Goal: Task Accomplishment & Management: Complete application form

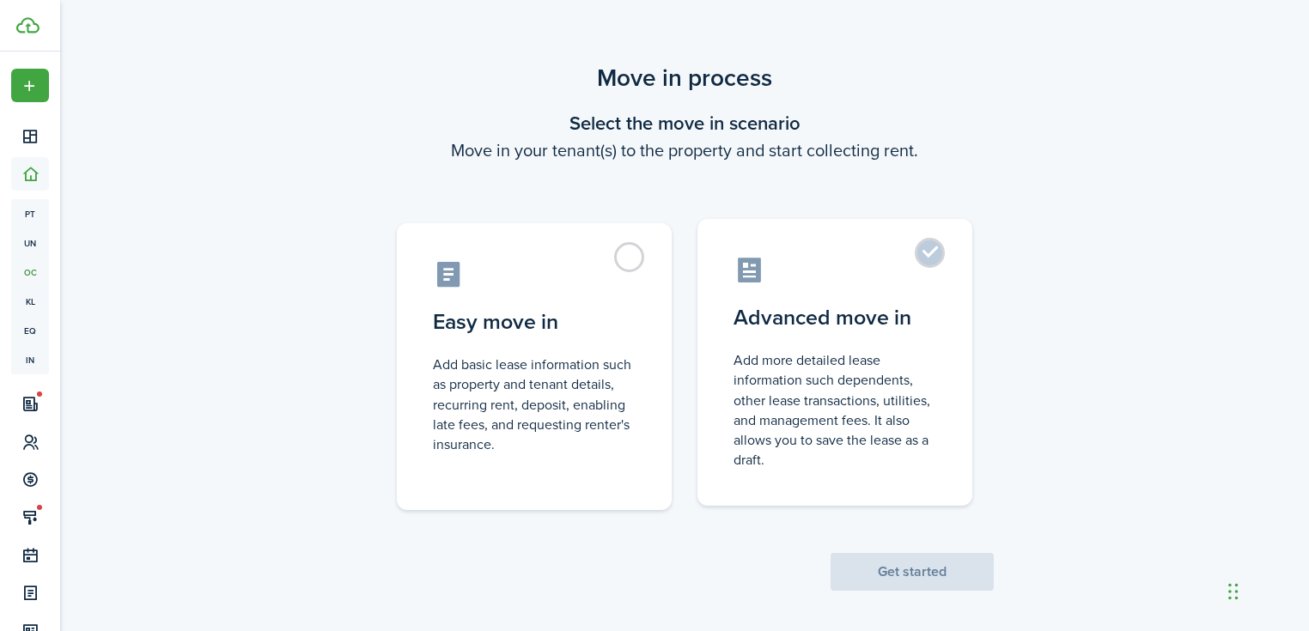
click at [842, 380] on control-radio-card-description "Add more detailed lease information such dependents, other lease transactions, …" at bounding box center [834, 409] width 203 height 119
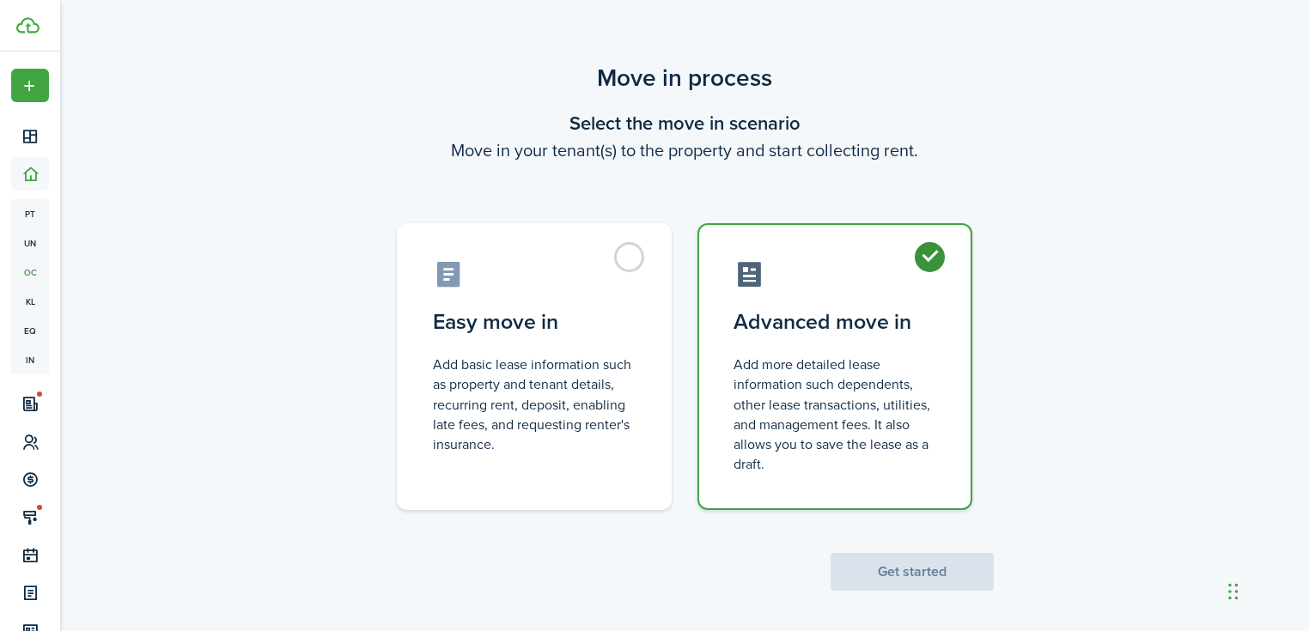
radio input "true"
click at [914, 564] on button "Get started" at bounding box center [911, 572] width 163 height 38
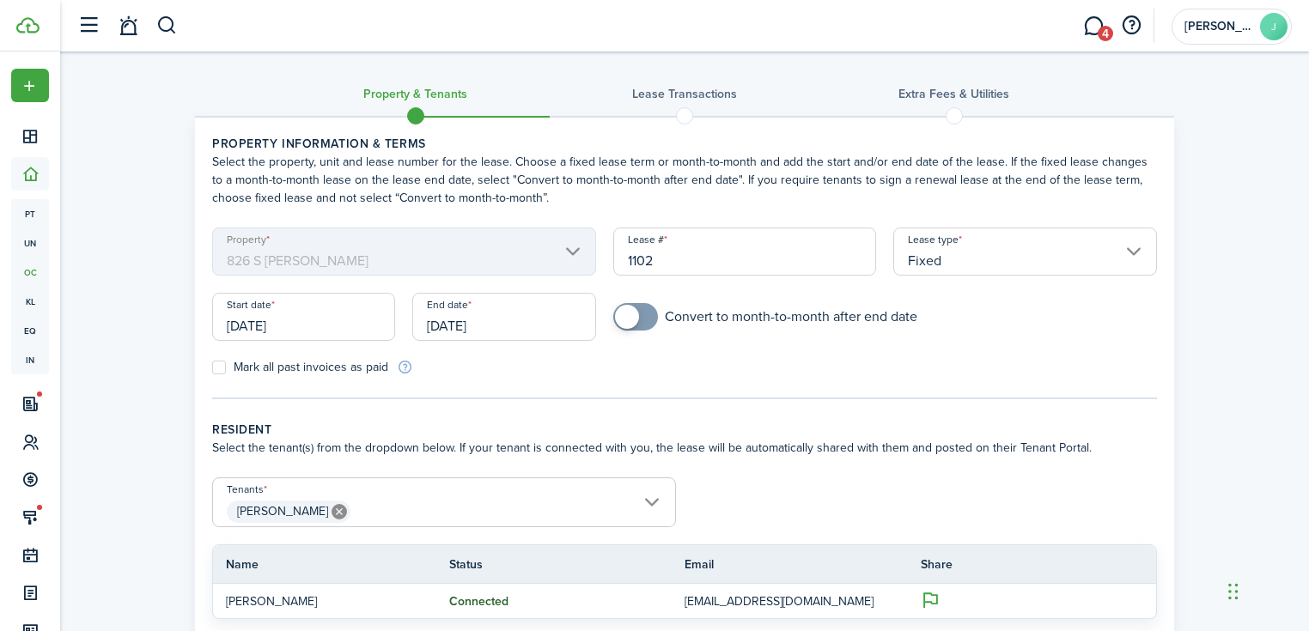
click at [337, 328] on input "[DATE]" at bounding box center [303, 317] width 183 height 48
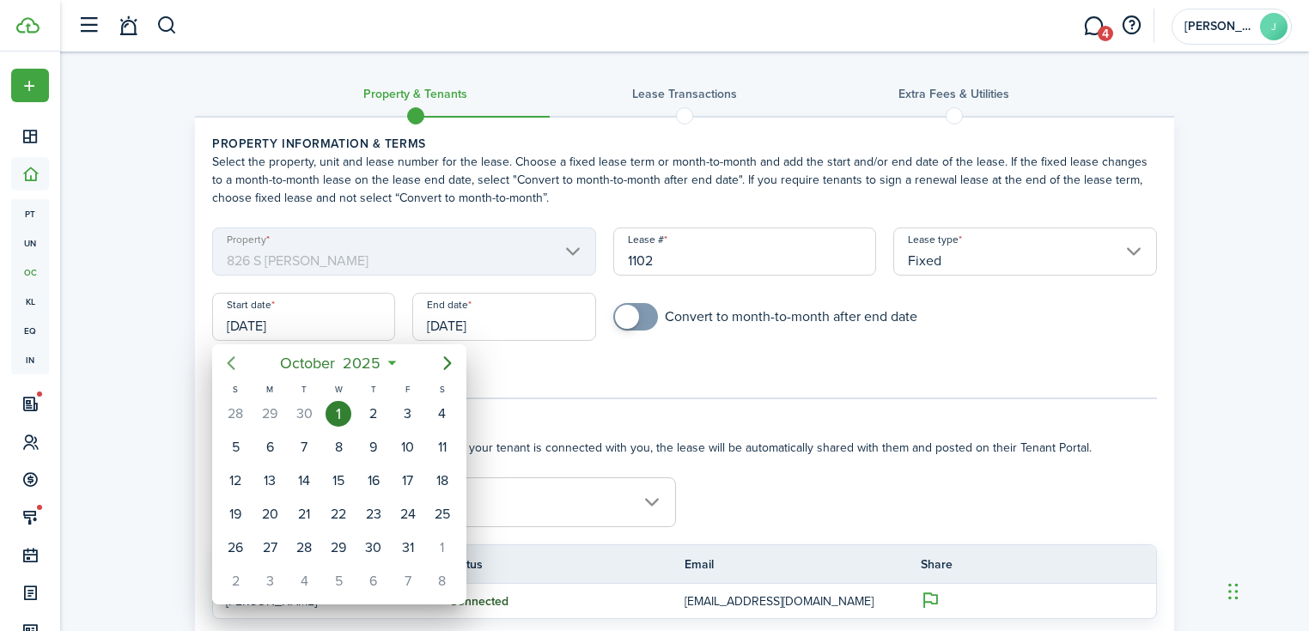
click at [230, 367] on icon "Previous page" at bounding box center [232, 363] width 8 height 14
click at [331, 479] on div "17" at bounding box center [338, 481] width 26 height 26
type input "[DATE]"
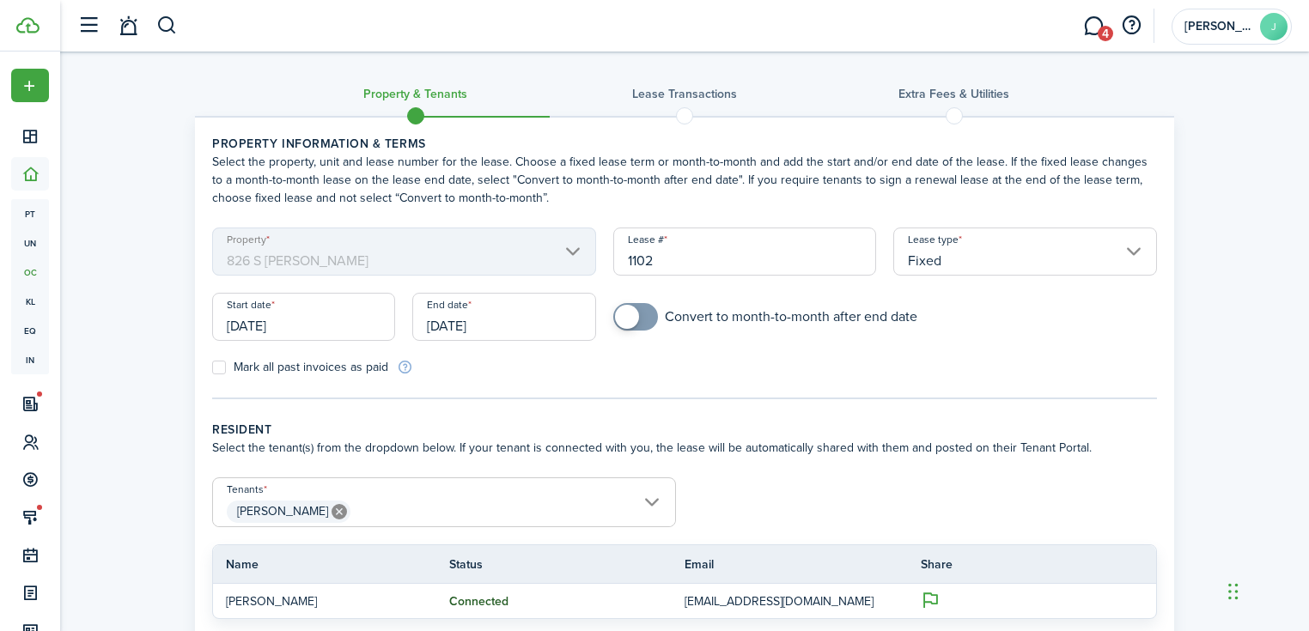
click at [482, 324] on input "[DATE]" at bounding box center [503, 317] width 183 height 48
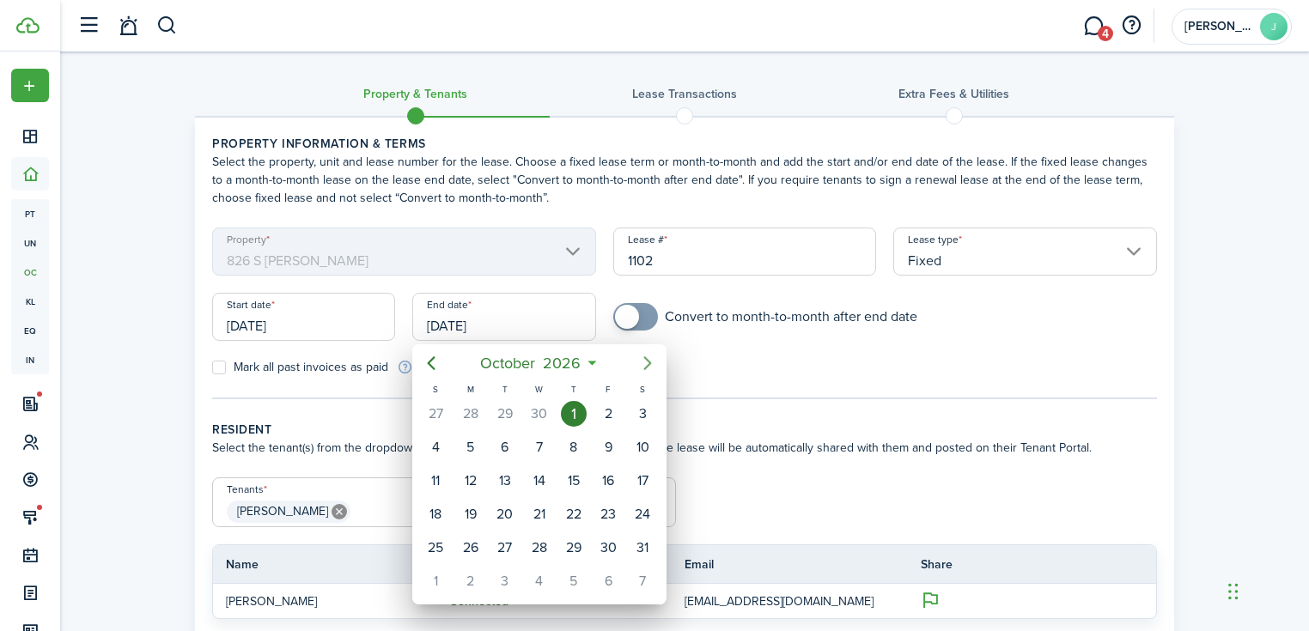
click at [646, 362] on icon "Next page" at bounding box center [647, 363] width 21 height 21
click at [432, 368] on icon "Previous page" at bounding box center [431, 363] width 21 height 21
click at [543, 549] on div "30" at bounding box center [539, 548] width 26 height 26
type input "[DATE]"
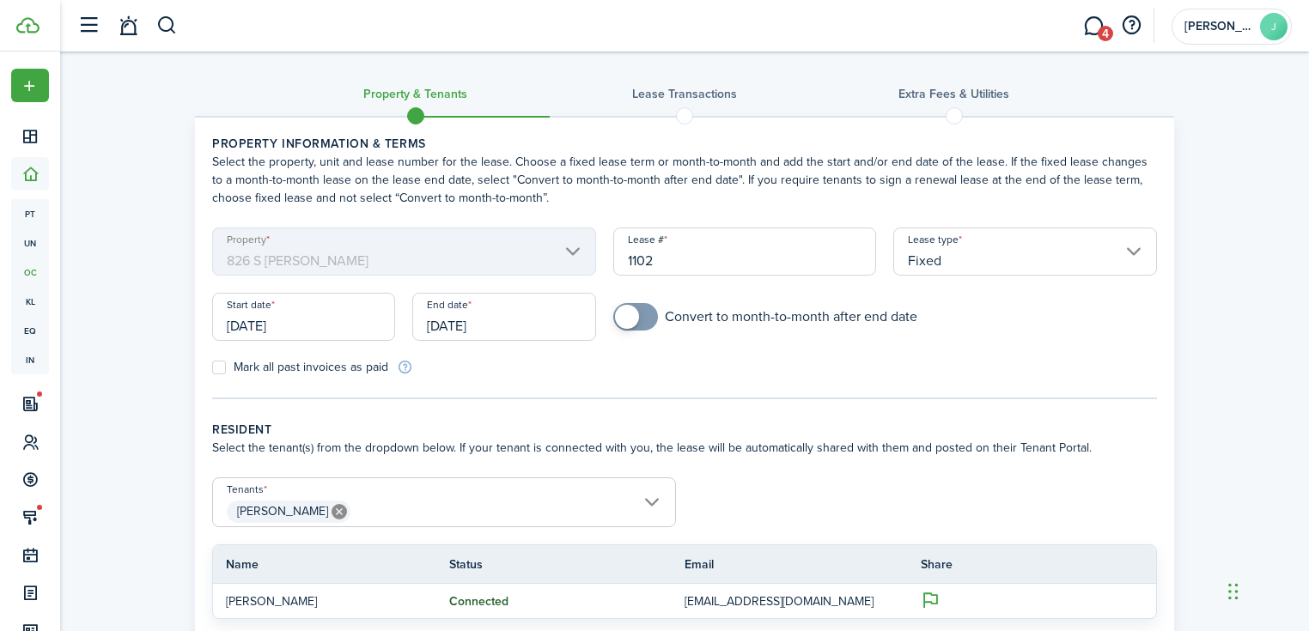
checkbox input "true"
click at [644, 313] on span at bounding box center [635, 316] width 17 height 27
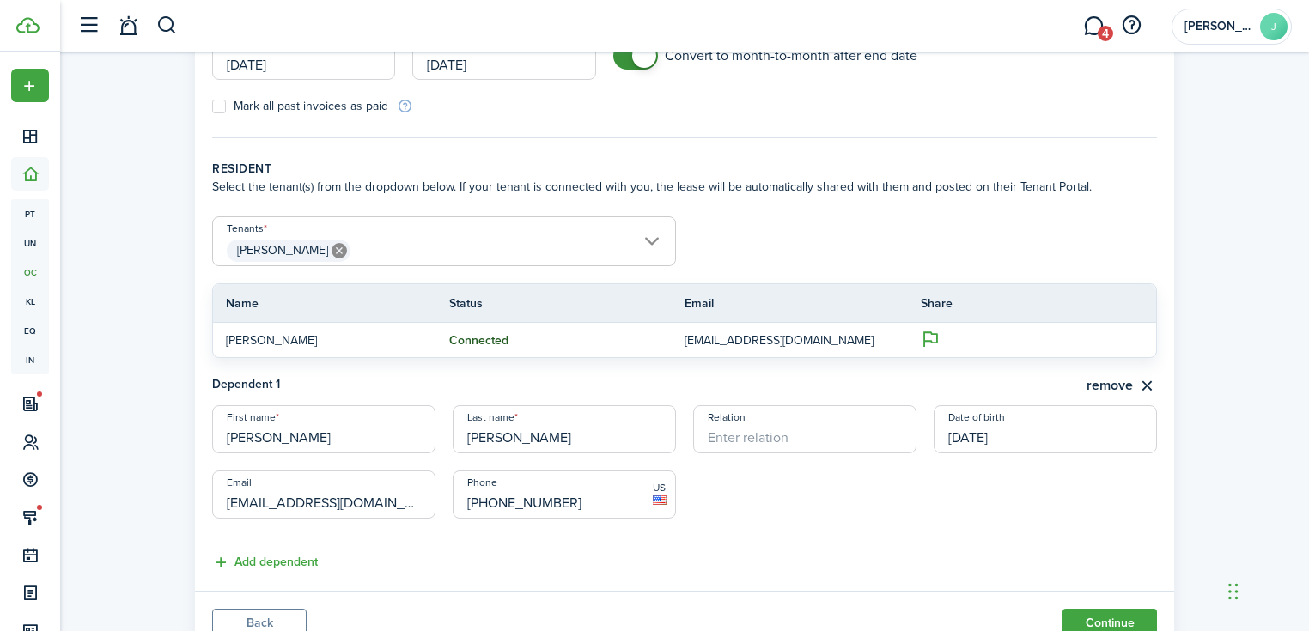
scroll to position [275, 0]
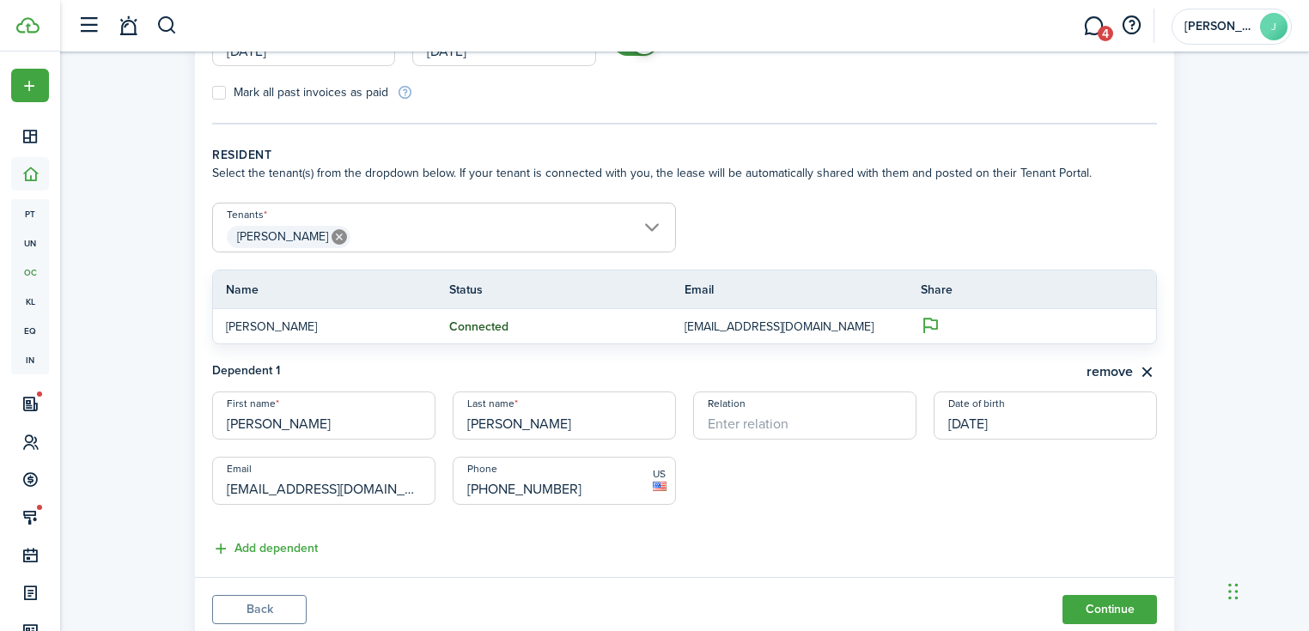
click at [439, 212] on input "[PERSON_NAME]" at bounding box center [444, 214] width 462 height 21
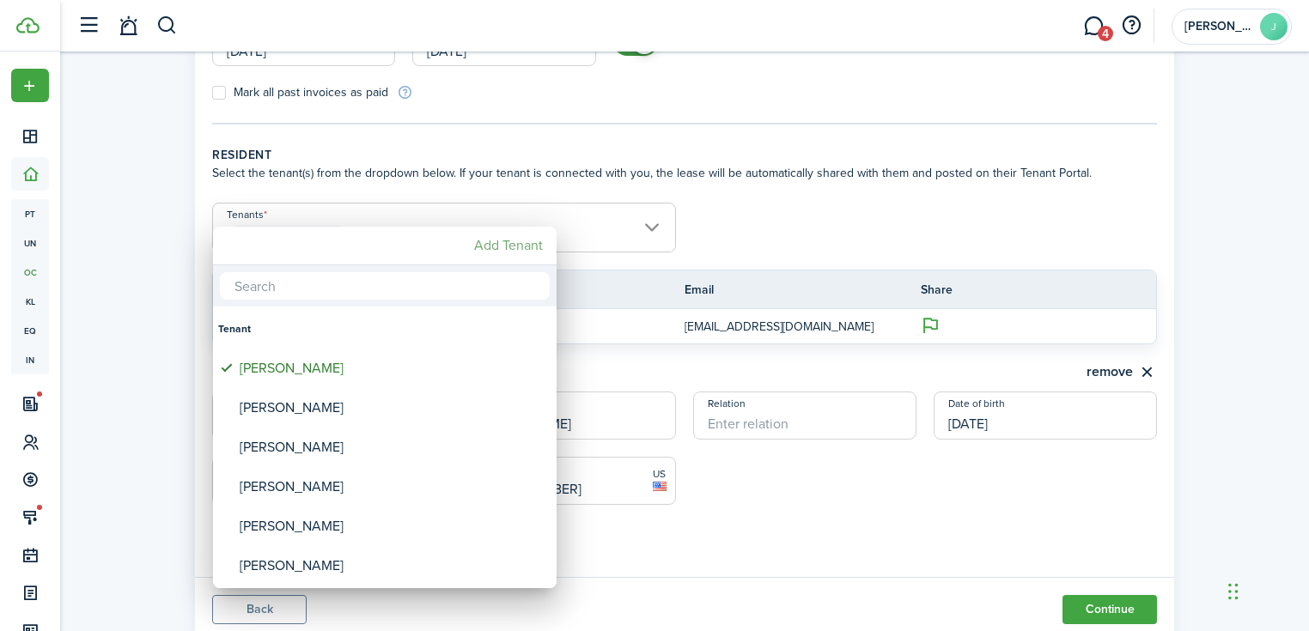
click at [508, 255] on mbsc-button "Add Tenant" at bounding box center [508, 245] width 82 height 31
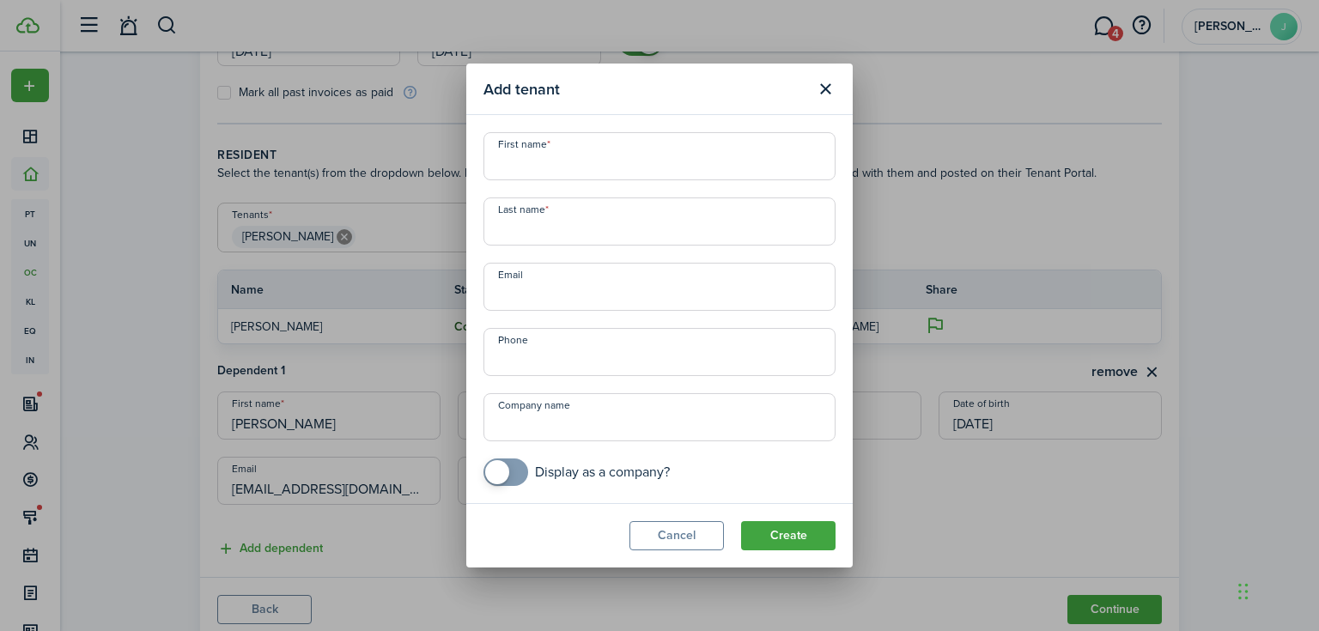
click at [577, 168] on input "First name" at bounding box center [659, 156] width 352 height 48
type input "[PERSON_NAME]"
type input "[EMAIL_ADDRESS][DOMAIN_NAME]"
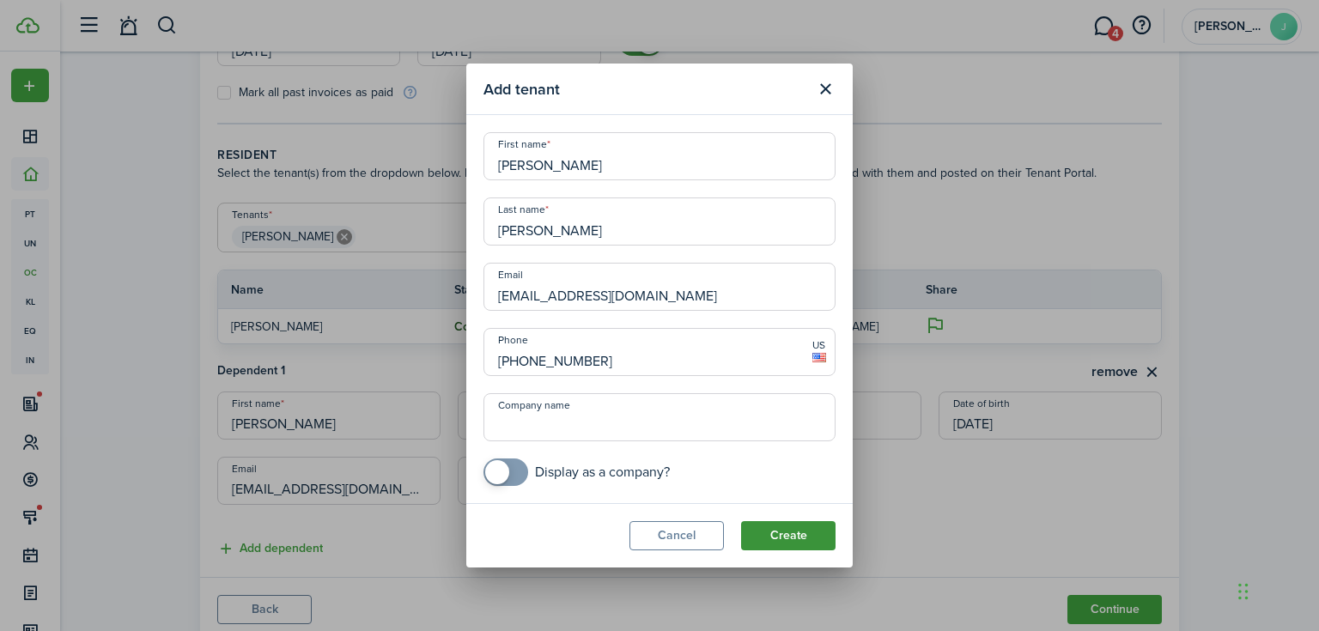
type input "[PHONE_NUMBER]"
click at [780, 538] on button "Create" at bounding box center [788, 535] width 94 height 29
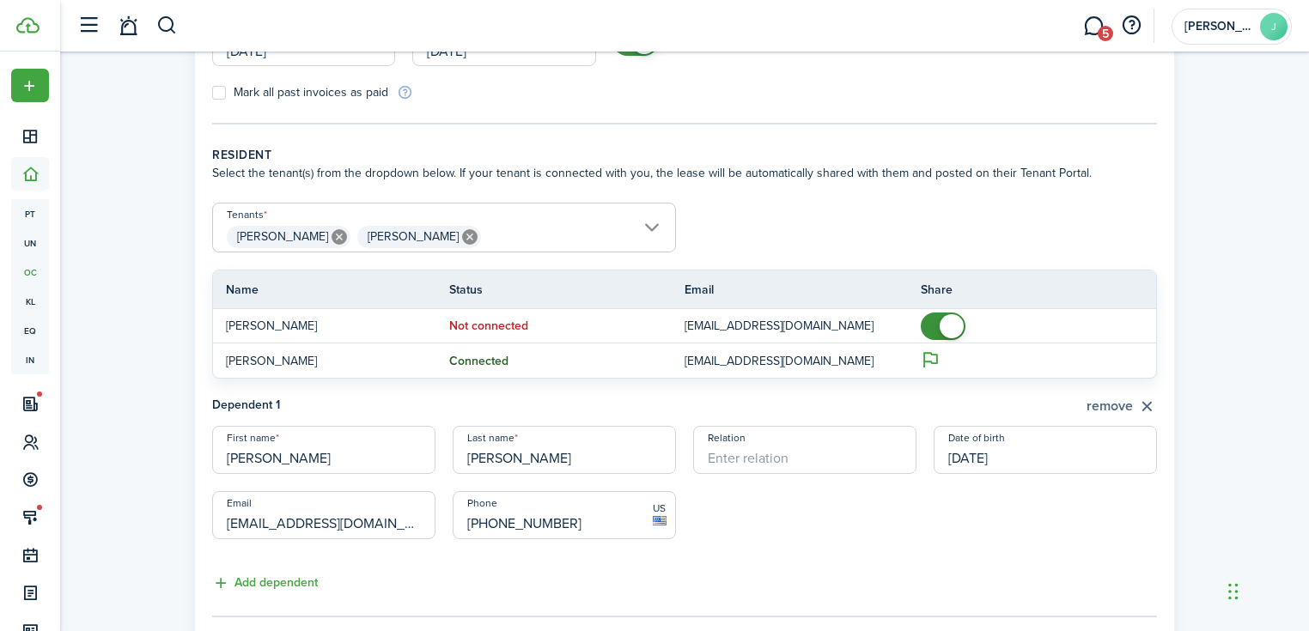
click at [1090, 402] on button "remove" at bounding box center [1121, 406] width 70 height 21
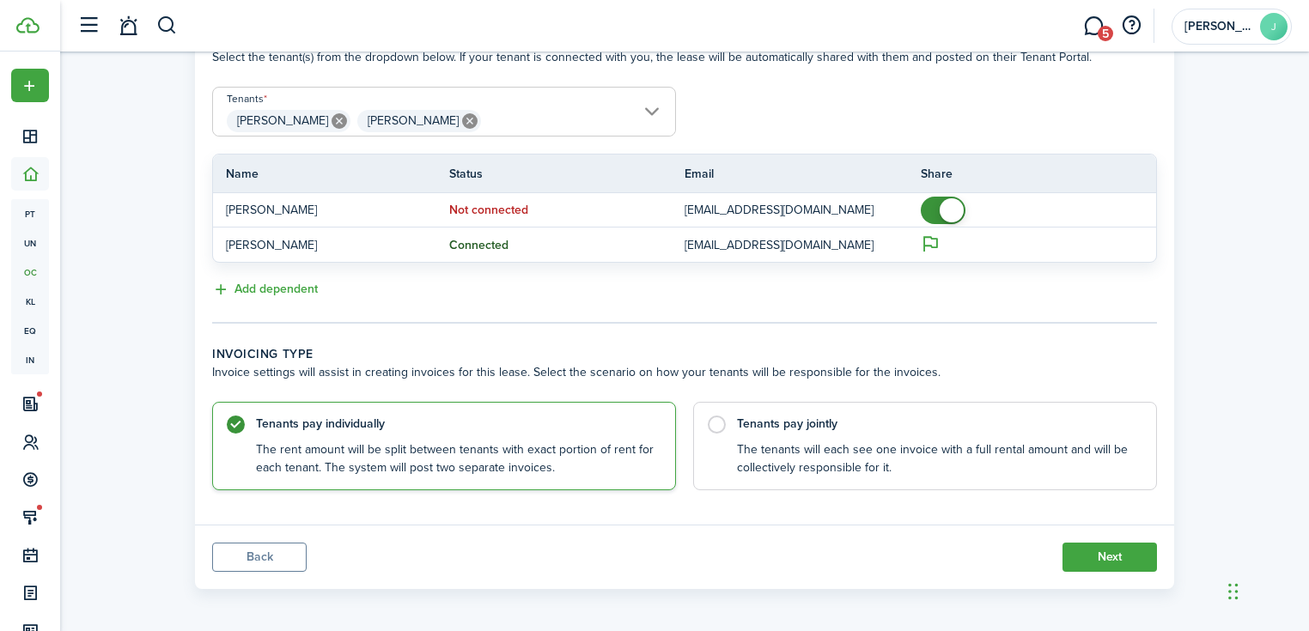
scroll to position [392, 0]
click at [787, 444] on control-radio-card-description "The tenants will each see one invoice with a full rental amount and will be col…" at bounding box center [938, 452] width 402 height 35
radio input "false"
radio input "true"
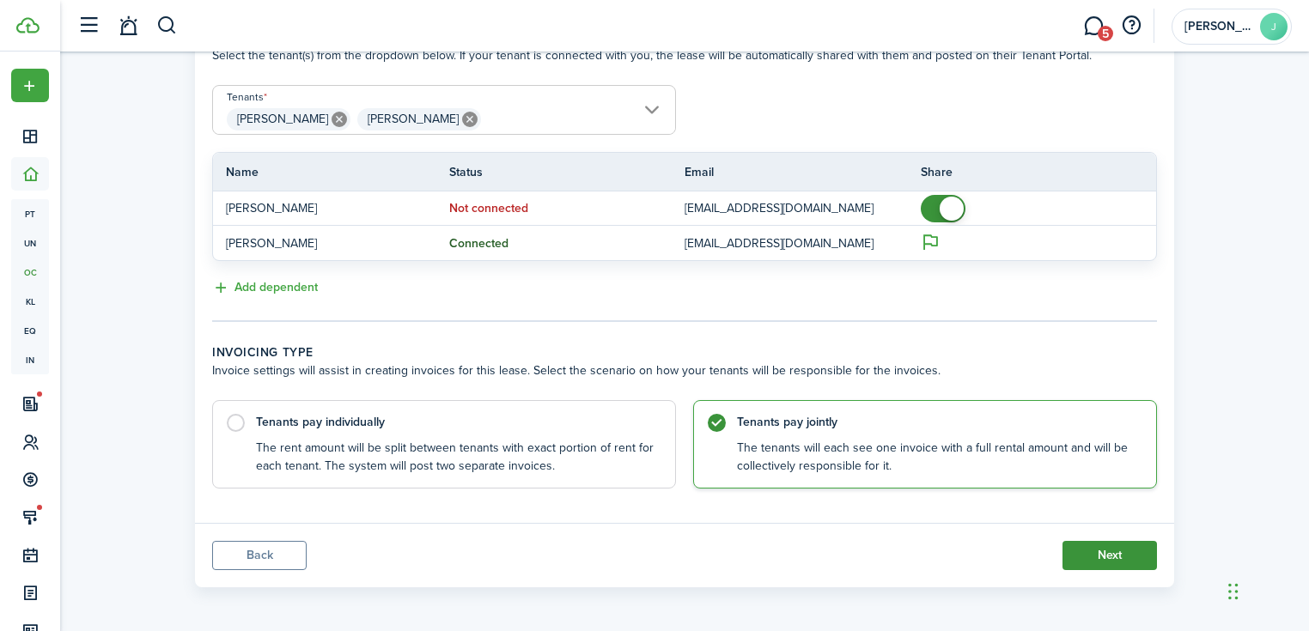
click at [1115, 548] on button "Next" at bounding box center [1109, 555] width 94 height 29
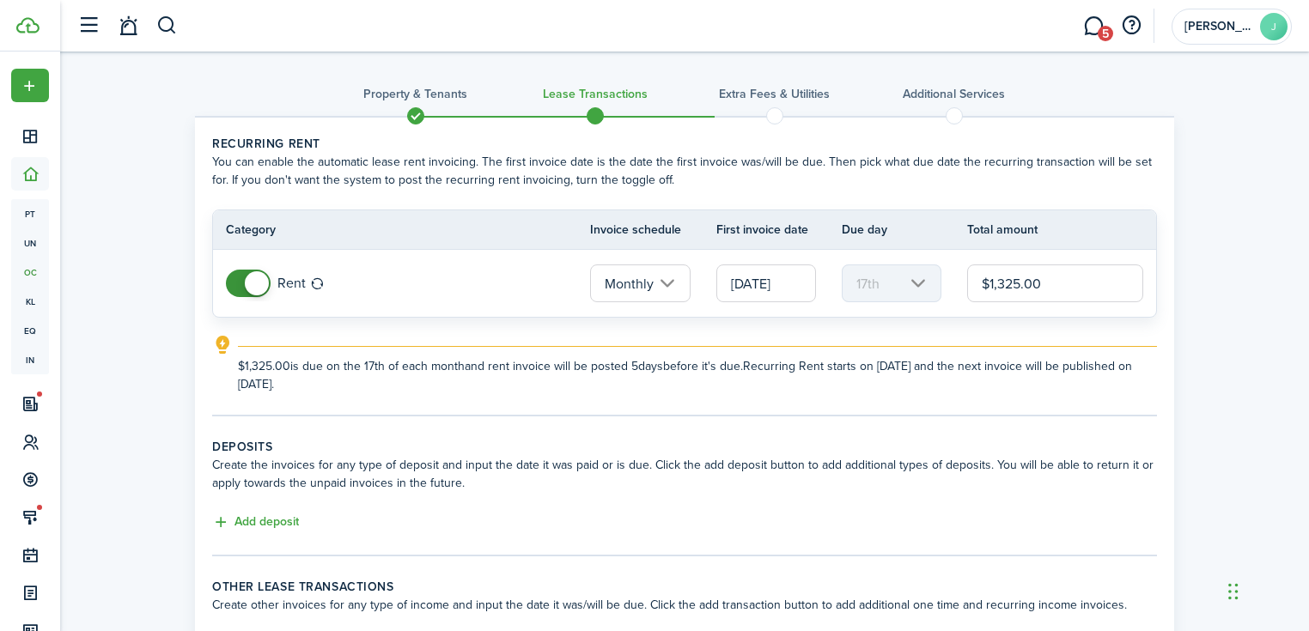
click at [779, 284] on input "[DATE]" at bounding box center [766, 283] width 100 height 38
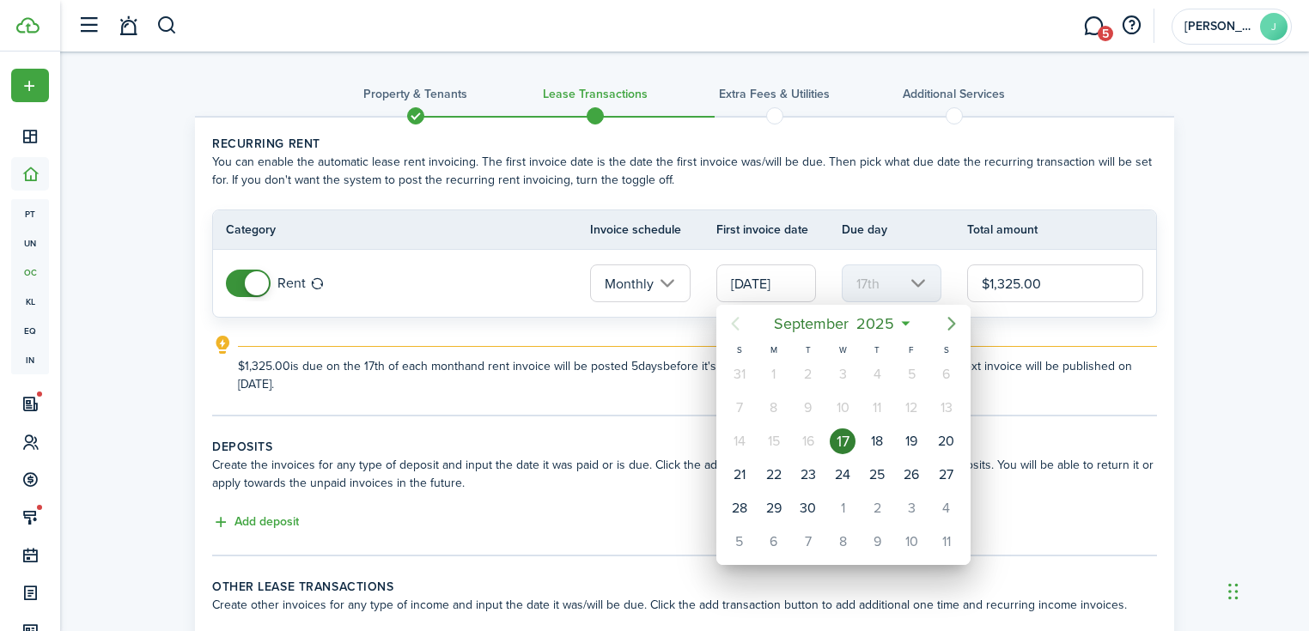
click at [942, 328] on icon "Next page" at bounding box center [951, 323] width 21 height 21
click at [830, 368] on div "1" at bounding box center [843, 375] width 26 height 26
type input "[DATE]"
type input "1st"
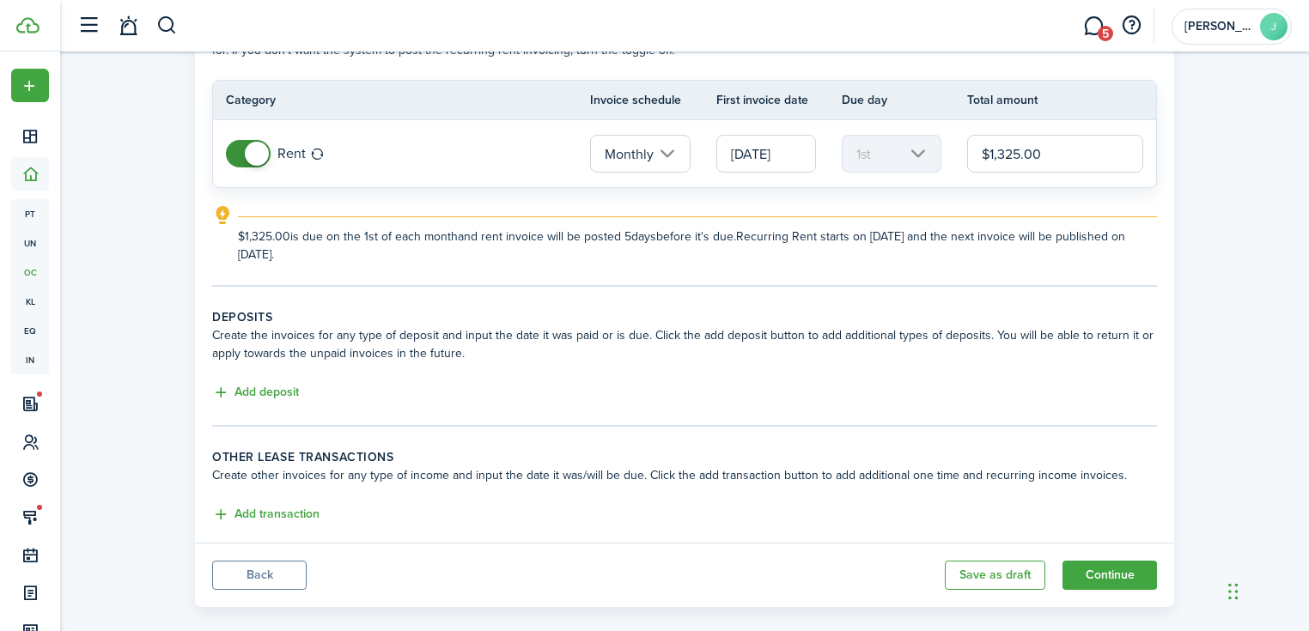
scroll to position [149, 0]
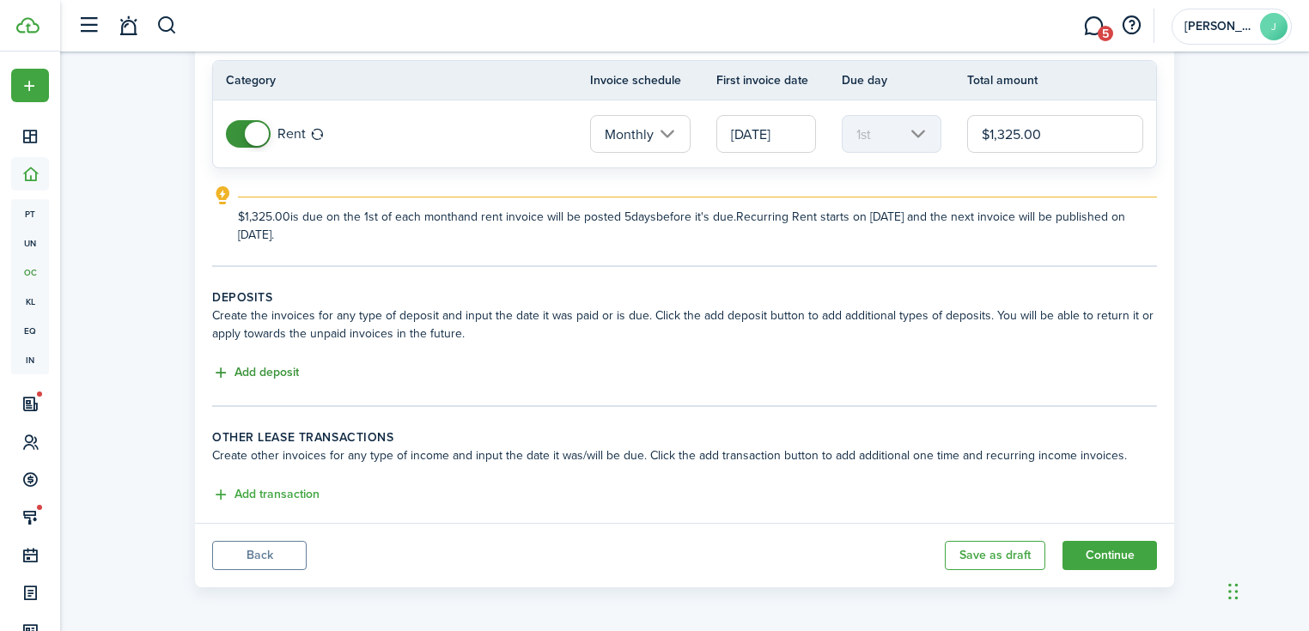
click at [247, 374] on button "Add deposit" at bounding box center [255, 373] width 87 height 20
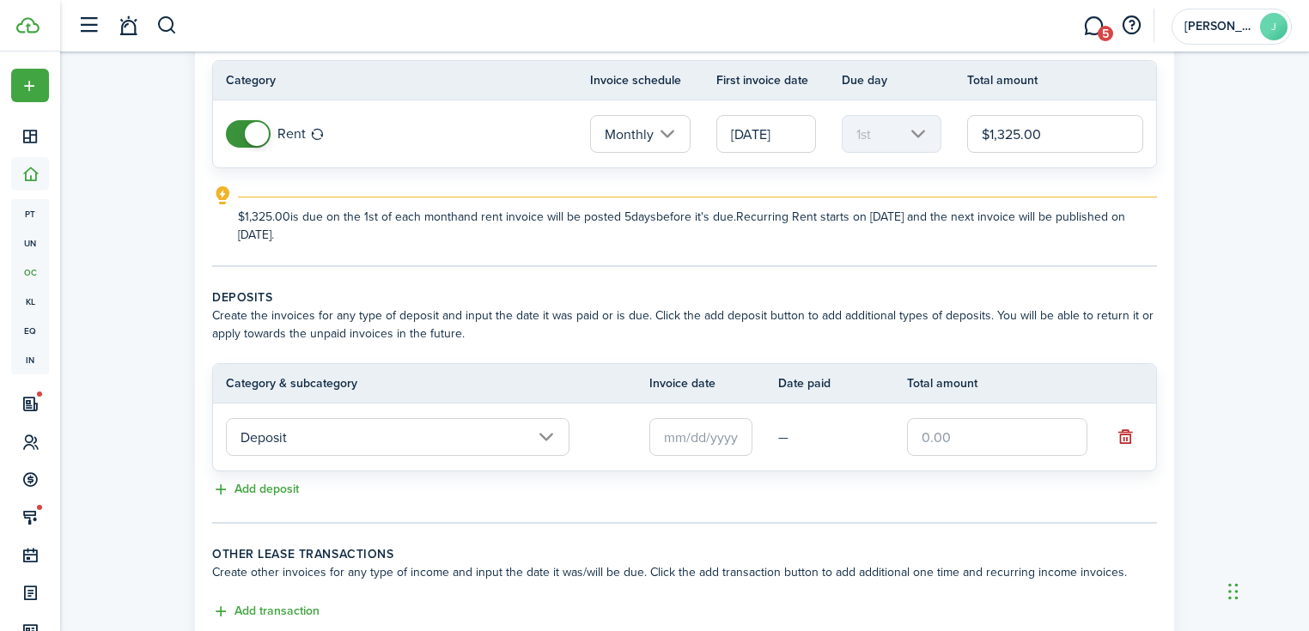
click at [701, 435] on input "text" at bounding box center [700, 437] width 103 height 38
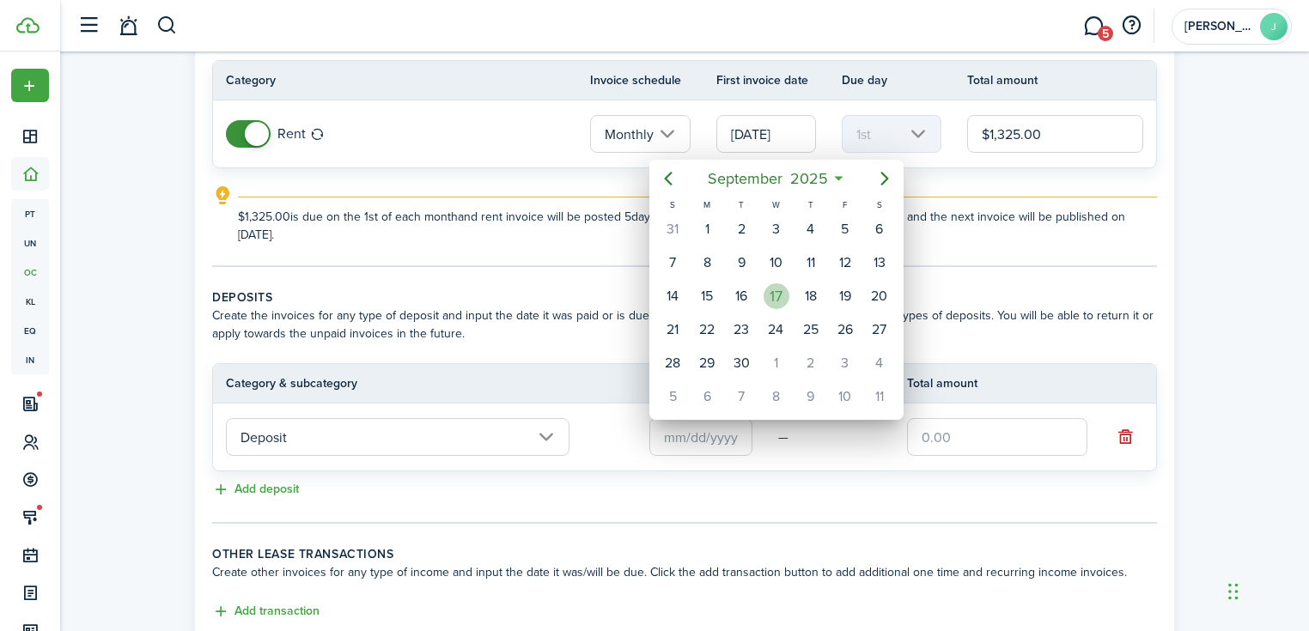
click at [778, 295] on div "17" at bounding box center [776, 296] width 26 height 26
type input "[DATE]"
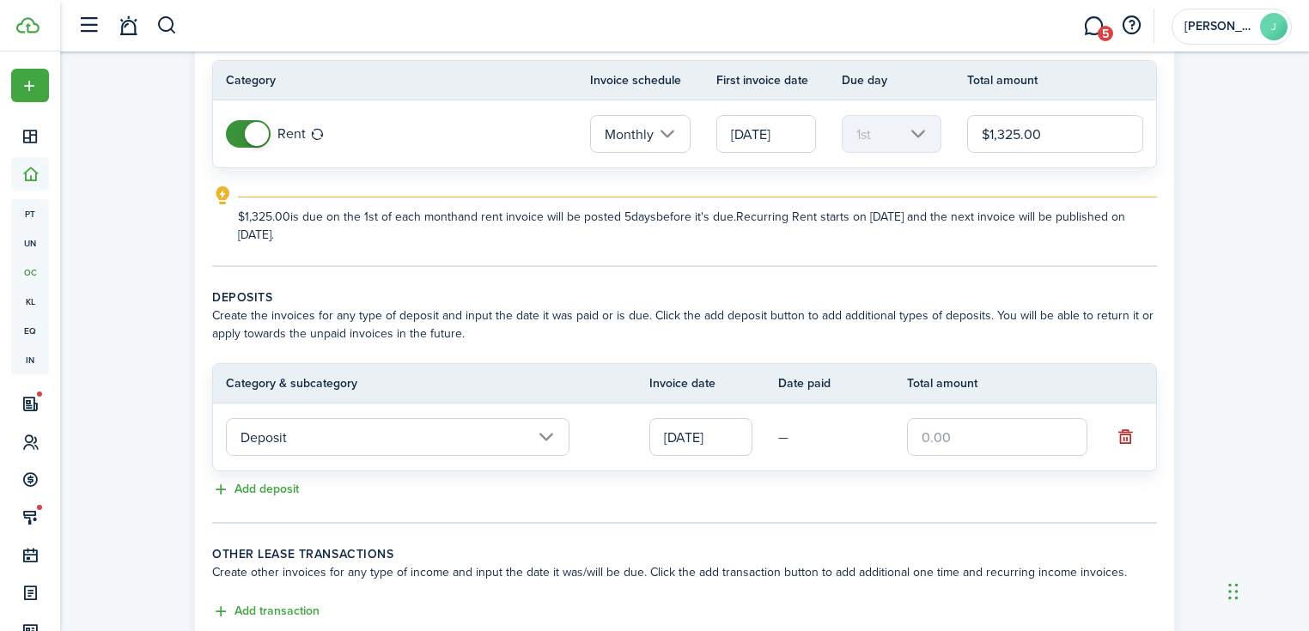
click at [976, 435] on input "text" at bounding box center [997, 437] width 180 height 38
type input "$1,225.00"
click at [969, 474] on lease-classic-deposit "Deposits Create the invoices for any type of deposit and input the date it was …" at bounding box center [684, 395] width 945 height 212
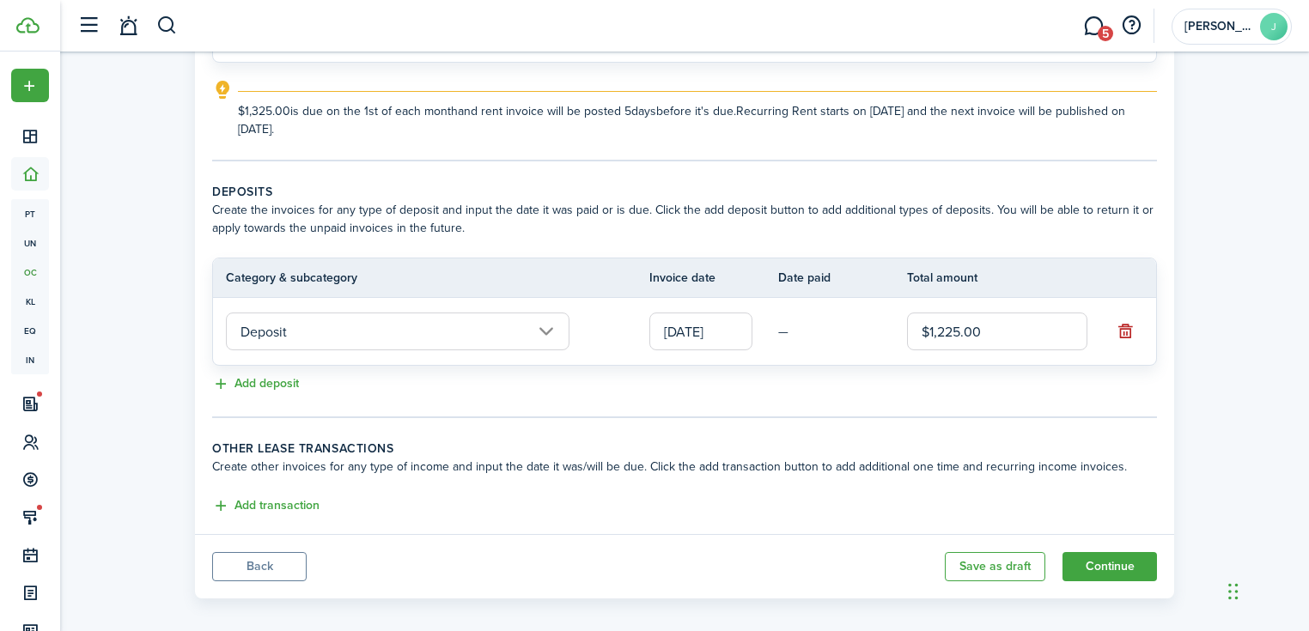
scroll to position [265, 0]
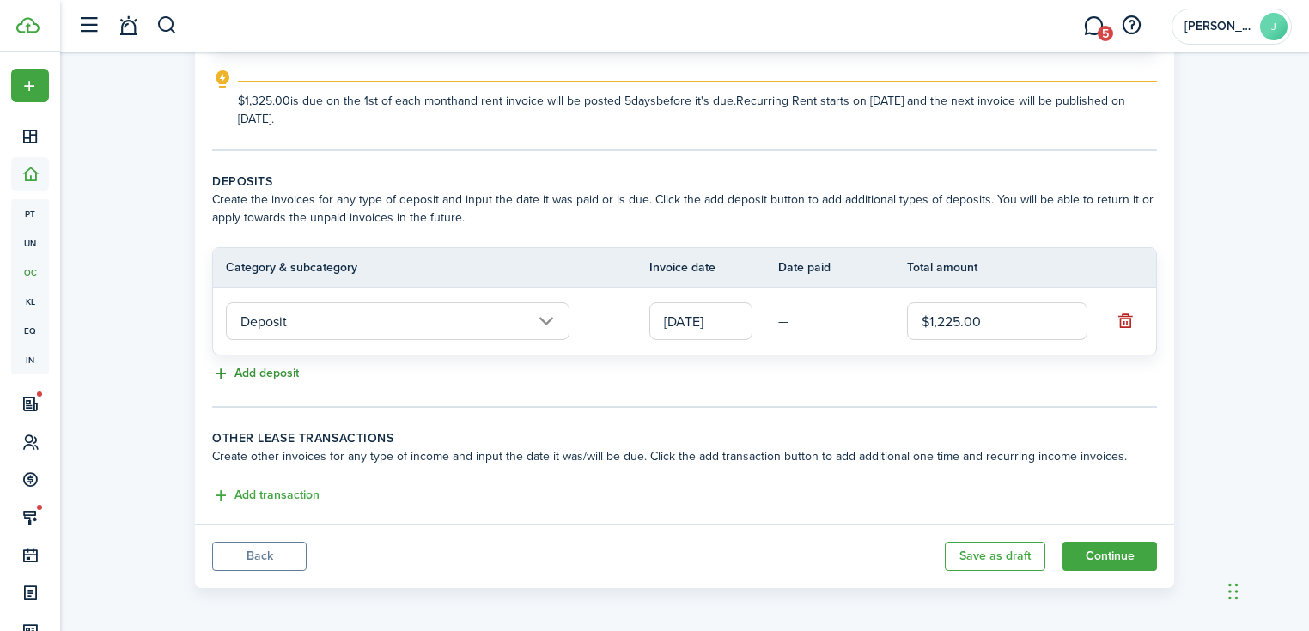
click at [285, 371] on button "Add deposit" at bounding box center [255, 374] width 87 height 20
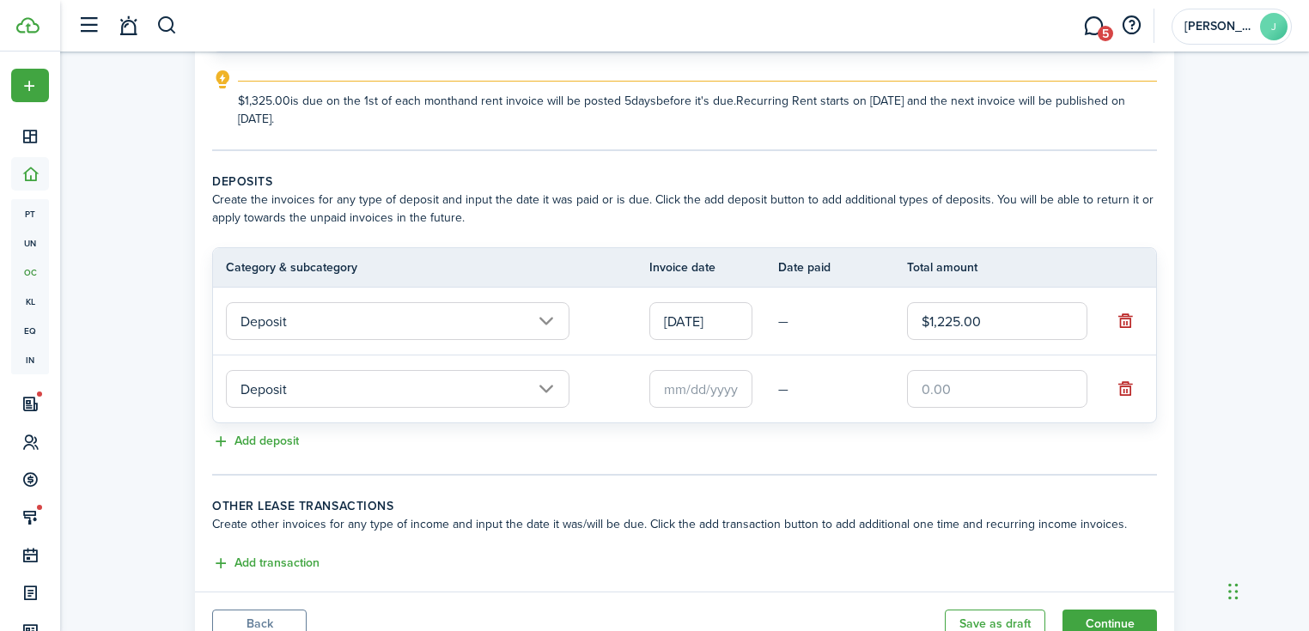
click at [316, 403] on input "Deposit" at bounding box center [397, 389] width 343 height 38
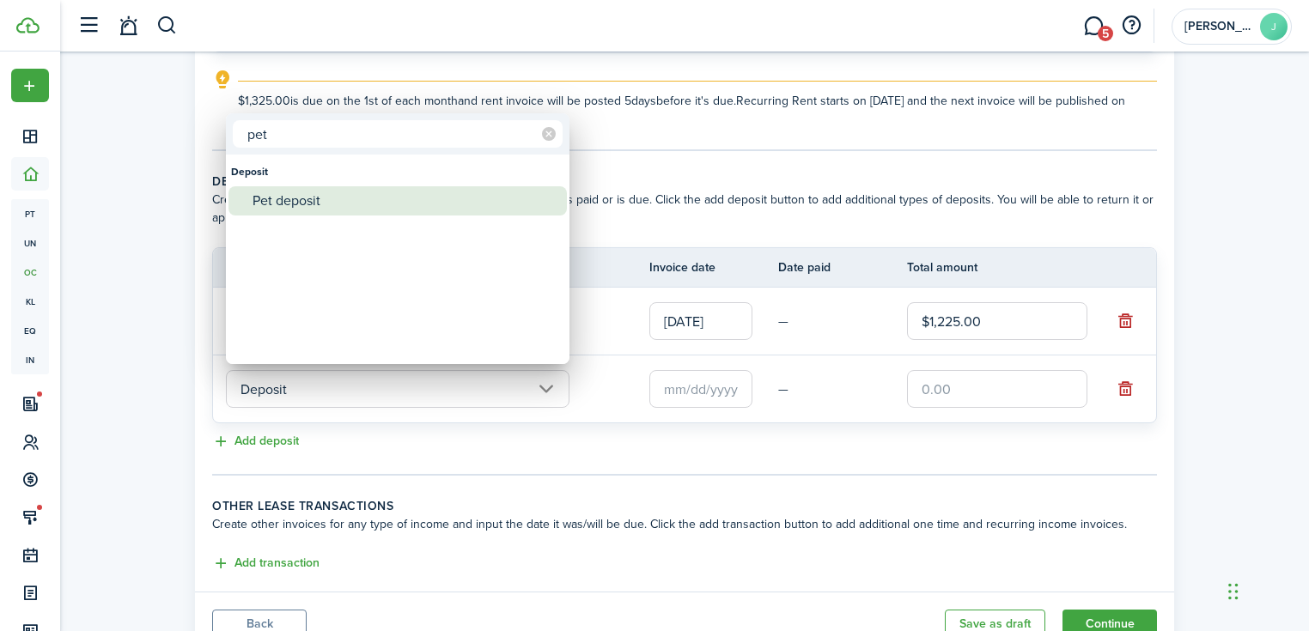
type input "pet"
click at [309, 198] on div "Pet deposit" at bounding box center [404, 200] width 304 height 29
type input "Deposit / Pet deposit"
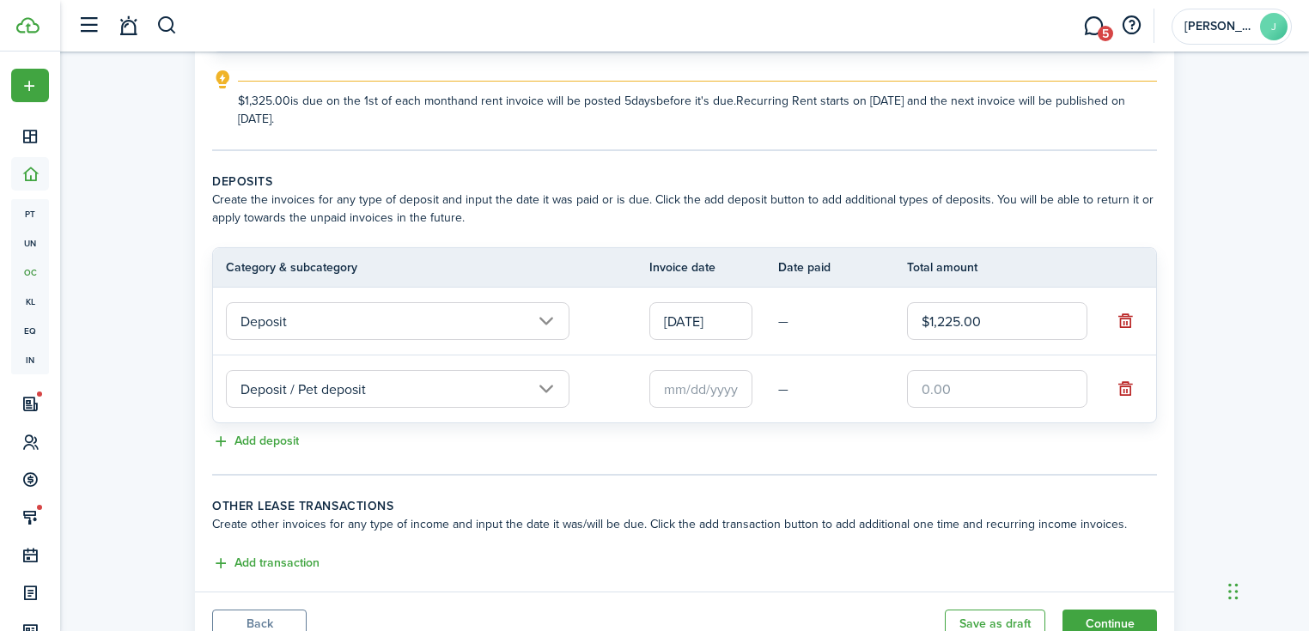
click at [680, 393] on input "text" at bounding box center [700, 389] width 103 height 38
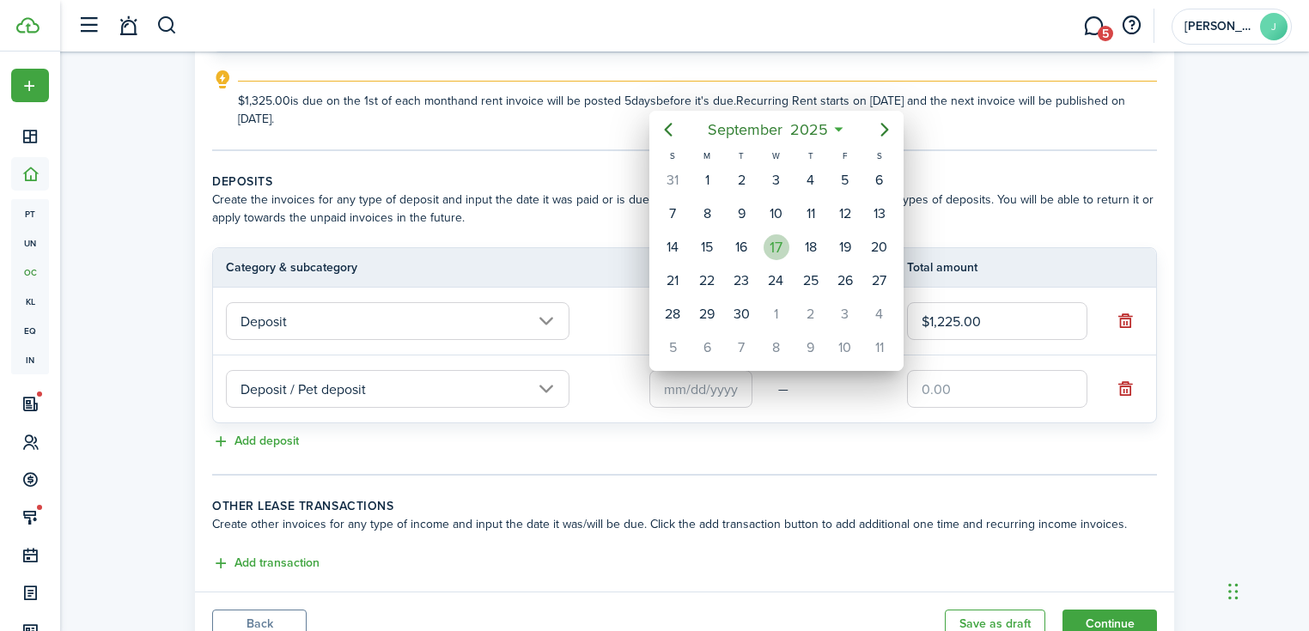
click at [777, 246] on div "17" at bounding box center [776, 247] width 26 height 26
type input "[DATE]"
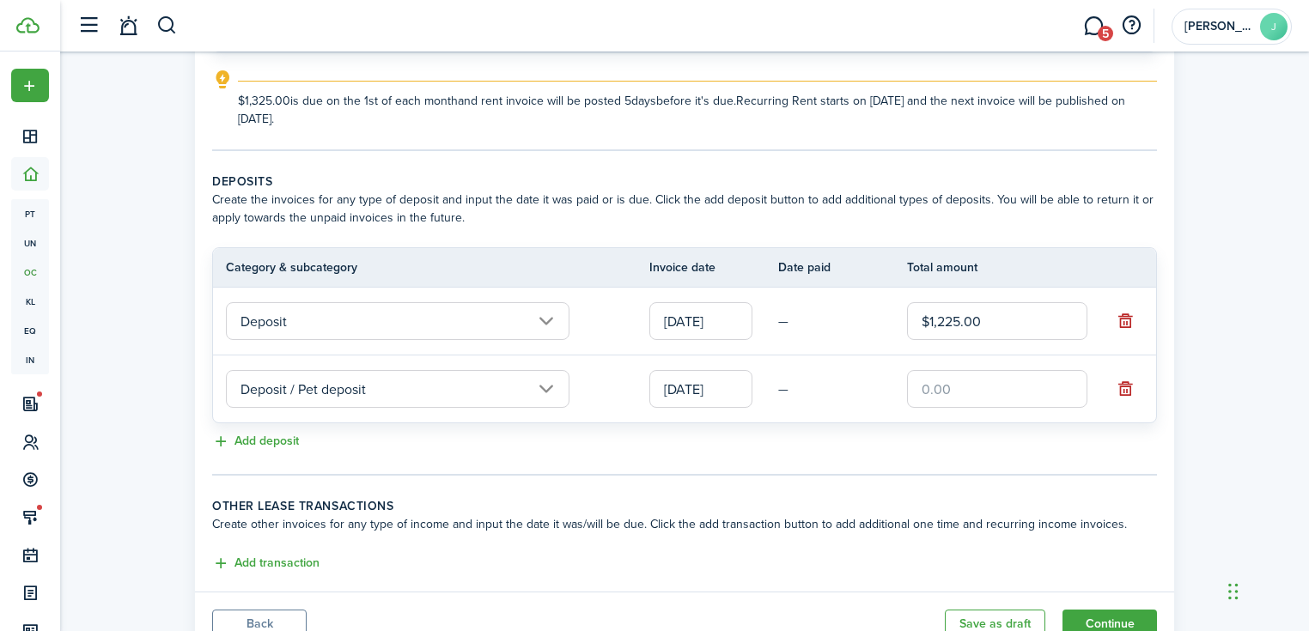
click at [982, 397] on input "text" at bounding box center [997, 389] width 180 height 38
type input "$500.00"
click at [601, 449] on div "Add deposit" at bounding box center [684, 442] width 945 height 21
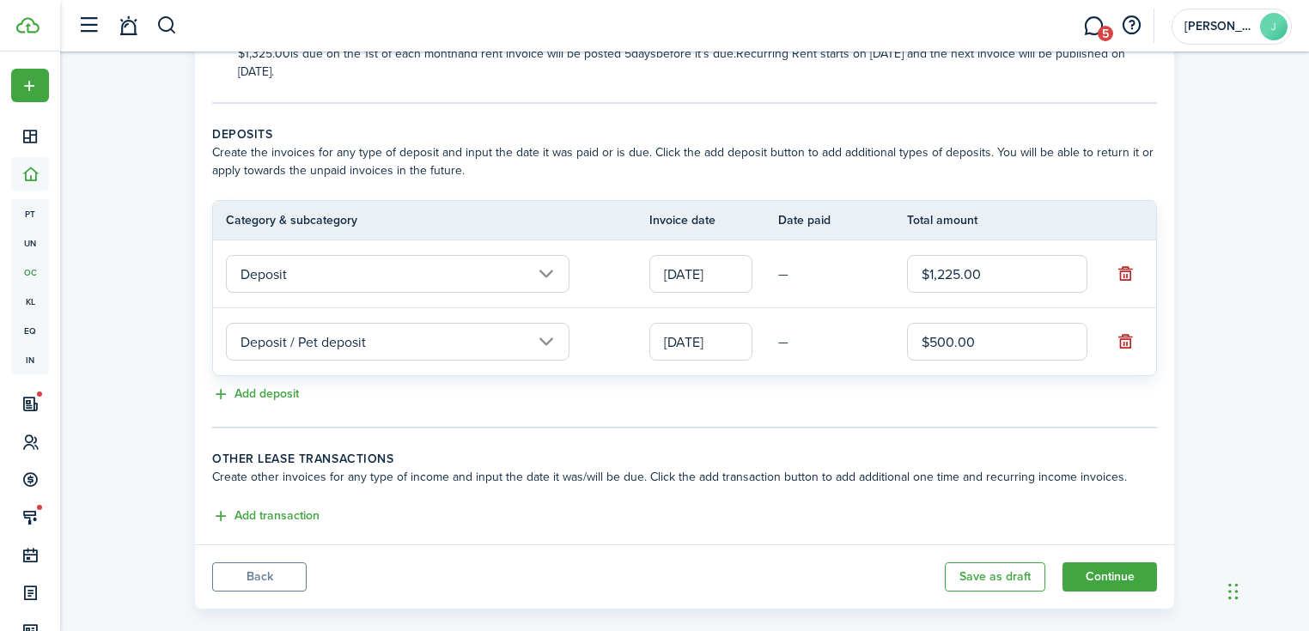
scroll to position [333, 0]
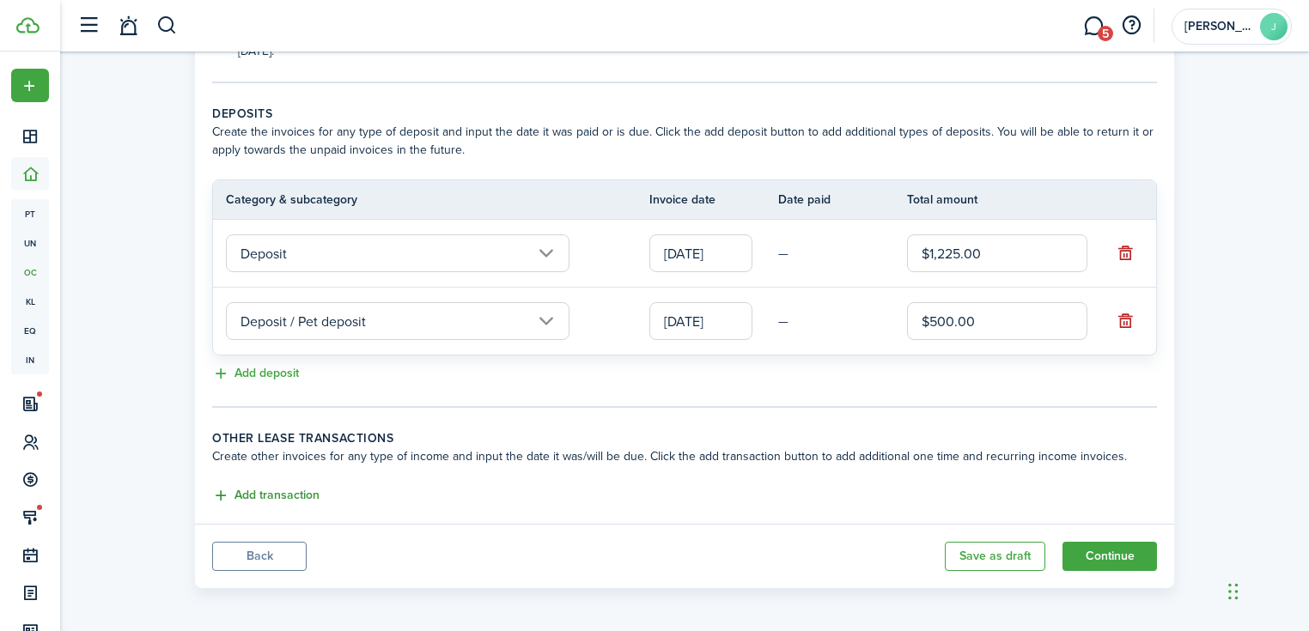
drag, startPoint x: 319, startPoint y: 490, endPoint x: 299, endPoint y: 495, distance: 20.2
click at [304, 493] on div "Add transaction" at bounding box center [684, 496] width 945 height 21
click at [299, 495] on button "Add transaction" at bounding box center [265, 496] width 107 height 20
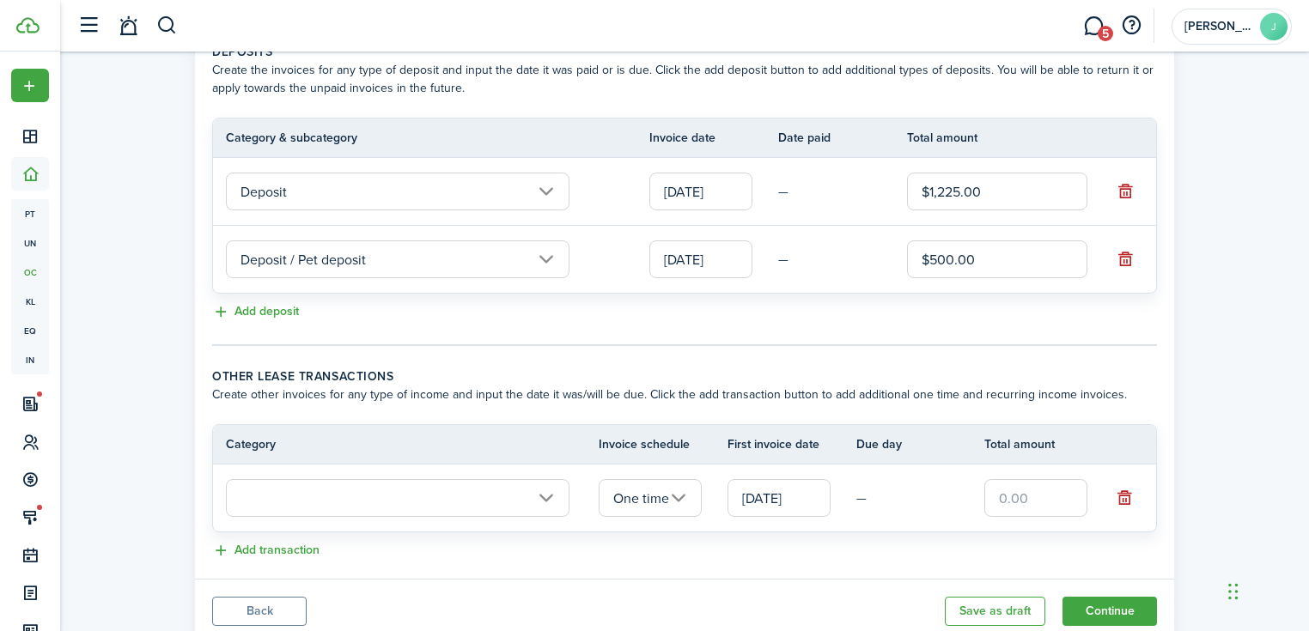
scroll to position [450, 0]
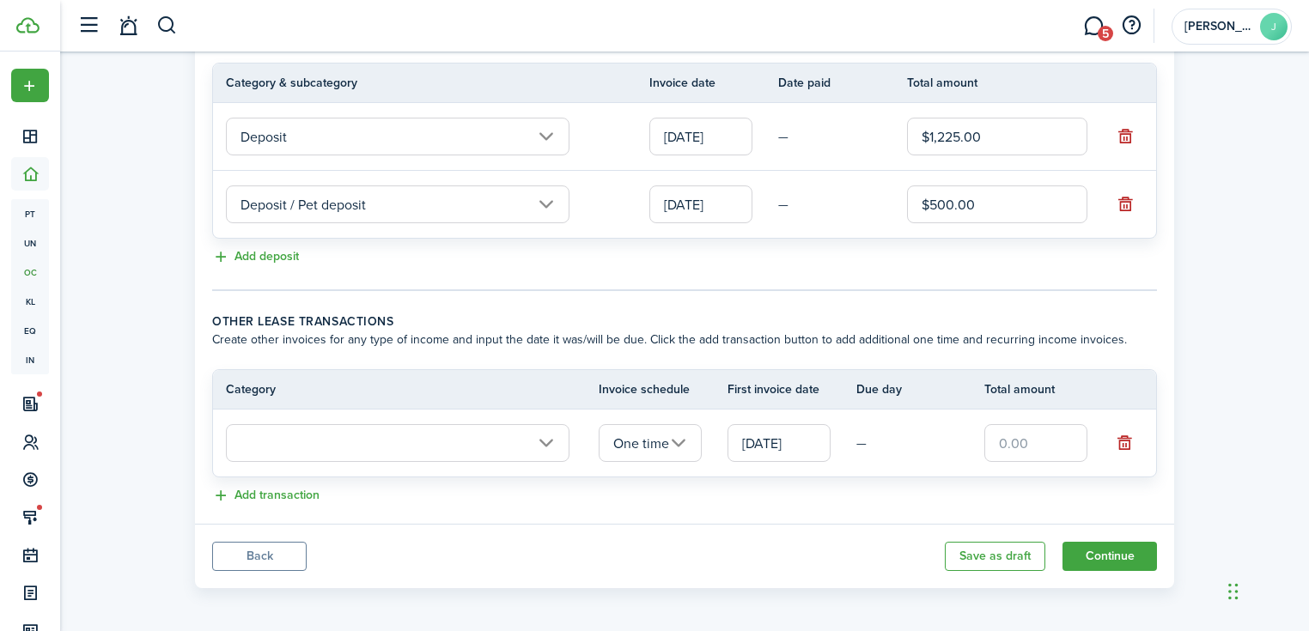
click at [429, 426] on input "text" at bounding box center [397, 443] width 343 height 38
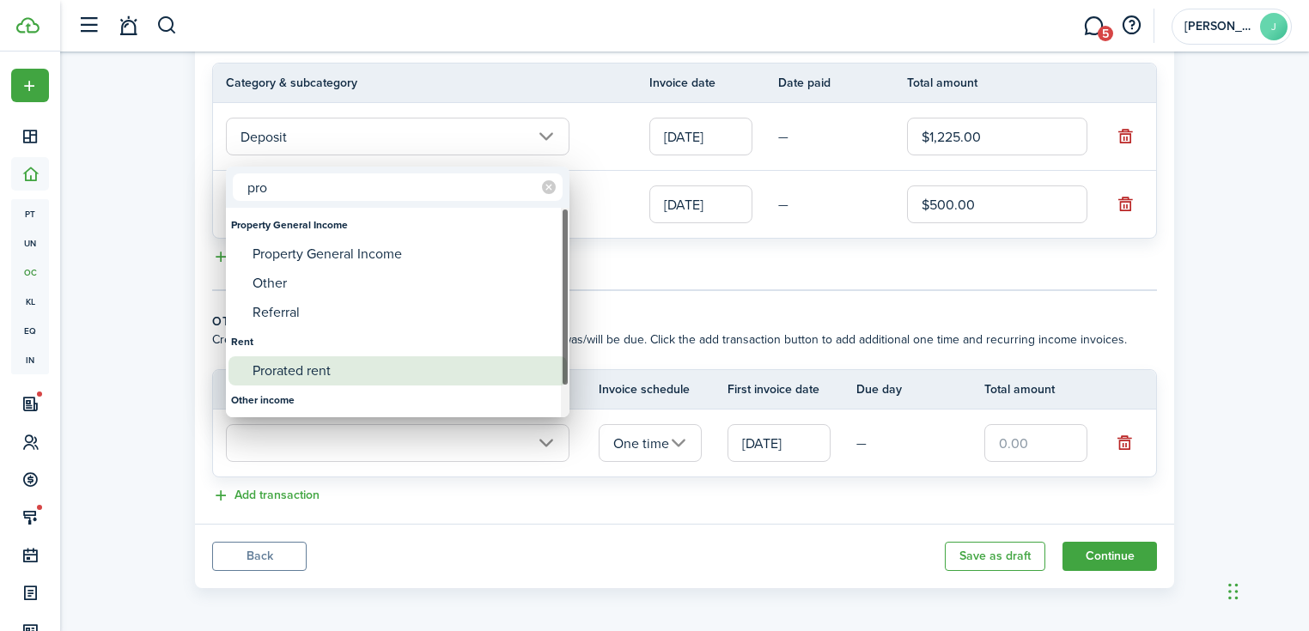
type input "pro"
click at [292, 375] on div "Prorated rent" at bounding box center [404, 370] width 304 height 29
type input "Rent / Prorated rent"
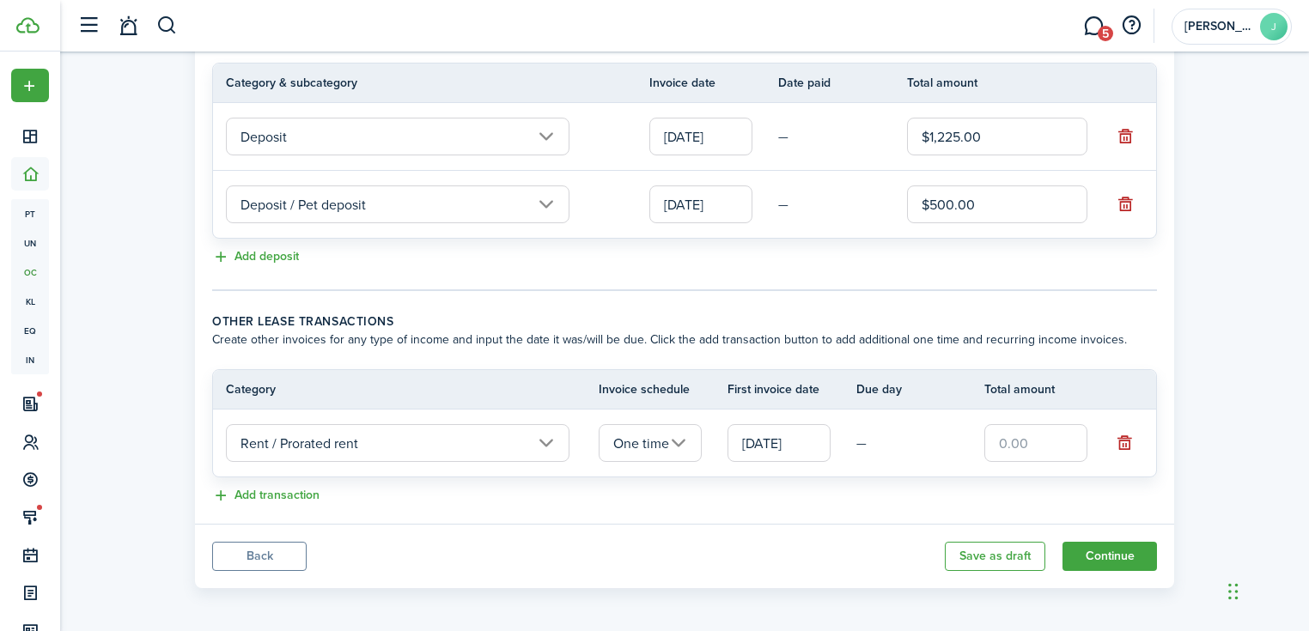
click at [766, 439] on input "[DATE]" at bounding box center [778, 443] width 103 height 38
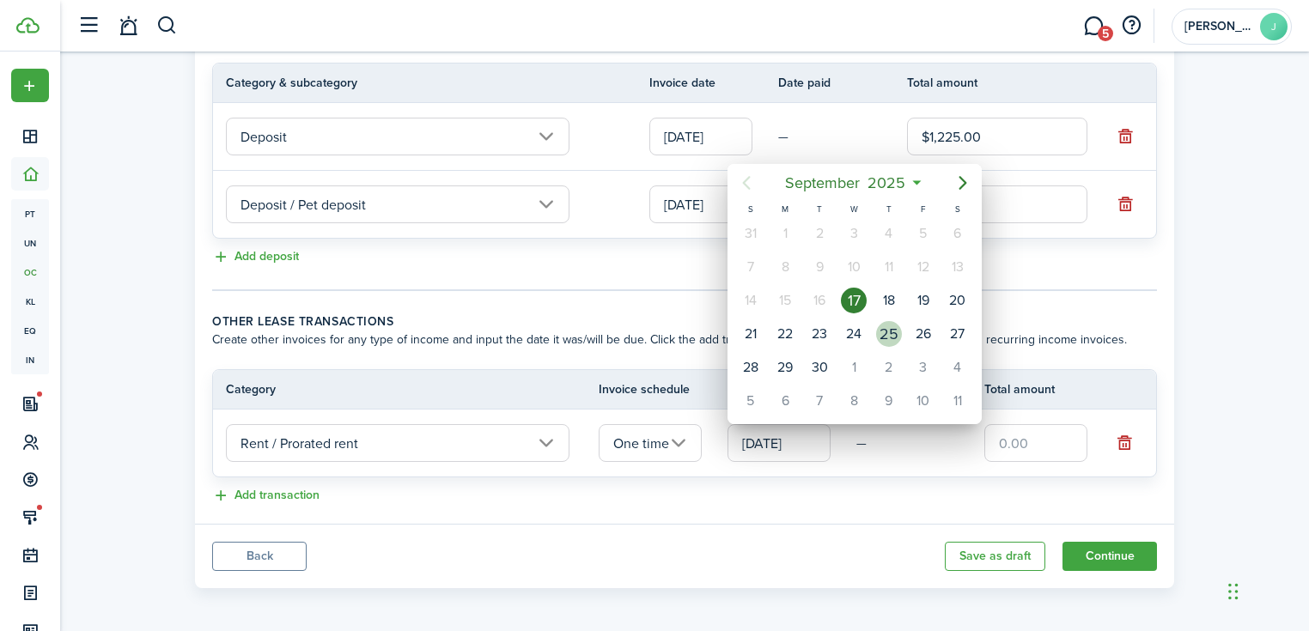
click at [876, 327] on div "25" at bounding box center [889, 334] width 26 height 26
type input "[DATE]"
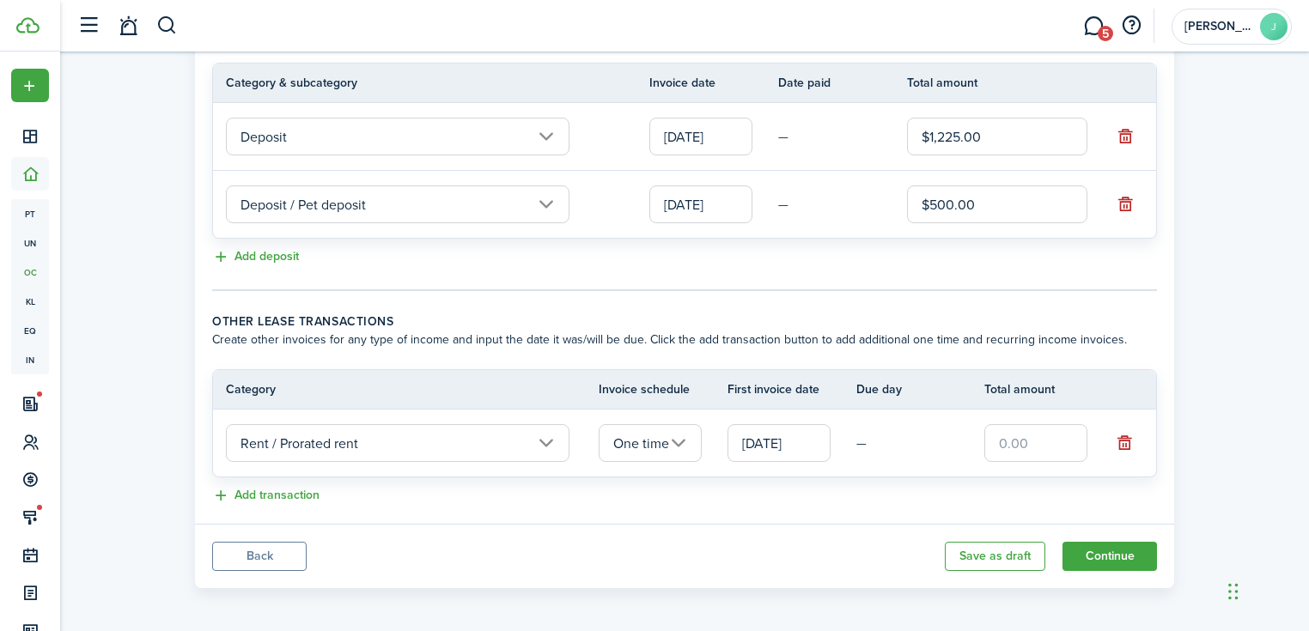
click at [1053, 447] on input "text" at bounding box center [1035, 443] width 103 height 38
type input "$264.99"
click at [245, 497] on button "Add transaction" at bounding box center [265, 496] width 107 height 20
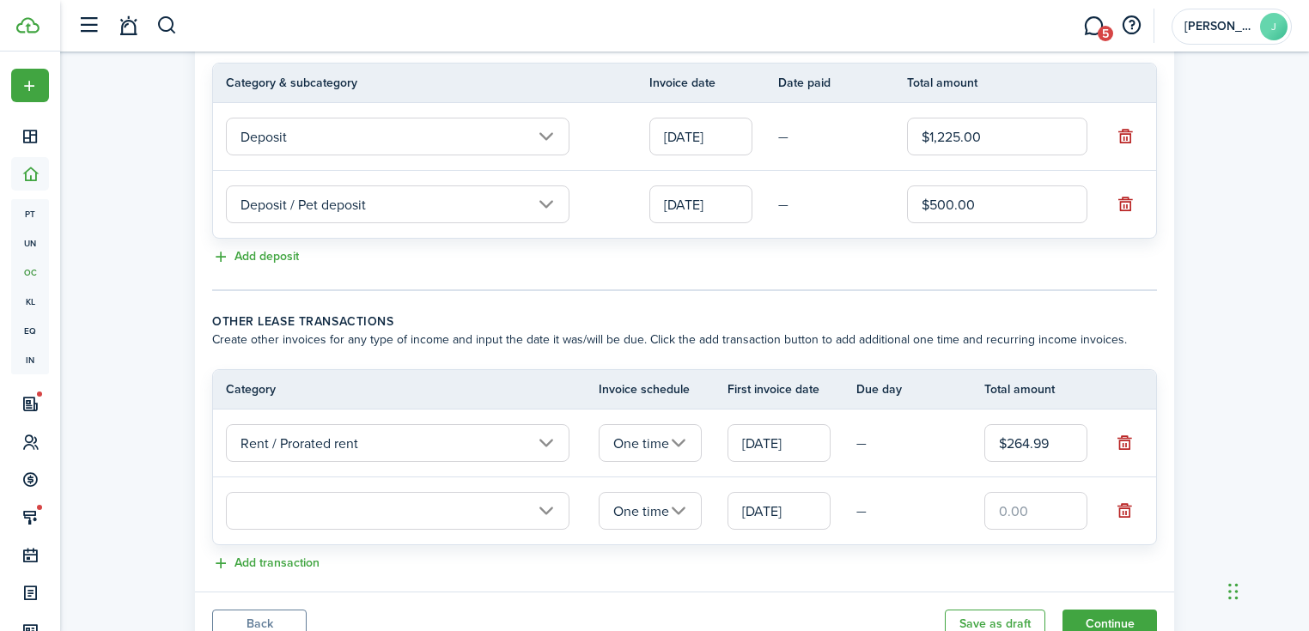
click at [352, 501] on input "text" at bounding box center [397, 511] width 343 height 38
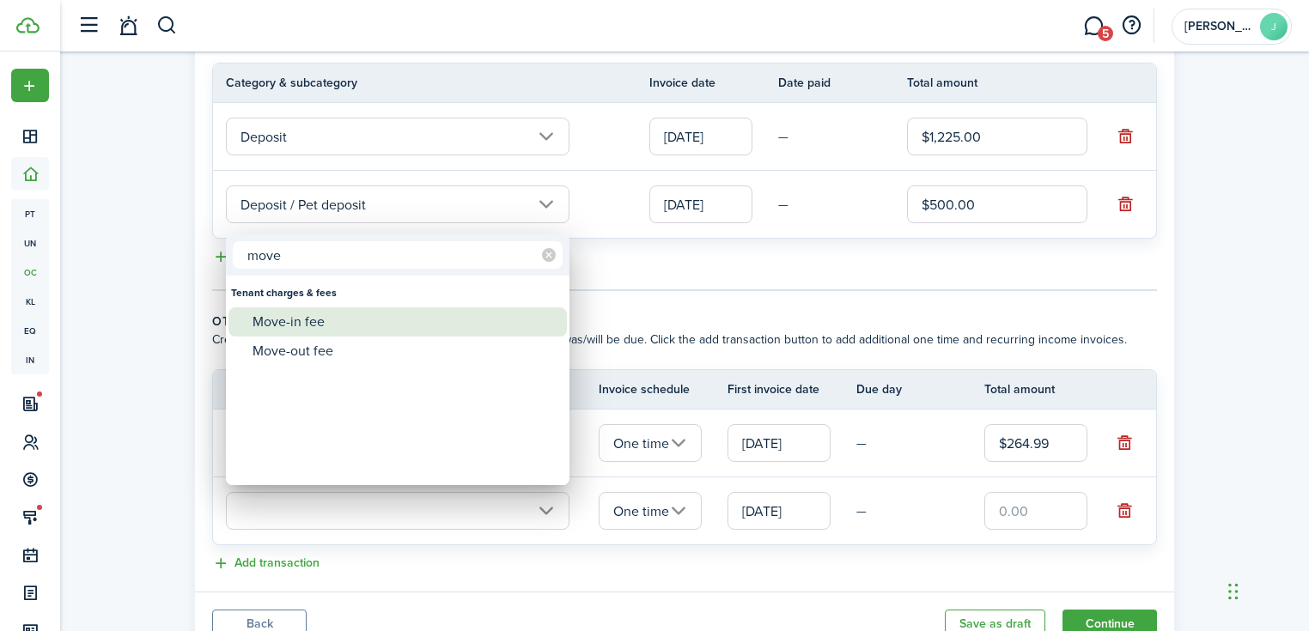
type input "move"
click at [280, 327] on div "Move-in fee" at bounding box center [404, 321] width 304 height 29
type input "Tenant charges & fees / Move-in fee"
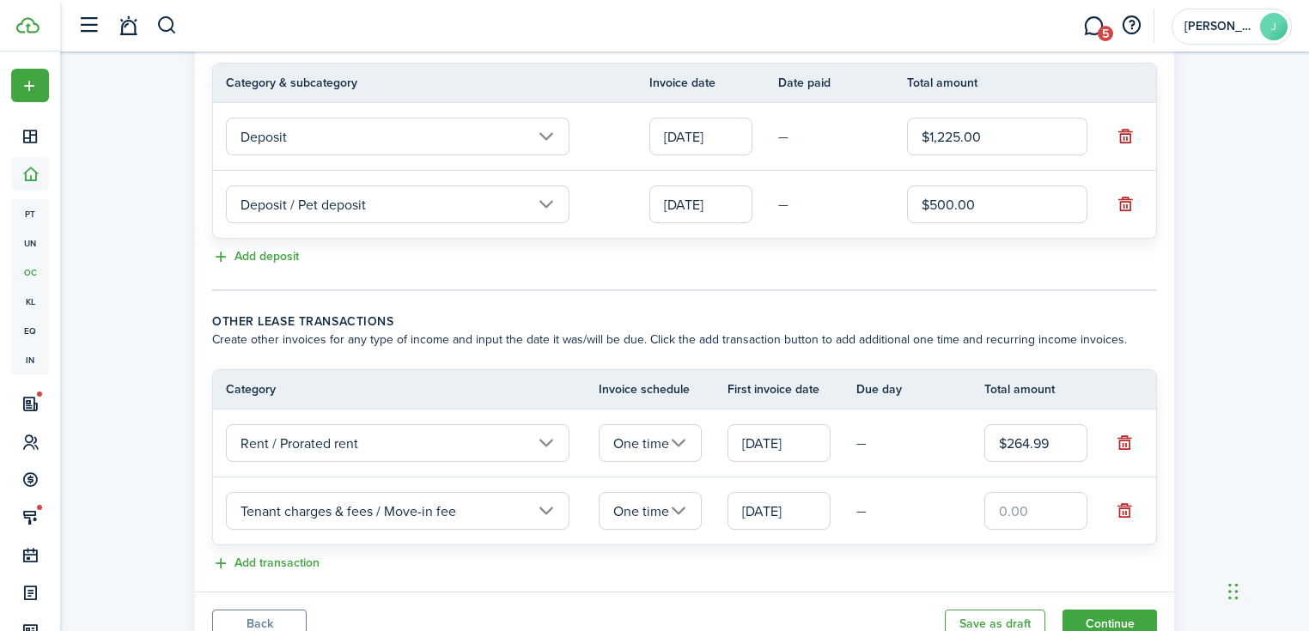
click at [1046, 501] on input "text" at bounding box center [1035, 511] width 103 height 38
type input "$175.00"
click at [895, 574] on panel-main-body "Recurring rent You can enable the automatic lease rent invoicing. The first inv…" at bounding box center [684, 130] width 979 height 924
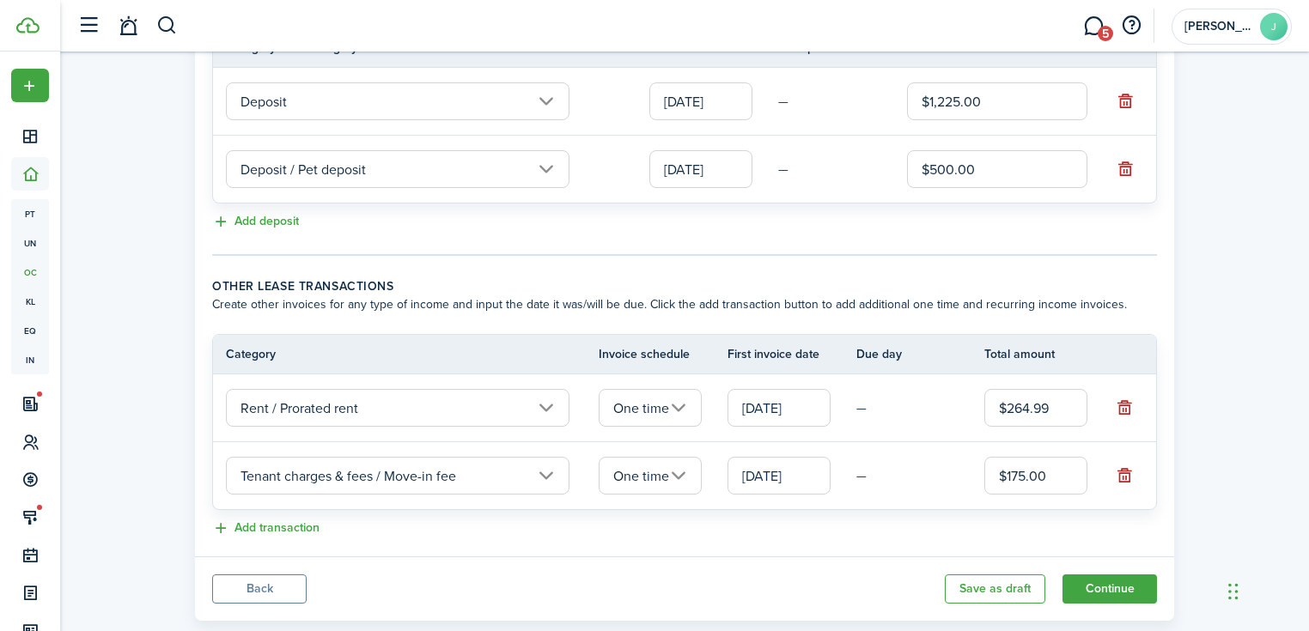
scroll to position [518, 0]
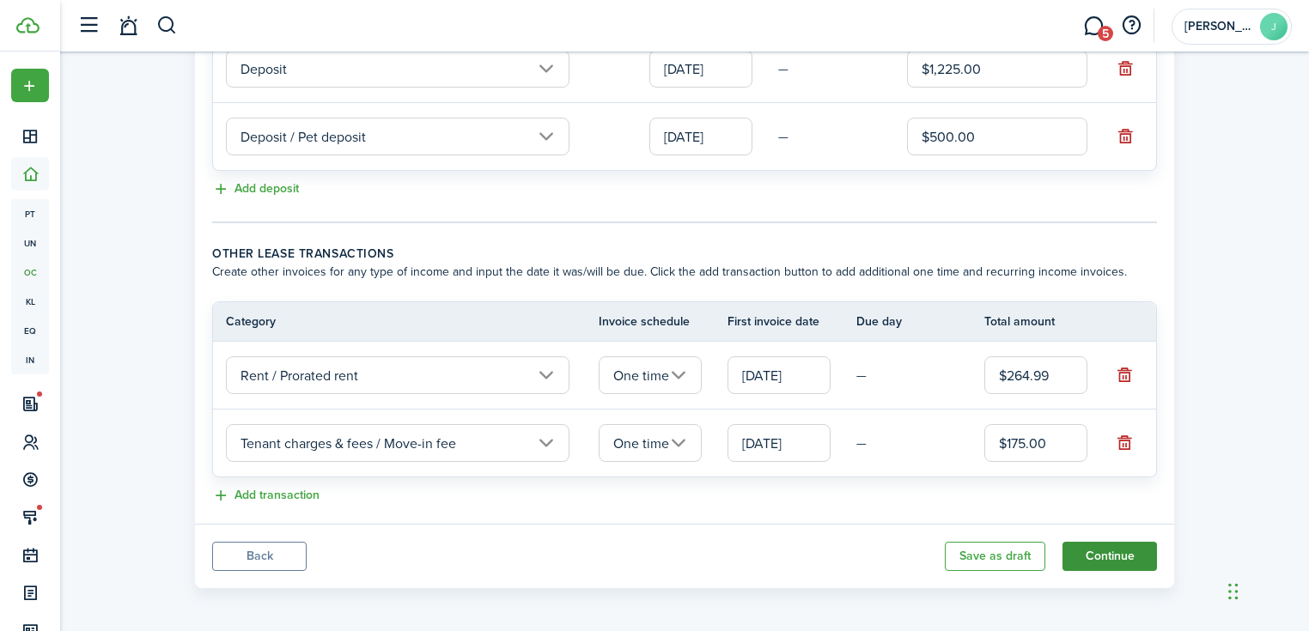
click at [1113, 550] on button "Continue" at bounding box center [1109, 556] width 94 height 29
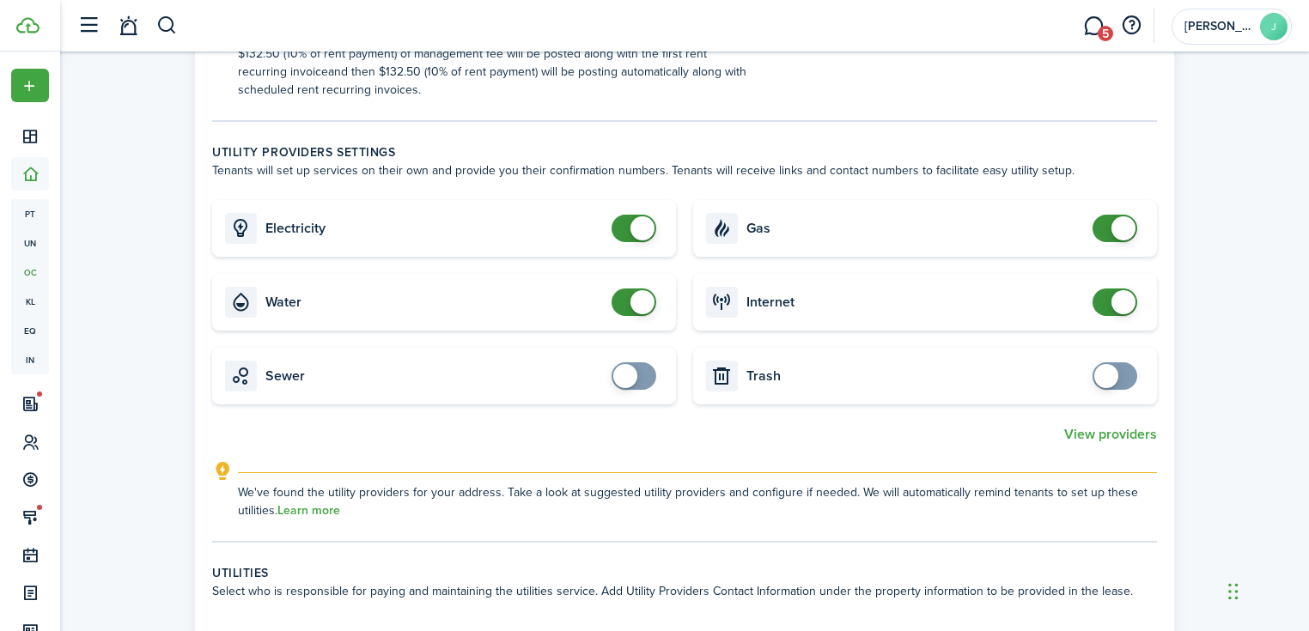
scroll to position [1030, 0]
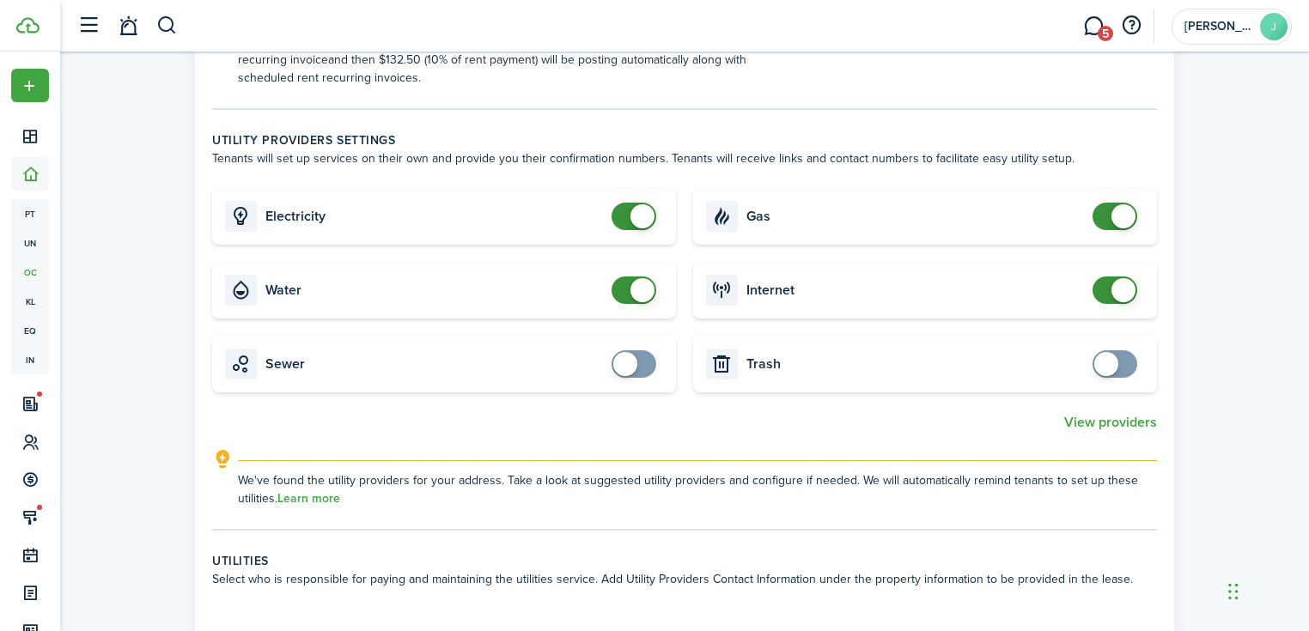
checkbox input "false"
click at [640, 278] on span at bounding box center [642, 290] width 24 height 24
checkbox input "false"
click at [1127, 278] on span at bounding box center [1123, 290] width 24 height 24
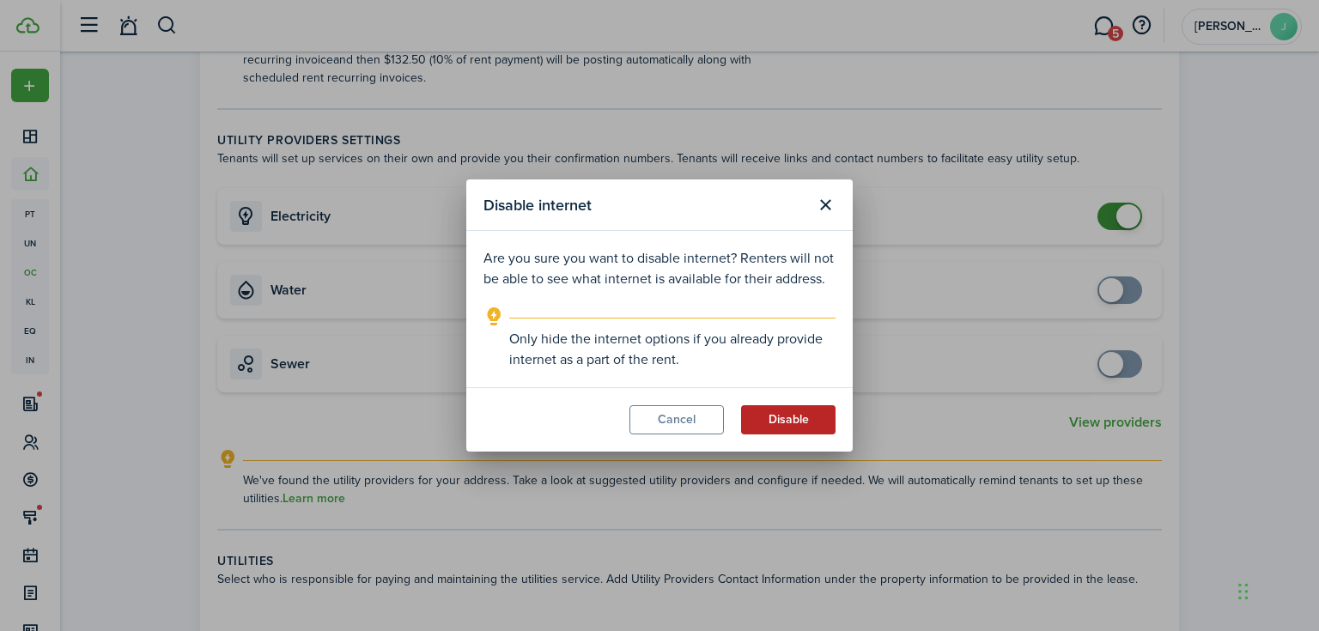
click at [767, 416] on button "Disable" at bounding box center [788, 419] width 94 height 29
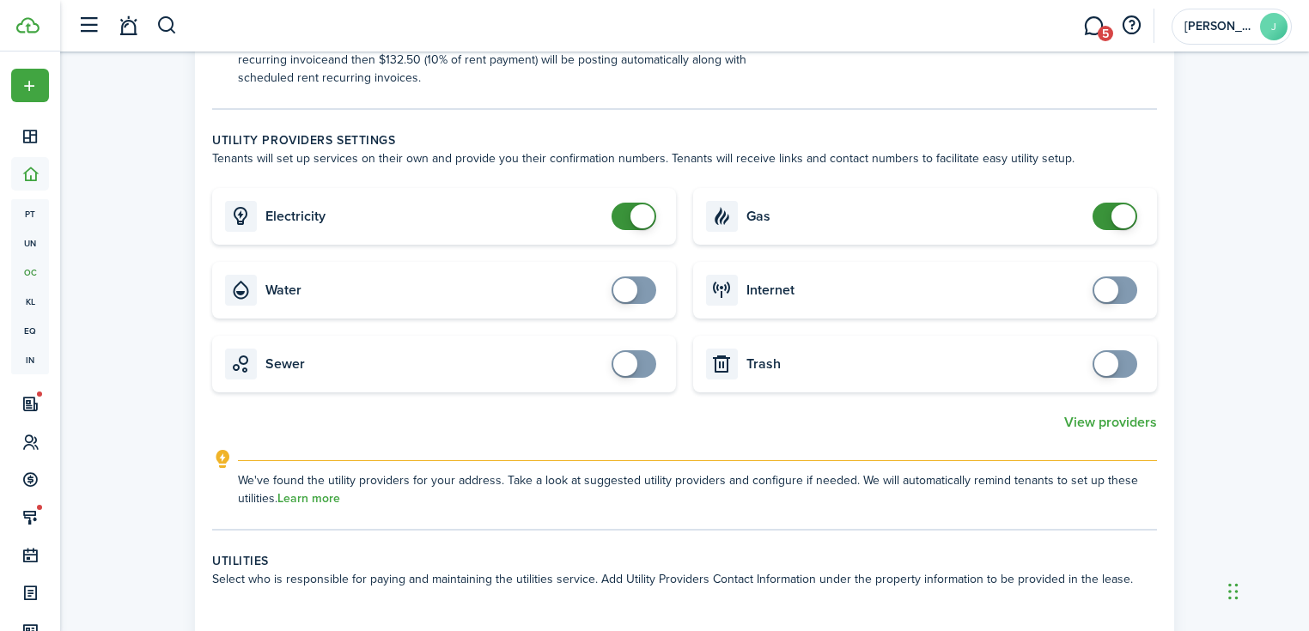
checkbox input "false"
click at [1124, 204] on span at bounding box center [1123, 216] width 24 height 24
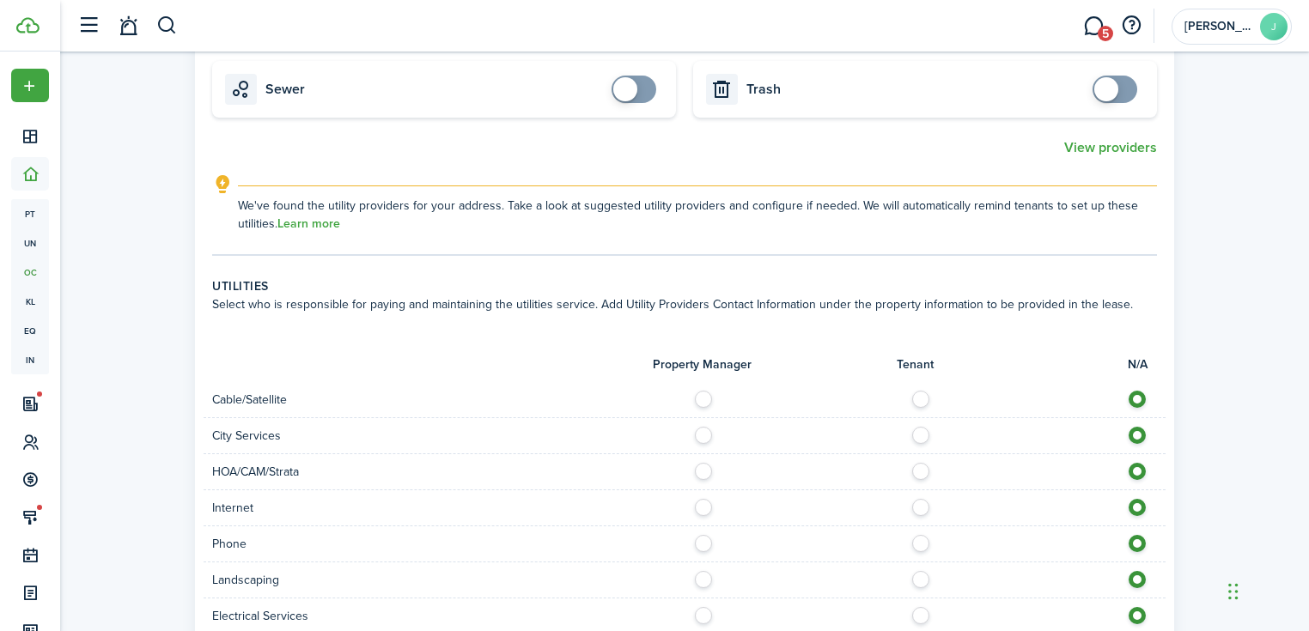
scroll to position [1443, 0]
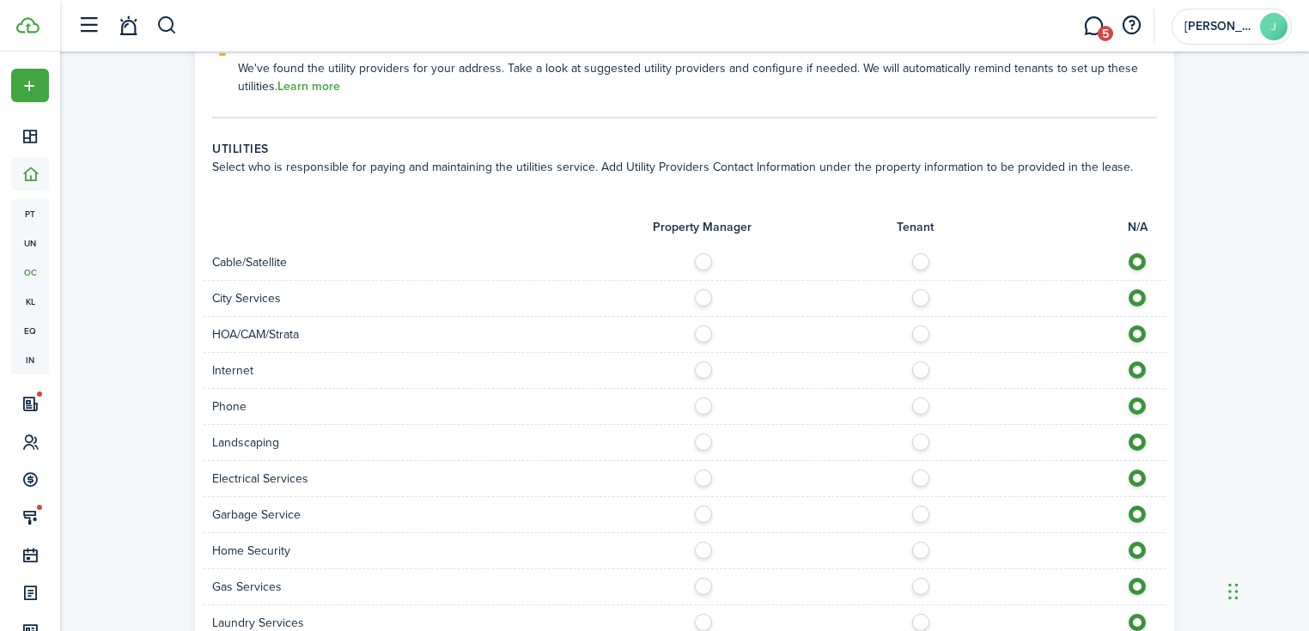
click at [702, 289] on label at bounding box center [708, 293] width 30 height 9
radio input "true"
click at [921, 362] on label at bounding box center [925, 366] width 30 height 9
radio input "true"
click at [917, 398] on label at bounding box center [925, 402] width 30 height 9
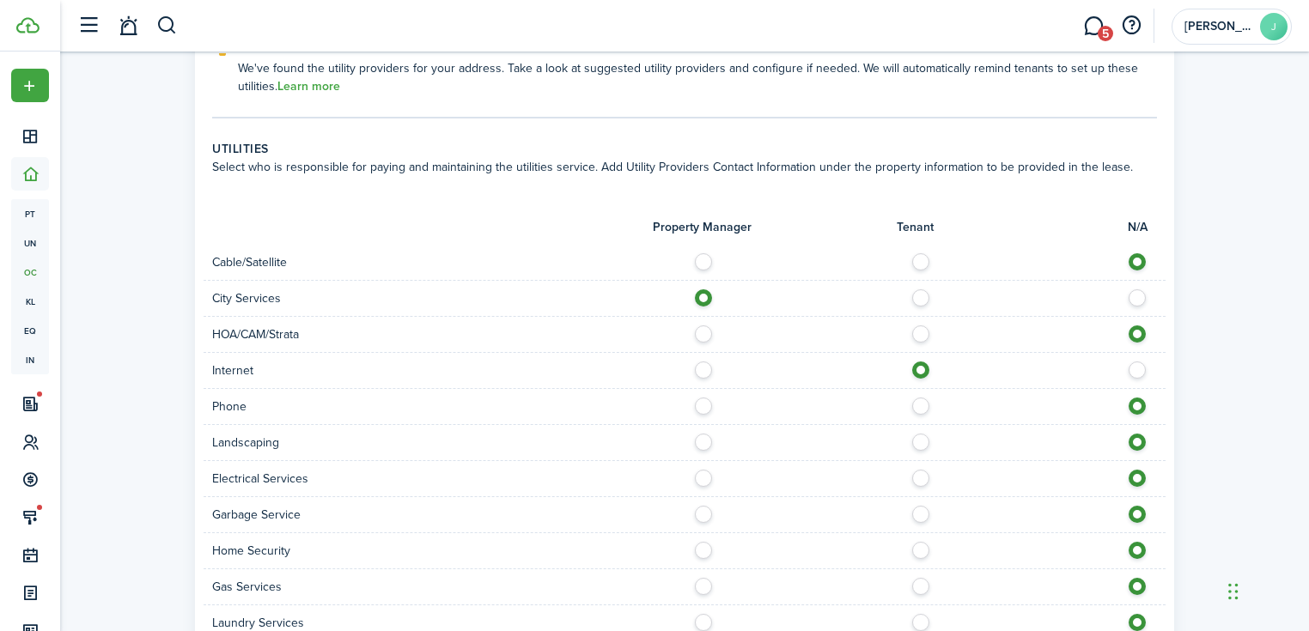
radio input "true"
click at [917, 434] on label at bounding box center [925, 438] width 30 height 9
radio input "true"
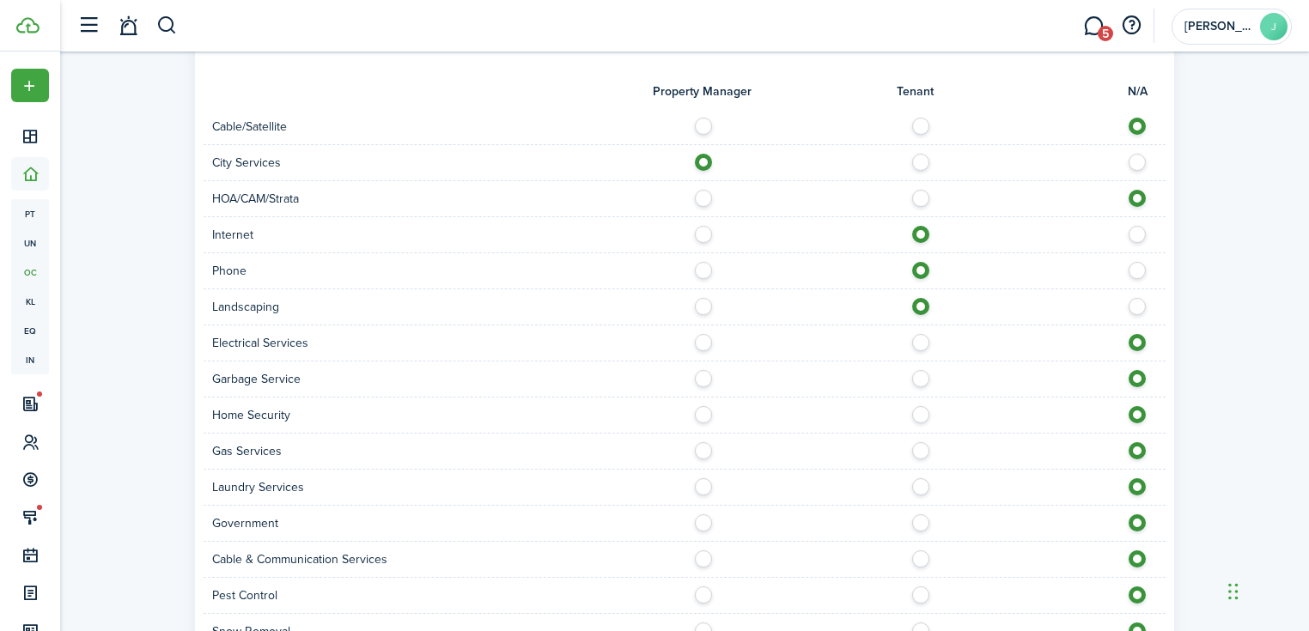
scroll to position [1580, 0]
click at [916, 332] on label at bounding box center [925, 336] width 30 height 9
radio input "true"
click at [700, 368] on label at bounding box center [708, 372] width 30 height 9
radio input "true"
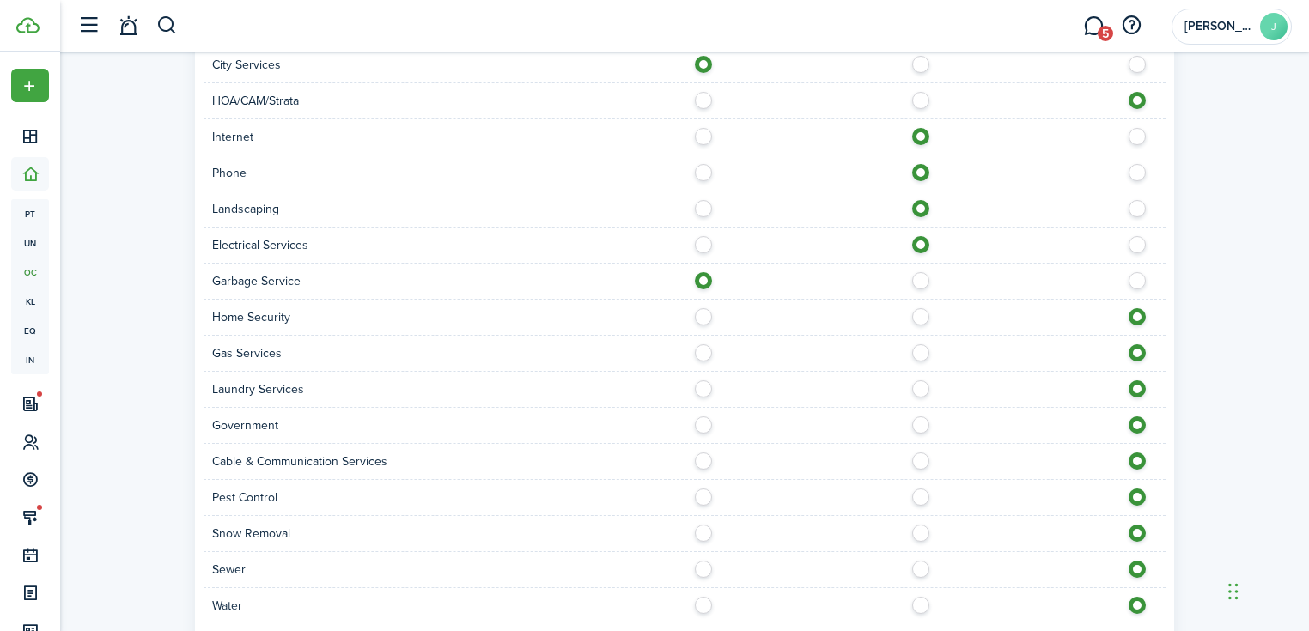
scroll to position [1717, 0]
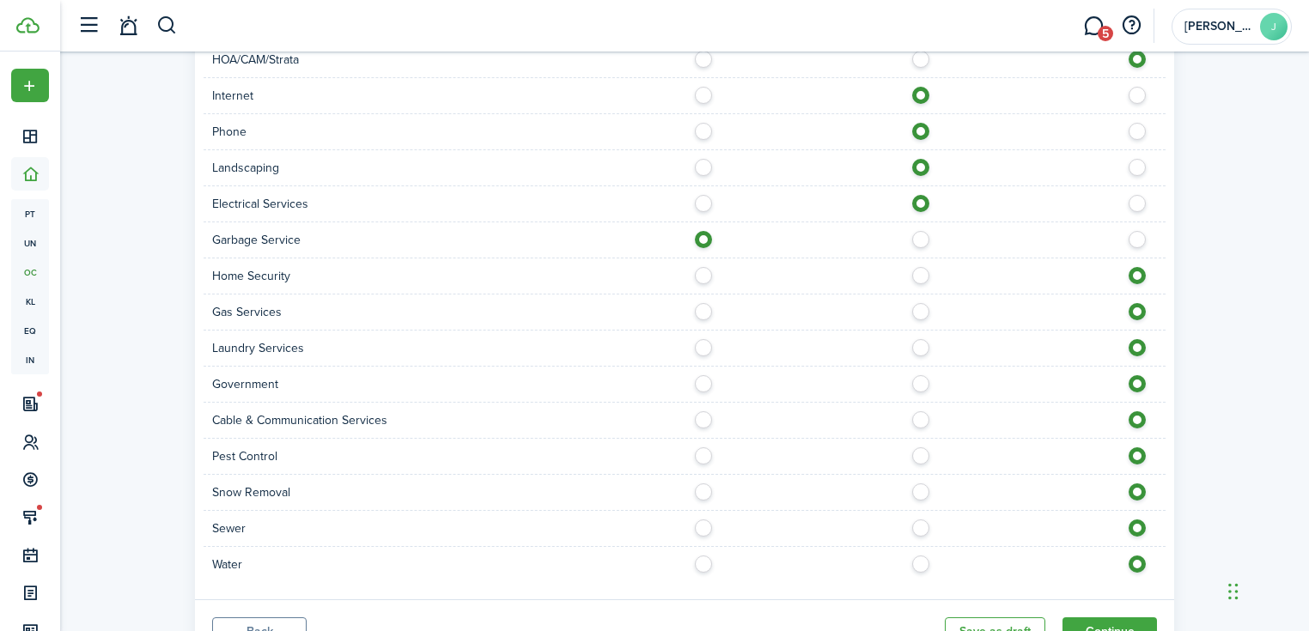
click at [920, 339] on label at bounding box center [925, 343] width 30 height 9
radio input "true"
click at [918, 447] on label at bounding box center [925, 451] width 30 height 9
radio input "true"
click at [924, 481] on div "Snow Removal" at bounding box center [685, 493] width 962 height 36
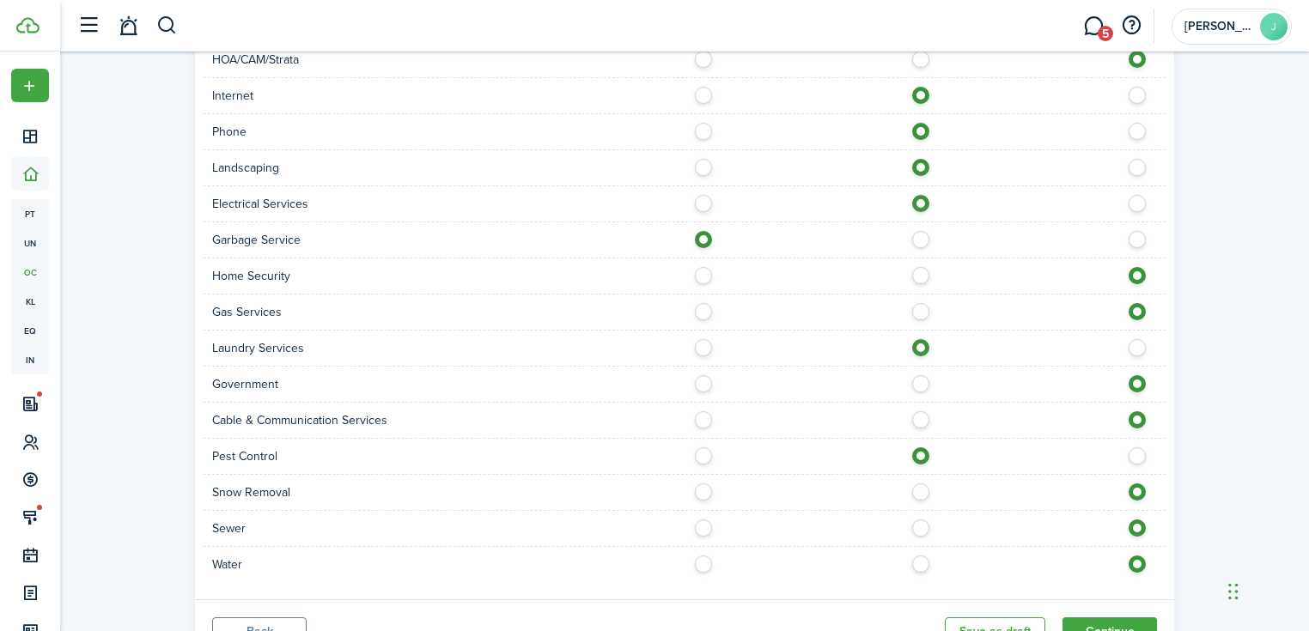
click at [922, 483] on label at bounding box center [925, 487] width 30 height 9
radio input "true"
click at [700, 520] on label at bounding box center [708, 524] width 30 height 9
radio input "true"
click at [696, 556] on div at bounding box center [924, 565] width 481 height 18
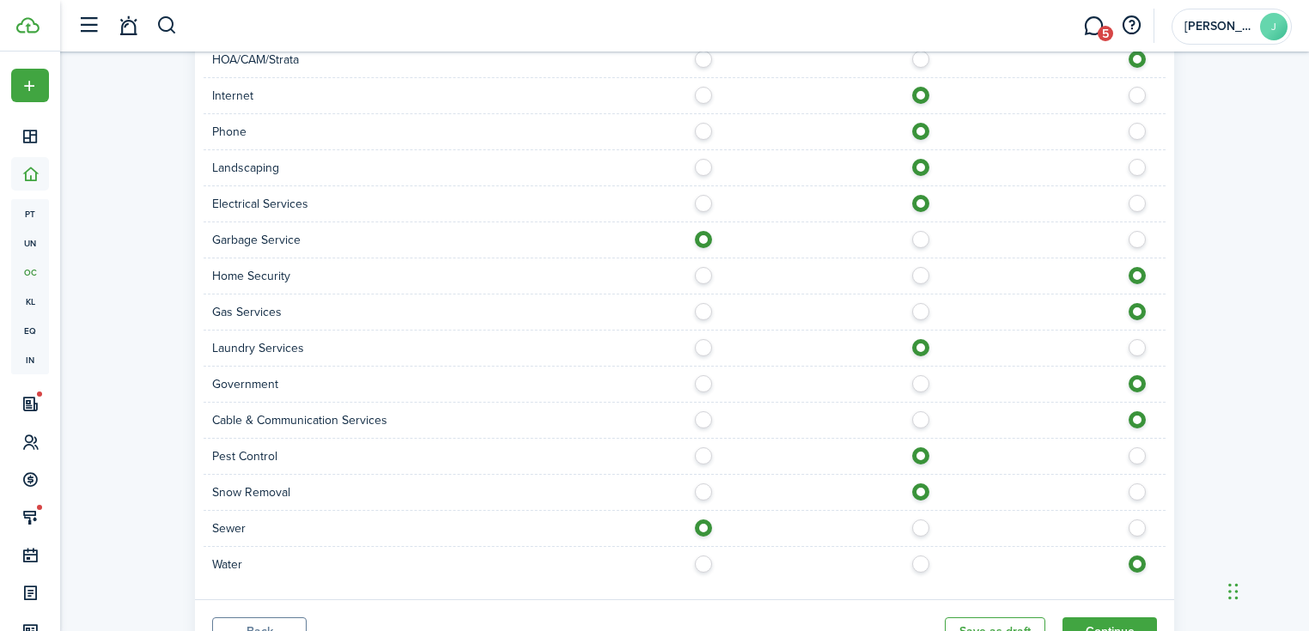
click at [700, 556] on label at bounding box center [708, 560] width 30 height 9
radio input "true"
click at [1091, 617] on button "Continue" at bounding box center [1109, 631] width 94 height 29
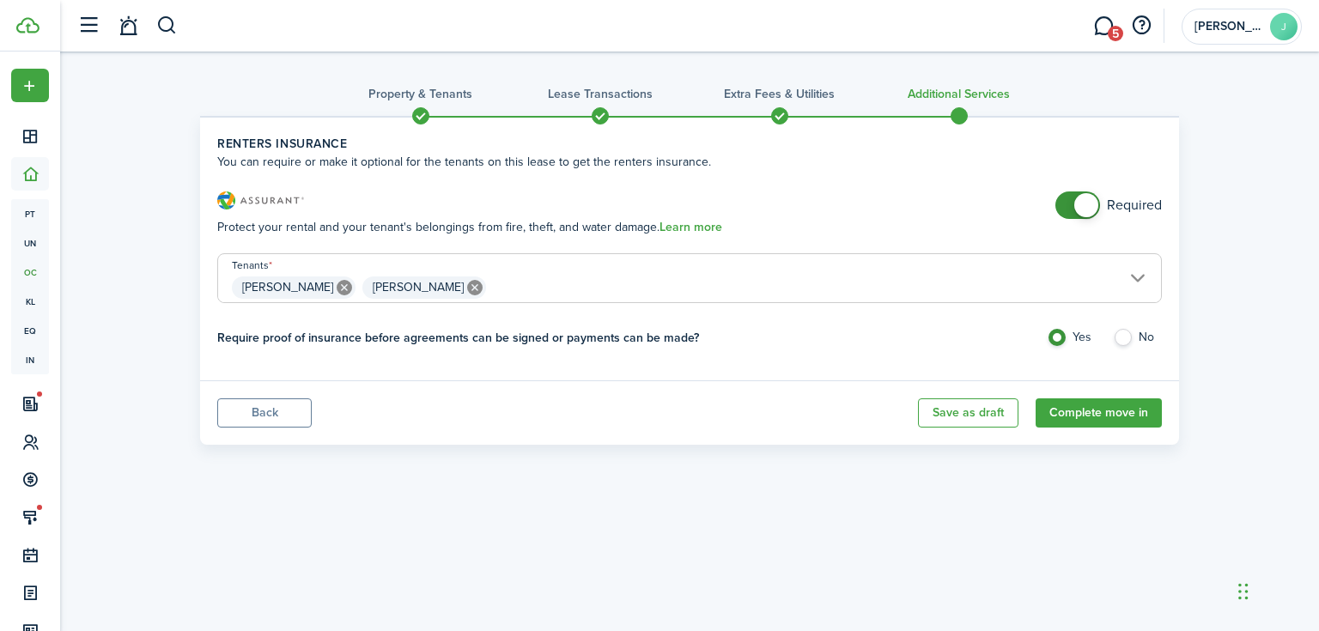
checkbox input "false"
click at [1079, 210] on span at bounding box center [1086, 205] width 24 height 24
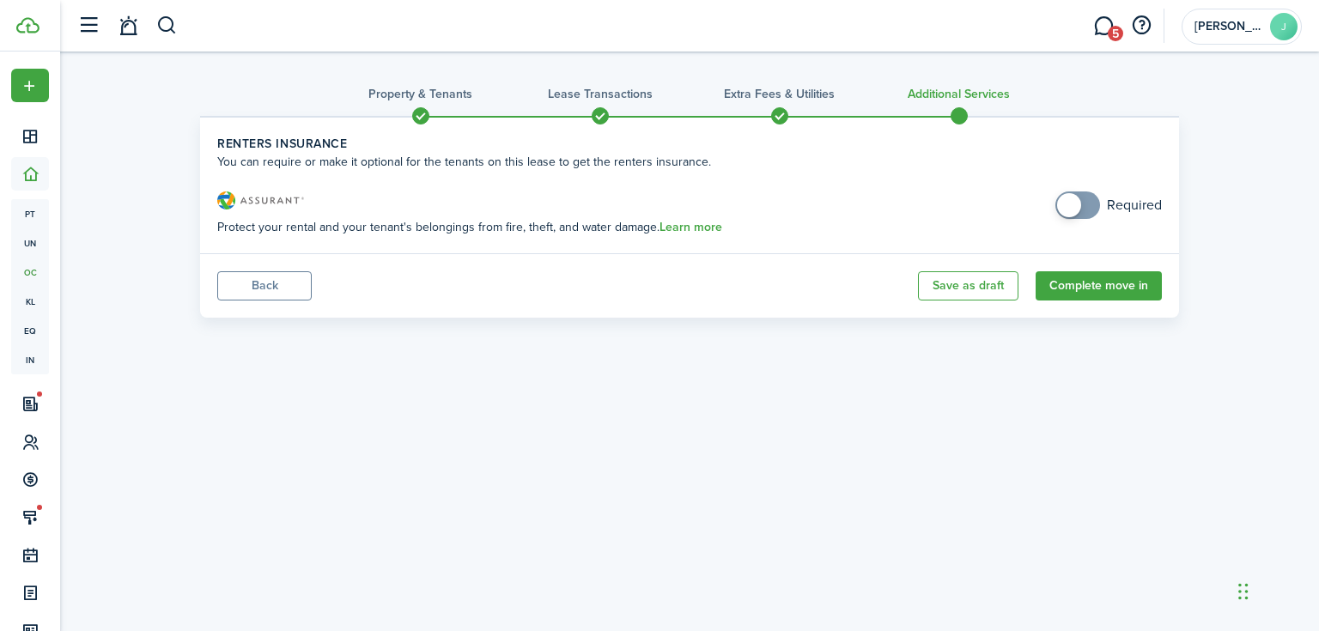
click at [1099, 301] on panel-main-footer "Back Save as draft Complete move in" at bounding box center [689, 285] width 979 height 64
click at [1101, 294] on button "Complete move in" at bounding box center [1099, 285] width 126 height 29
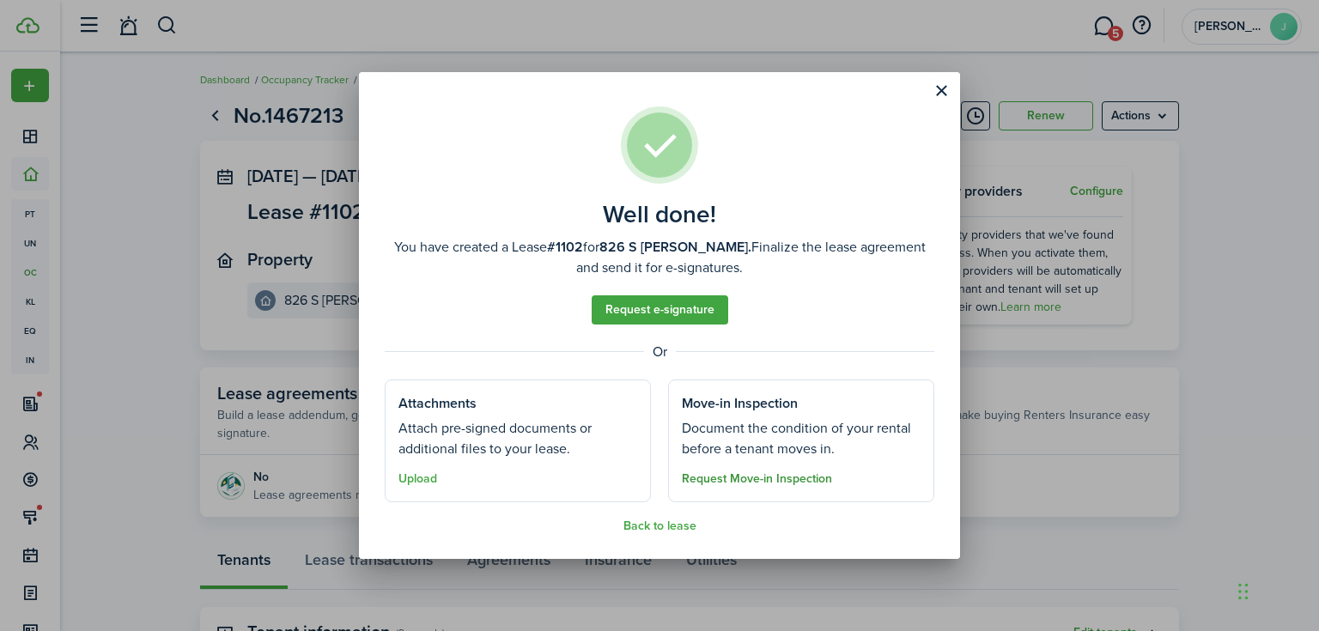
click at [798, 484] on button "Request Move-in Inspection" at bounding box center [757, 479] width 150 height 14
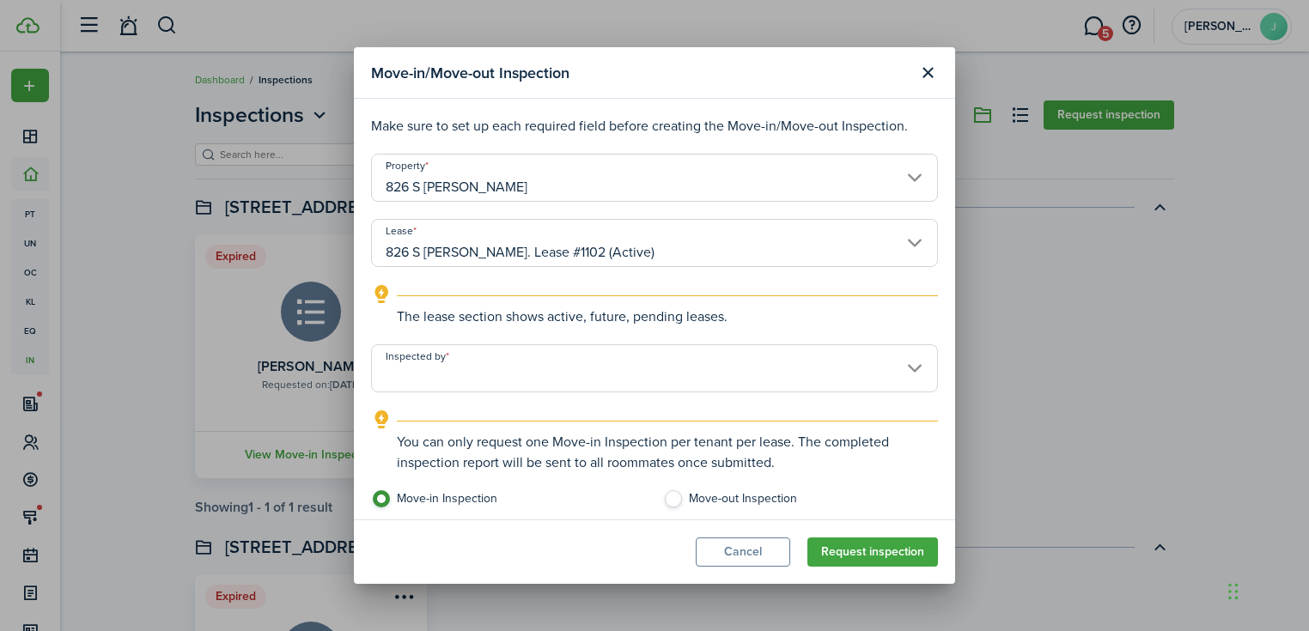
click at [595, 378] on input "Inspected by" at bounding box center [654, 368] width 567 height 48
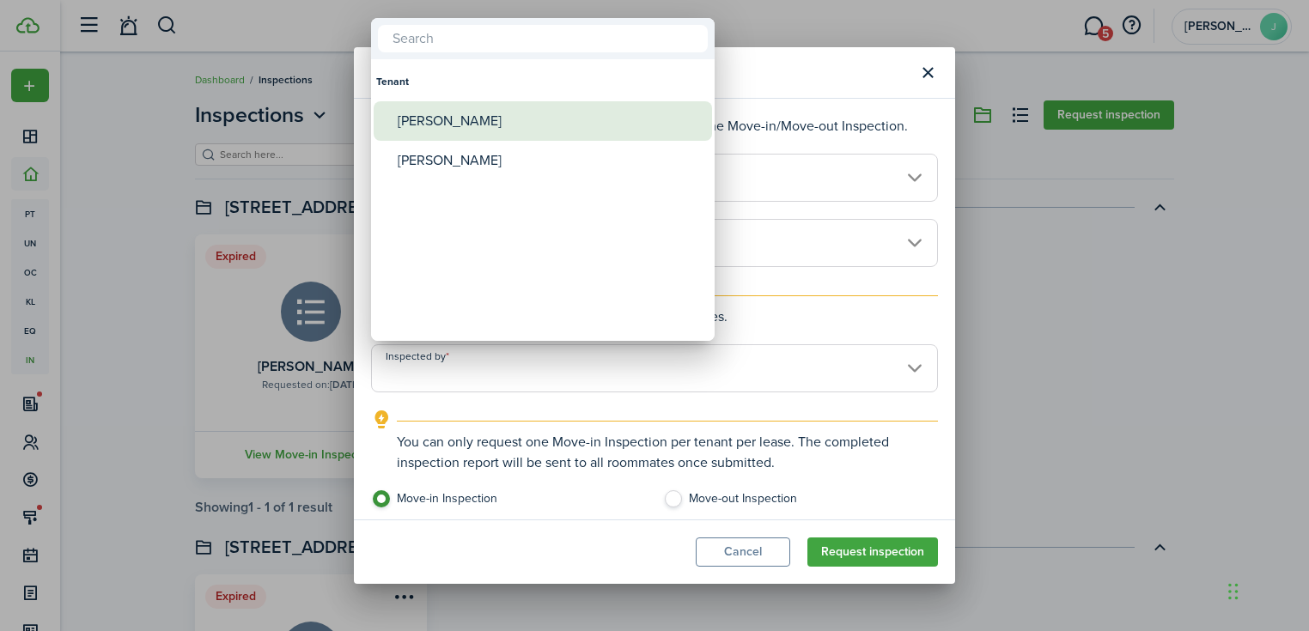
click at [464, 134] on div "[PERSON_NAME]" at bounding box center [550, 121] width 304 height 40
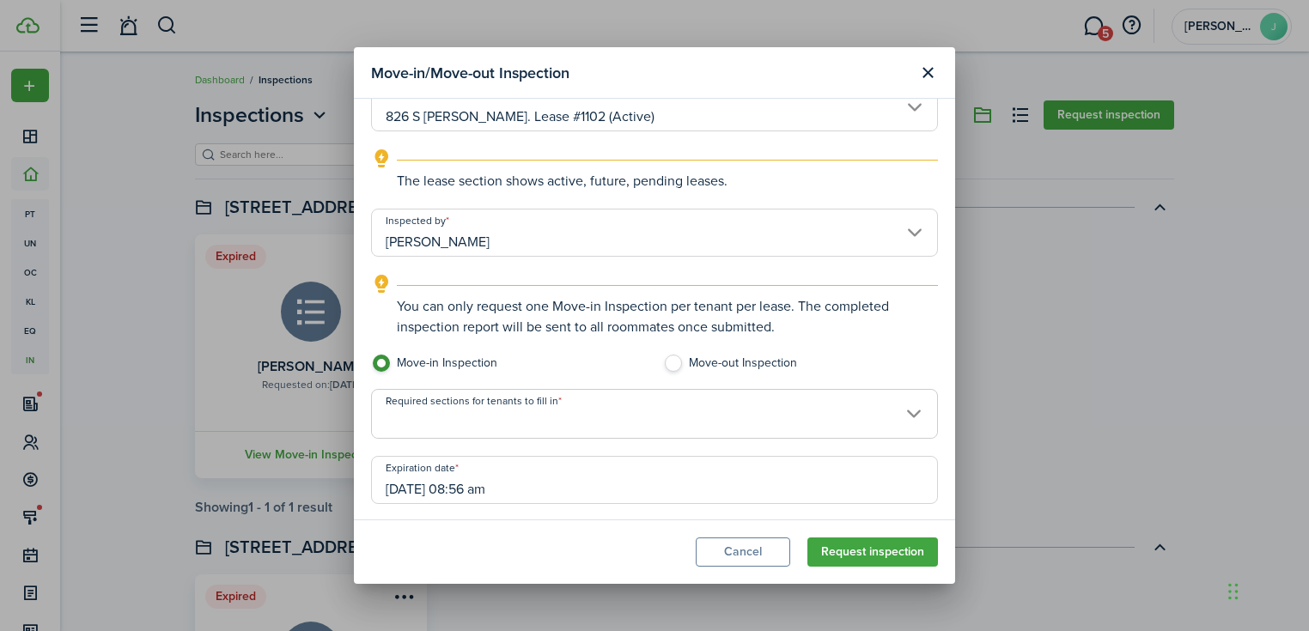
scroll to position [137, 0]
click at [601, 229] on input "[PERSON_NAME]" at bounding box center [654, 231] width 567 height 48
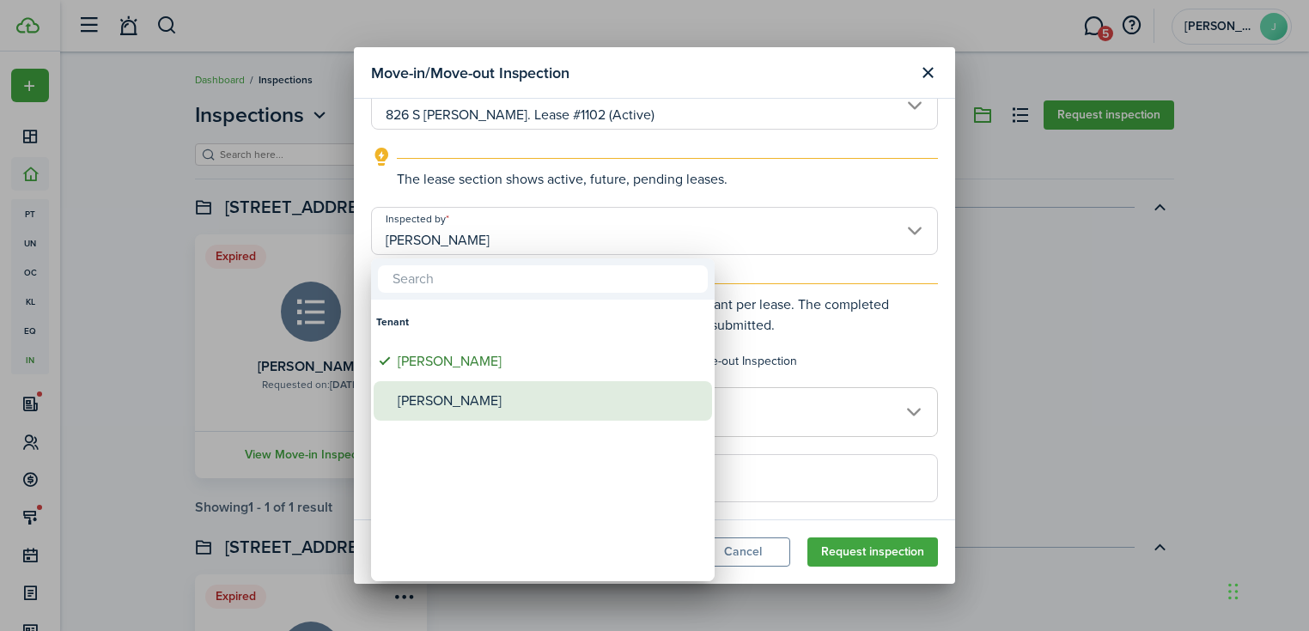
click at [484, 405] on div "[PERSON_NAME]" at bounding box center [550, 401] width 304 height 40
type input "[PERSON_NAME]"
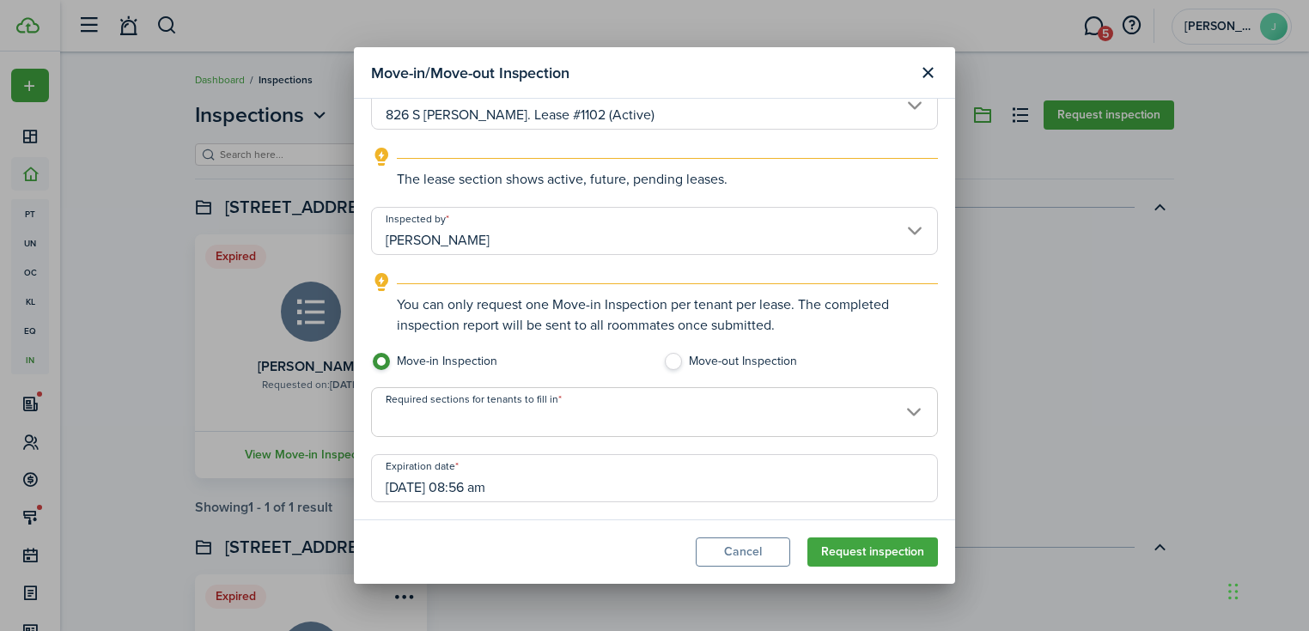
click at [542, 400] on input "Required sections for tenants to fill in" at bounding box center [654, 398] width 565 height 21
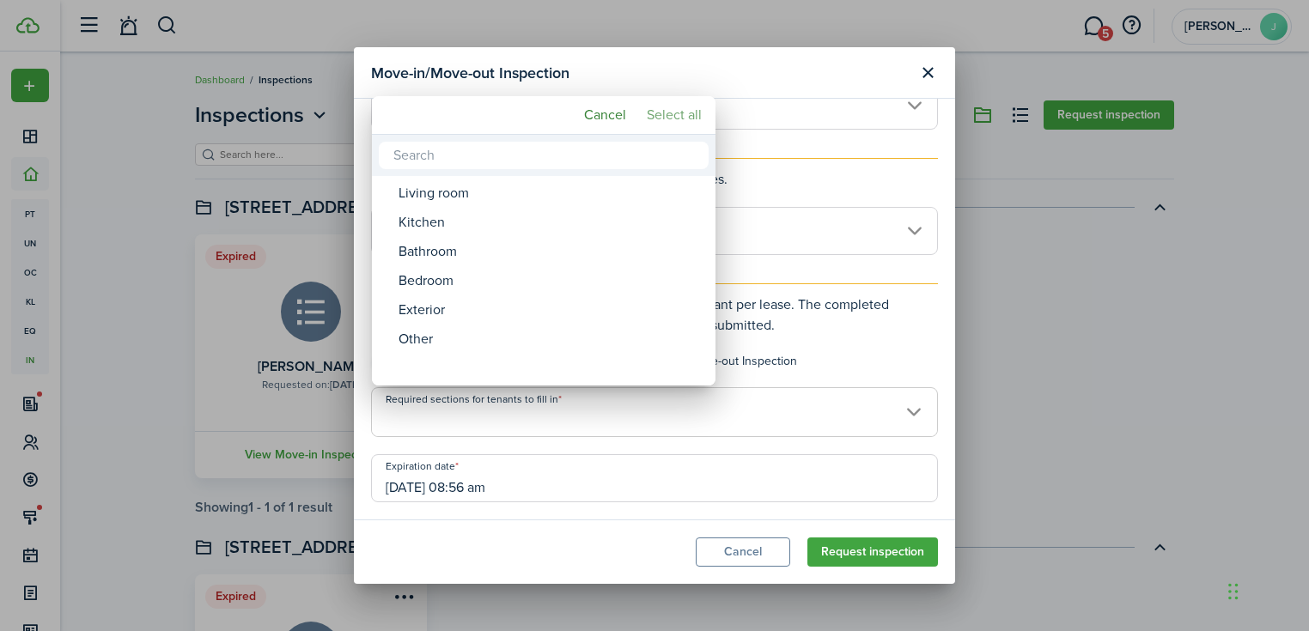
click at [664, 120] on mbsc-button "Select all" at bounding box center [674, 115] width 69 height 31
type input "Living room, Kitchen, Bathroom, Bedroom, Exterior, Other"
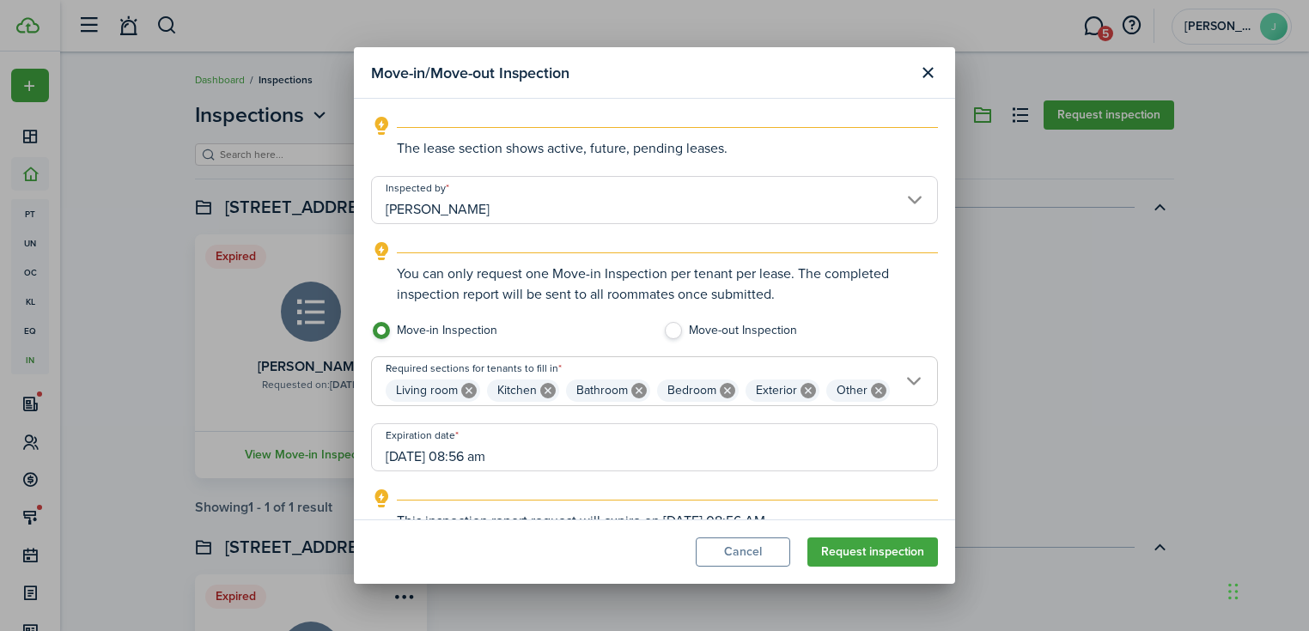
scroll to position [197, 0]
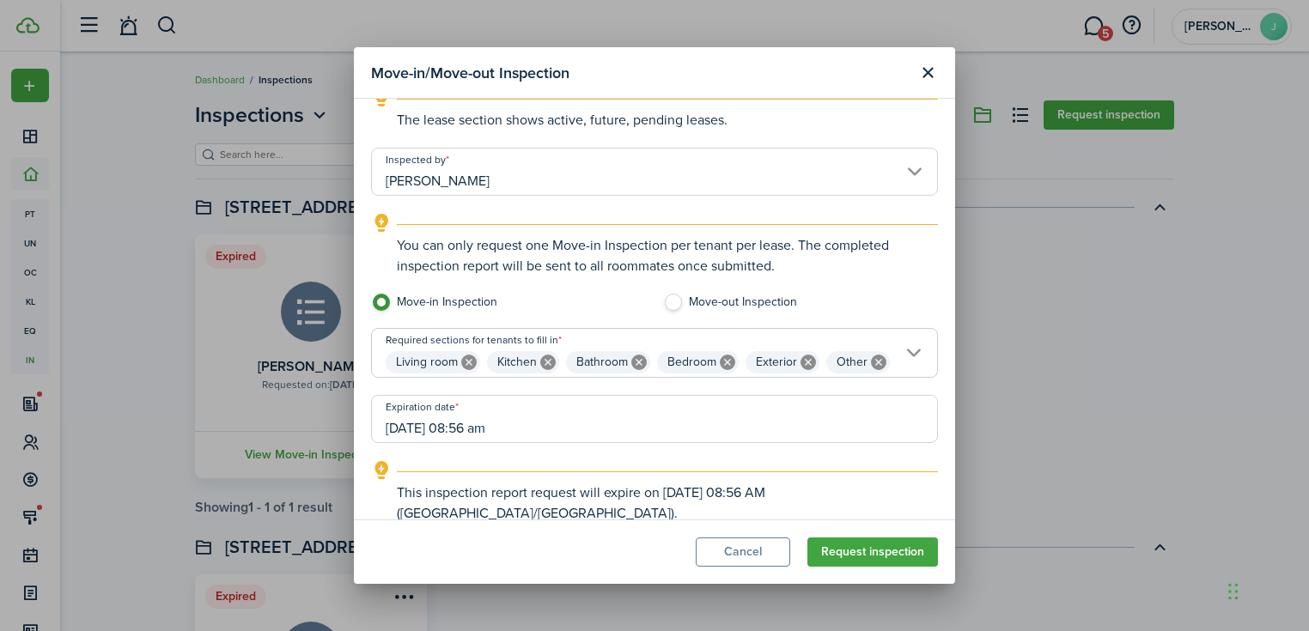
click at [467, 403] on input "[DATE] 08:56 am" at bounding box center [654, 419] width 567 height 48
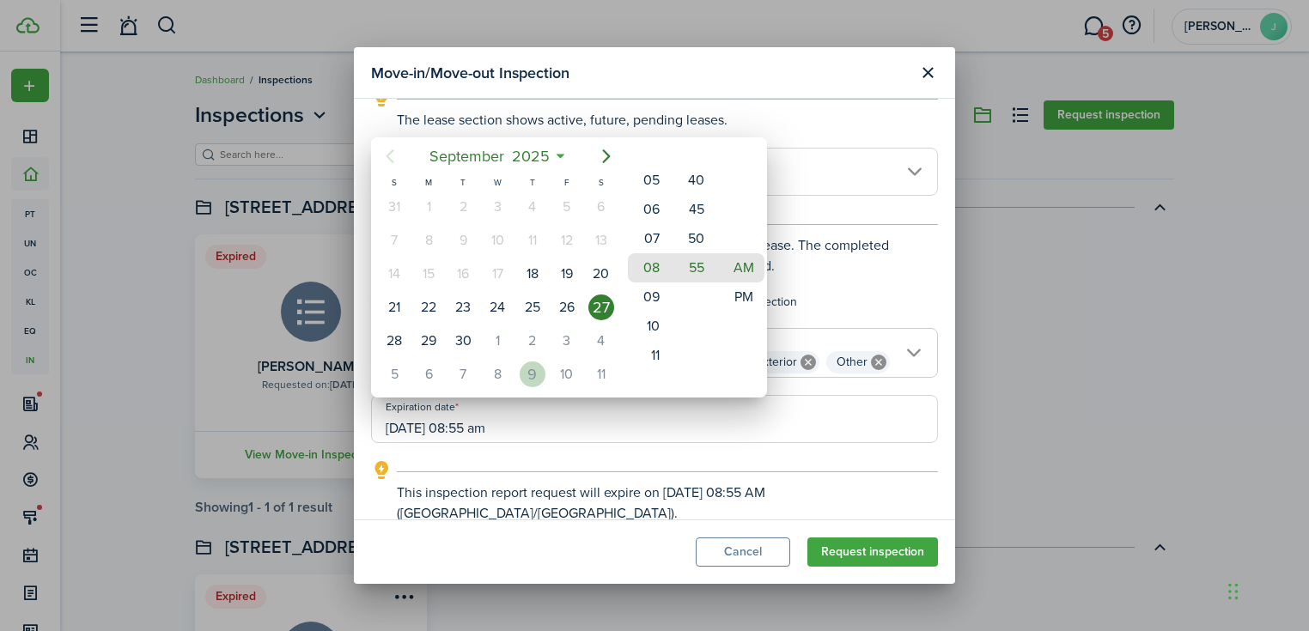
click at [526, 368] on div "9" at bounding box center [533, 375] width 26 height 26
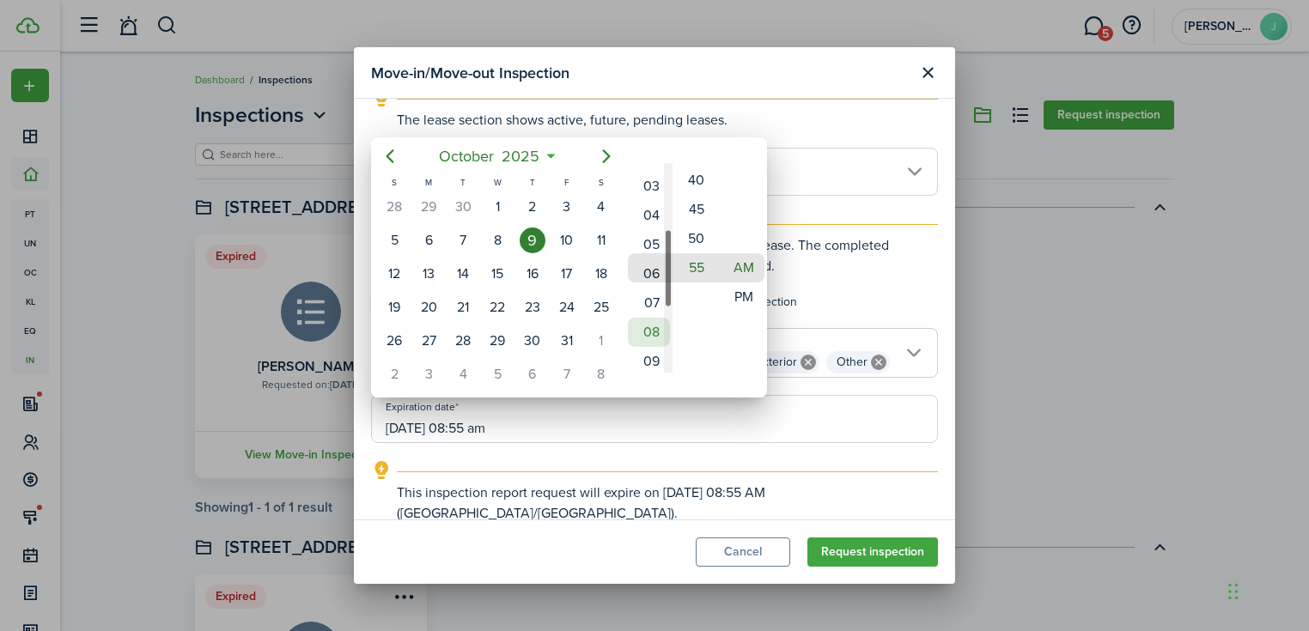
drag, startPoint x: 653, startPoint y: 276, endPoint x: 650, endPoint y: 340, distance: 64.5
click at [650, 340] on mbsc-wheel-item "08" at bounding box center [649, 332] width 42 height 29
click at [650, 347] on mbsc-wheel-item "09" at bounding box center [649, 361] width 42 height 29
drag, startPoint x: 650, startPoint y: 325, endPoint x: 653, endPoint y: 364, distance: 38.7
click at [653, 364] on mbsc-wheel-item "08" at bounding box center [649, 363] width 42 height 29
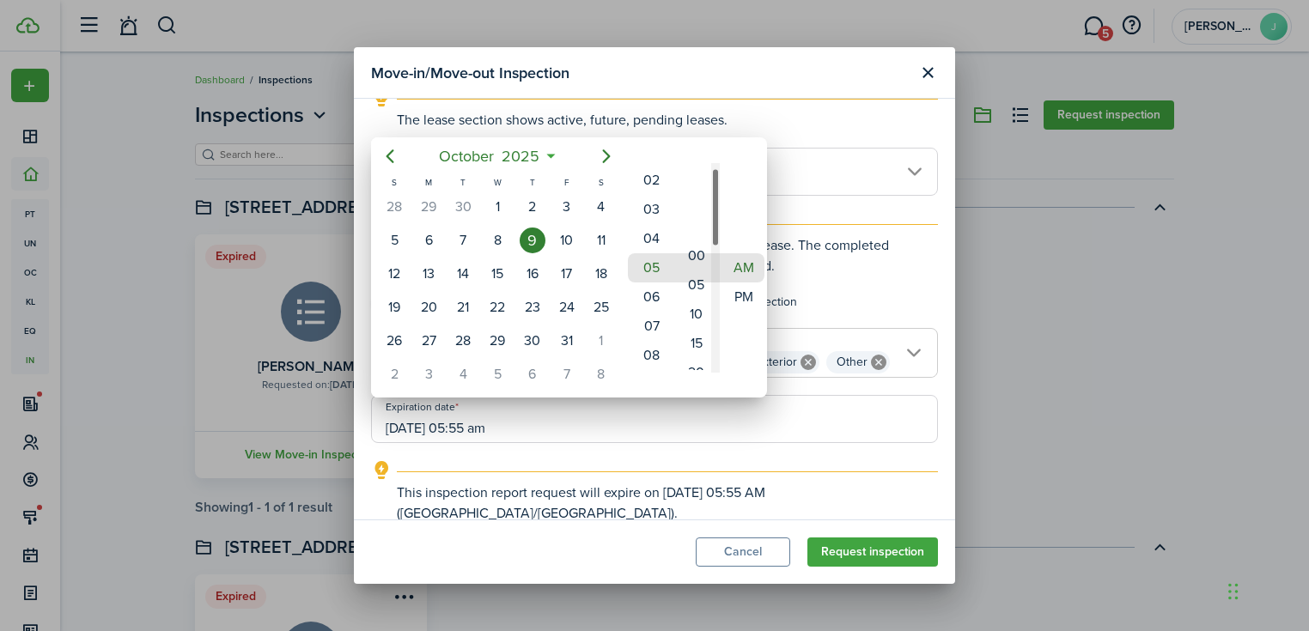
drag, startPoint x: 695, startPoint y: 252, endPoint x: 735, endPoint y: 580, distance: 330.5
click at [735, 580] on div "[DATE] S M T W T F S 31 [DATE] 2 3 4 5 6 7 8 9 10 11 12 13 14 15 16 17 18 19 20…" at bounding box center [654, 315] width 1309 height 631
drag, startPoint x: 745, startPoint y: 275, endPoint x: 749, endPoint y: 234, distance: 41.4
click at [749, 234] on mbsc-wheel-item "AM" at bounding box center [743, 235] width 42 height 29
type input "[DATE] 05:00 pm"
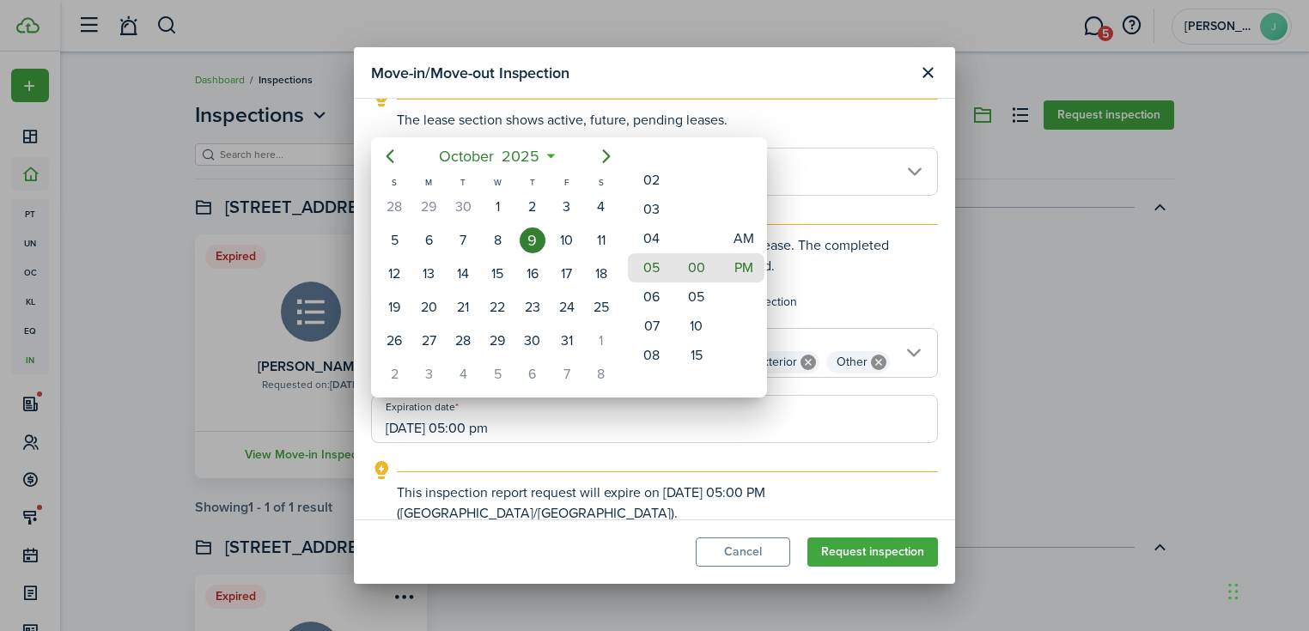
click at [732, 414] on div at bounding box center [654, 316] width 1583 height 906
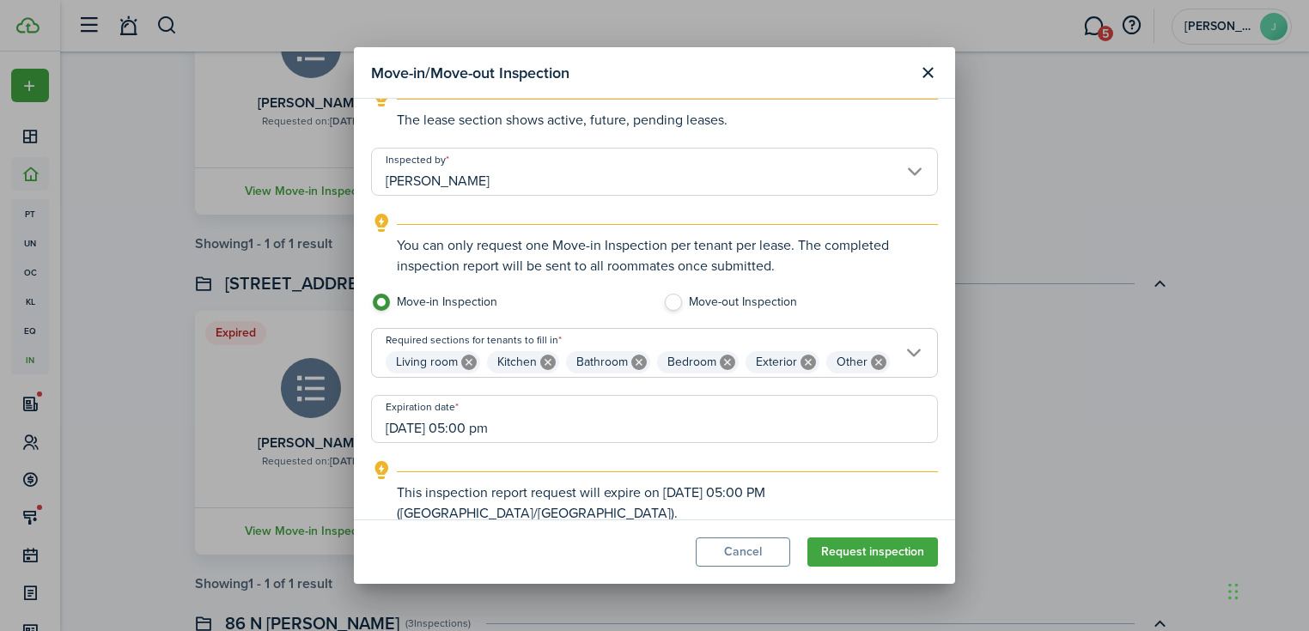
scroll to position [275, 0]
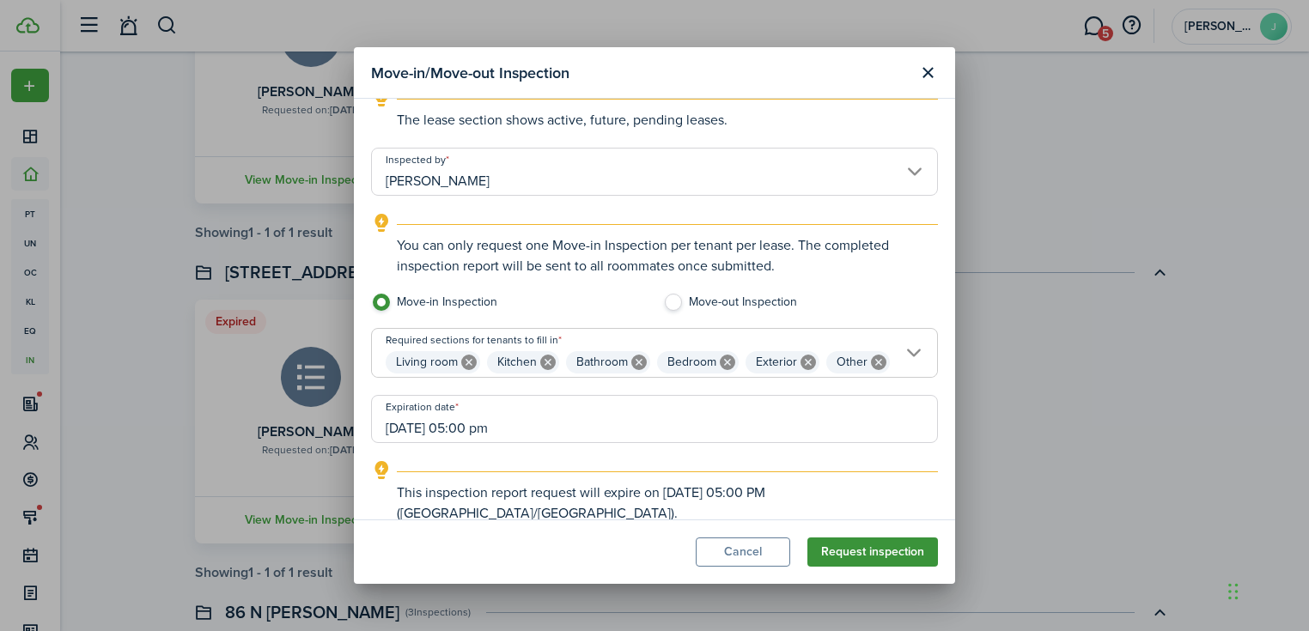
click at [878, 553] on button "Request inspection" at bounding box center [872, 552] width 131 height 29
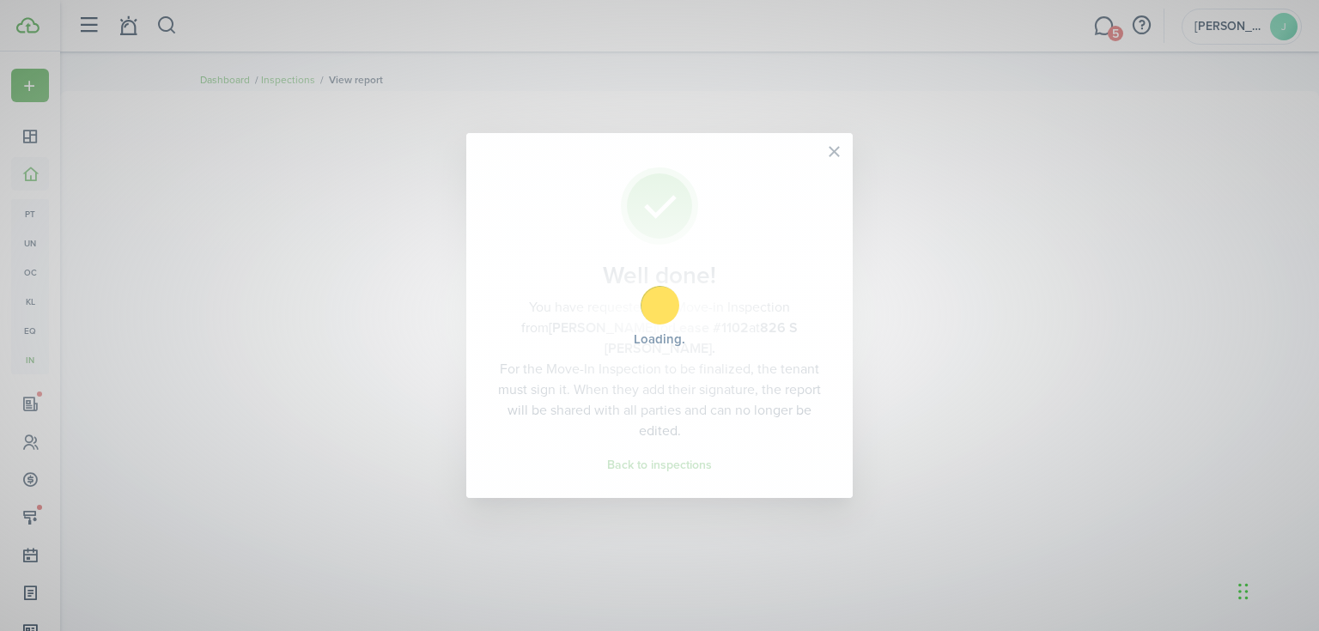
click at [835, 159] on div "Loading" at bounding box center [659, 315] width 1319 height 631
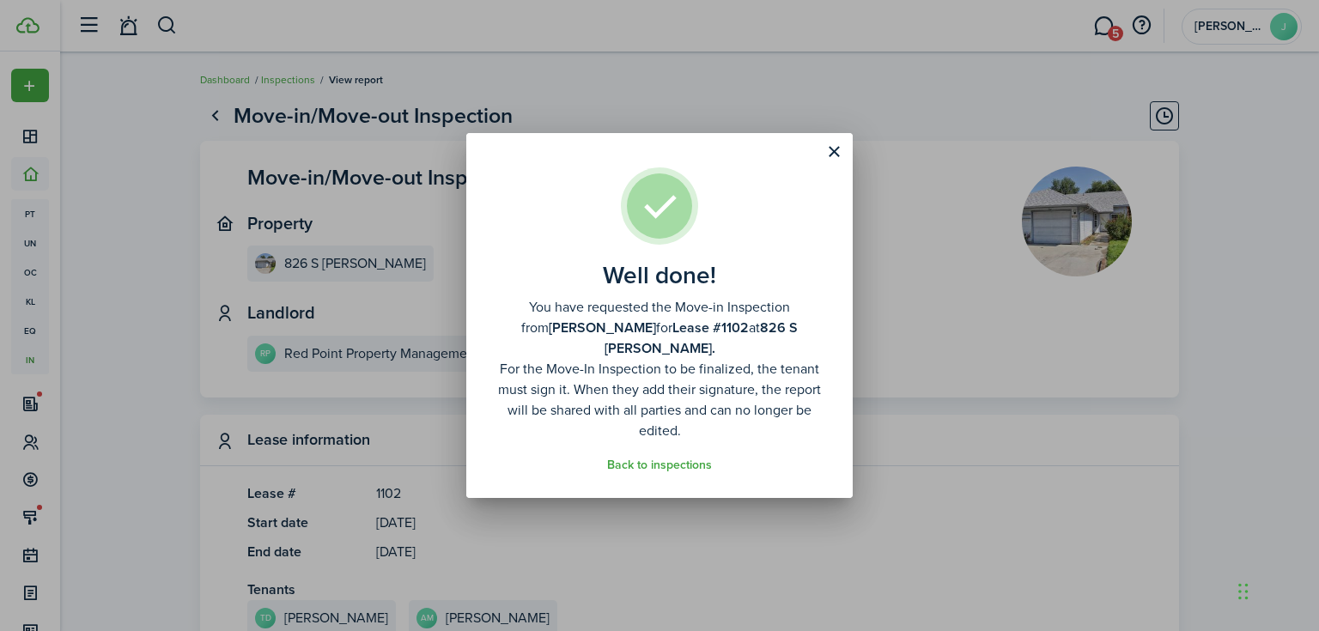
click at [835, 159] on button "Close modal" at bounding box center [833, 151] width 29 height 29
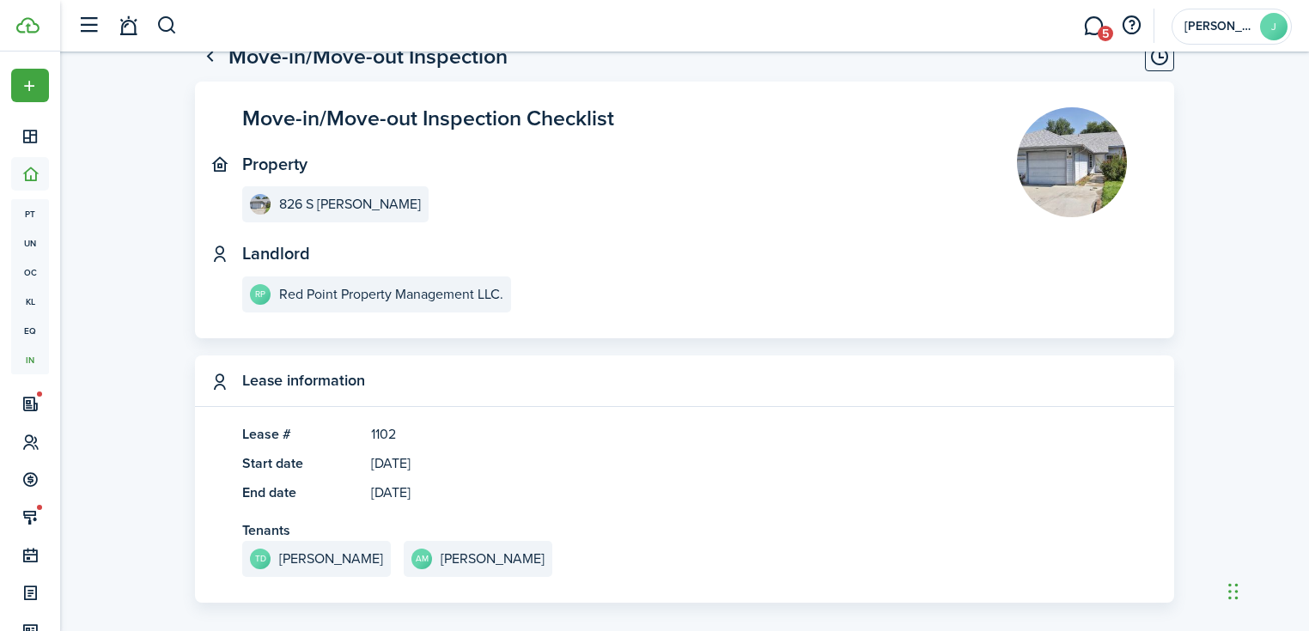
scroll to position [137, 0]
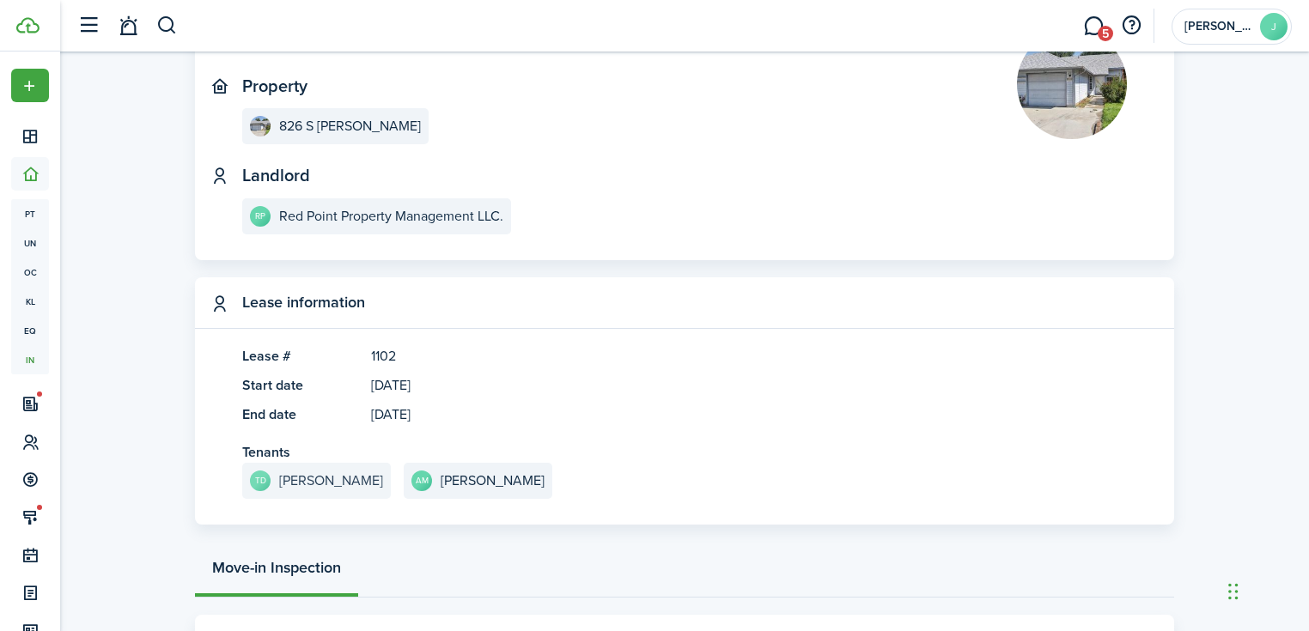
click at [325, 492] on link "TD [PERSON_NAME]" at bounding box center [316, 481] width 149 height 36
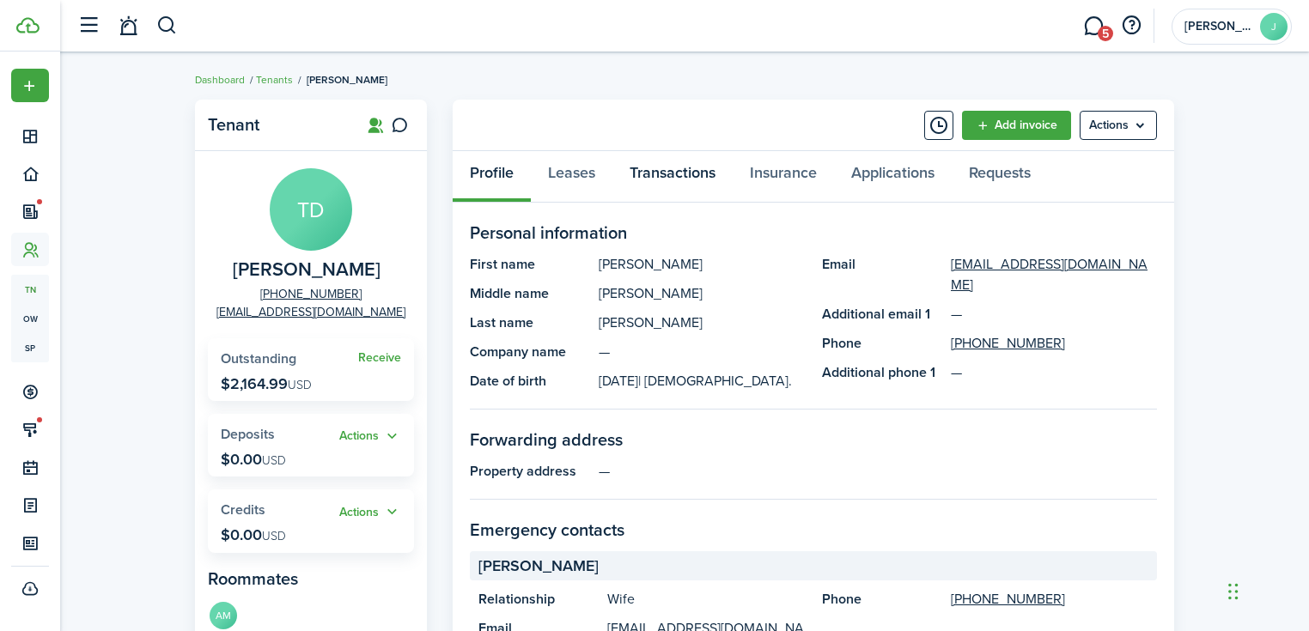
click at [651, 175] on link "Transactions" at bounding box center [672, 177] width 120 height 52
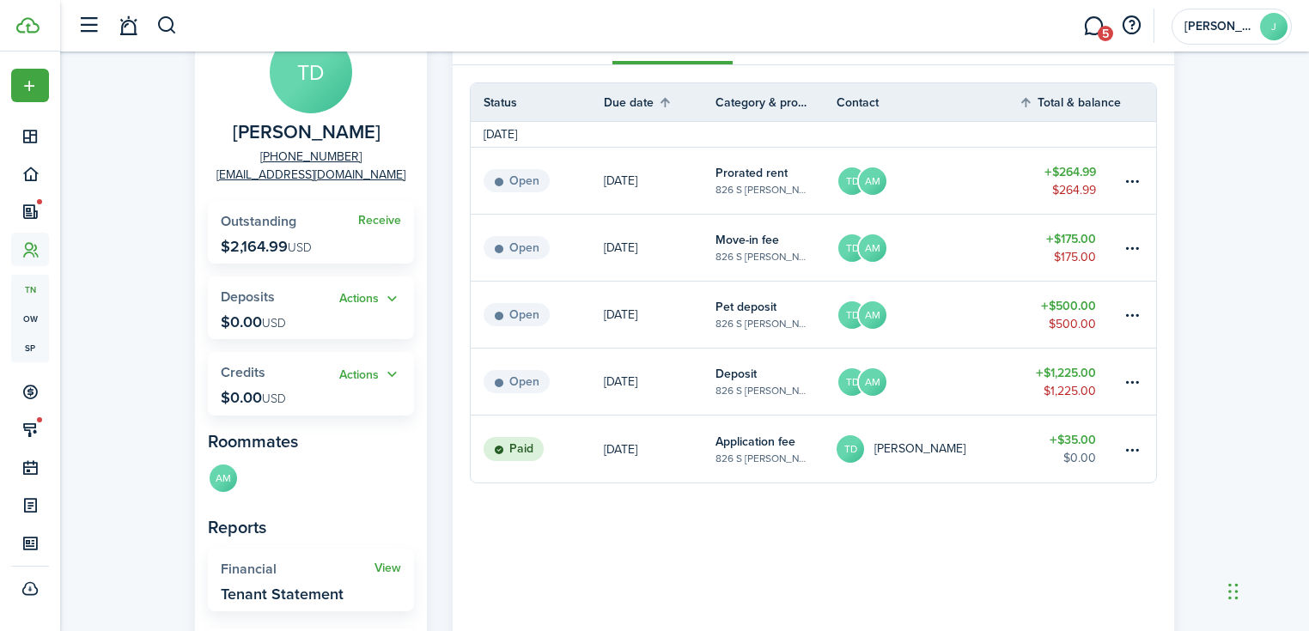
scroll to position [137, 0]
click at [775, 251] on table-subtitle "826 S [PERSON_NAME]" at bounding box center [762, 256] width 95 height 15
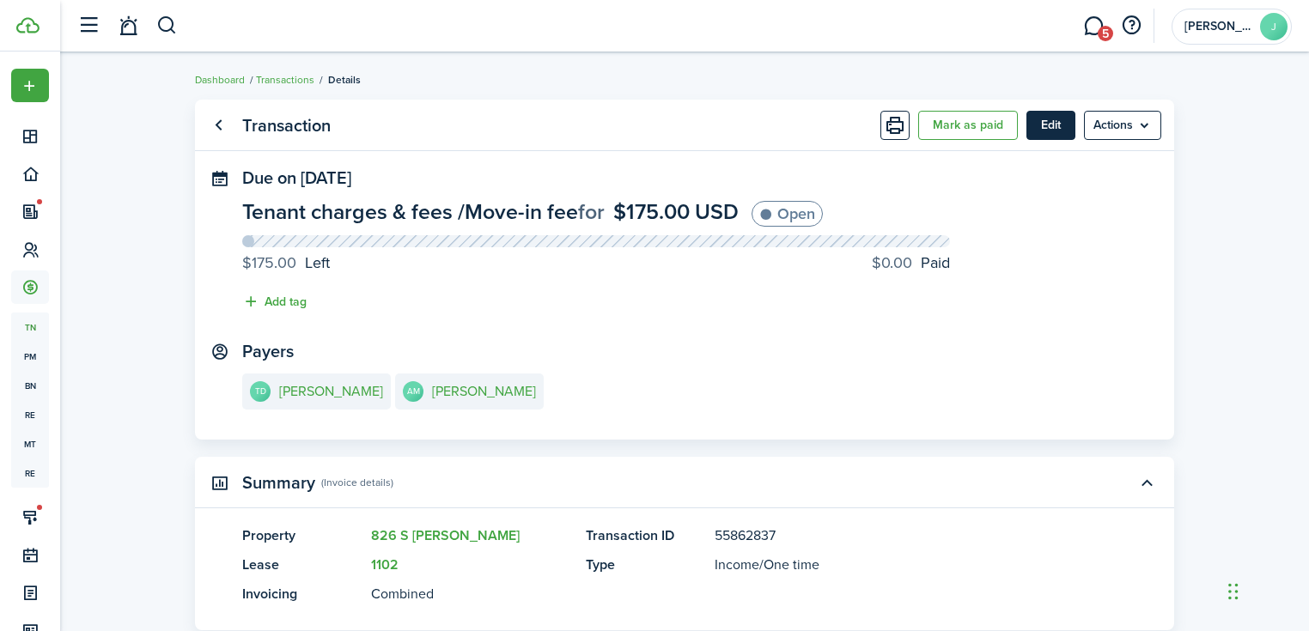
click at [1051, 133] on button "Edit" at bounding box center [1050, 125] width 49 height 29
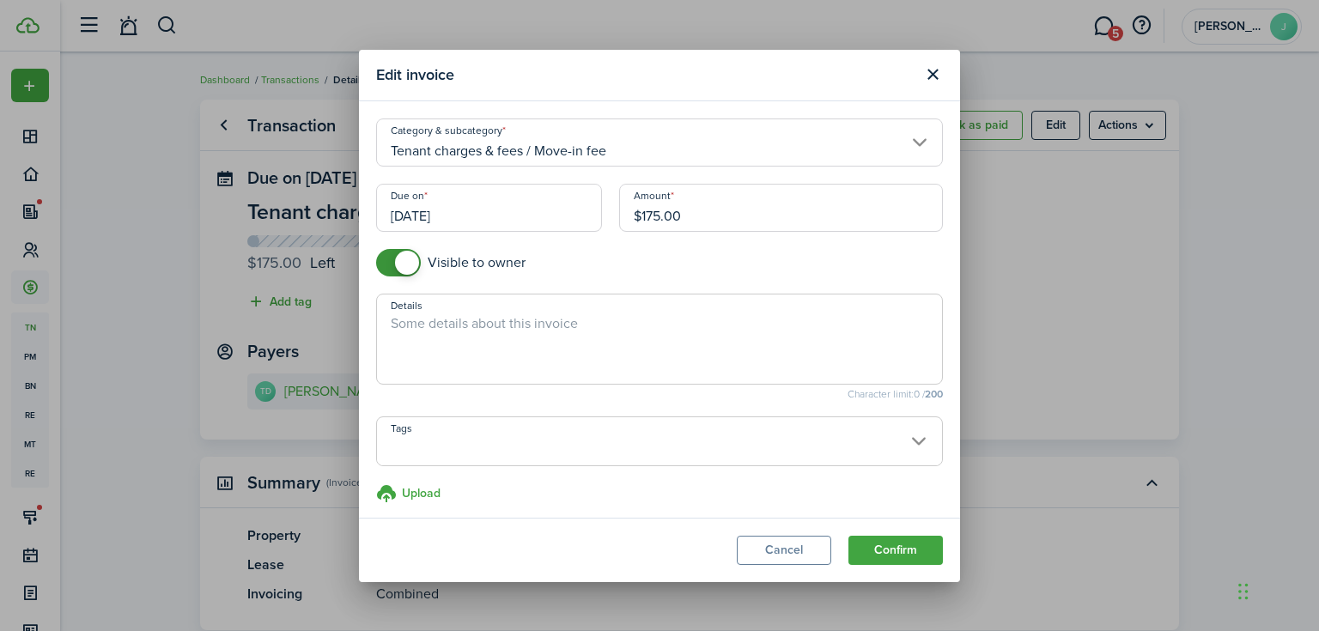
checkbox input "false"
click at [402, 264] on span at bounding box center [407, 263] width 24 height 24
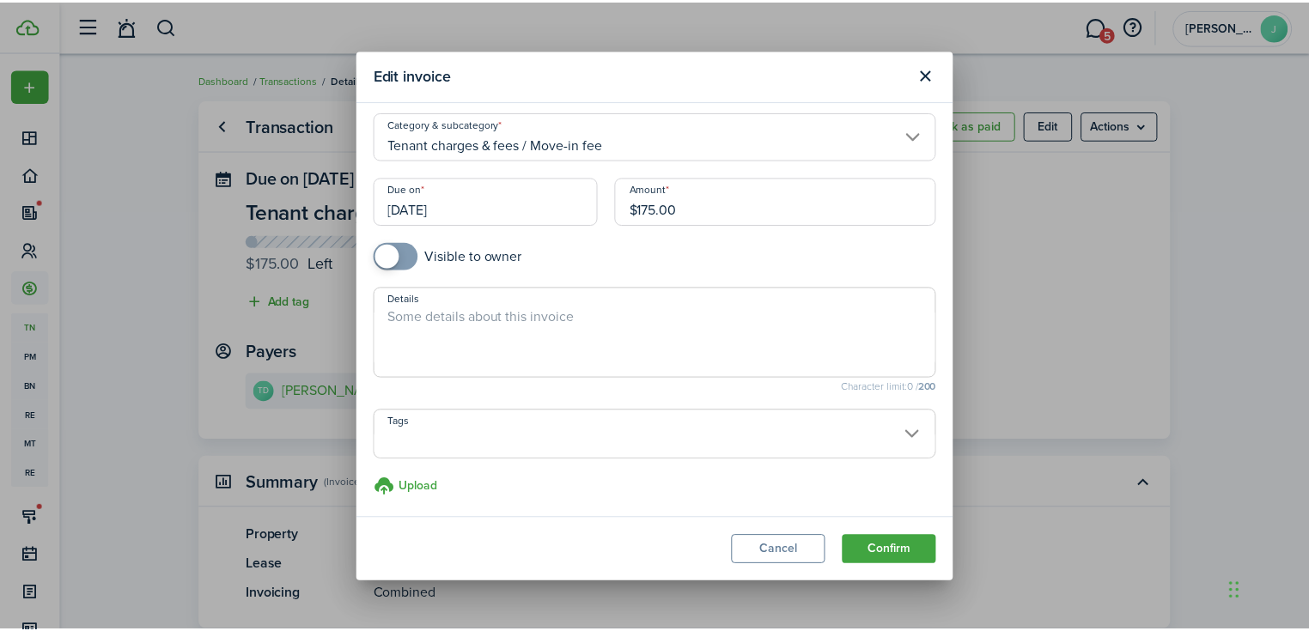
scroll to position [8, 0]
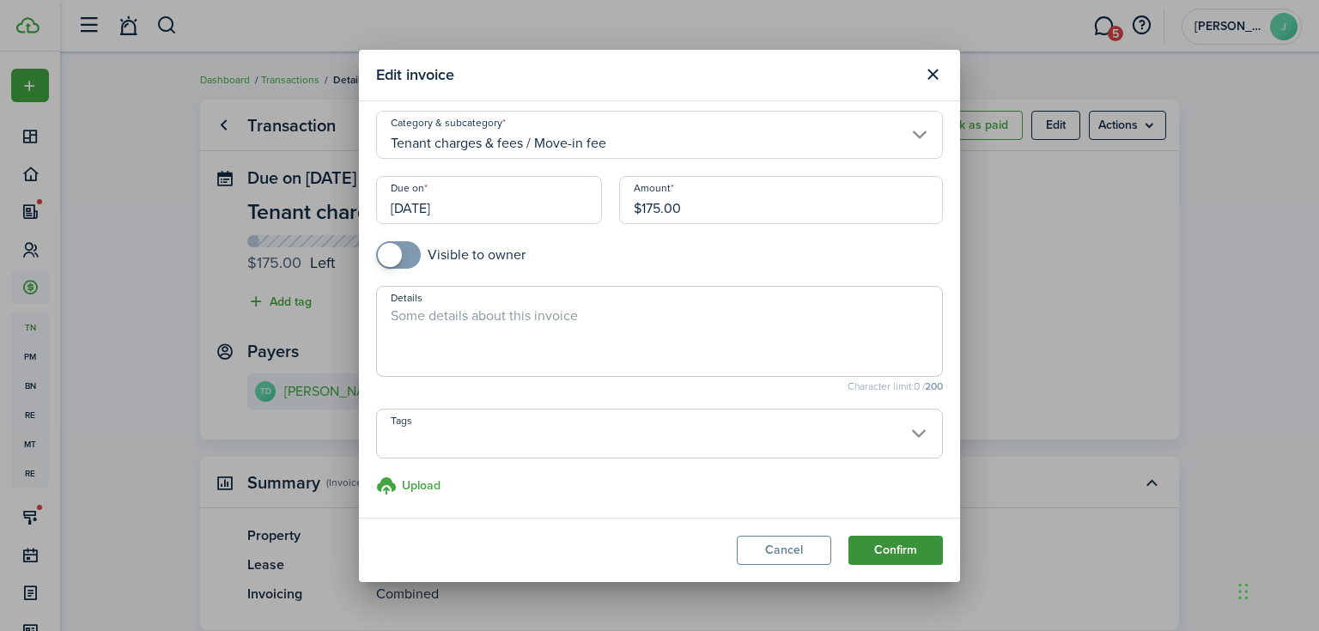
click at [905, 557] on button "Confirm" at bounding box center [895, 550] width 94 height 29
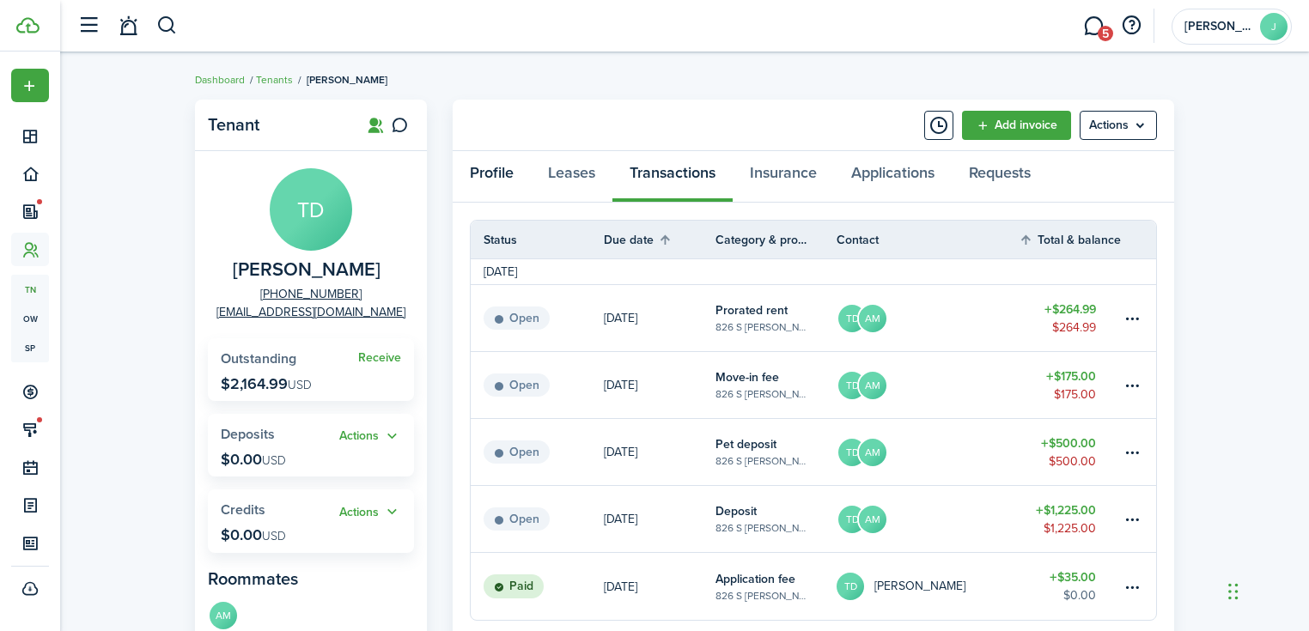
click at [505, 161] on link "Profile" at bounding box center [492, 177] width 78 height 52
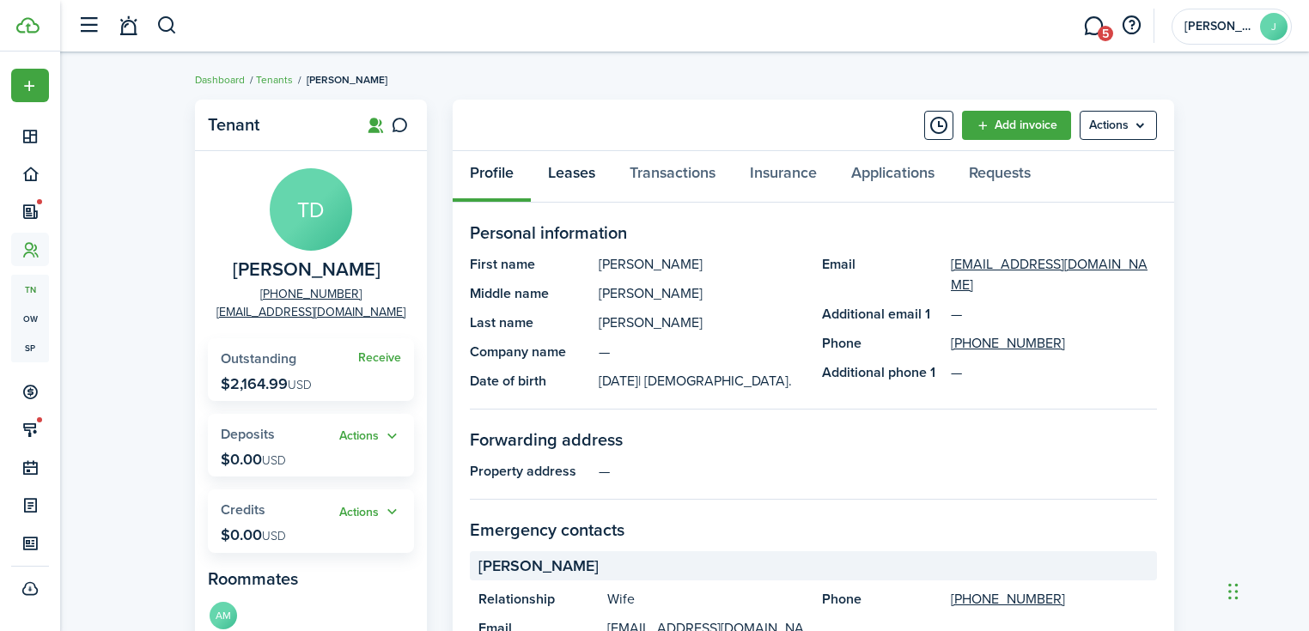
click at [558, 168] on link "Leases" at bounding box center [572, 177] width 82 height 52
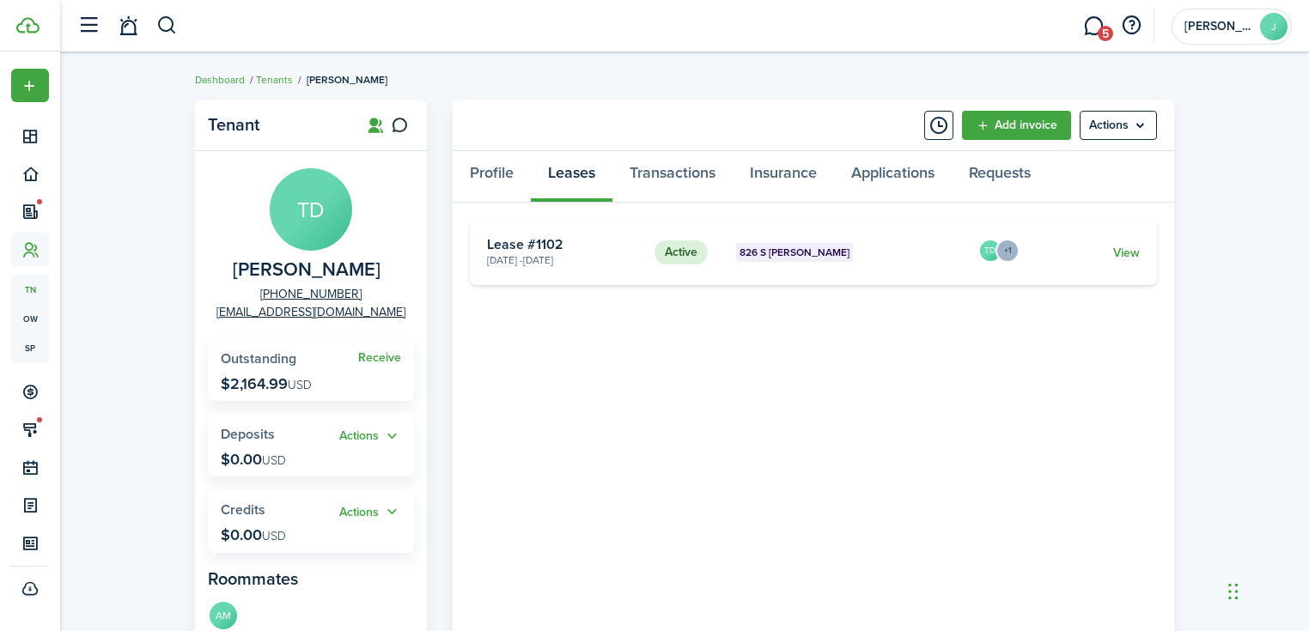
click at [1120, 251] on link "View" at bounding box center [1126, 253] width 27 height 18
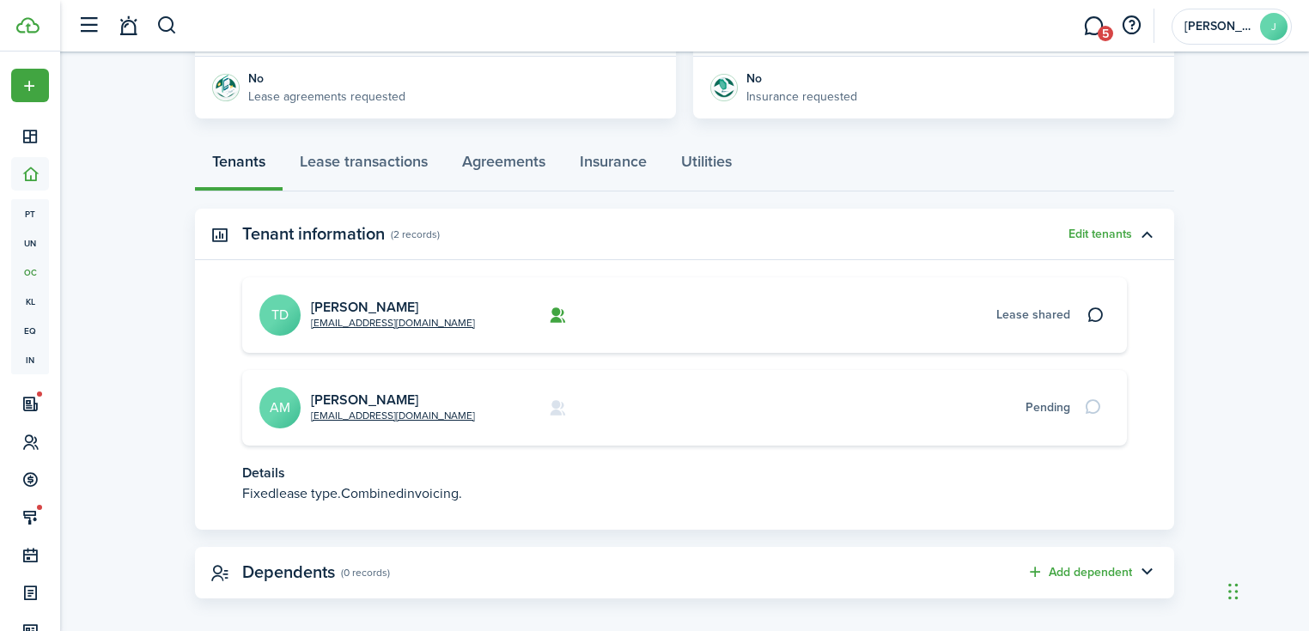
scroll to position [412, 0]
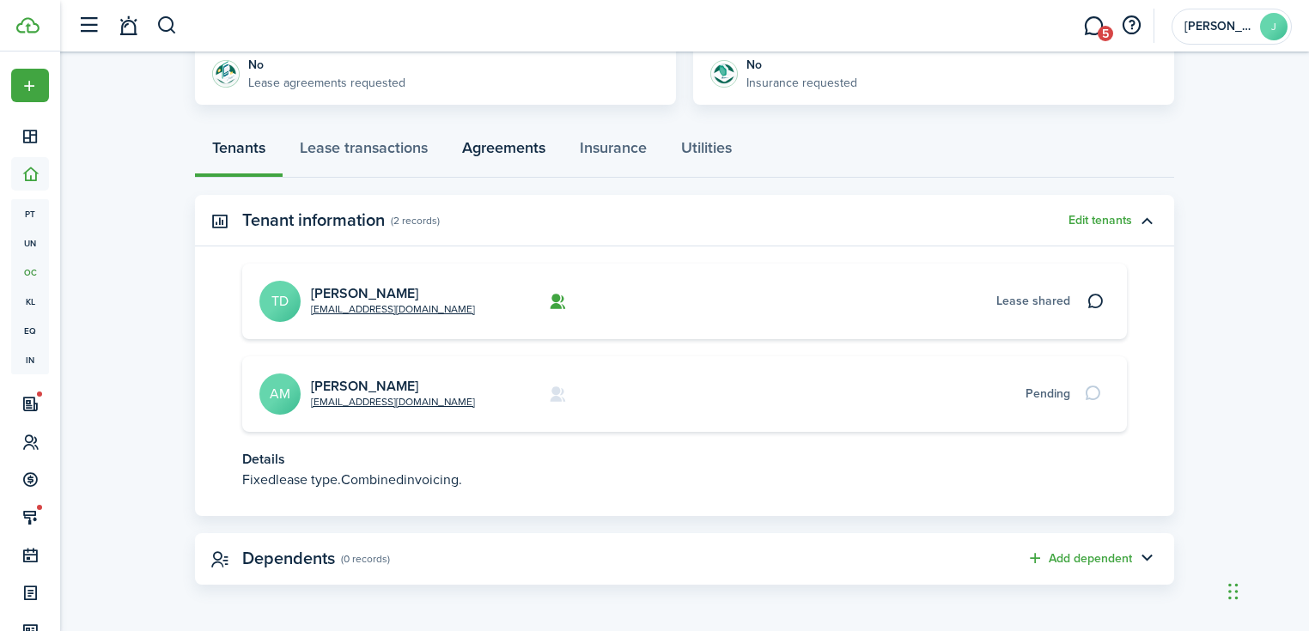
click at [503, 151] on link "Agreements" at bounding box center [504, 152] width 118 height 52
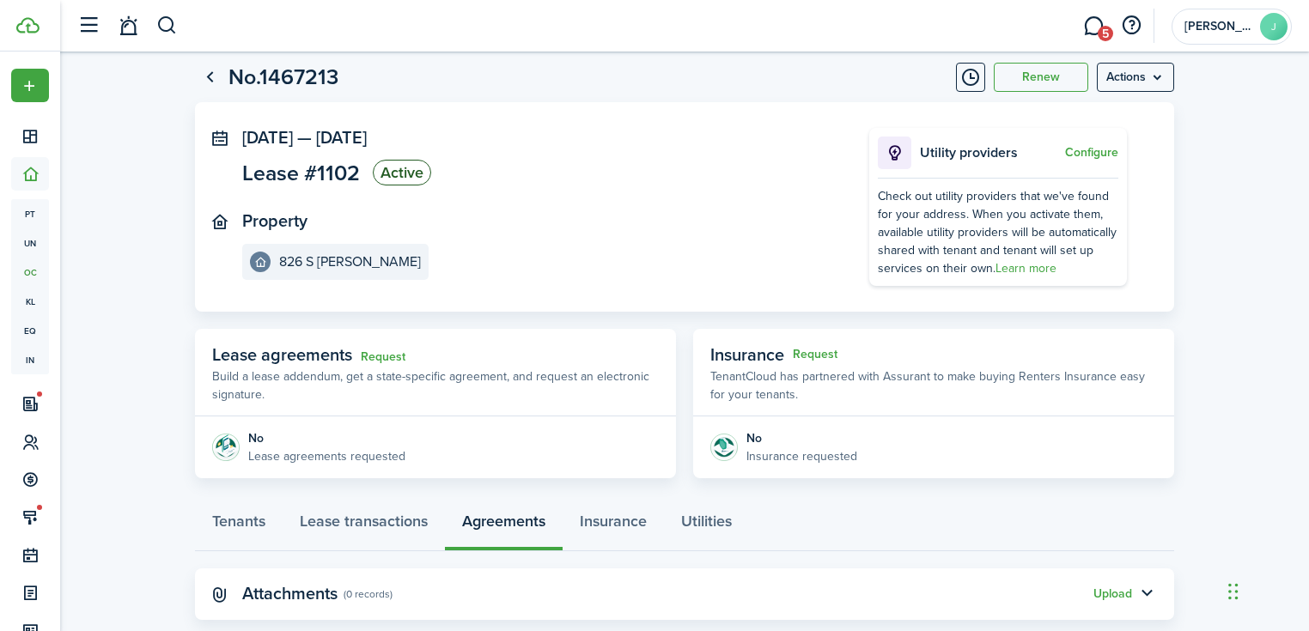
scroll to position [74, 0]
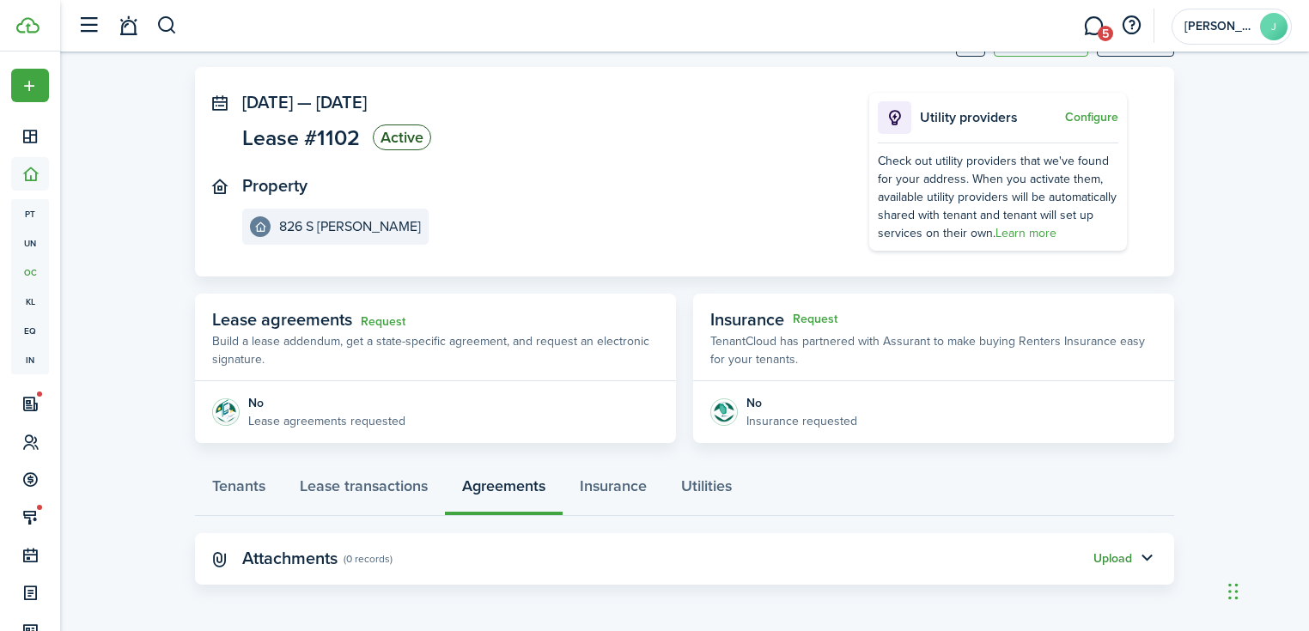
click at [1111, 560] on button "Upload" at bounding box center [1112, 559] width 39 height 14
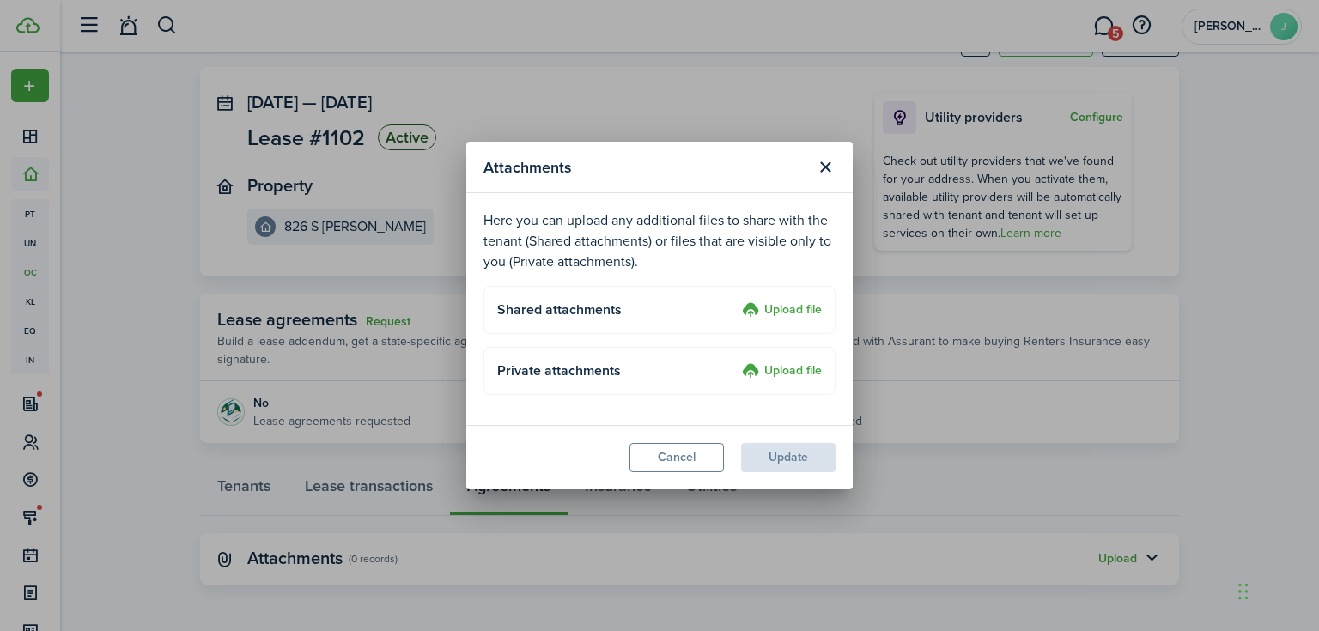
click at [797, 309] on label "Upload file" at bounding box center [782, 311] width 80 height 21
click at [736, 301] on input "Upload file" at bounding box center [736, 301] width 0 height 0
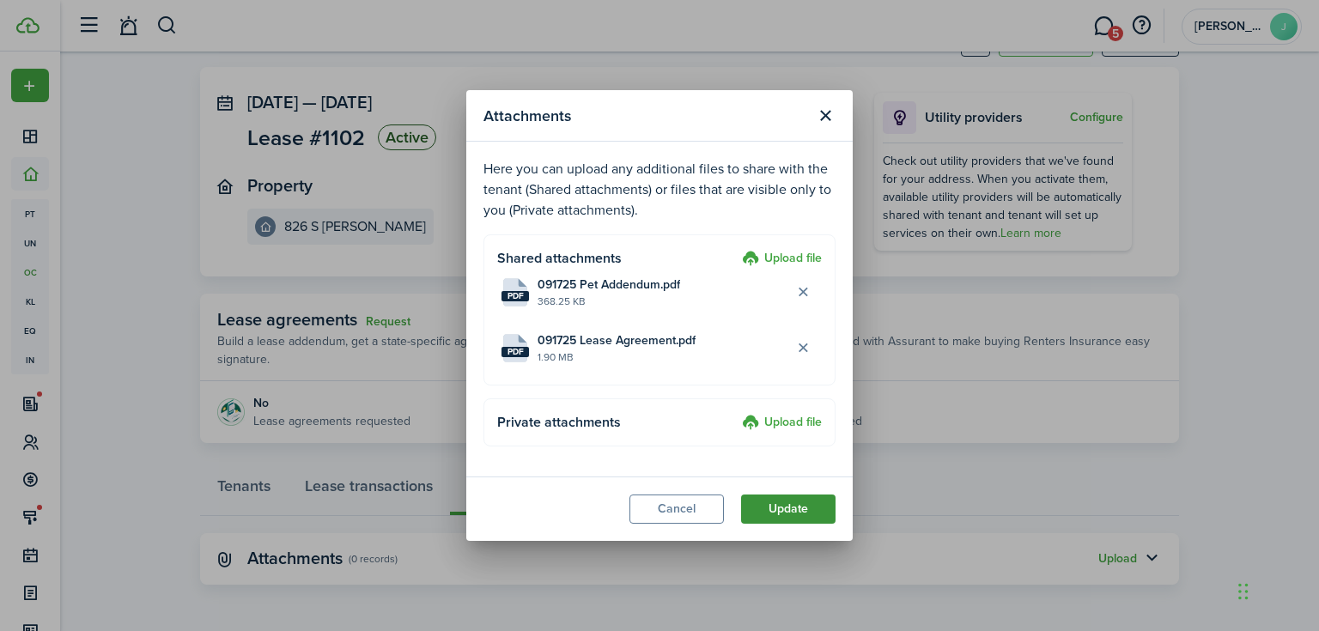
click at [788, 516] on button "Update" at bounding box center [788, 509] width 94 height 29
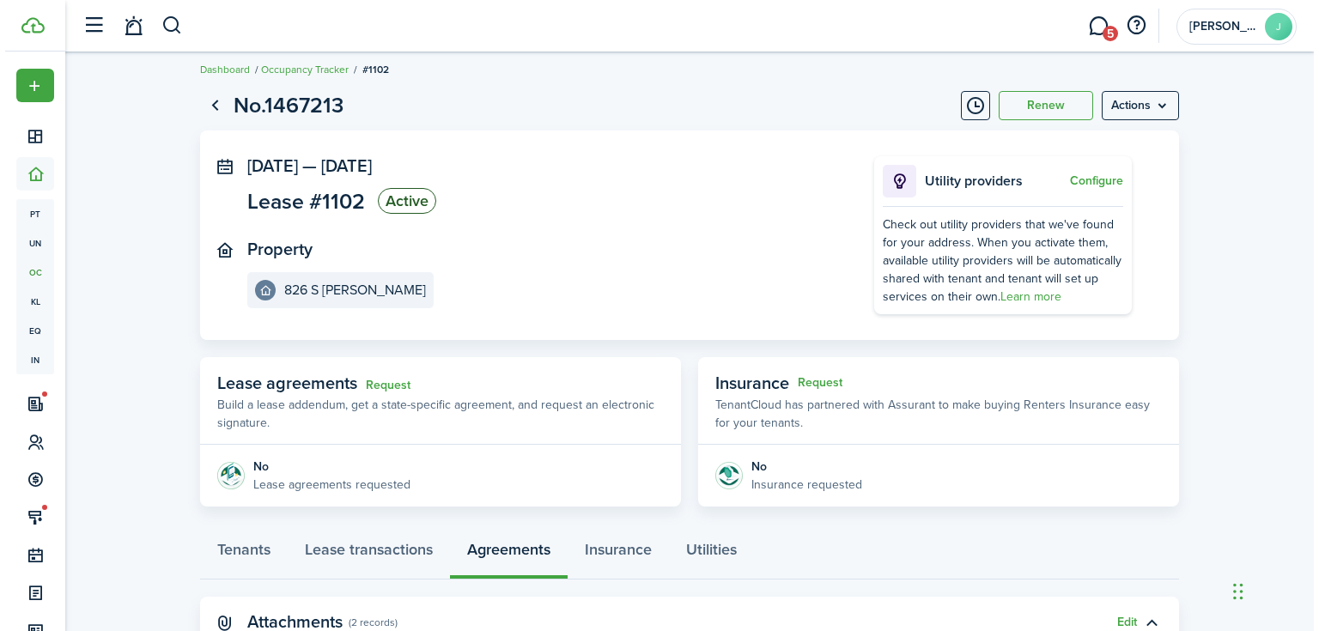
scroll to position [0, 0]
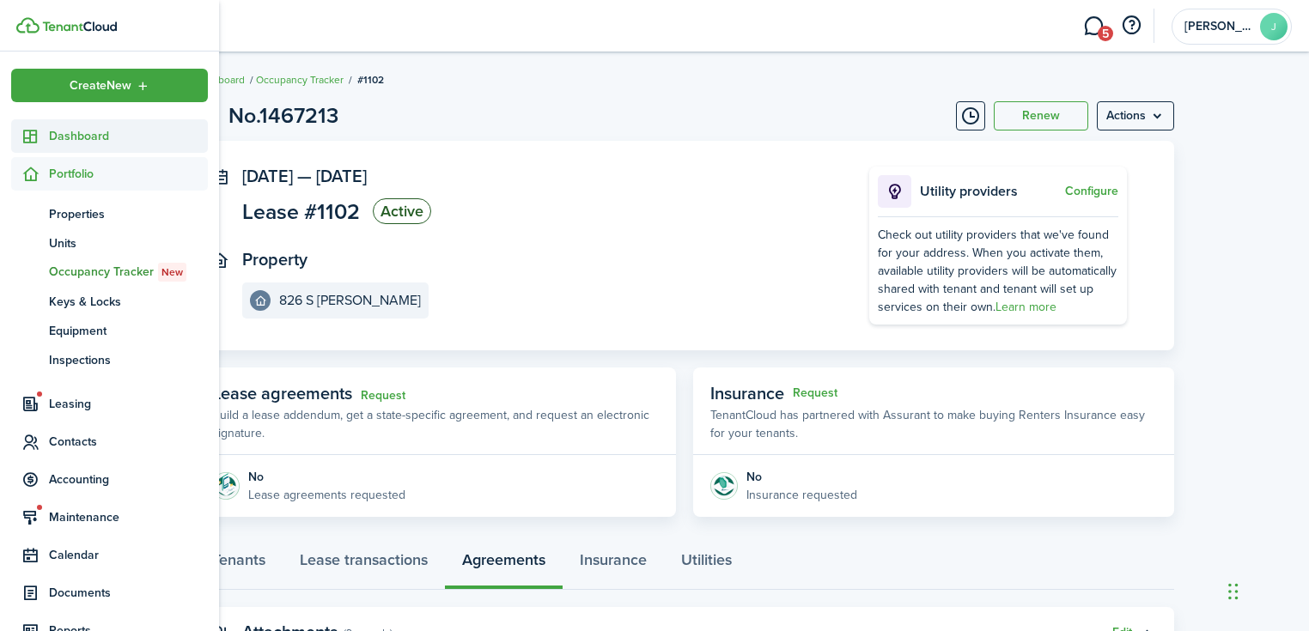
click at [46, 135] on sidebar-link-icon at bounding box center [30, 136] width 38 height 18
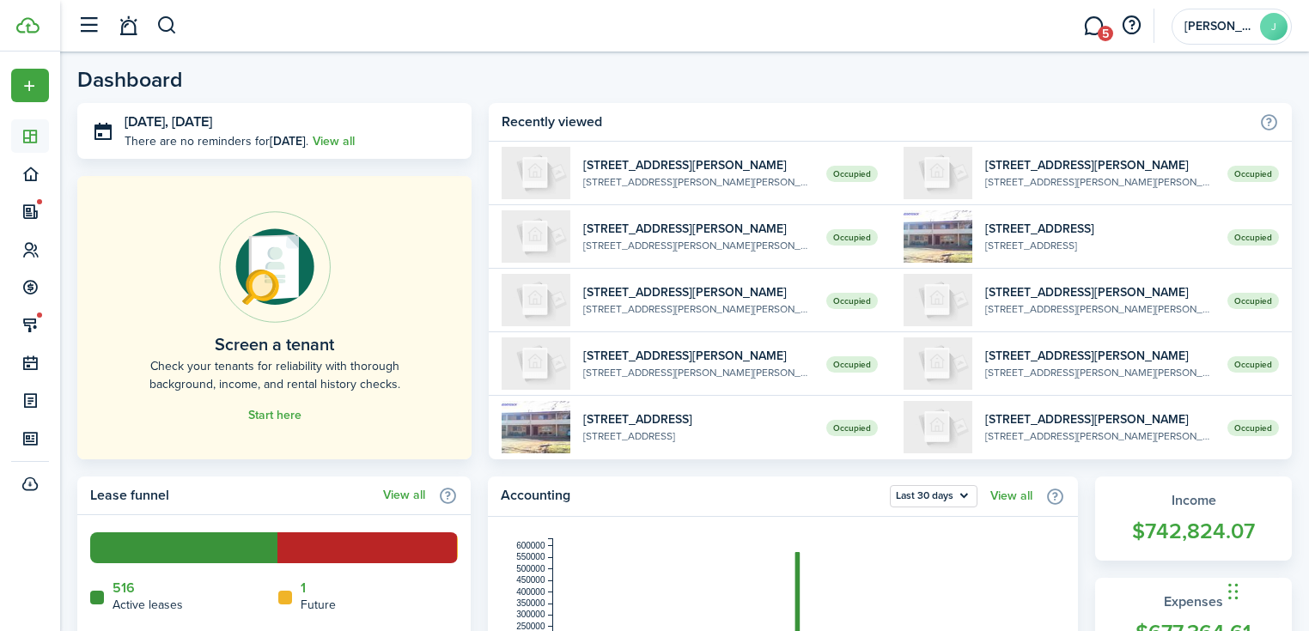
click at [1091, 40] on link "5" at bounding box center [1093, 26] width 33 height 44
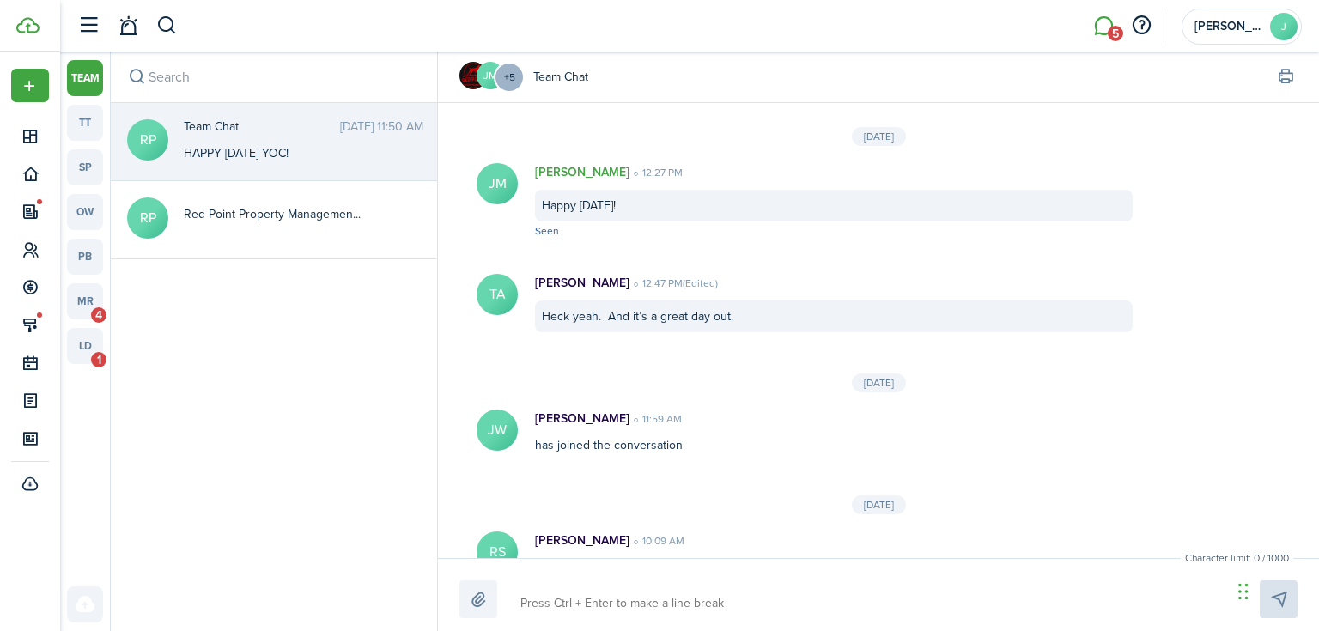
scroll to position [1904, 0]
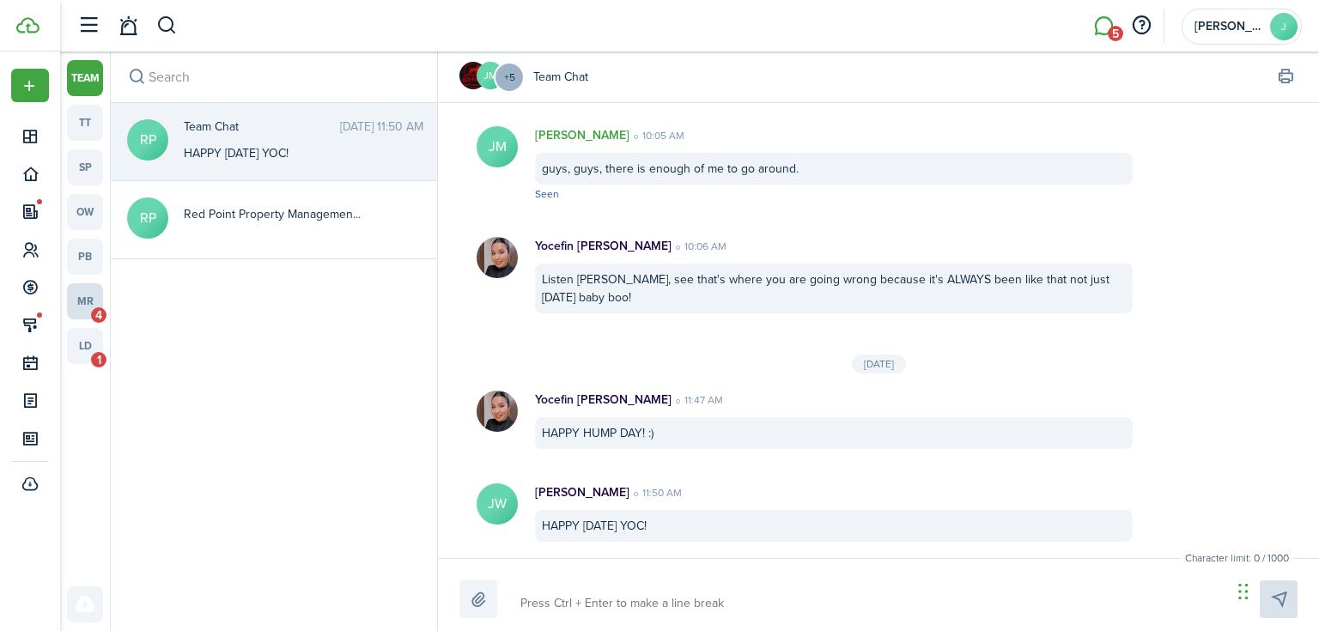
click at [82, 309] on link "mr 4" at bounding box center [85, 301] width 36 height 36
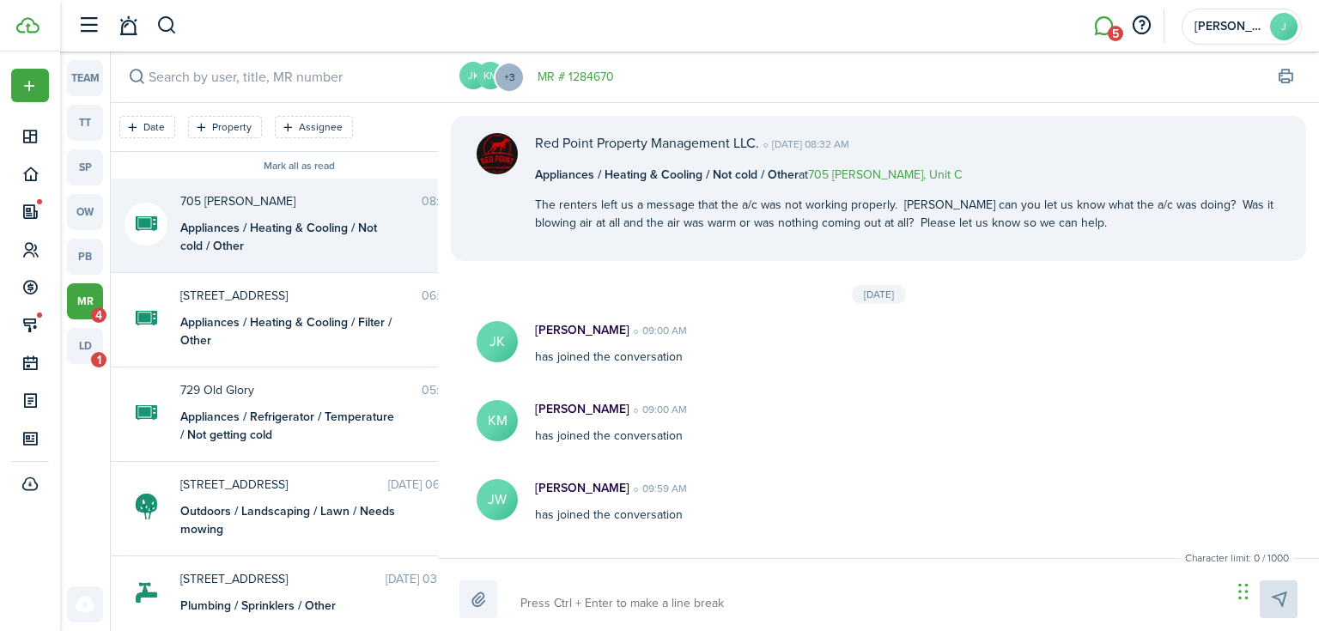
scroll to position [1140, 0]
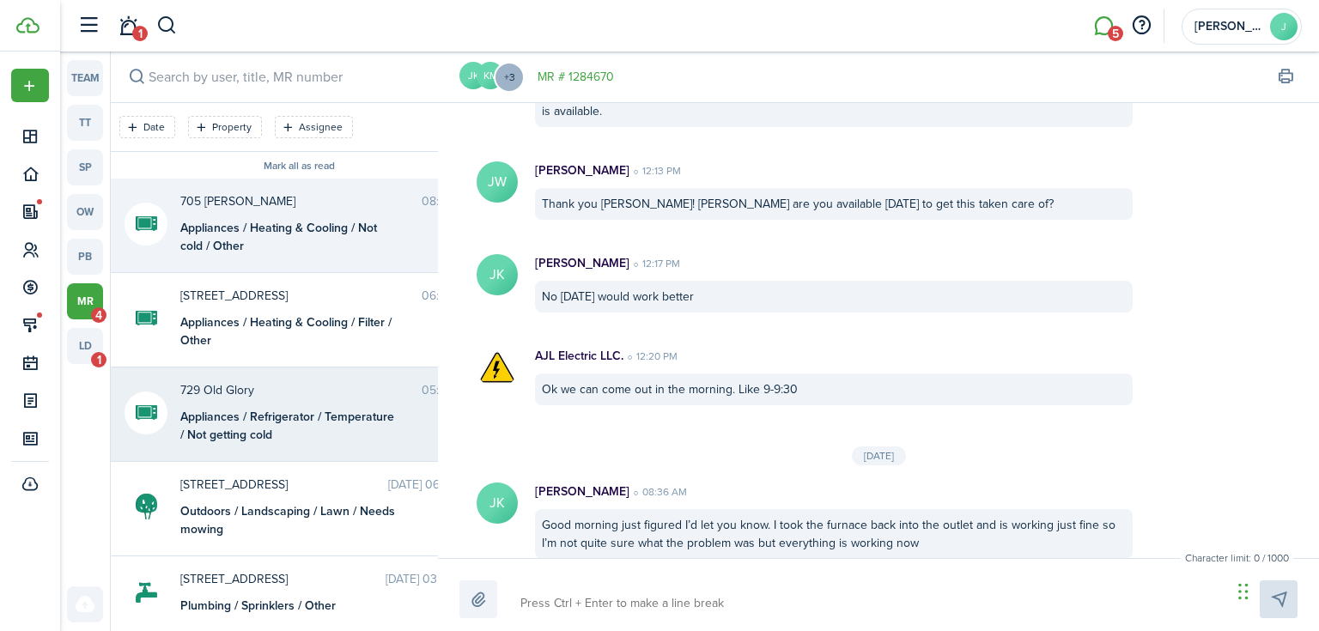
click at [240, 388] on span "729 Old Glory" at bounding box center [300, 390] width 241 height 18
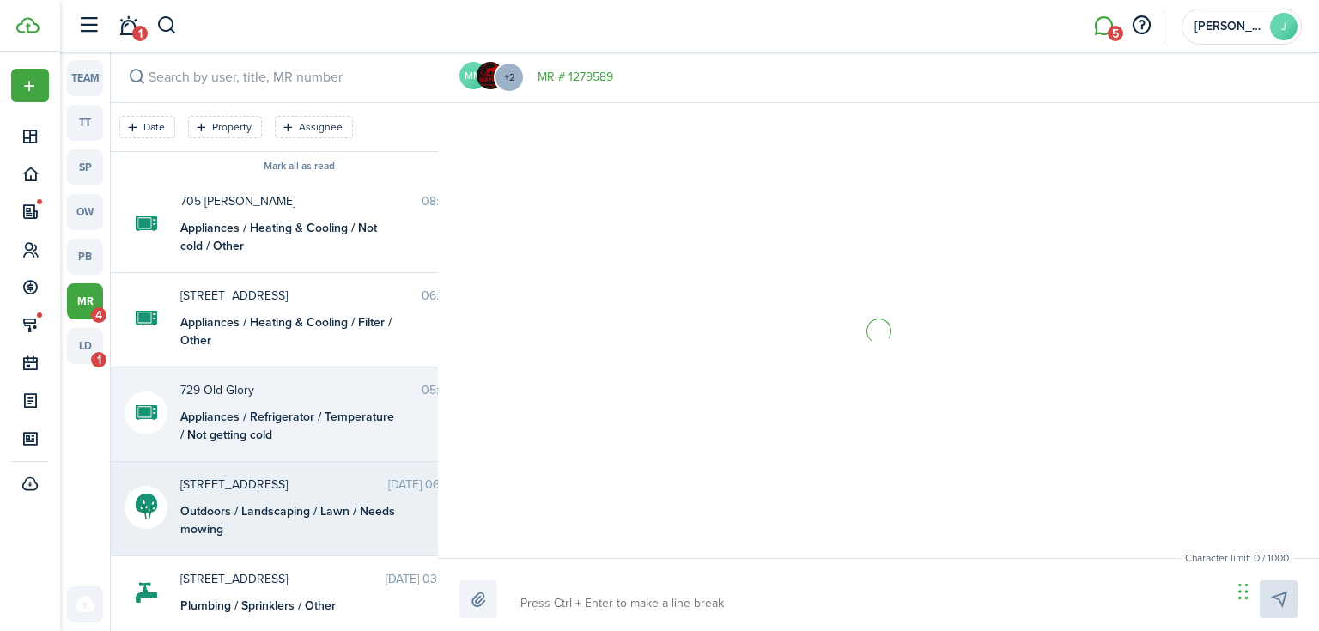
click at [234, 502] on div "Outdoors / Landscaping / Lawn / Needs mowing" at bounding box center [287, 520] width 215 height 36
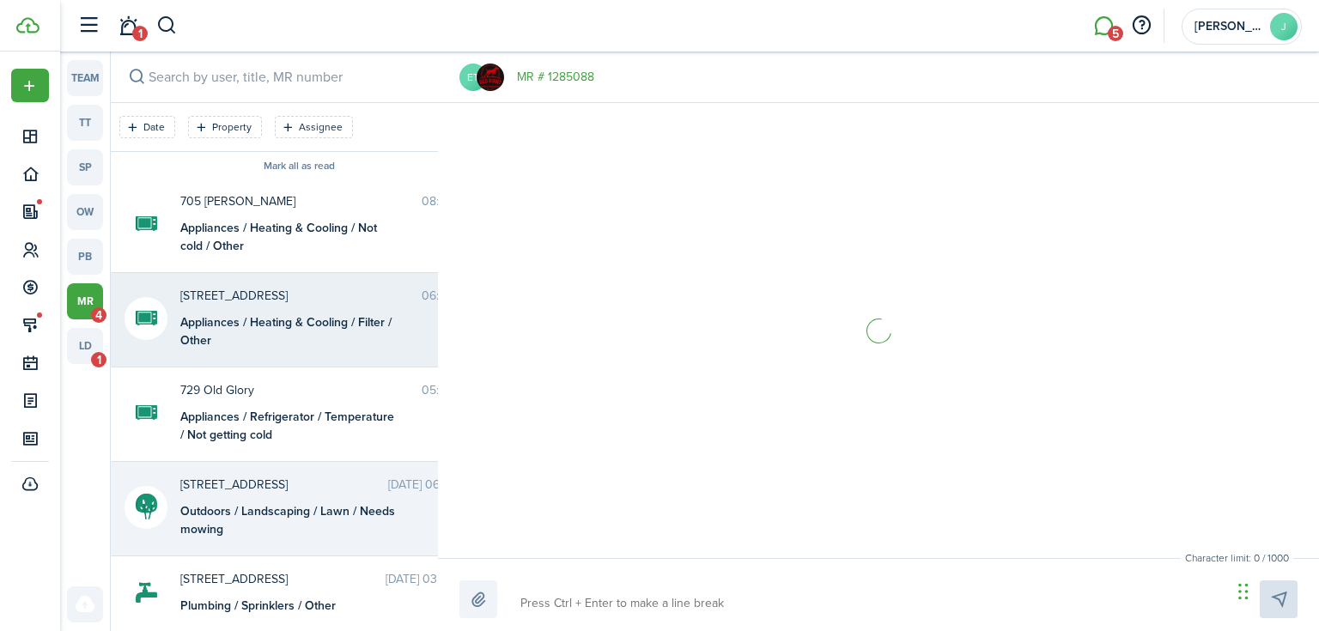
click at [275, 322] on div "Appliances / Heating & Cooling / Filter / Other" at bounding box center [287, 331] width 215 height 36
click at [261, 498] on div "[STREET_ADDRESS] Meridian [DATE] 06:14 PM Outdoors / Landscaping / Lawn / Needs…" at bounding box center [326, 507] width 319 height 63
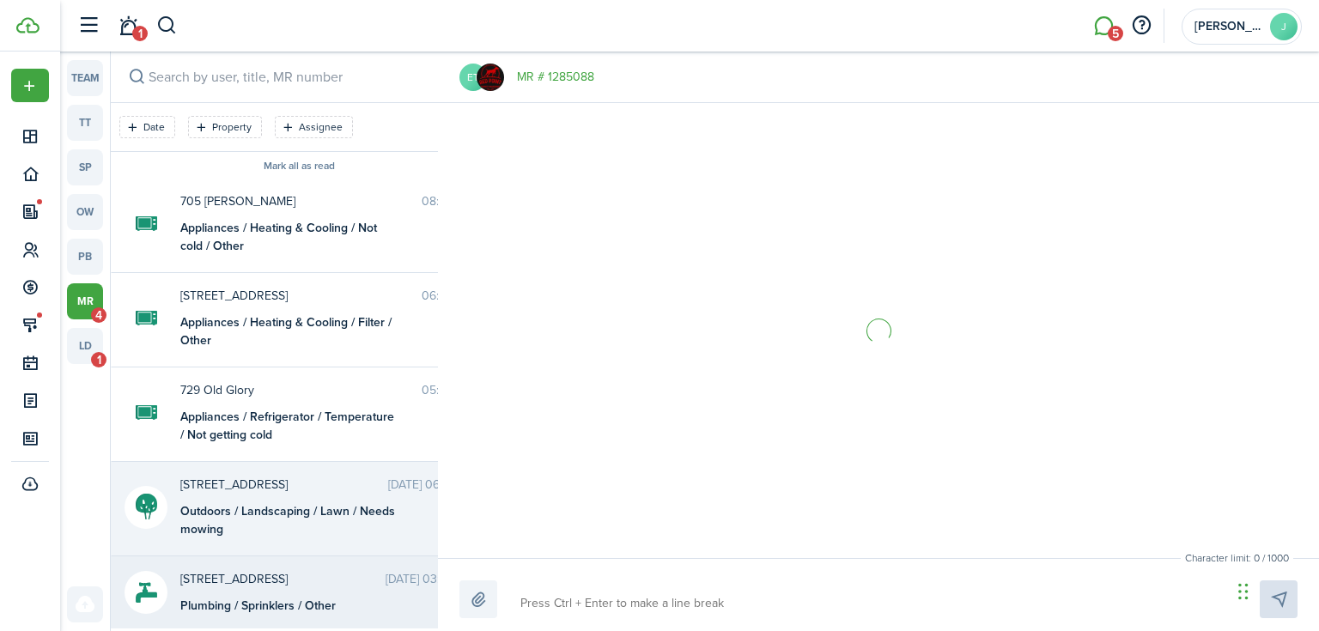
drag, startPoint x: 224, startPoint y: 581, endPoint x: 230, endPoint y: 572, distance: 11.2
click at [227, 580] on span "[STREET_ADDRESS]" at bounding box center [282, 579] width 205 height 18
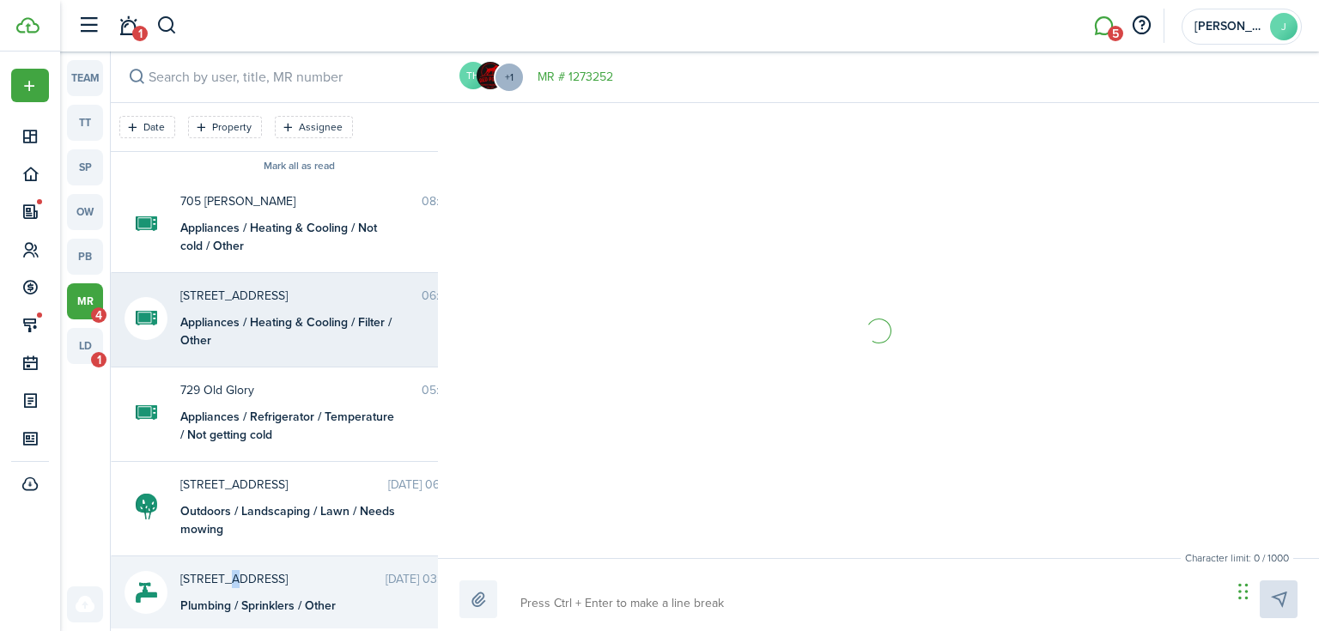
scroll to position [457, 0]
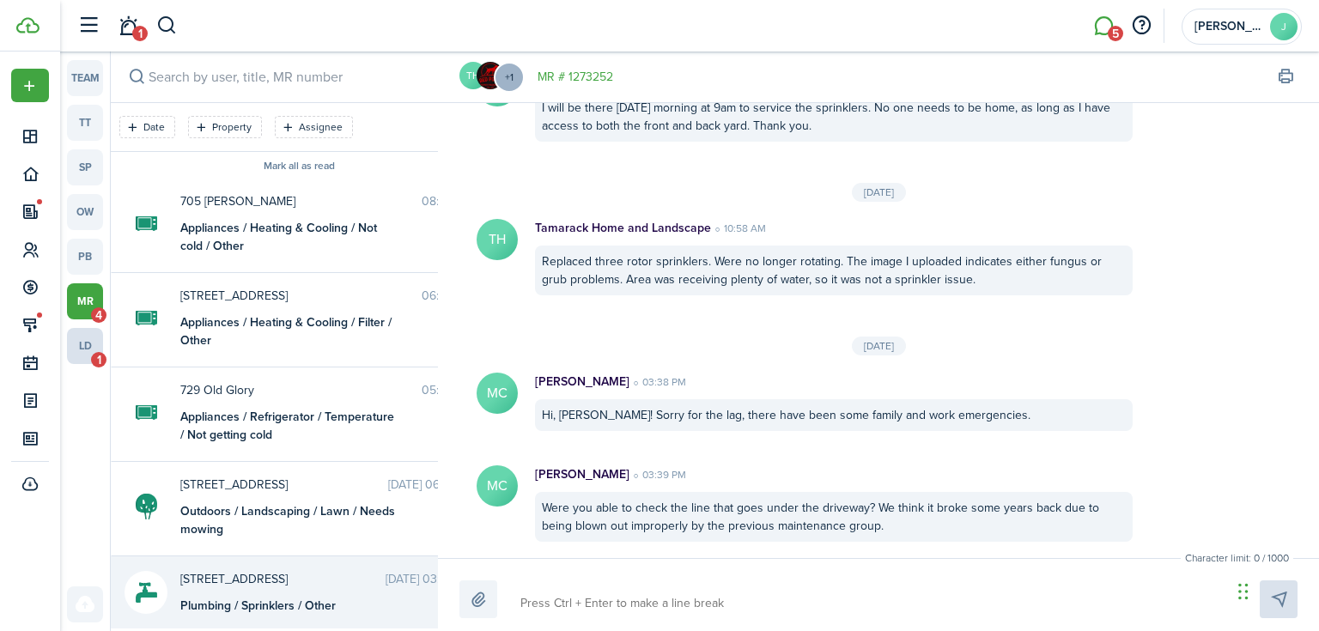
click at [104, 336] on messenger-channel-list-host "team tt sp ow pb mr 4 ld 1" at bounding box center [85, 342] width 50 height 580
click at [92, 342] on link "ld 1" at bounding box center [85, 346] width 36 height 36
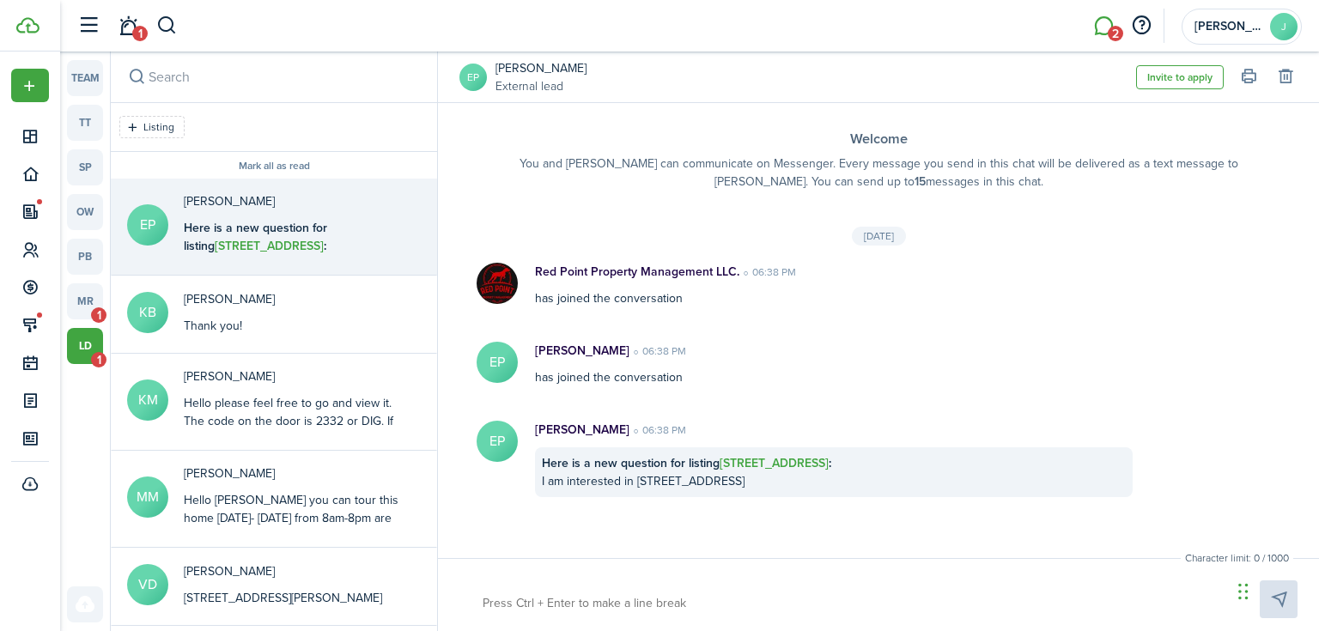
click at [288, 240] on b "Here is a new question for listing [STREET_ADDRESS] :" at bounding box center [255, 237] width 143 height 36
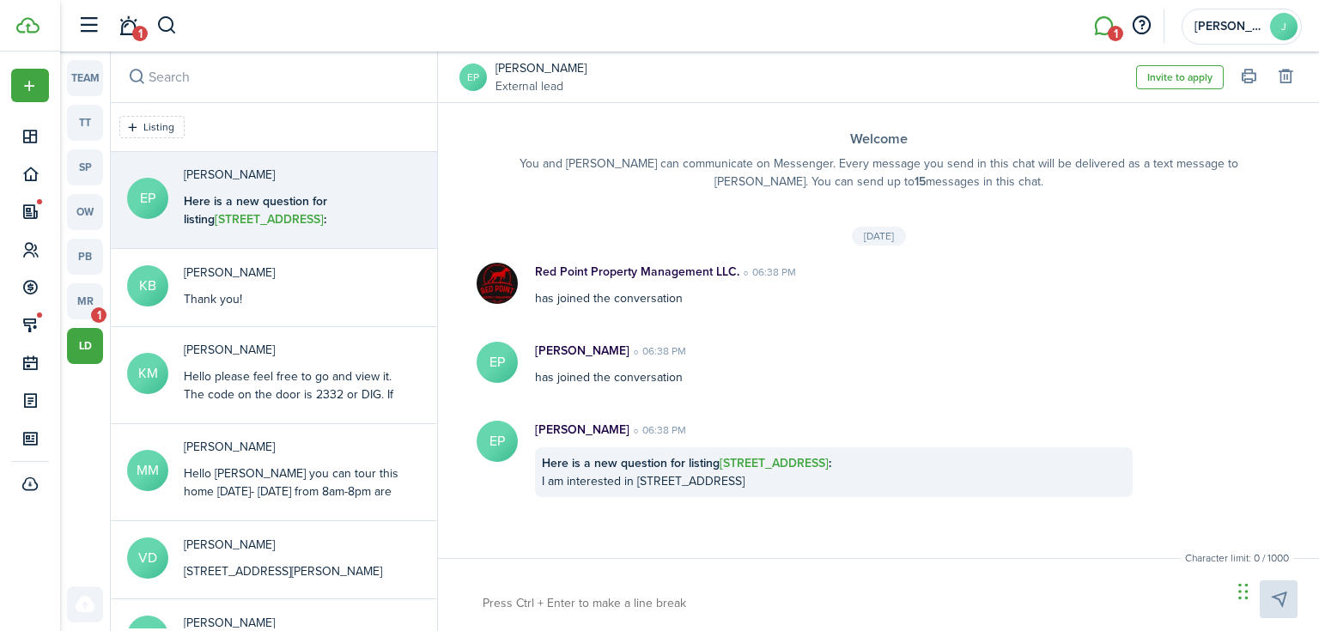
click at [580, 603] on textarea at bounding box center [851, 603] width 749 height 29
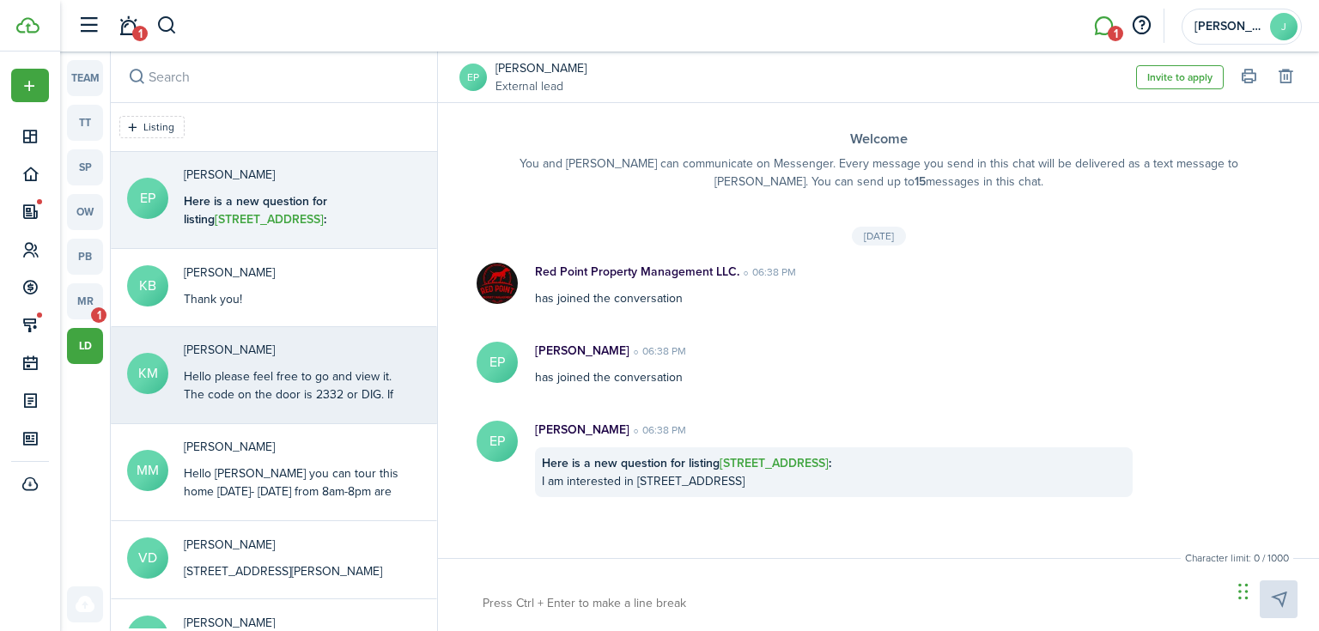
click at [345, 389] on div "Hello please feel free to go and view it. The code on the door is 2332 or DIG. …" at bounding box center [291, 413] width 215 height 90
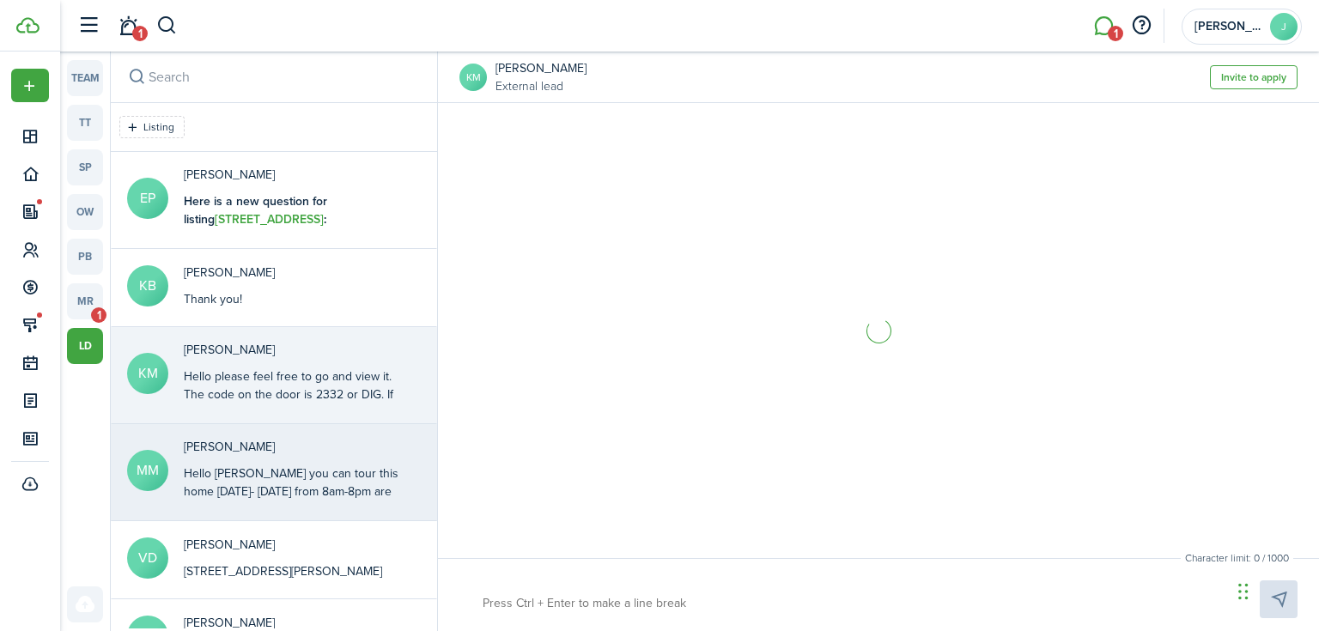
scroll to position [65, 0]
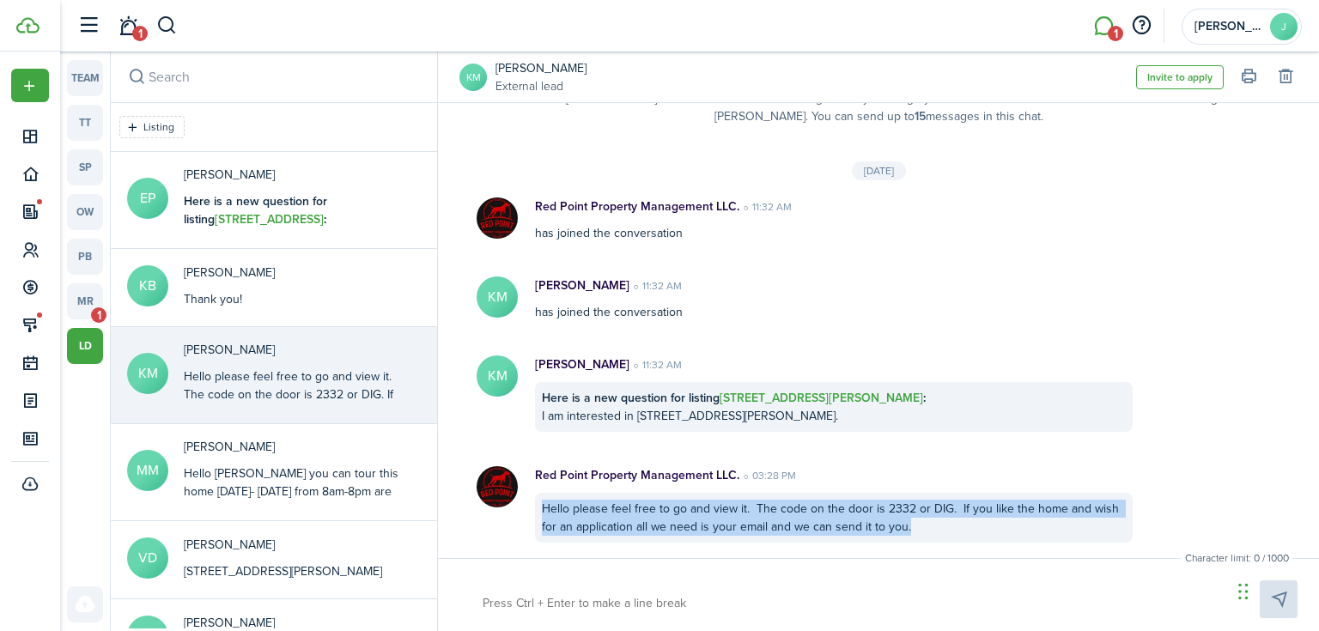
drag, startPoint x: 915, startPoint y: 527, endPoint x: 542, endPoint y: 505, distance: 373.4
click at [542, 505] on div "Hello please feel free to go and view it. The code on the door is 2332 or DIG. …" at bounding box center [834, 518] width 598 height 50
click at [582, 524] on button "Copy" at bounding box center [626, 530] width 150 height 30
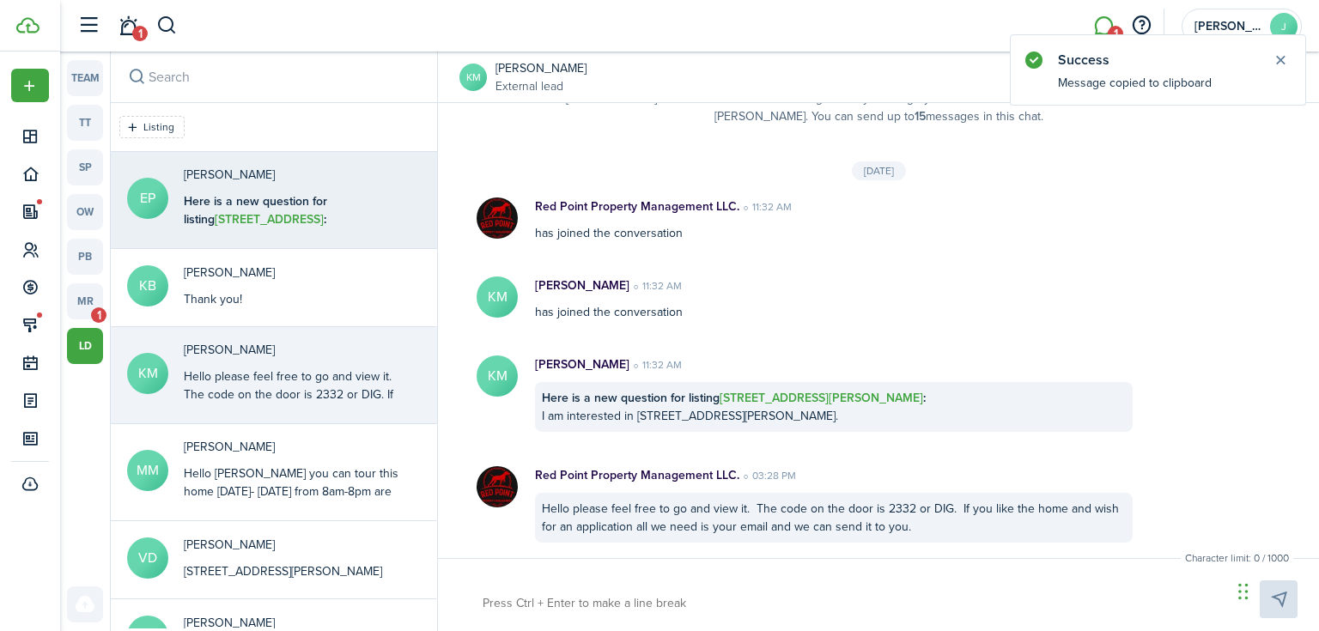
click at [337, 217] on div "Here is a new question for listing [STREET_ADDRESS] : I am interested in [STREE…" at bounding box center [291, 219] width 215 height 54
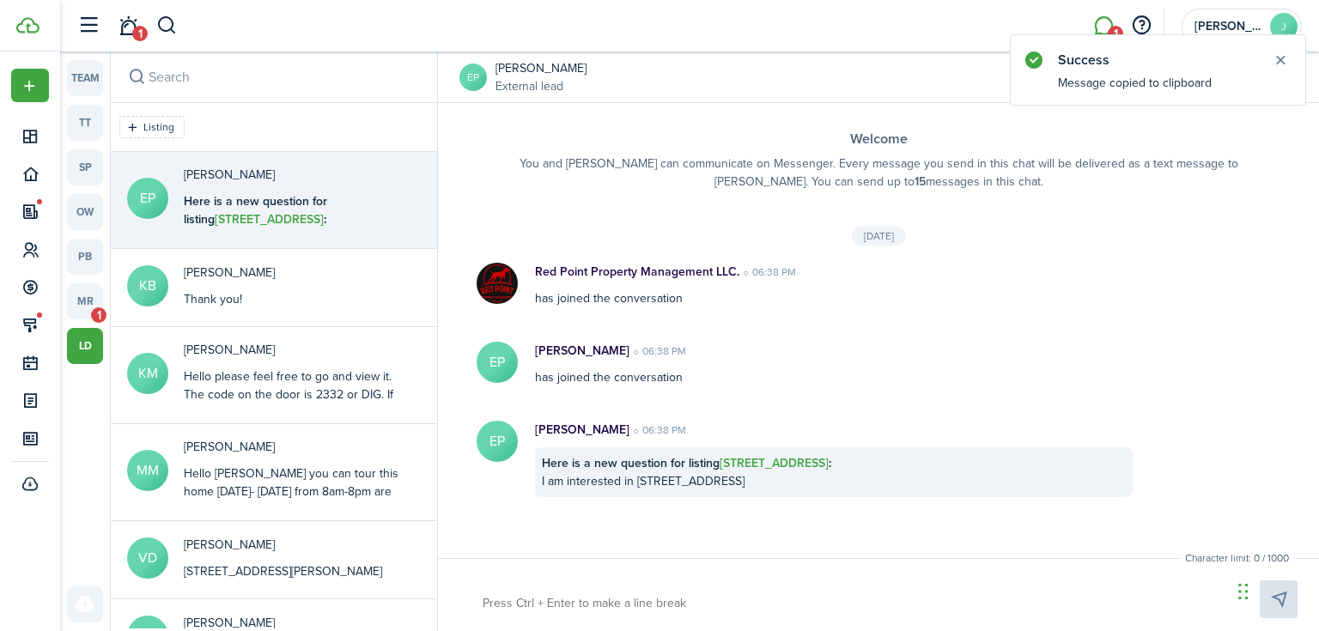
click at [527, 594] on textarea at bounding box center [851, 603] width 749 height 29
paste textarea "Hello please feel free to go and view it. The code on the door is 2332 or DIG. …"
type textarea "Hello please feel free to go and view it. The code on the door is 2332 or DIG. …"
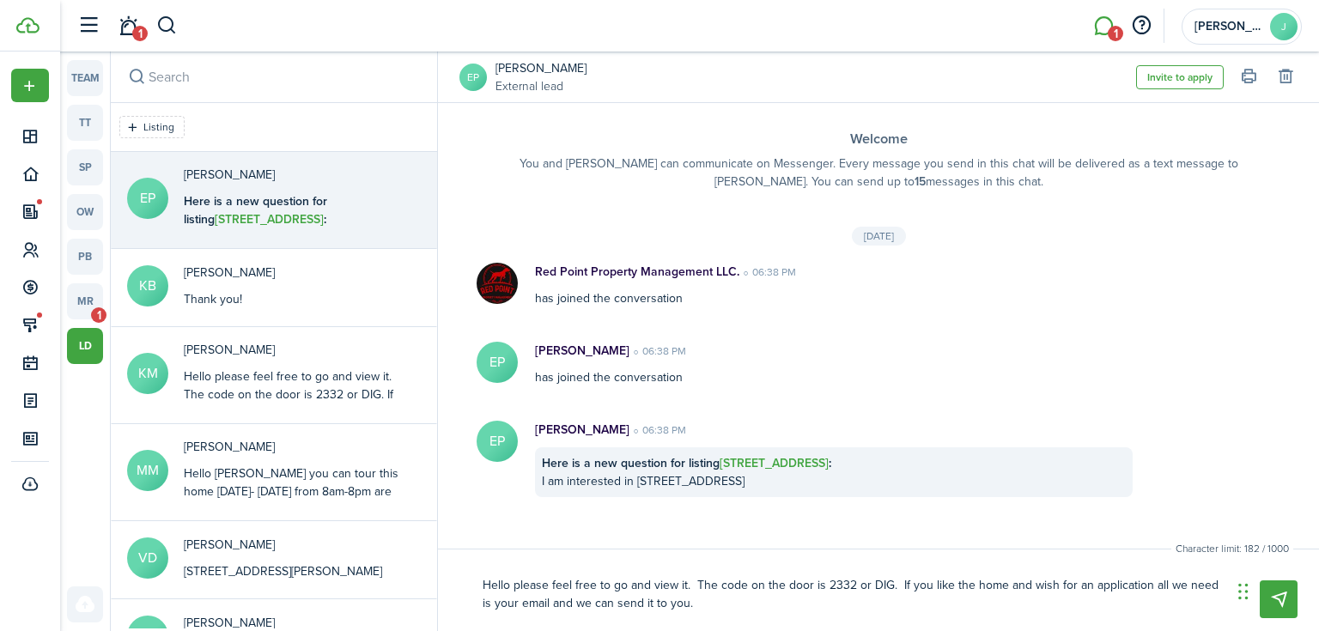
type textarea "Hello please feel free to go and view it. The code on the door is 2332 or DIG. …"
drag, startPoint x: 1243, startPoint y: 595, endPoint x: 29, endPoint y: 538, distance: 1214.7
click at [29, 538] on div "Chat Widget" at bounding box center [63, 532] width 86 height 82
click at [1285, 607] on button "Send" at bounding box center [1279, 599] width 38 height 38
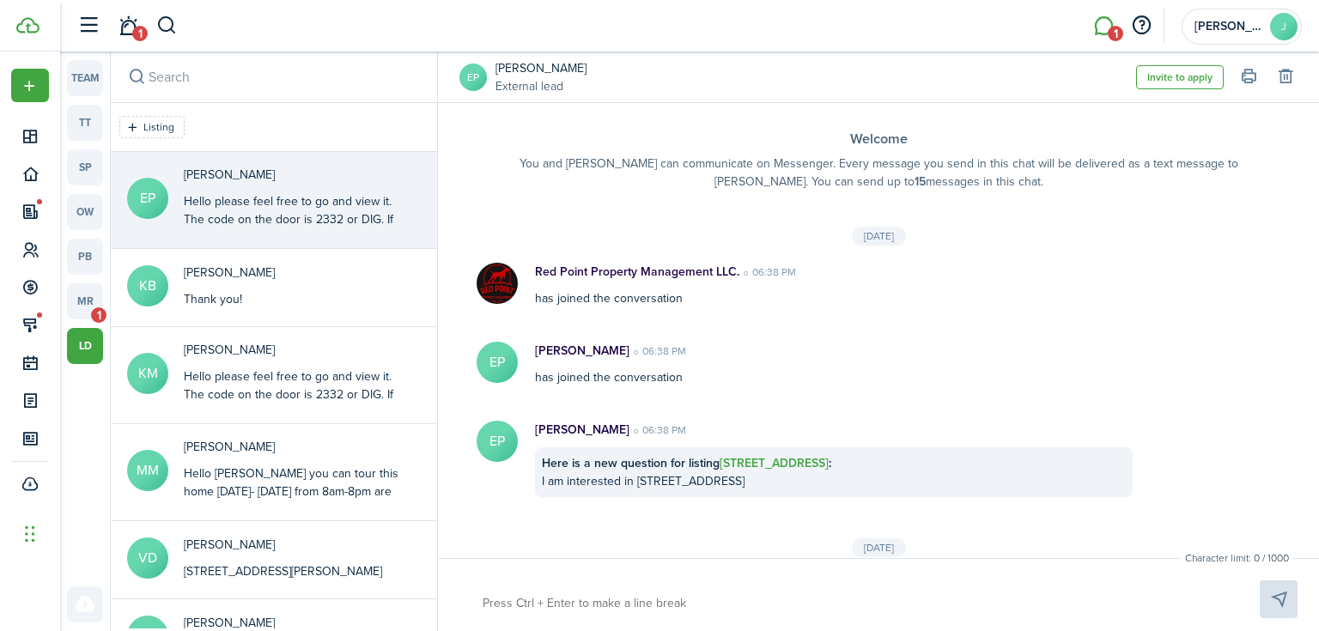
scroll to position [109, 0]
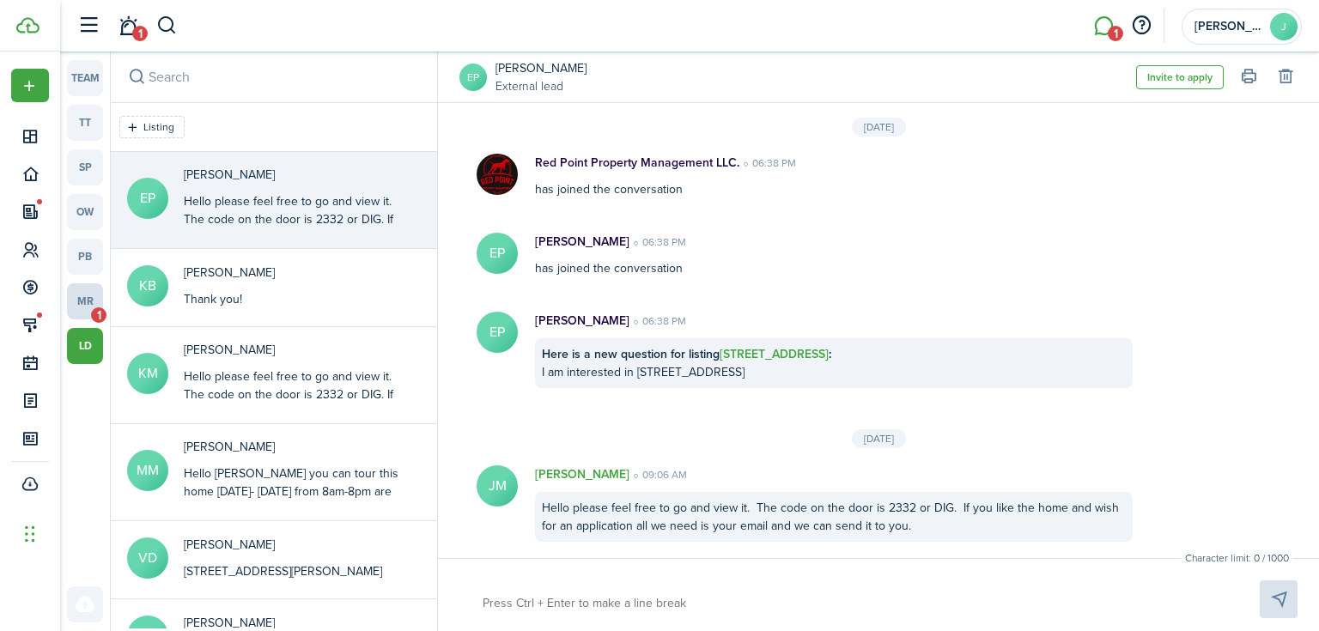
click at [79, 294] on link "mr 1" at bounding box center [85, 301] width 36 height 36
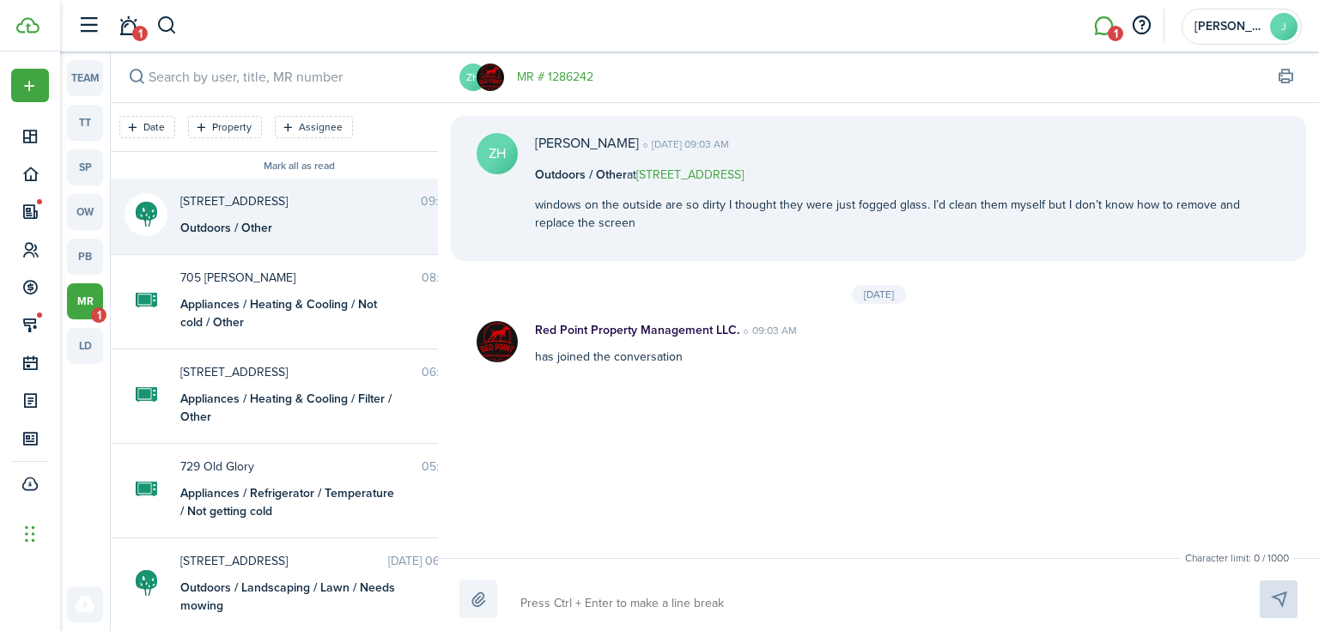
click at [374, 222] on div "Outdoors / Other" at bounding box center [287, 228] width 215 height 18
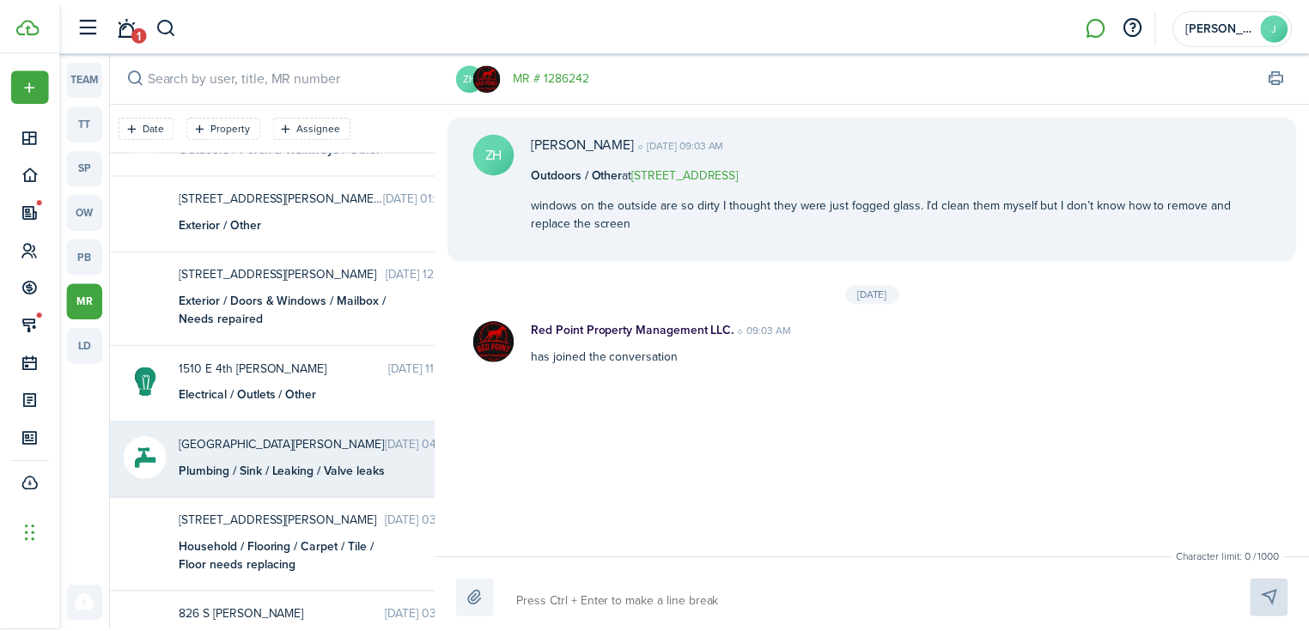
scroll to position [728, 0]
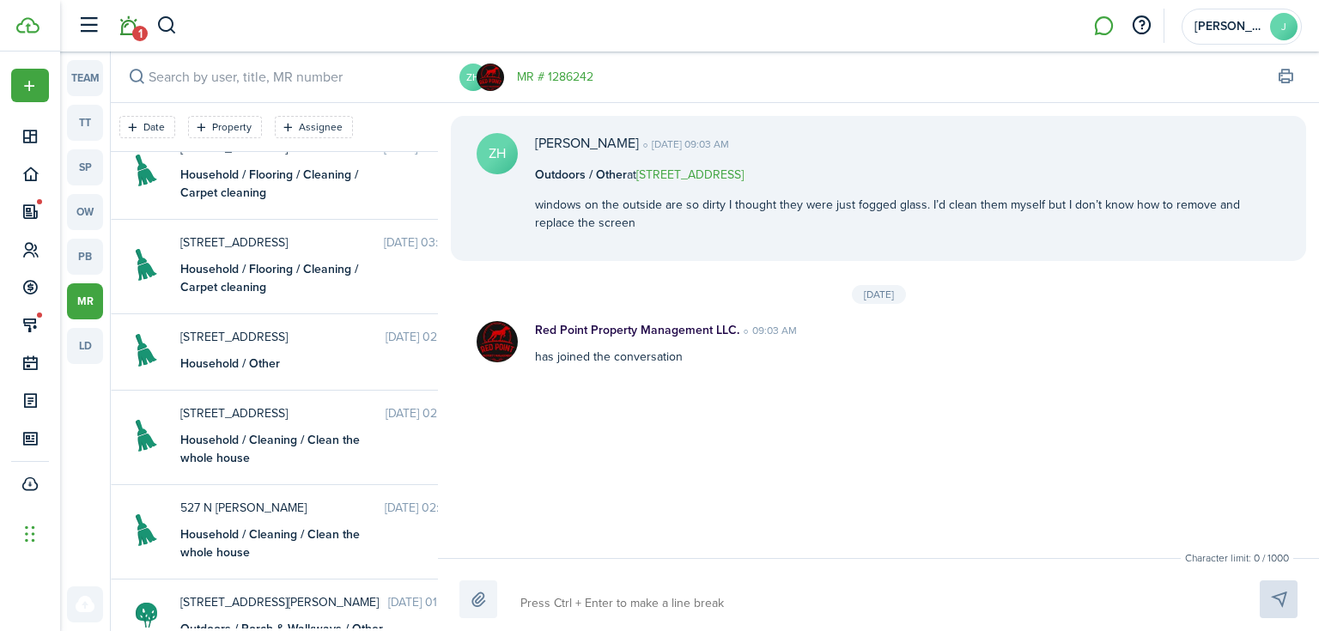
click at [139, 26] on span "1" at bounding box center [139, 33] width 15 height 15
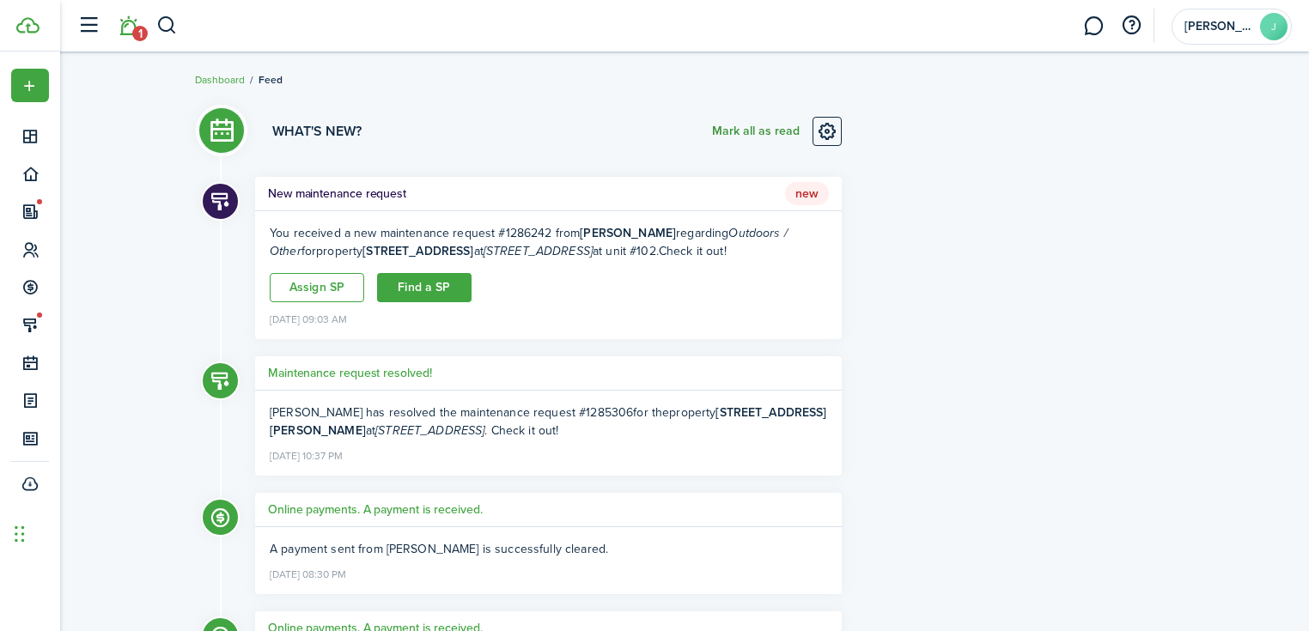
click at [748, 120] on button "Mark all as read" at bounding box center [756, 131] width 88 height 29
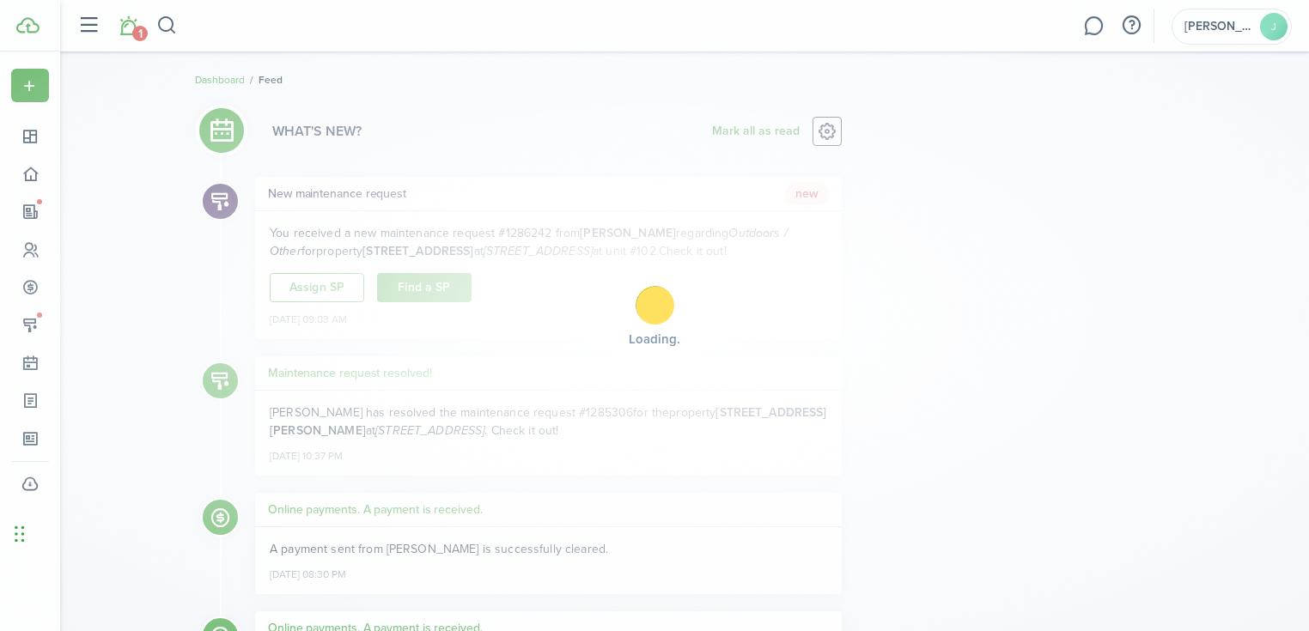
click at [745, 125] on div "Loading" at bounding box center [654, 315] width 1309 height 631
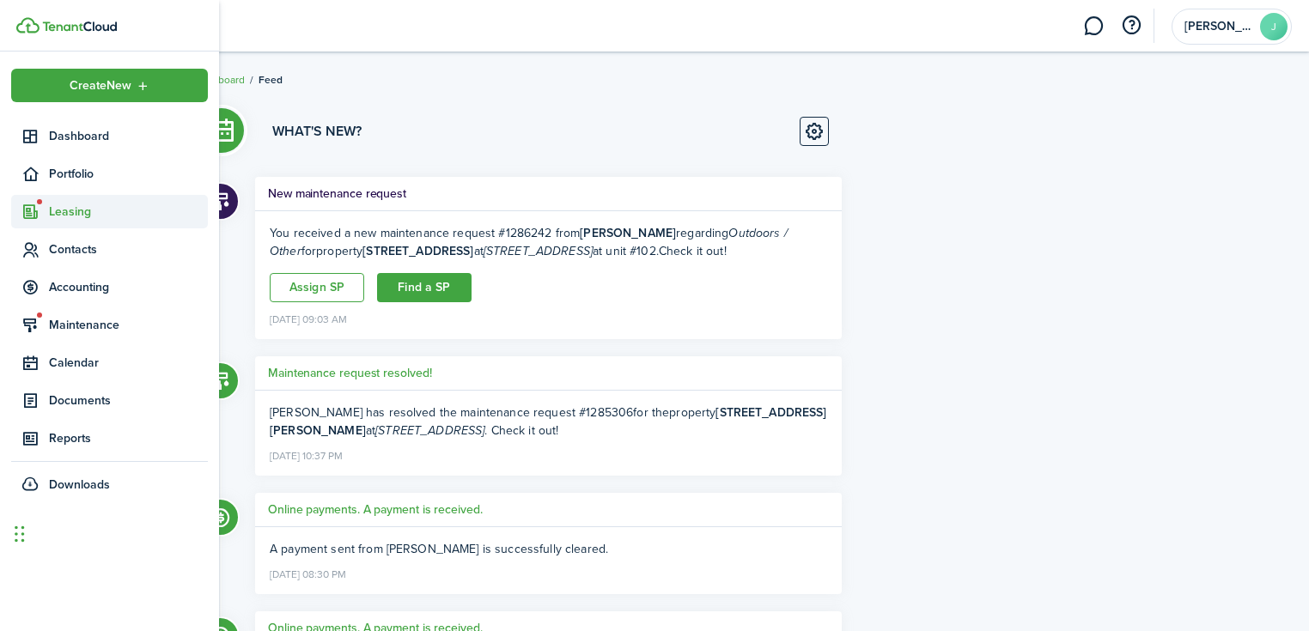
click at [48, 195] on span "Leasing" at bounding box center [109, 211] width 197 height 33
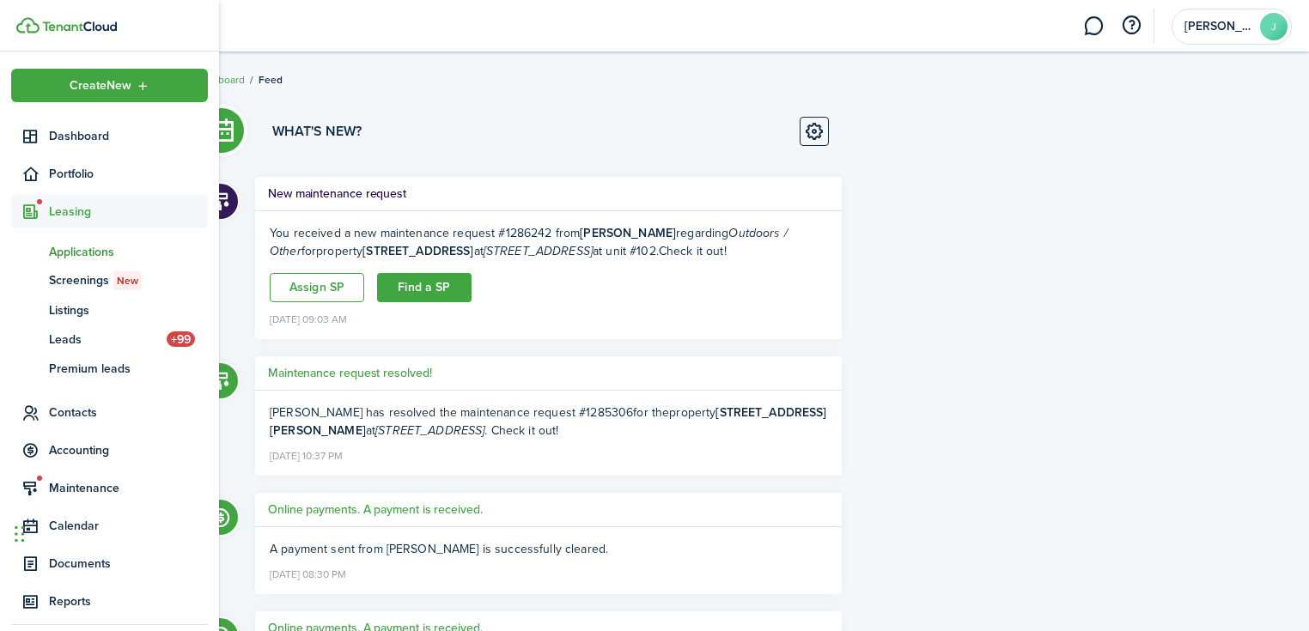
click at [61, 249] on span "Applications" at bounding box center [128, 252] width 159 height 18
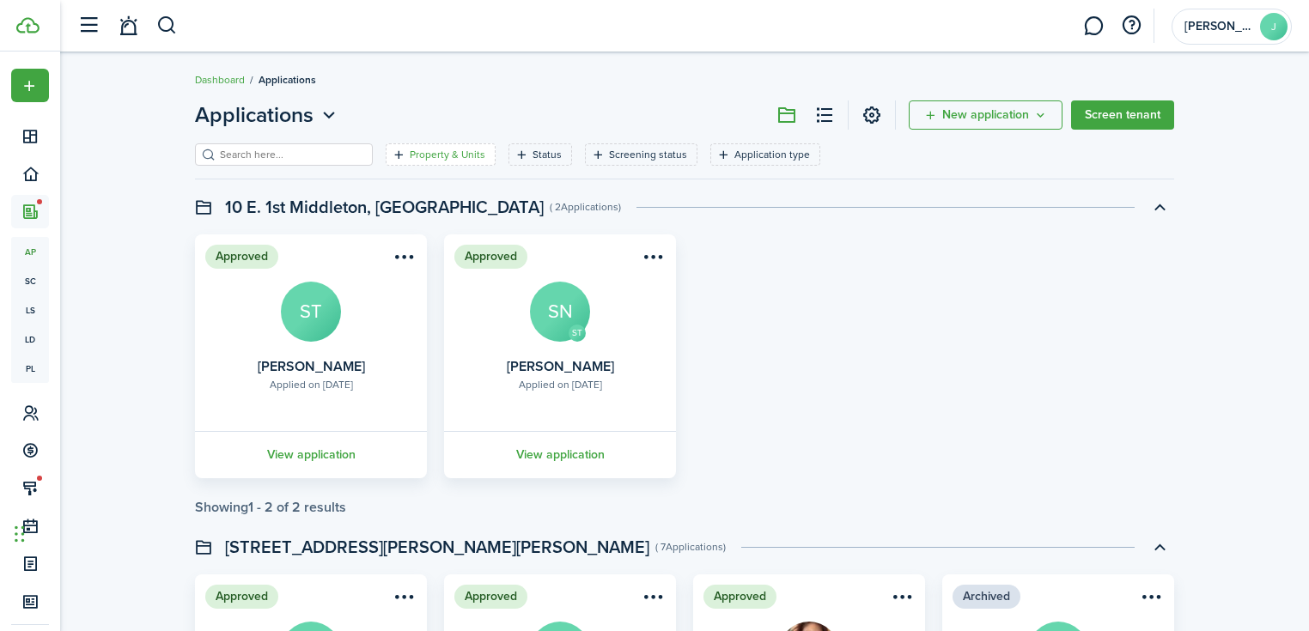
click at [420, 157] on filter-tag-label "Property & Units" at bounding box center [448, 154] width 76 height 15
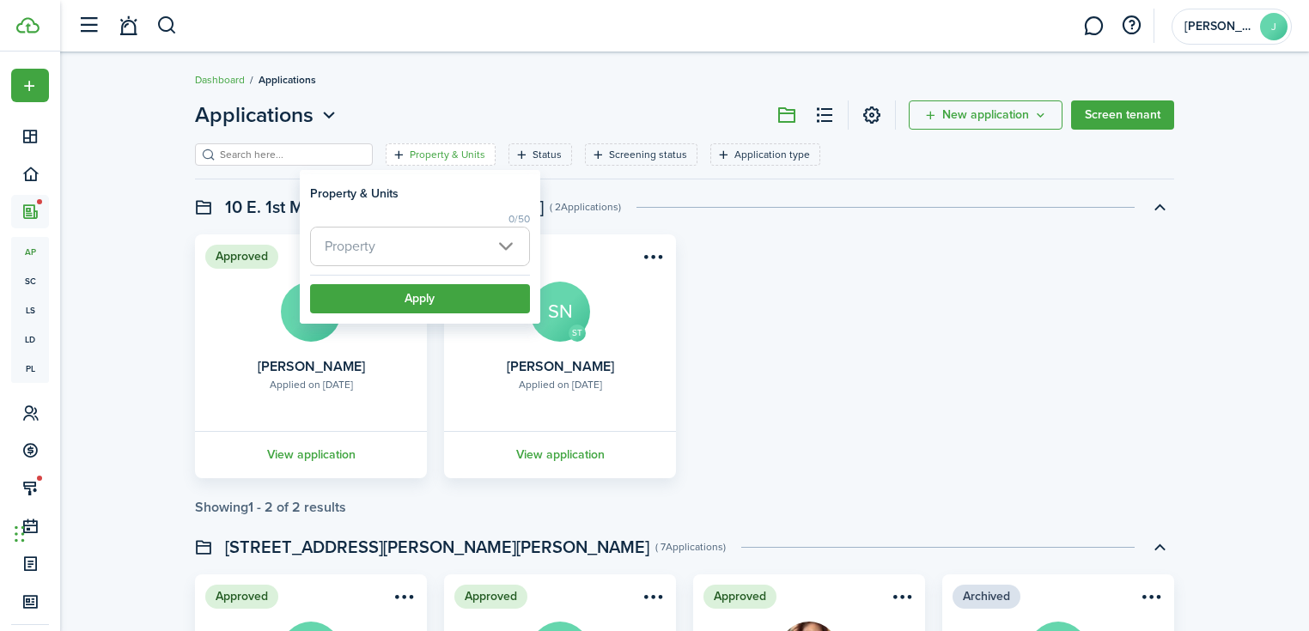
click at [672, 201] on header "10 E. 1st Middleton, [GEOGRAPHIC_DATA] ( 2 Applications )" at bounding box center [684, 206] width 979 height 29
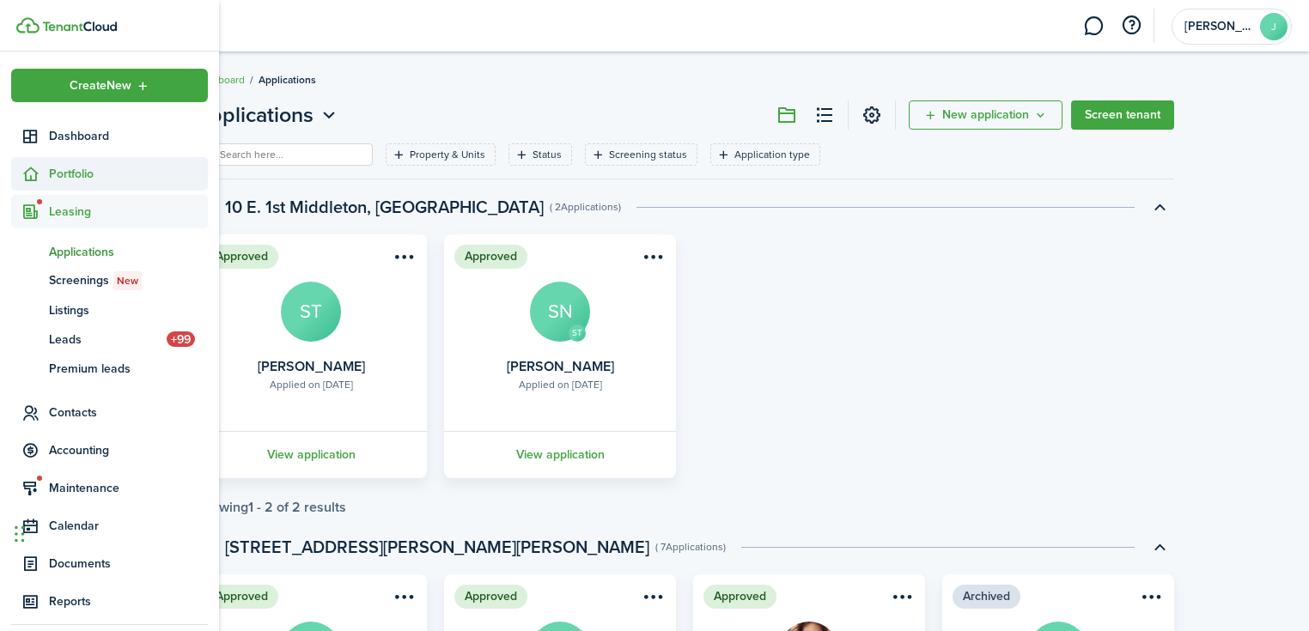
click at [67, 172] on span "Portfolio" at bounding box center [128, 174] width 159 height 18
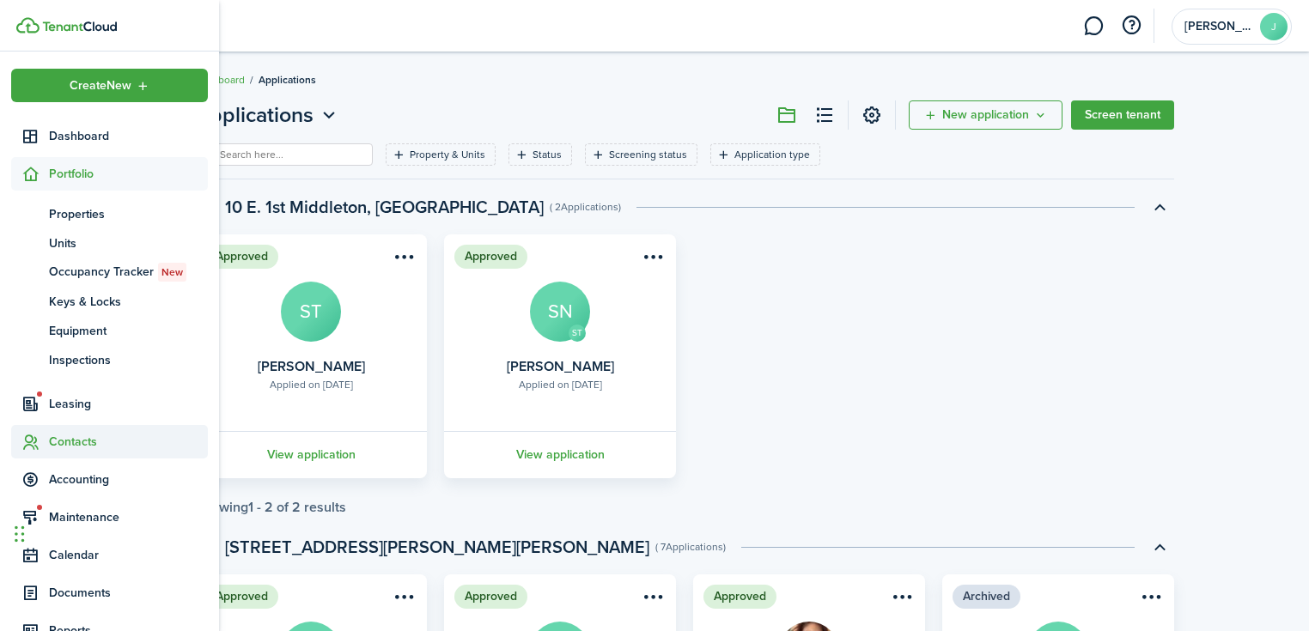
click at [86, 446] on span "Contacts" at bounding box center [128, 442] width 159 height 18
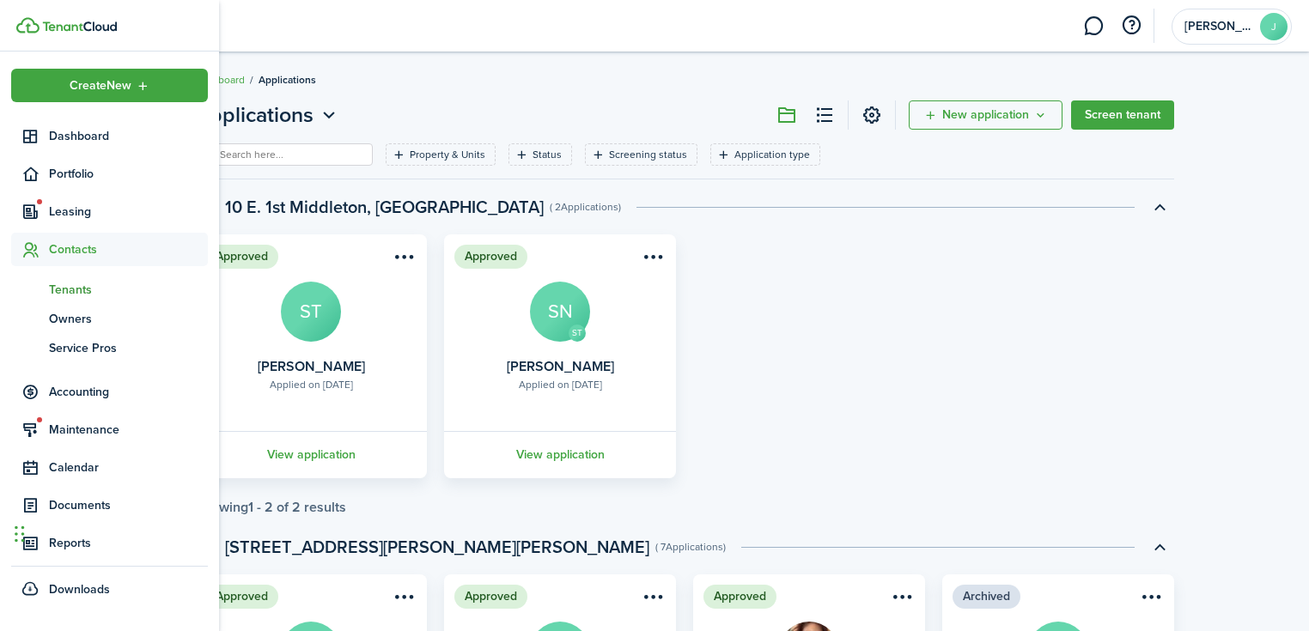
click at [103, 295] on span "Tenants" at bounding box center [128, 290] width 159 height 18
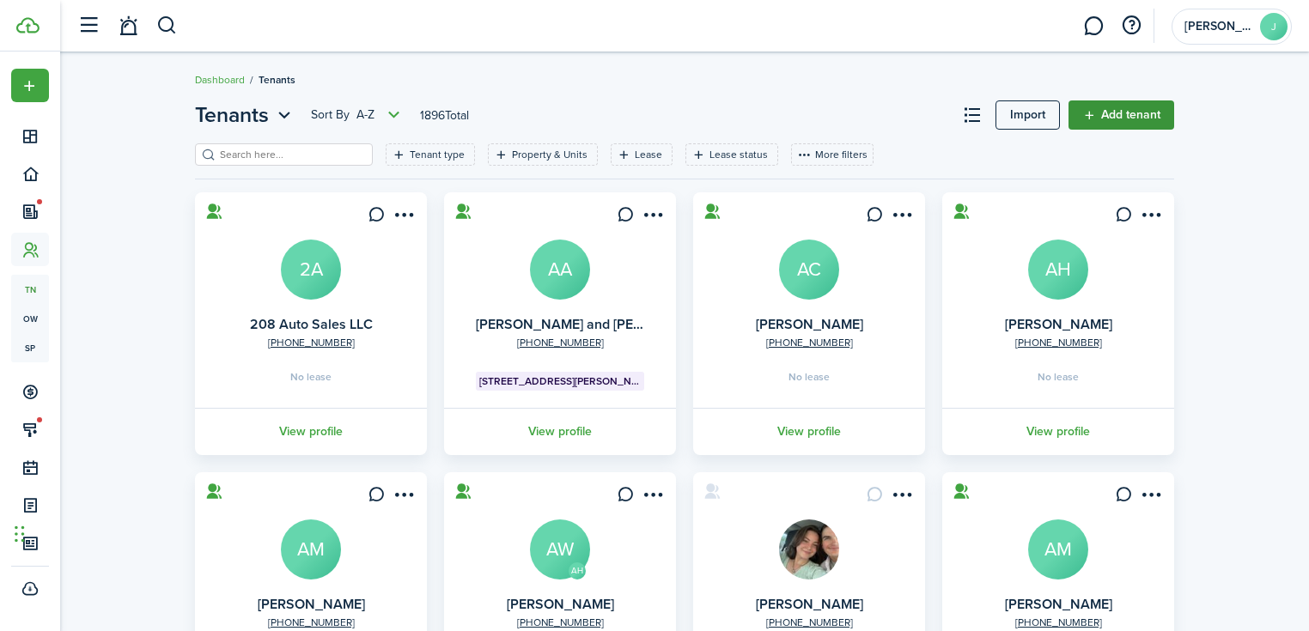
click at [1121, 113] on link "Add tenant" at bounding box center [1121, 114] width 106 height 29
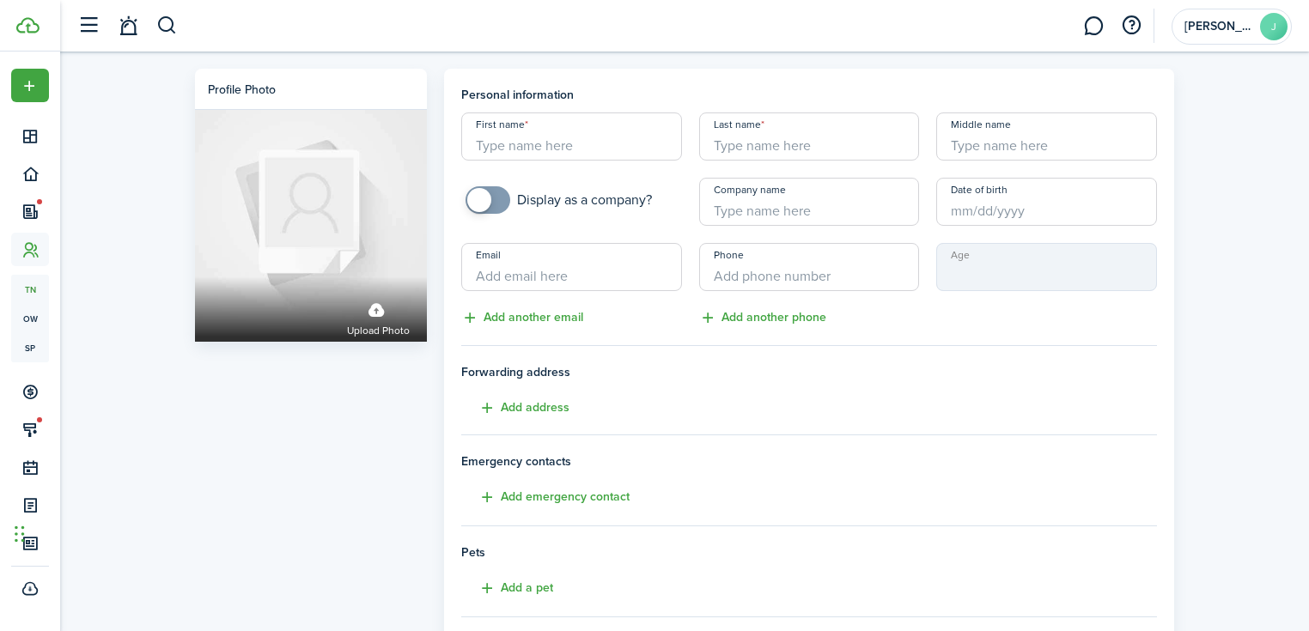
click at [639, 150] on input "First name" at bounding box center [571, 136] width 221 height 48
click at [651, 145] on input "First name" at bounding box center [571, 136] width 221 height 48
type input "Austin"
type input "[PERSON_NAME]"
click at [477, 273] on input "Email" at bounding box center [571, 267] width 221 height 48
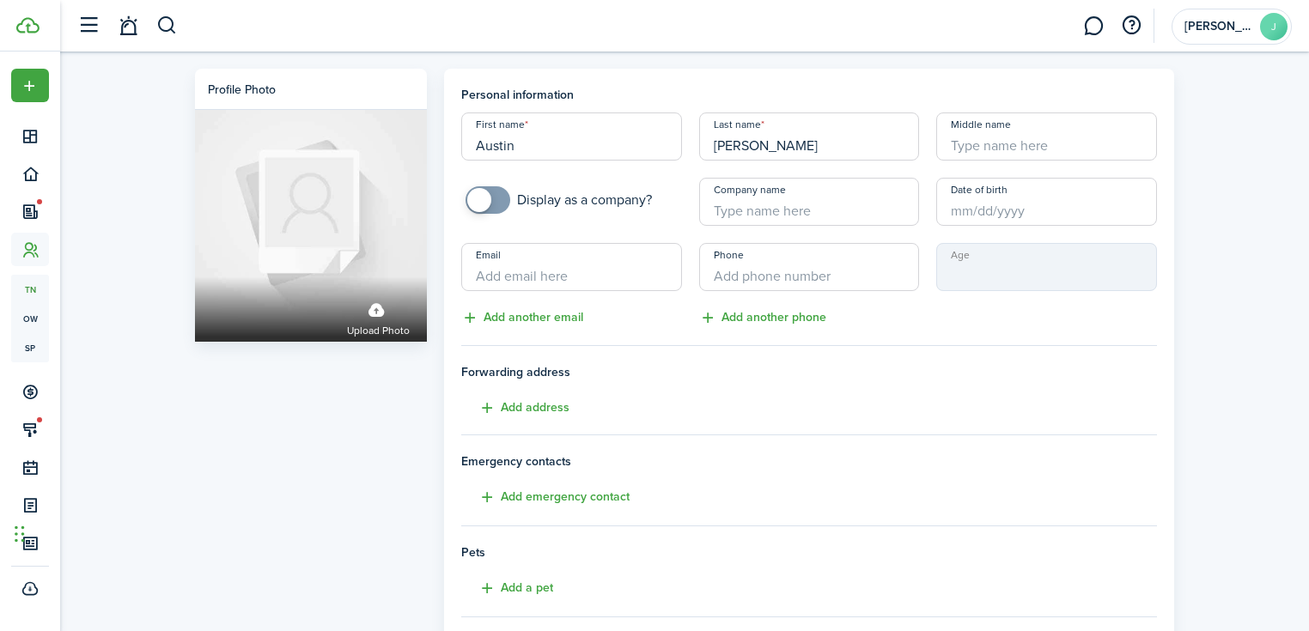
click at [569, 271] on input "Email" at bounding box center [571, 267] width 221 height 48
paste input "[EMAIL_ADDRESS][DOMAIN_NAME]"
type input "[EMAIL_ADDRESS][DOMAIN_NAME]"
click at [801, 275] on input "+1" at bounding box center [809, 267] width 221 height 48
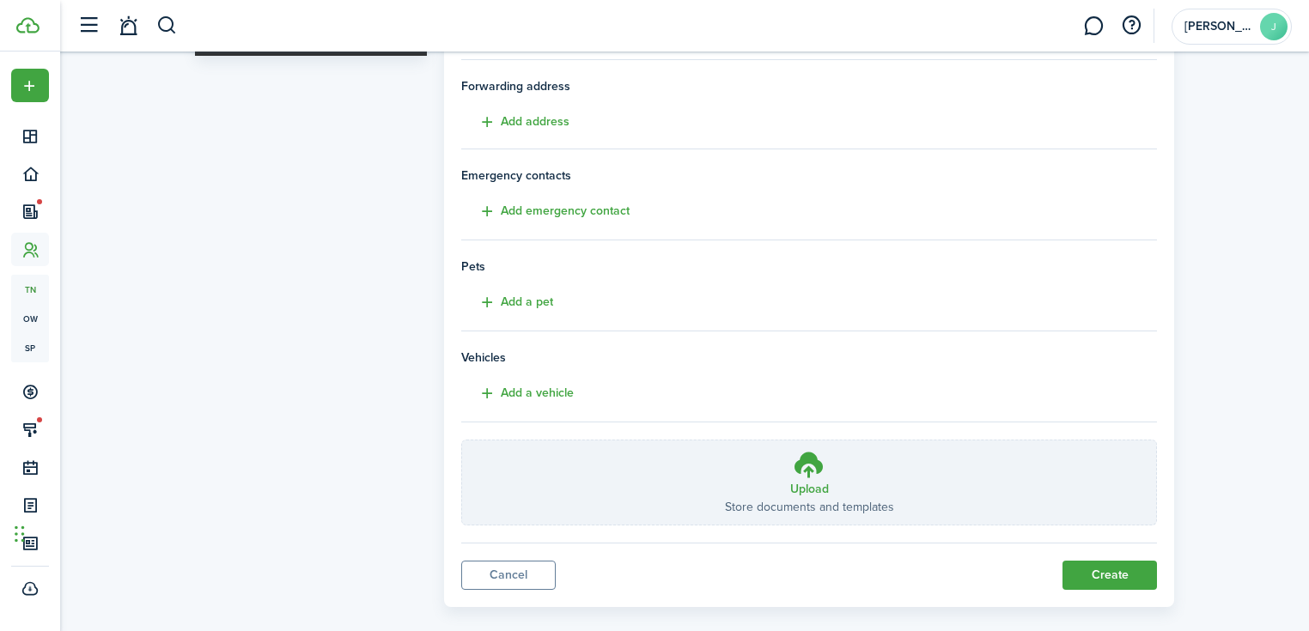
scroll to position [306, 0]
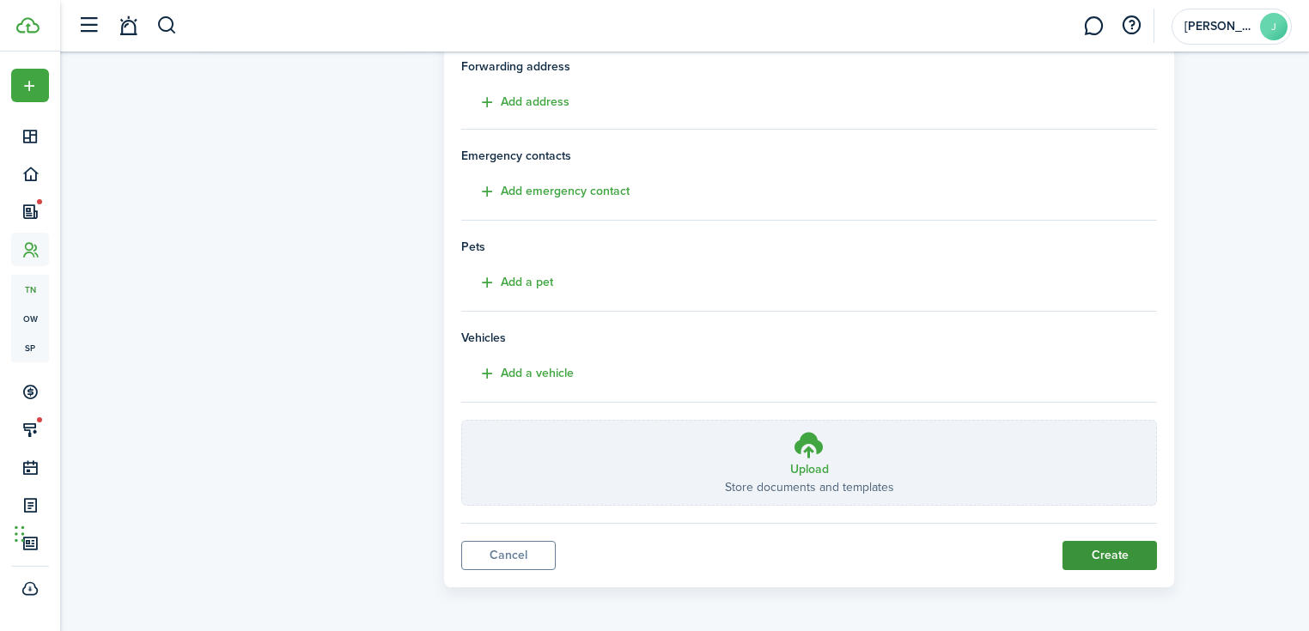
type input "[PHONE_NUMBER]"
click at [1123, 553] on button "Create" at bounding box center [1109, 555] width 94 height 29
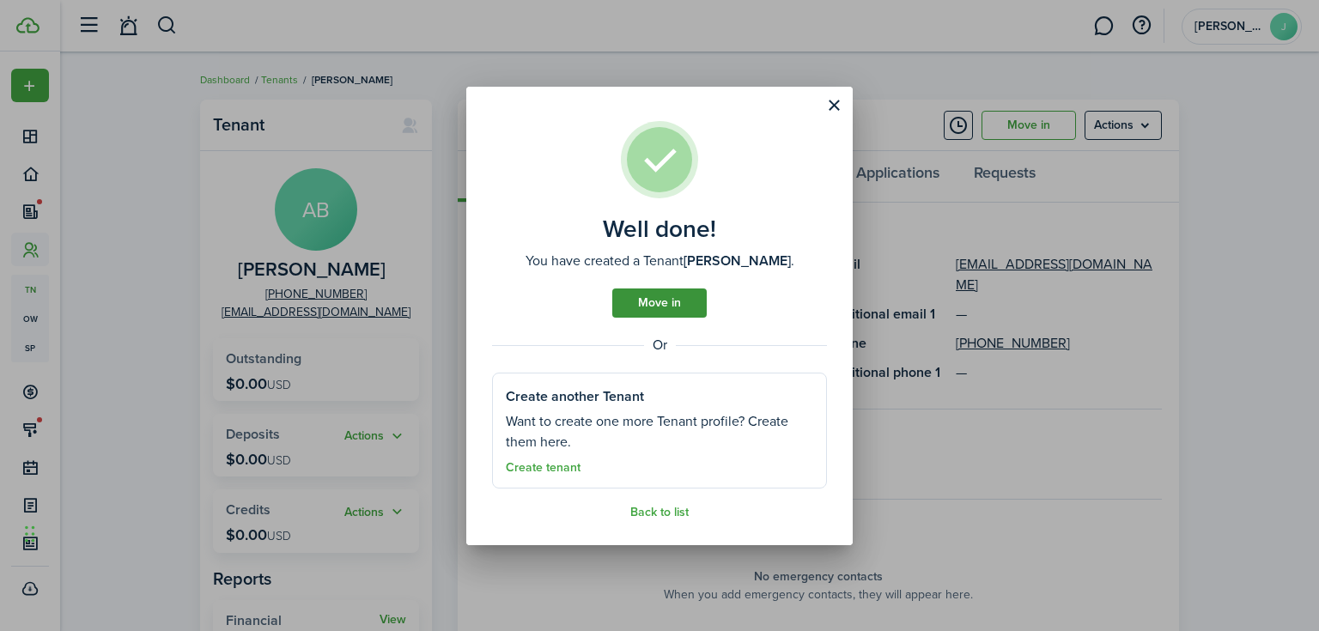
click at [675, 309] on link "Move in" at bounding box center [659, 303] width 94 height 29
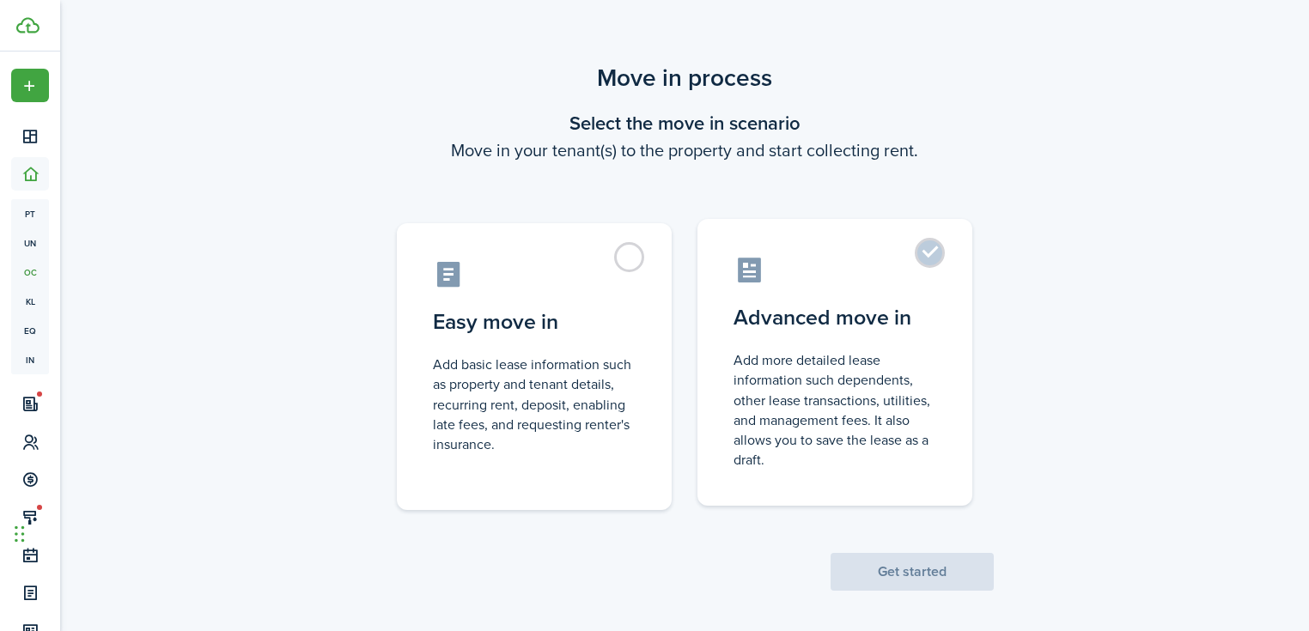
click at [821, 380] on control-radio-card-description "Add more detailed lease information such dependents, other lease transactions, …" at bounding box center [834, 409] width 203 height 119
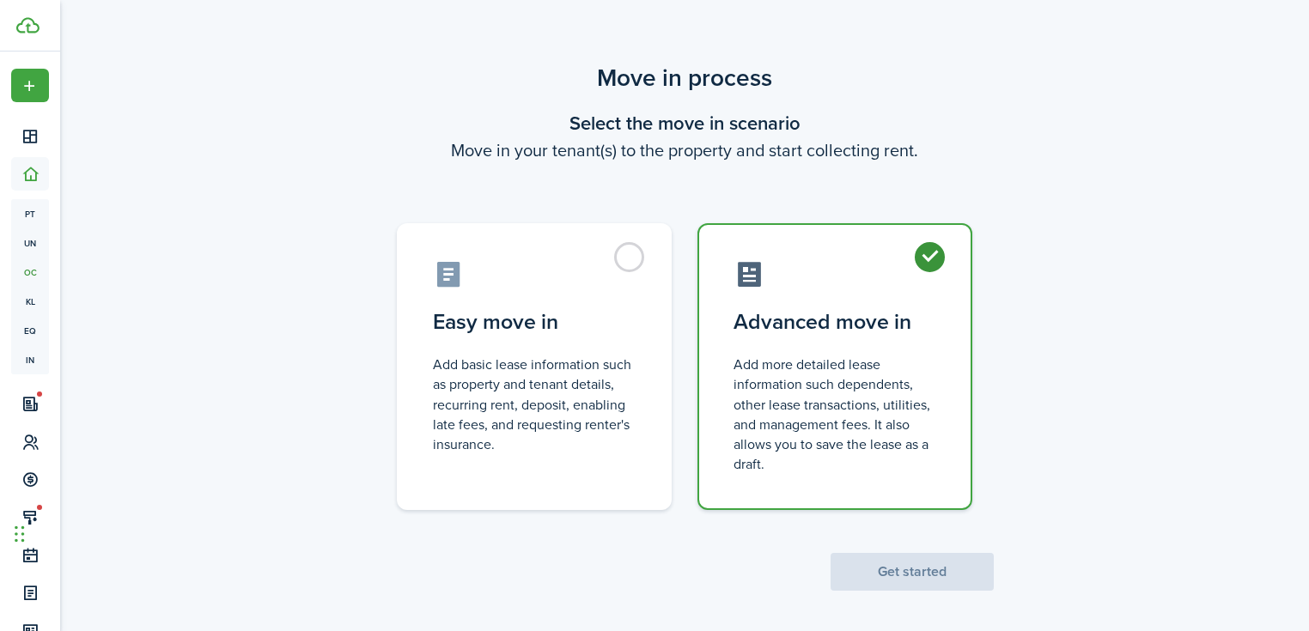
radio input "true"
click at [893, 561] on button "Get started" at bounding box center [911, 572] width 163 height 38
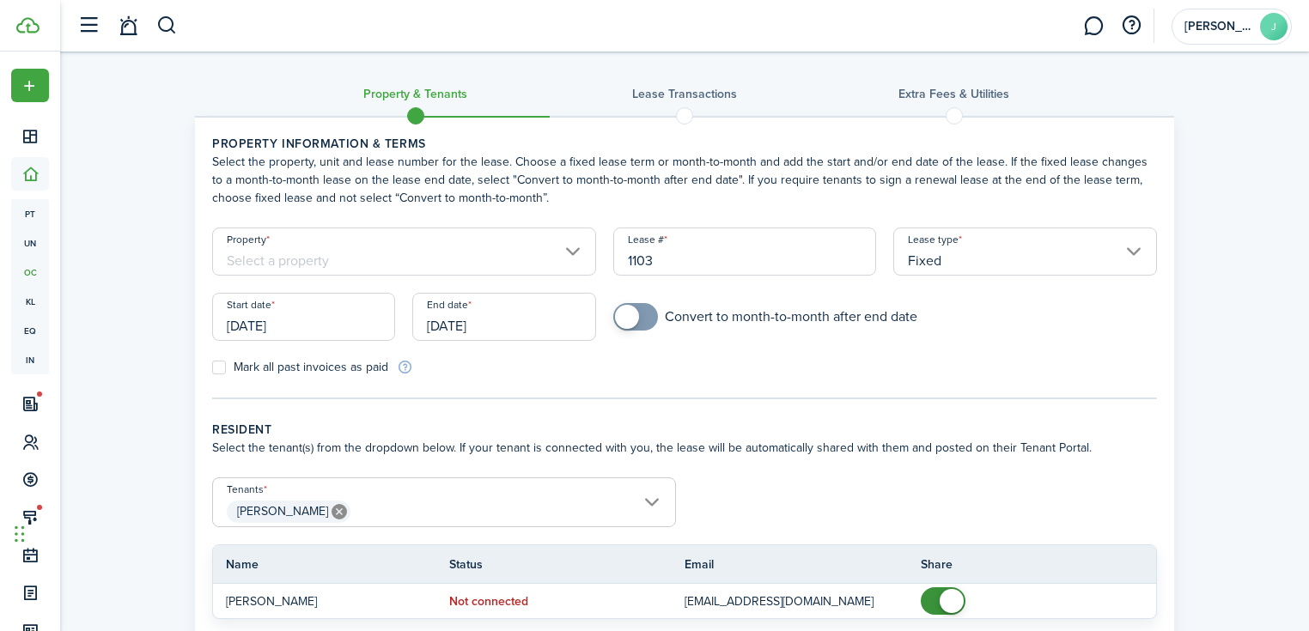
click at [580, 268] on input "Property" at bounding box center [404, 252] width 384 height 48
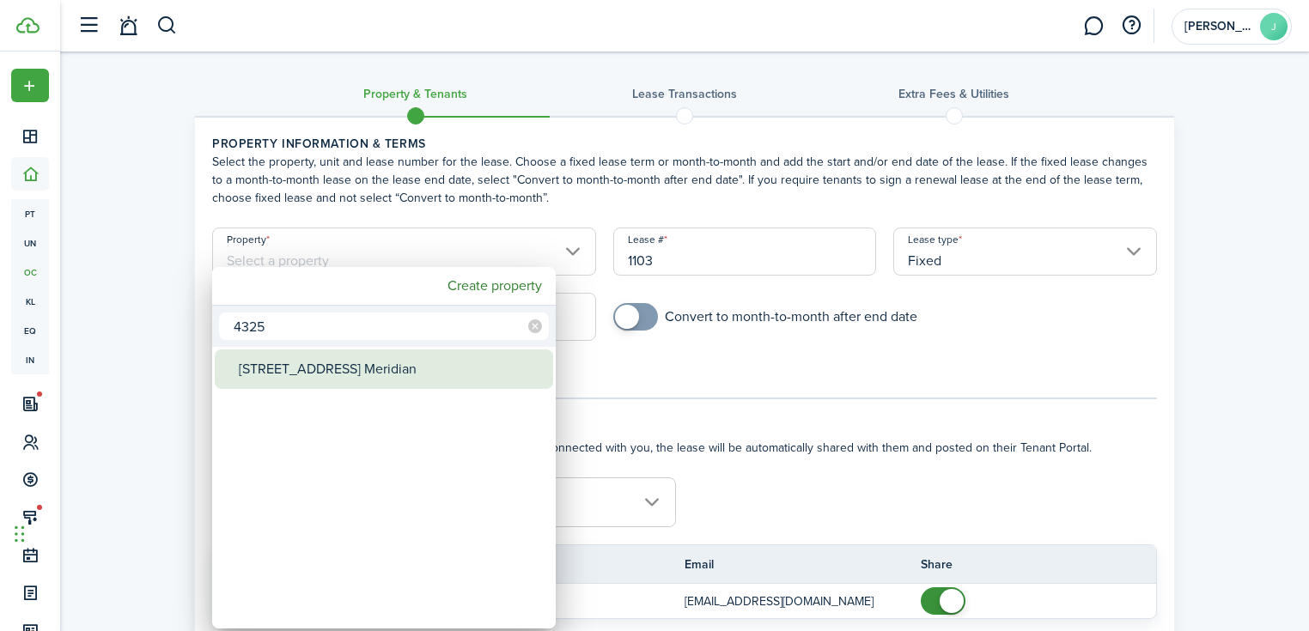
type input "4325"
click at [443, 381] on div "[STREET_ADDRESS] Meridian" at bounding box center [391, 369] width 304 height 40
type input "[STREET_ADDRESS] Meridian"
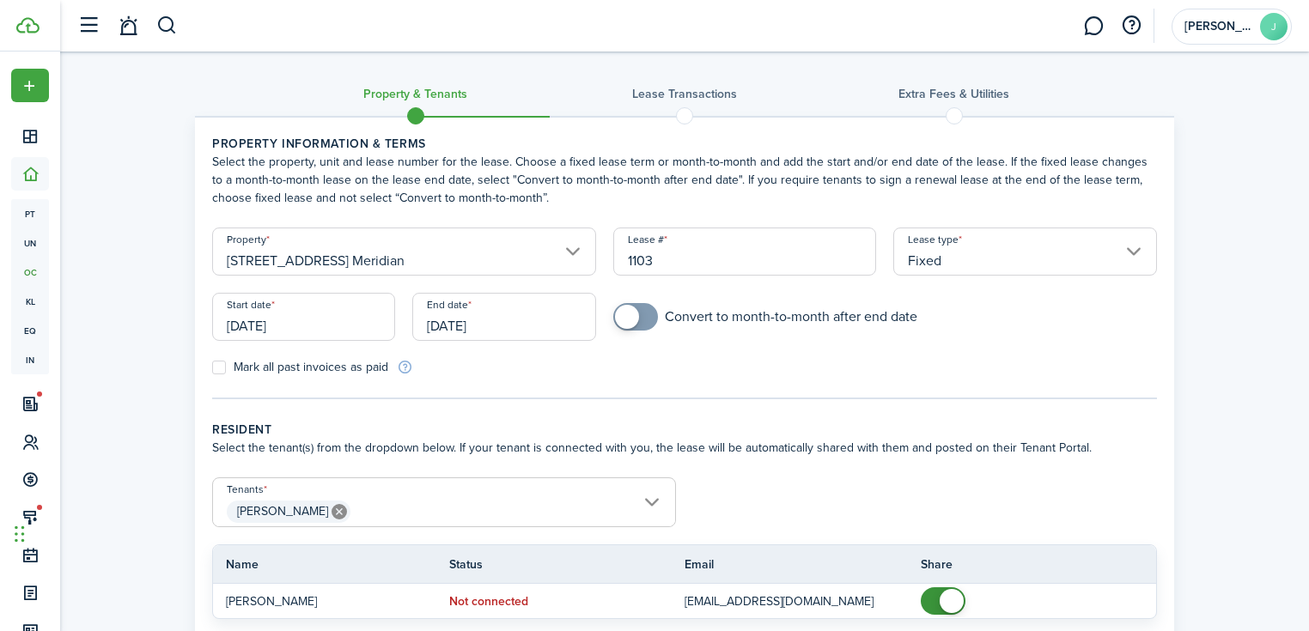
click at [374, 324] on input "[DATE]" at bounding box center [303, 317] width 183 height 48
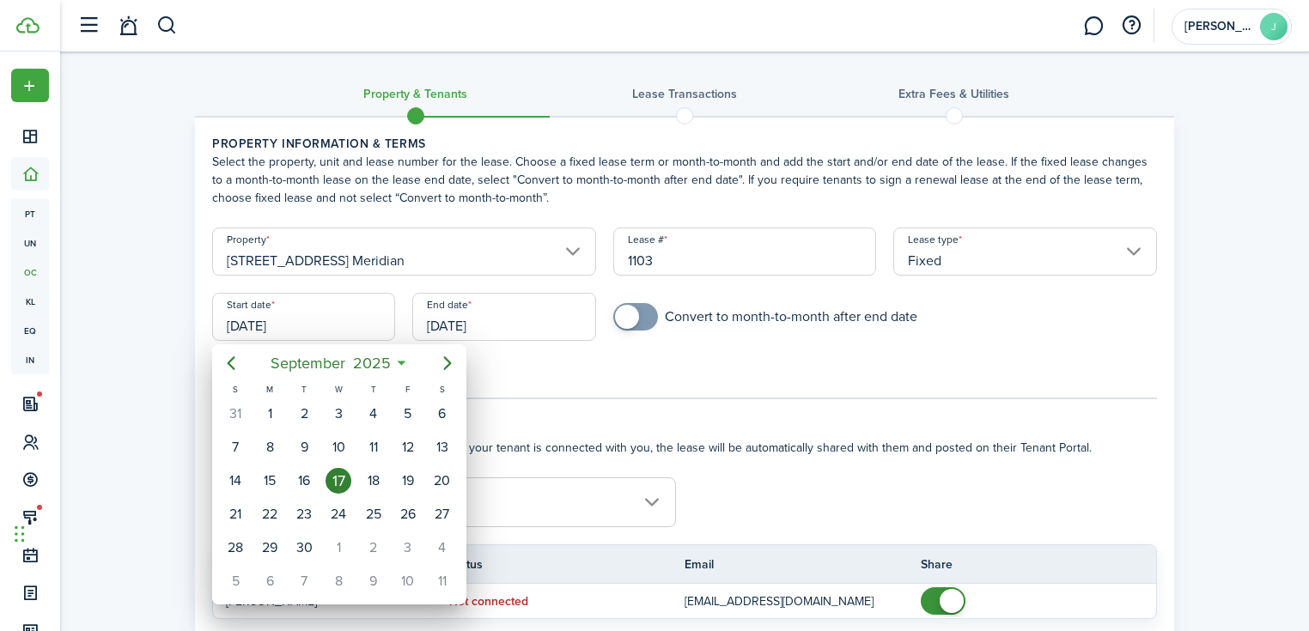
click at [349, 474] on div "17" at bounding box center [338, 481] width 26 height 26
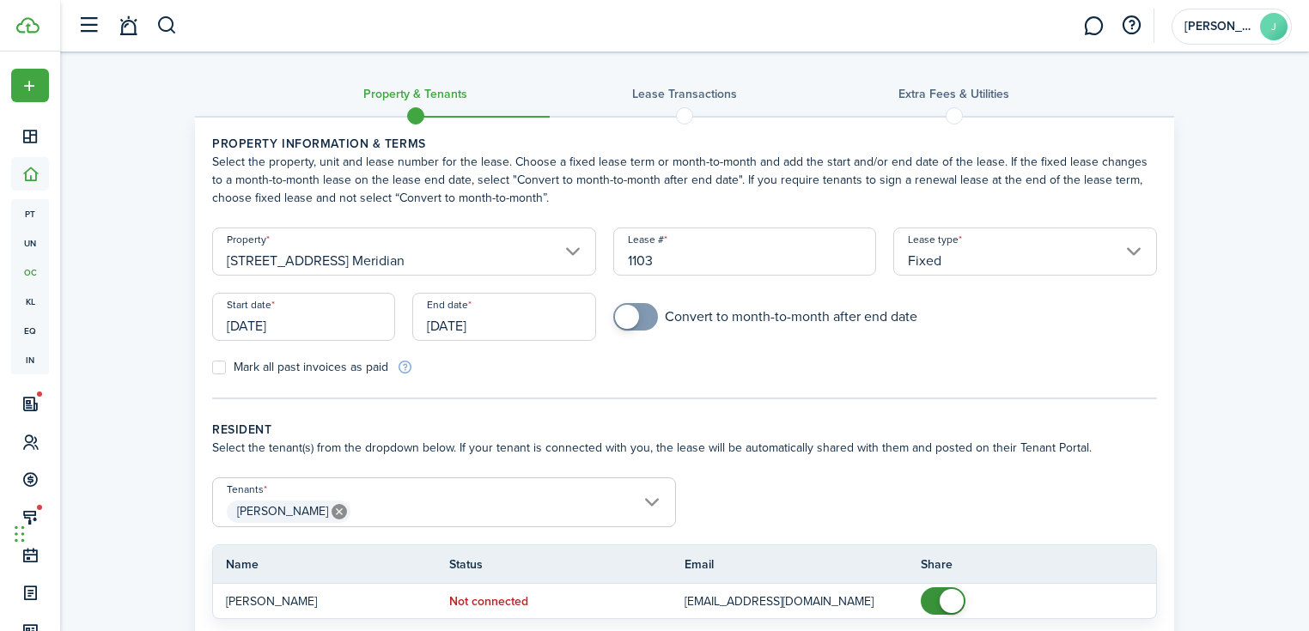
click at [532, 320] on input "[DATE]" at bounding box center [503, 317] width 183 height 48
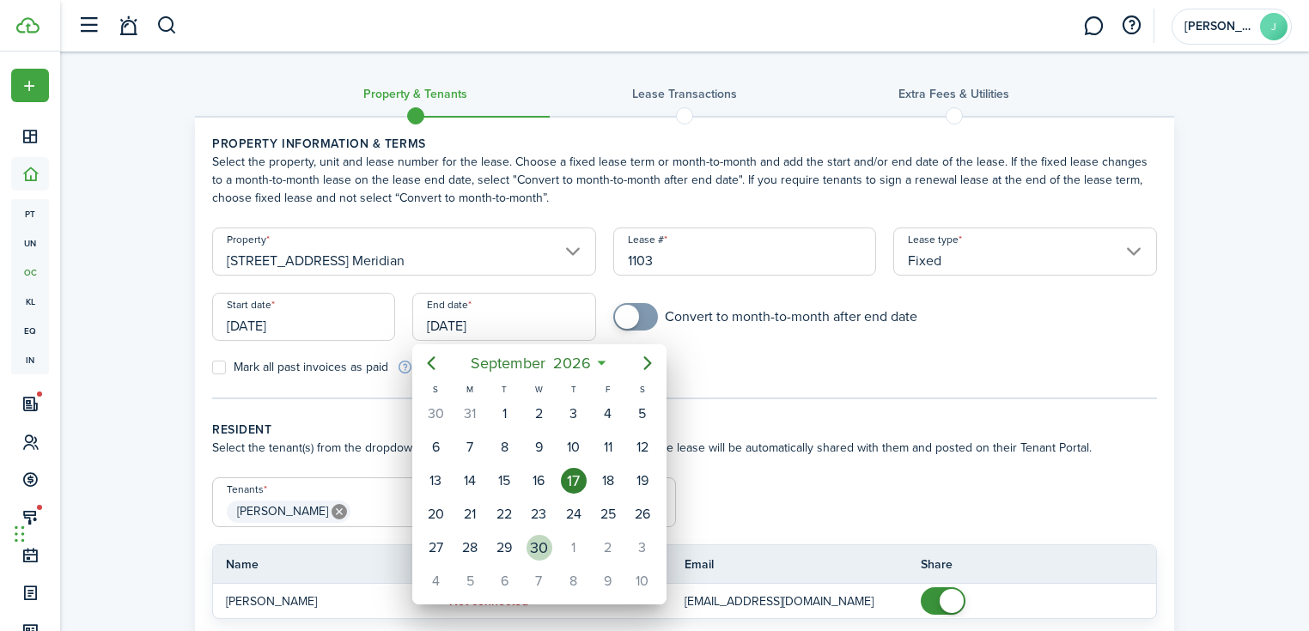
click at [553, 544] on div "30" at bounding box center [539, 548] width 34 height 33
type input "[DATE]"
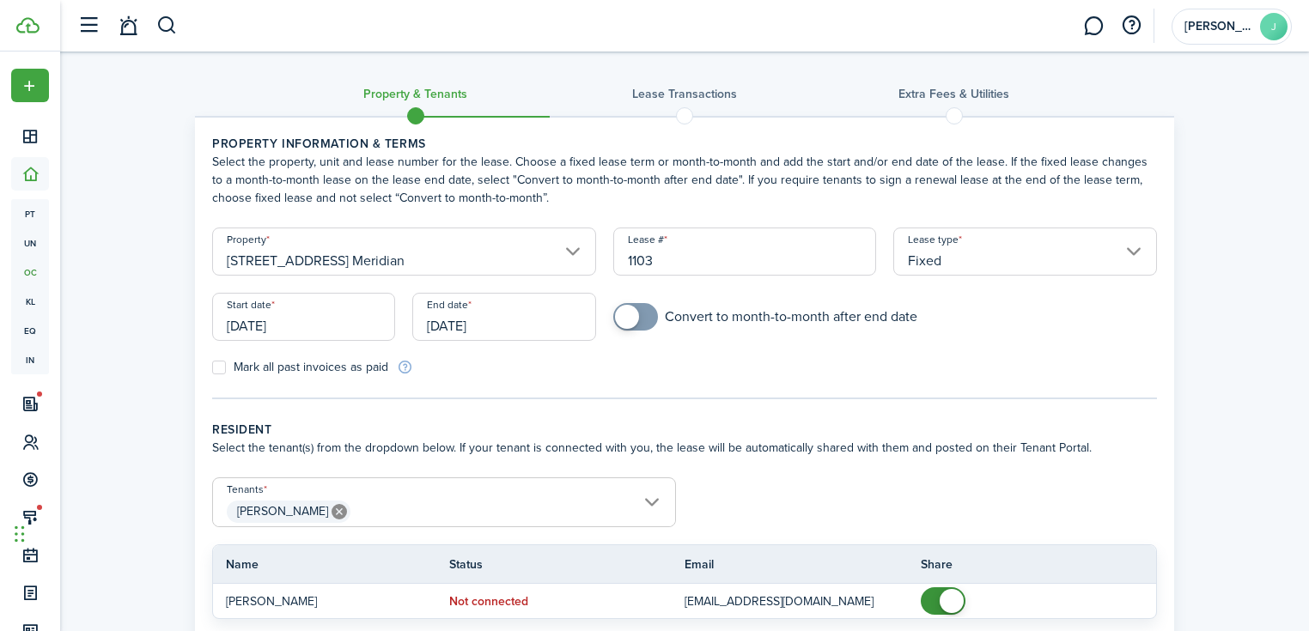
checkbox input "true"
click at [640, 319] on span at bounding box center [635, 316] width 17 height 27
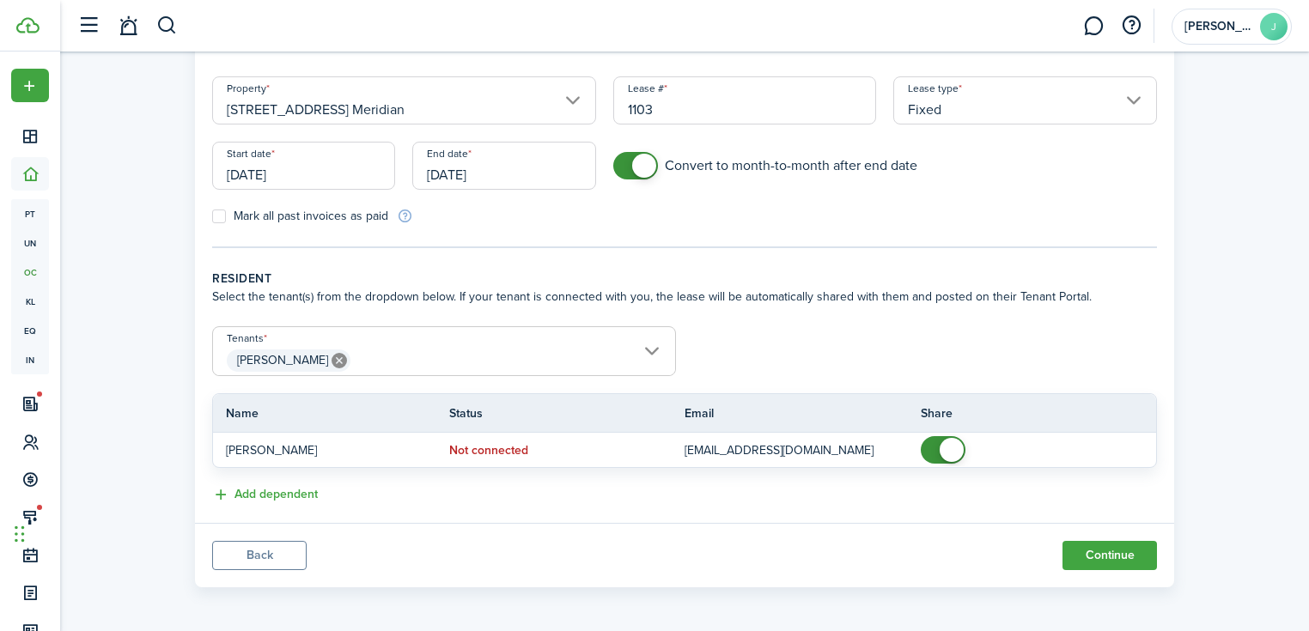
scroll to position [152, 0]
click at [1103, 550] on button "Continue" at bounding box center [1109, 554] width 94 height 29
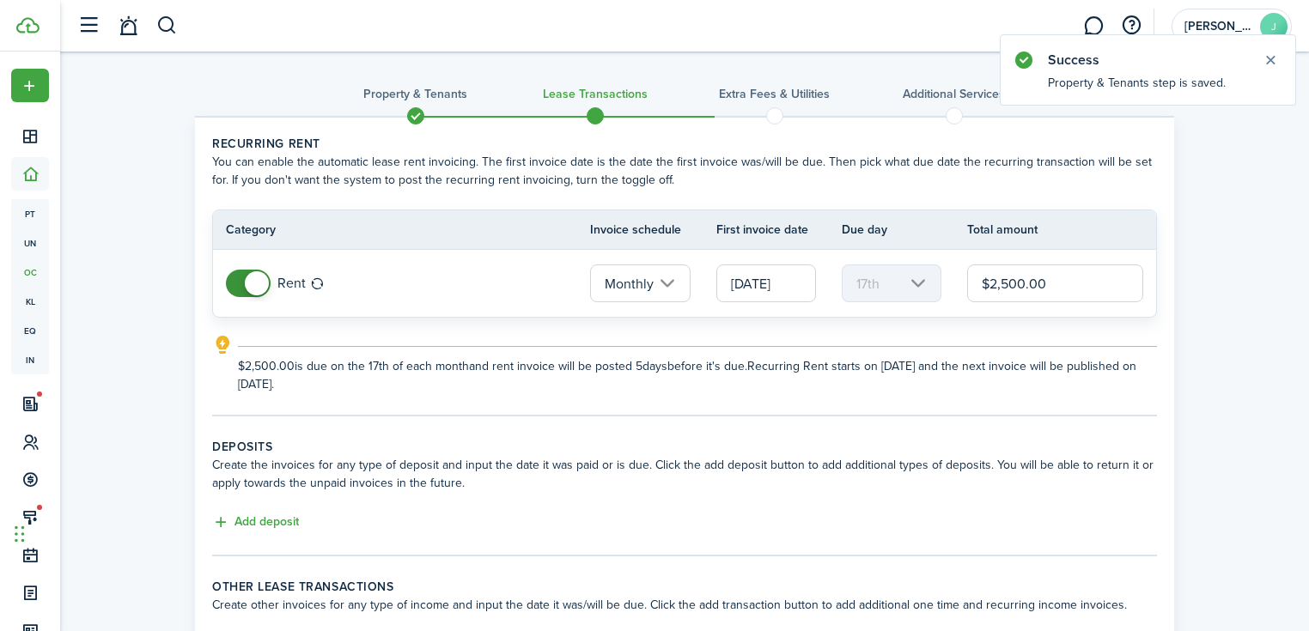
click at [759, 289] on input "[DATE]" at bounding box center [766, 283] width 100 height 38
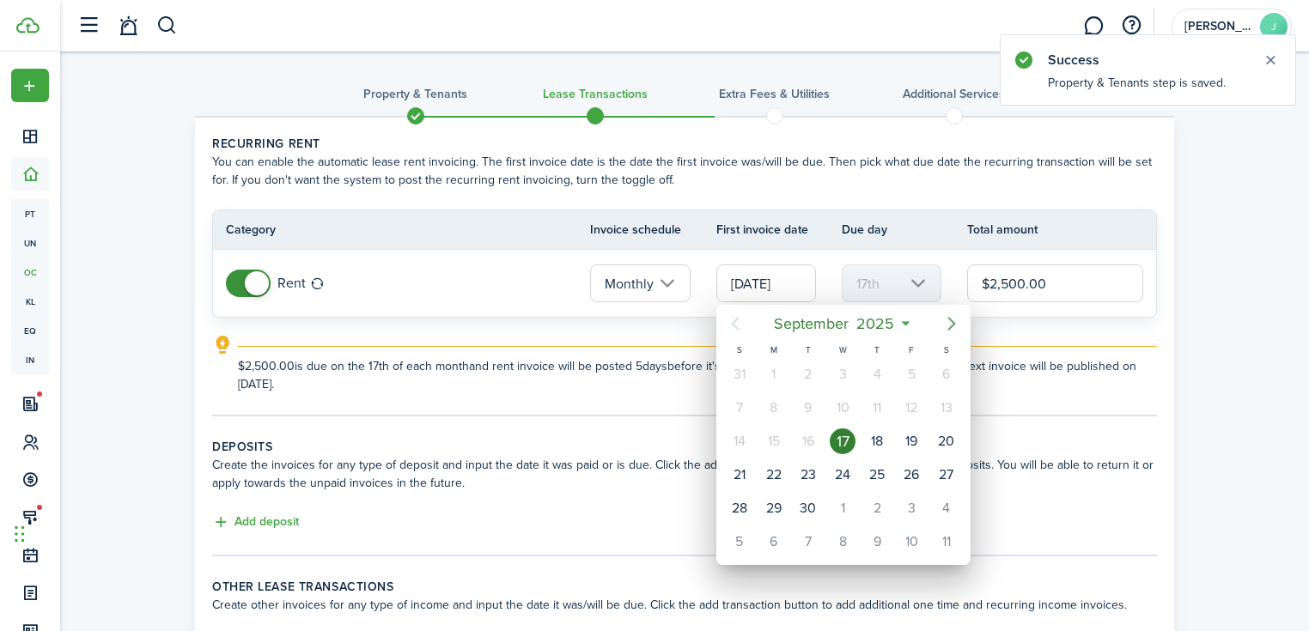
click at [946, 332] on icon "Next page" at bounding box center [951, 323] width 21 height 21
click at [833, 370] on div "1" at bounding box center [843, 375] width 26 height 26
type input "[DATE]"
type input "1st"
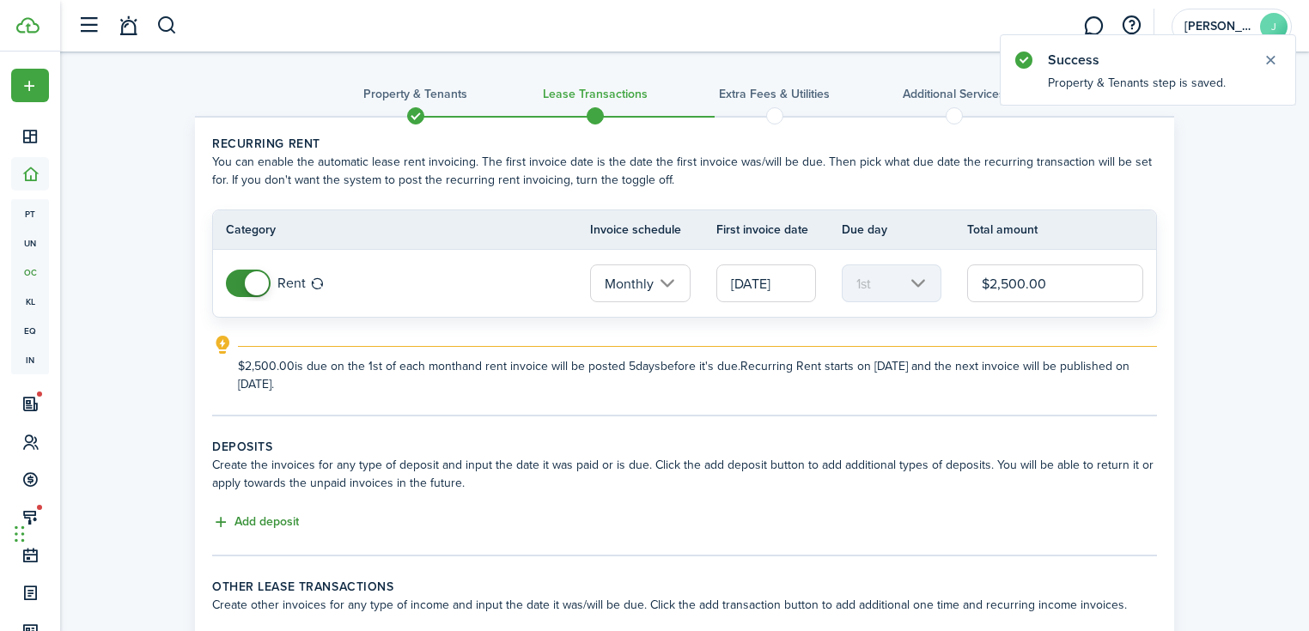
click at [277, 516] on button "Add deposit" at bounding box center [255, 523] width 87 height 20
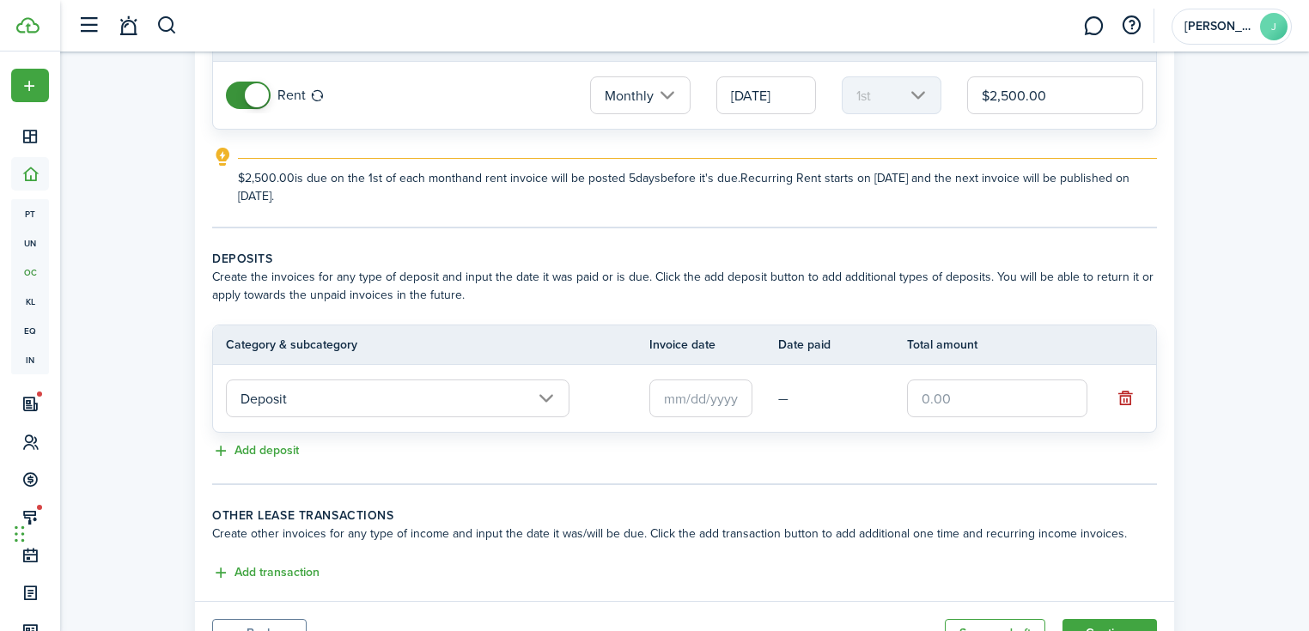
scroll to position [206, 0]
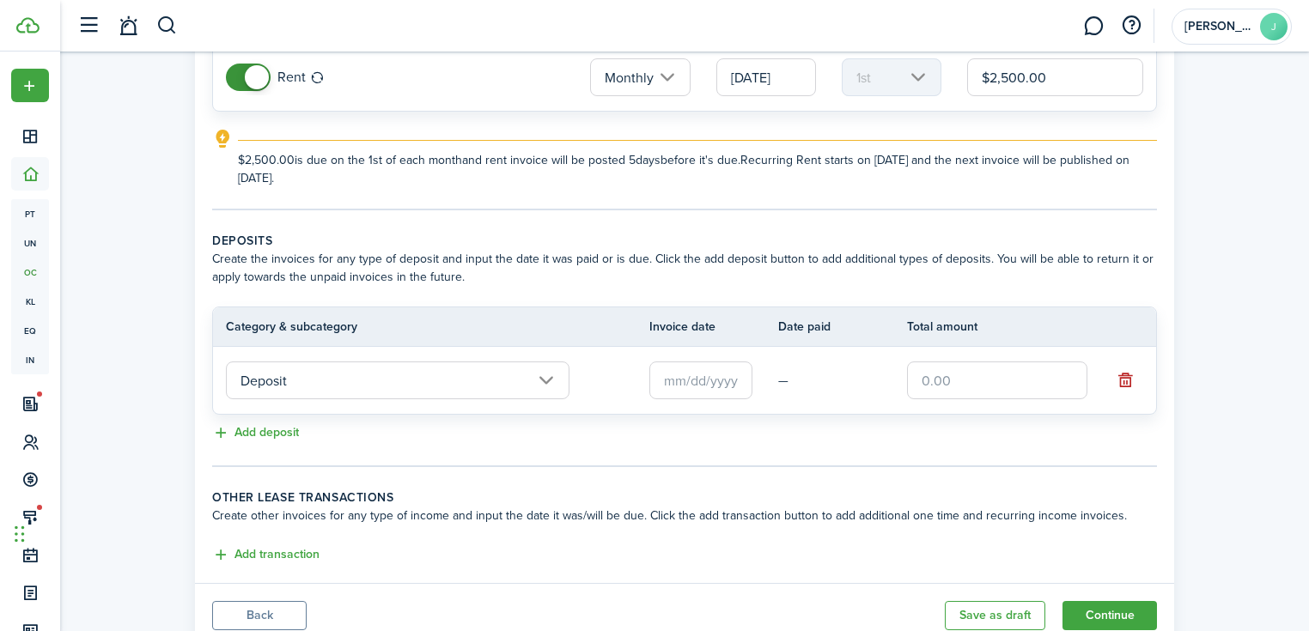
click at [723, 385] on input "text" at bounding box center [700, 381] width 103 height 38
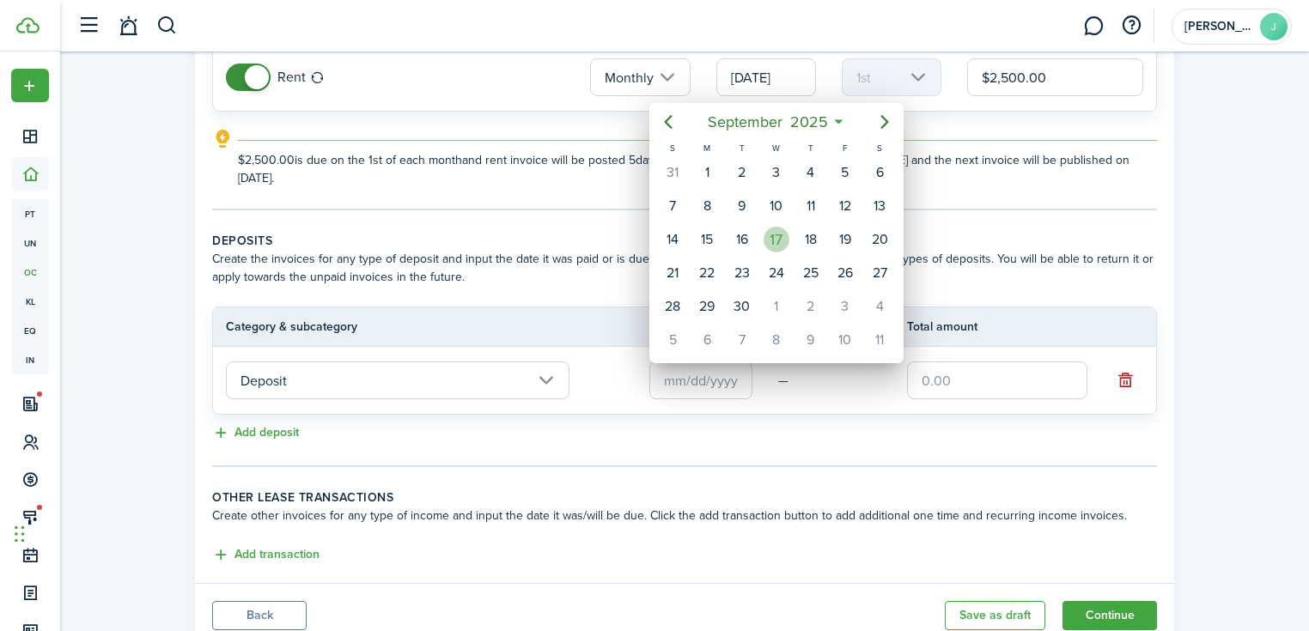
click at [779, 240] on div "17" at bounding box center [776, 240] width 26 height 26
type input "[DATE]"
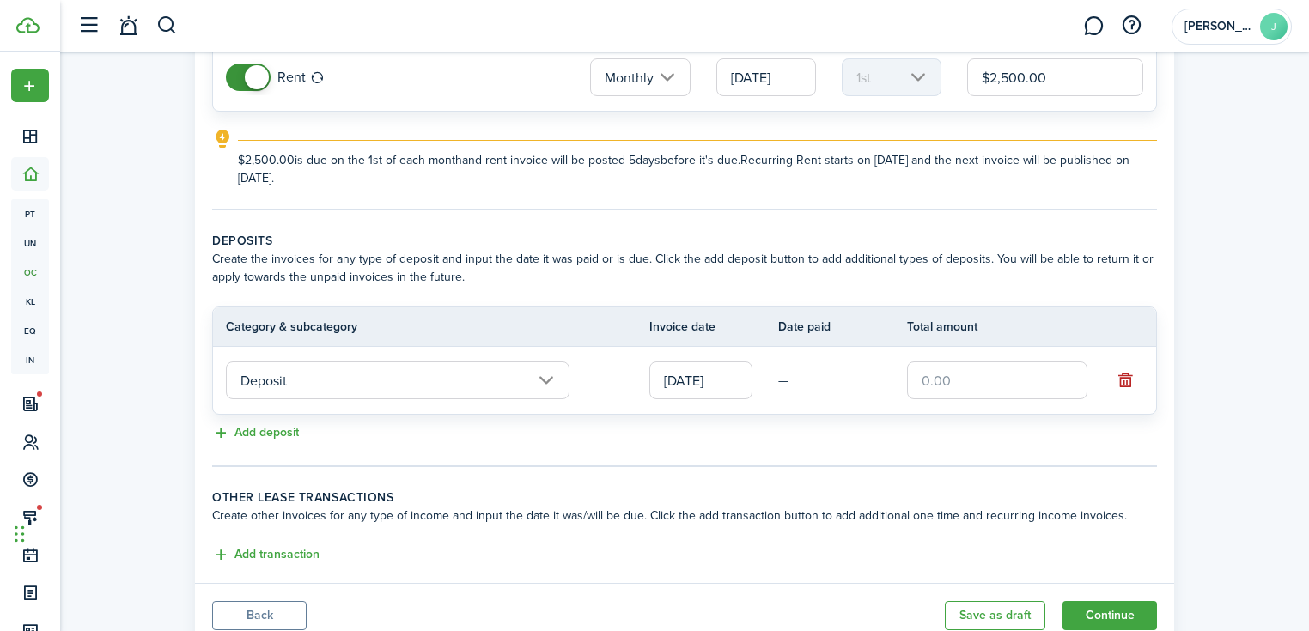
click at [950, 374] on input "text" at bounding box center [997, 381] width 180 height 38
type input "$1,500.00"
click at [293, 432] on button "Add deposit" at bounding box center [255, 433] width 87 height 20
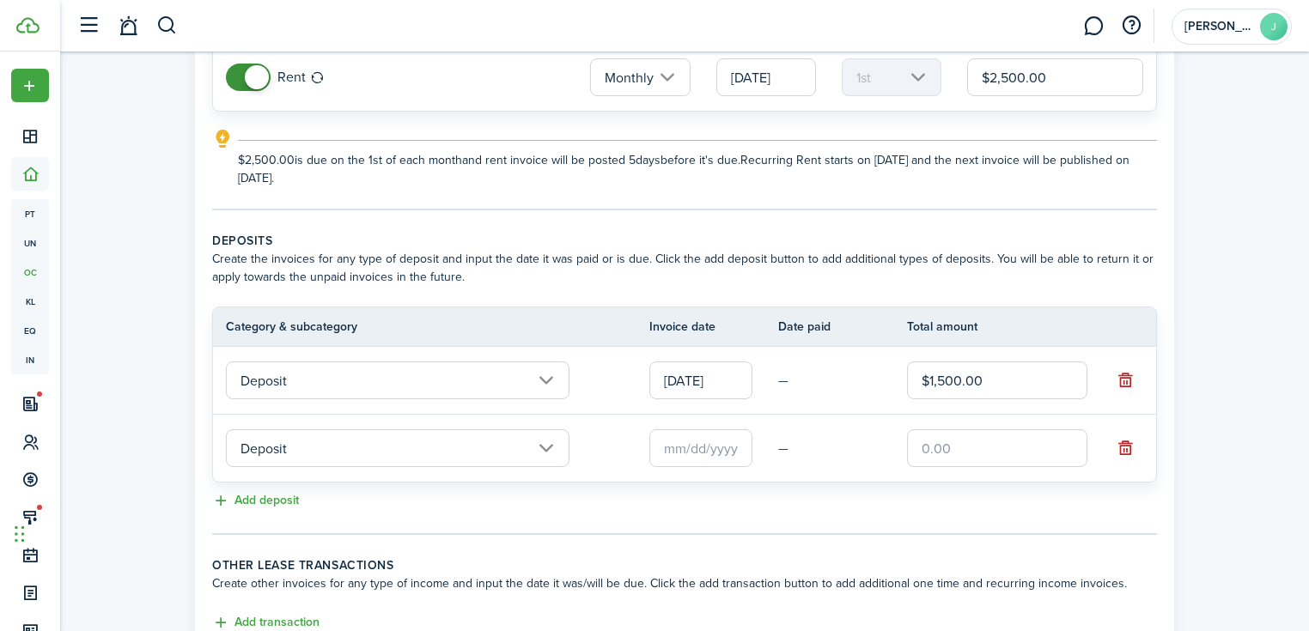
click at [294, 450] on input "Deposit" at bounding box center [397, 448] width 343 height 38
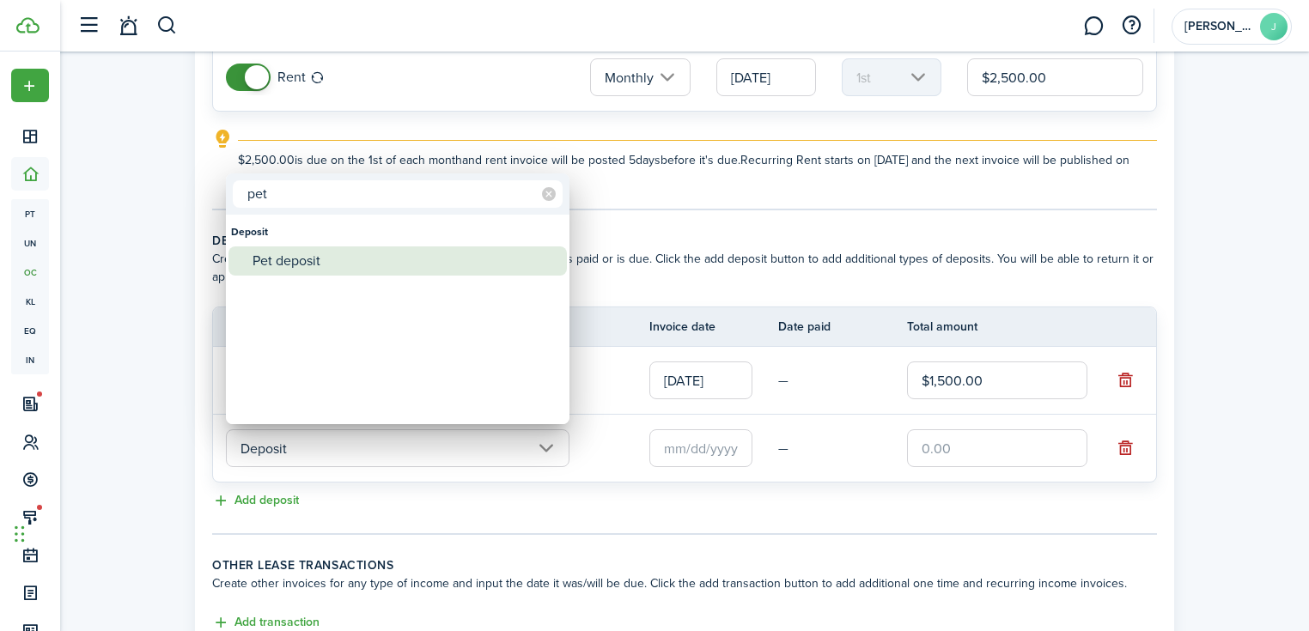
type input "pet"
click at [354, 250] on div "Pet deposit" at bounding box center [404, 260] width 304 height 29
type input "Deposit / Pet deposit"
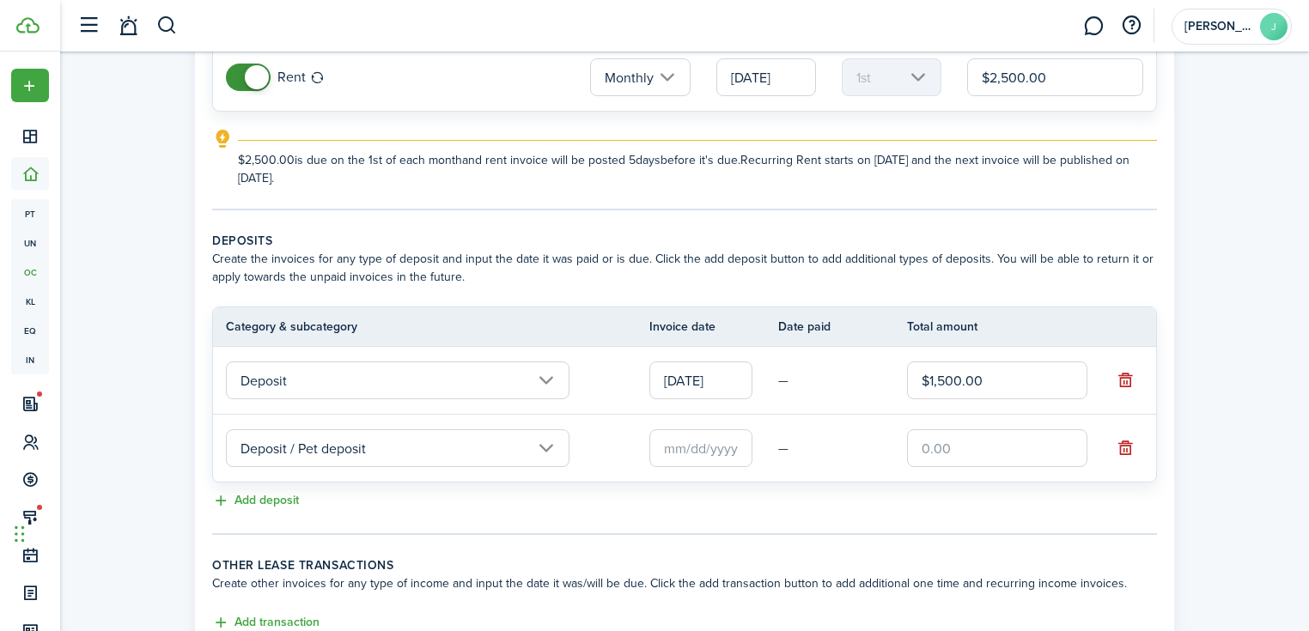
click at [676, 436] on input "text" at bounding box center [700, 448] width 103 height 38
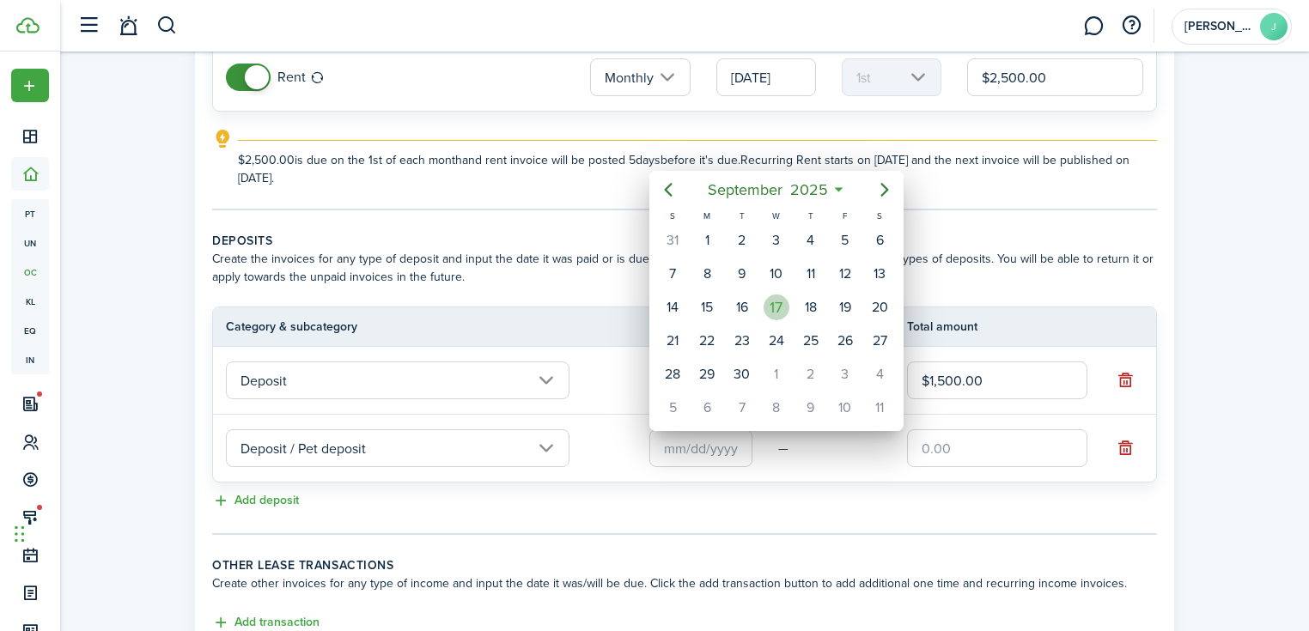
click at [781, 307] on div "17" at bounding box center [776, 308] width 26 height 26
type input "[DATE]"
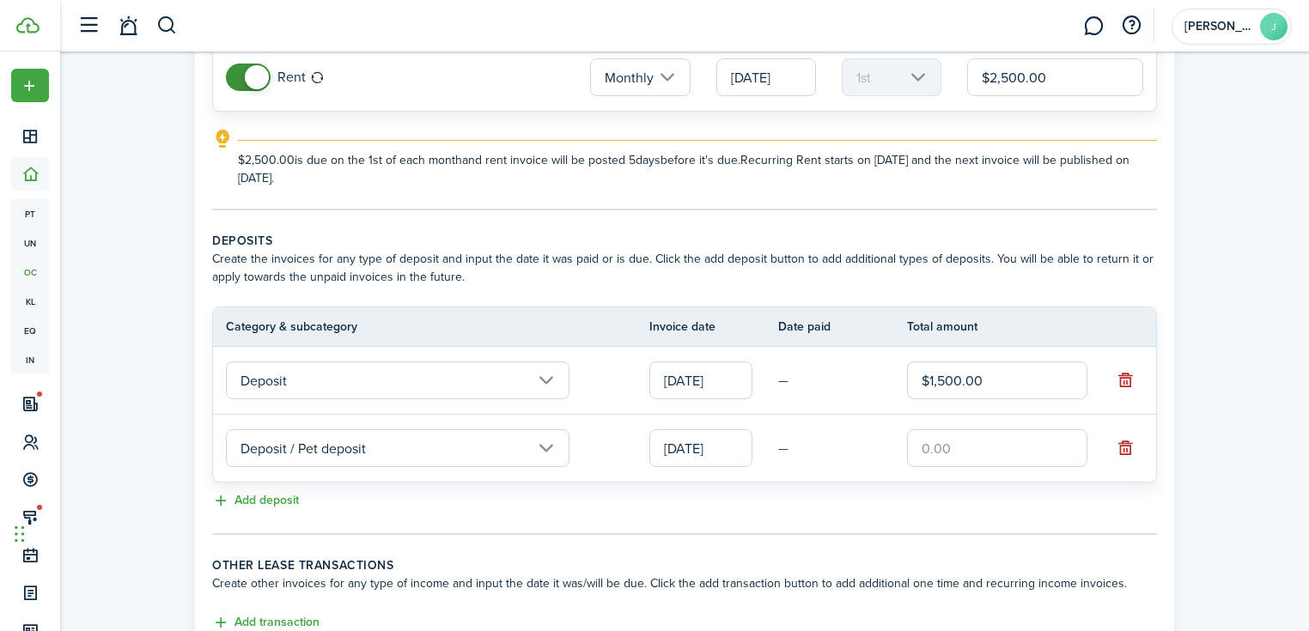
click at [939, 422] on tr "Deposit / Pet deposit [DATE] —" at bounding box center [684, 448] width 943 height 67
click at [939, 433] on input "text" at bounding box center [997, 448] width 180 height 38
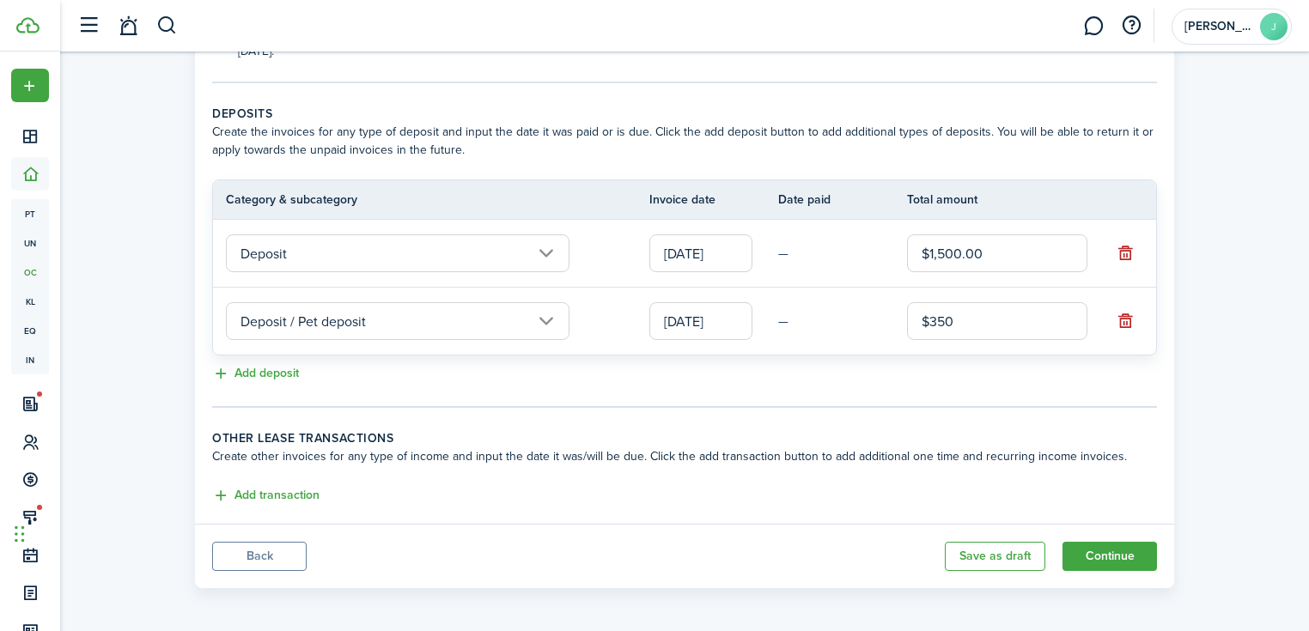
scroll to position [333, 0]
type input "$350.00"
click at [277, 491] on button "Add transaction" at bounding box center [265, 496] width 107 height 20
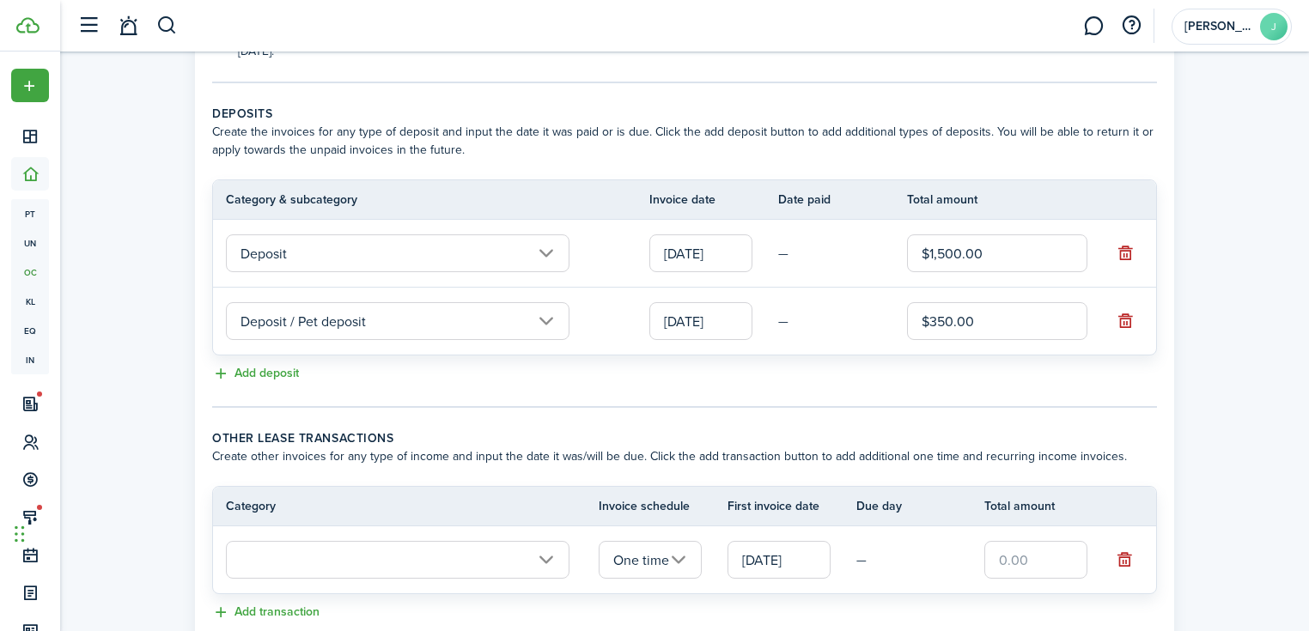
click at [347, 554] on input "text" at bounding box center [397, 560] width 343 height 38
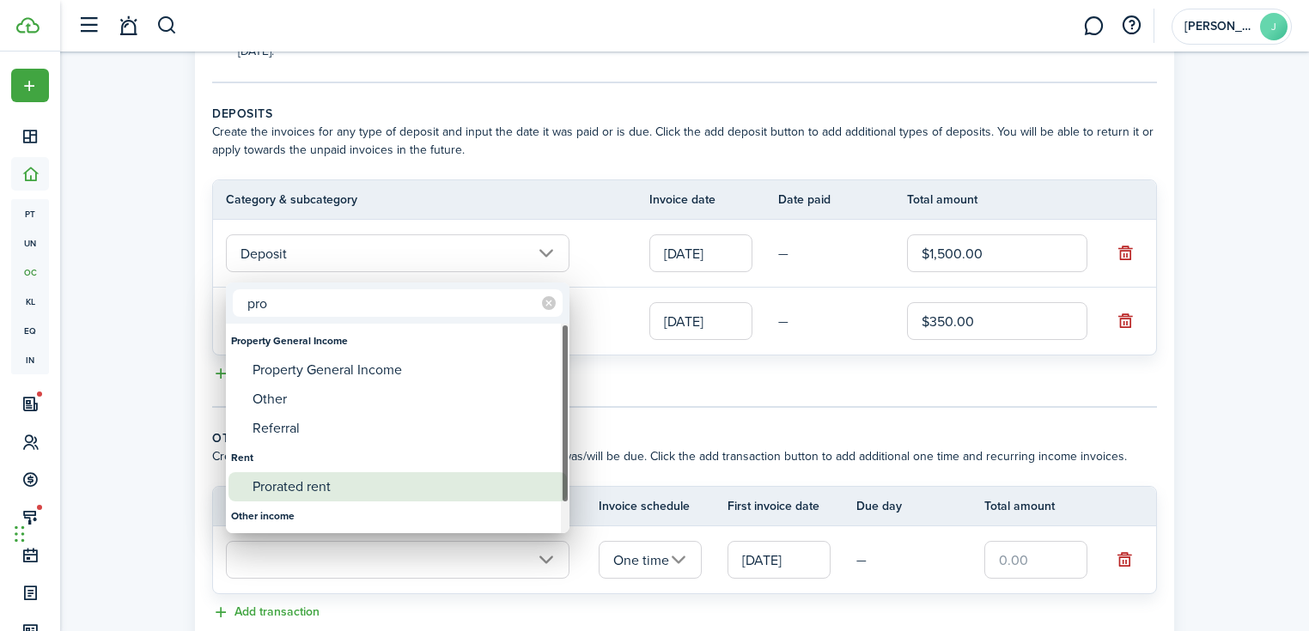
type input "pro"
click at [342, 473] on div "Prorated rent" at bounding box center [404, 486] width 304 height 29
type input "Rent / Prorated rent"
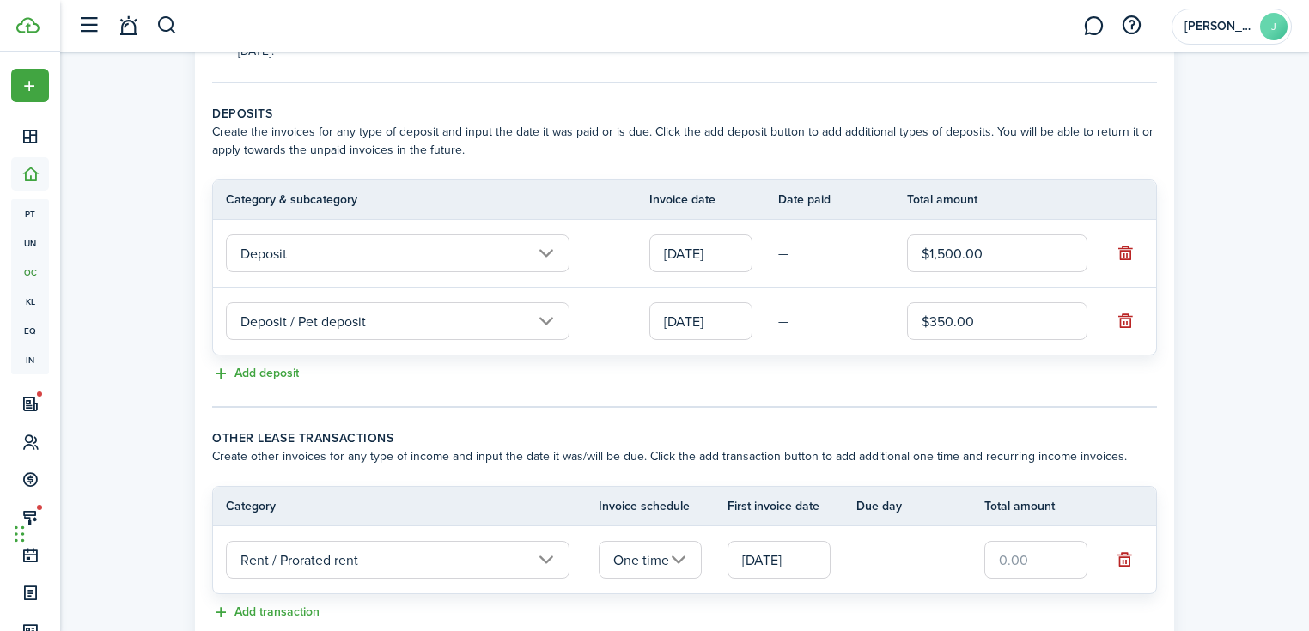
click at [1063, 565] on input "text" at bounding box center [1035, 560] width 103 height 38
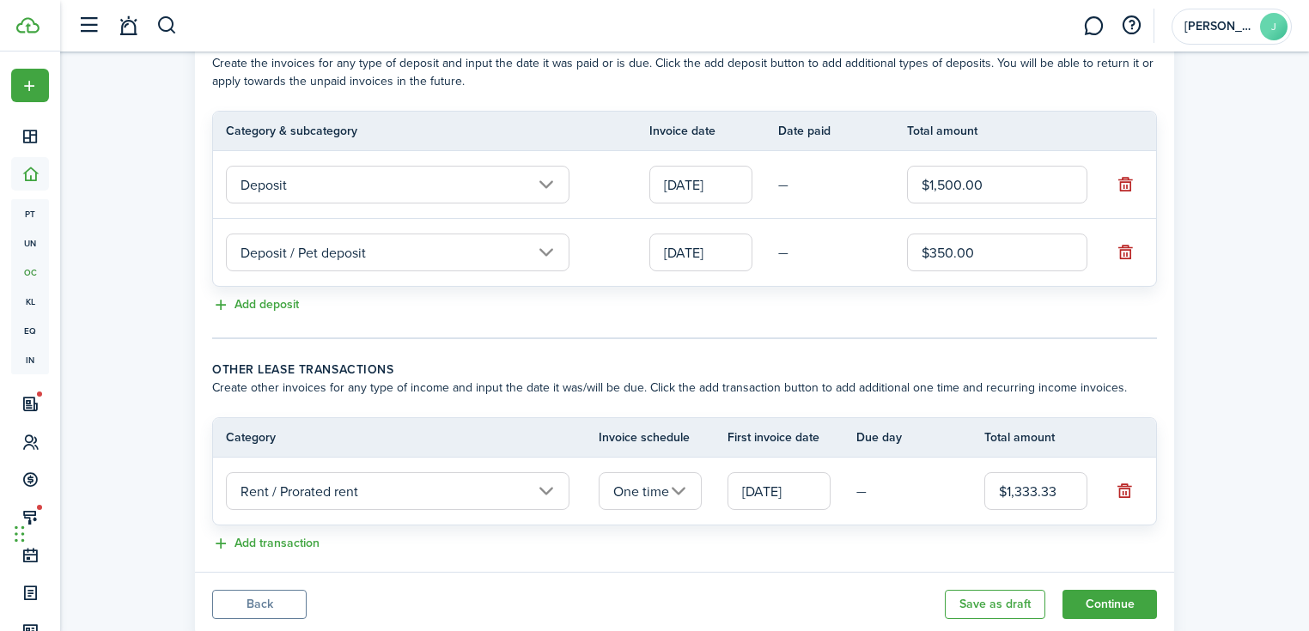
scroll to position [450, 0]
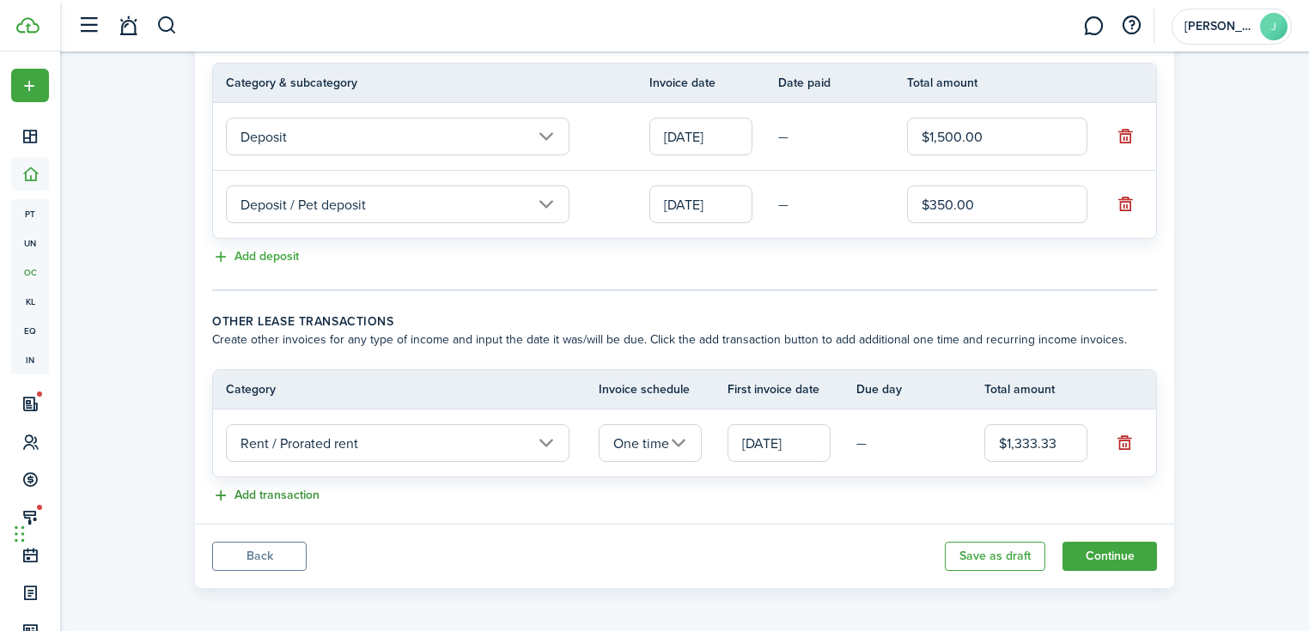
type input "$1,333.33"
click at [316, 492] on button "Add transaction" at bounding box center [265, 496] width 107 height 20
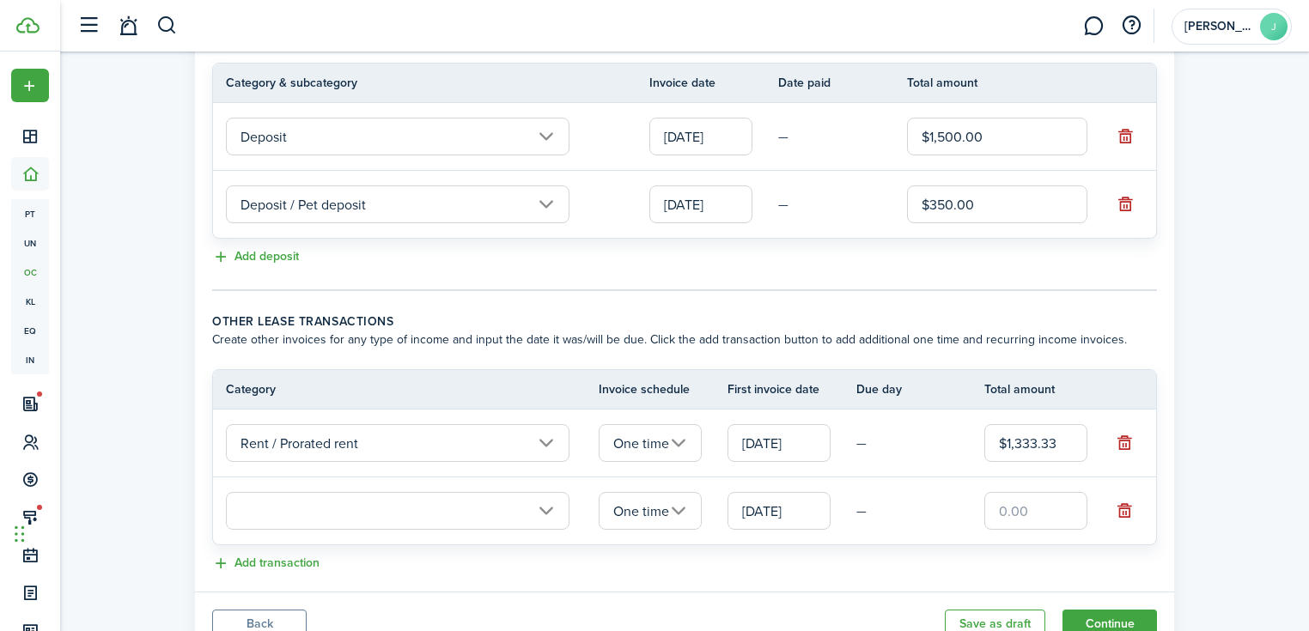
click at [393, 516] on input "text" at bounding box center [397, 511] width 343 height 38
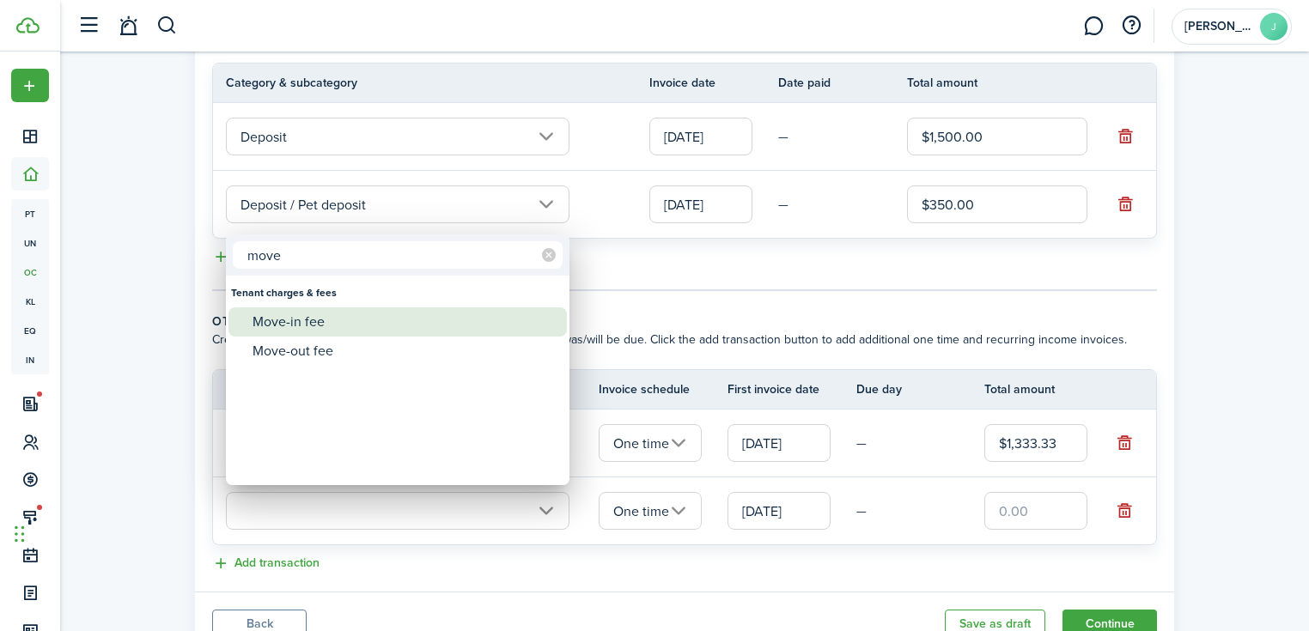
type input "move"
click at [406, 327] on div "Move-in fee" at bounding box center [404, 321] width 304 height 29
type input "Tenant charges & fees / Move-in fee"
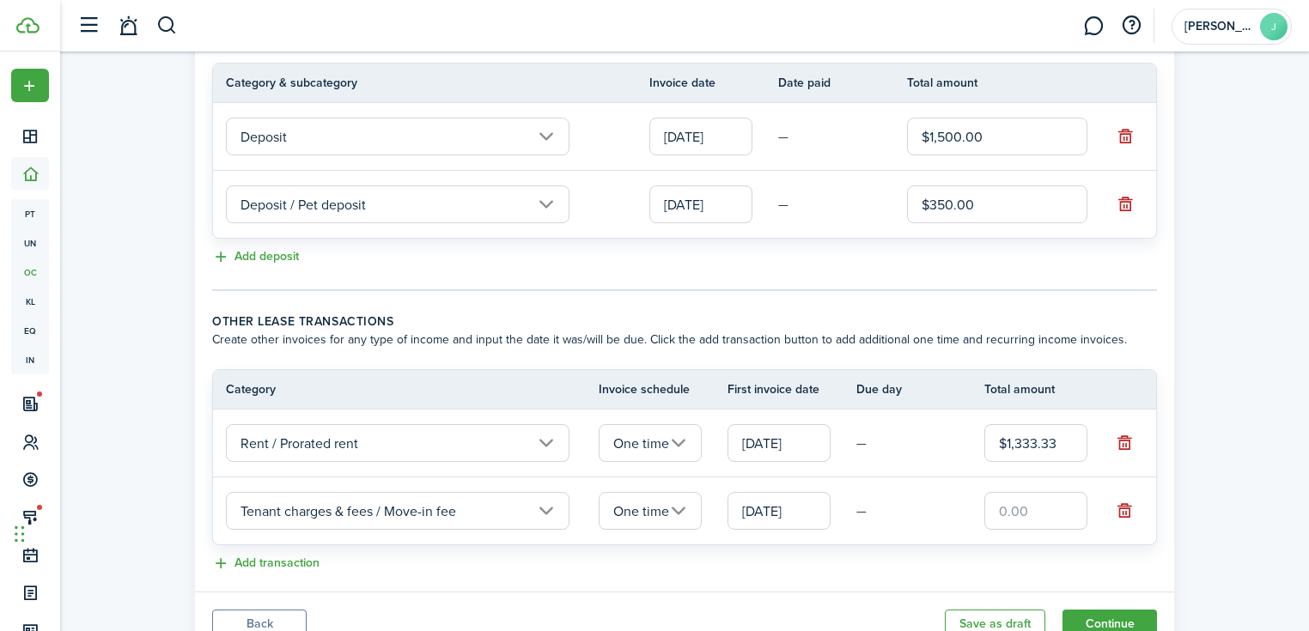
click at [1070, 512] on input "text" at bounding box center [1035, 511] width 103 height 38
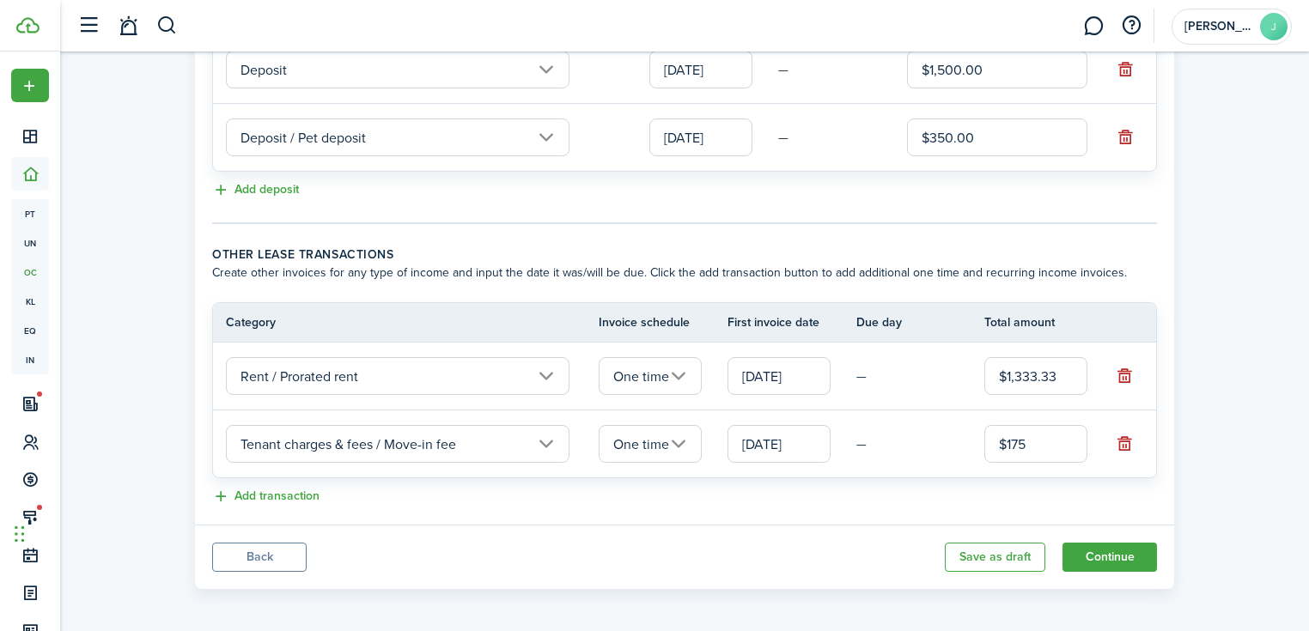
scroll to position [518, 0]
type input "$175.00"
click at [1126, 555] on button "Continue" at bounding box center [1109, 556] width 94 height 29
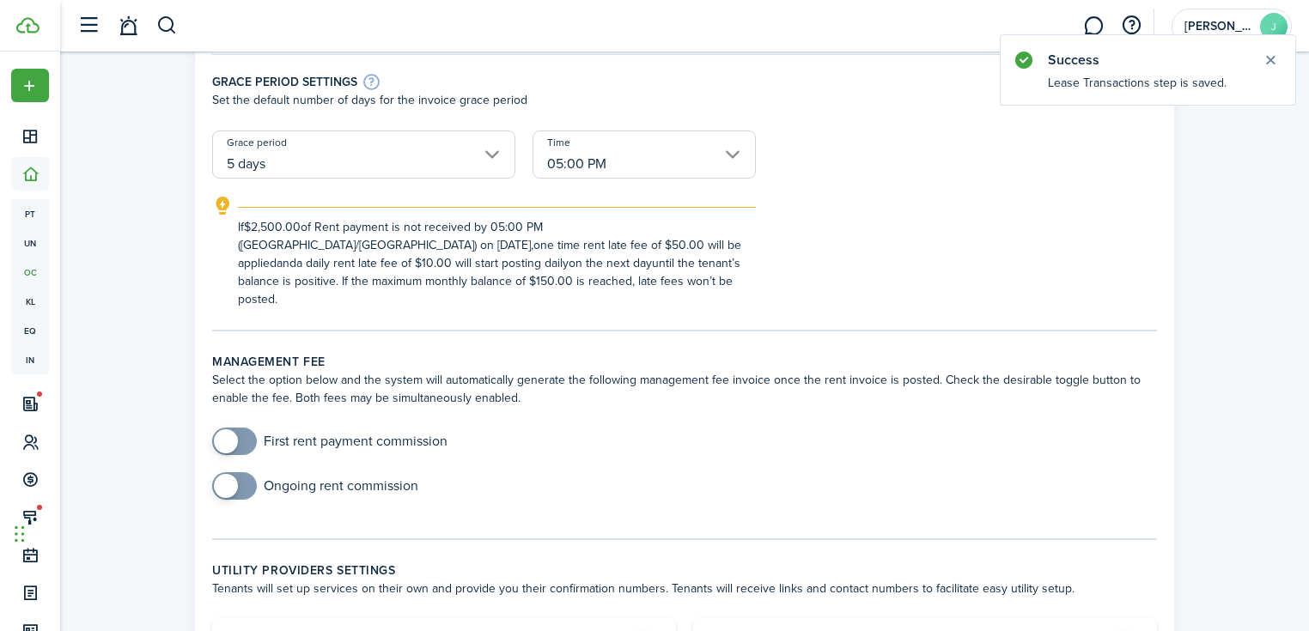
scroll to position [412, 0]
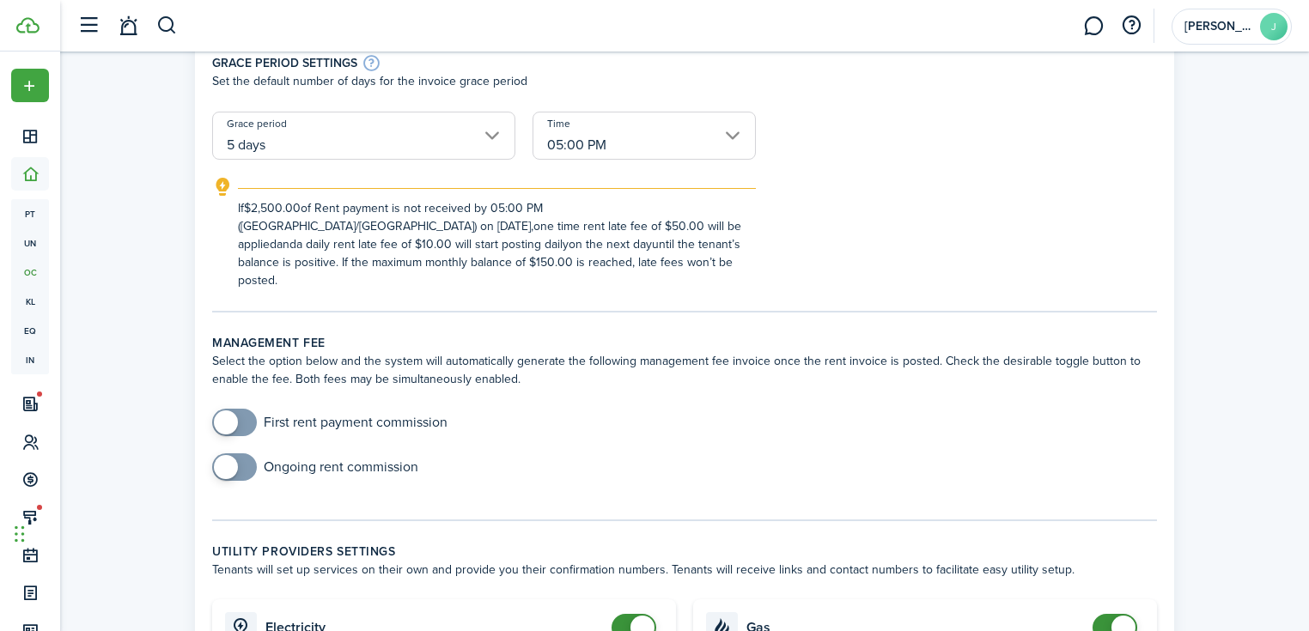
checkbox input "true"
click at [225, 410] on span at bounding box center [226, 422] width 24 height 24
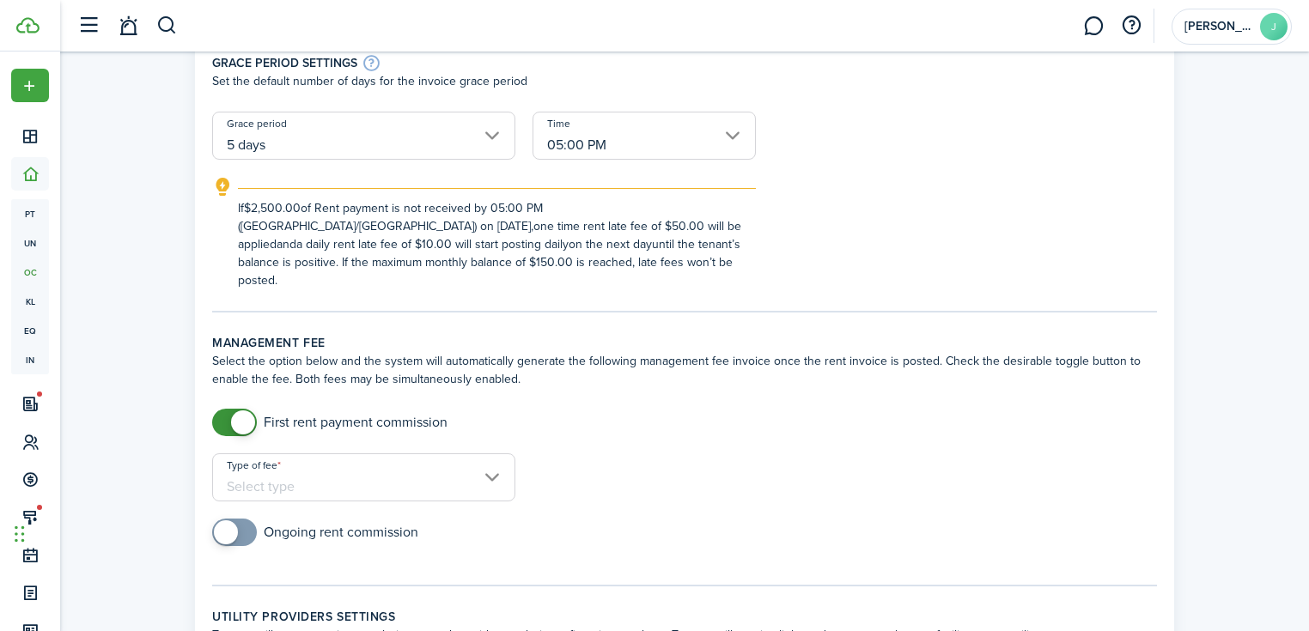
click at [212, 521] on input "checkbox" at bounding box center [315, 532] width 206 height 27
checkbox input "false"
click at [247, 520] on span at bounding box center [243, 532] width 24 height 24
checkbox input "false"
click at [242, 410] on span at bounding box center [243, 422] width 24 height 24
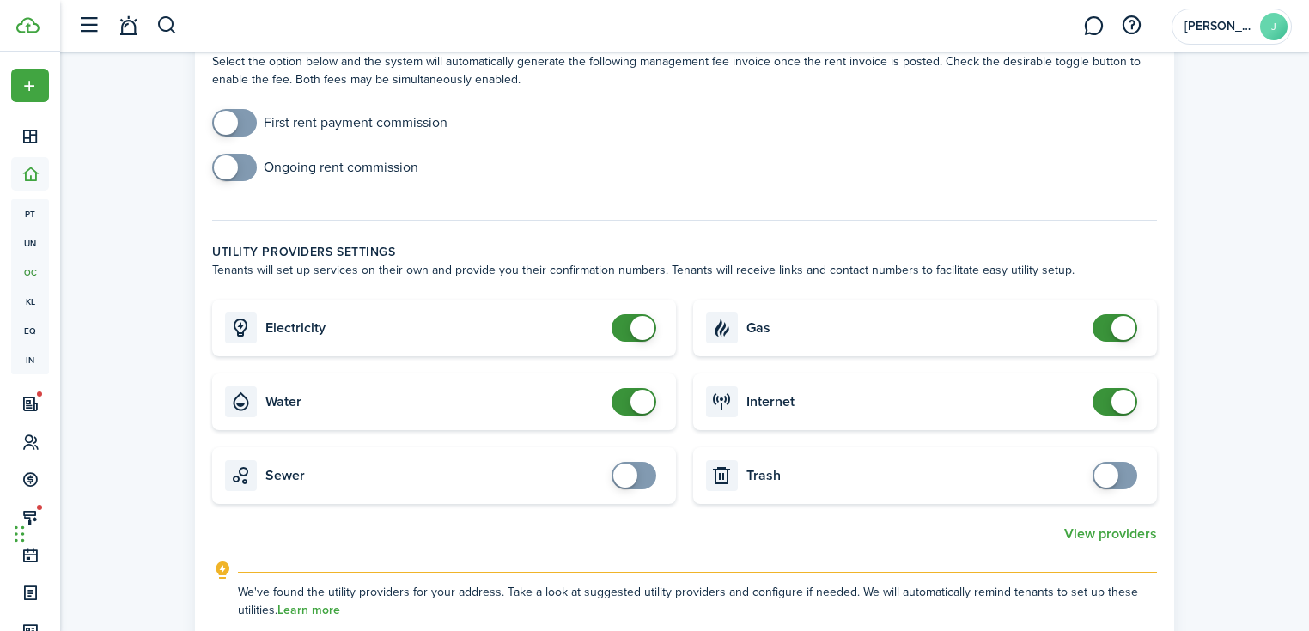
scroll to position [756, 0]
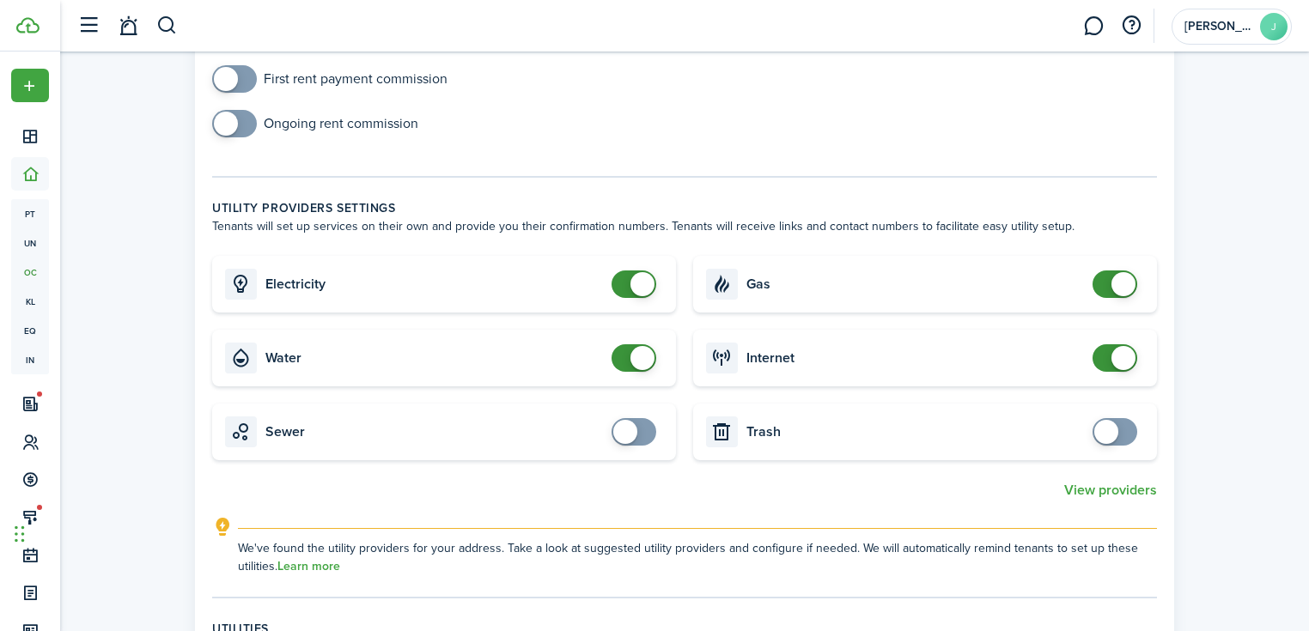
checkbox input "false"
click at [1109, 344] on span at bounding box center [1114, 357] width 17 height 27
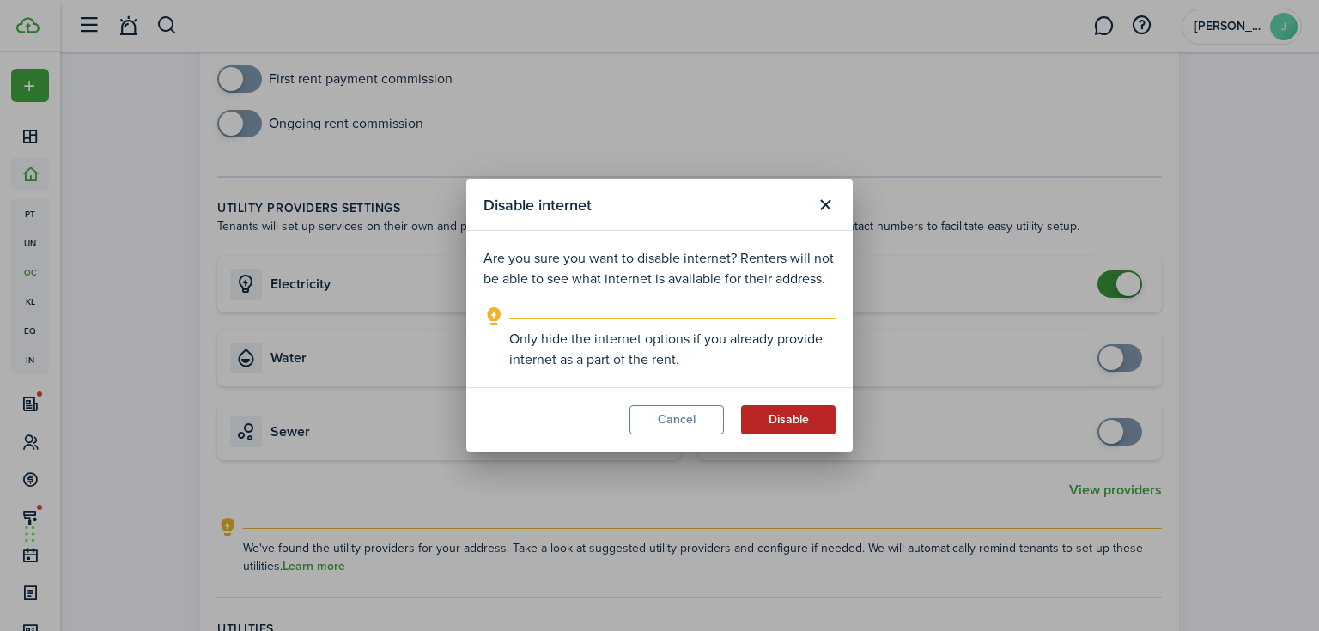
click at [783, 412] on button "Disable" at bounding box center [788, 419] width 94 height 29
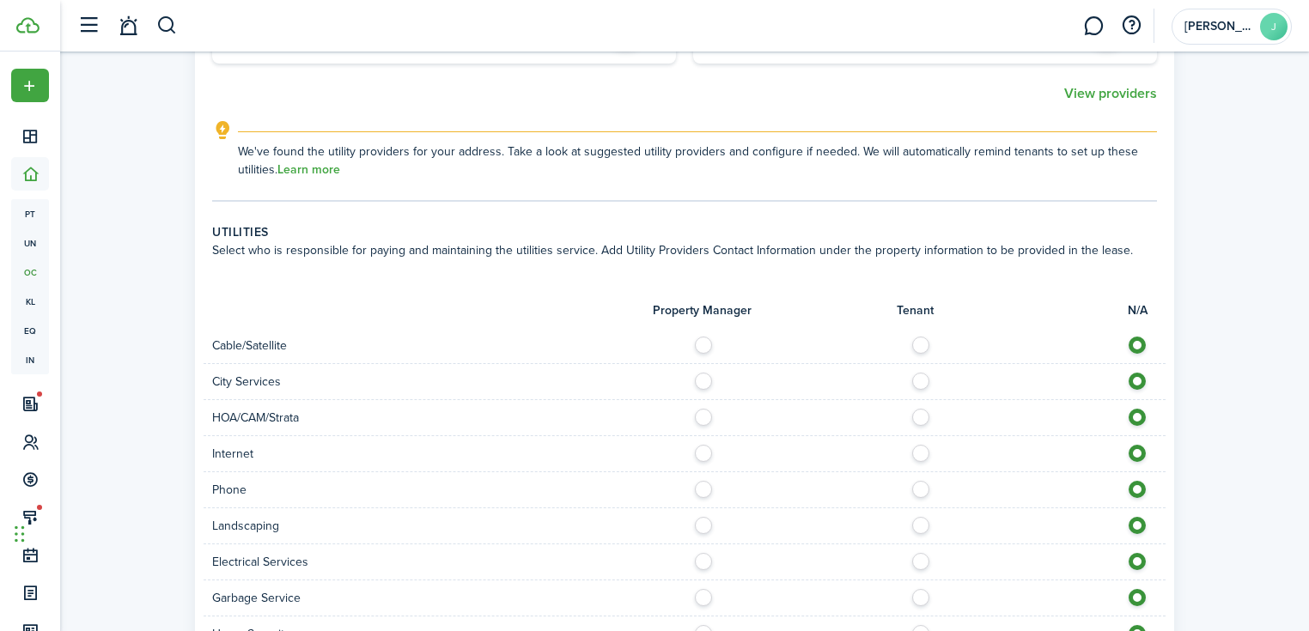
scroll to position [1305, 0]
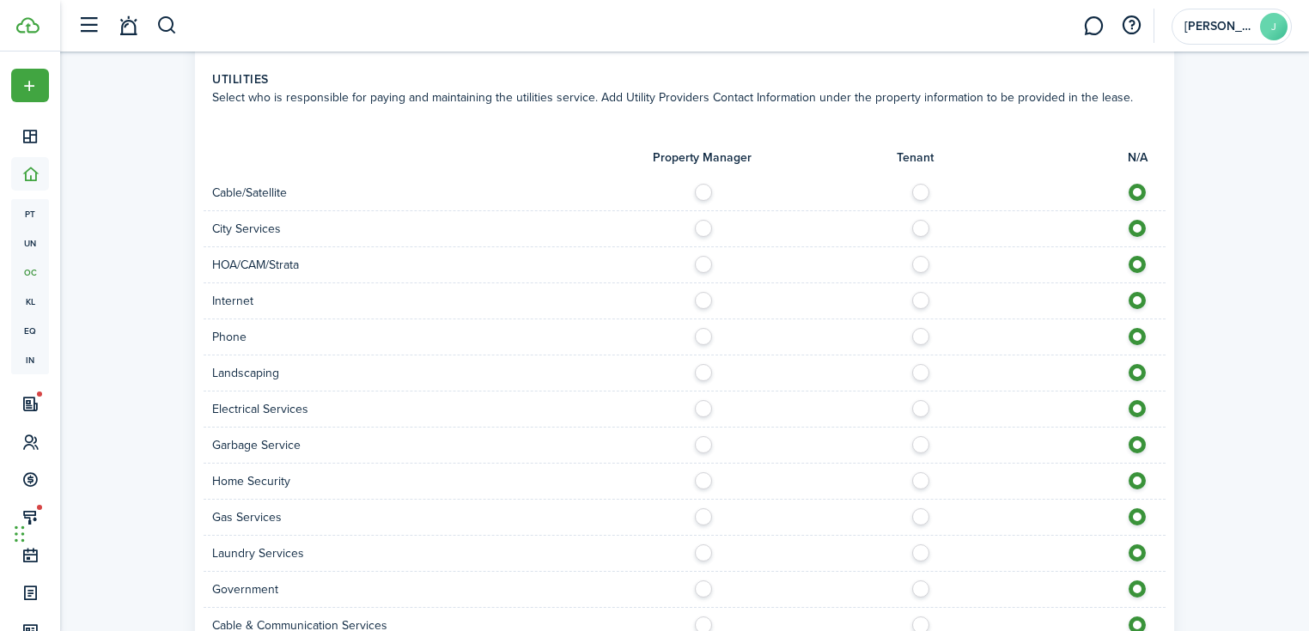
click at [915, 220] on label at bounding box center [925, 224] width 30 height 9
radio input "true"
click at [917, 292] on label at bounding box center [925, 296] width 30 height 9
radio input "true"
click at [923, 328] on label at bounding box center [925, 332] width 30 height 9
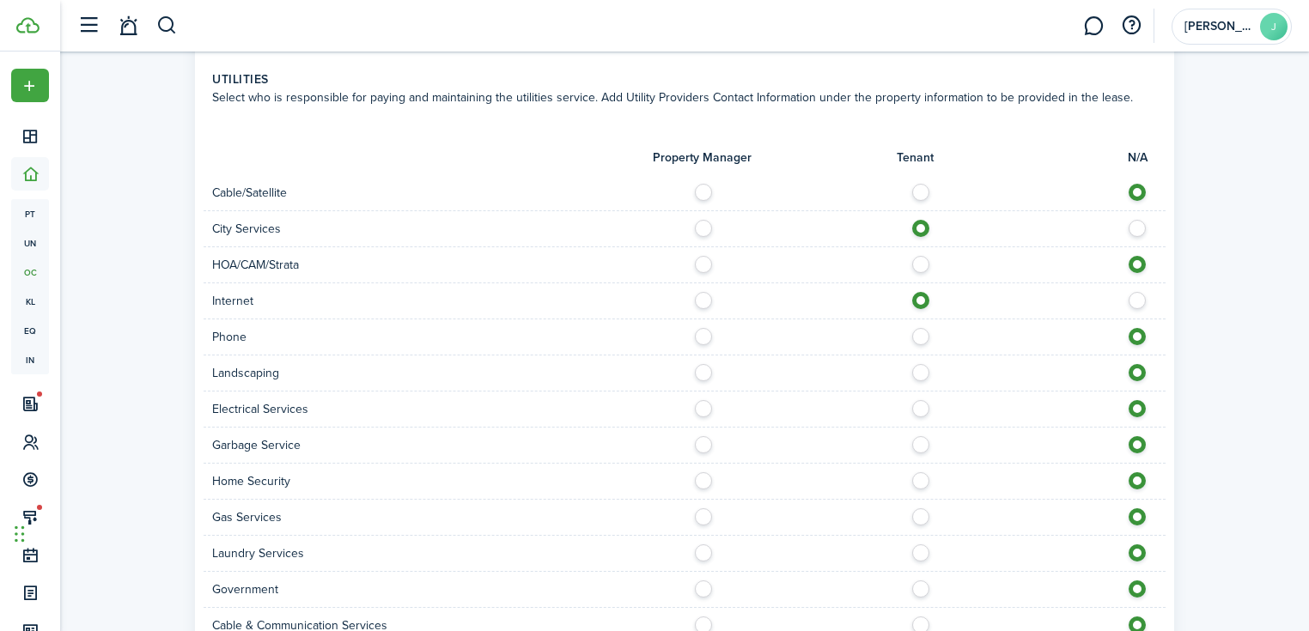
radio input "true"
click at [921, 364] on label at bounding box center [925, 368] width 30 height 9
radio input "true"
click at [918, 400] on label at bounding box center [925, 404] width 30 height 9
radio input "true"
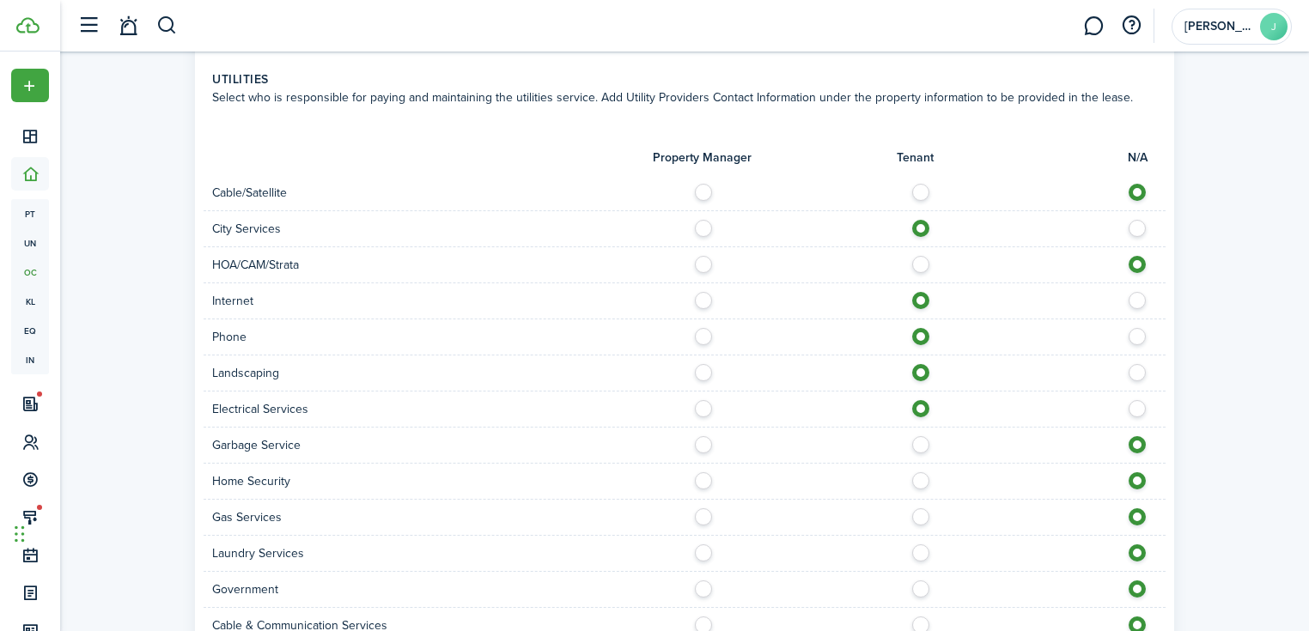
click at [913, 436] on div at bounding box center [924, 445] width 481 height 18
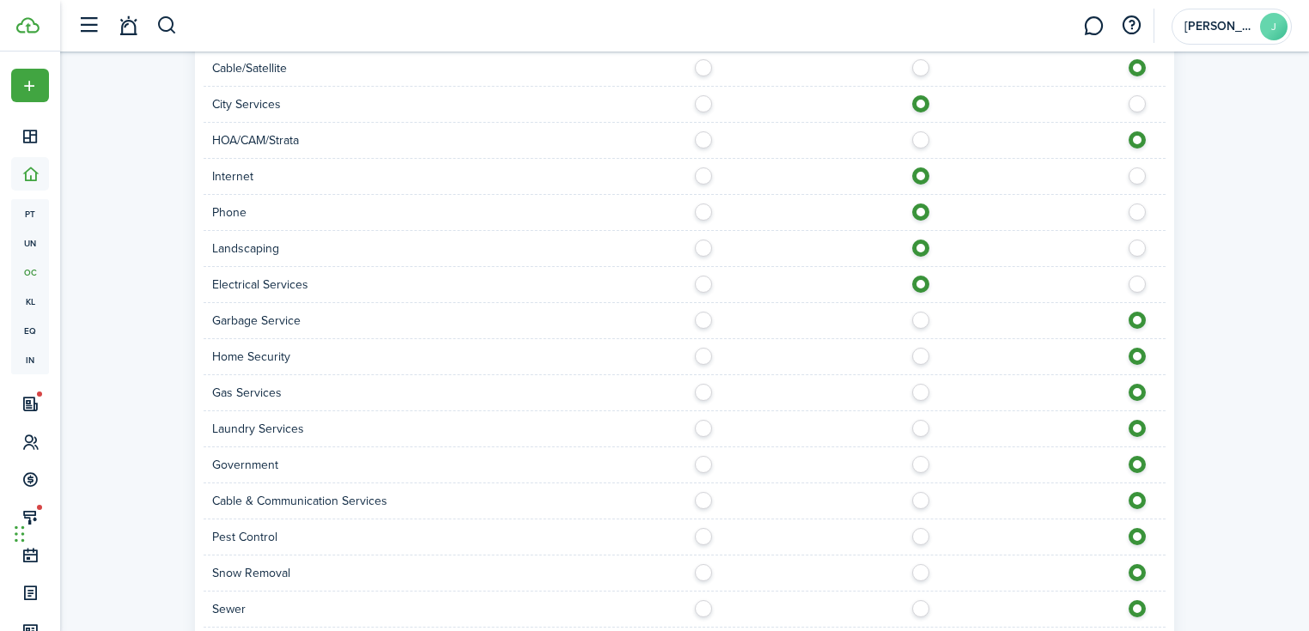
scroll to position [1443, 0]
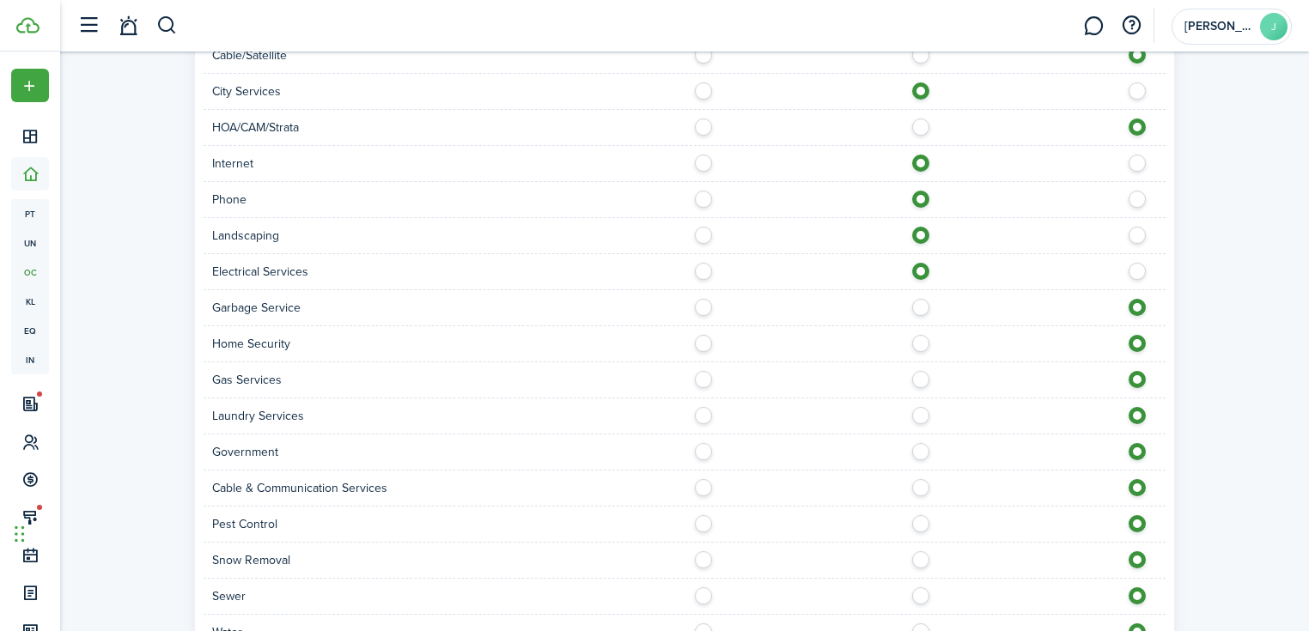
click at [924, 371] on label at bounding box center [925, 375] width 30 height 9
radio input "true"
click at [917, 299] on label at bounding box center [925, 303] width 30 height 9
radio input "true"
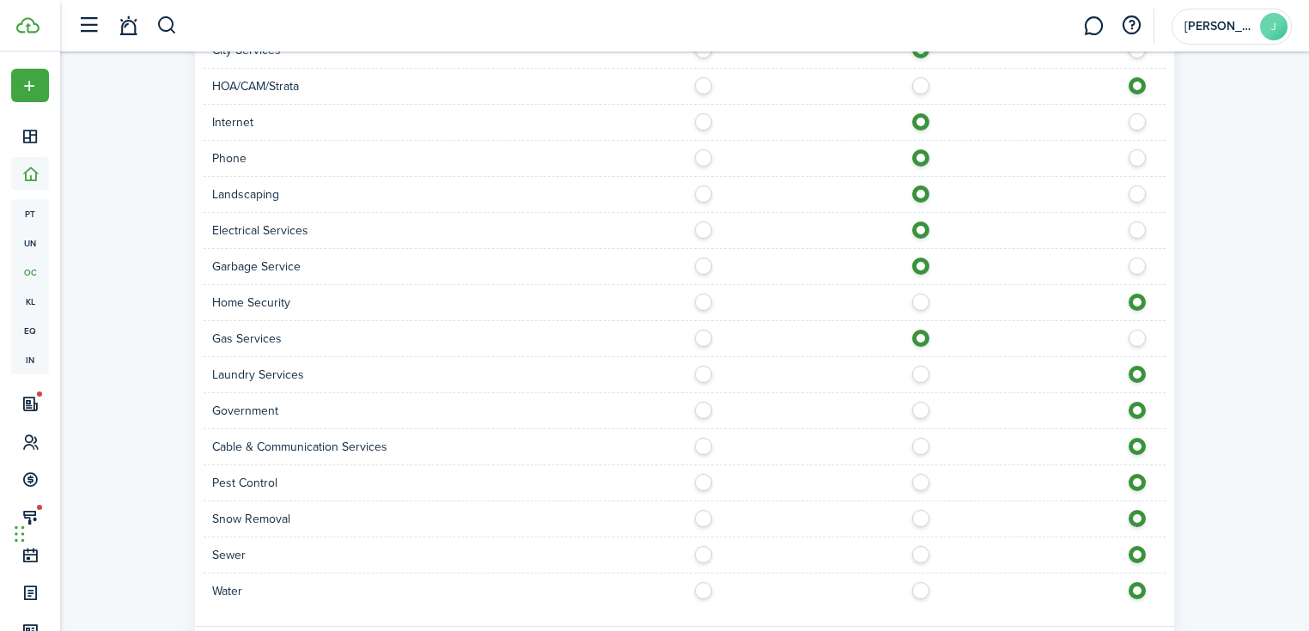
scroll to position [1511, 0]
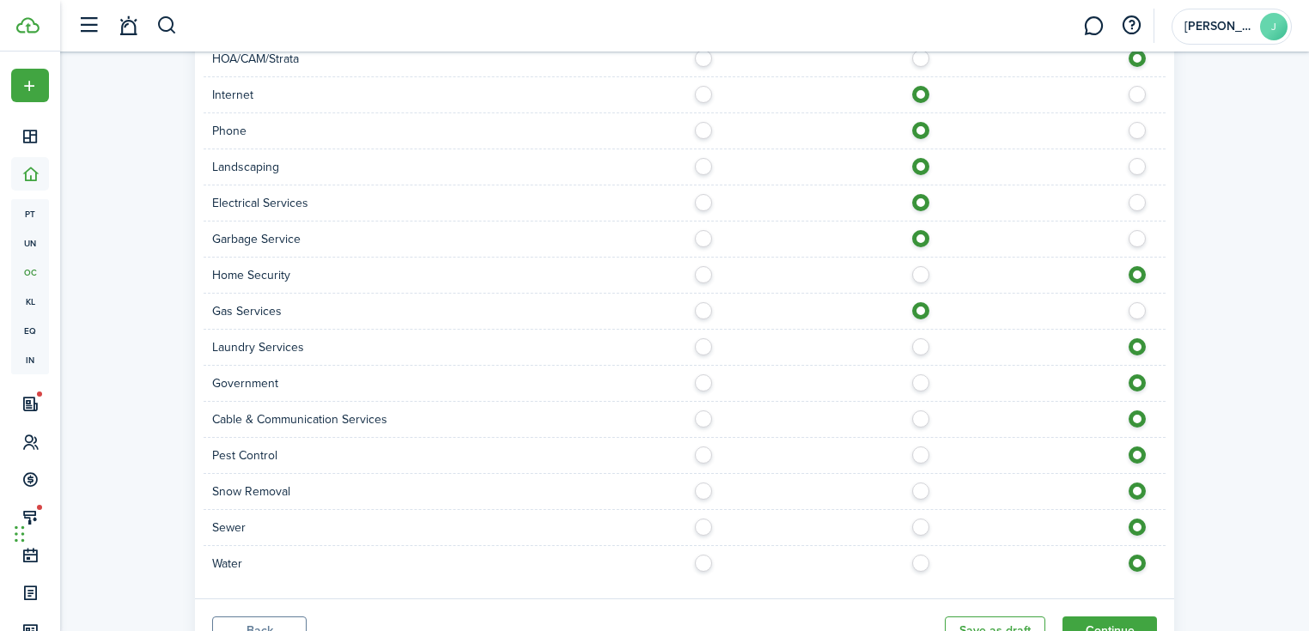
click at [925, 338] on label at bounding box center [925, 342] width 30 height 9
radio input "true"
click at [921, 447] on label at bounding box center [925, 451] width 30 height 9
radio input "true"
click at [921, 483] on label at bounding box center [925, 487] width 30 height 9
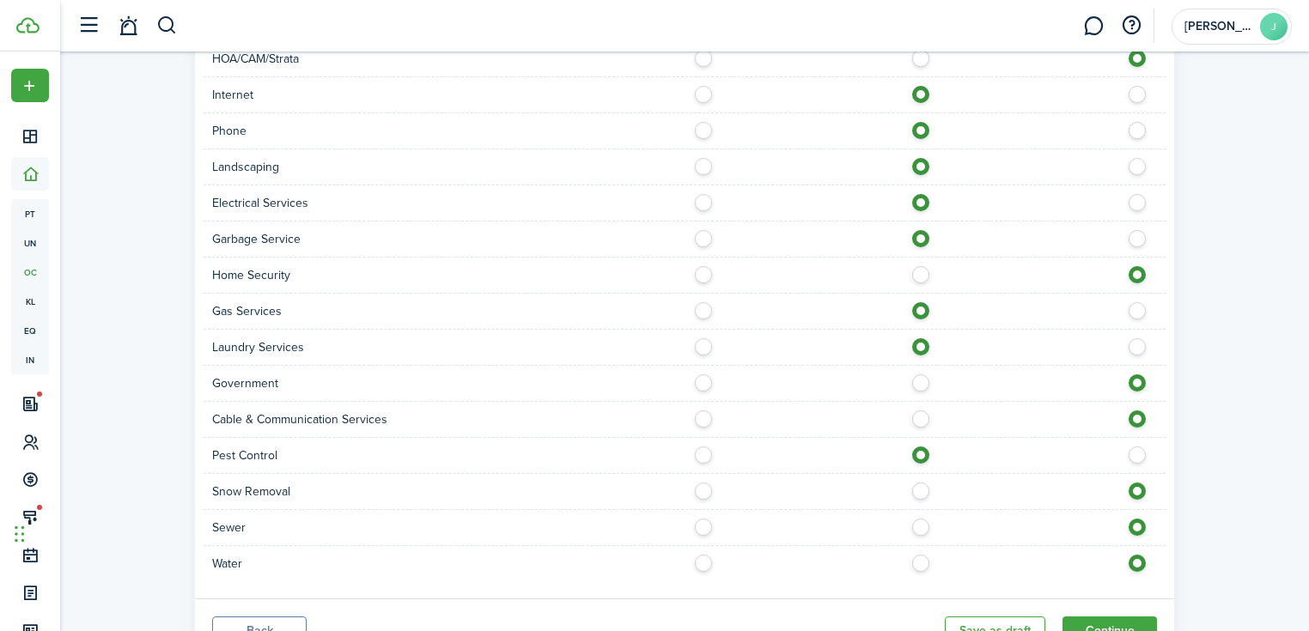
radio input "true"
click at [925, 519] on label at bounding box center [925, 523] width 30 height 9
radio input "true"
click at [919, 555] on label at bounding box center [925, 559] width 30 height 9
radio input "true"
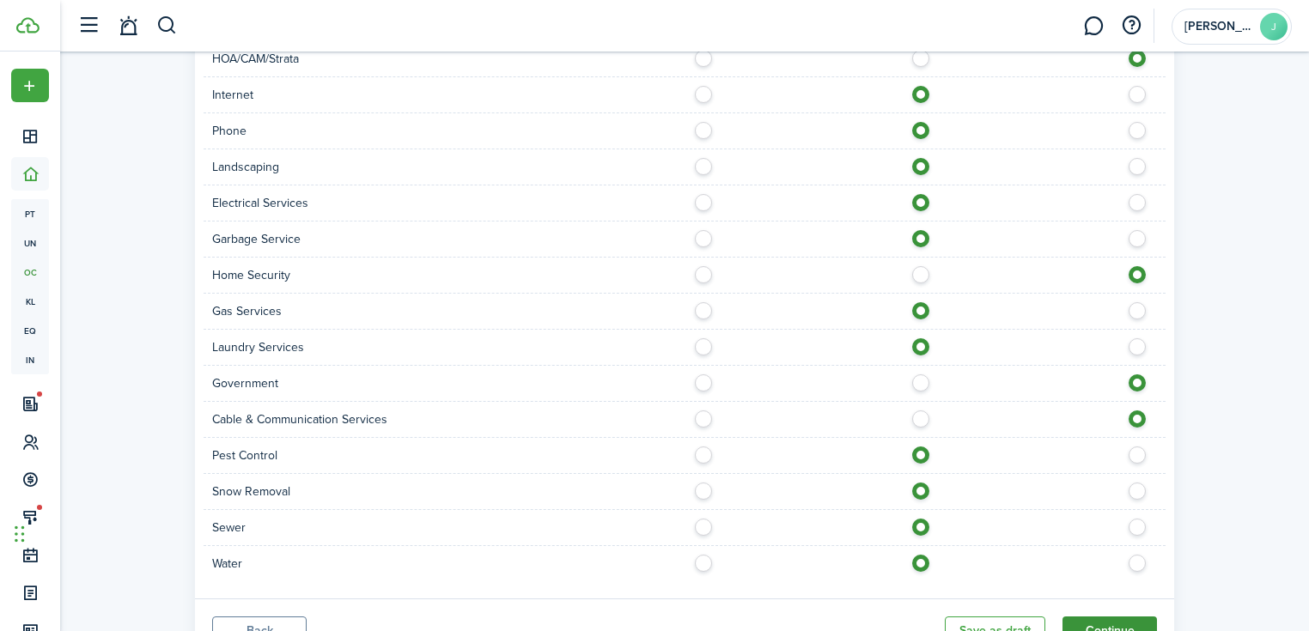
click at [1122, 617] on button "Continue" at bounding box center [1109, 631] width 94 height 29
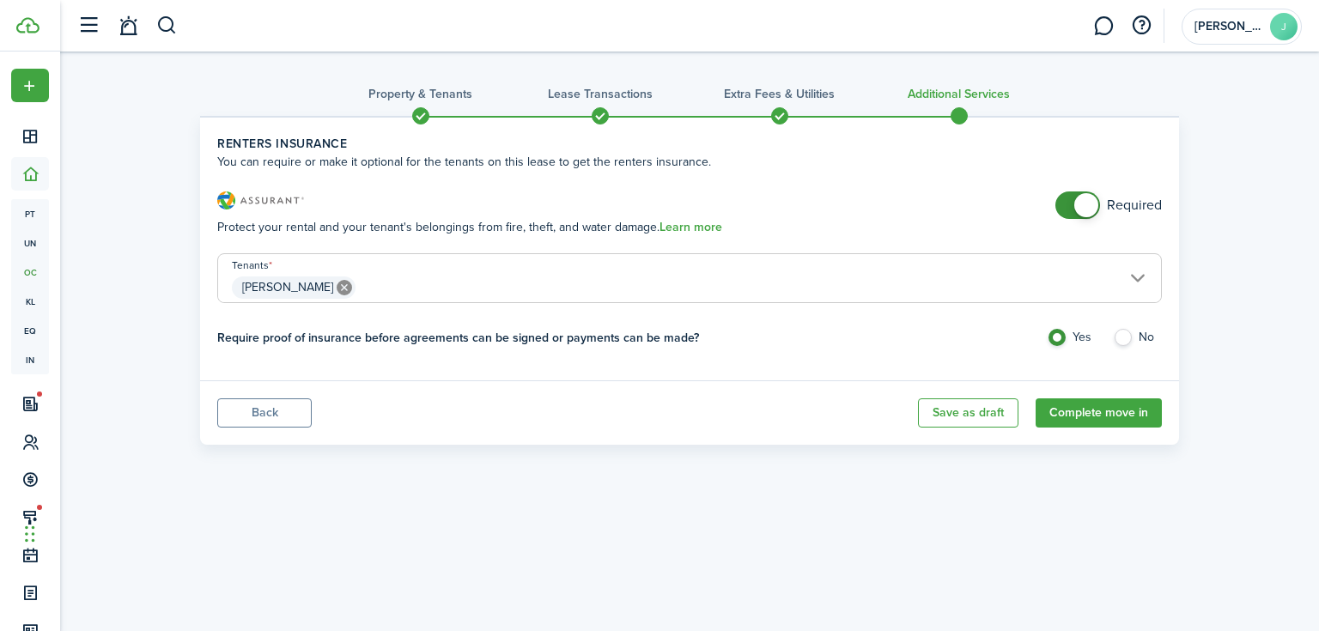
checkbox input "false"
click at [1079, 210] on span at bounding box center [1086, 205] width 24 height 24
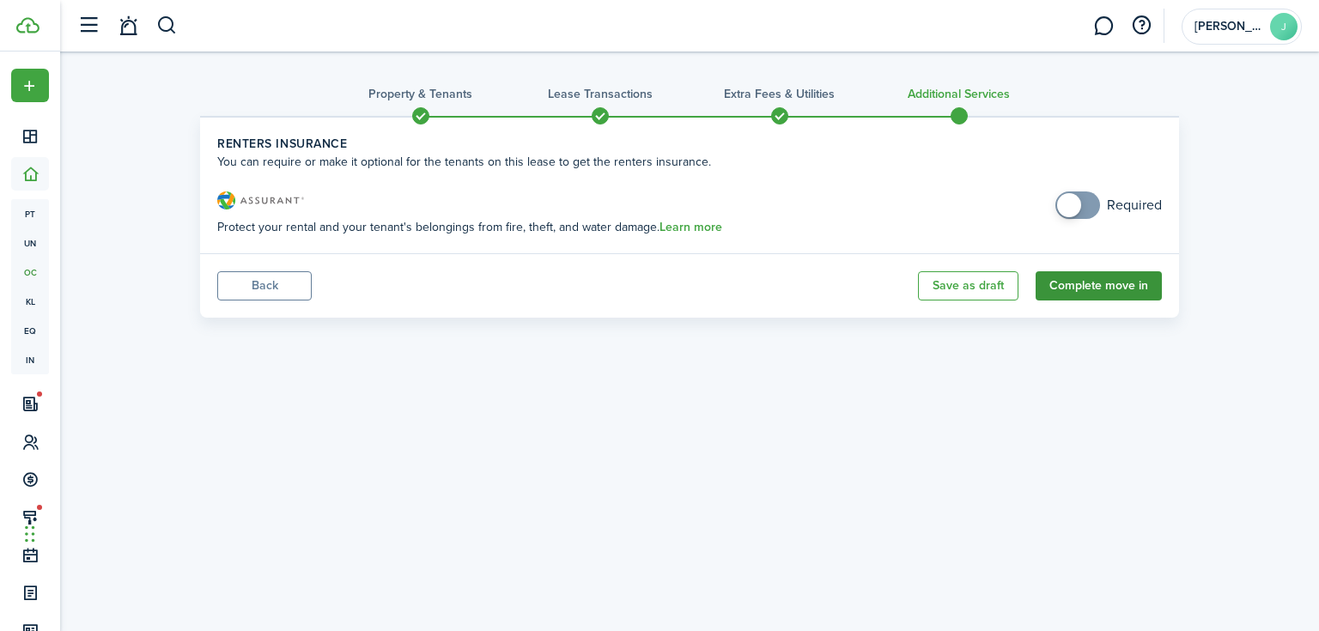
click at [1131, 283] on button "Complete move in" at bounding box center [1099, 285] width 126 height 29
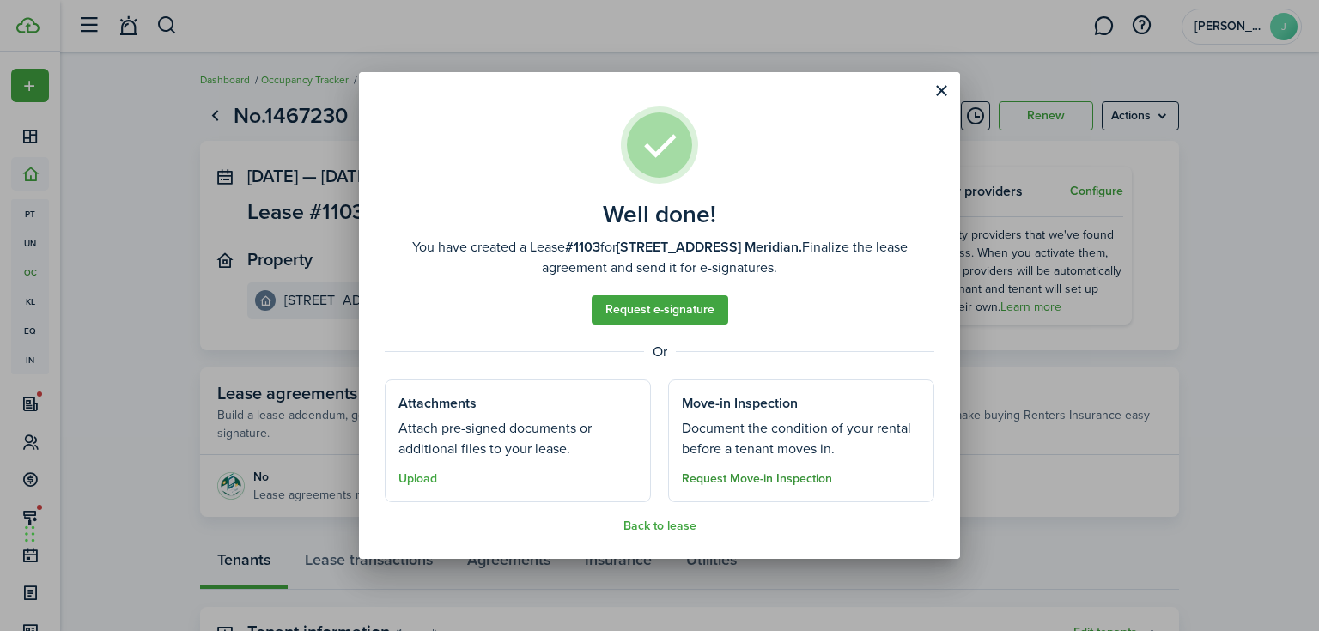
click at [805, 477] on button "Request Move-in Inspection" at bounding box center [757, 479] width 150 height 14
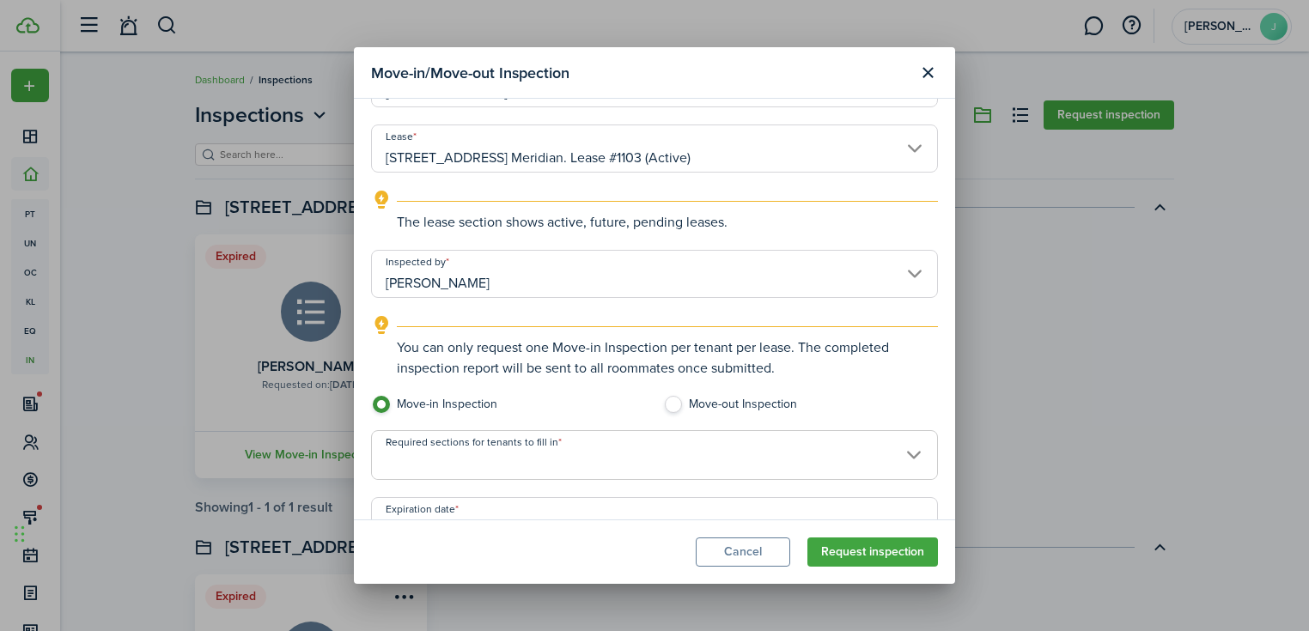
scroll to position [197, 0]
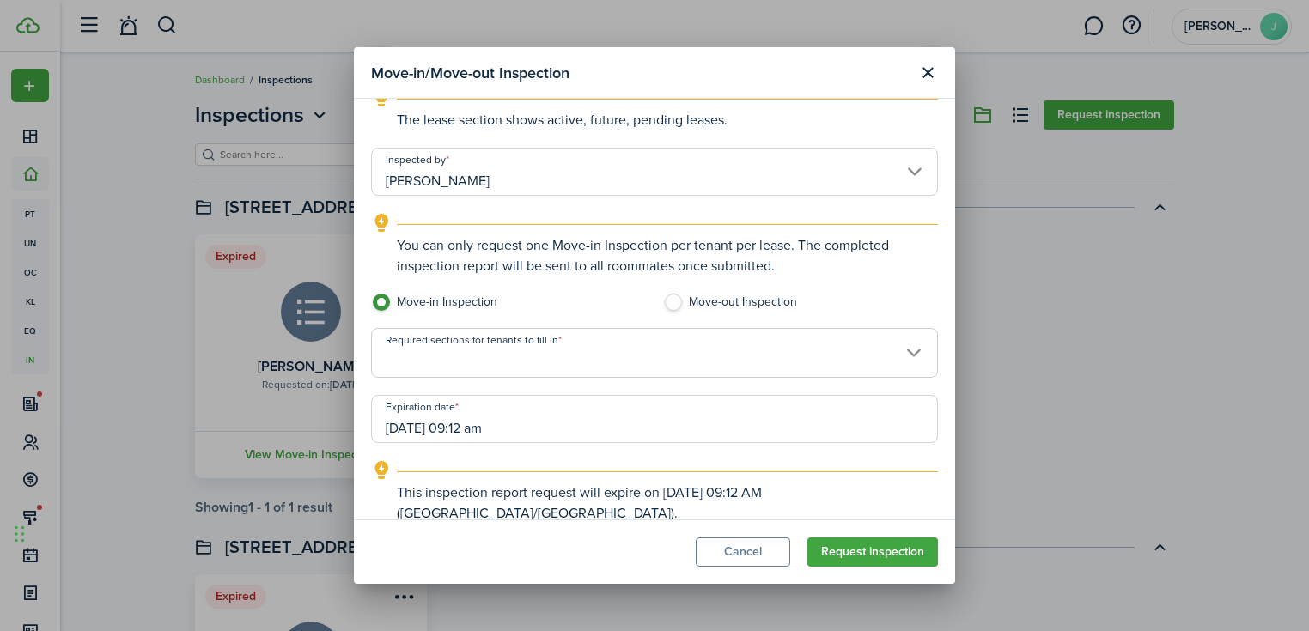
click at [495, 349] on span at bounding box center [654, 362] width 565 height 29
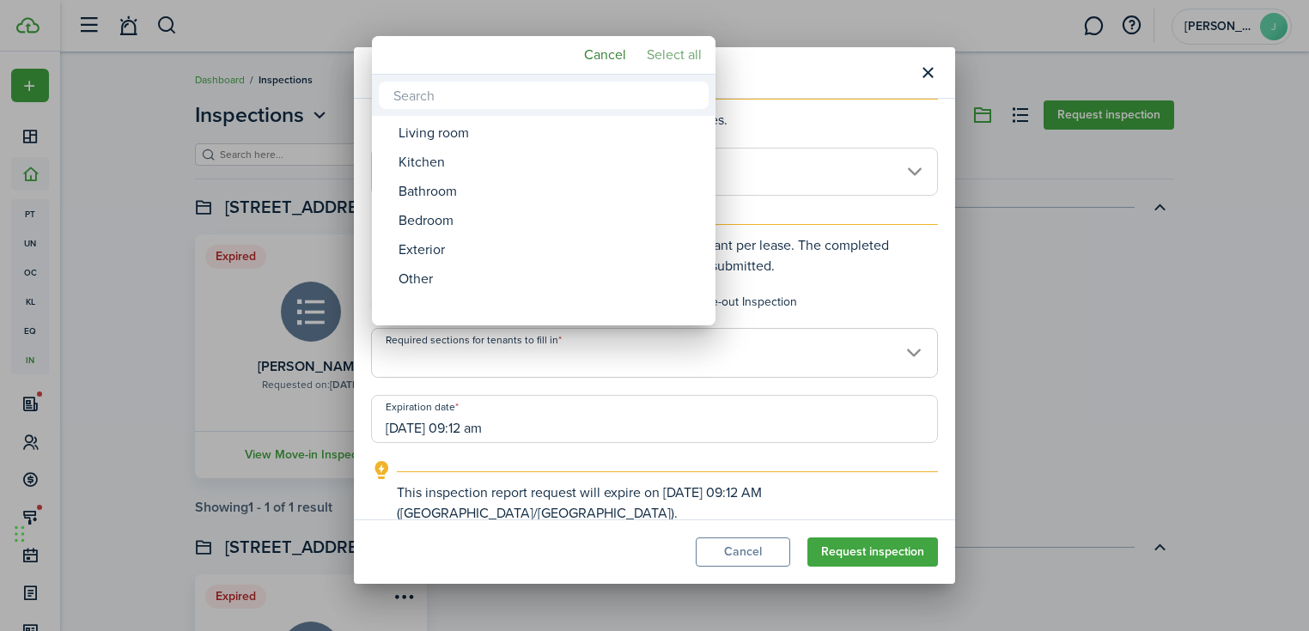
click at [687, 55] on mbsc-button "Select all" at bounding box center [674, 55] width 69 height 31
type input "Living room, Kitchen, Bathroom, Bedroom, Exterior, Other"
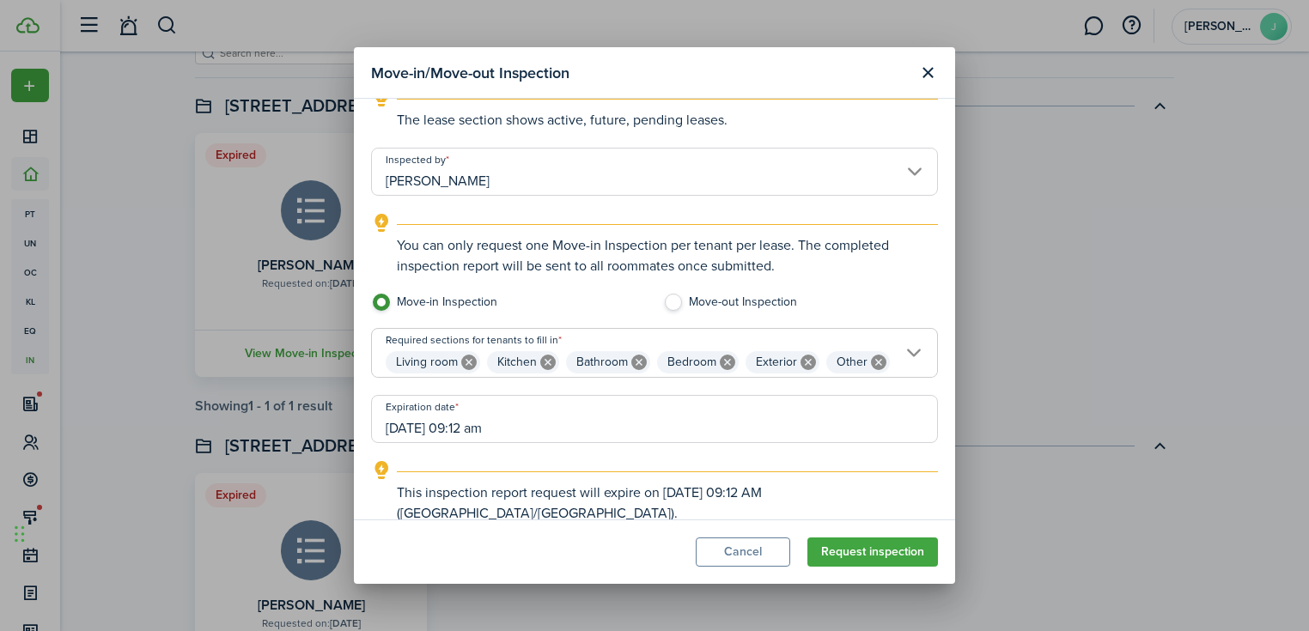
scroll to position [206, 0]
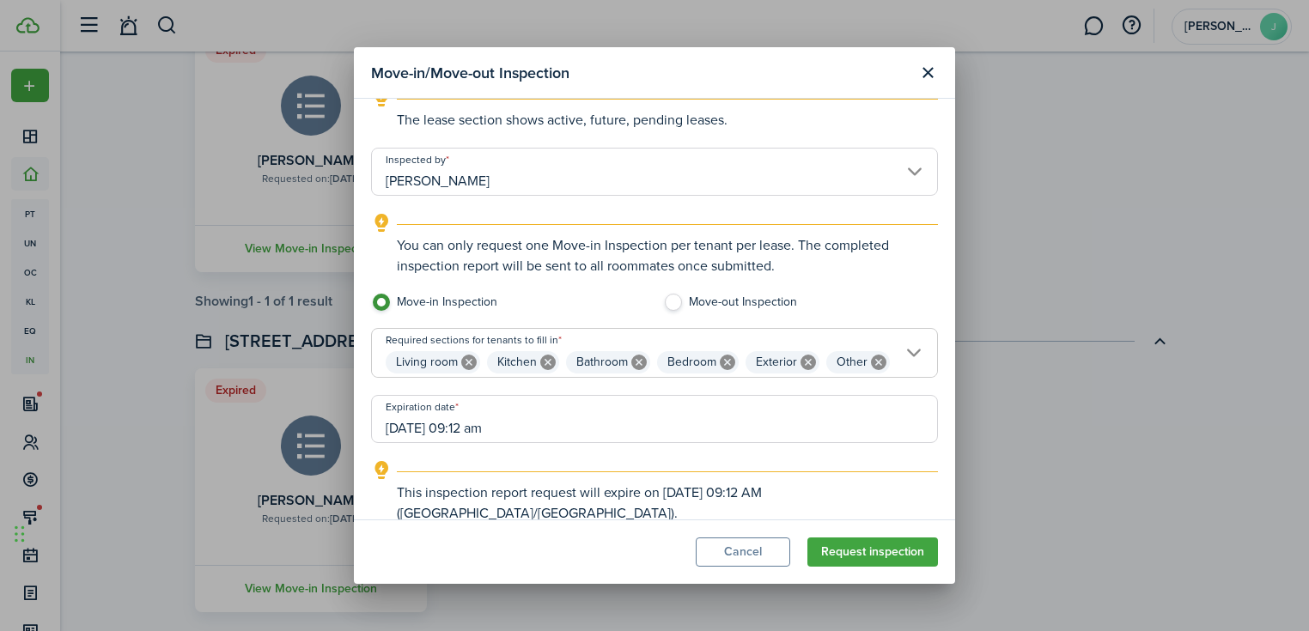
click at [505, 427] on input "[DATE] 09:12 am" at bounding box center [654, 419] width 567 height 48
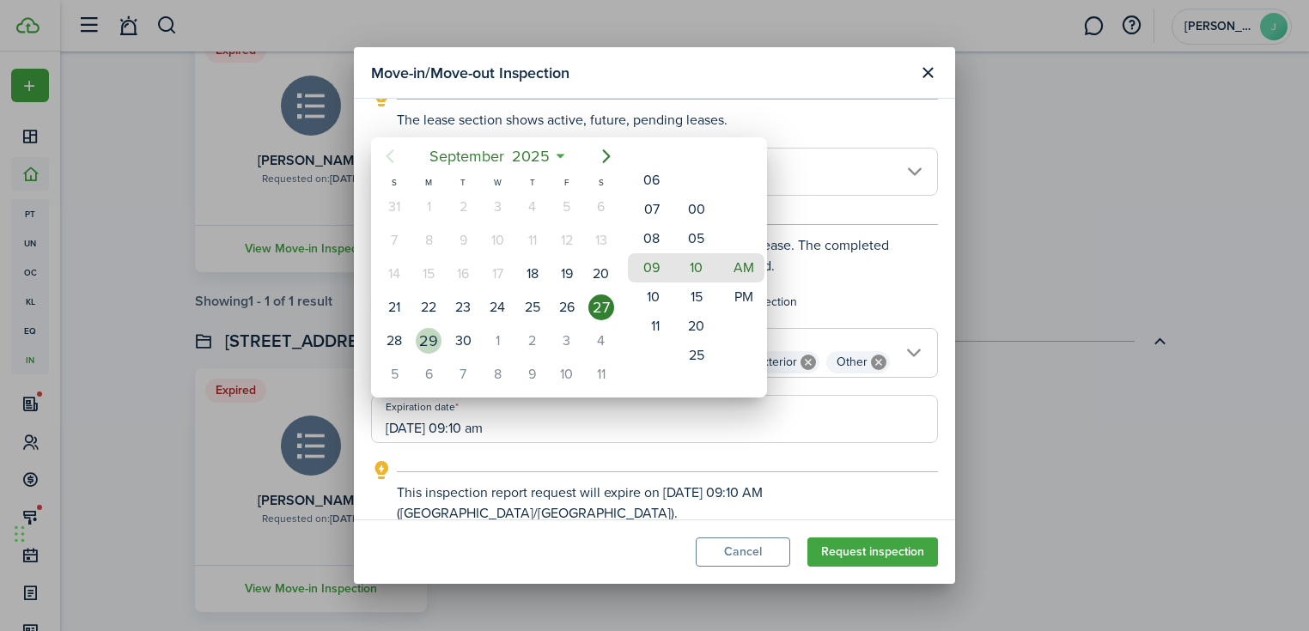
click at [428, 332] on div "29" at bounding box center [429, 341] width 26 height 26
drag, startPoint x: 642, startPoint y: 211, endPoint x: 654, endPoint y: 330, distance: 119.1
click at [654, 330] on mbsc-wheel-item "07" at bounding box center [649, 327] width 42 height 29
drag, startPoint x: 703, startPoint y: 217, endPoint x: 702, endPoint y: 334, distance: 116.8
click at [702, 334] on div "00 05 10 15 20 25 30 35 40 45 50 55" at bounding box center [695, 267] width 47 height 2365
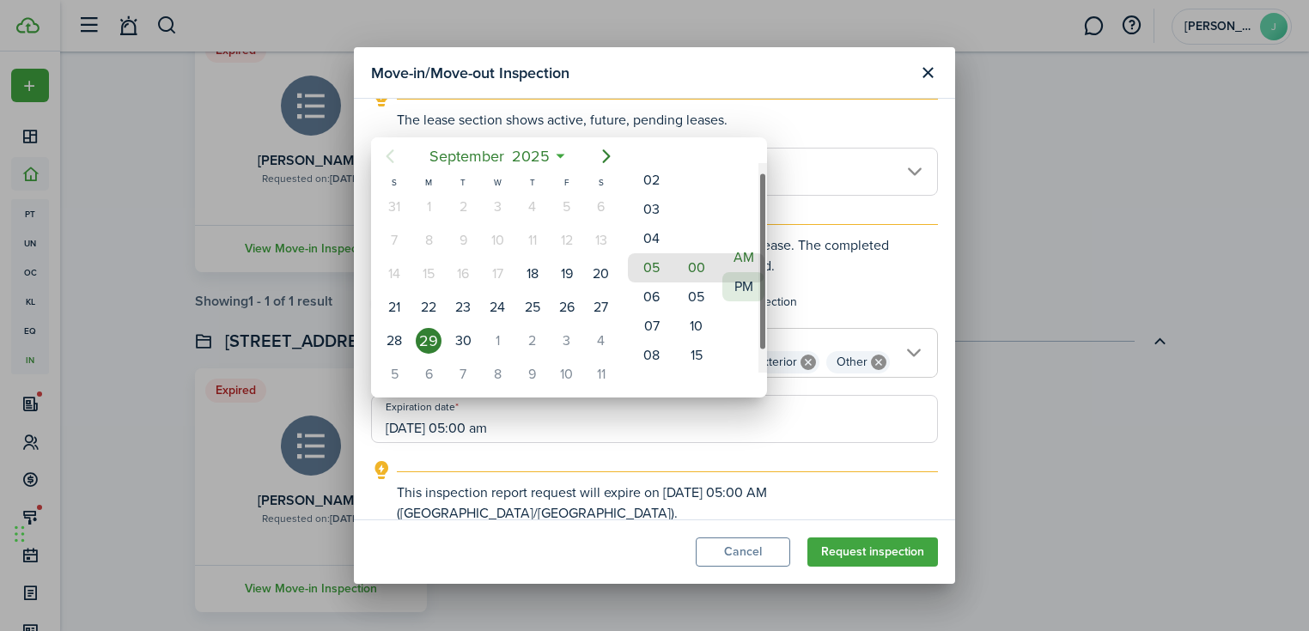
drag, startPoint x: 743, startPoint y: 286, endPoint x: 743, endPoint y: 247, distance: 38.6
click at [743, 272] on mbsc-wheel-item "PM" at bounding box center [743, 286] width 42 height 29
type input "[DATE] 05:00 pm"
click at [718, 422] on div at bounding box center [654, 316] width 1583 height 906
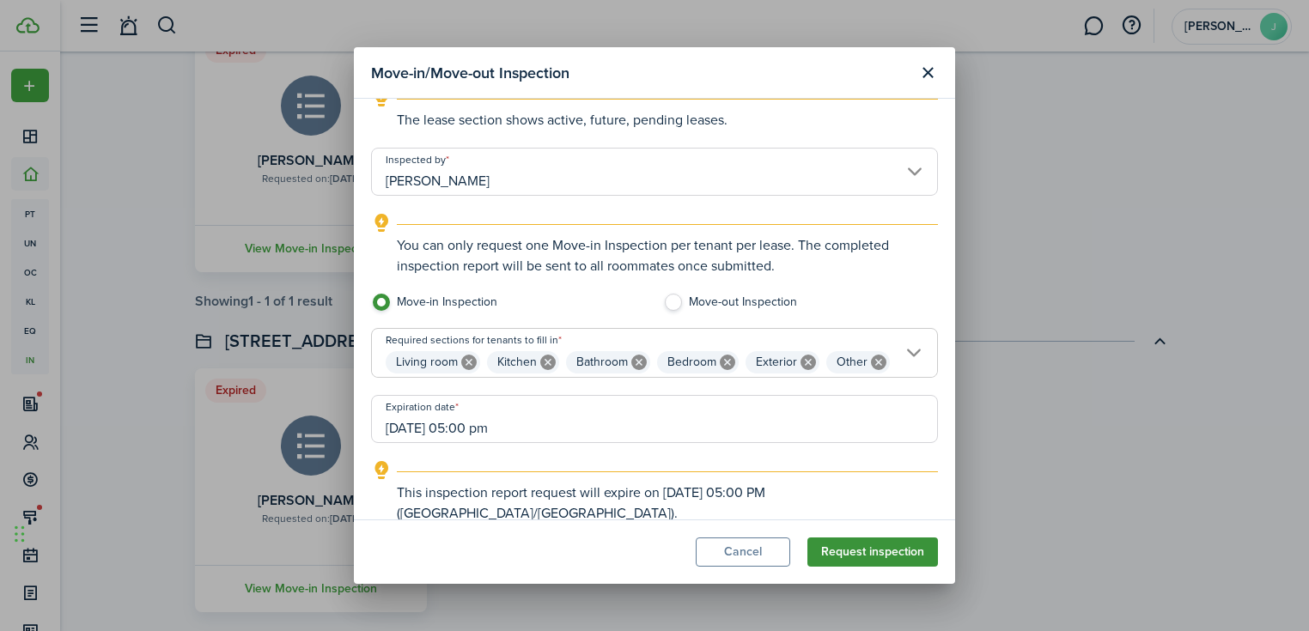
click at [865, 542] on button "Request inspection" at bounding box center [872, 552] width 131 height 29
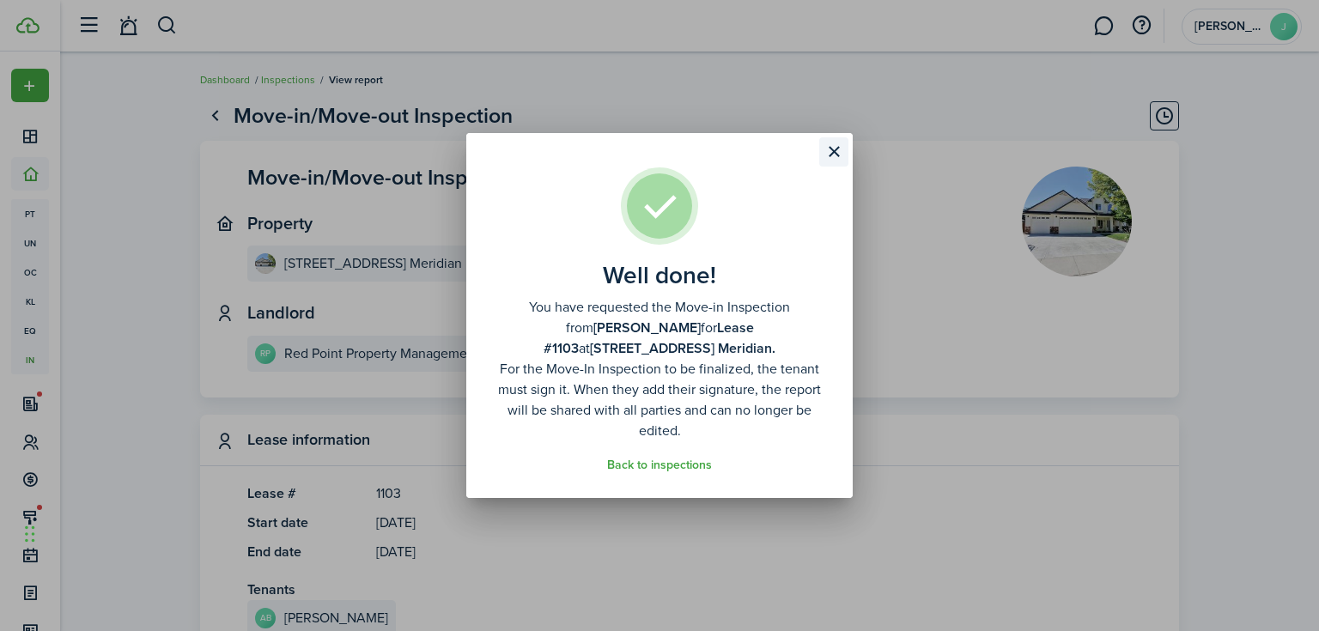
click at [831, 161] on button "Close modal" at bounding box center [833, 151] width 29 height 29
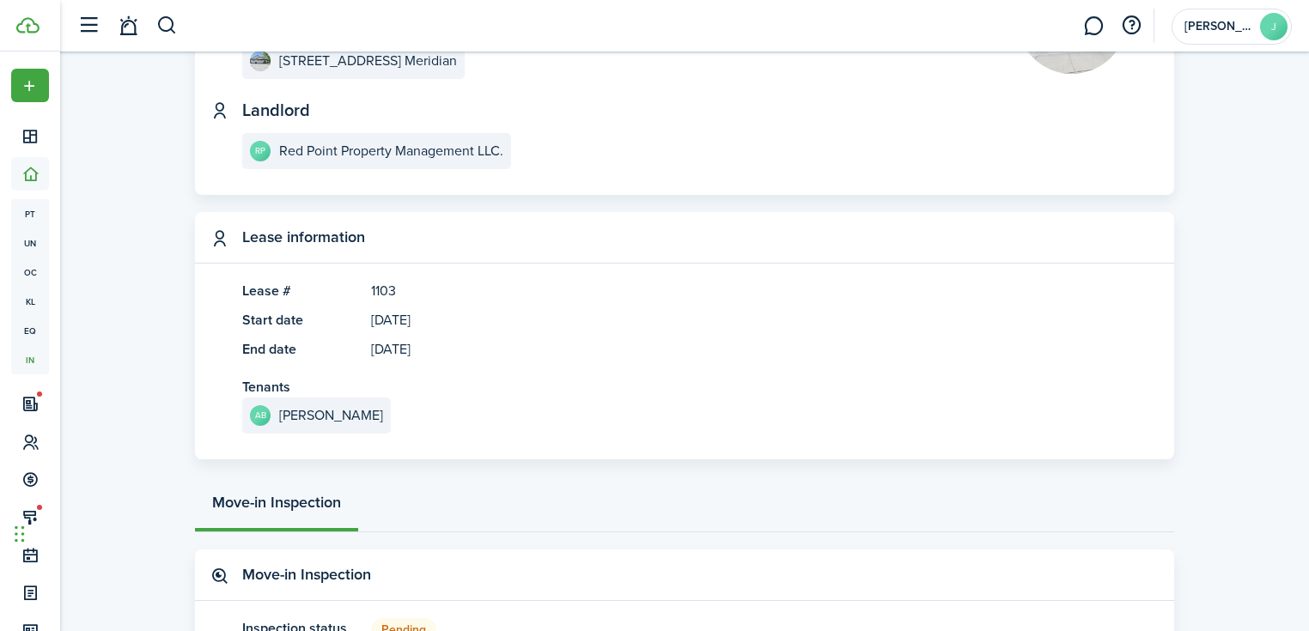
scroll to position [206, 0]
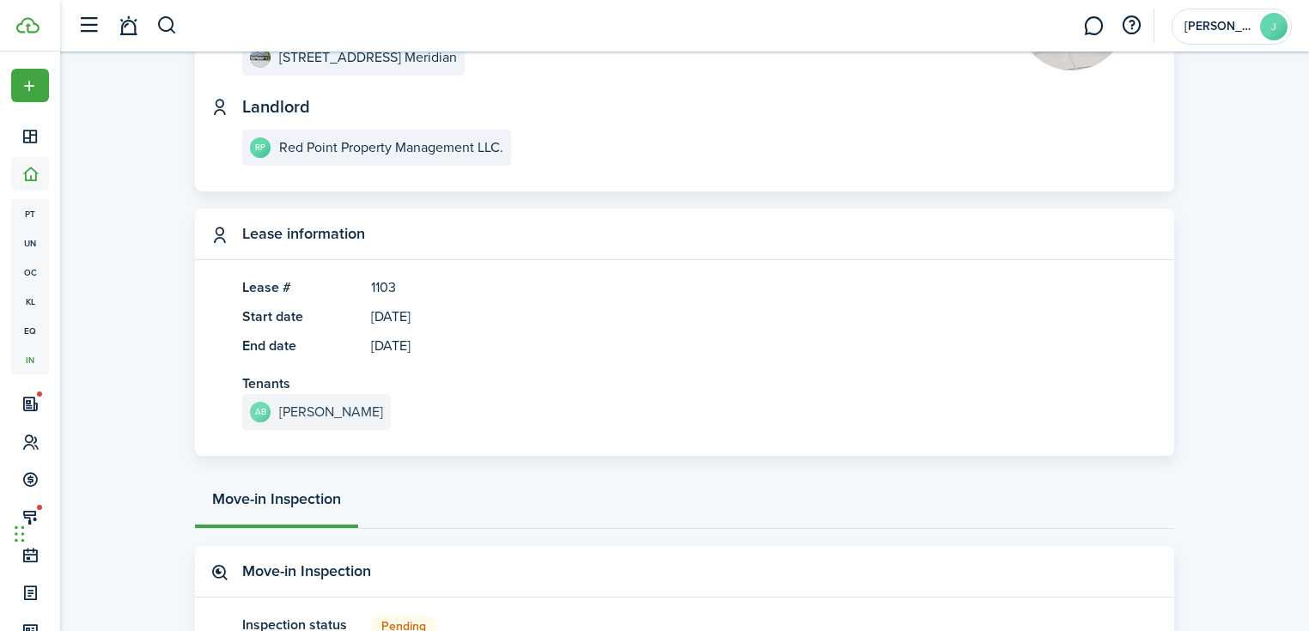
click at [318, 416] on e-details-info-title "[PERSON_NAME]" at bounding box center [331, 411] width 104 height 15
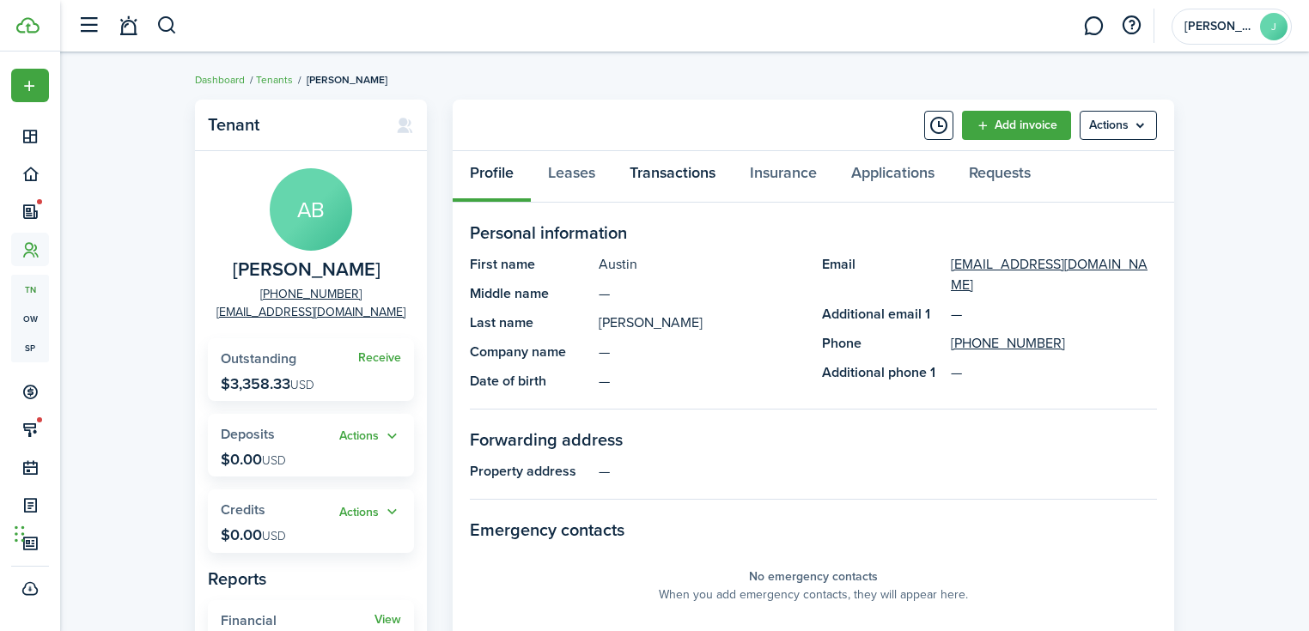
click at [670, 185] on link "Transactions" at bounding box center [672, 177] width 120 height 52
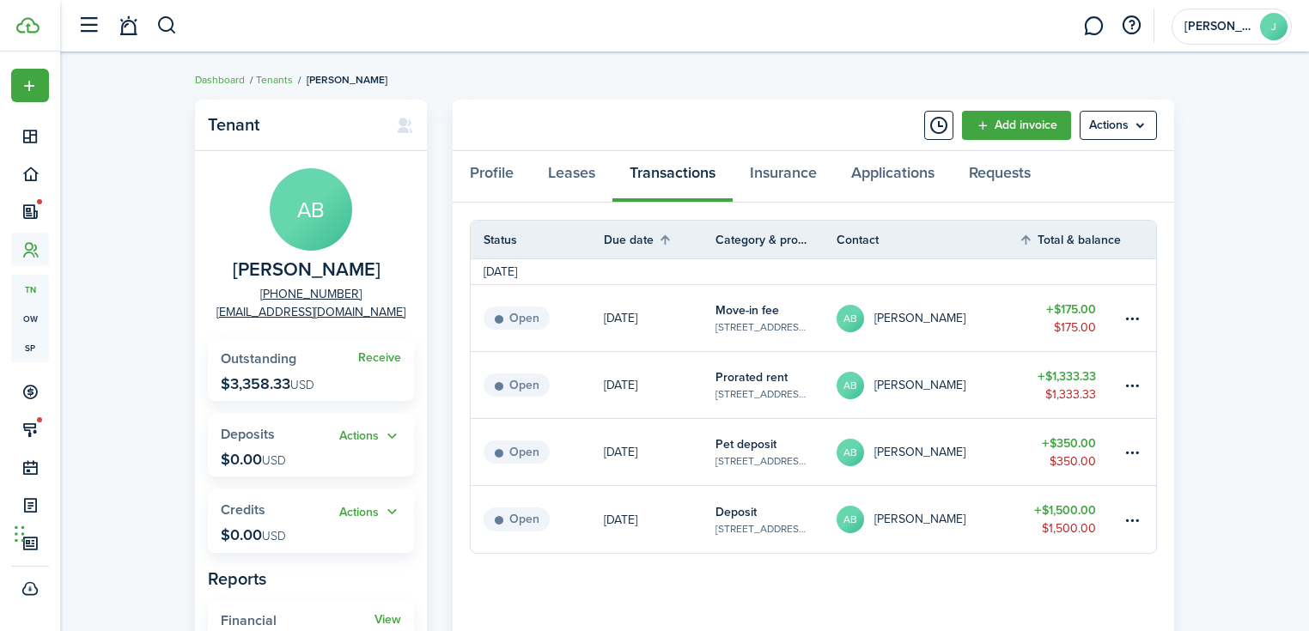
click at [680, 327] on link "[DATE]" at bounding box center [660, 318] width 112 height 66
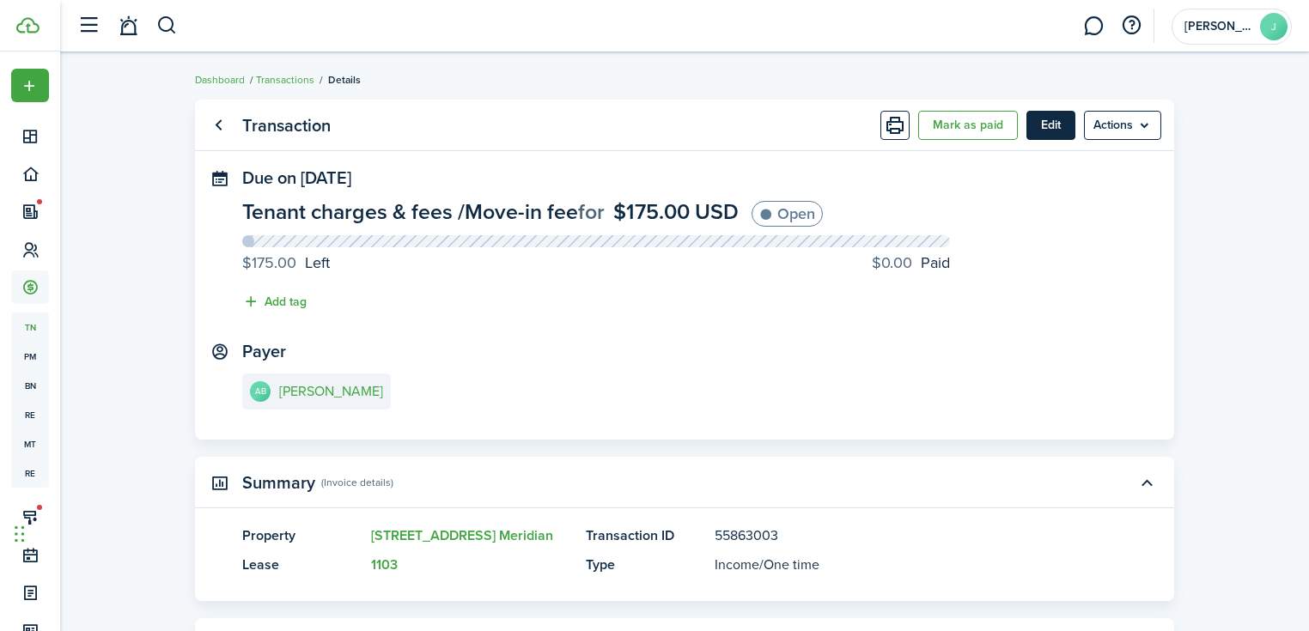
click at [1038, 120] on button "Edit" at bounding box center [1050, 125] width 49 height 29
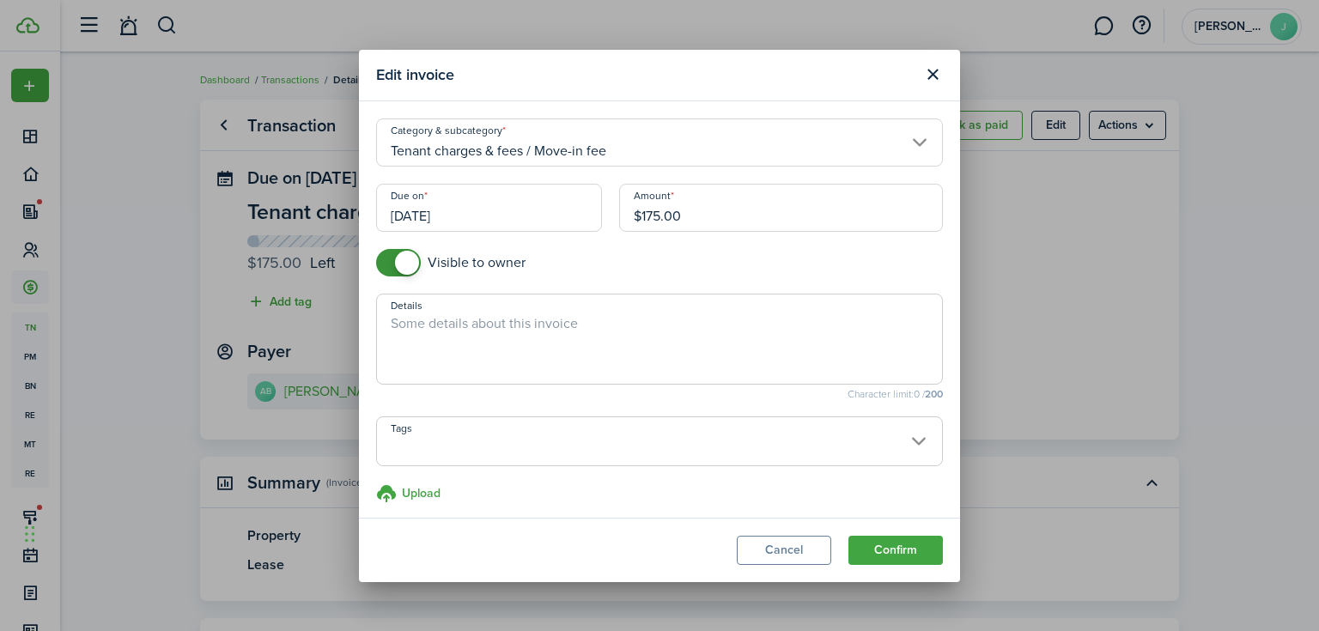
checkbox input "false"
click at [416, 266] on span at bounding box center [407, 263] width 24 height 24
click at [892, 545] on button "Confirm" at bounding box center [895, 550] width 94 height 29
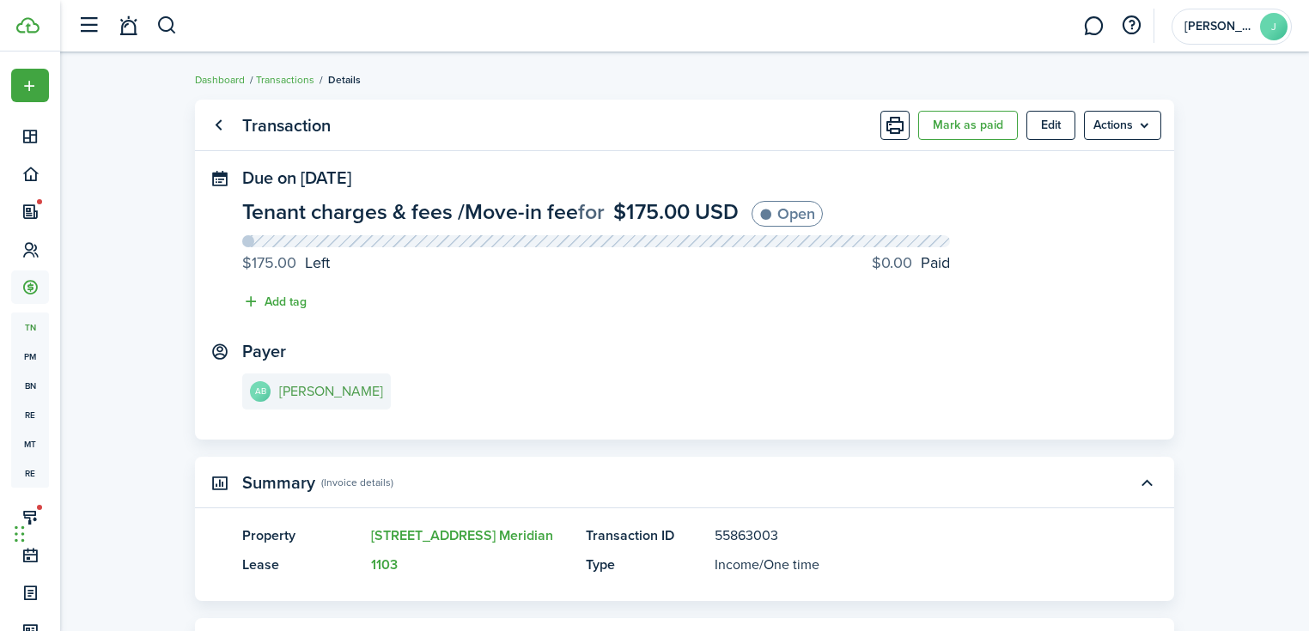
click at [355, 388] on e-details-info-title "[PERSON_NAME]" at bounding box center [331, 391] width 104 height 15
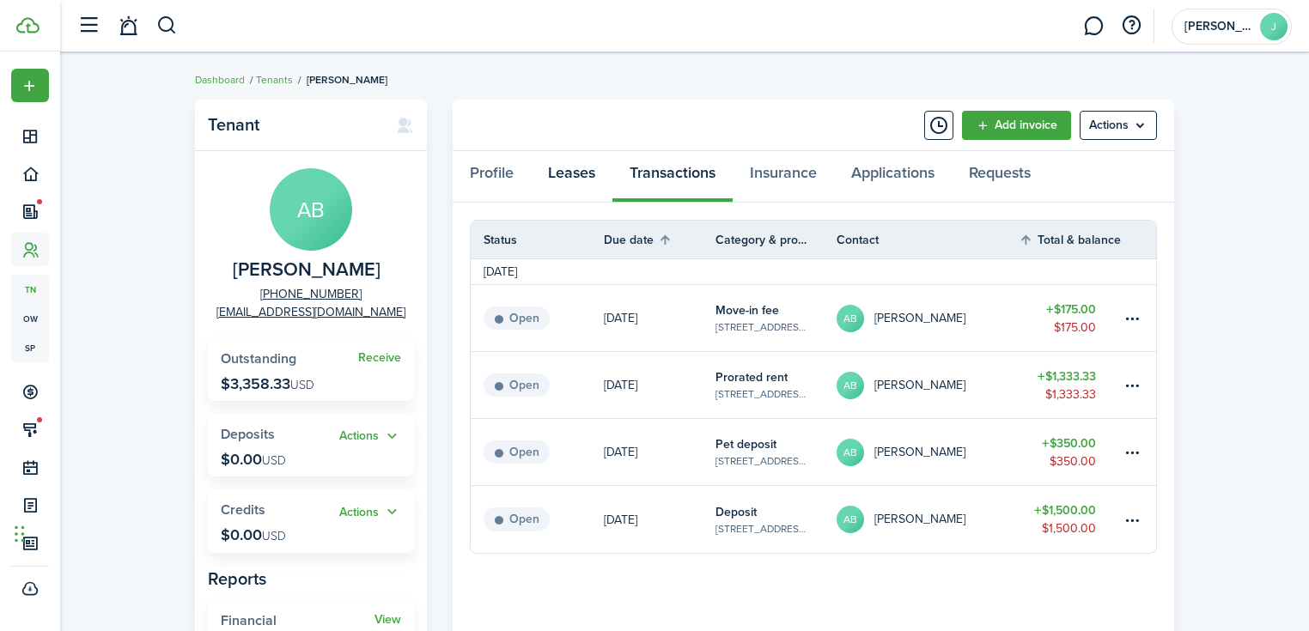
click at [562, 175] on link "Leases" at bounding box center [572, 177] width 82 height 52
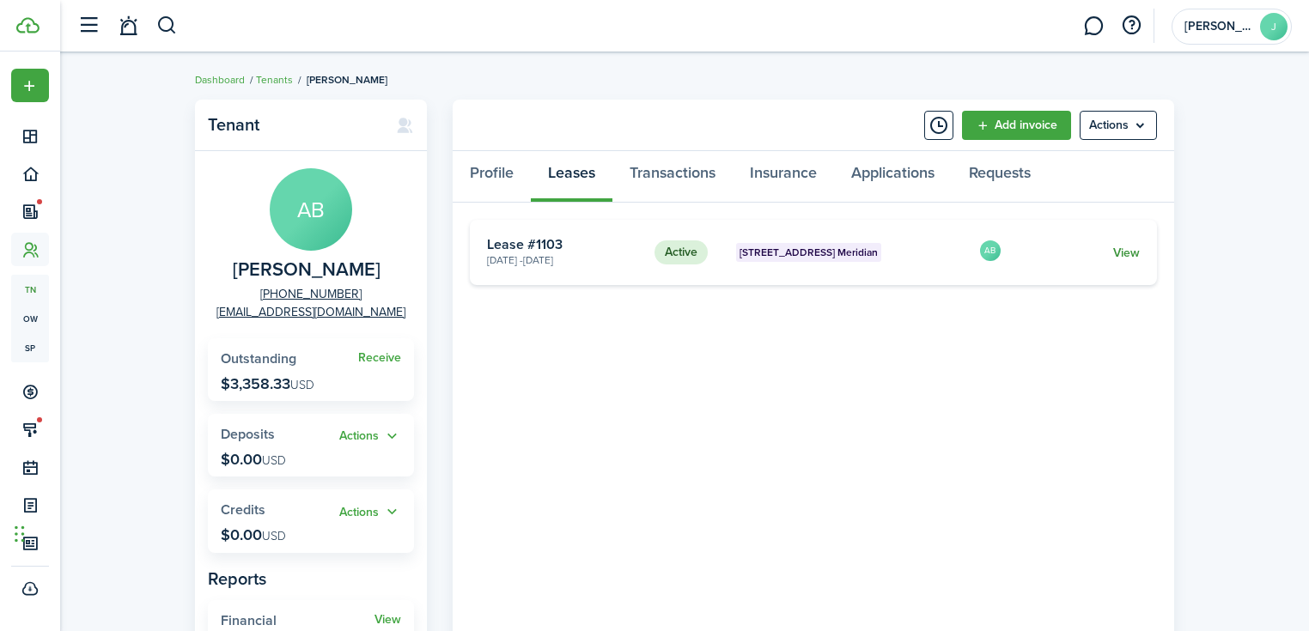
click at [1117, 251] on link "View" at bounding box center [1126, 253] width 27 height 18
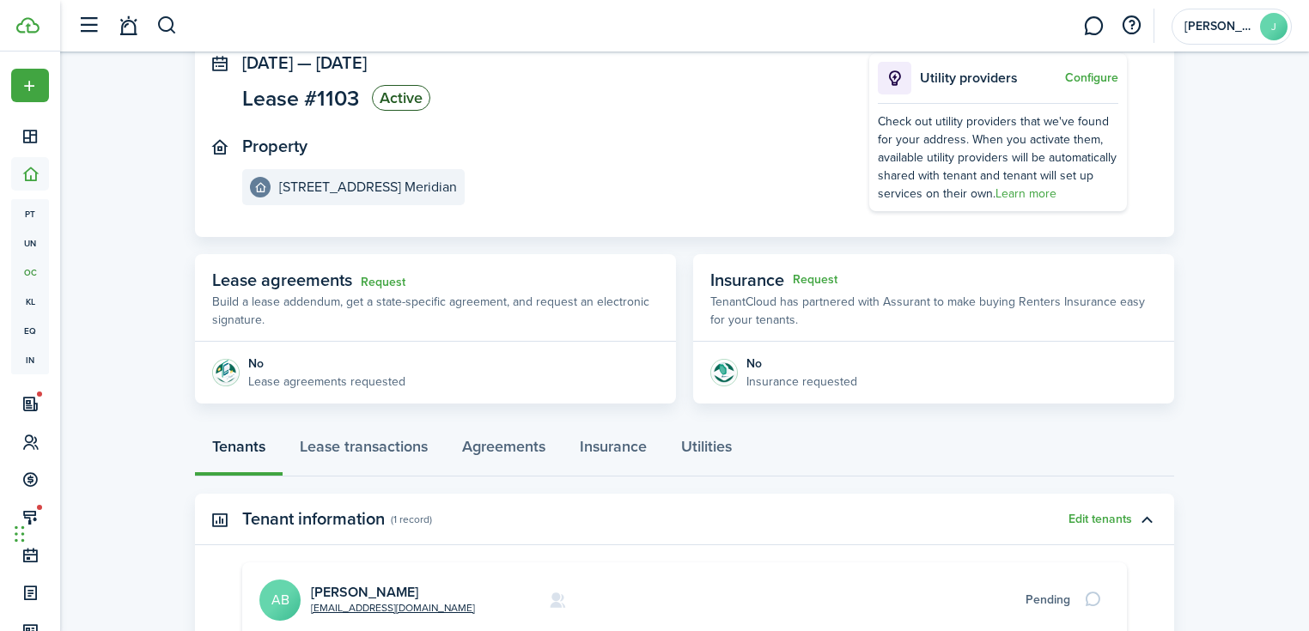
scroll to position [319, 0]
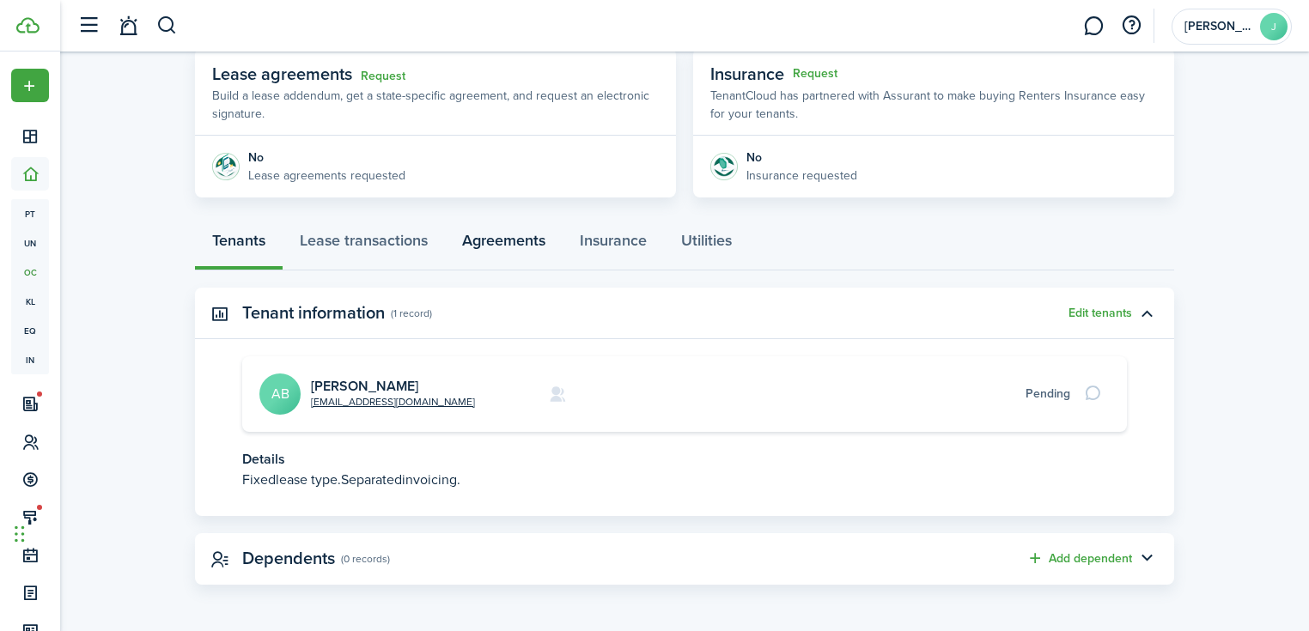
click at [520, 247] on link "Agreements" at bounding box center [504, 245] width 118 height 52
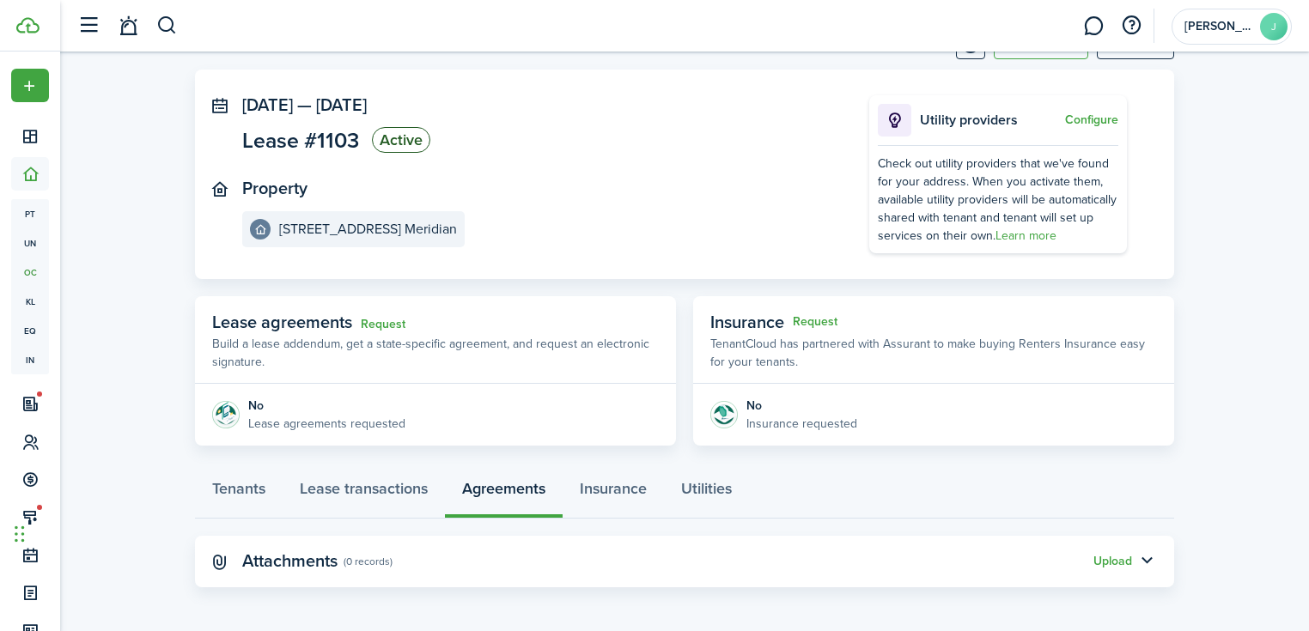
scroll to position [74, 0]
click at [1130, 573] on panel-main-header "Attachments (0 records) Upload" at bounding box center [684, 559] width 979 height 52
click at [1115, 556] on button "Upload" at bounding box center [1112, 559] width 39 height 14
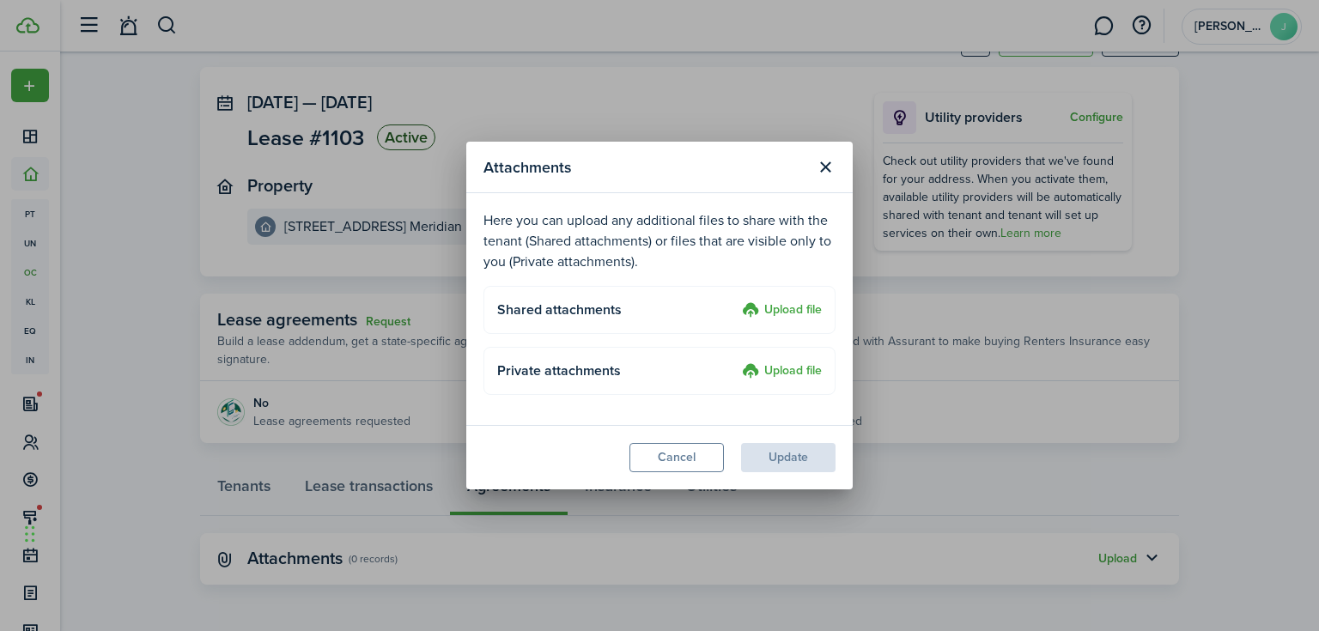
click at [775, 312] on label "Upload file" at bounding box center [782, 311] width 80 height 21
click at [736, 301] on input "Upload file" at bounding box center [736, 301] width 0 height 0
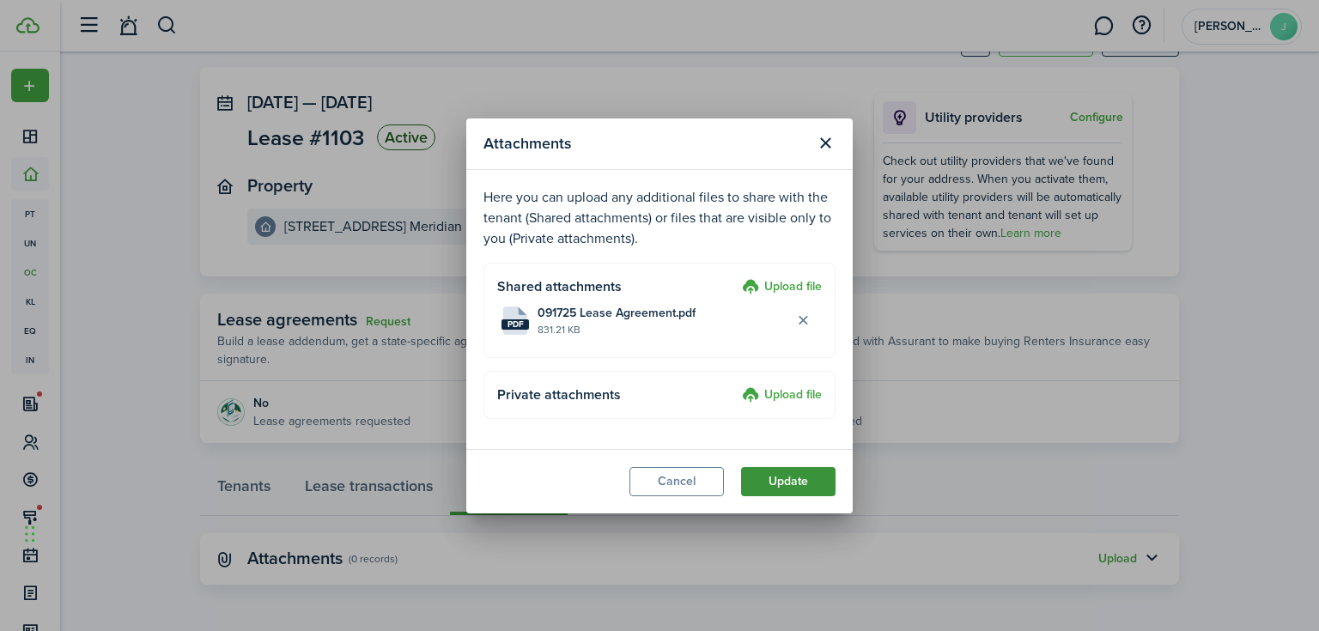
click at [783, 480] on button "Update" at bounding box center [788, 481] width 94 height 29
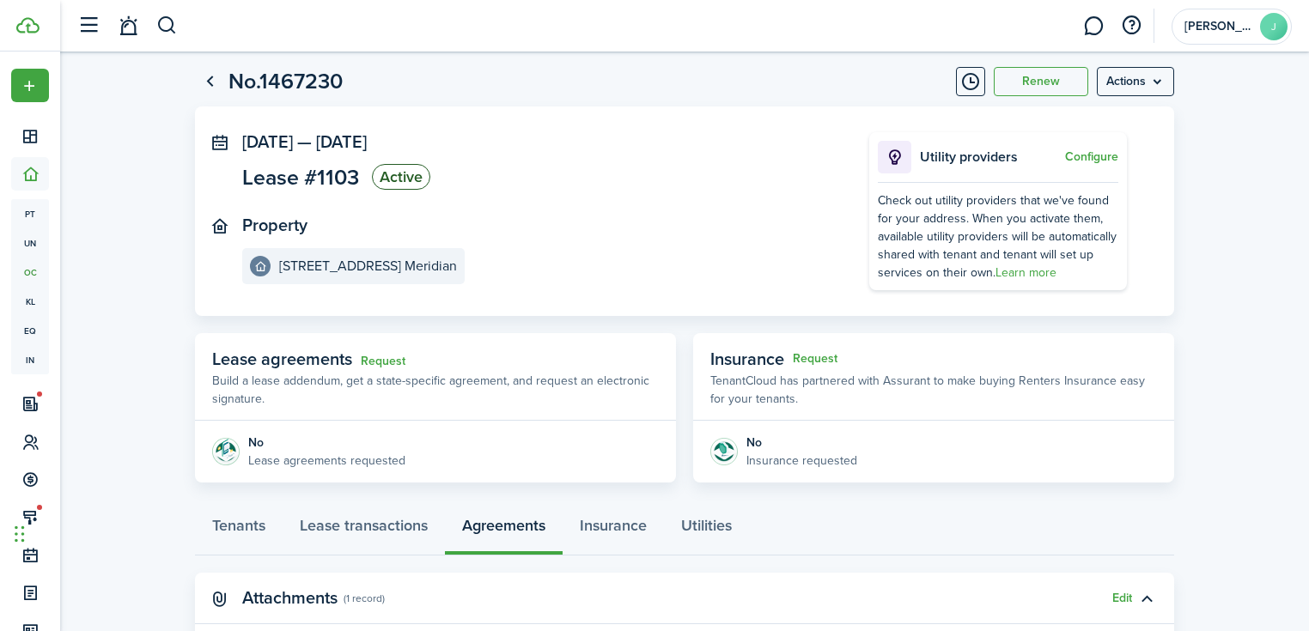
scroll to position [0, 0]
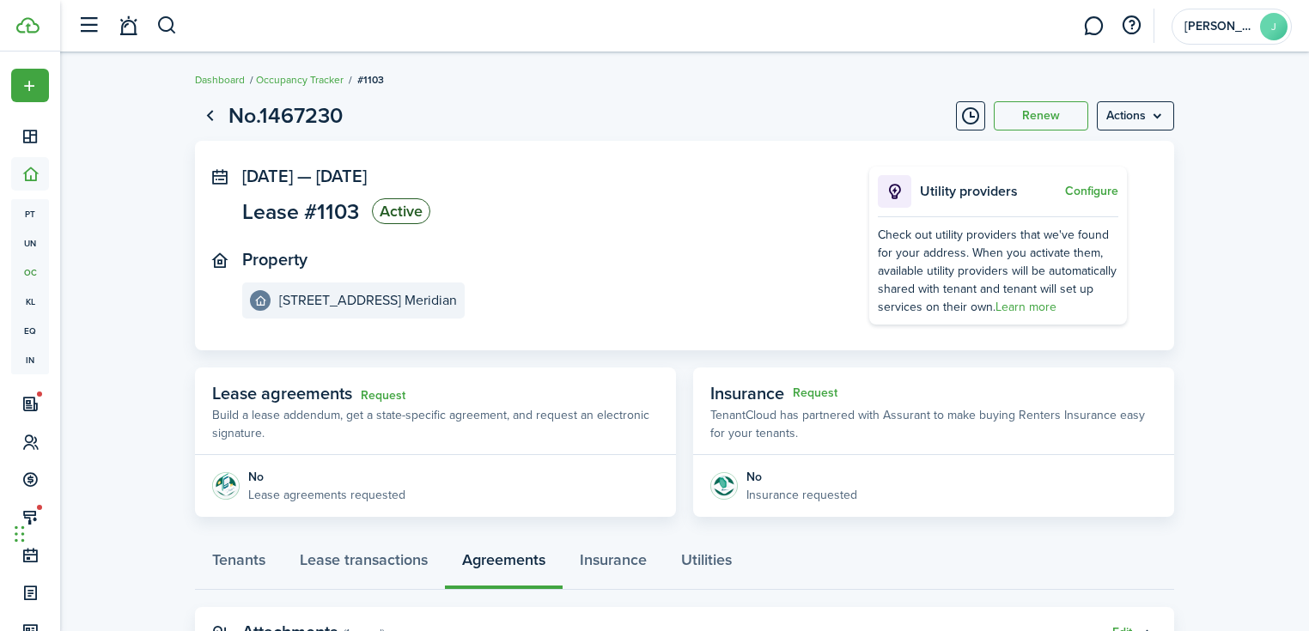
click at [191, 28] on header-wrapper "[PERSON_NAME]" at bounding box center [680, 26] width 1223 height 52
click at [179, 29] on header-wrapper "[PERSON_NAME]" at bounding box center [680, 26] width 1223 height 52
click at [179, 27] on header-wrapper "[PERSON_NAME]" at bounding box center [680, 26] width 1223 height 52
click at [168, 27] on button "button" at bounding box center [166, 25] width 21 height 29
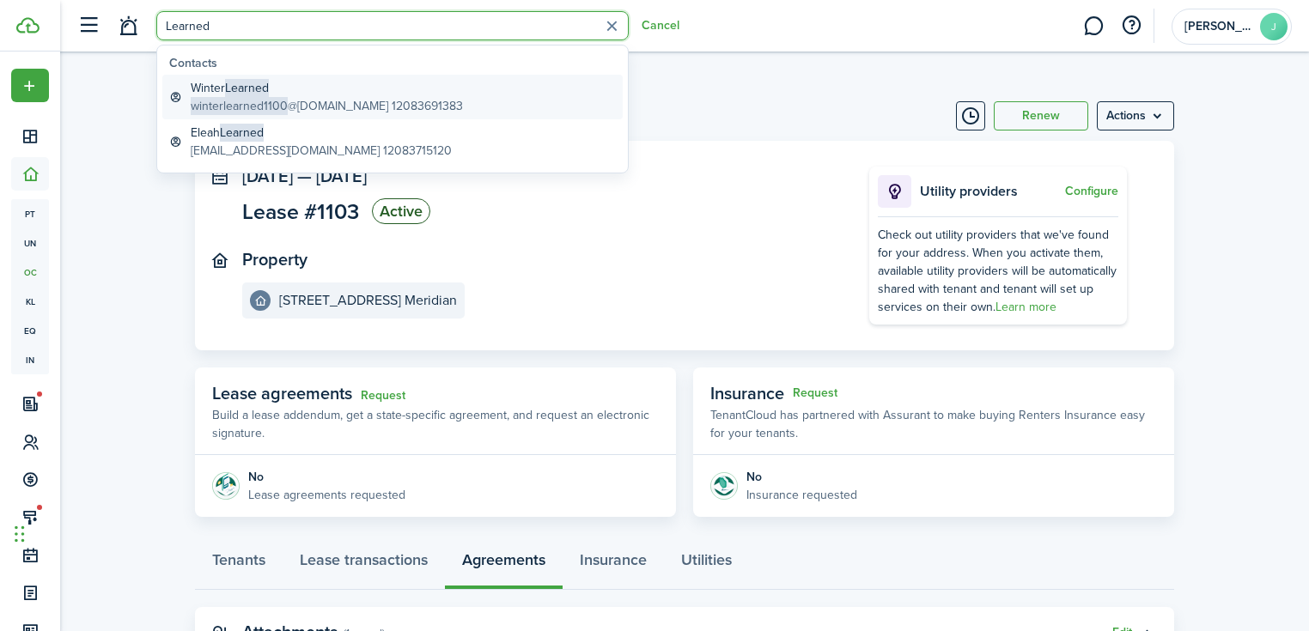
type input "Learned"
click at [285, 92] on global-search-item-title "Winter Learned" at bounding box center [327, 88] width 272 height 18
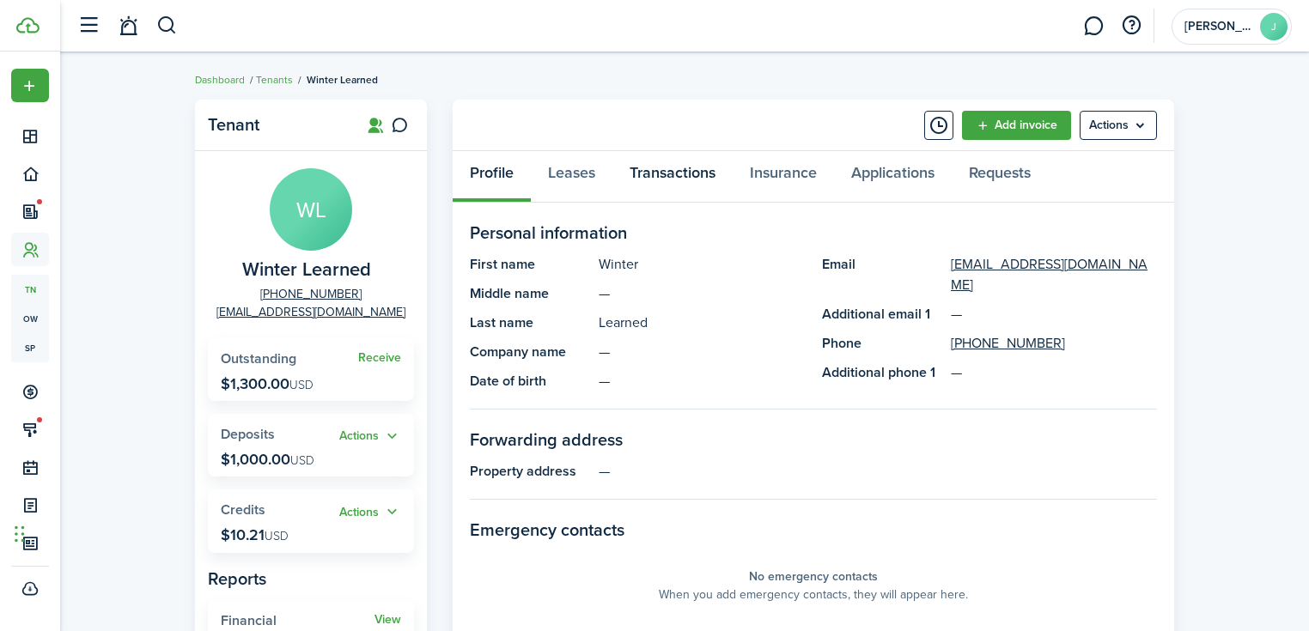
click at [635, 165] on link "Transactions" at bounding box center [672, 177] width 120 height 52
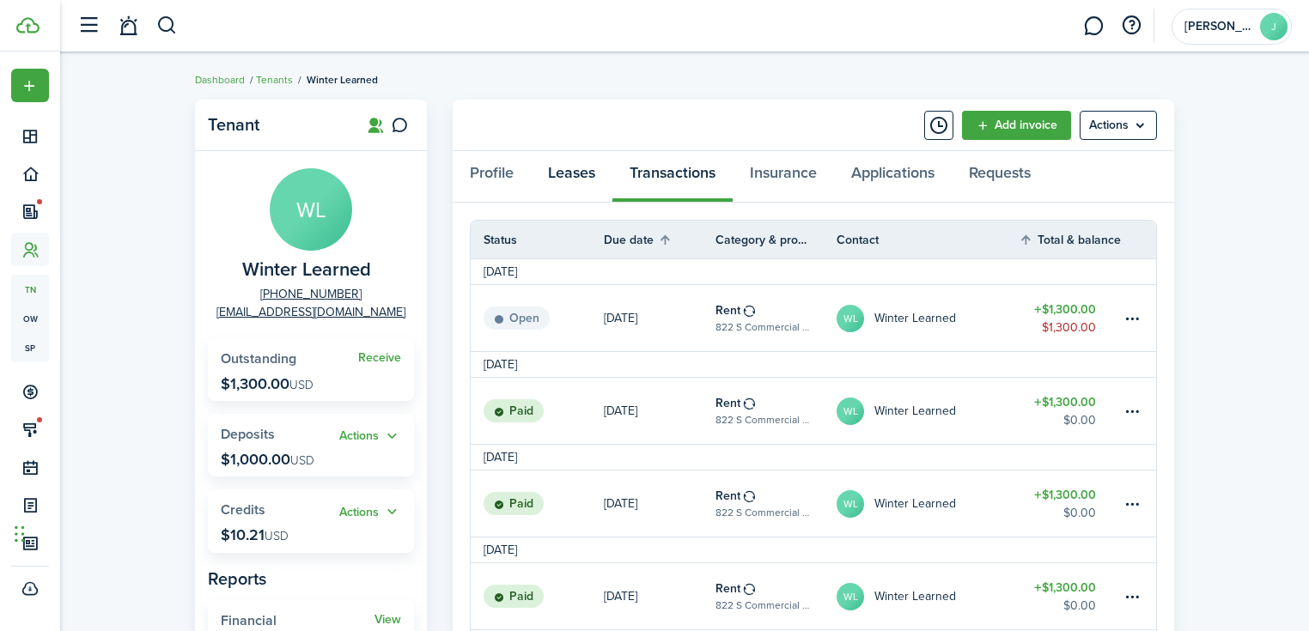
click at [567, 177] on link "Leases" at bounding box center [572, 177] width 82 height 52
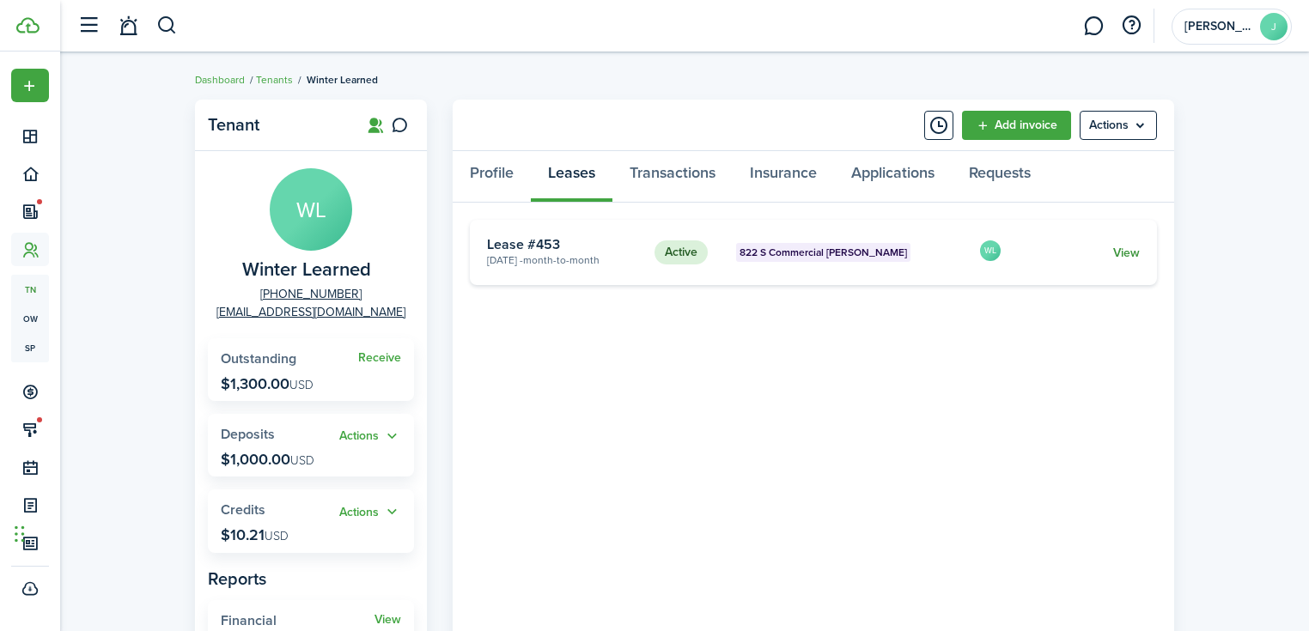
click at [1117, 256] on link "View" at bounding box center [1126, 253] width 27 height 18
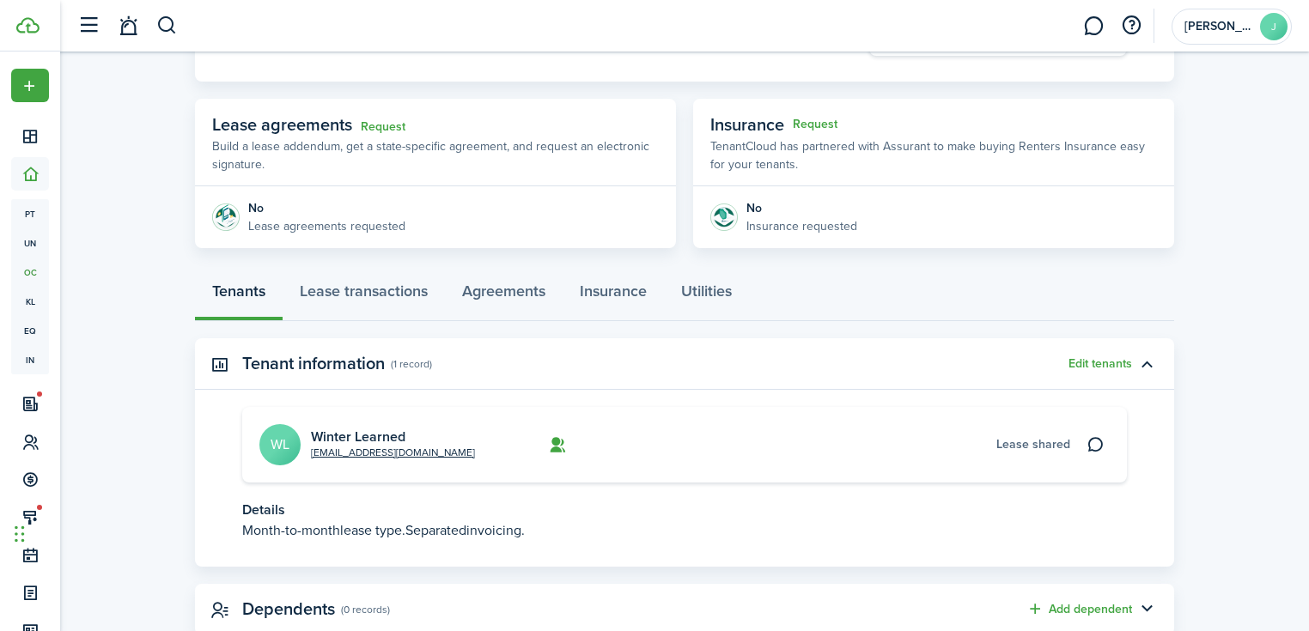
scroll to position [275, 0]
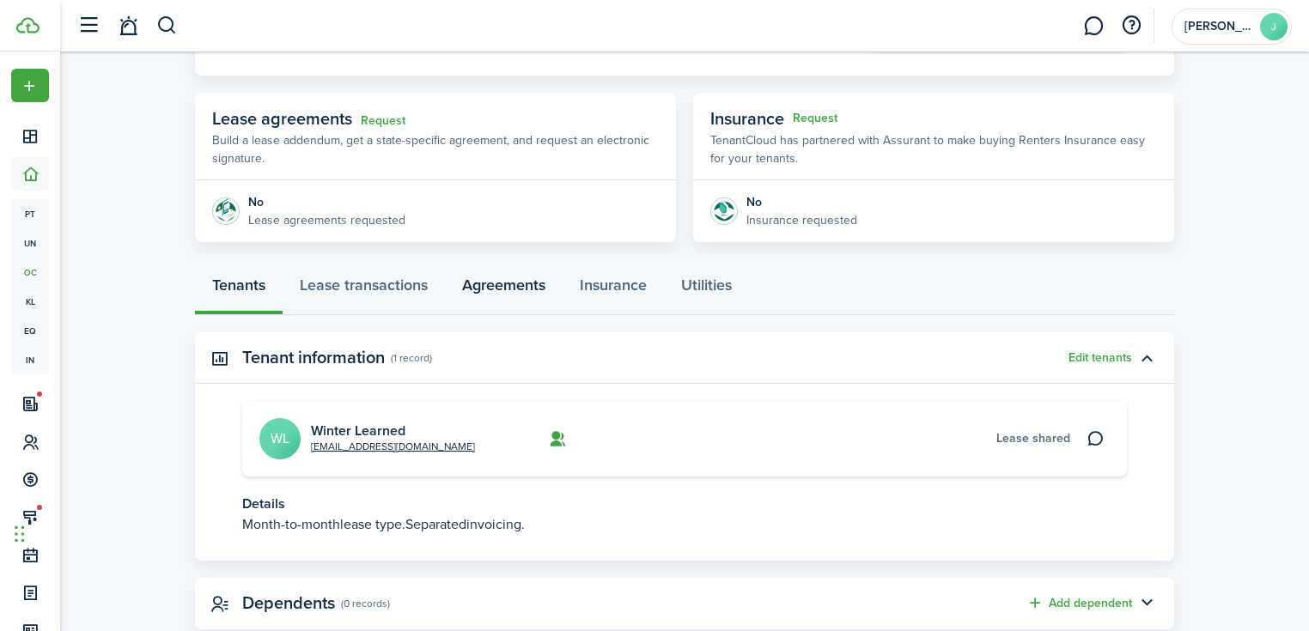
click at [490, 295] on link "Agreements" at bounding box center [504, 290] width 118 height 52
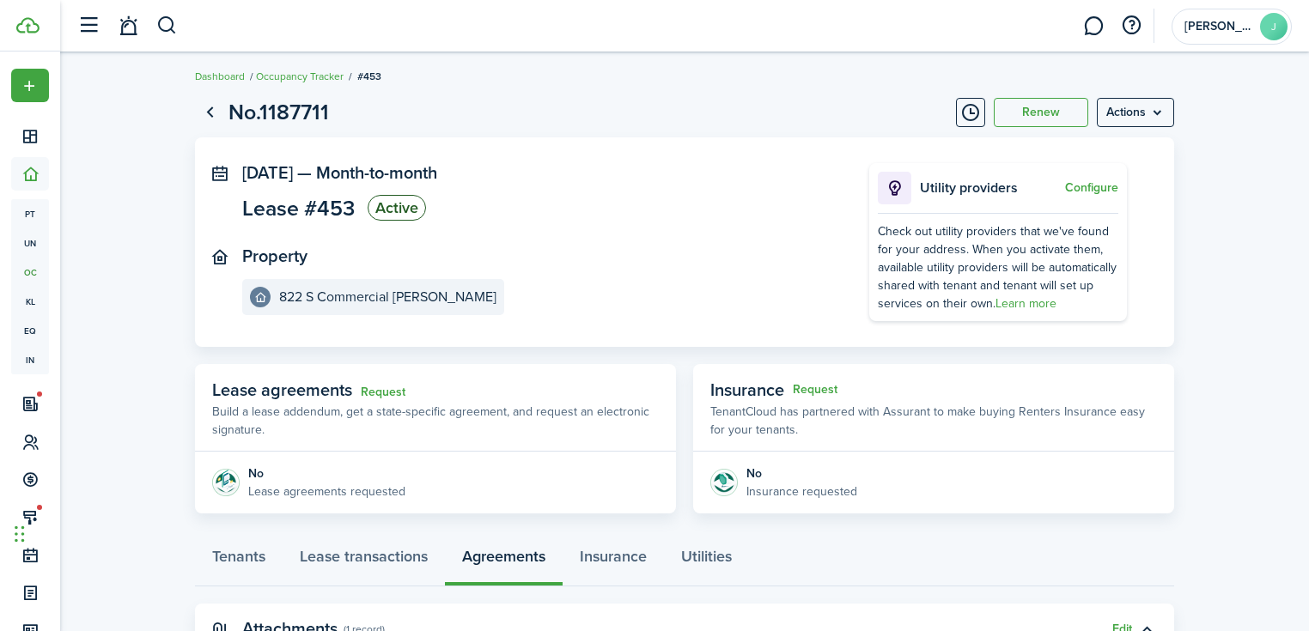
scroll to position [325, 0]
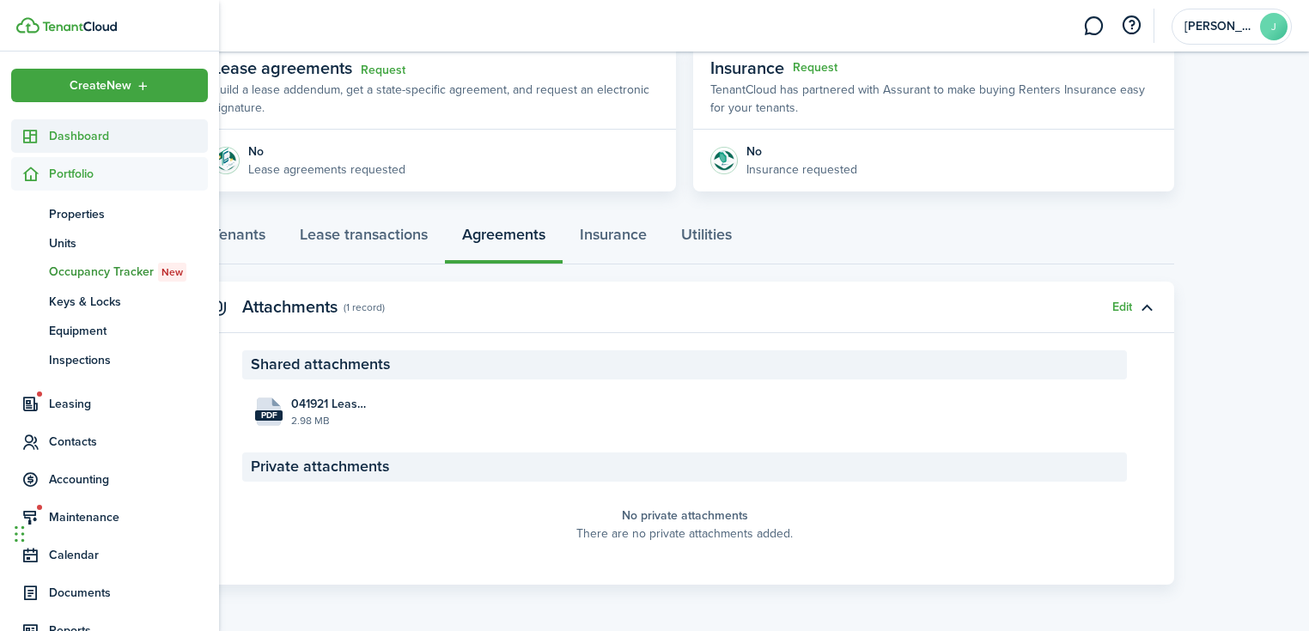
click at [44, 132] on sidebar-link-icon at bounding box center [30, 136] width 38 height 18
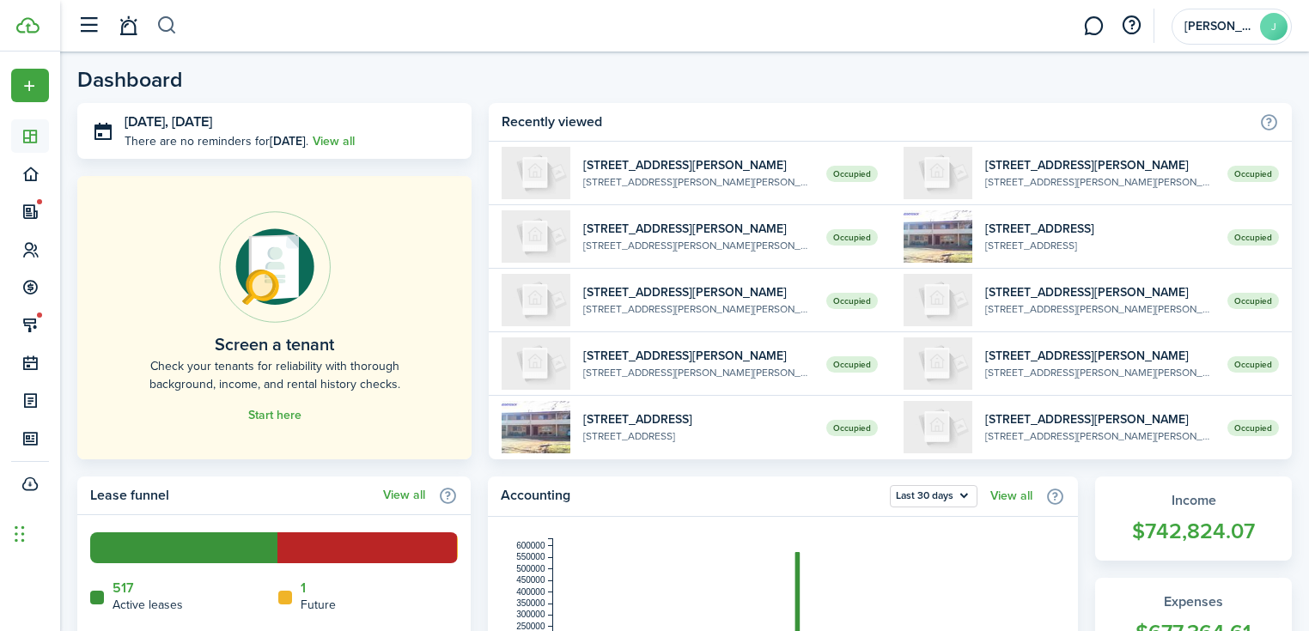
click at [165, 27] on button "button" at bounding box center [166, 25] width 21 height 29
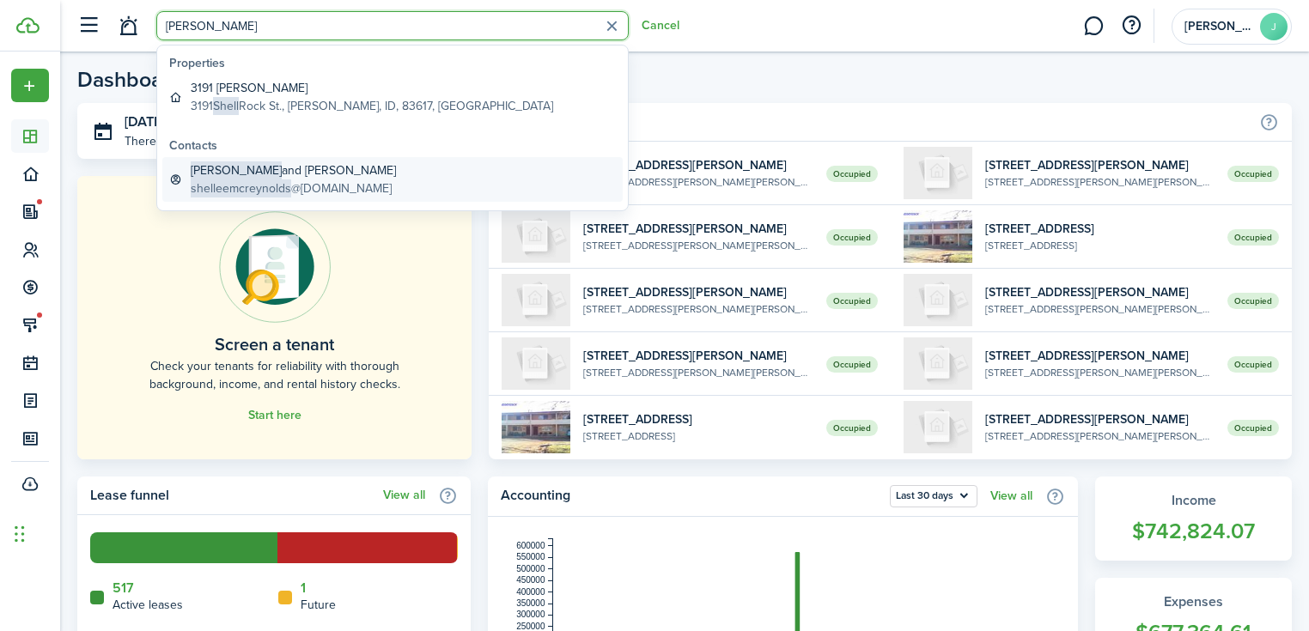
type input "[PERSON_NAME]"
click at [374, 174] on link "[PERSON_NAME] and [PERSON_NAME] shelleemcreynolds @[DOMAIN_NAME]" at bounding box center [392, 179] width 460 height 45
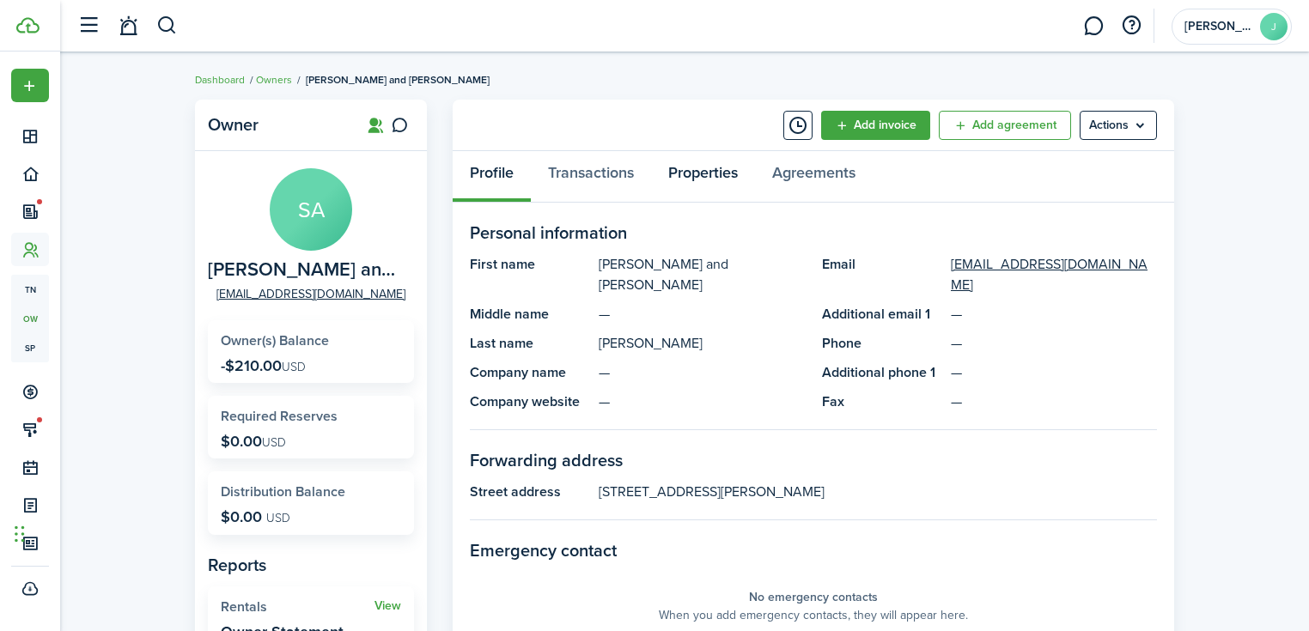
click at [755, 179] on link "Properties" at bounding box center [703, 177] width 104 height 52
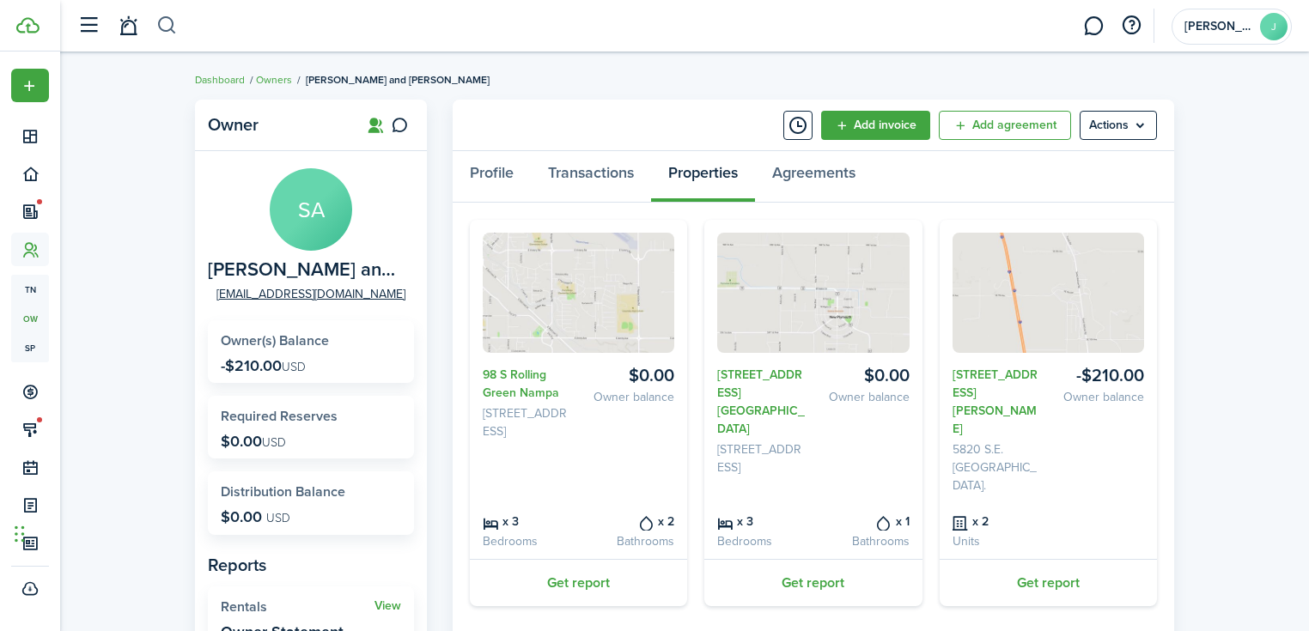
click at [175, 31] on button "button" at bounding box center [166, 25] width 21 height 29
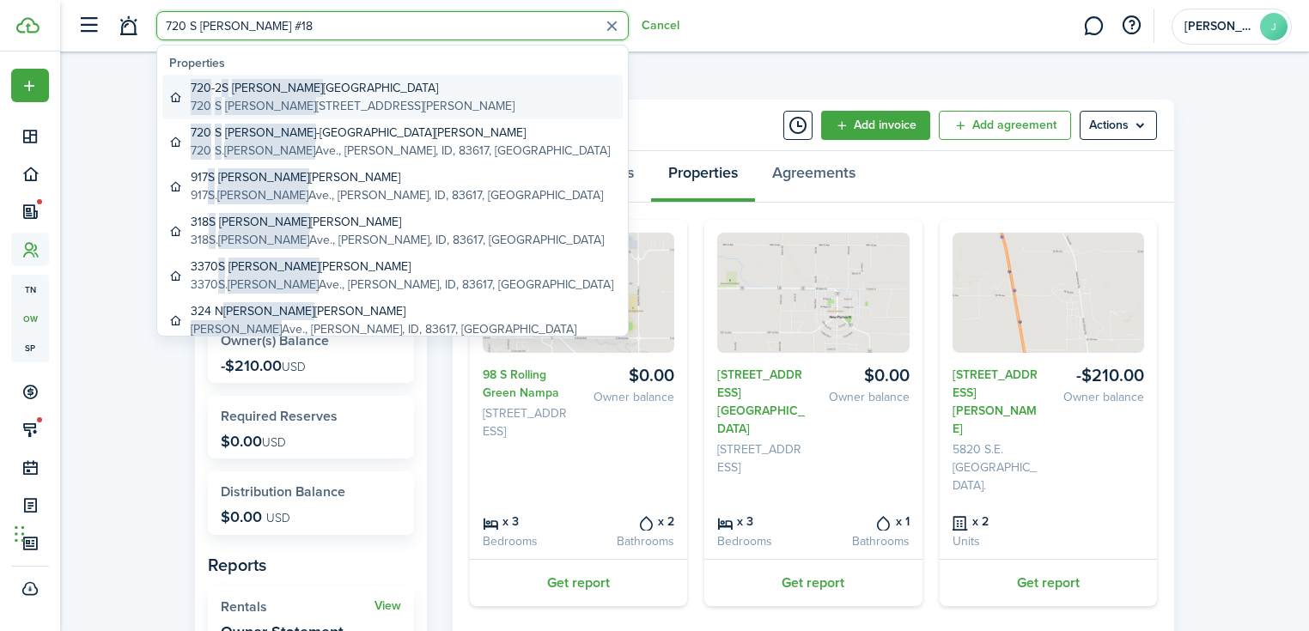
type input "720 S [PERSON_NAME] #18"
click at [464, 94] on link "720 -2 S [PERSON_NAME][GEOGRAPHIC_DATA] [STREET_ADDRESS][PERSON_NAME][PERSON_NA…" at bounding box center [392, 97] width 460 height 45
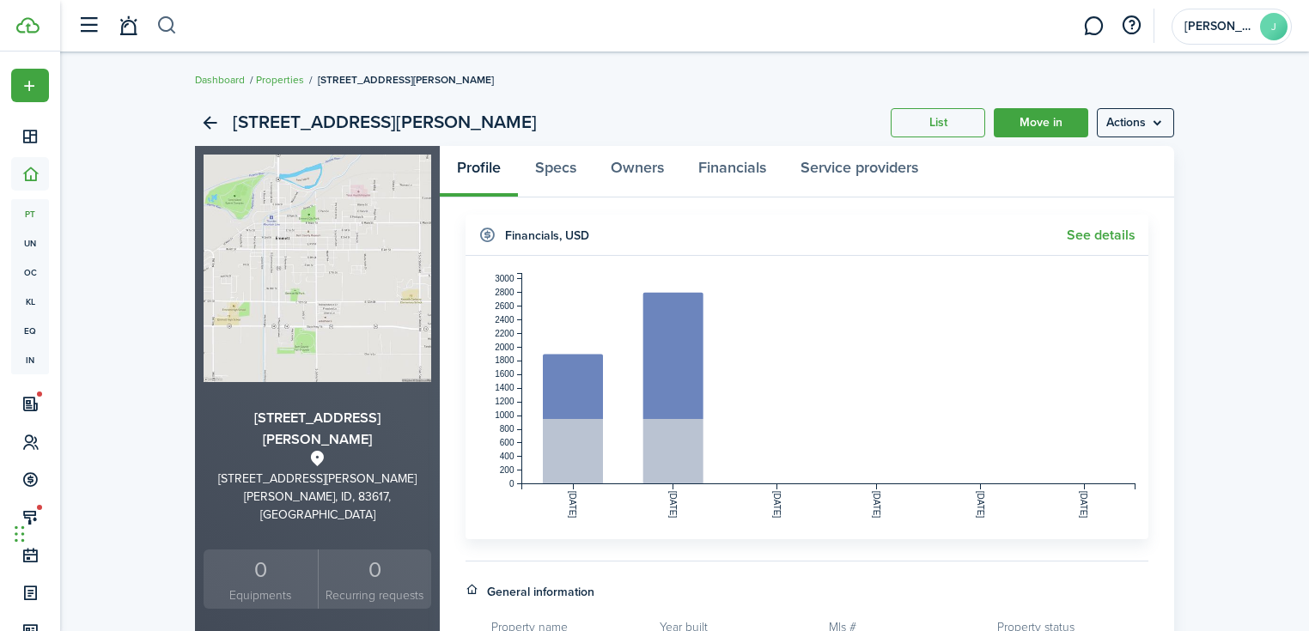
click at [177, 28] on button "button" at bounding box center [166, 25] width 21 height 29
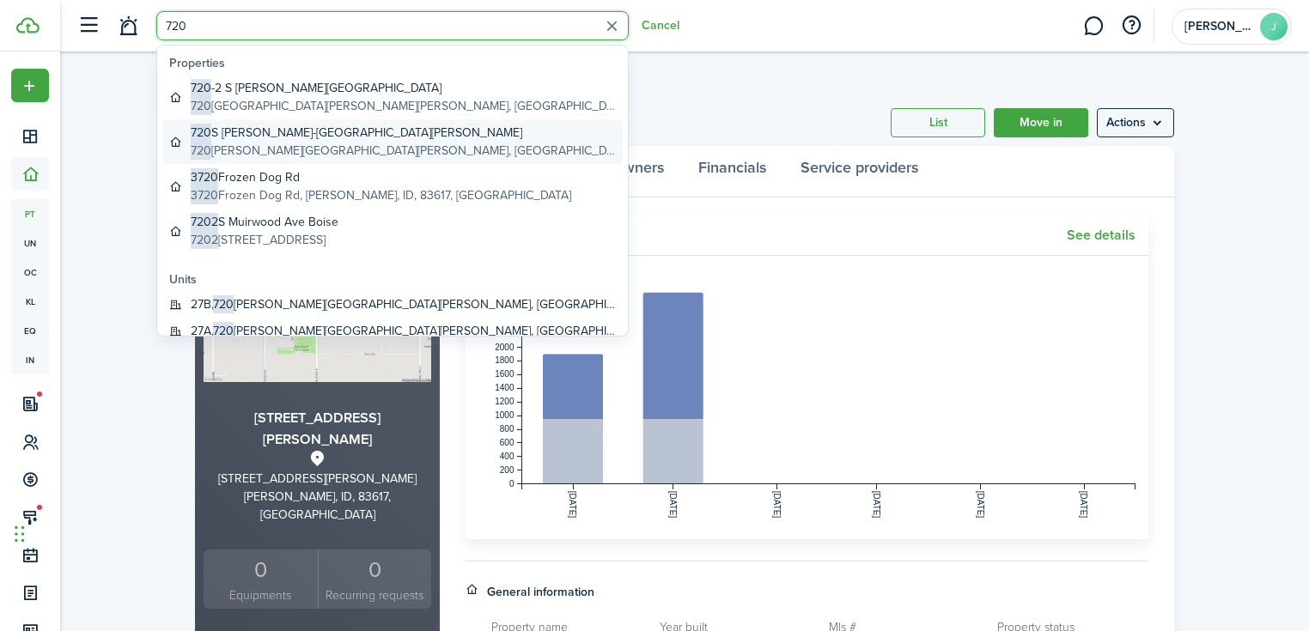
type input "720"
click at [407, 143] on link "720 S [PERSON_NAME]-[GEOGRAPHIC_DATA][PERSON_NAME] [STREET_ADDRESS][PERSON_NAME…" at bounding box center [392, 141] width 460 height 45
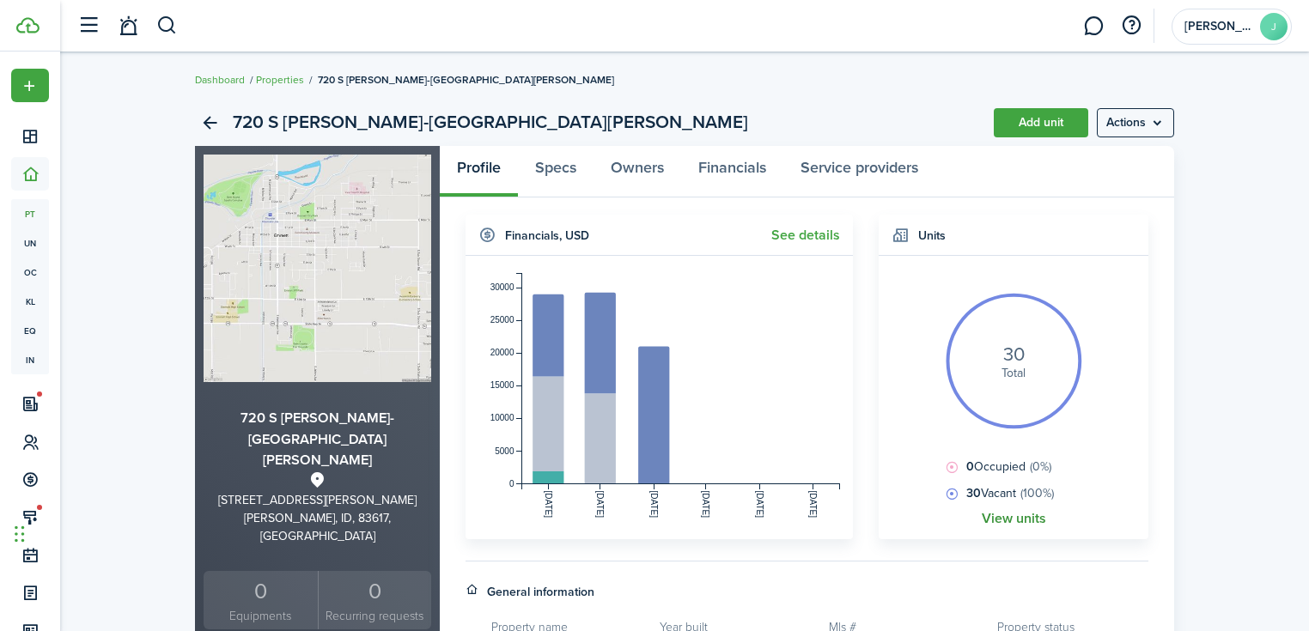
click at [1017, 514] on link "View units" at bounding box center [1014, 518] width 64 height 15
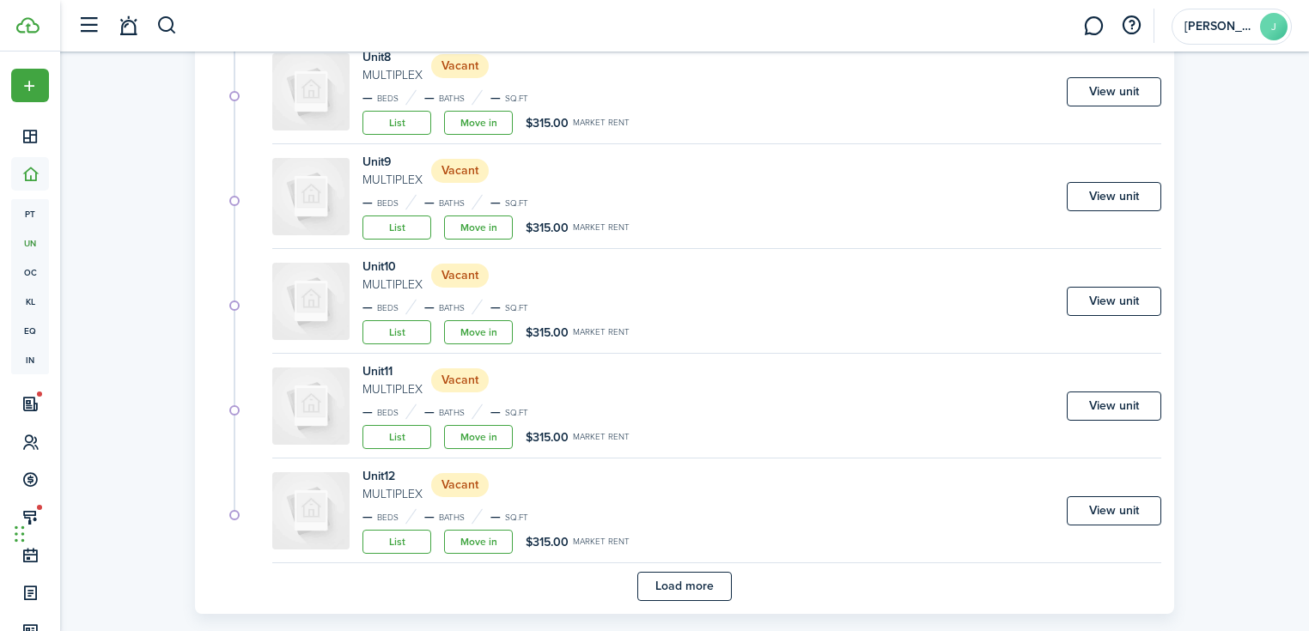
scroll to position [1011, 0]
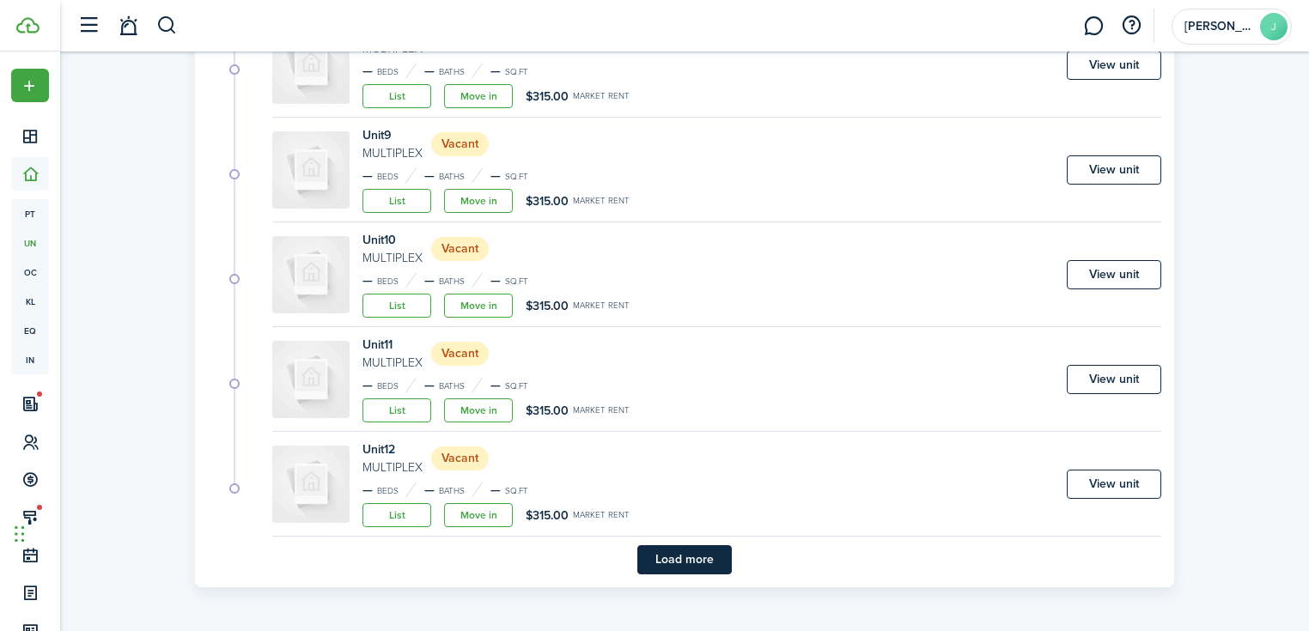
click at [677, 545] on button "Load more" at bounding box center [684, 559] width 94 height 29
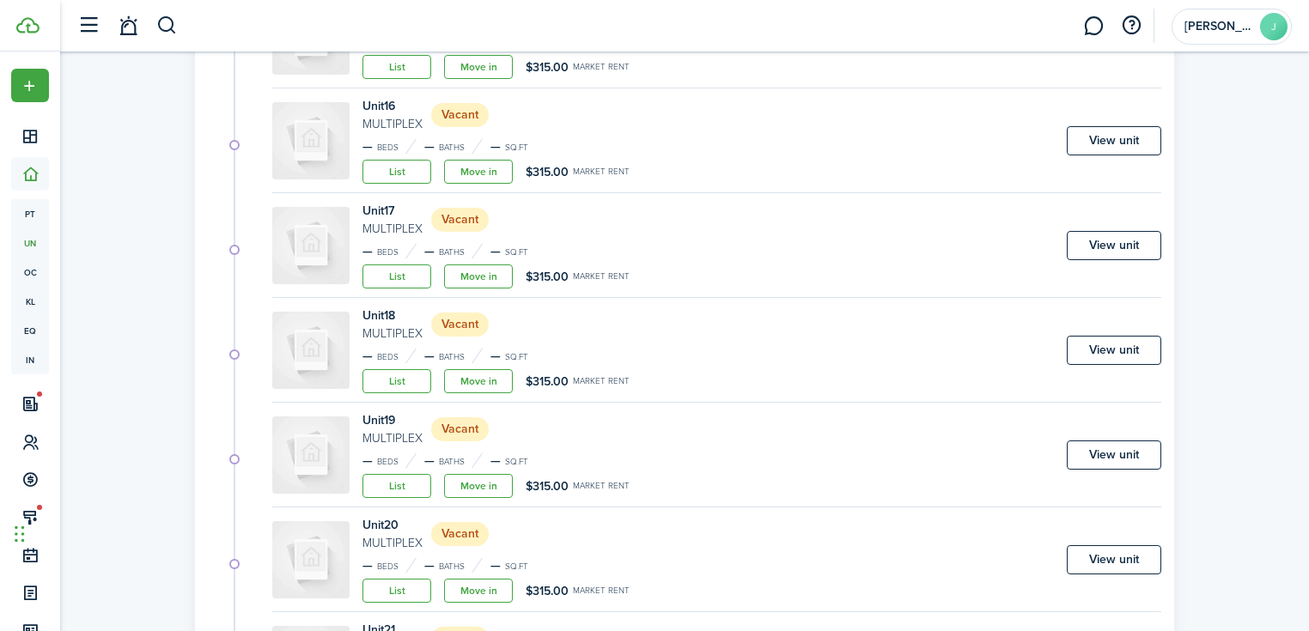
scroll to position [1776, 0]
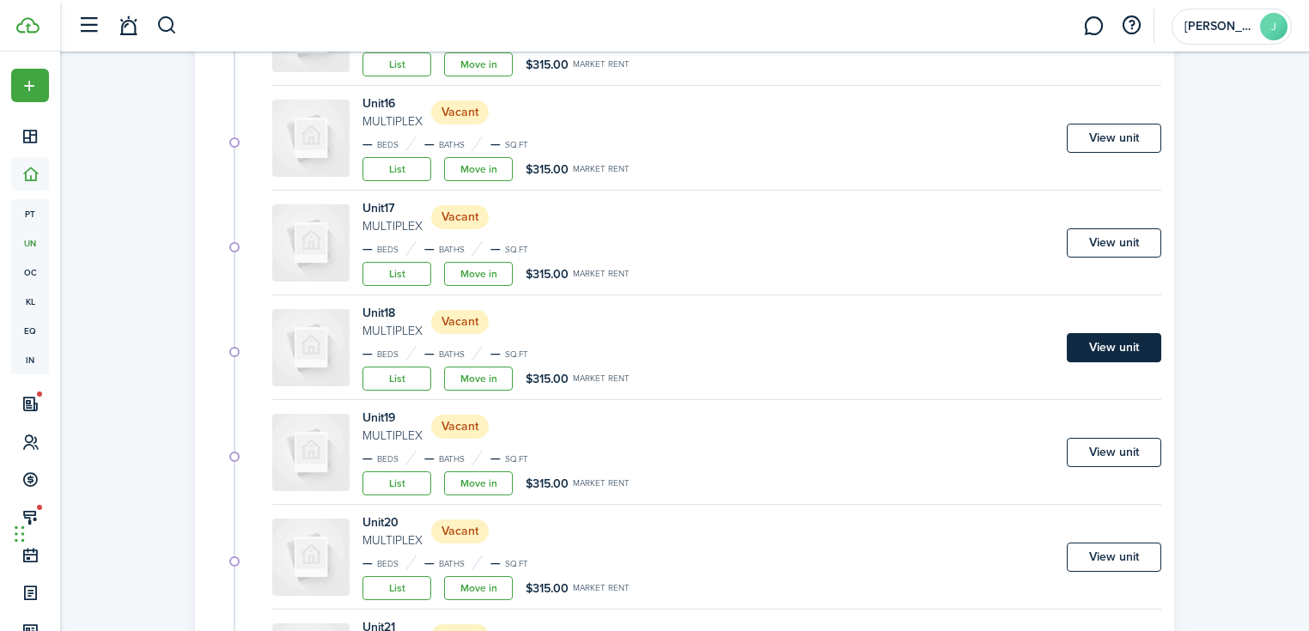
click at [1130, 354] on link "View unit" at bounding box center [1114, 347] width 94 height 29
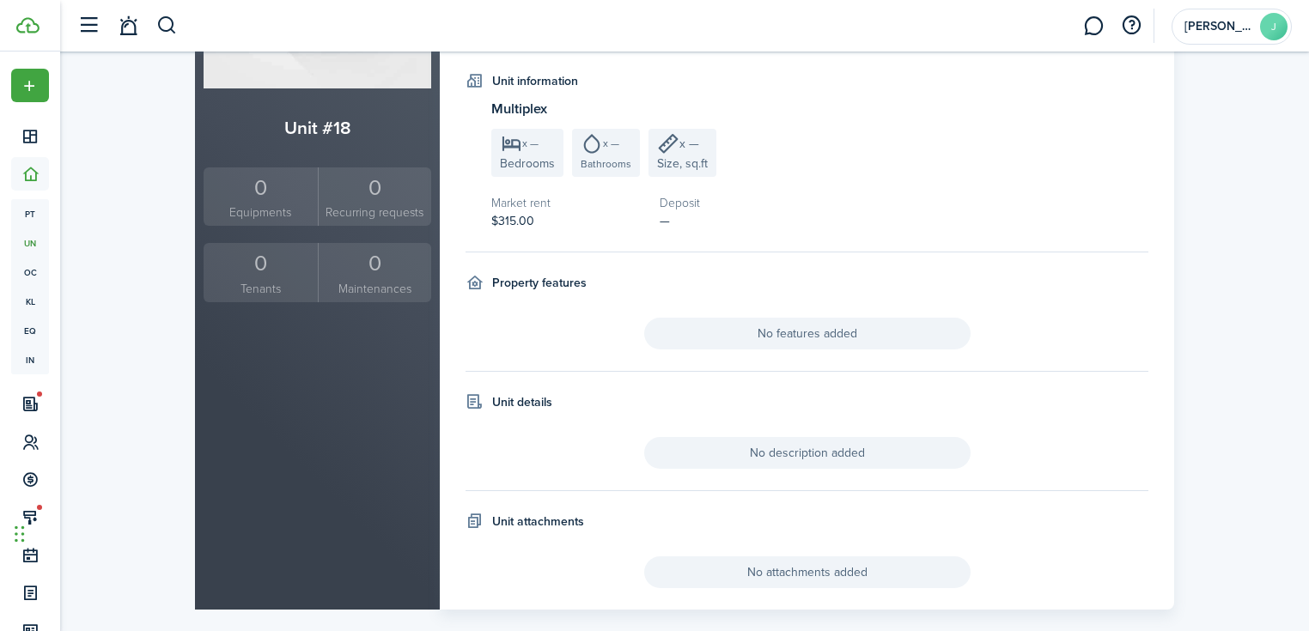
scroll to position [300, 0]
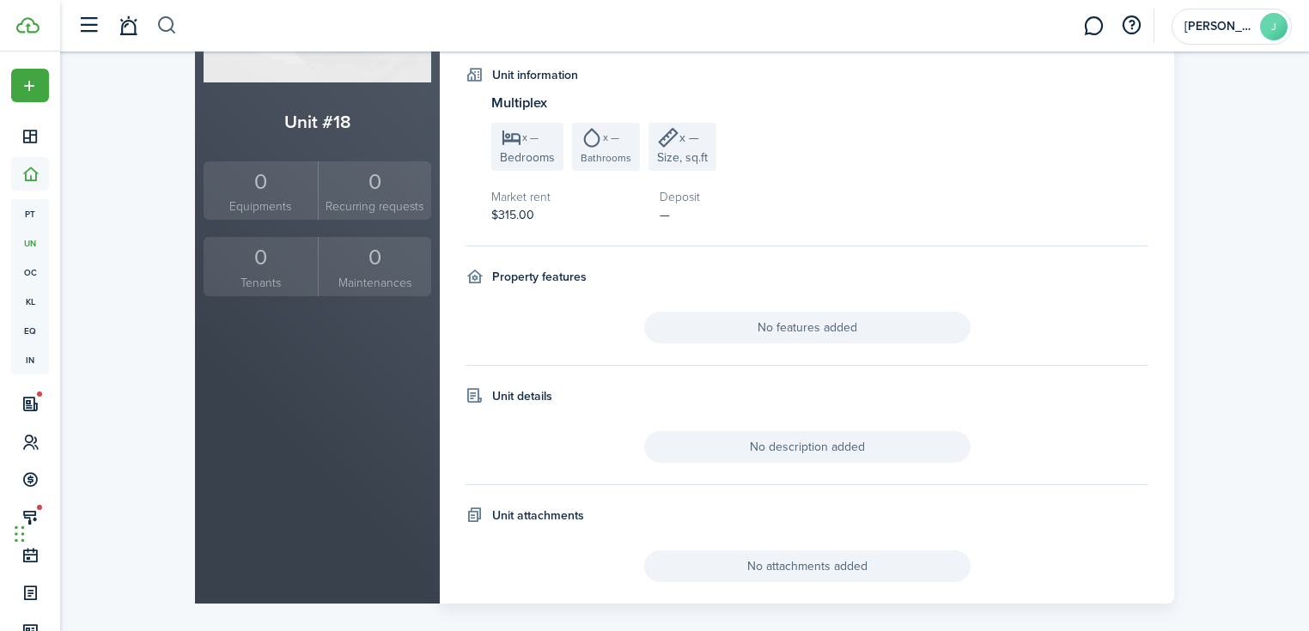
click at [174, 31] on button "button" at bounding box center [166, 25] width 21 height 29
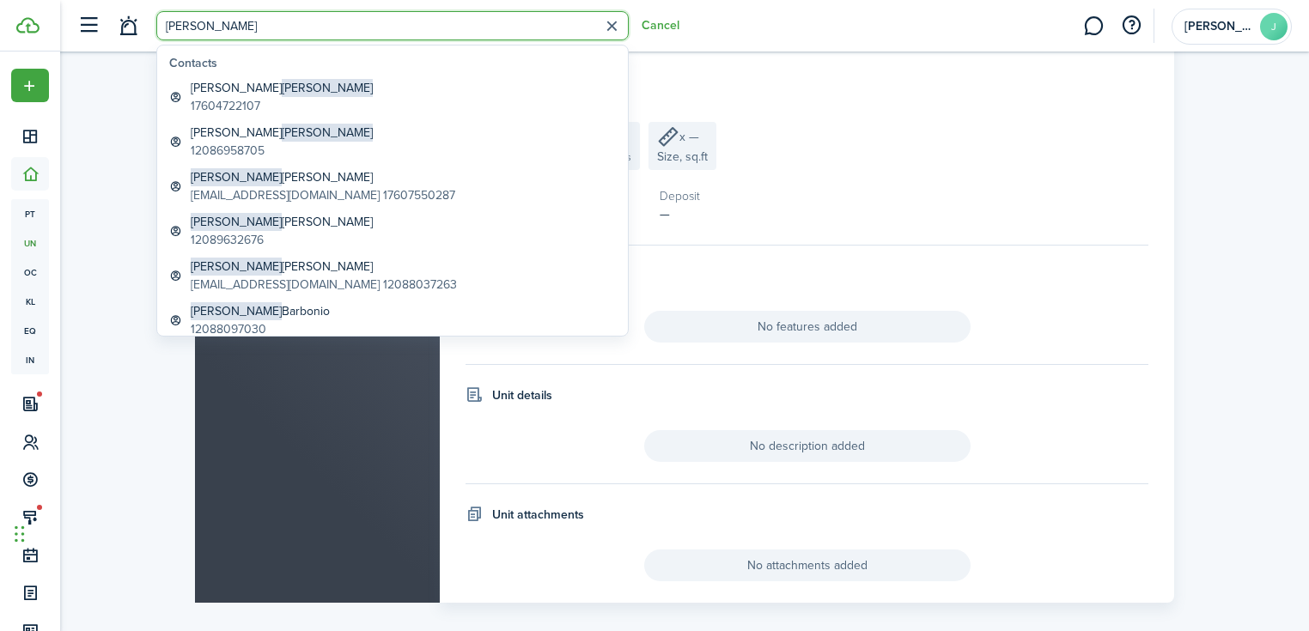
type input "[PERSON_NAME]"
click at [605, 28] on button "button" at bounding box center [612, 26] width 27 height 27
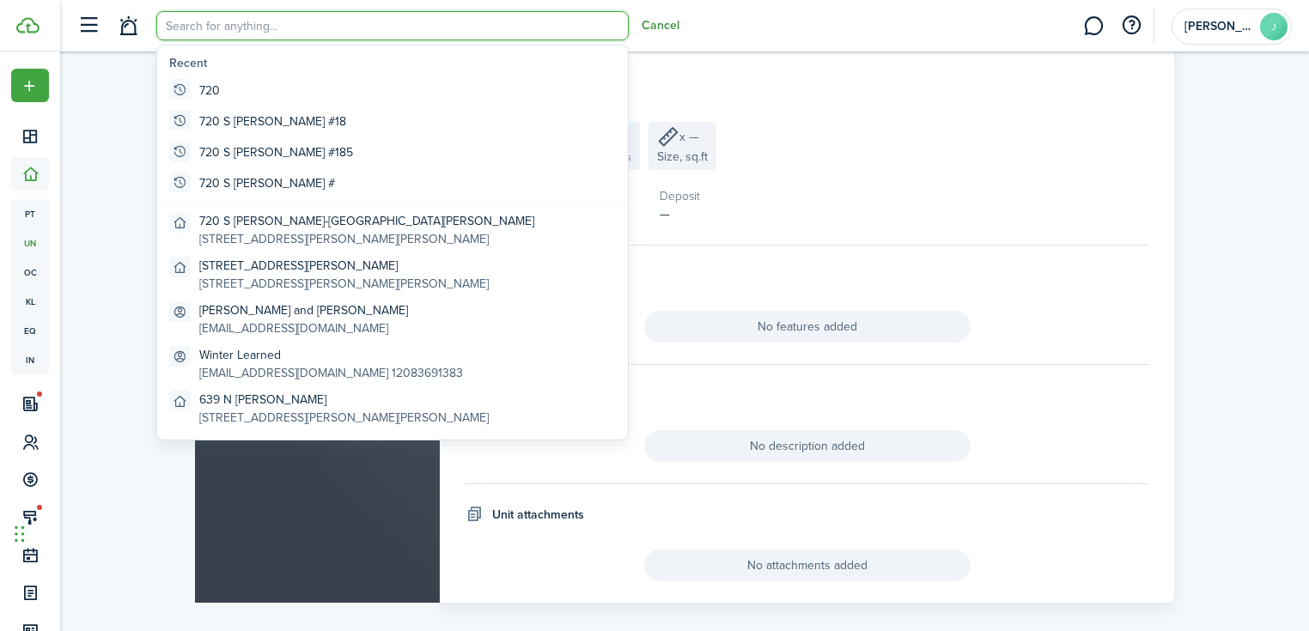
click at [653, 21] on button "Cancel" at bounding box center [660, 26] width 38 height 14
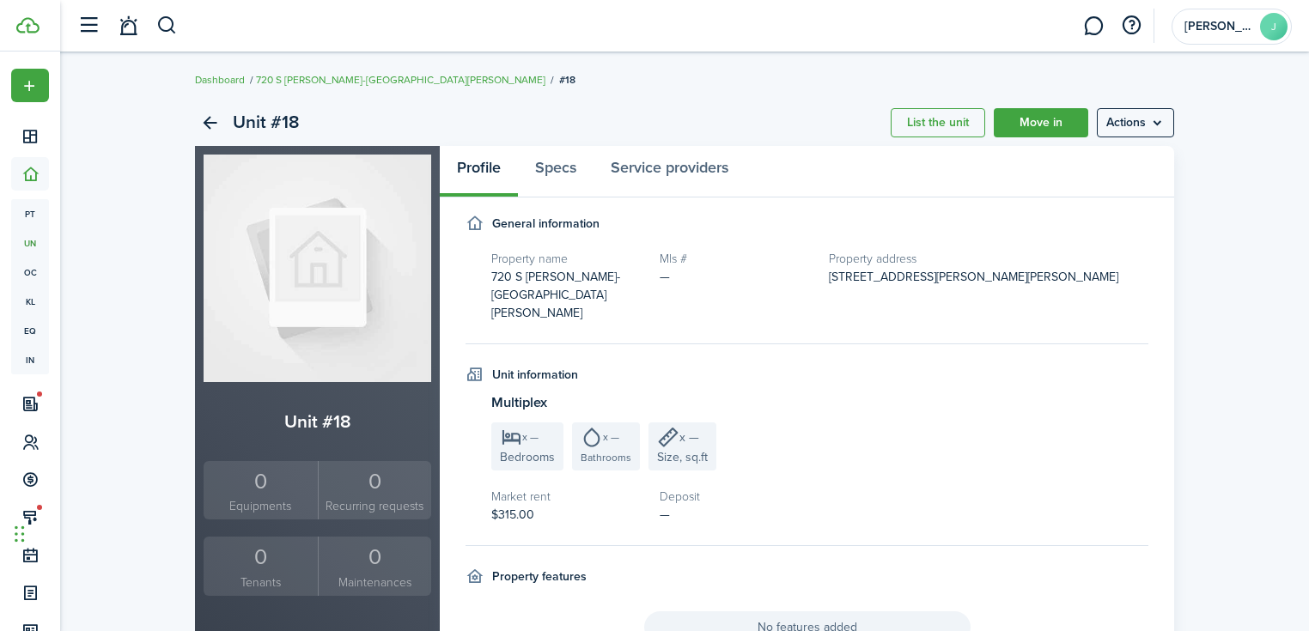
click at [187, 29] on header-wrapper "[PERSON_NAME]" at bounding box center [680, 26] width 1223 height 52
click at [177, 31] on button "button" at bounding box center [166, 25] width 21 height 29
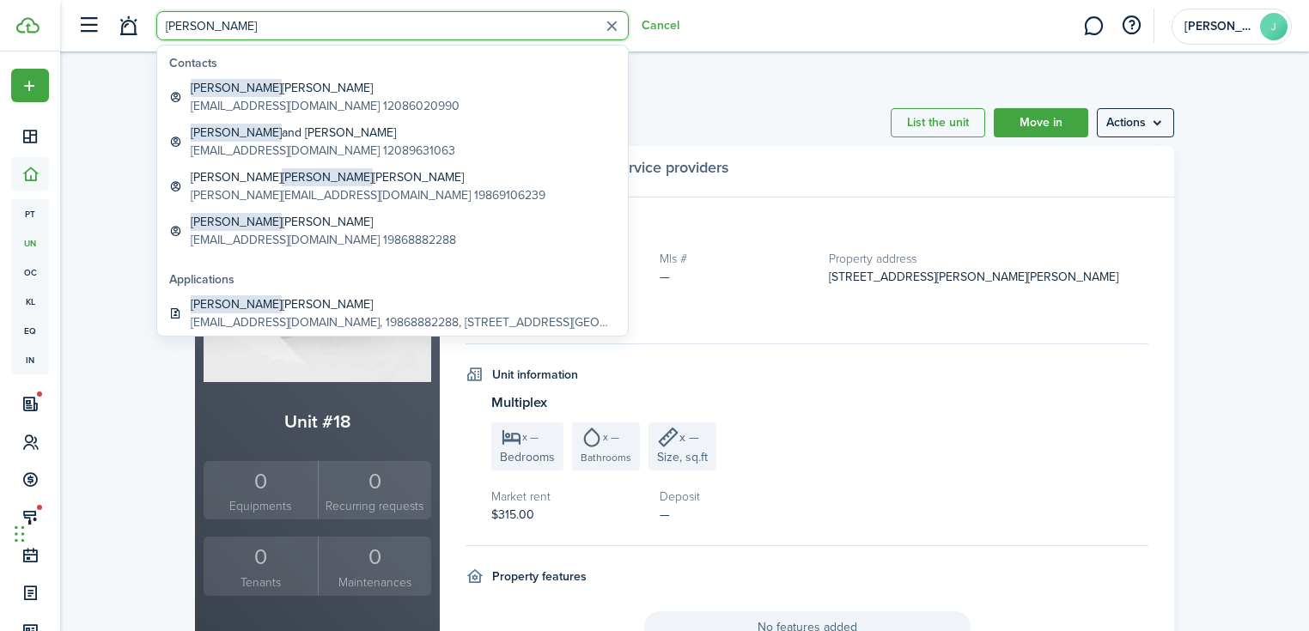
type input "[PERSON_NAME]"
click at [113, 189] on div "Unit #18 List the unit Move in Actions Unit #18 0 Equipments 0 Recurring reques…" at bounding box center [684, 501] width 1249 height 821
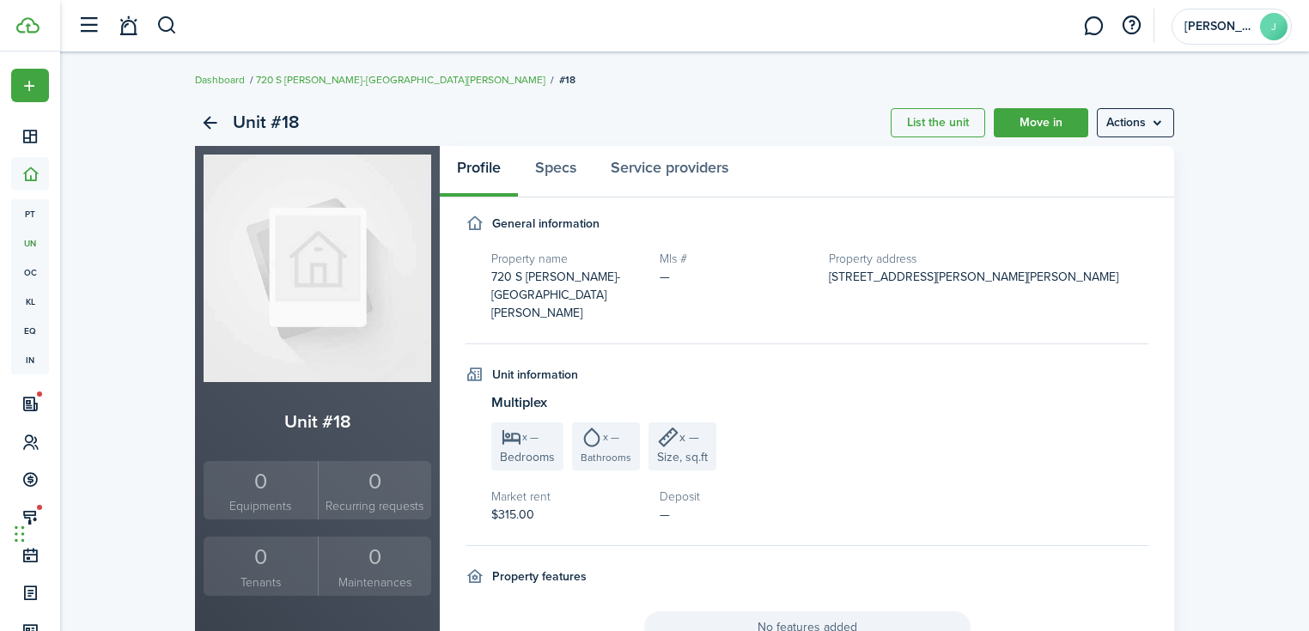
click at [183, 29] on header-wrapper "[PERSON_NAME]" at bounding box center [680, 26] width 1223 height 52
click at [176, 31] on button "button" at bounding box center [166, 25] width 21 height 29
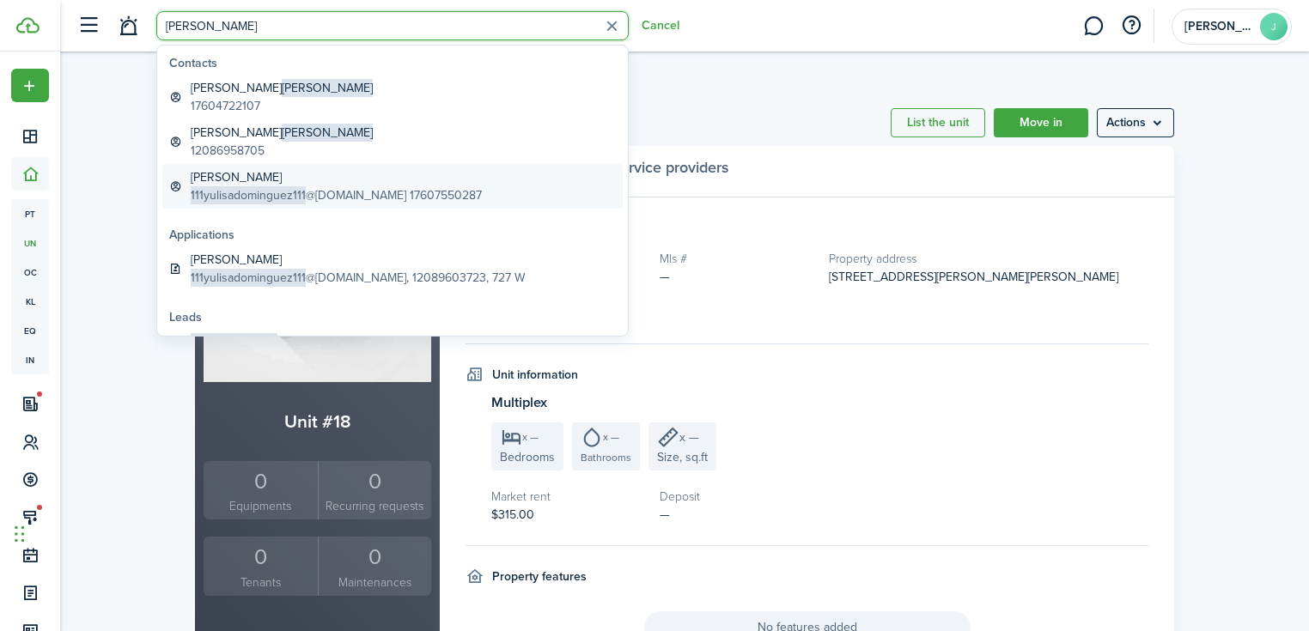
type input "[PERSON_NAME]"
click at [343, 192] on global-search-item-description "111yulisadominguez111 @[DOMAIN_NAME] 17607550287" at bounding box center [336, 195] width 291 height 18
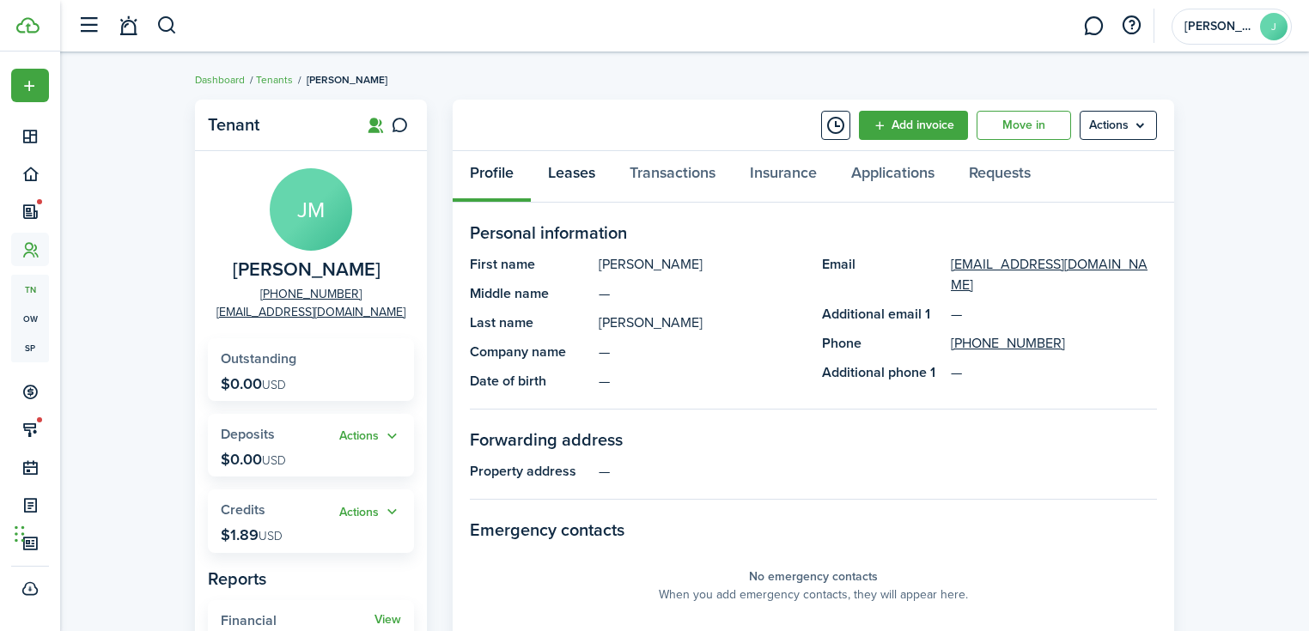
click at [582, 168] on link "Leases" at bounding box center [572, 177] width 82 height 52
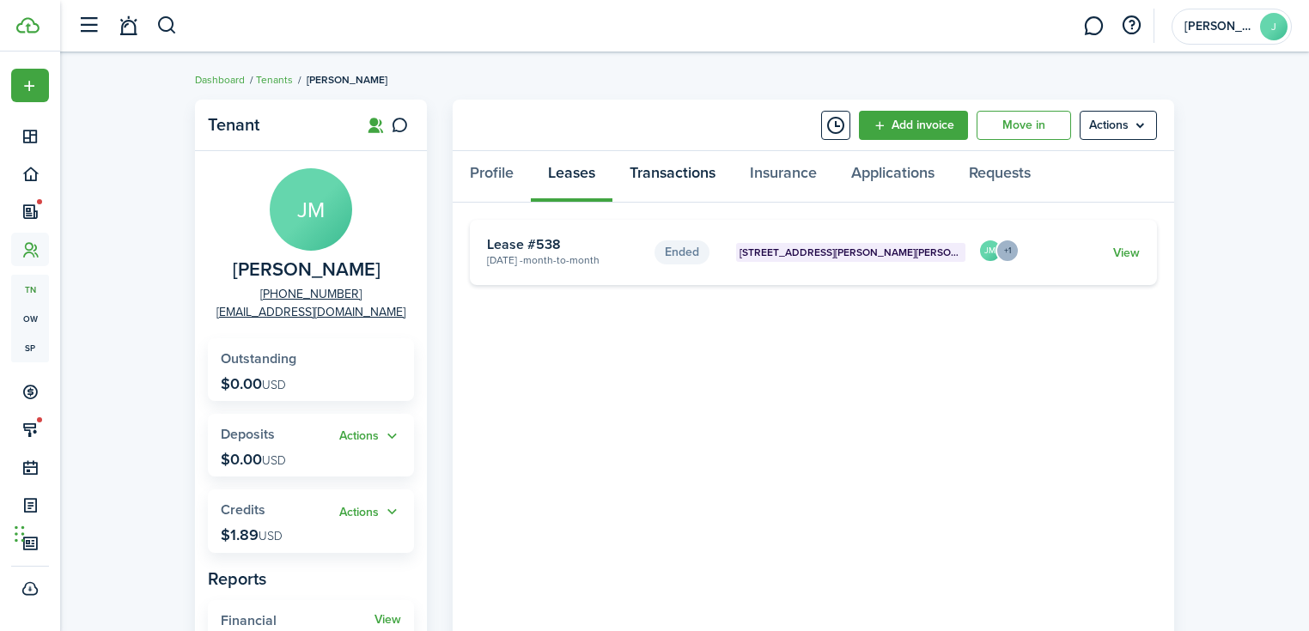
click at [682, 177] on link "Transactions" at bounding box center [672, 177] width 120 height 52
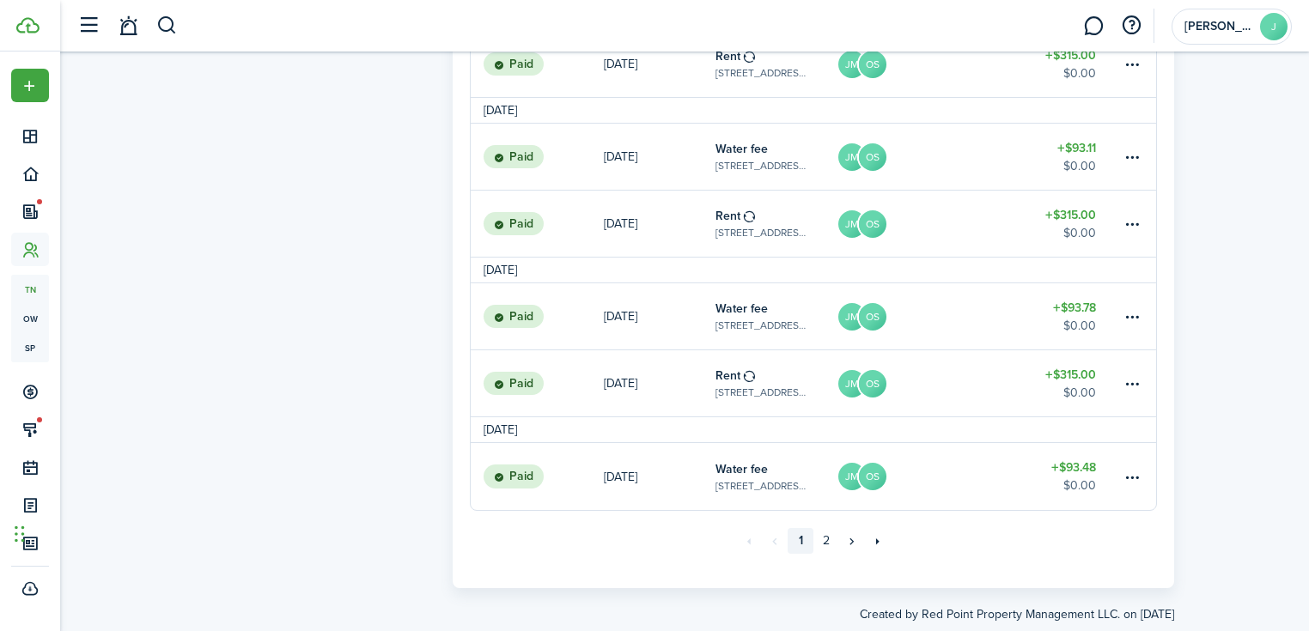
scroll to position [1385, 0]
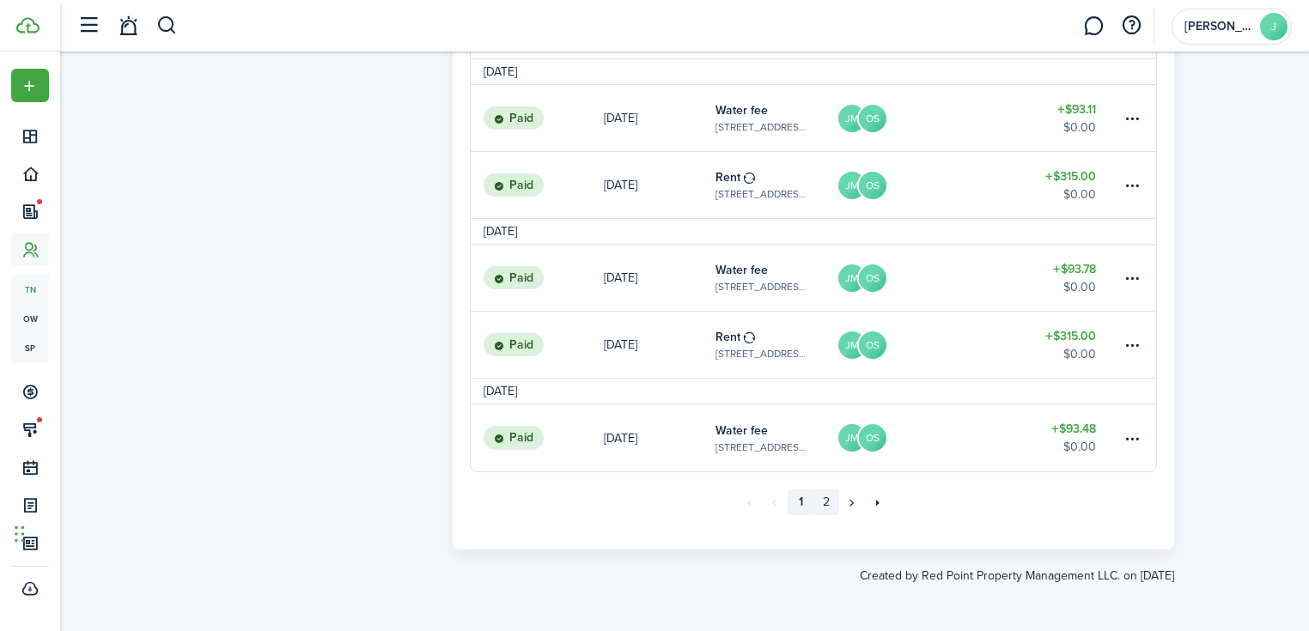
click at [817, 501] on link "2" at bounding box center [826, 502] width 26 height 26
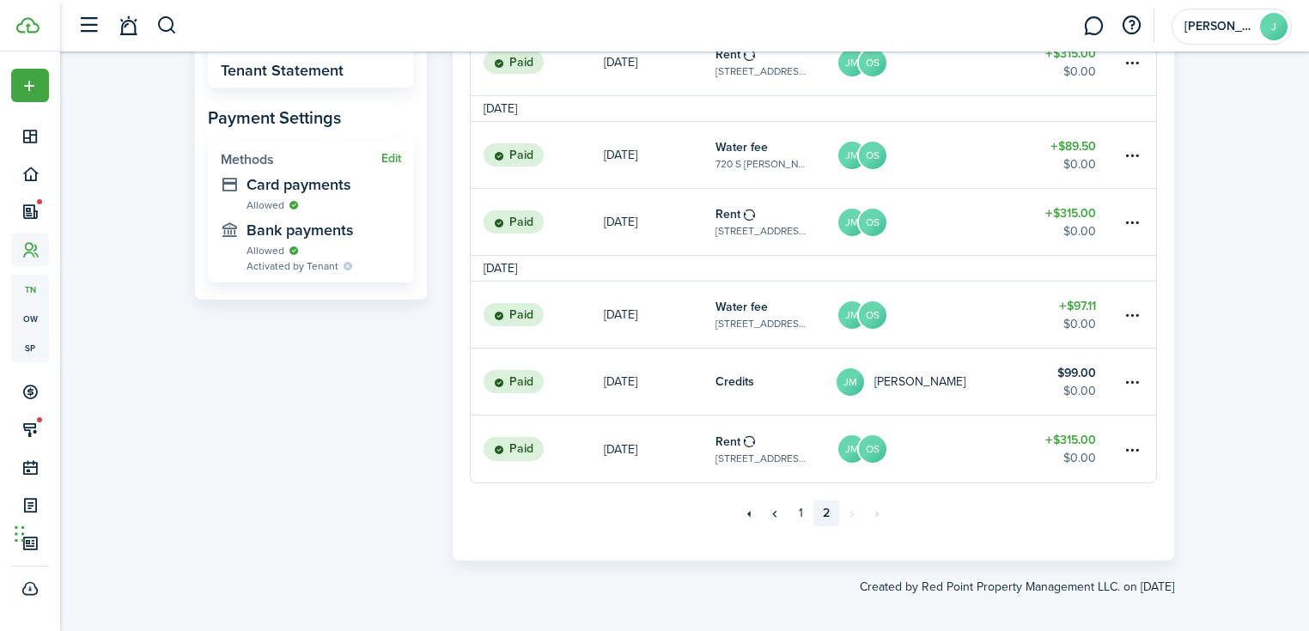
scroll to position [587, 0]
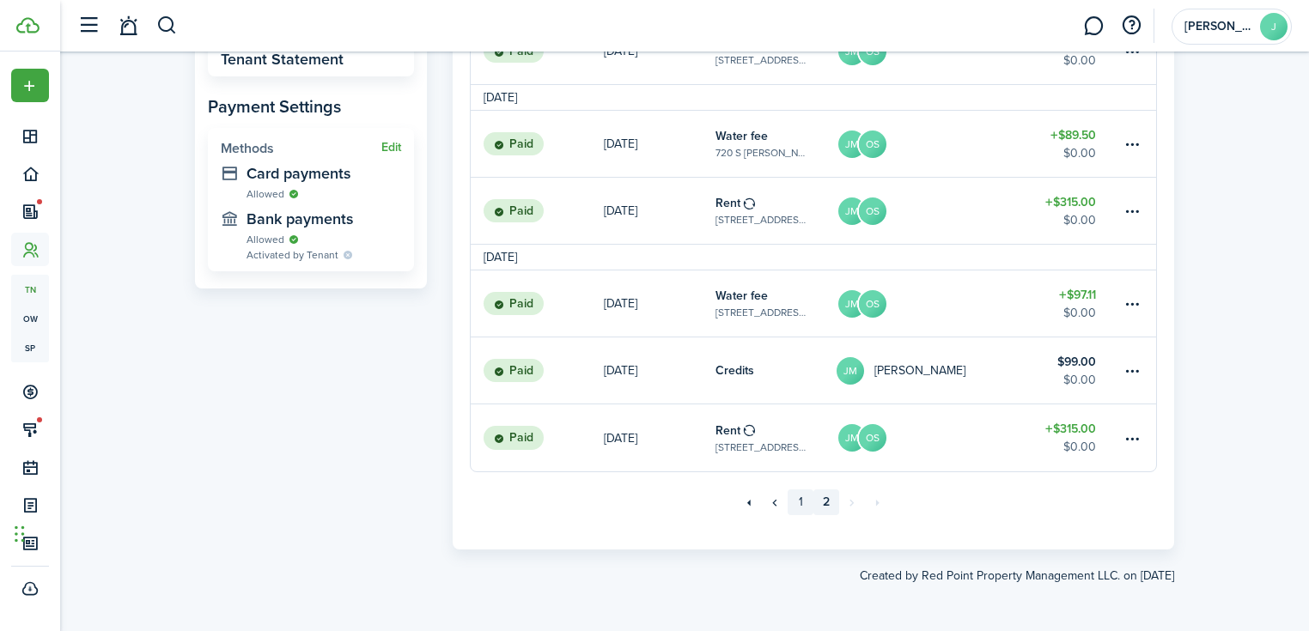
click at [799, 493] on link "1" at bounding box center [800, 502] width 26 height 26
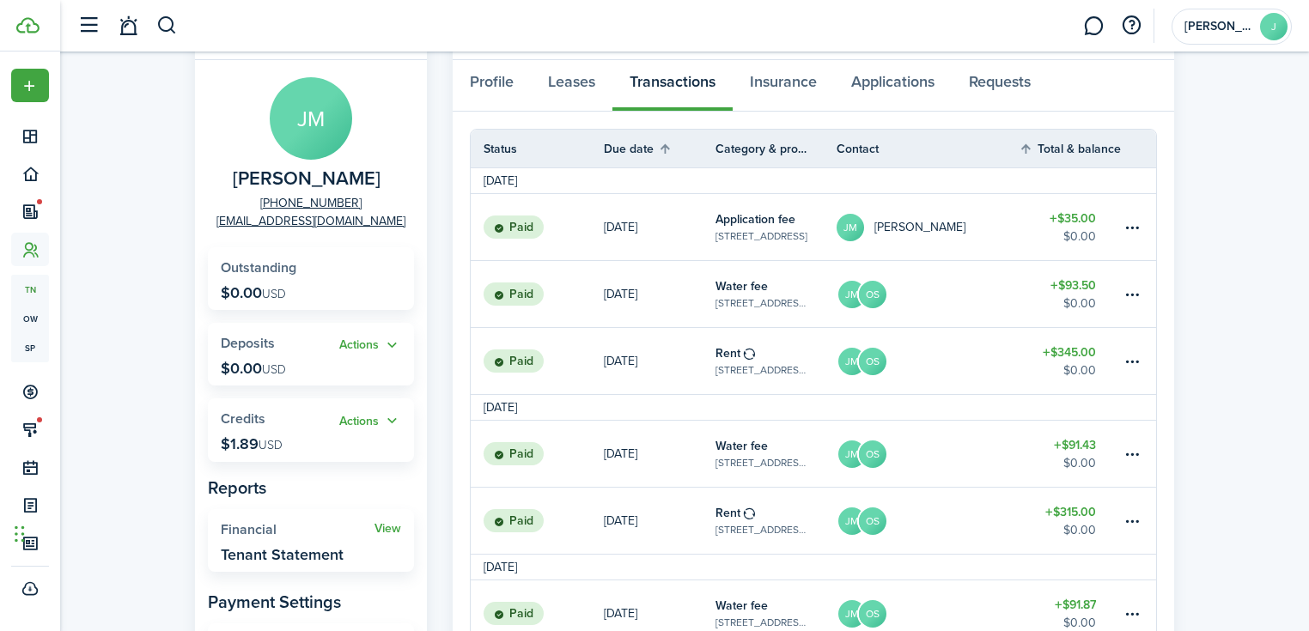
scroll to position [137, 0]
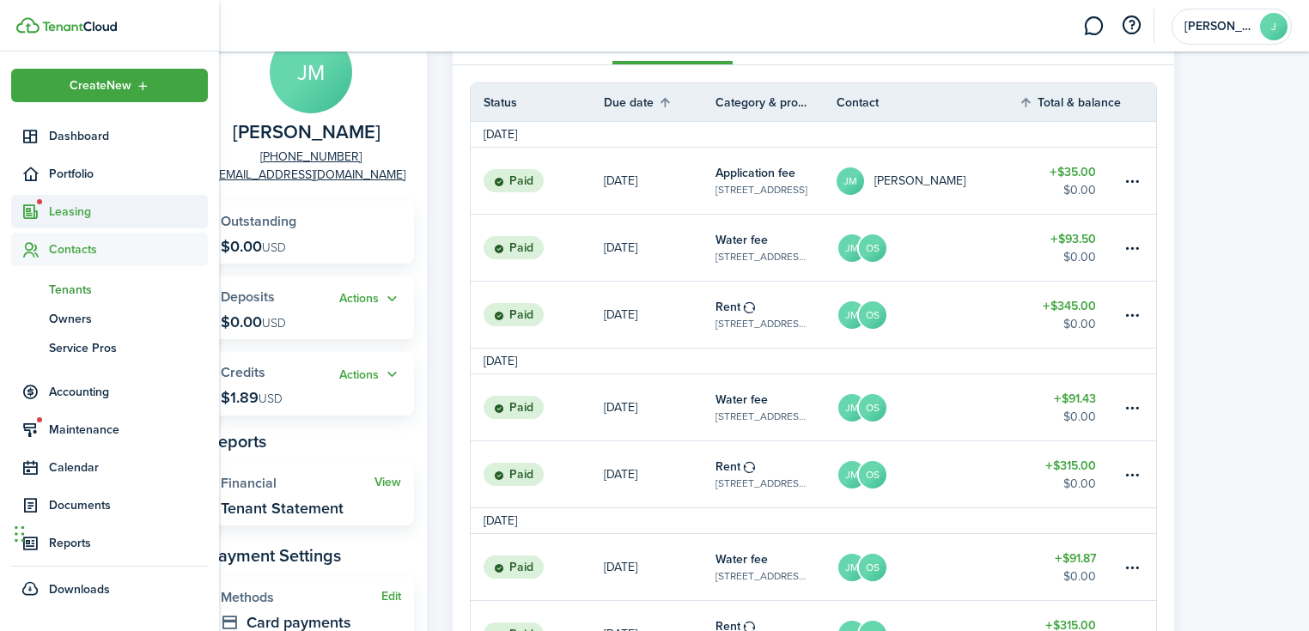
click at [46, 214] on sidebar-link-icon at bounding box center [30, 212] width 38 height 18
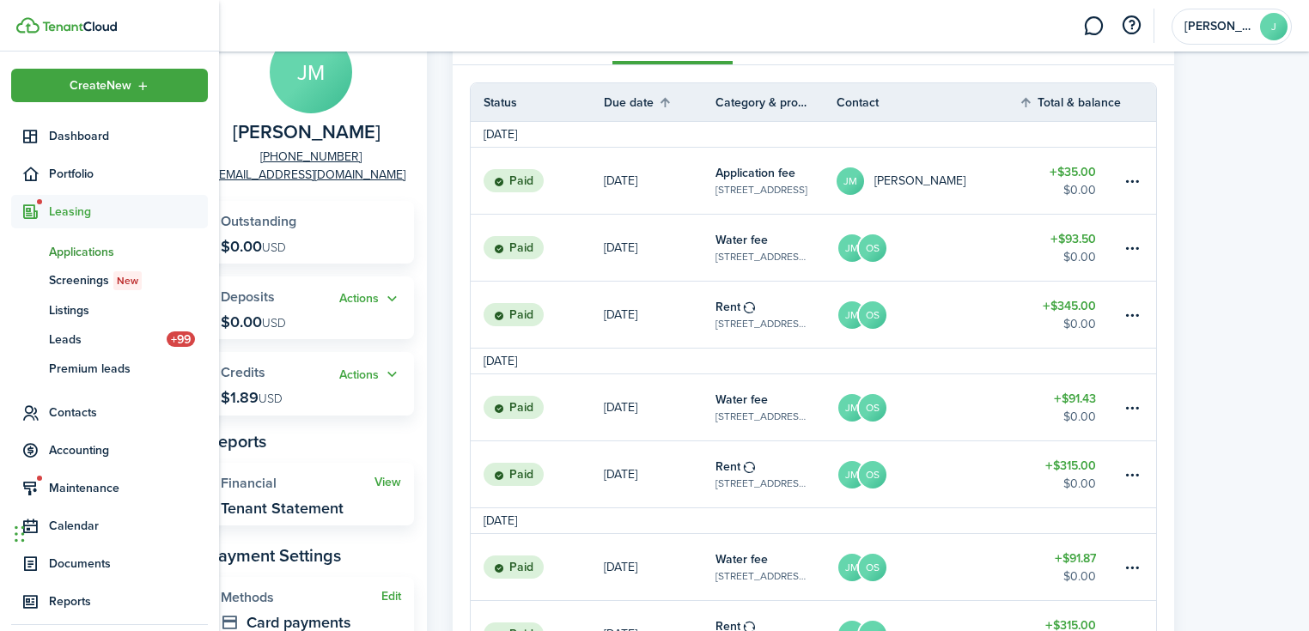
click at [52, 251] on span "Applications" at bounding box center [128, 252] width 159 height 18
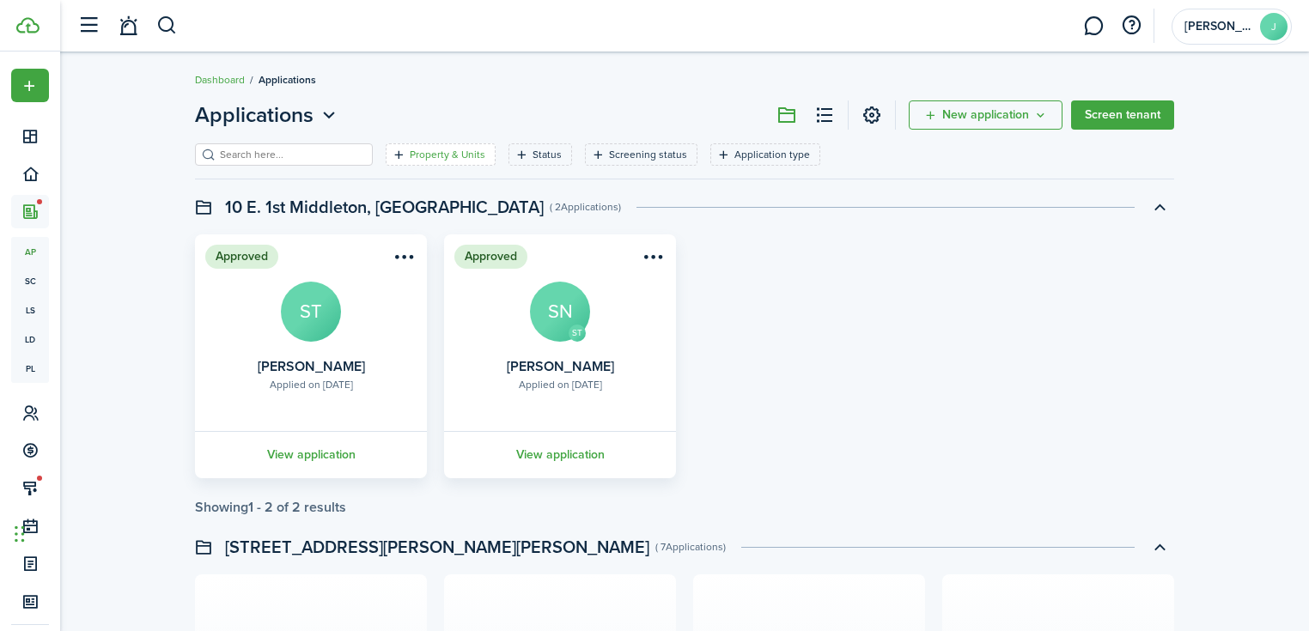
click at [410, 158] on filter-tag-label "Property & Units" at bounding box center [448, 154] width 76 height 15
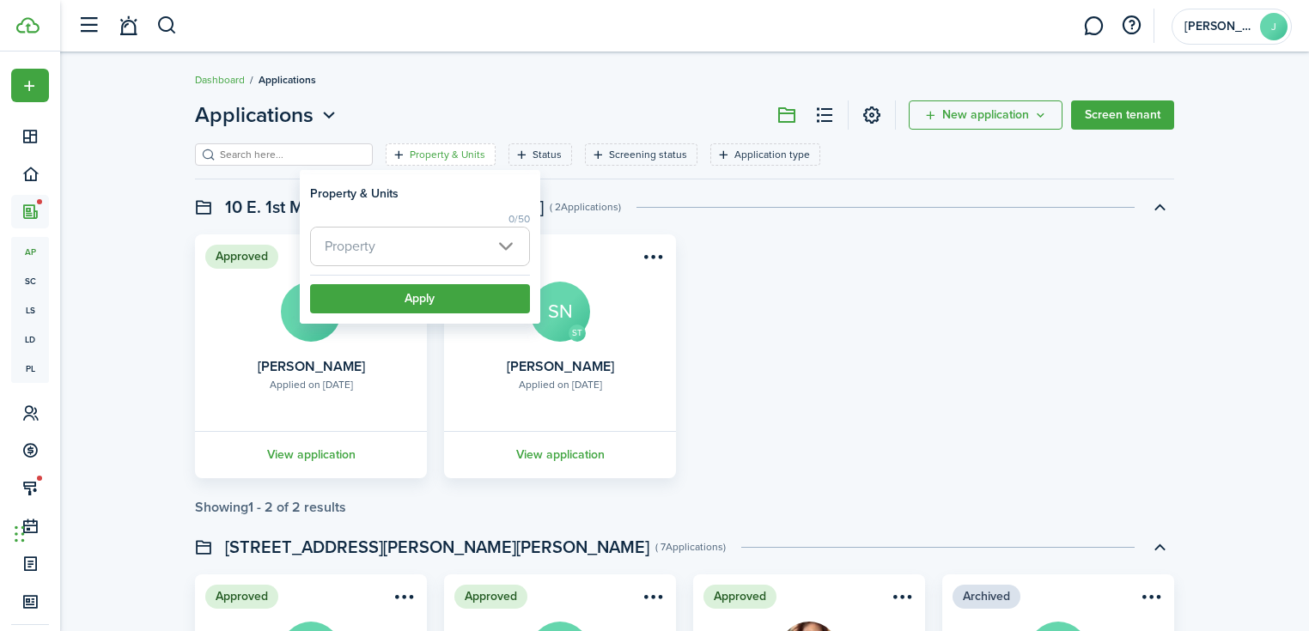
click at [419, 233] on span "Property" at bounding box center [420, 247] width 218 height 38
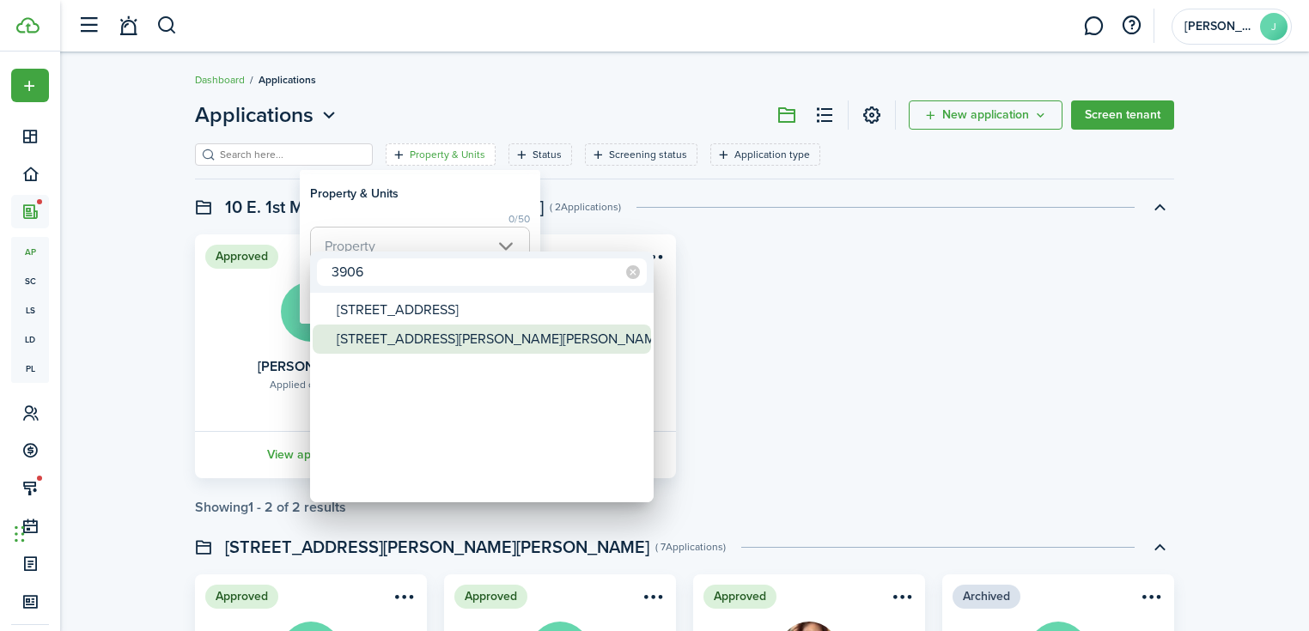
type input "3906"
drag, startPoint x: 412, startPoint y: 331, endPoint x: 409, endPoint y: 315, distance: 16.7
click at [411, 328] on div "[STREET_ADDRESS][PERSON_NAME][PERSON_NAME]" at bounding box center [489, 339] width 304 height 29
type input "[STREET_ADDRESS][PERSON_NAME][PERSON_NAME]"
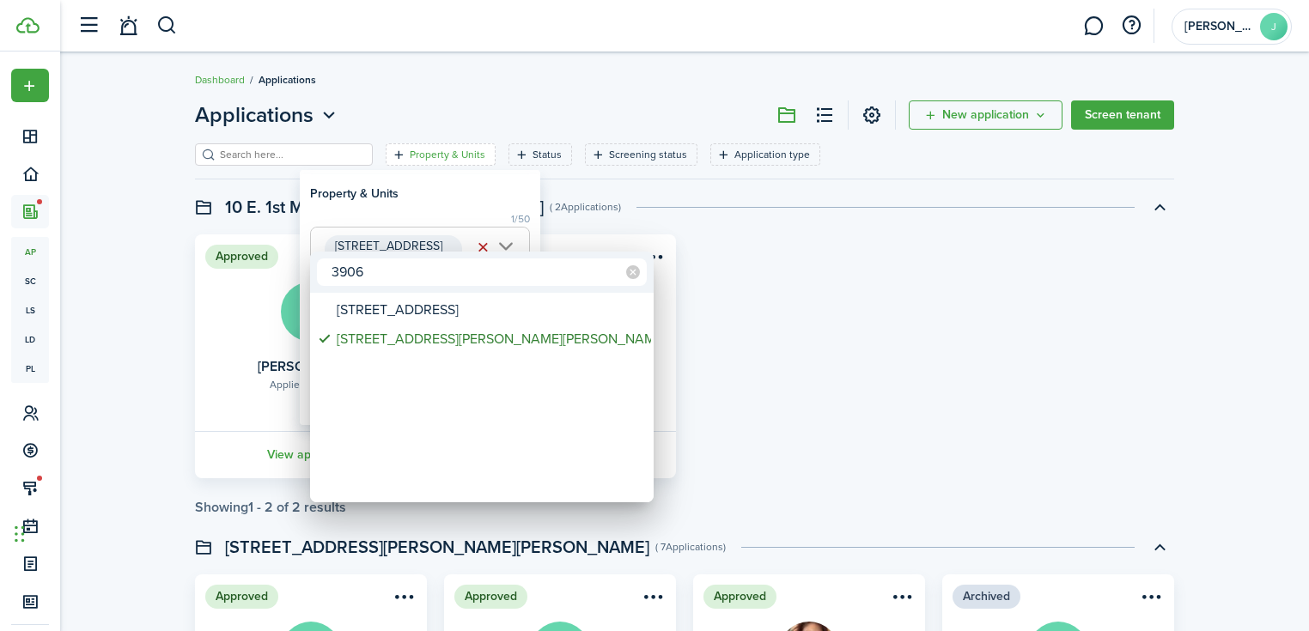
click at [429, 190] on div at bounding box center [654, 316] width 1583 height 906
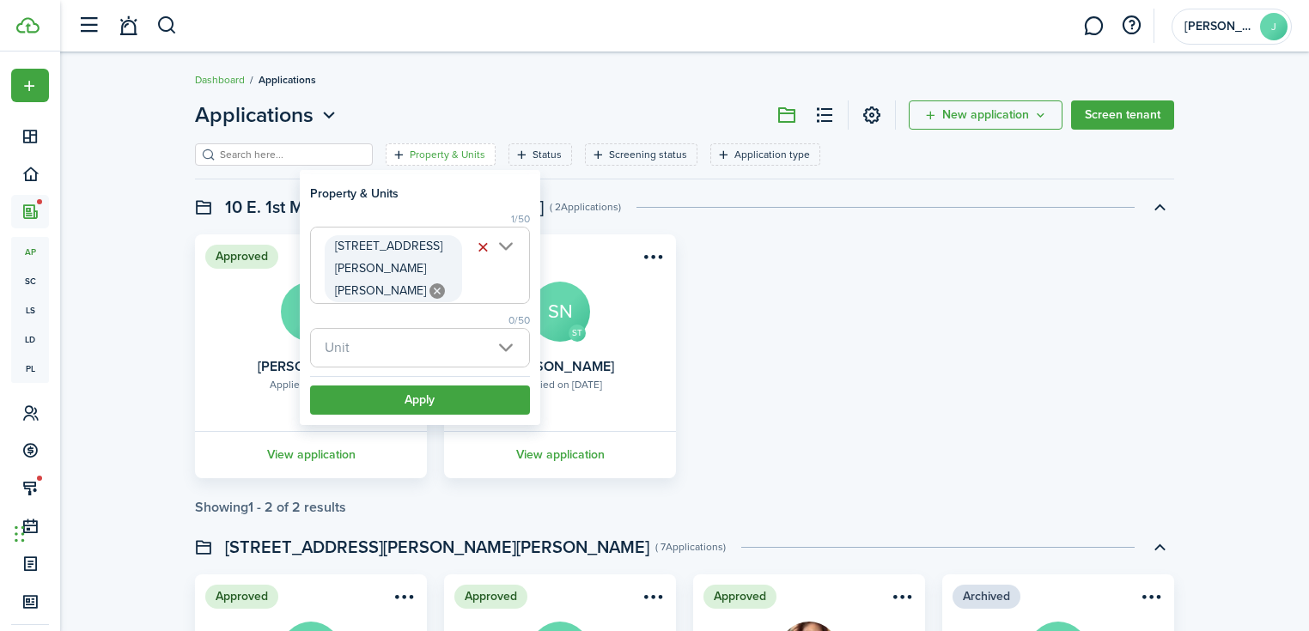
click at [387, 329] on span "Unit" at bounding box center [420, 348] width 218 height 38
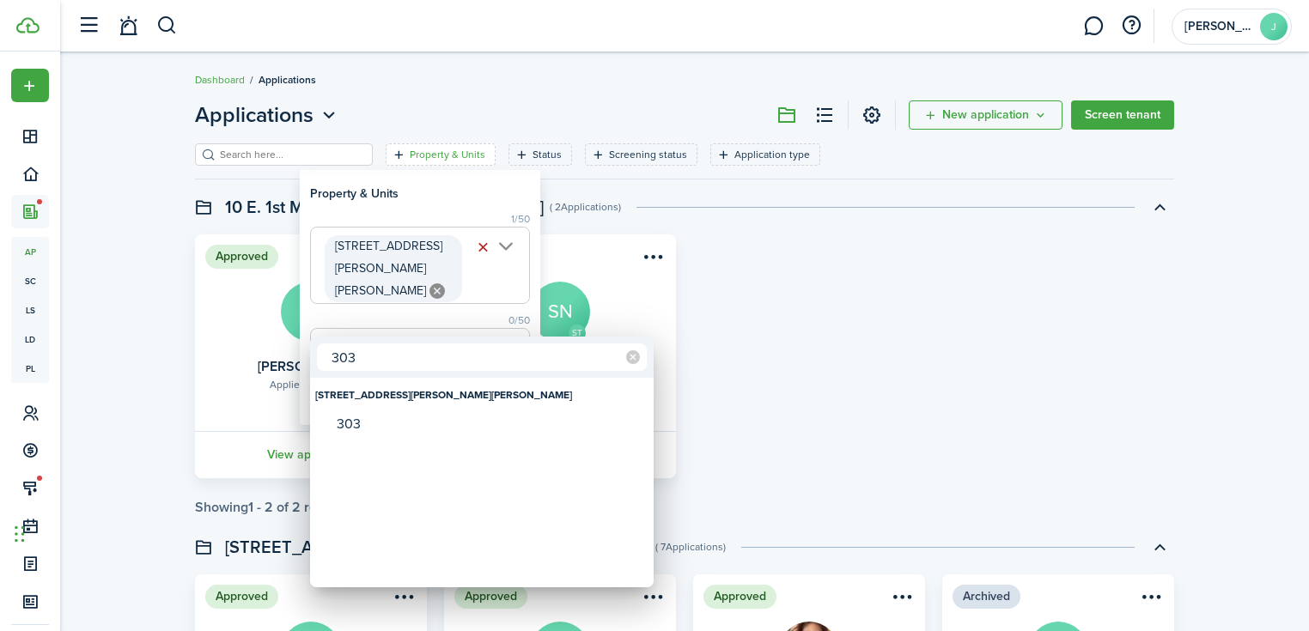
type input "303"
click at [392, 426] on div "303" at bounding box center [489, 424] width 304 height 29
type input "303"
click at [417, 199] on div at bounding box center [654, 316] width 1583 height 906
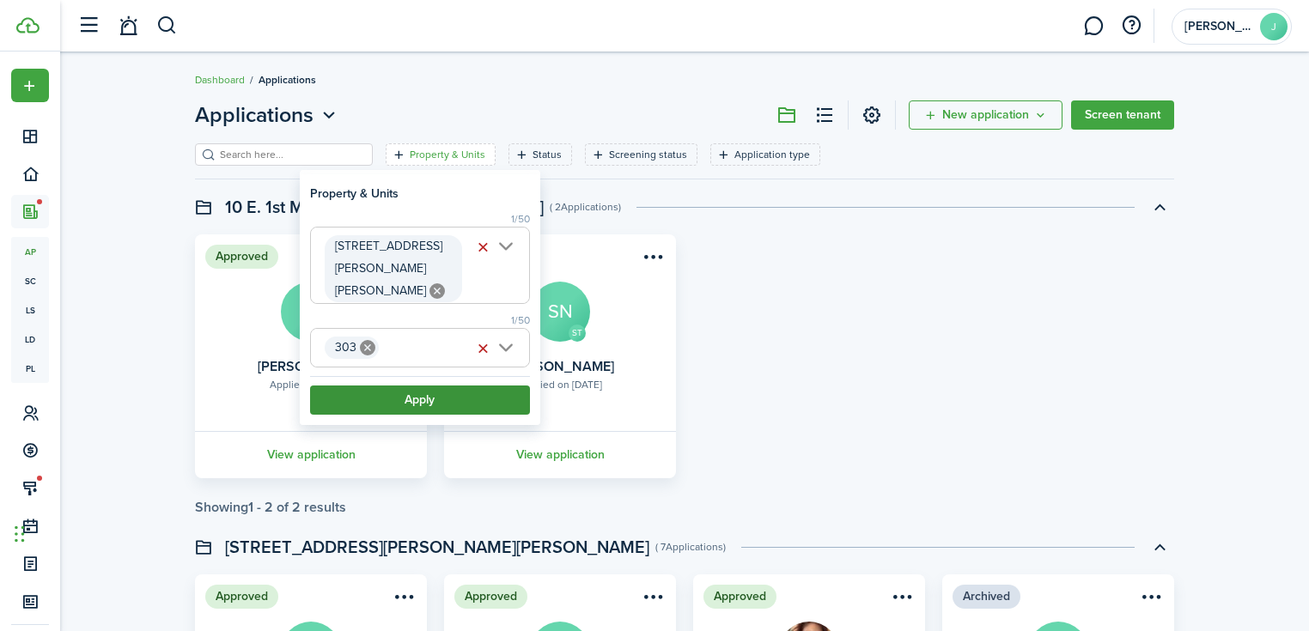
click at [437, 386] on button "Apply" at bounding box center [420, 400] width 220 height 29
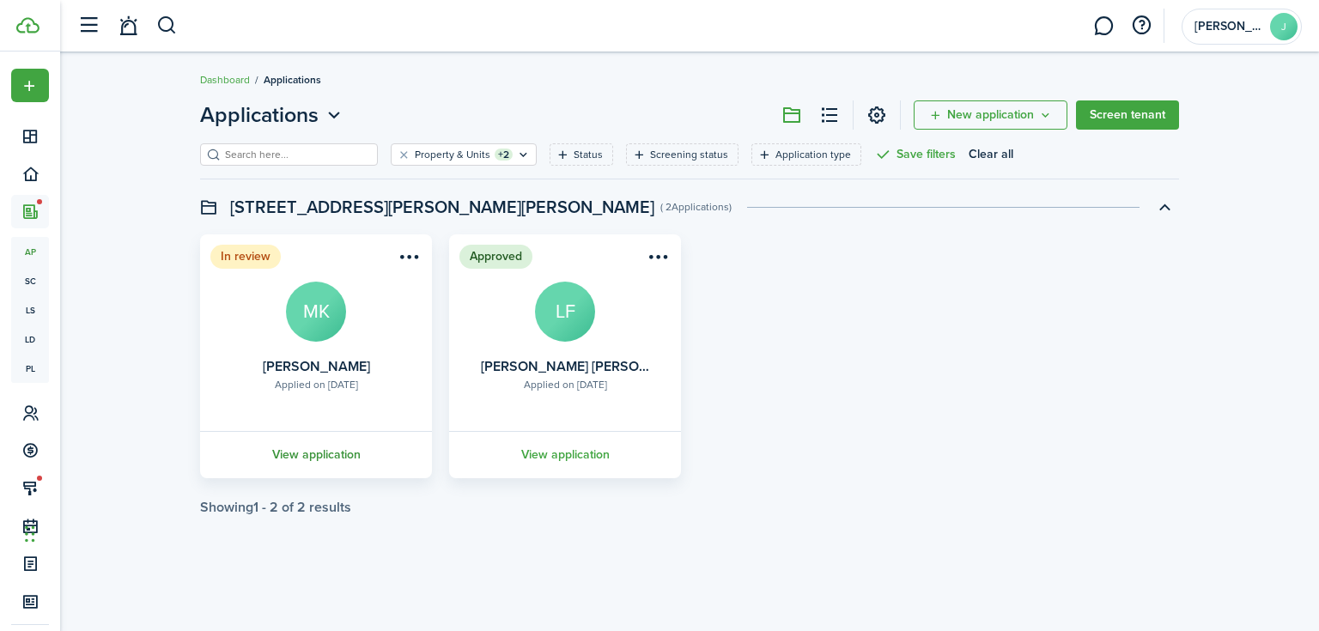
click at [364, 460] on link "View application" at bounding box center [316, 454] width 237 height 47
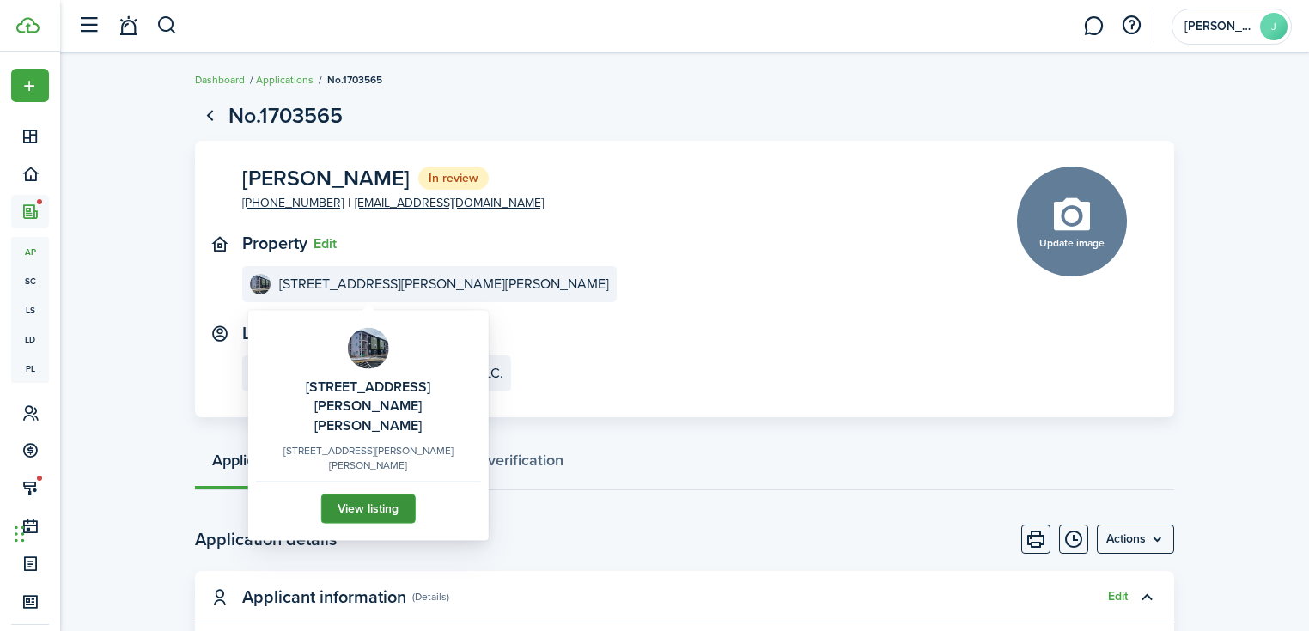
click at [388, 494] on link "View listing" at bounding box center [368, 508] width 94 height 29
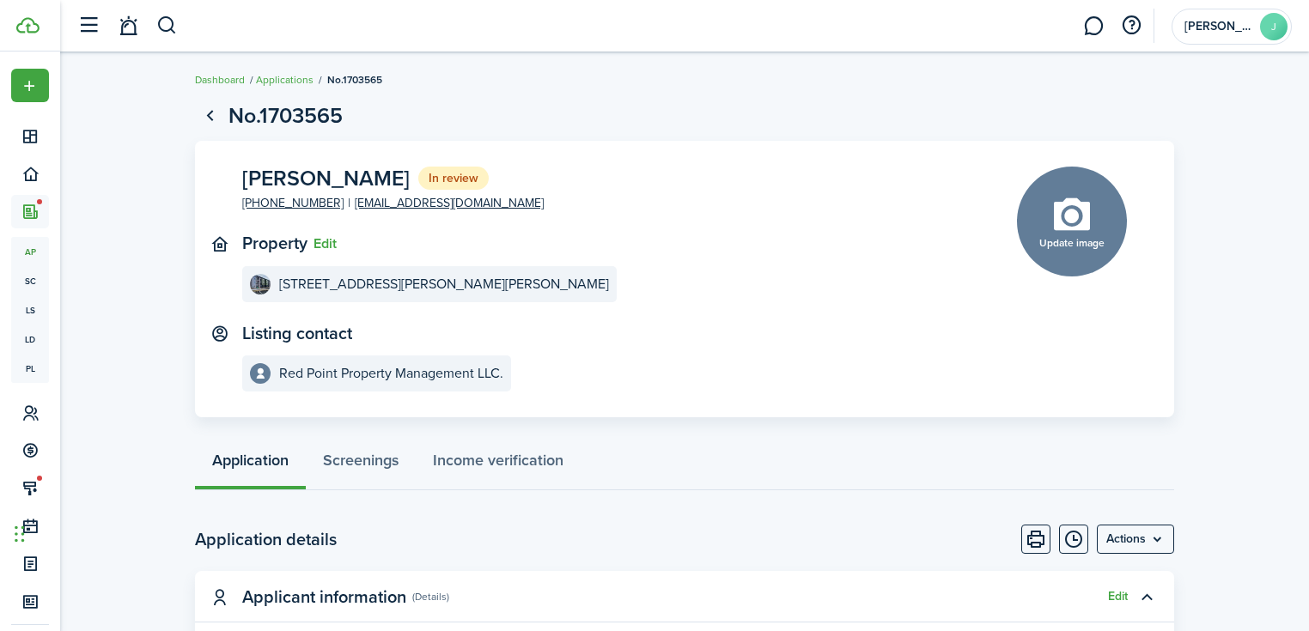
click at [658, 274] on panel-main-content "[STREET_ADDRESS][PERSON_NAME][PERSON_NAME]" at bounding box center [603, 284] width 723 height 36
click at [1084, 23] on link "1" at bounding box center [1093, 26] width 33 height 44
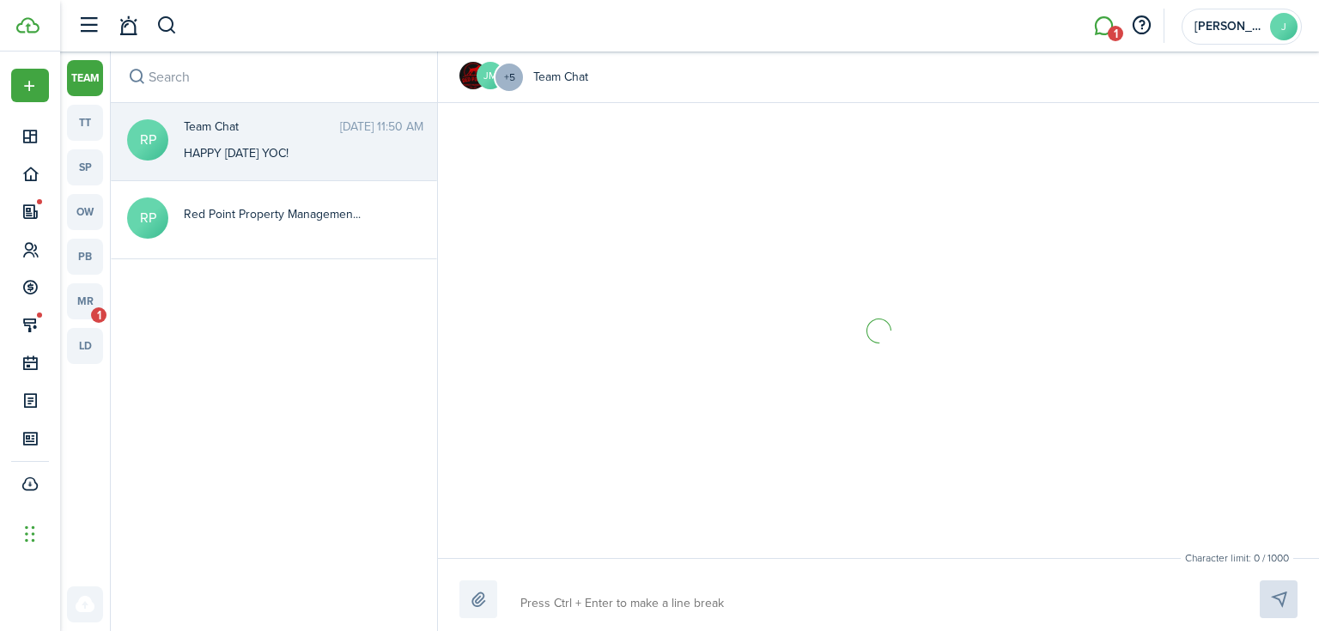
scroll to position [1904, 0]
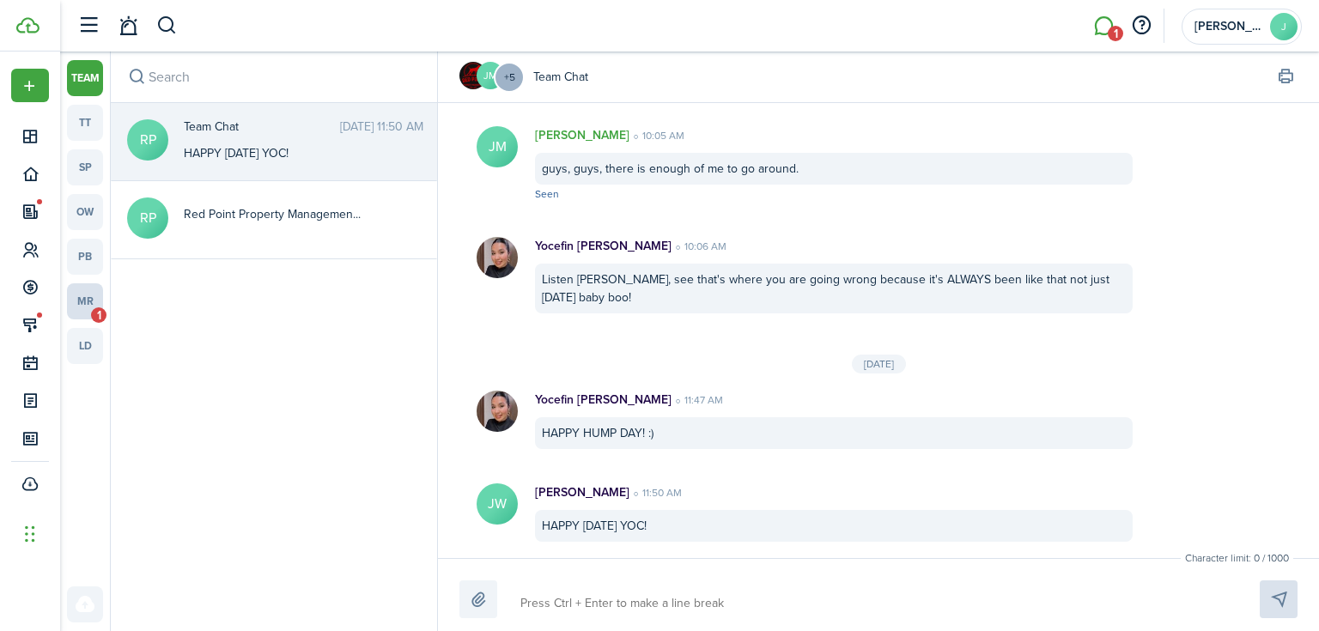
click at [88, 302] on link "mr 1" at bounding box center [85, 301] width 36 height 36
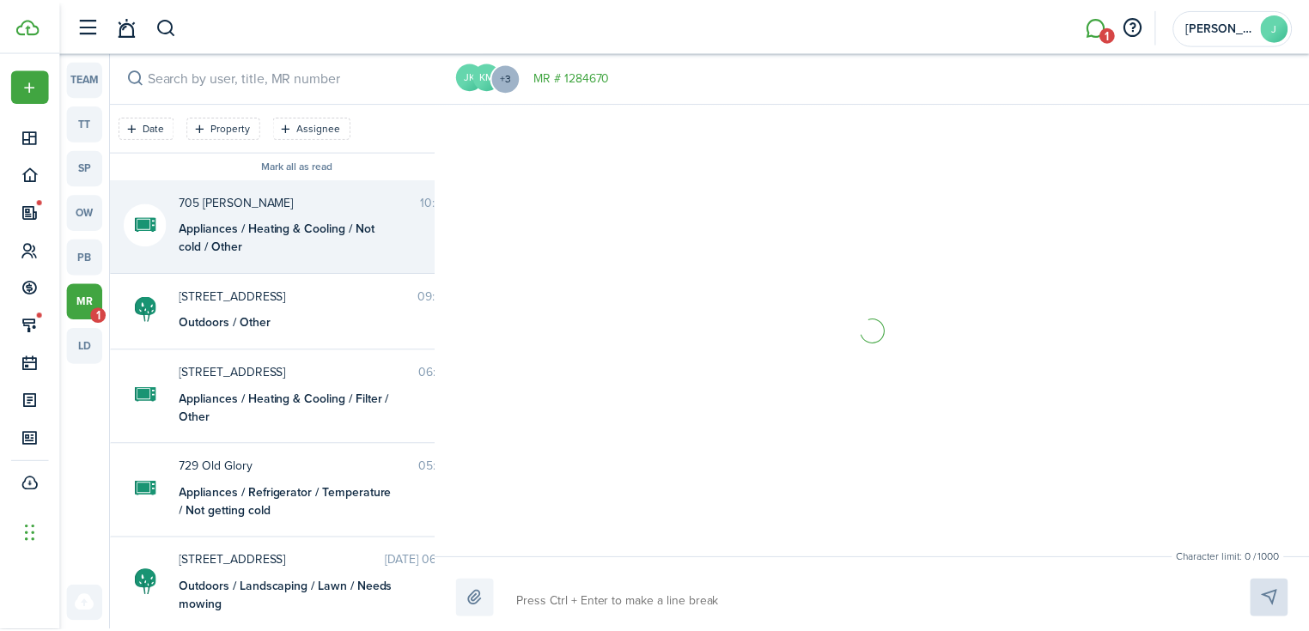
scroll to position [1233, 0]
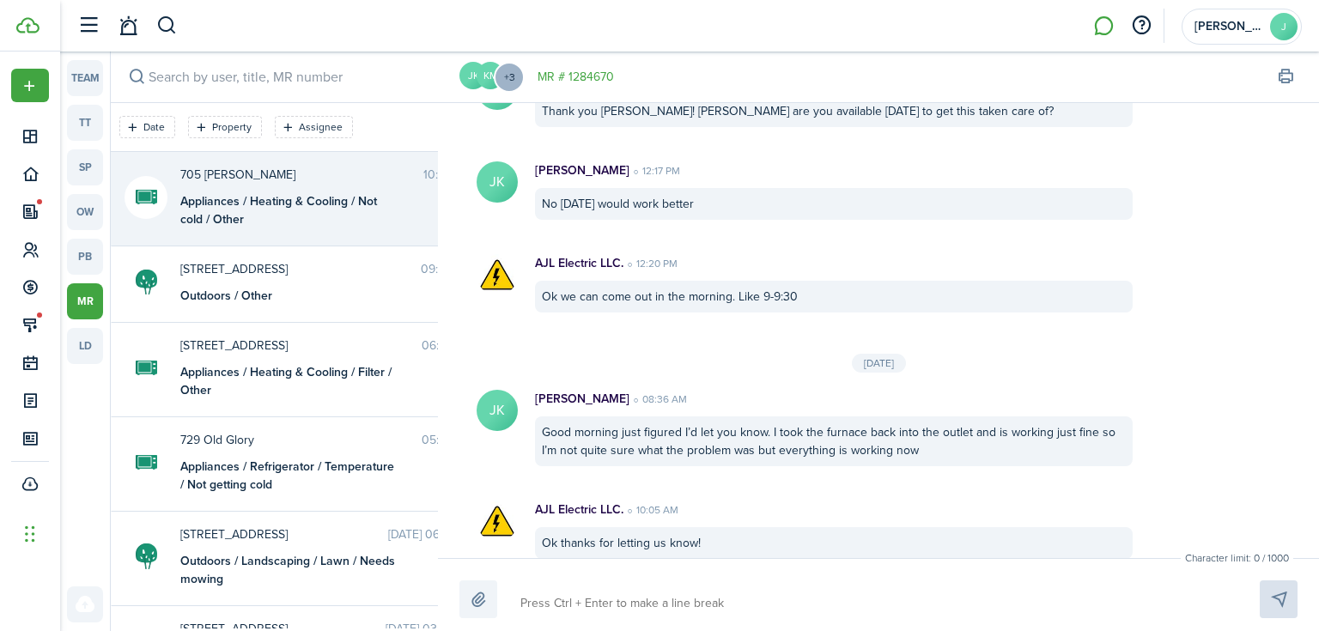
click at [185, 24] on header-wrapper "[PERSON_NAME]" at bounding box center [685, 26] width 1233 height 52
click at [168, 36] on button "button" at bounding box center [166, 25] width 21 height 29
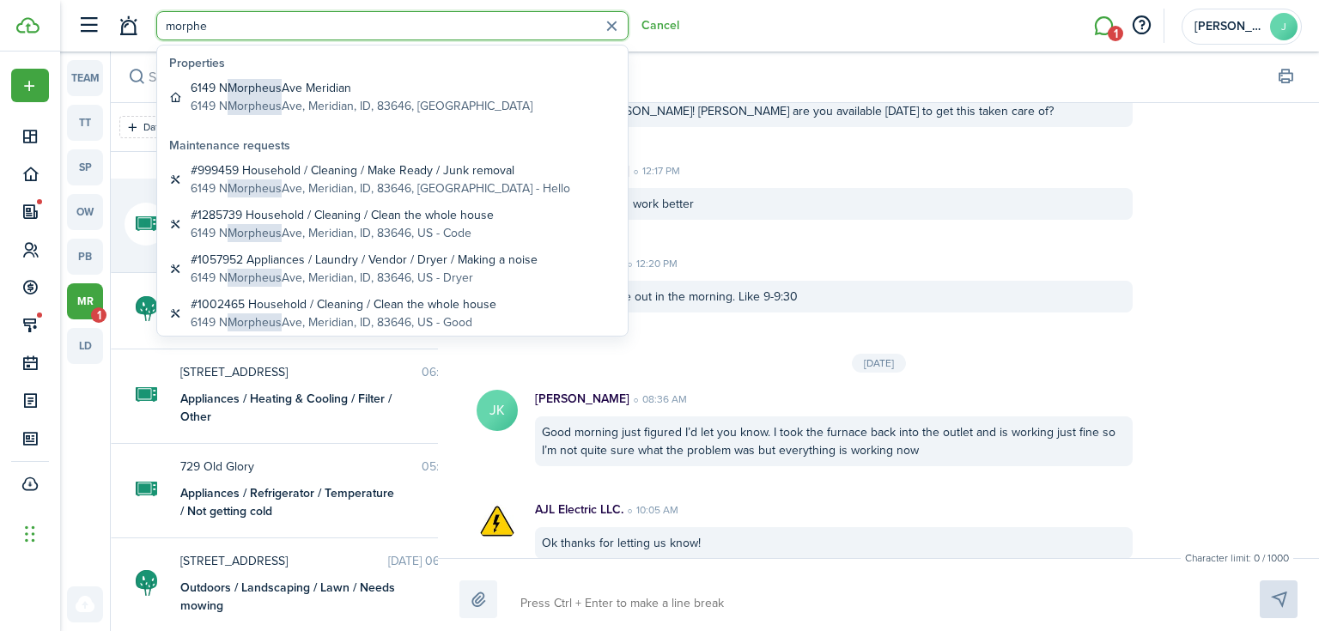
type input "morphe"
click at [1097, 38] on li "1" at bounding box center [1104, 26] width 40 height 44
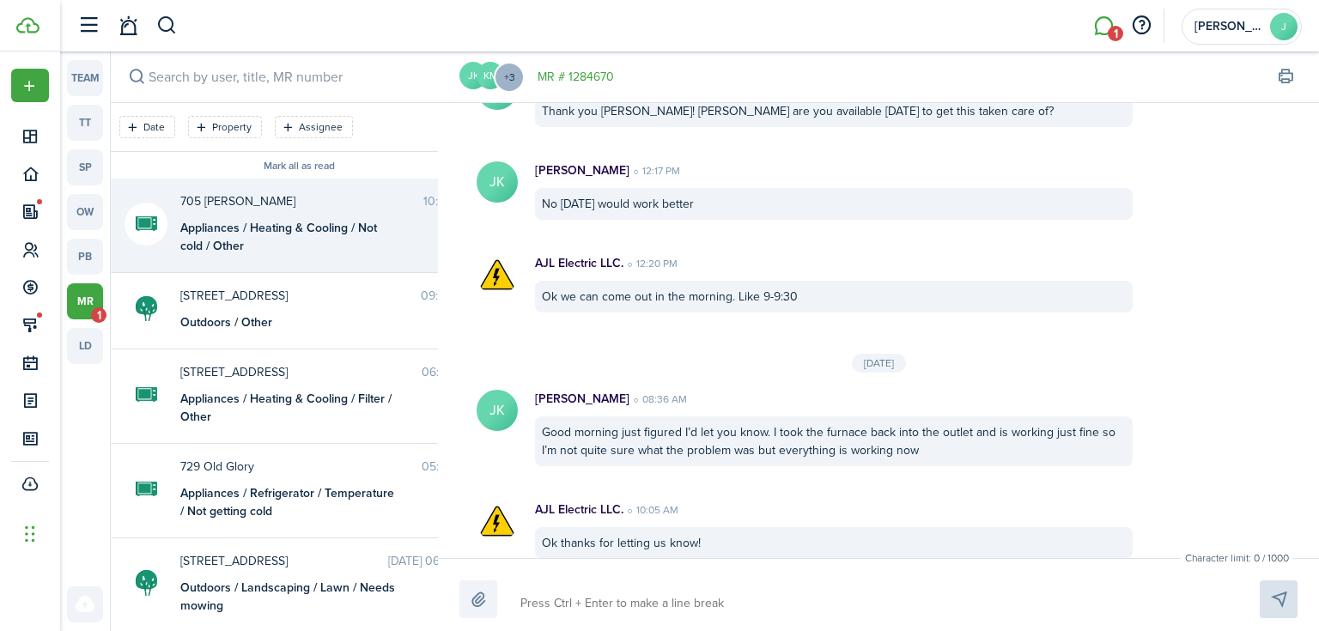
click at [1103, 27] on li "1" at bounding box center [1104, 26] width 40 height 44
click at [76, 309] on link "mr 1" at bounding box center [85, 301] width 36 height 36
click at [100, 371] on div "team tt sp ow pb mr 1 ld" at bounding box center [85, 270] width 36 height 420
click at [88, 347] on link "ld" at bounding box center [85, 346] width 36 height 36
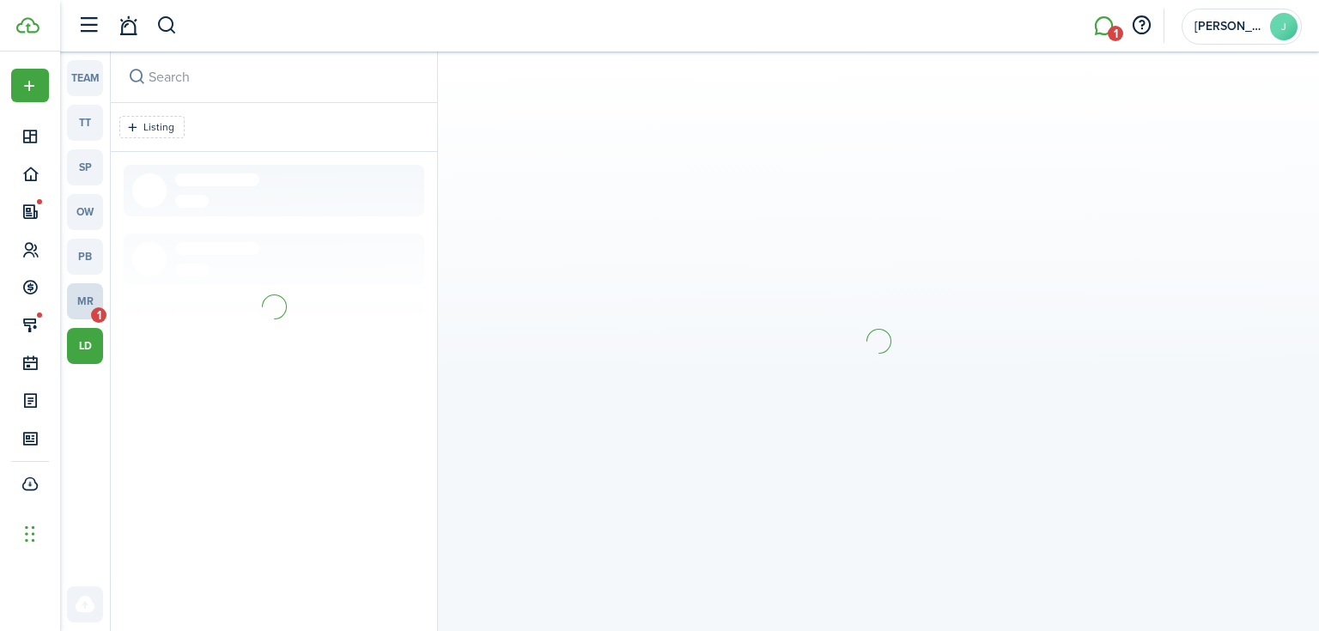
click at [85, 311] on link "mr 1" at bounding box center [85, 301] width 36 height 36
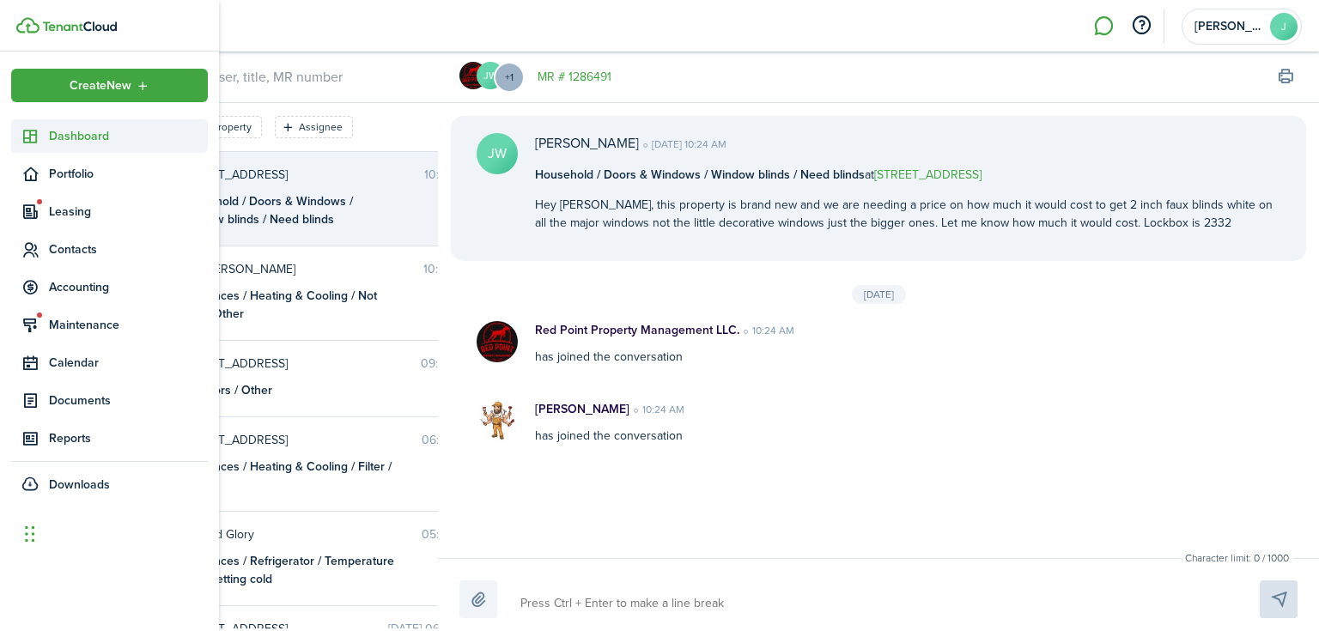
click at [78, 136] on span "Dashboard" at bounding box center [128, 136] width 159 height 18
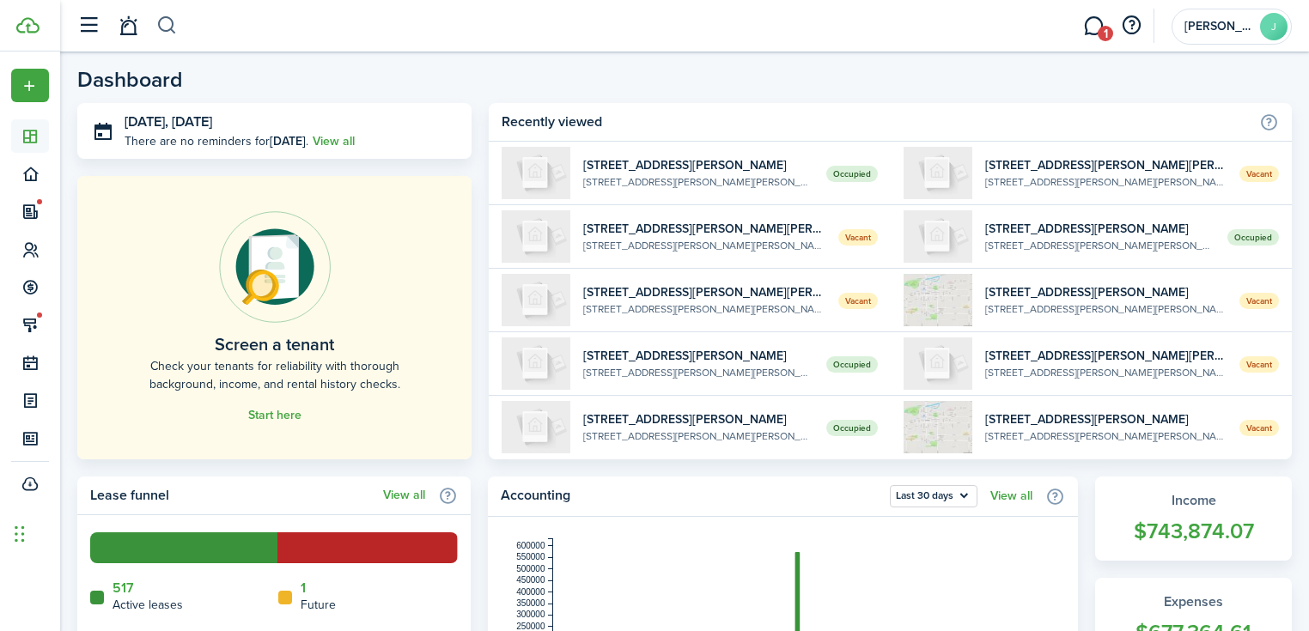
click at [172, 21] on button "button" at bounding box center [166, 25] width 21 height 29
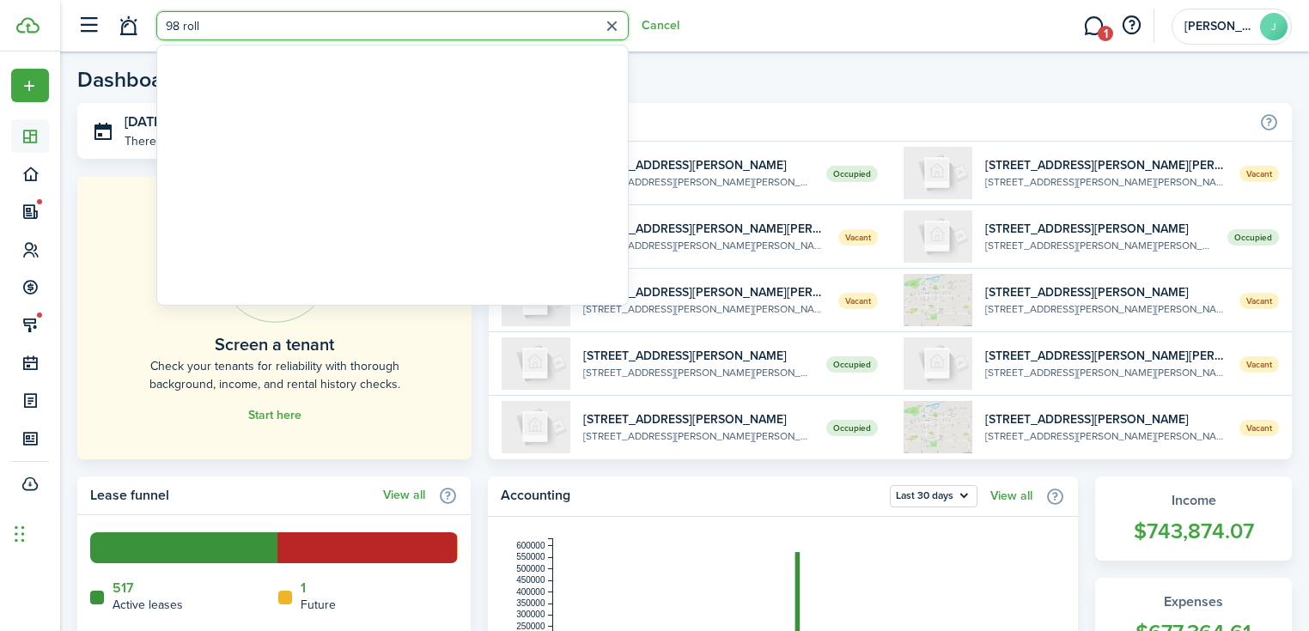
type input "98 roll"
click at [609, 21] on button "button" at bounding box center [612, 26] width 27 height 27
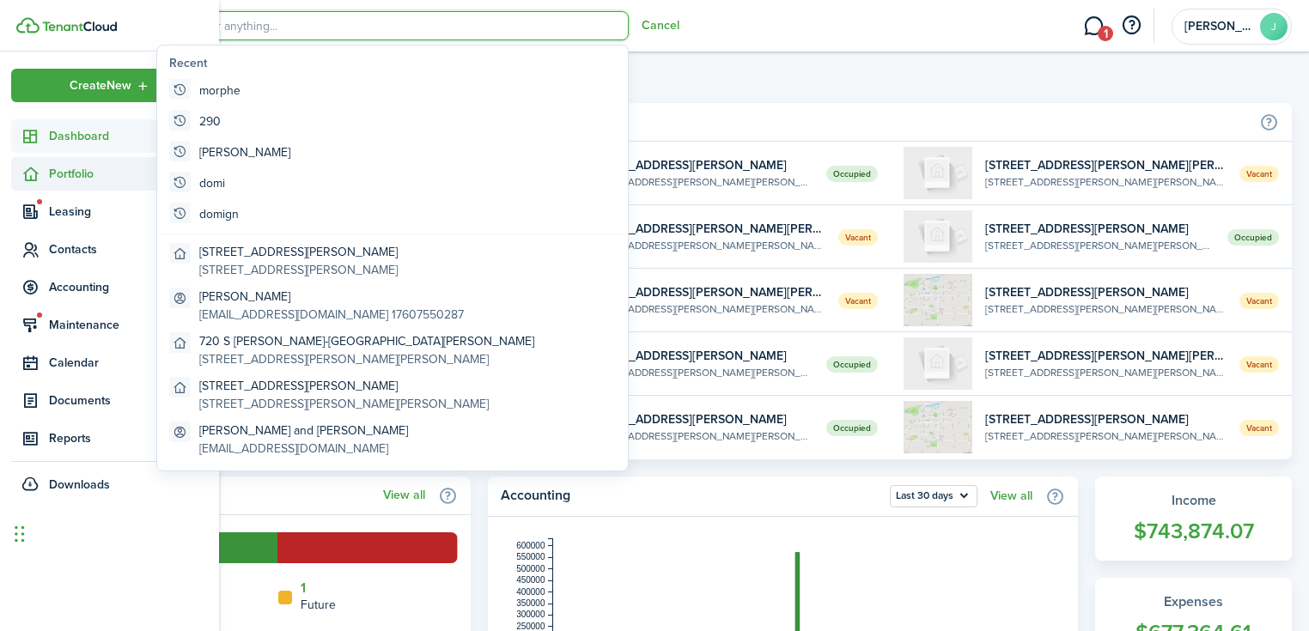
click at [78, 175] on span "Portfolio" at bounding box center [128, 174] width 159 height 18
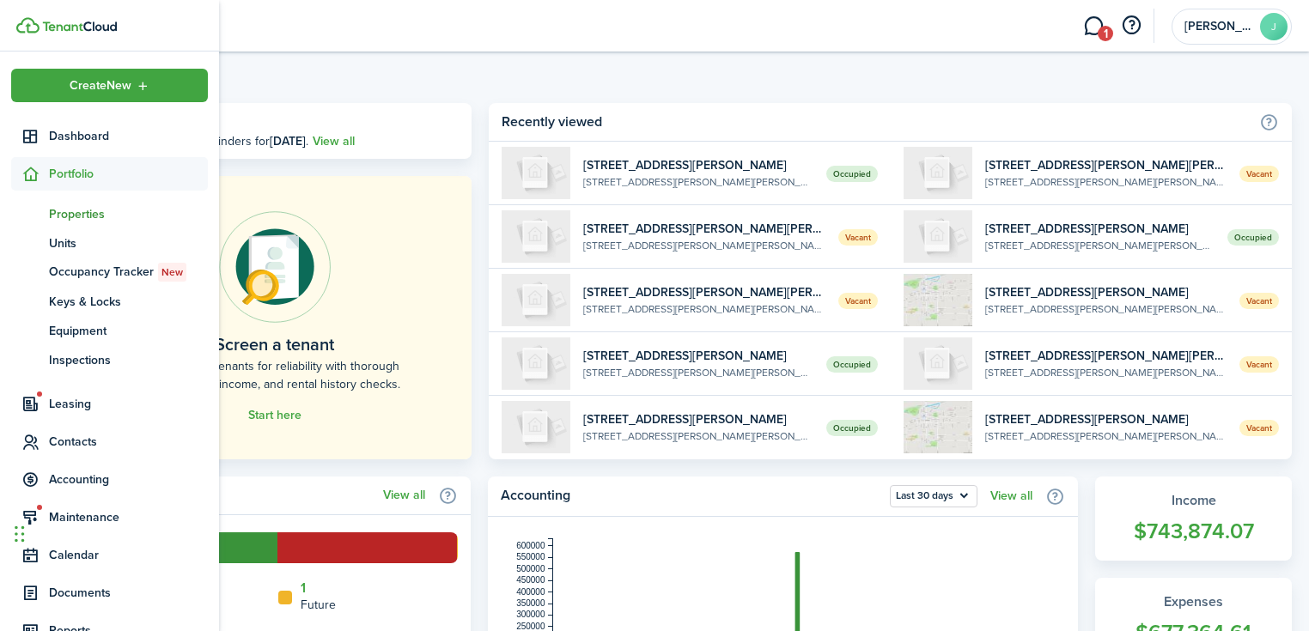
click at [78, 213] on span "Properties" at bounding box center [128, 214] width 159 height 18
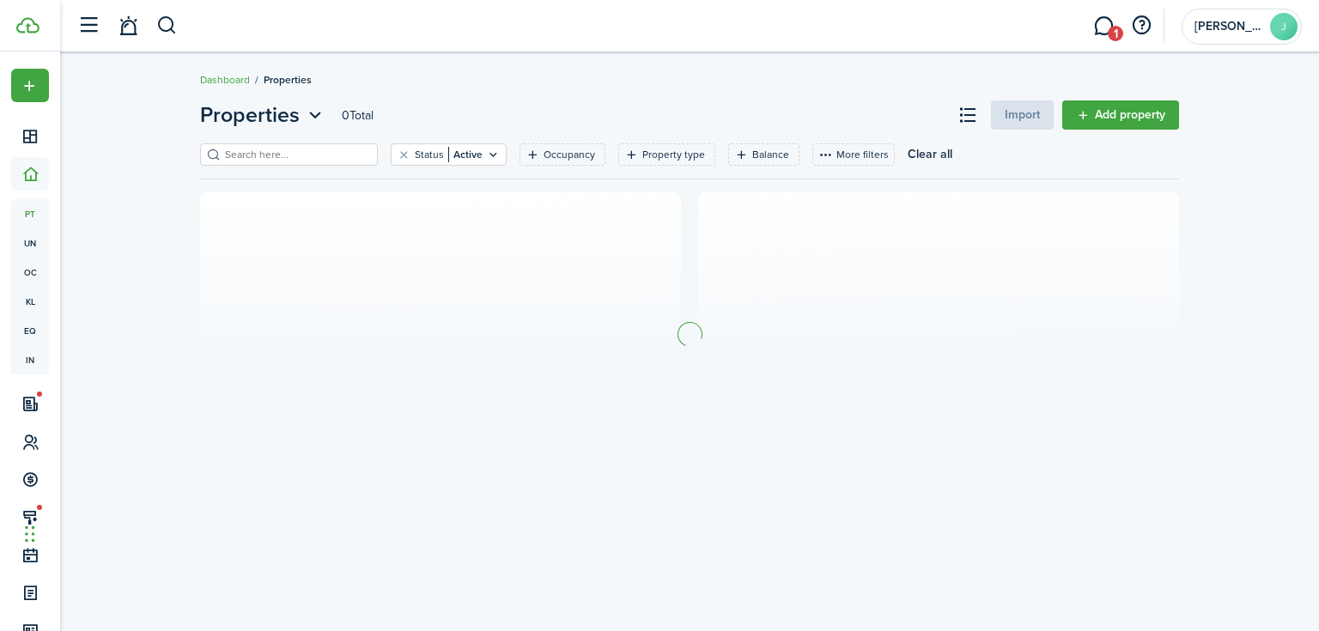
click at [305, 154] on input "search" at bounding box center [296, 155] width 151 height 16
click at [397, 157] on button "Clear filter" at bounding box center [404, 155] width 15 height 14
click at [297, 151] on input "search" at bounding box center [296, 155] width 151 height 16
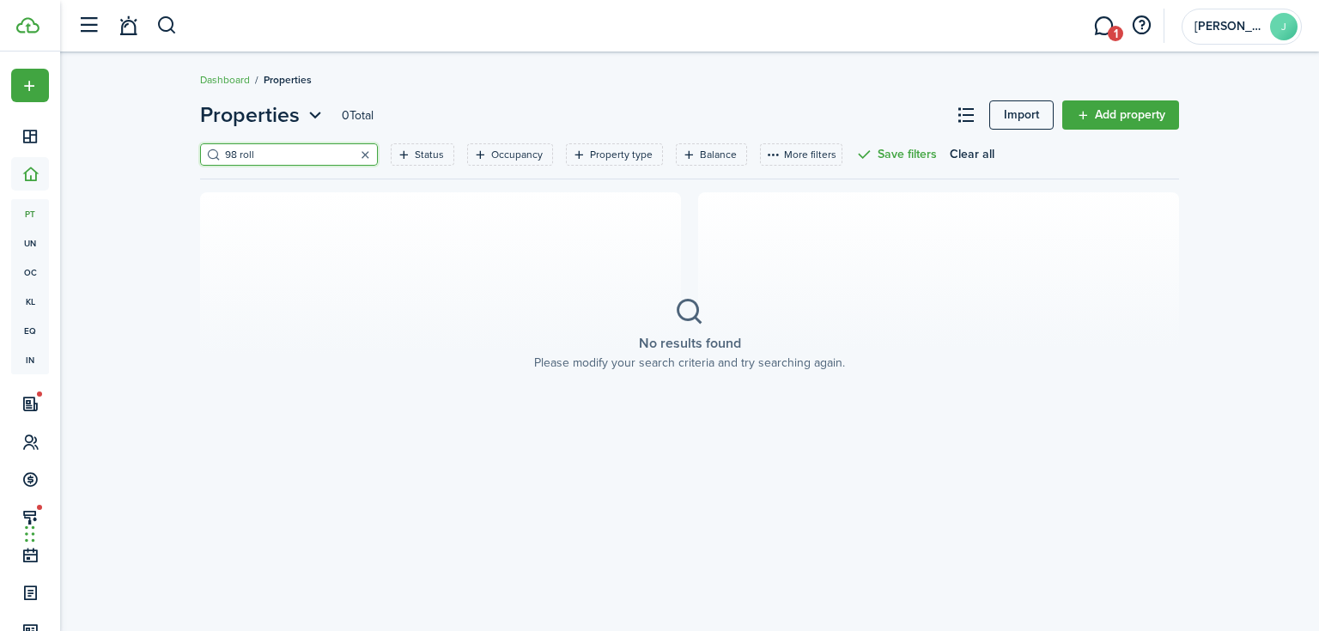
type input "98 roll"
click at [353, 151] on button "button" at bounding box center [365, 155] width 24 height 24
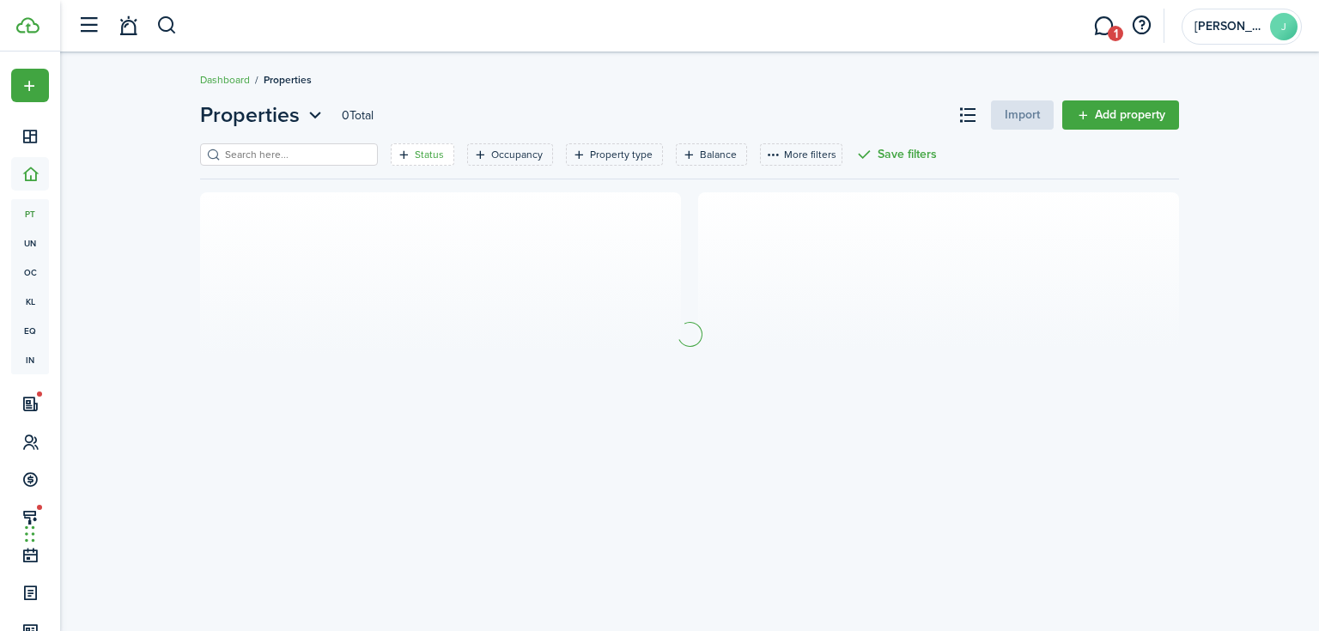
click at [393, 151] on filter-tag "Status" at bounding box center [423, 154] width 64 height 22
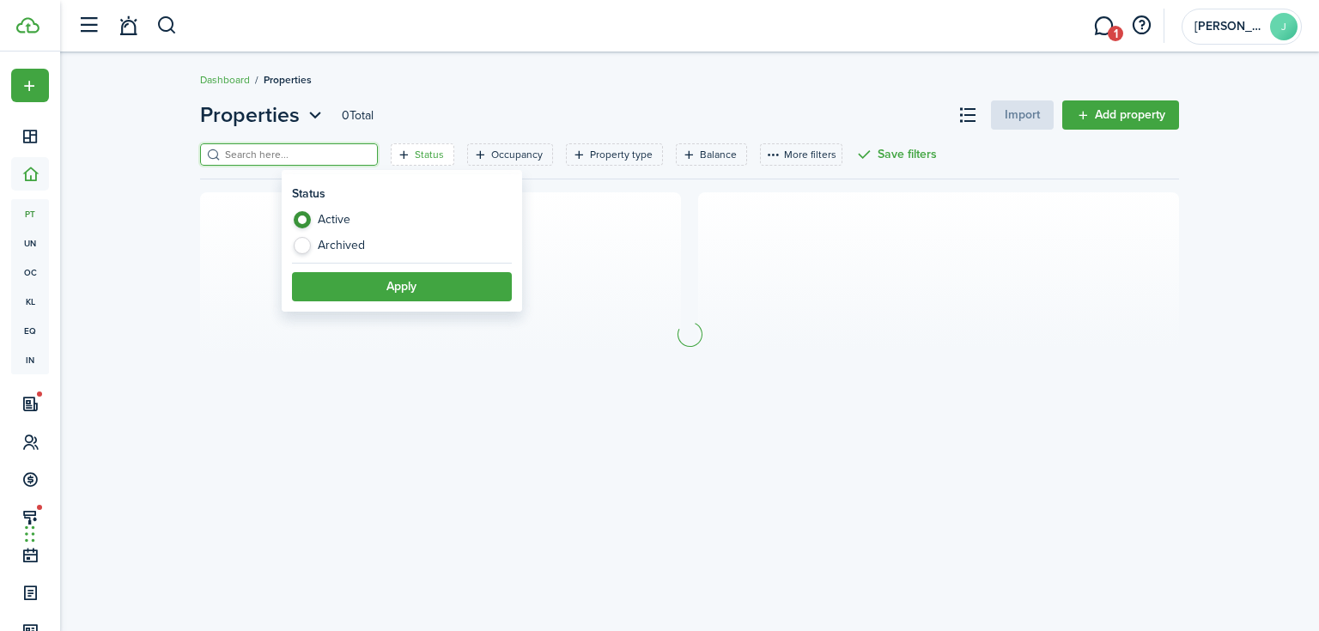
click at [307, 161] on input "search" at bounding box center [296, 155] width 151 height 16
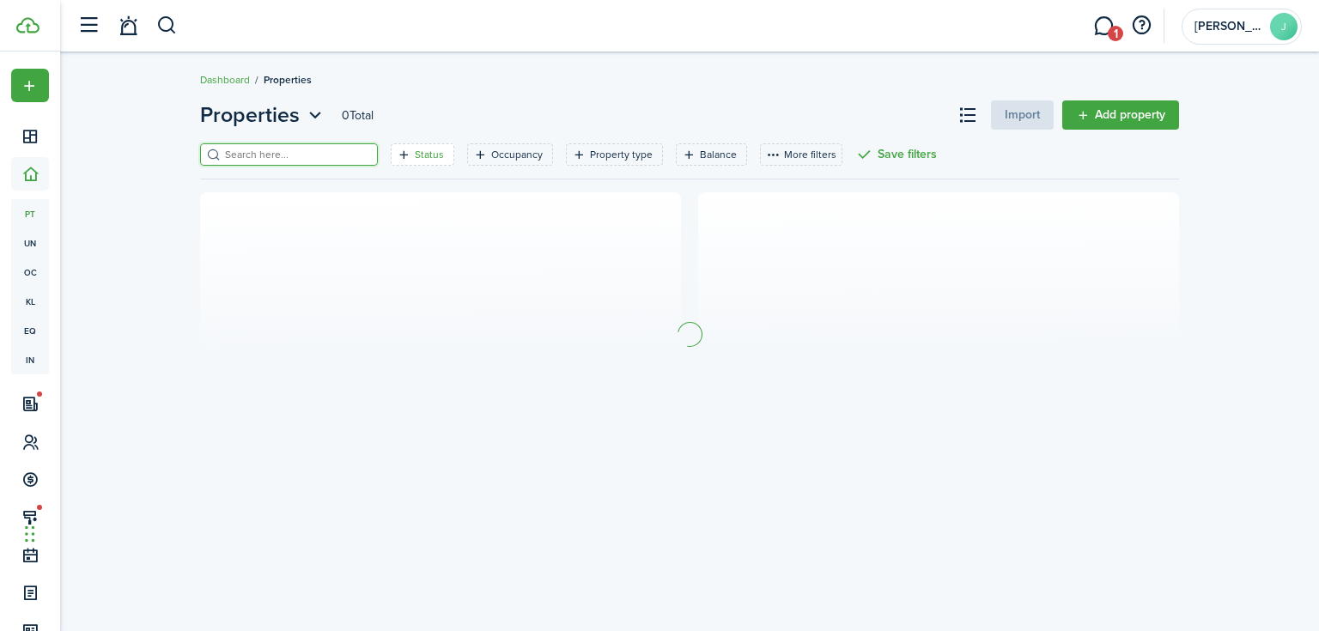
click at [397, 152] on icon "Open filter" at bounding box center [404, 155] width 15 height 14
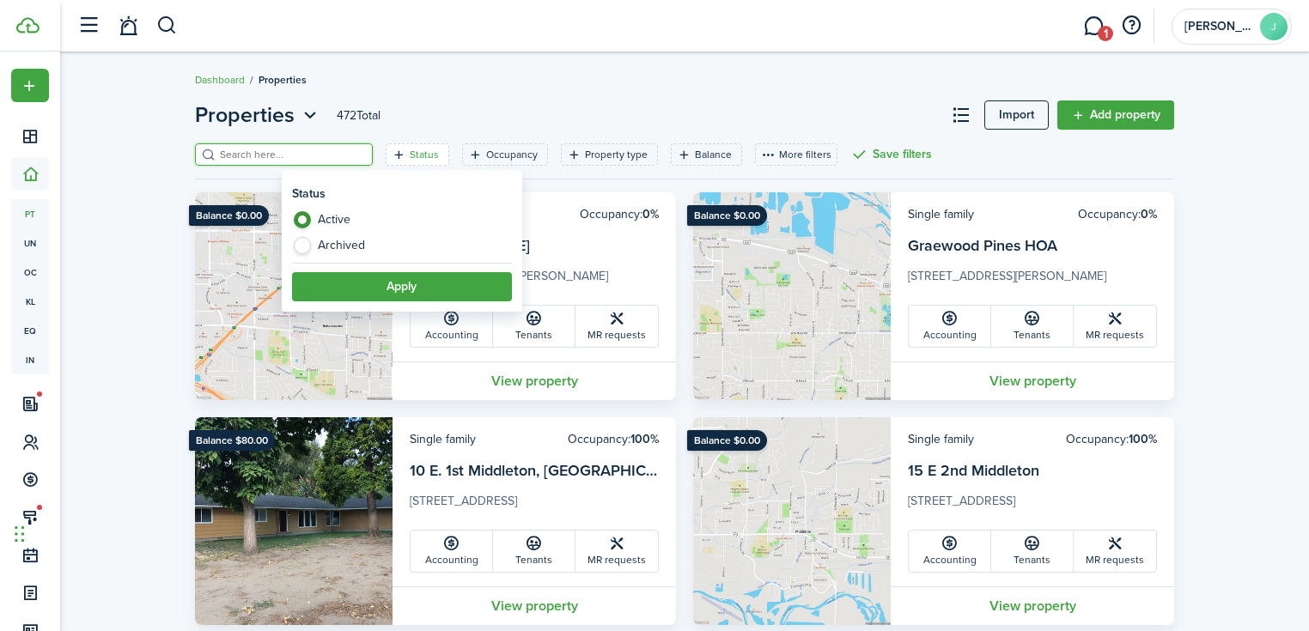
click at [313, 153] on input "search" at bounding box center [291, 155] width 151 height 16
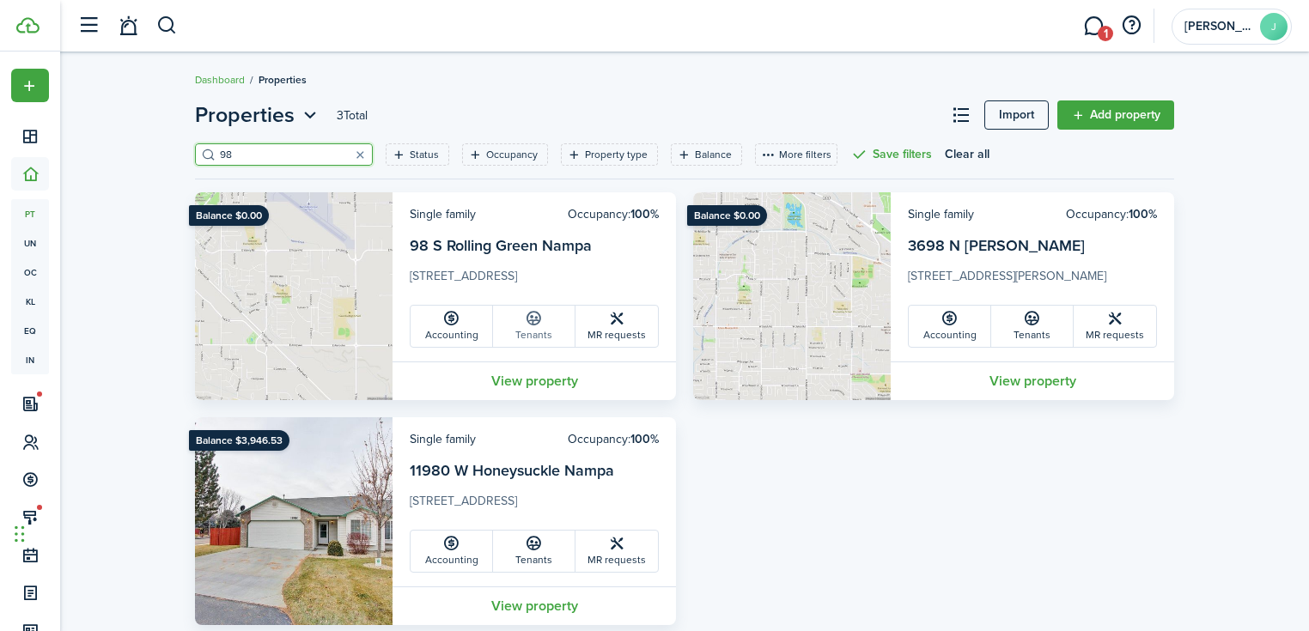
type input "98"
click at [543, 333] on link "Tenants" at bounding box center [534, 326] width 82 height 41
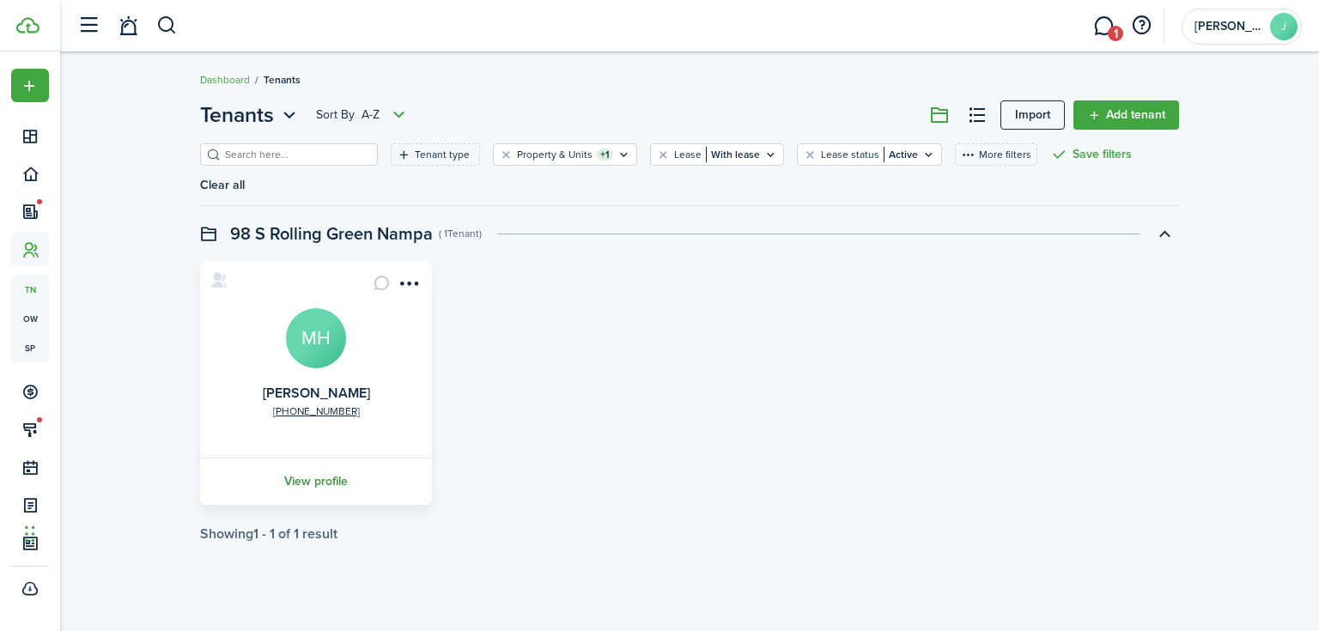
click at [357, 467] on link "View profile" at bounding box center [316, 481] width 237 height 47
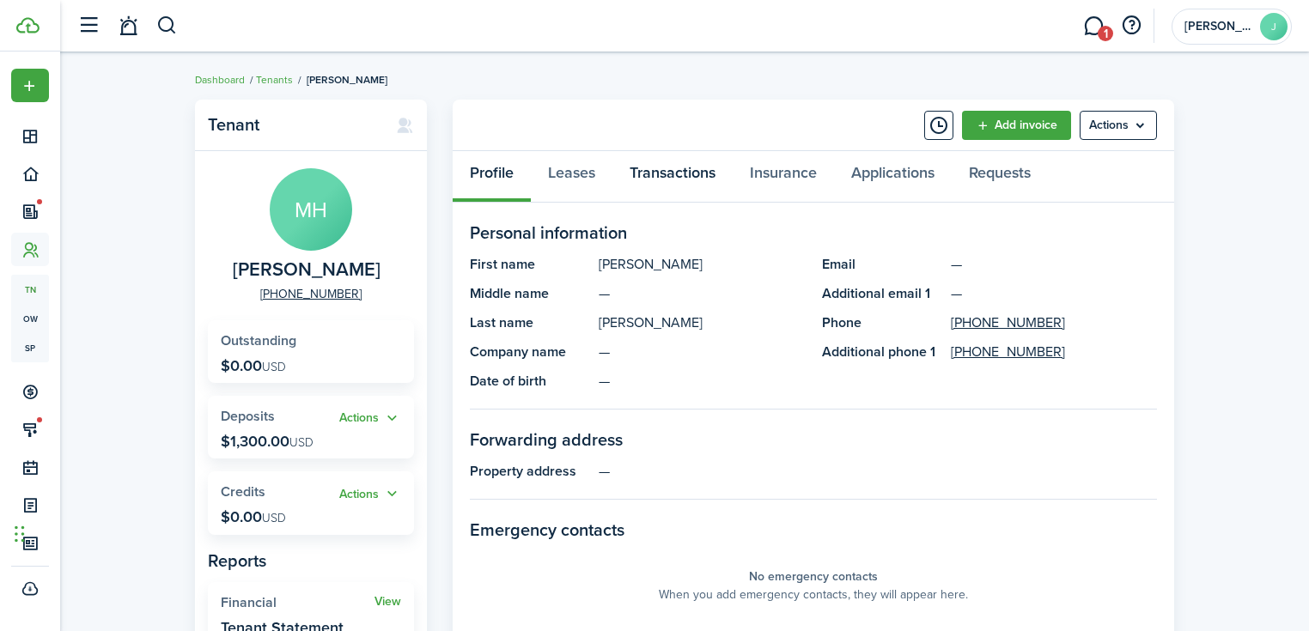
click at [623, 170] on link "Transactions" at bounding box center [672, 177] width 120 height 52
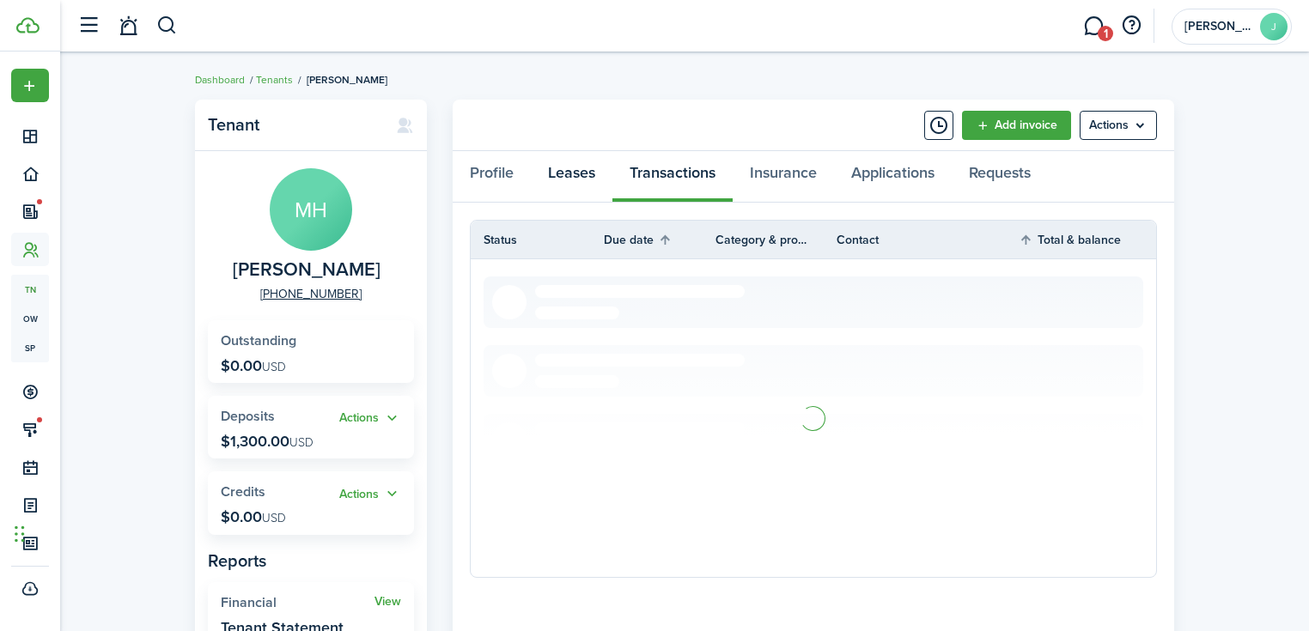
click at [558, 171] on link "Leases" at bounding box center [572, 177] width 82 height 52
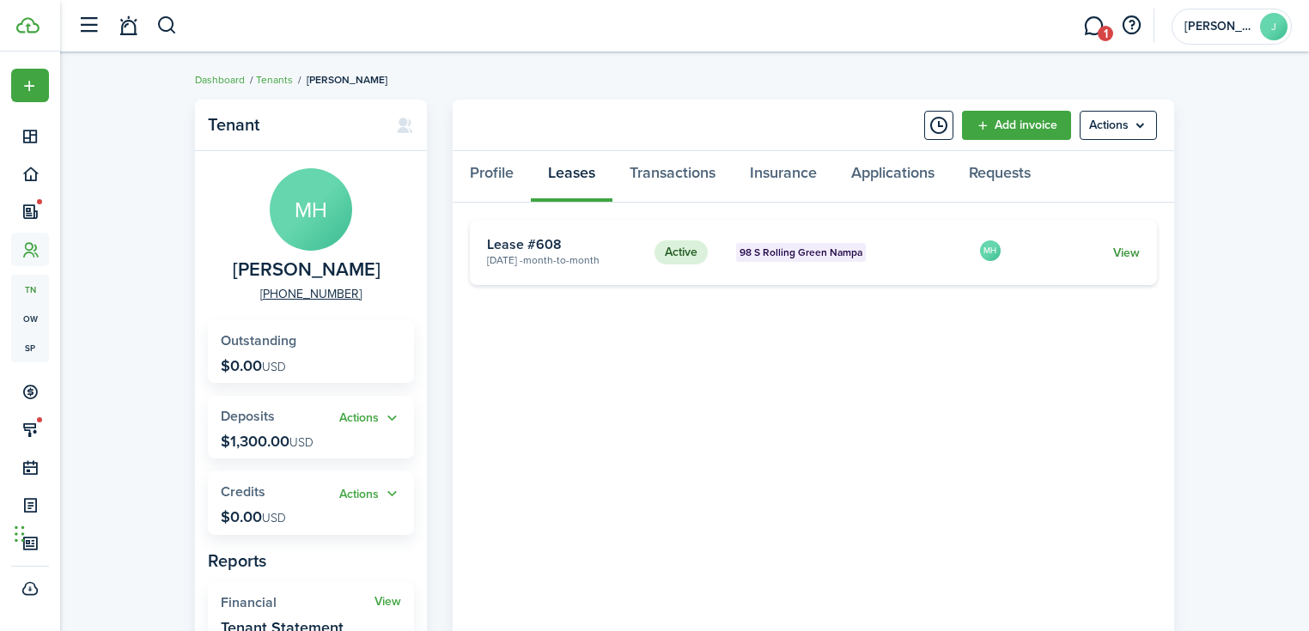
click at [1123, 251] on link "View" at bounding box center [1126, 253] width 27 height 18
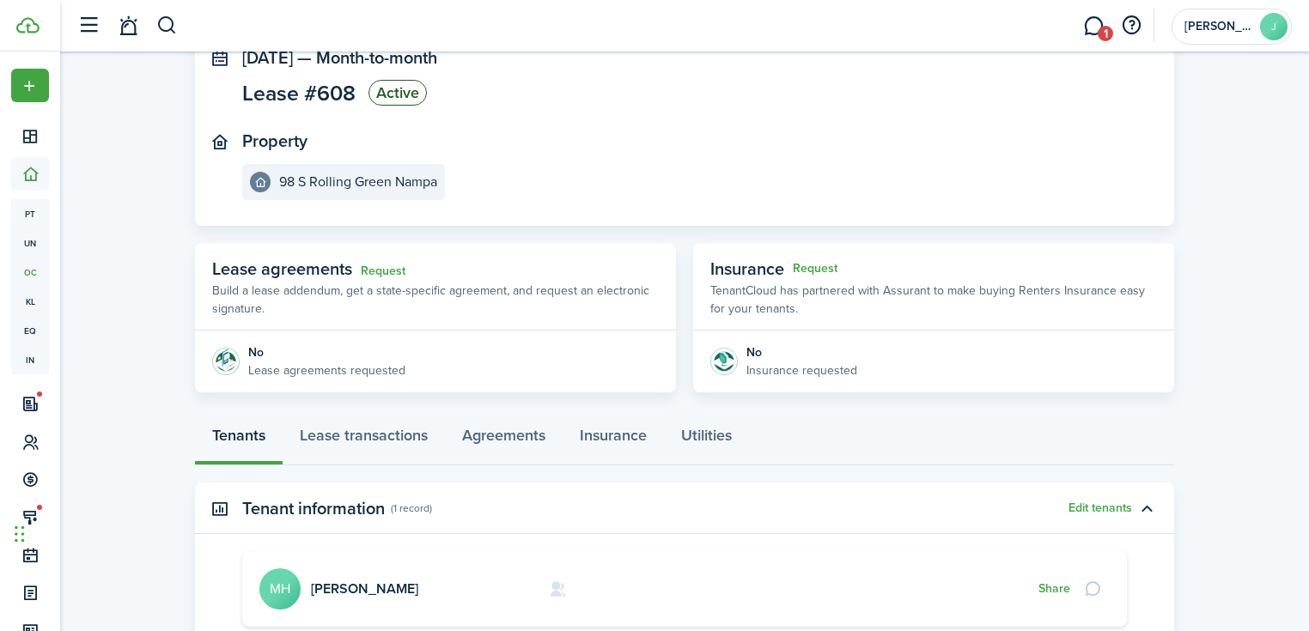
scroll to position [313, 0]
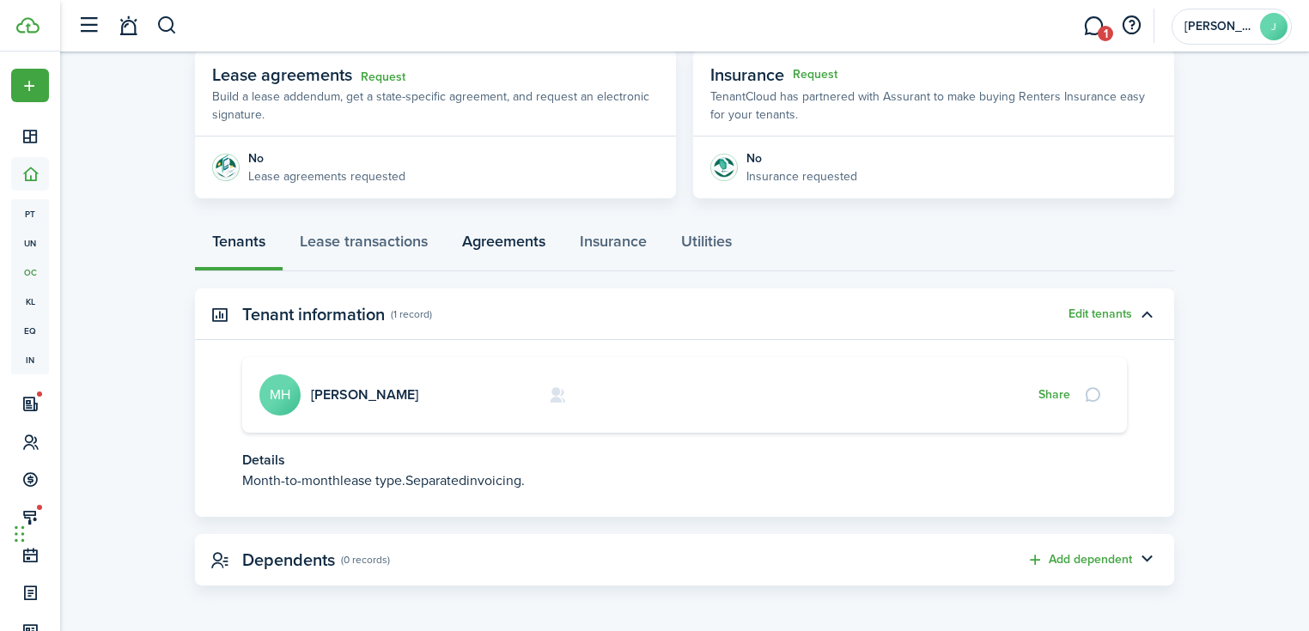
click at [479, 237] on link "Agreements" at bounding box center [504, 246] width 118 height 52
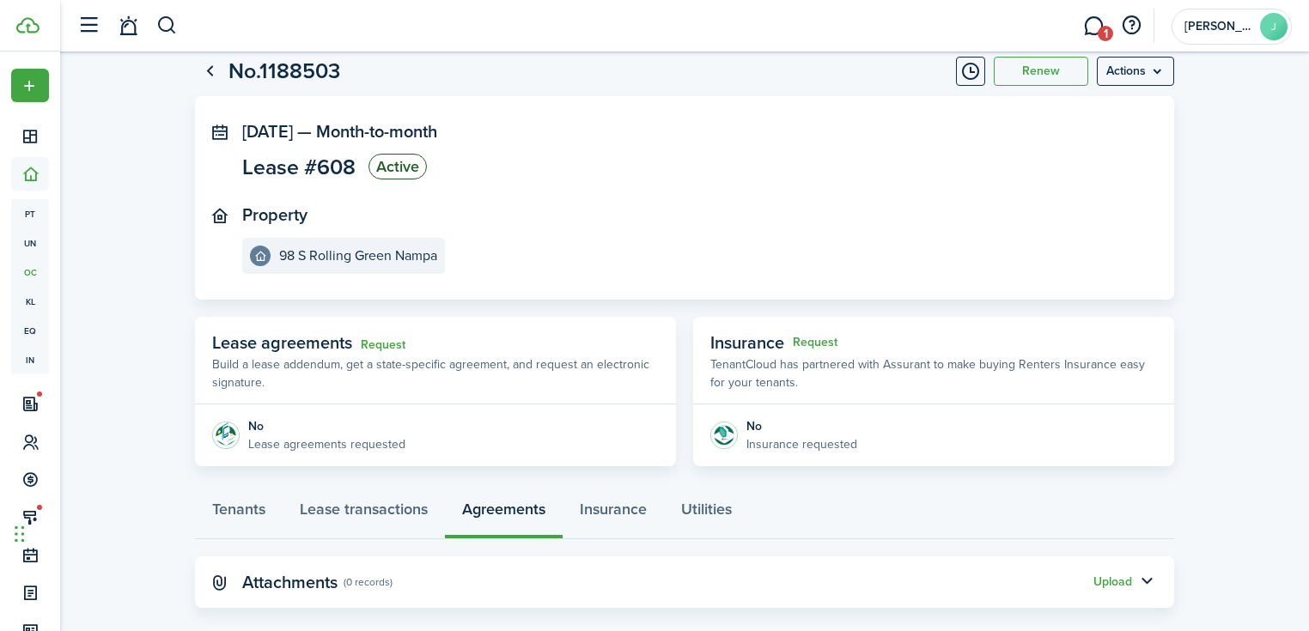
scroll to position [68, 0]
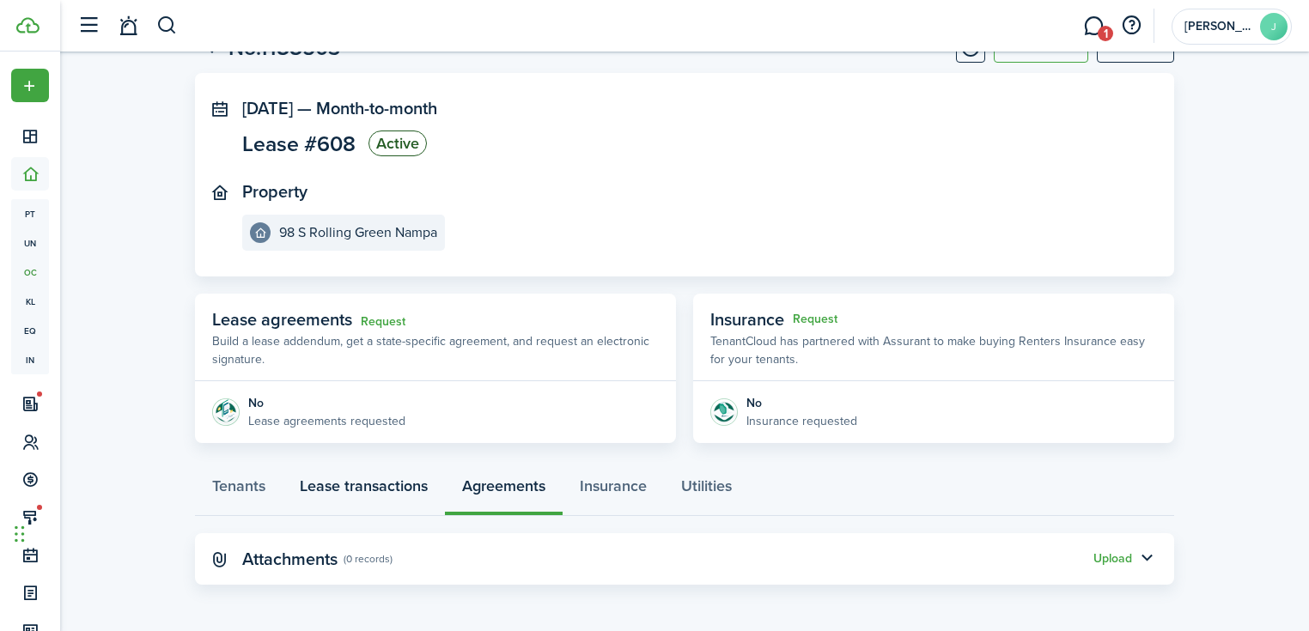
click at [414, 502] on link "Lease transactions" at bounding box center [364, 491] width 162 height 52
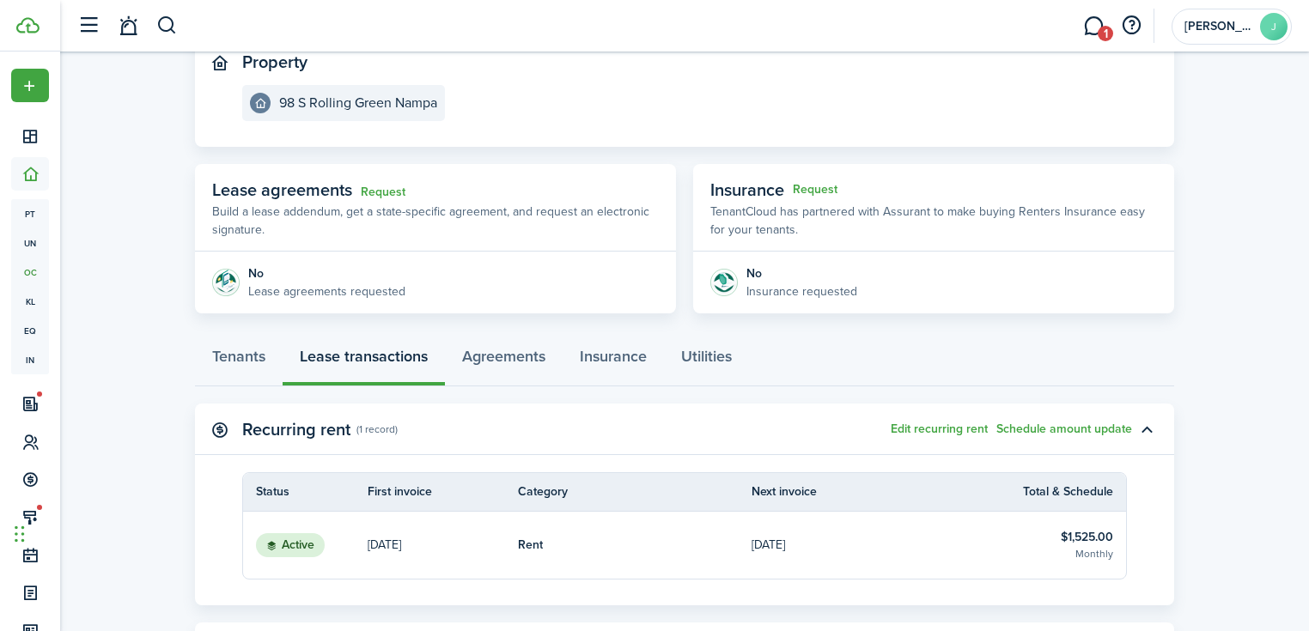
scroll to position [343, 0]
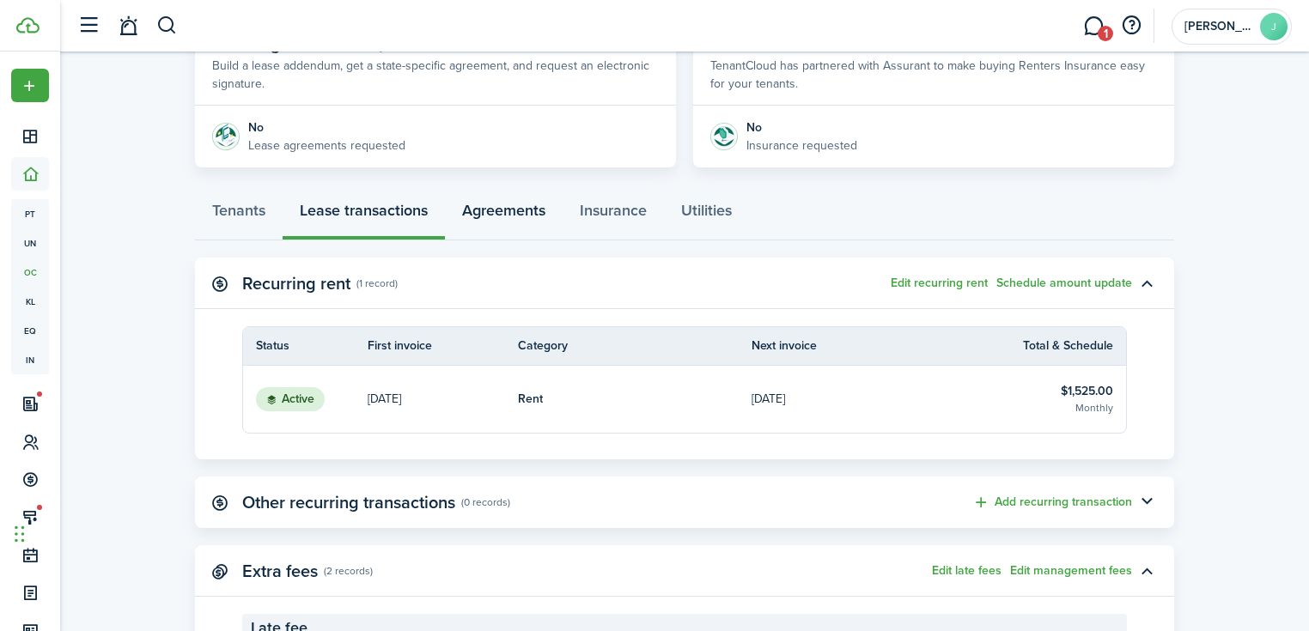
click at [516, 227] on link "Agreements" at bounding box center [504, 215] width 118 height 52
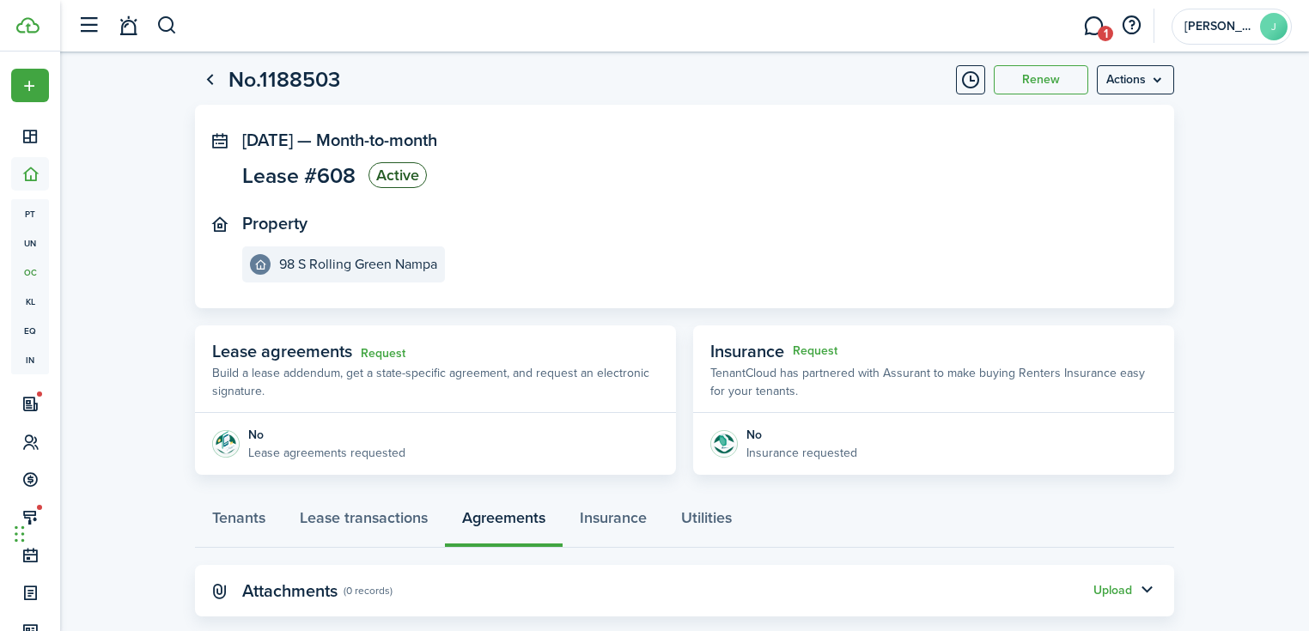
scroll to position [68, 0]
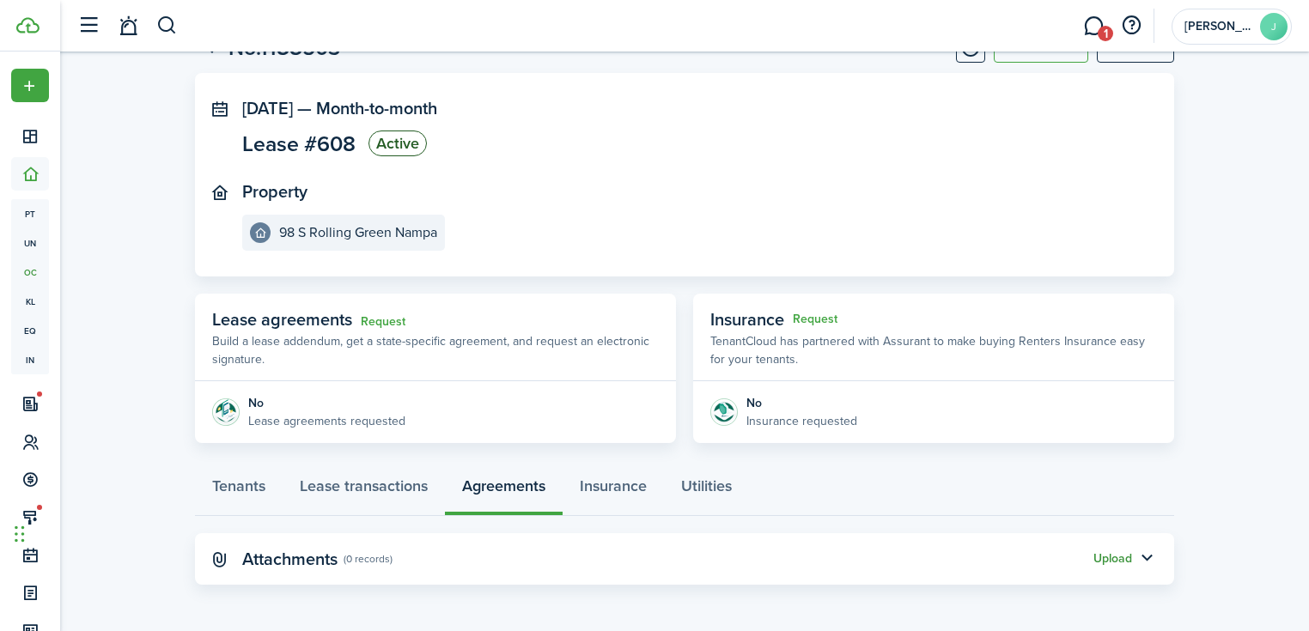
click at [1126, 565] on button "Upload" at bounding box center [1112, 559] width 39 height 14
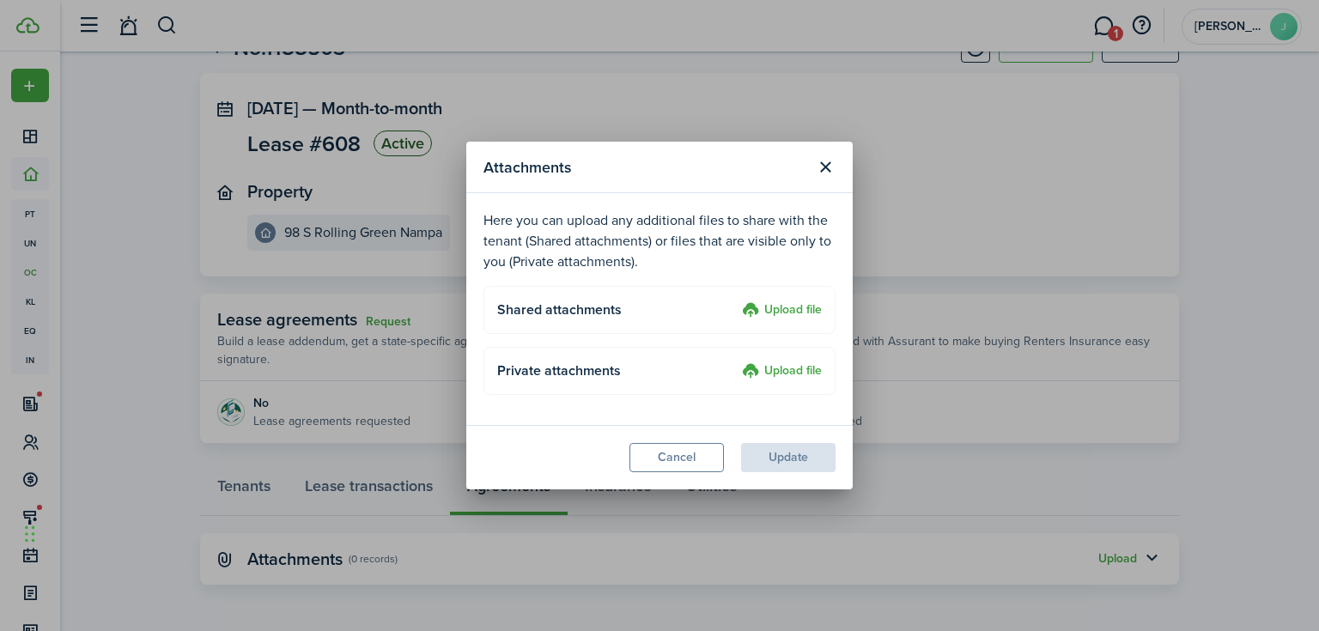
click at [770, 305] on label "Upload file" at bounding box center [782, 311] width 80 height 21
click at [736, 301] on input "Upload file" at bounding box center [736, 301] width 0 height 0
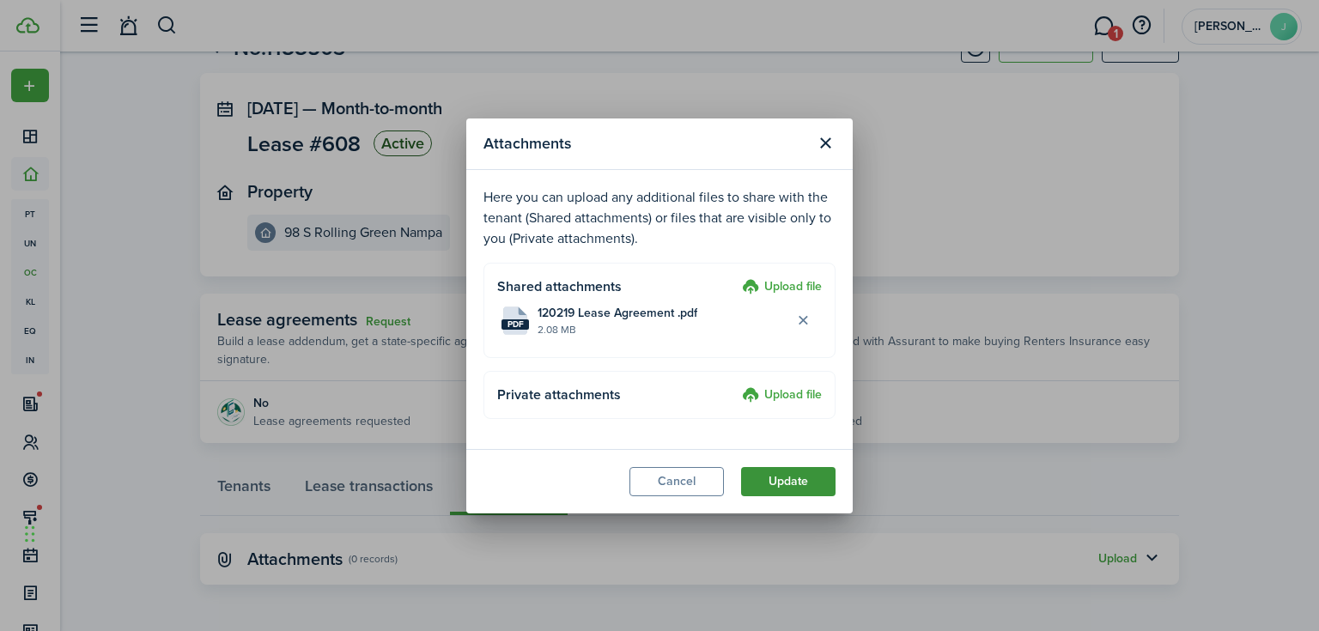
click at [770, 474] on button "Update" at bounding box center [788, 481] width 94 height 29
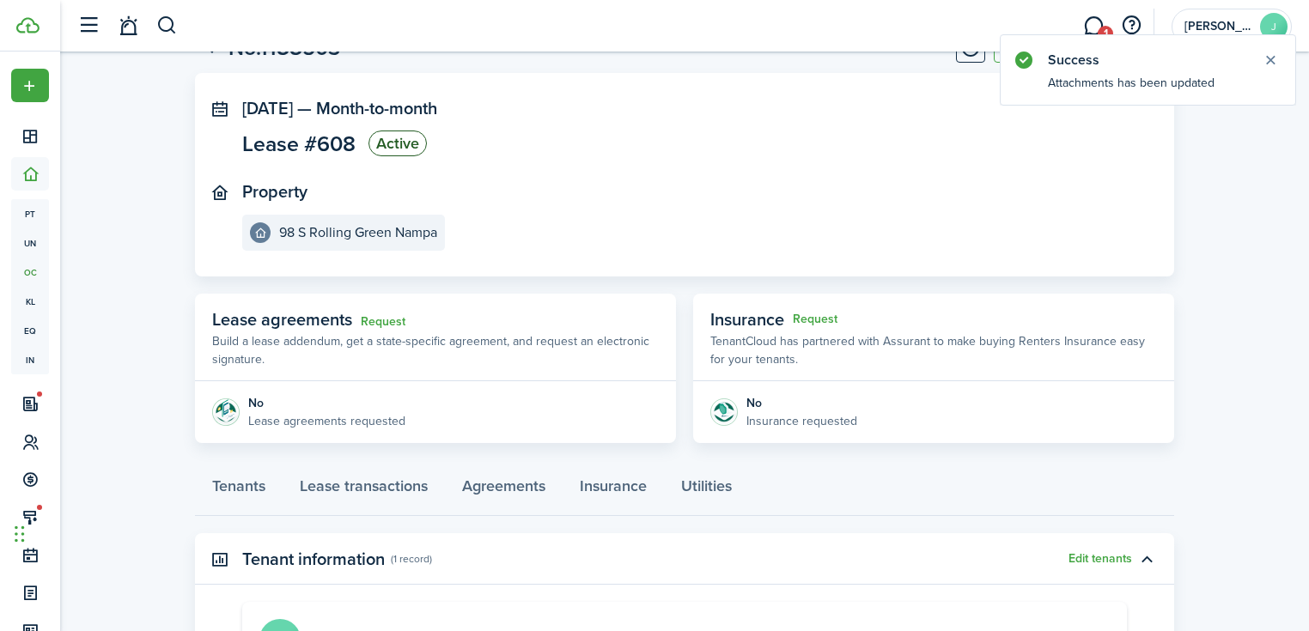
scroll to position [313, 0]
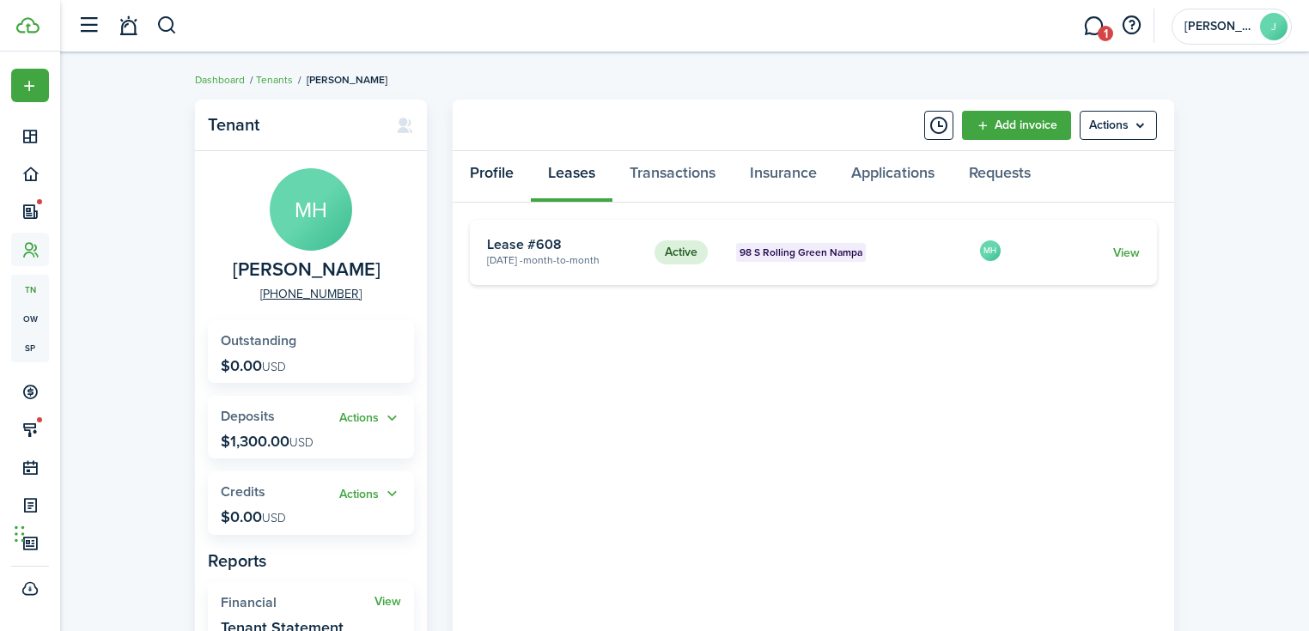
click at [522, 170] on link "Profile" at bounding box center [492, 177] width 78 height 52
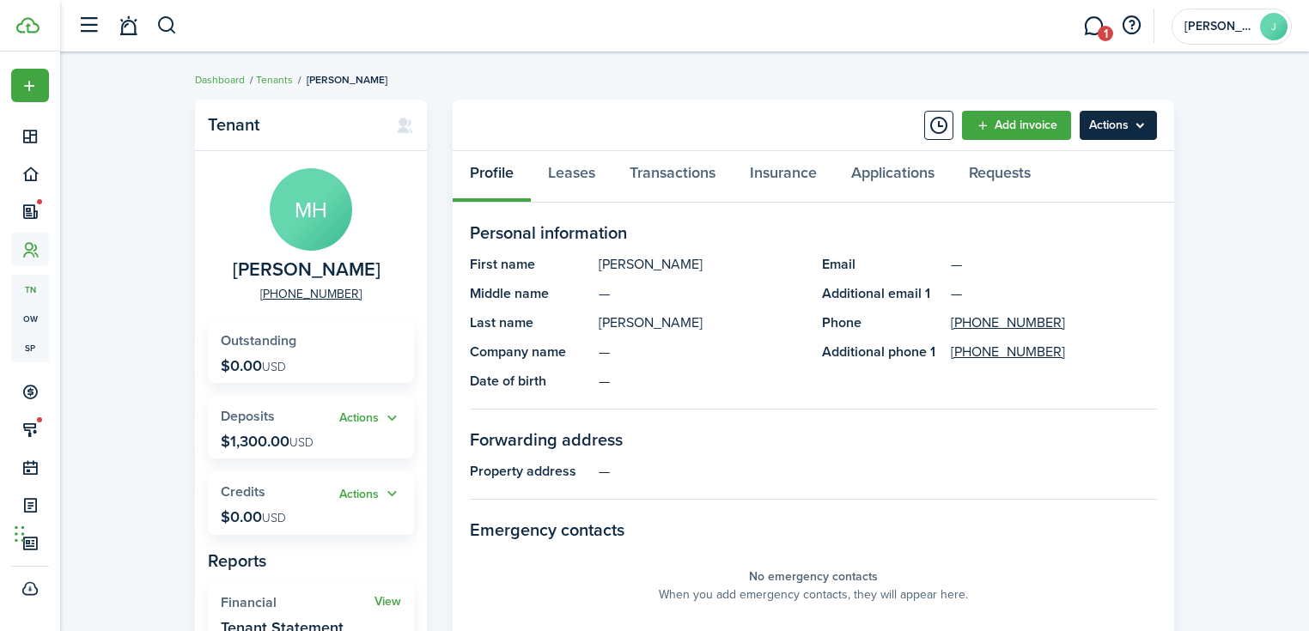
click at [1103, 125] on menu-btn "Actions" at bounding box center [1117, 125] width 77 height 29
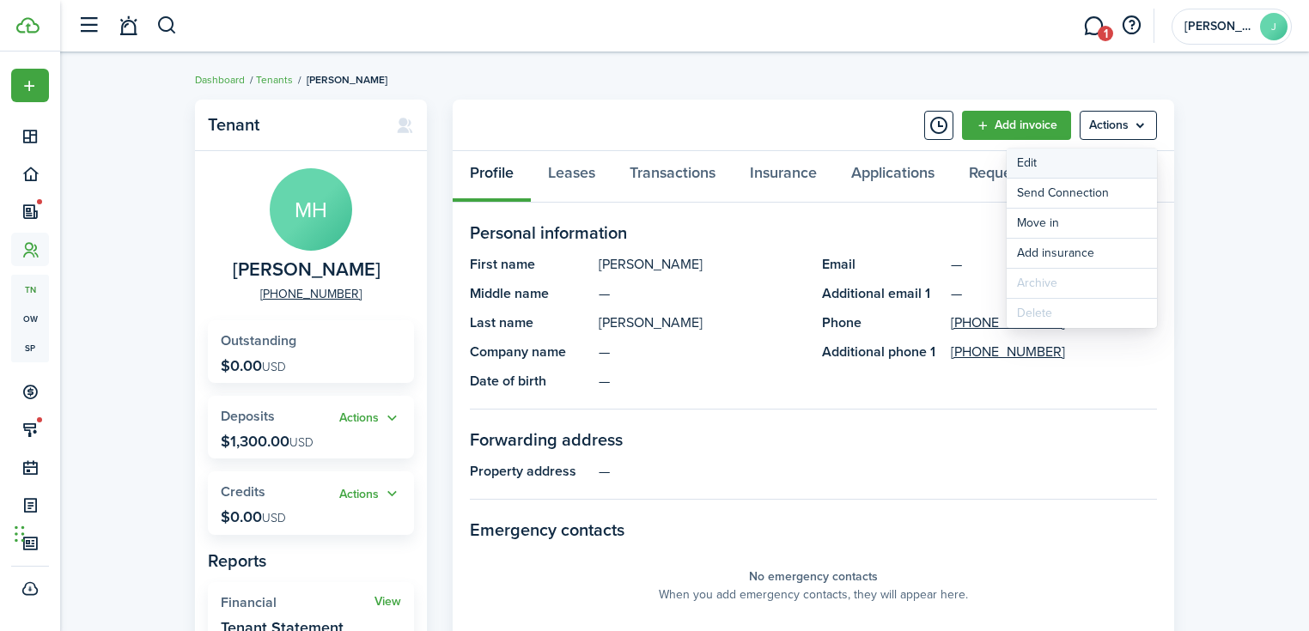
click at [1052, 161] on link "Edit" at bounding box center [1081, 163] width 150 height 29
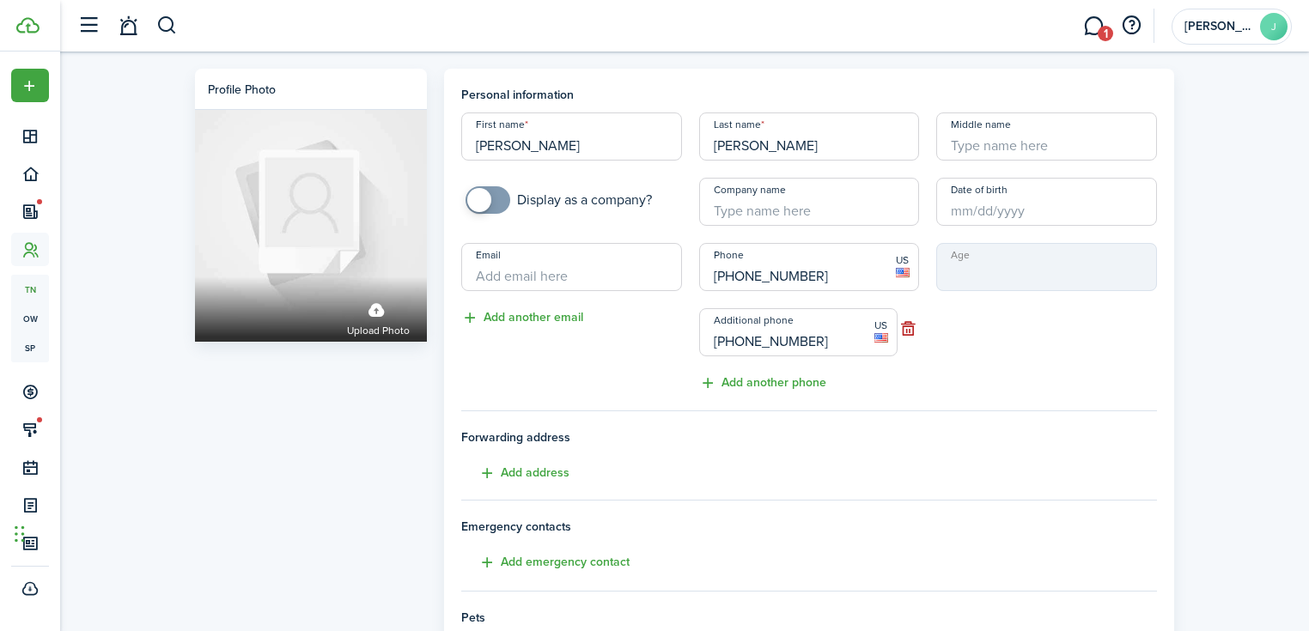
click at [612, 266] on input "Email" at bounding box center [571, 267] width 221 height 48
type input "m"
type input "[EMAIL_ADDRESS][DOMAIN_NAME]"
click at [1073, 400] on tenant-form "Personal information First name [PERSON_NAME] Last name [PERSON_NAME] Middle na…" at bounding box center [809, 481] width 696 height 791
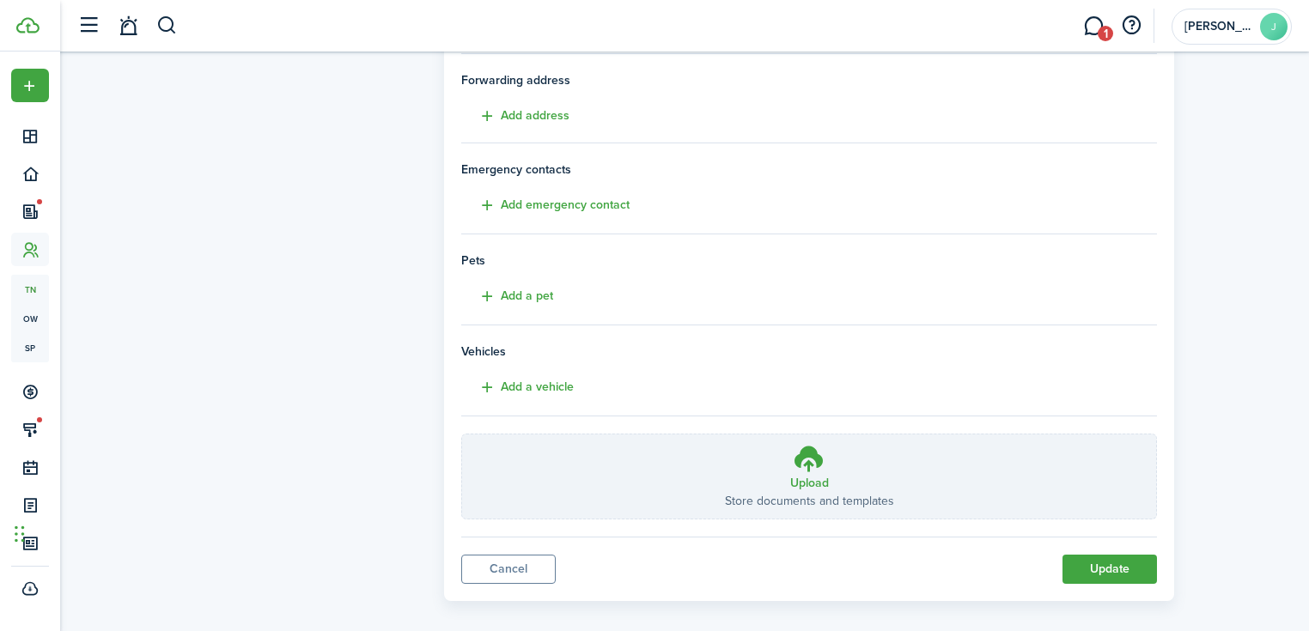
scroll to position [371, 0]
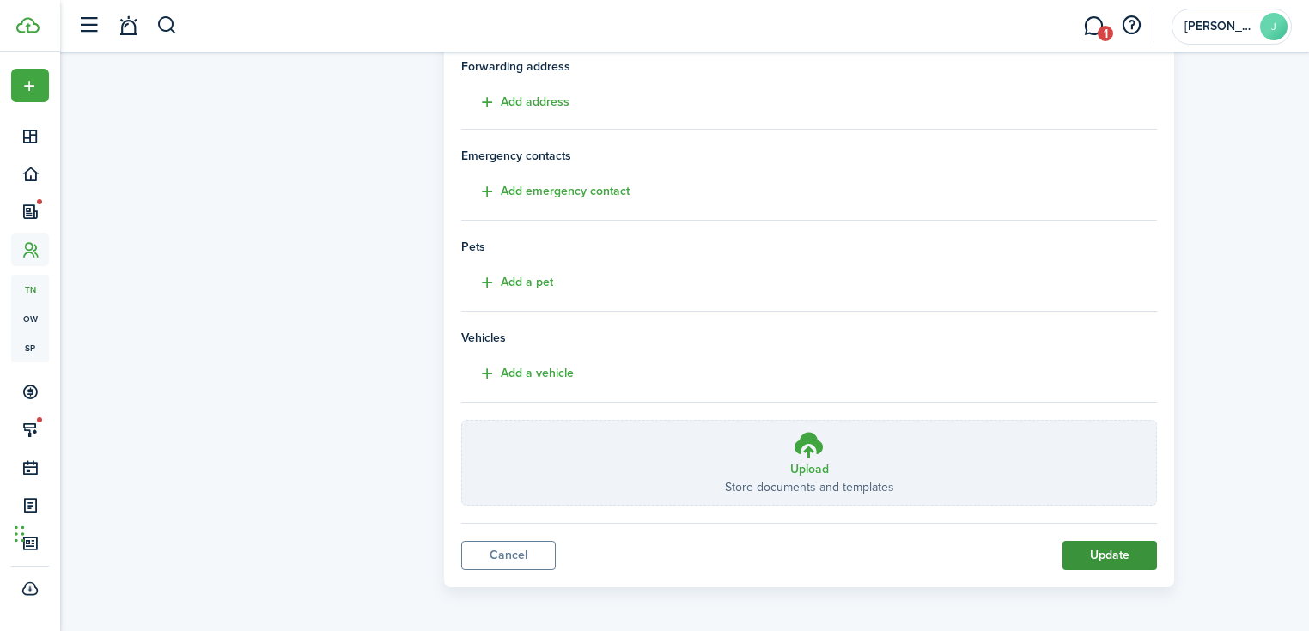
click at [1096, 541] on button "Update" at bounding box center [1109, 555] width 94 height 29
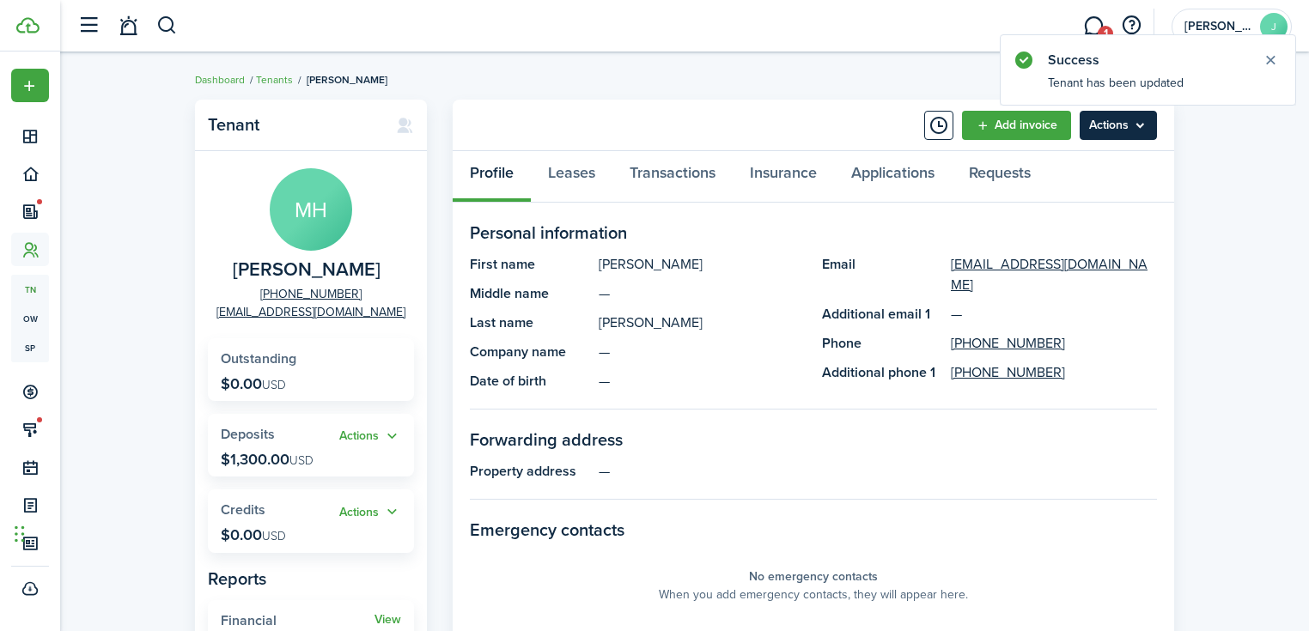
click at [1113, 126] on menu-btn "Actions" at bounding box center [1117, 125] width 77 height 29
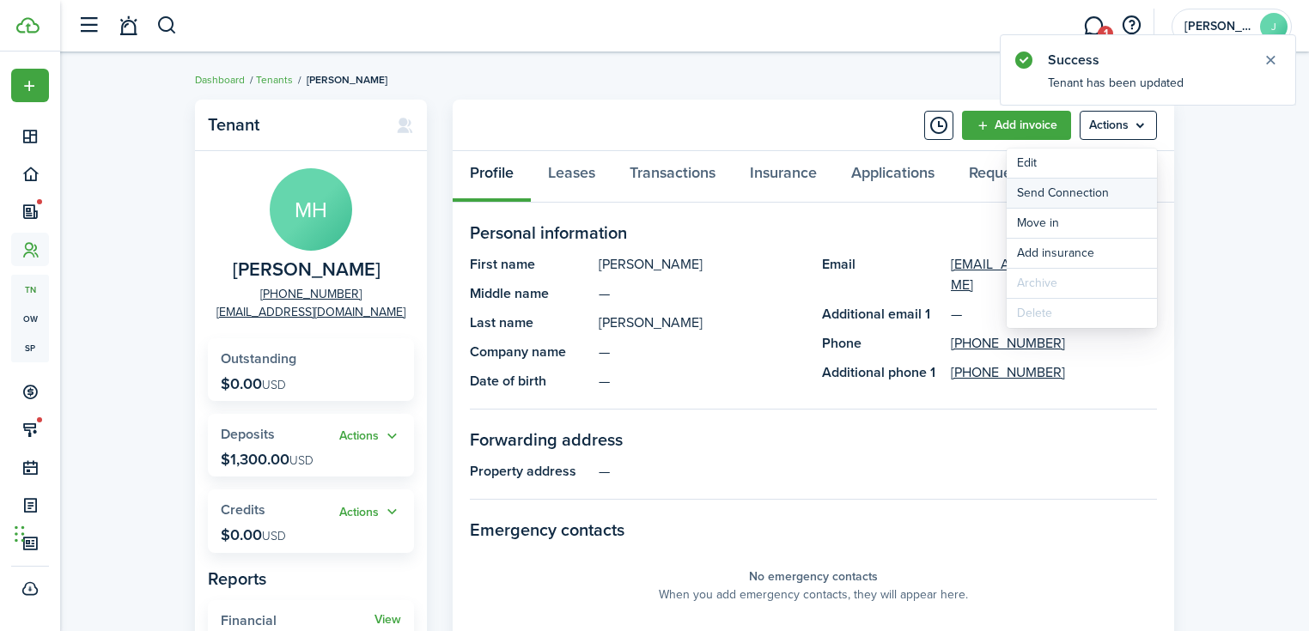
click at [1073, 195] on button "Send Connection" at bounding box center [1081, 193] width 150 height 29
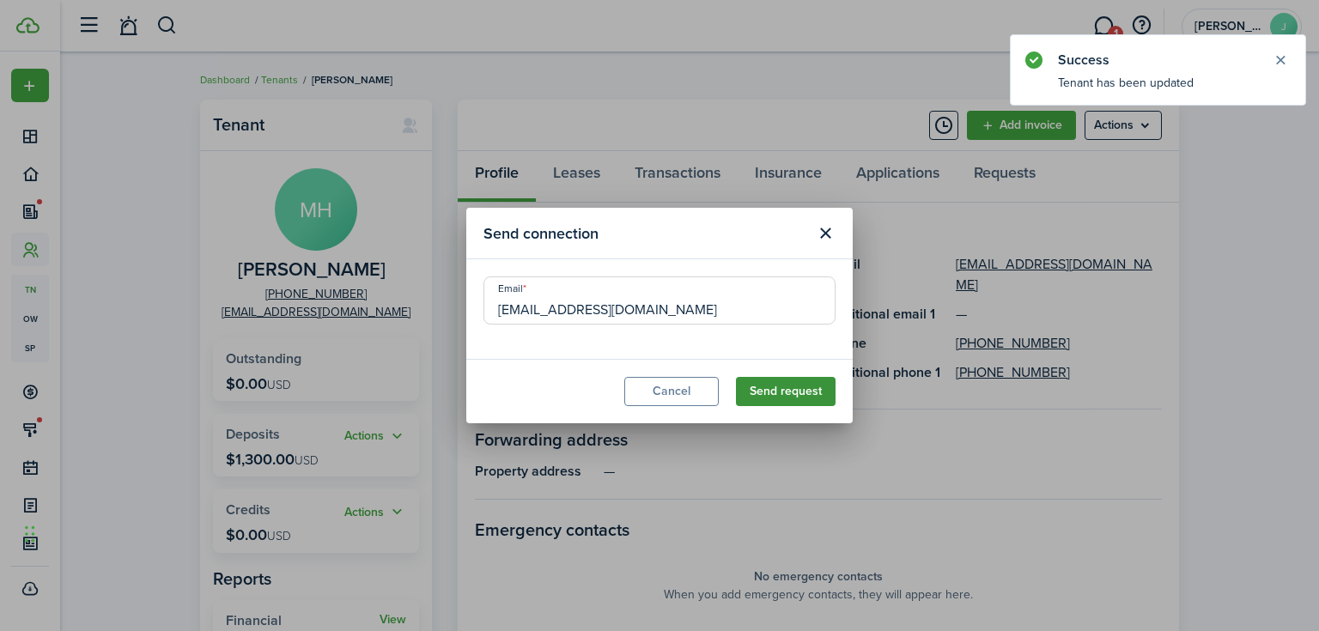
click at [787, 392] on button "Send request" at bounding box center [786, 391] width 100 height 29
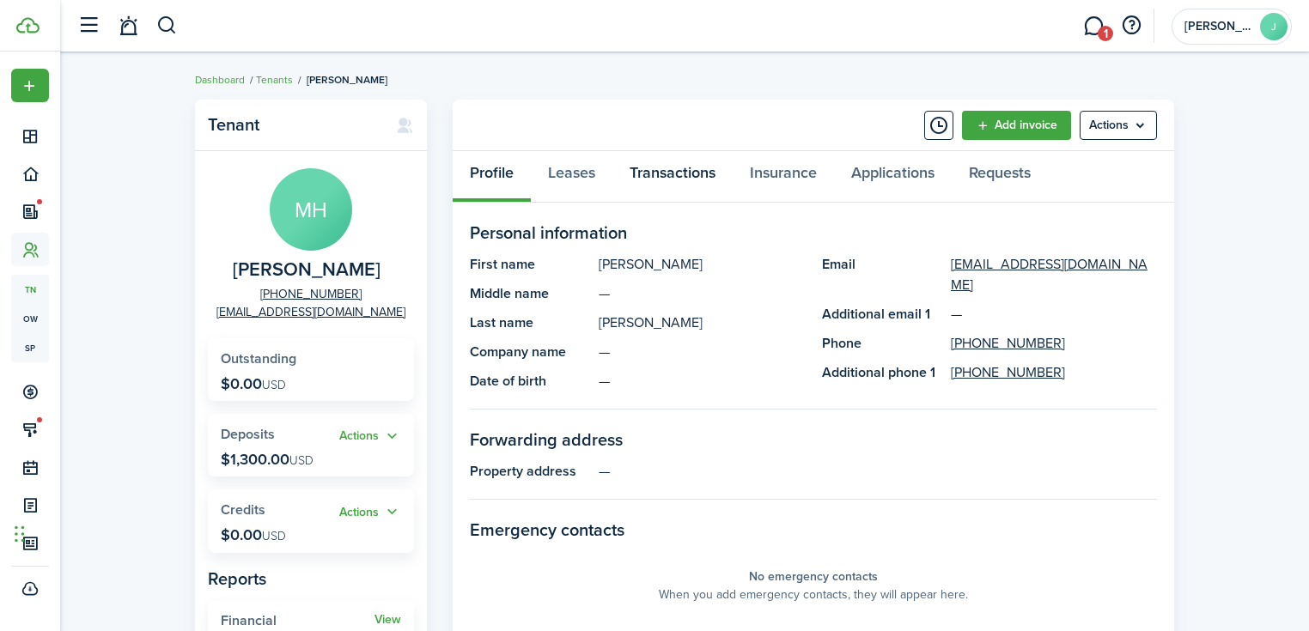
click at [646, 181] on link "Transactions" at bounding box center [672, 177] width 120 height 52
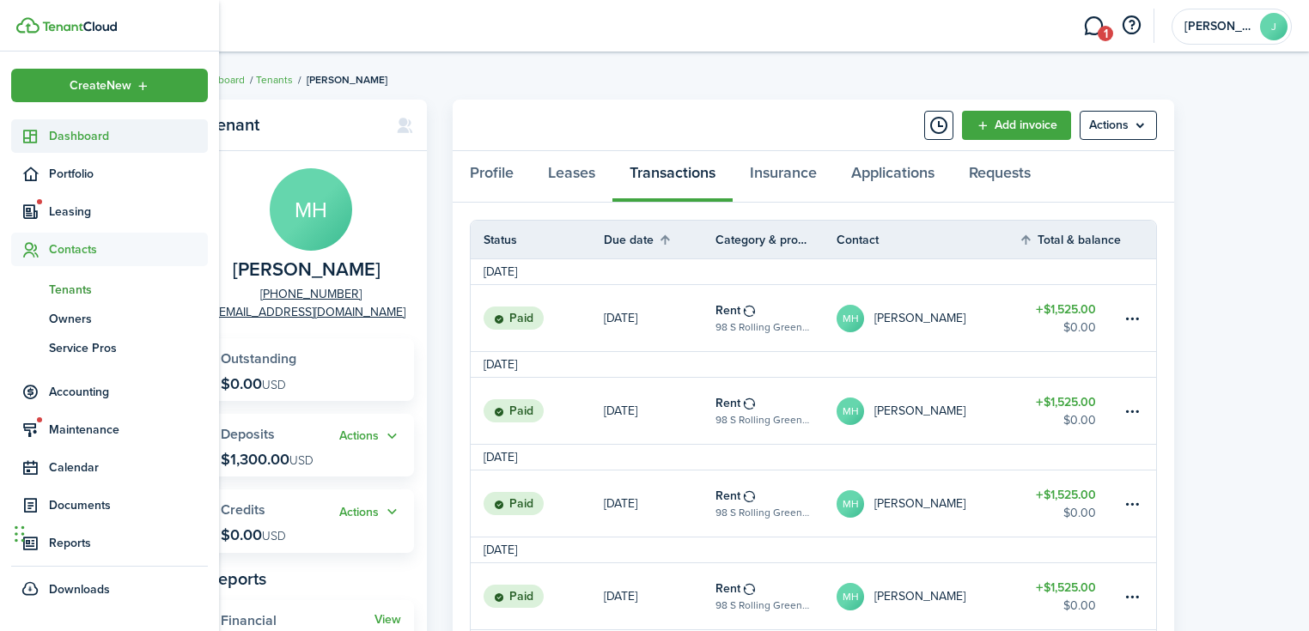
click at [43, 131] on sidebar-link-icon at bounding box center [30, 136] width 38 height 18
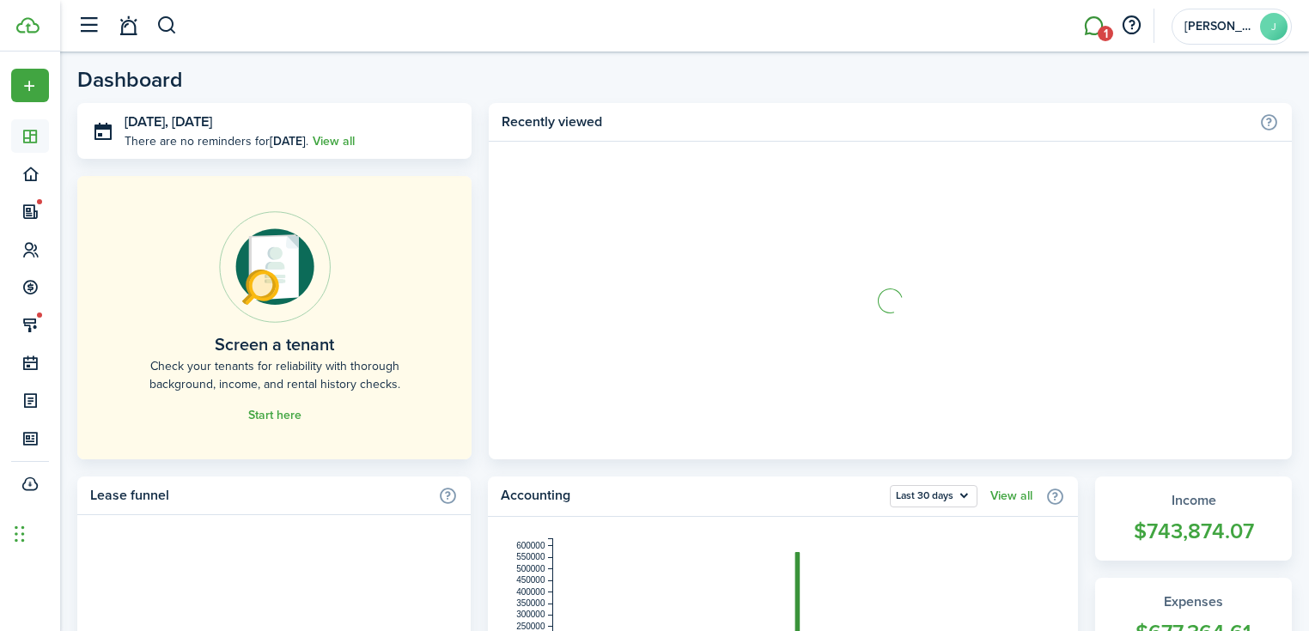
click at [1109, 27] on span "1" at bounding box center [1104, 33] width 15 height 15
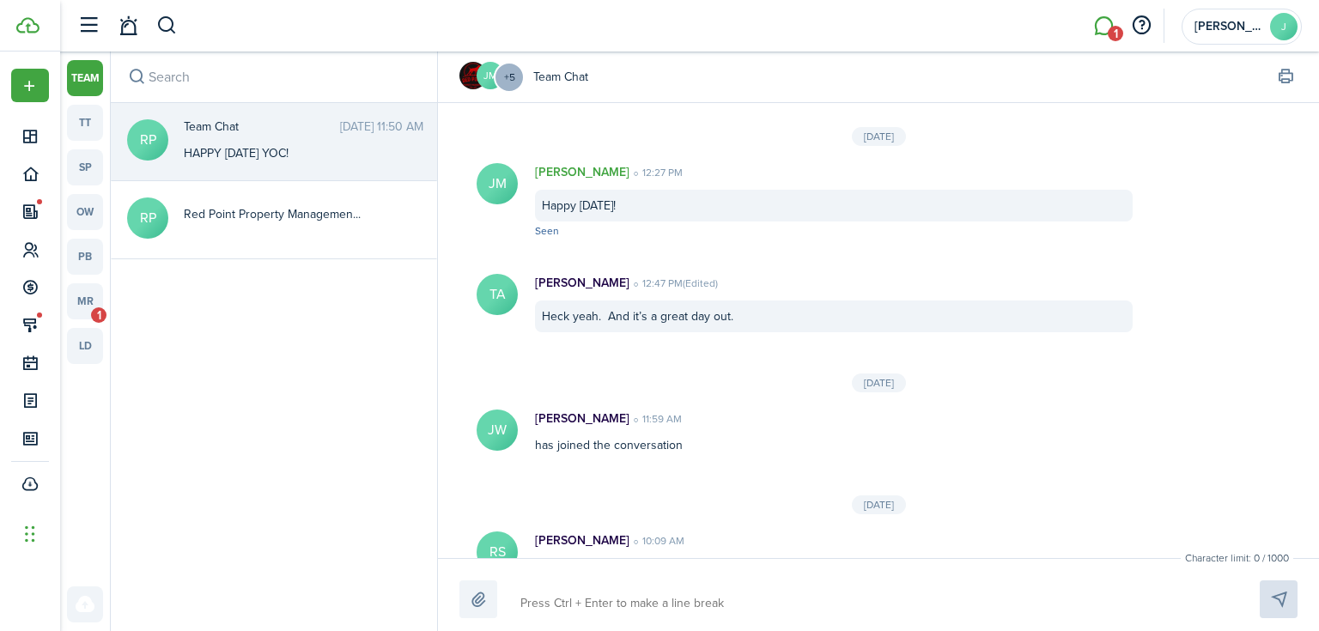
scroll to position [1904, 0]
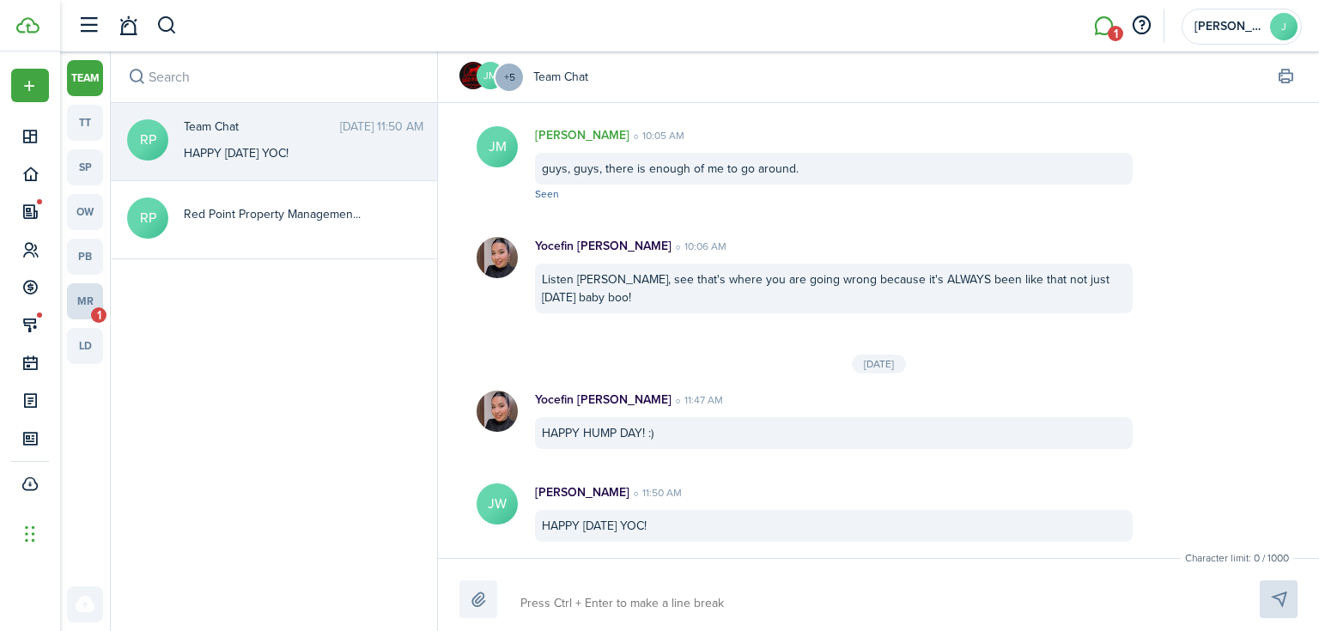
click at [87, 291] on link "mr 1" at bounding box center [85, 301] width 36 height 36
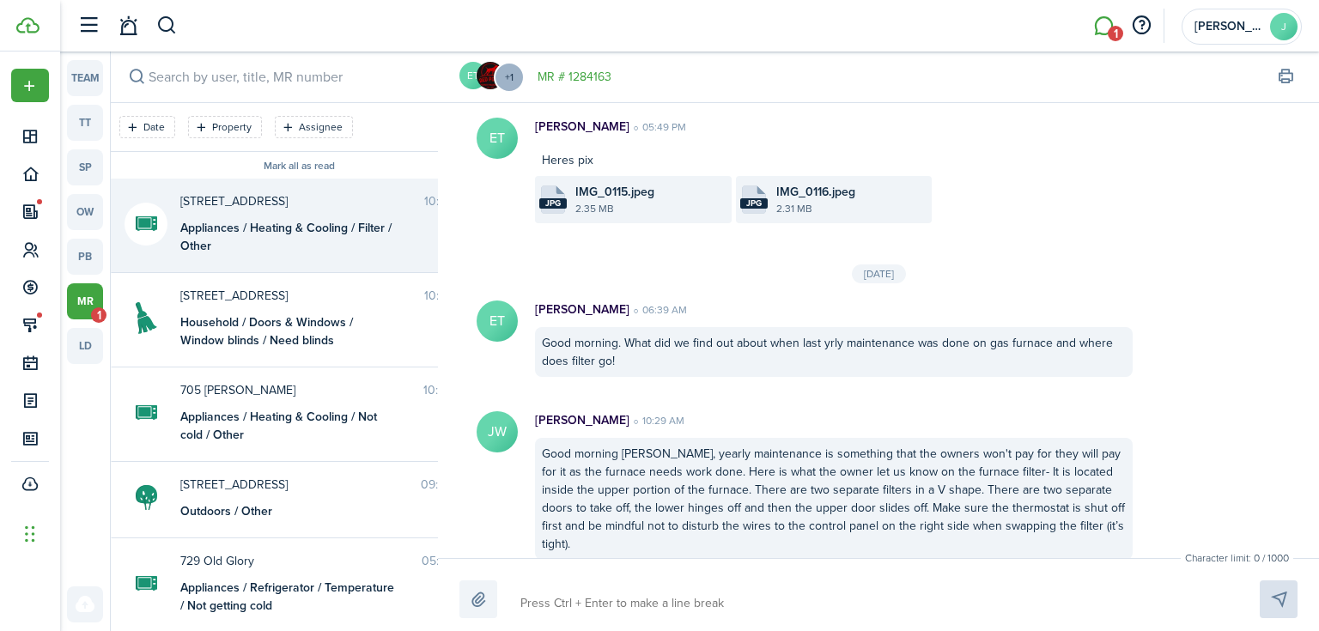
scroll to position [791, 0]
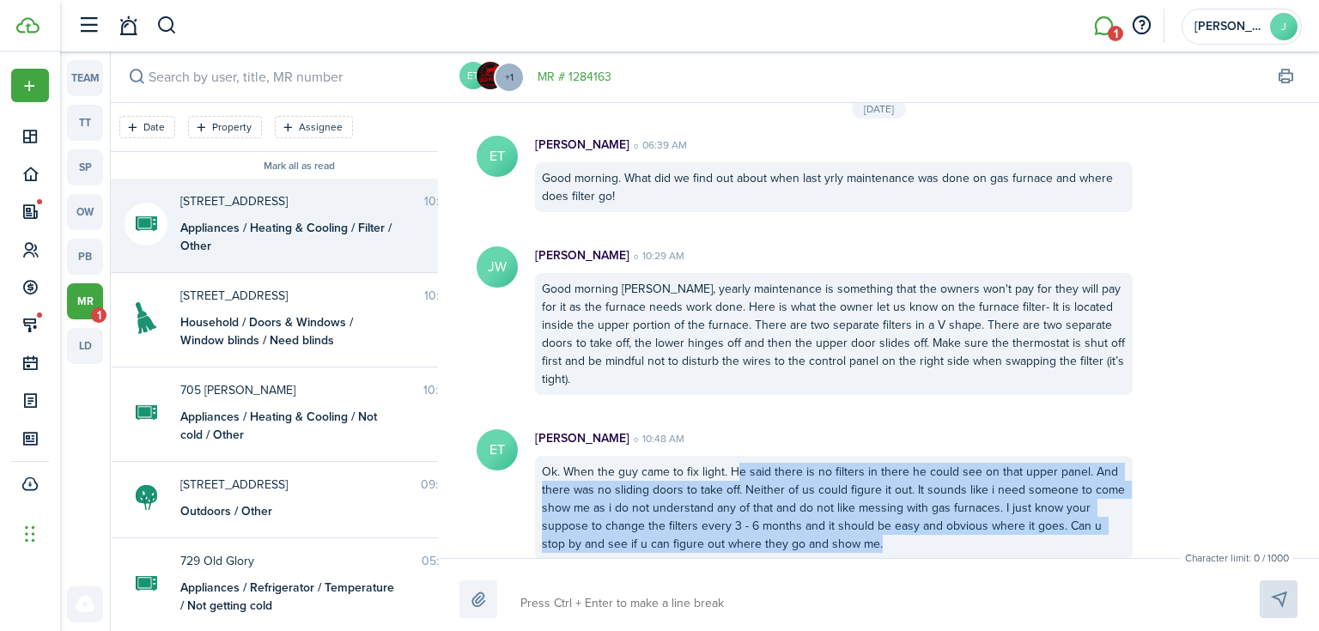
drag, startPoint x: 736, startPoint y: 448, endPoint x: 1115, endPoint y: 529, distance: 387.2
click at [1115, 529] on div "Ok. When the guy came to fix light. He said there is no filters in there he cou…" at bounding box center [834, 508] width 598 height 104
click at [1187, 498] on messenger-list-item-base "ET [PERSON_NAME] 10:48 AM Ok. When the guy came to fix light. He said there is …" at bounding box center [878, 494] width 881 height 165
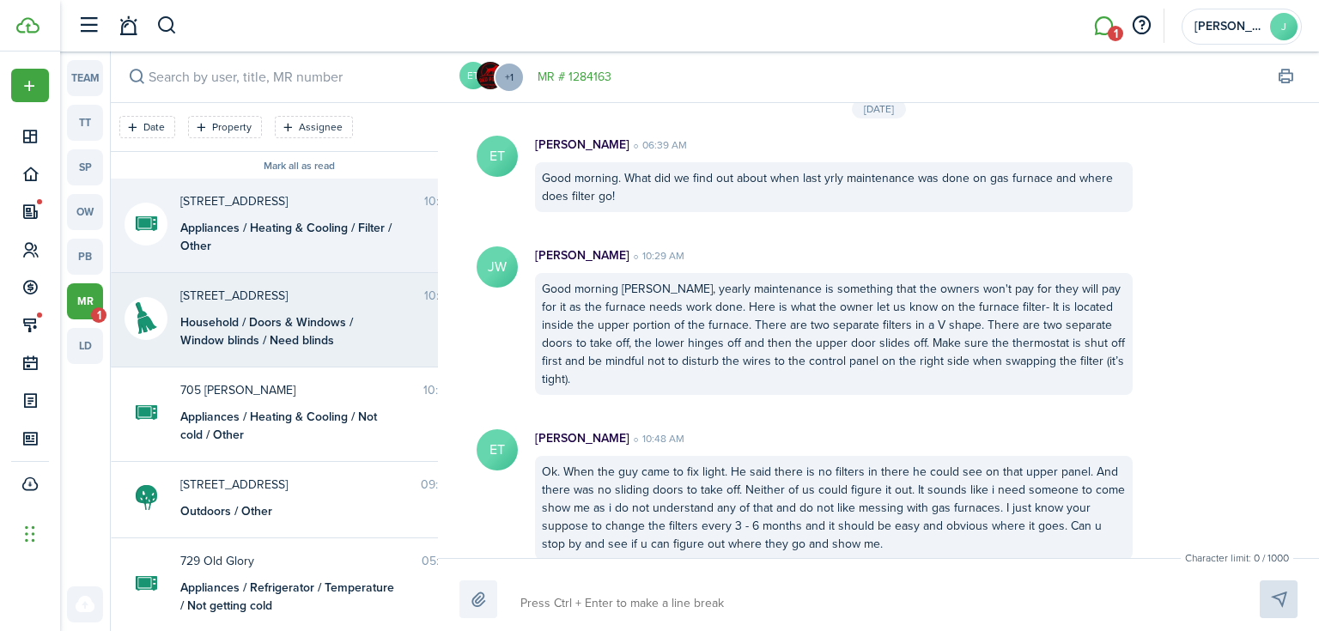
click at [268, 282] on messenger-maintenance-thread-item "[STREET_ADDRESS] 10:24 AM Household / Doors & Windows / Window blinds / Need bl…" at bounding box center [299, 320] width 376 height 94
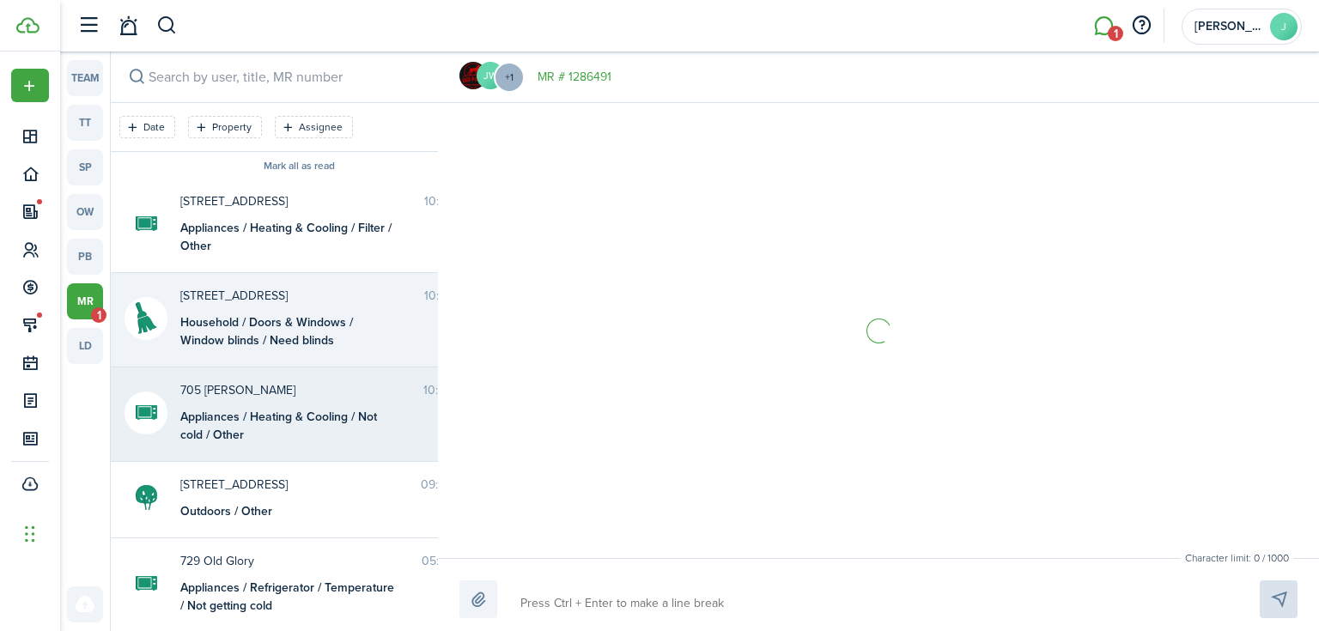
click at [252, 392] on span "705 [PERSON_NAME]" at bounding box center [301, 390] width 243 height 18
drag, startPoint x: 254, startPoint y: 298, endPoint x: 249, endPoint y: 255, distance: 43.2
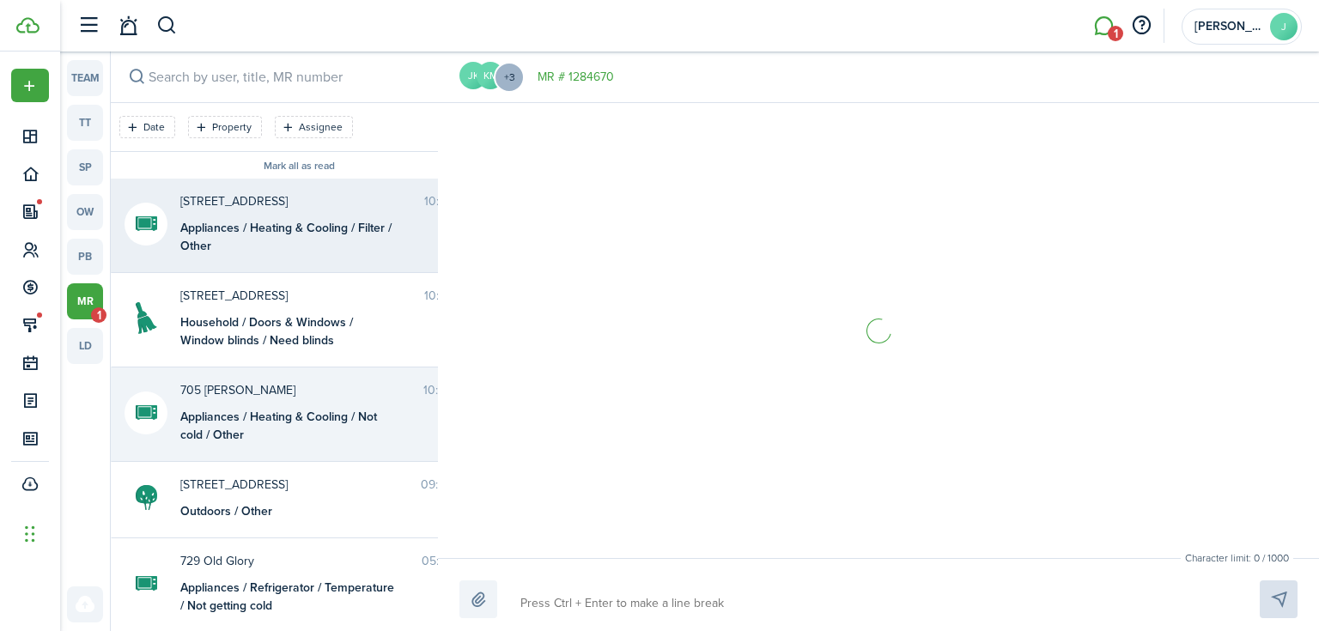
click at [254, 298] on span "[STREET_ADDRESS]" at bounding box center [302, 296] width 244 height 18
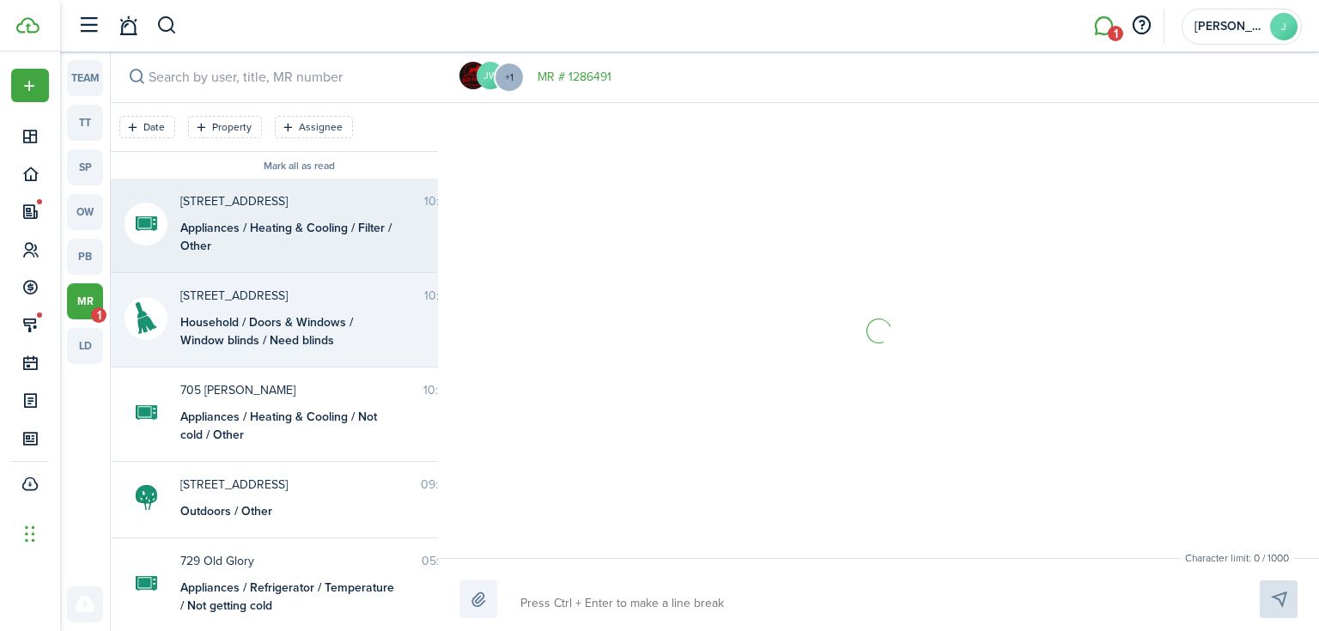
click at [247, 243] on div "Appliances / Heating & Cooling / Filter / Other" at bounding box center [287, 237] width 215 height 36
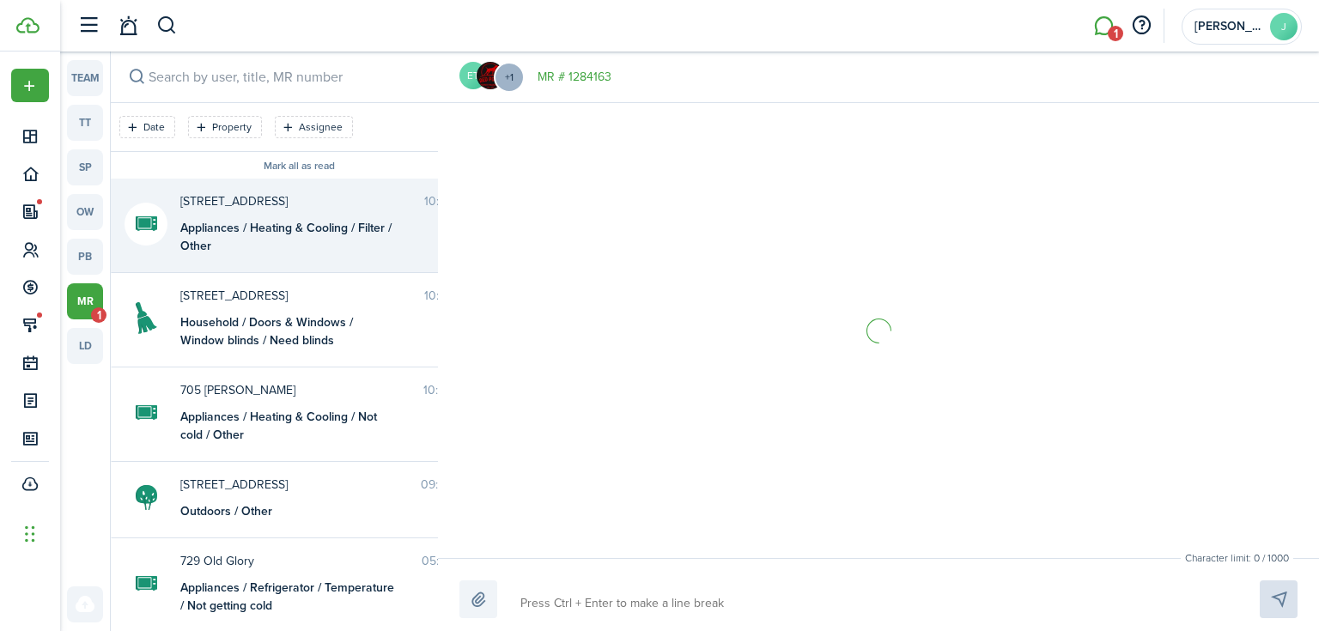
click at [70, 308] on link "mr 1" at bounding box center [85, 301] width 36 height 36
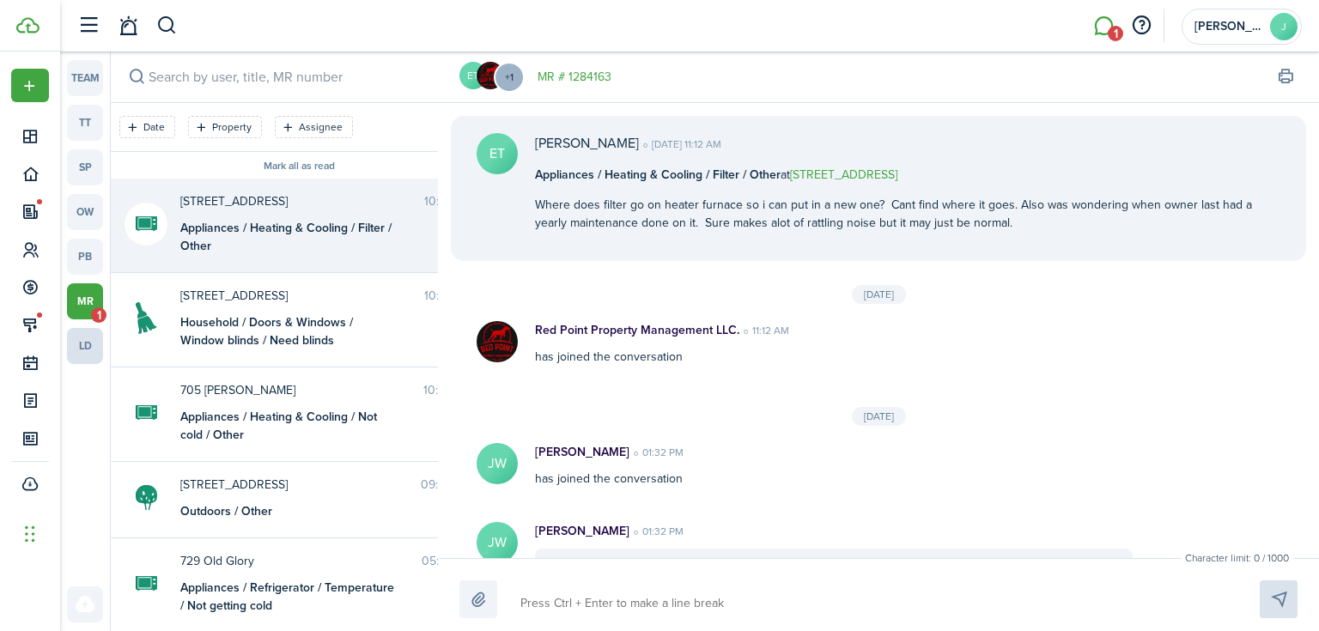
scroll to position [791, 0]
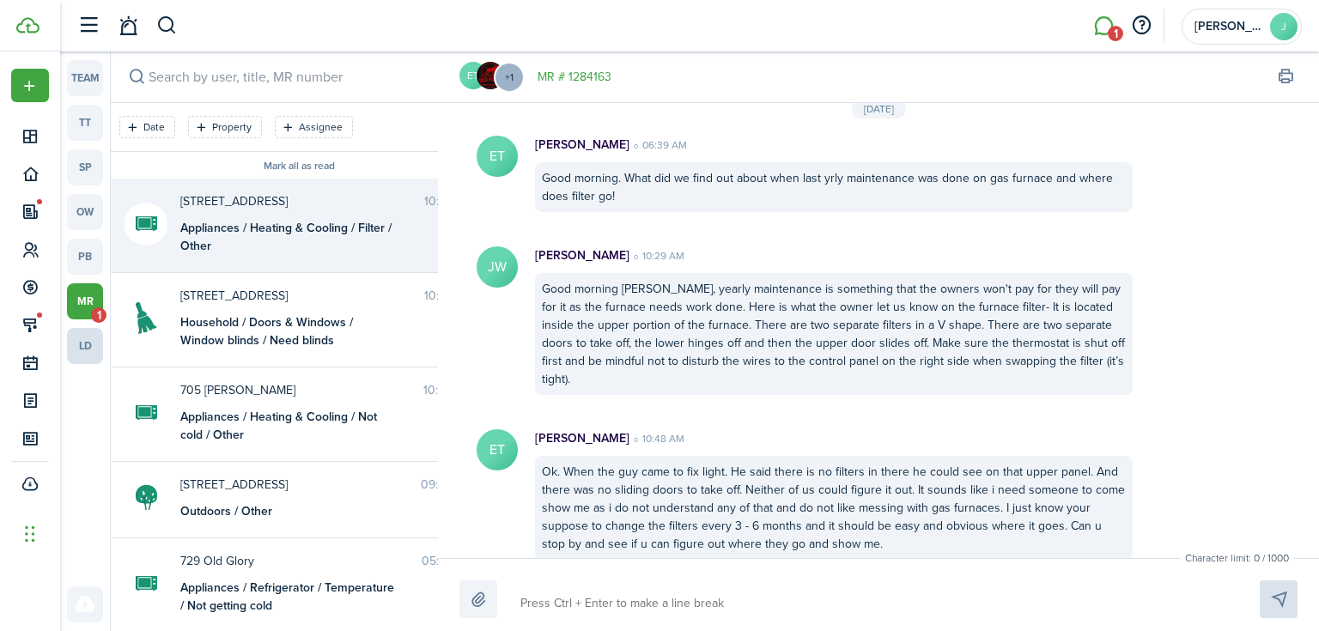
click at [89, 334] on link "ld" at bounding box center [85, 346] width 36 height 36
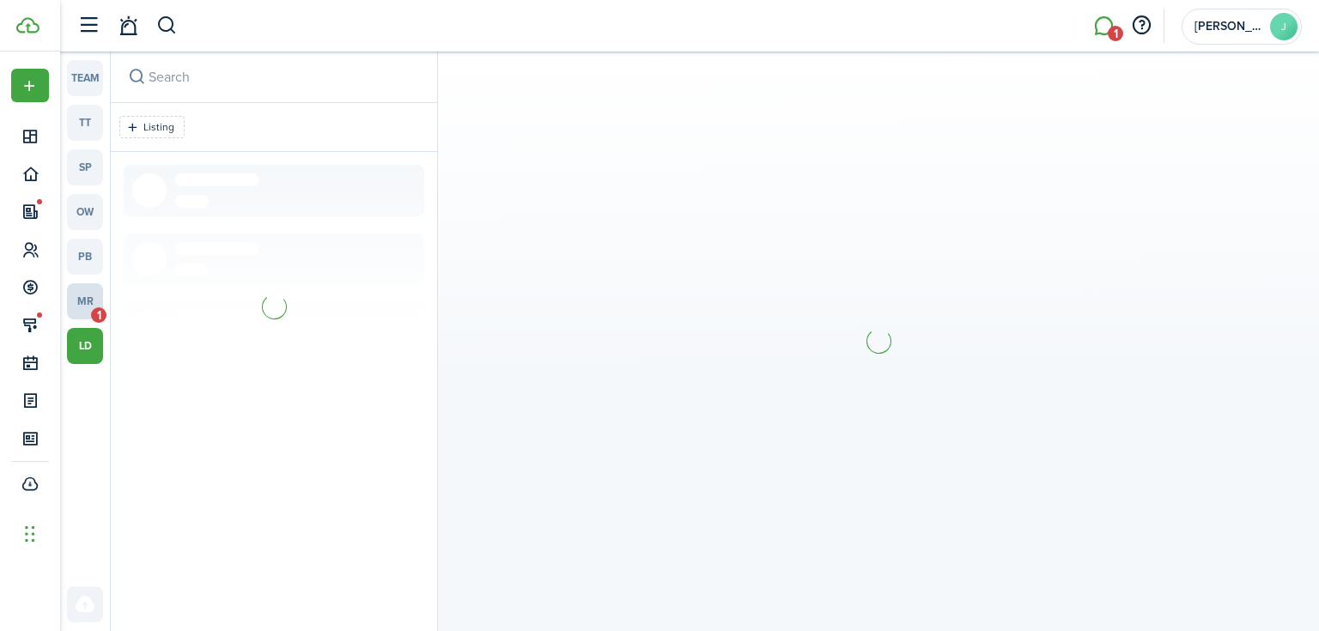
click at [93, 307] on link "mr 1" at bounding box center [85, 301] width 36 height 36
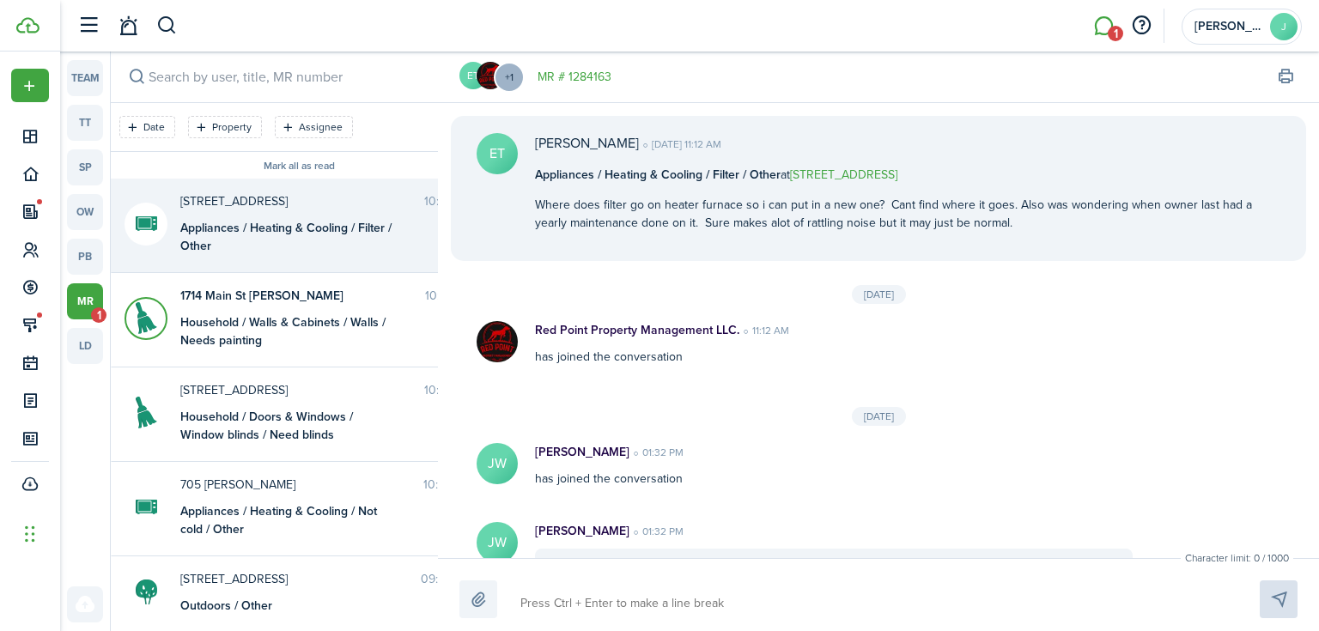
scroll to position [791, 0]
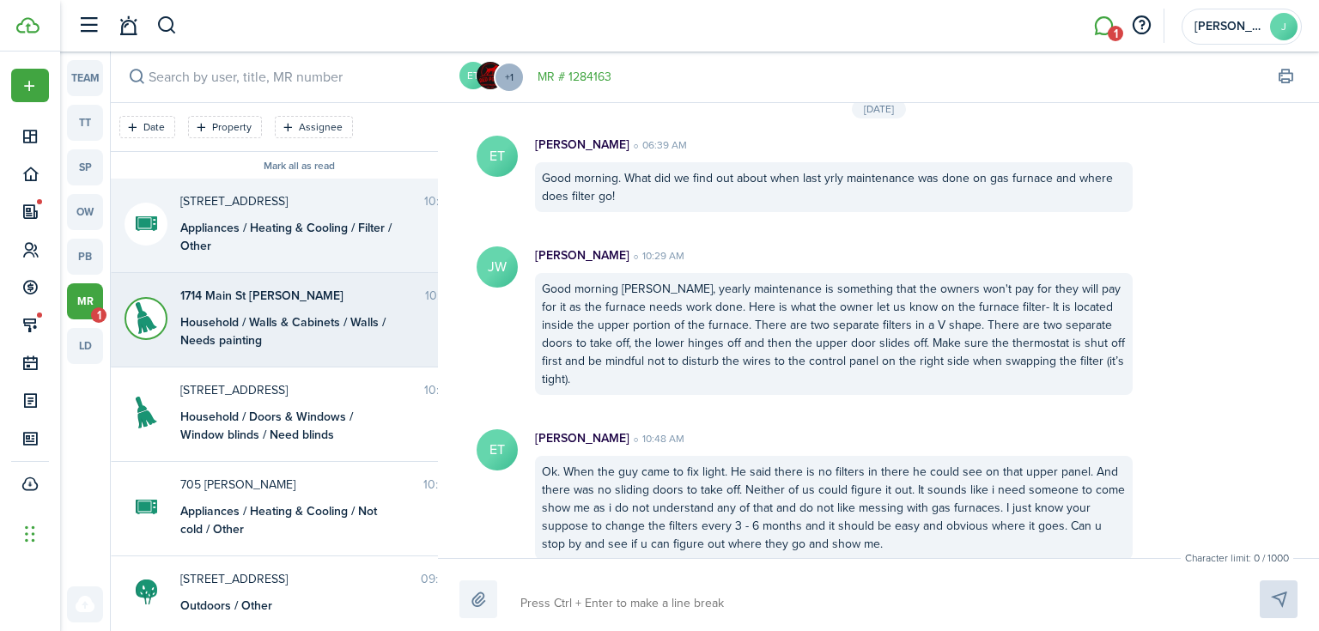
click at [300, 365] on messenger-maintenance-thread-item "1714 Main St [PERSON_NAME] 10:47 AM Household / Walls & Cabinets / Walls / Need…" at bounding box center [299, 320] width 376 height 94
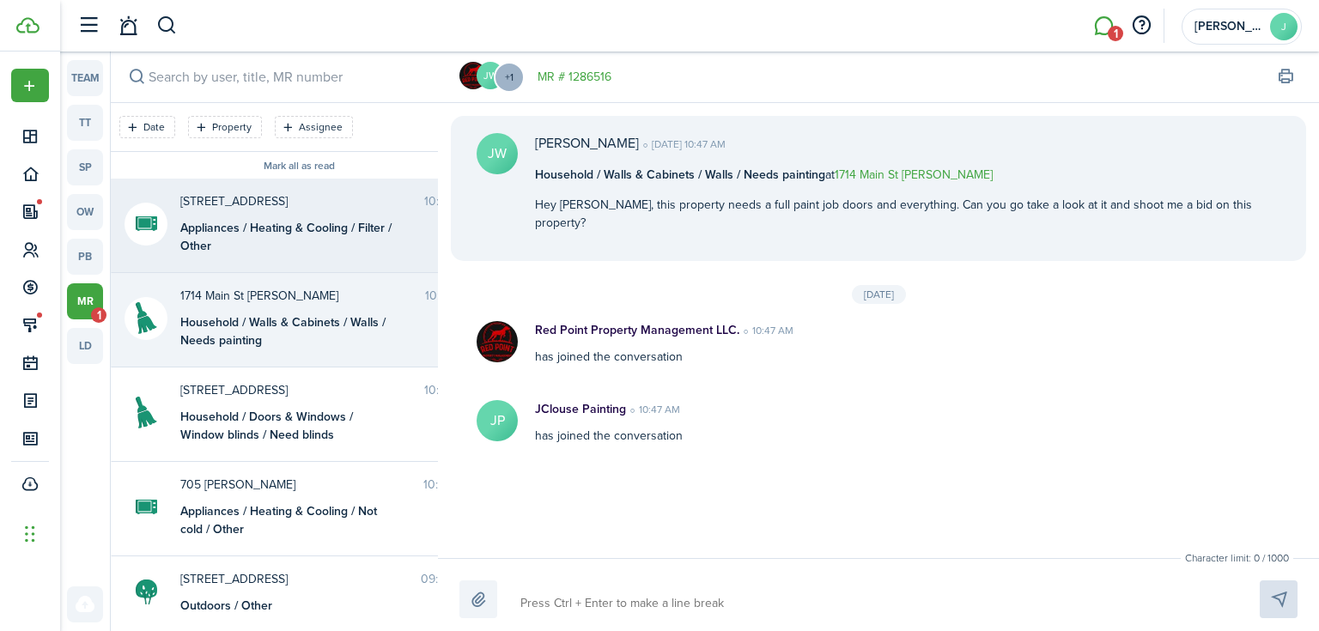
click at [205, 207] on span "[STREET_ADDRESS]" at bounding box center [302, 201] width 244 height 18
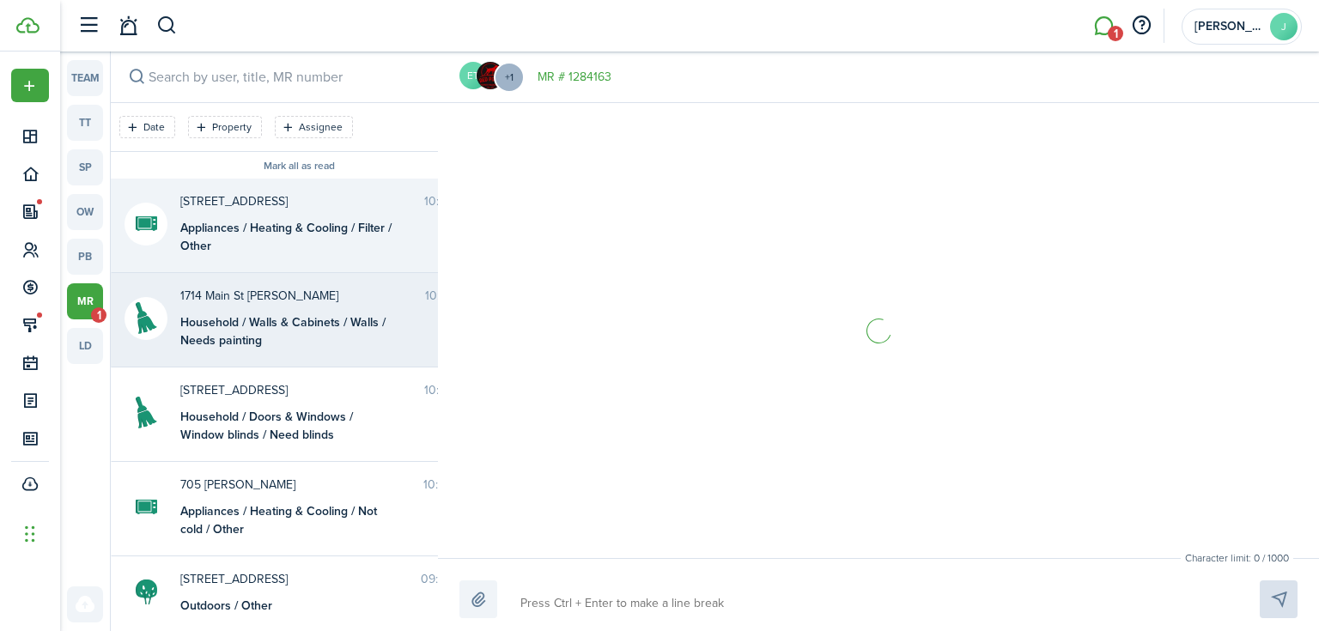
click at [209, 282] on messenger-maintenance-thread-item "1714 Main St [PERSON_NAME] 10:47 AM Household / Walls & Cabinets / Walls / Need…" at bounding box center [299, 320] width 376 height 94
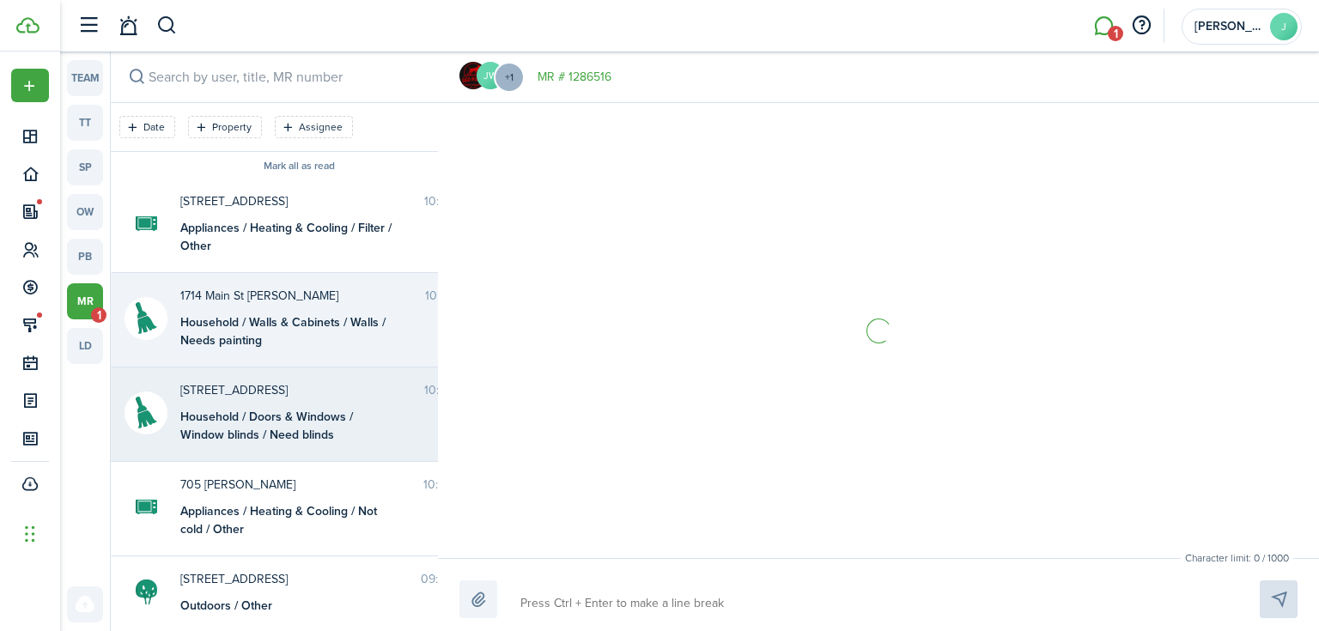
click at [211, 416] on div "Household / Doors & Windows / Window blinds / Need blinds" at bounding box center [287, 426] width 215 height 36
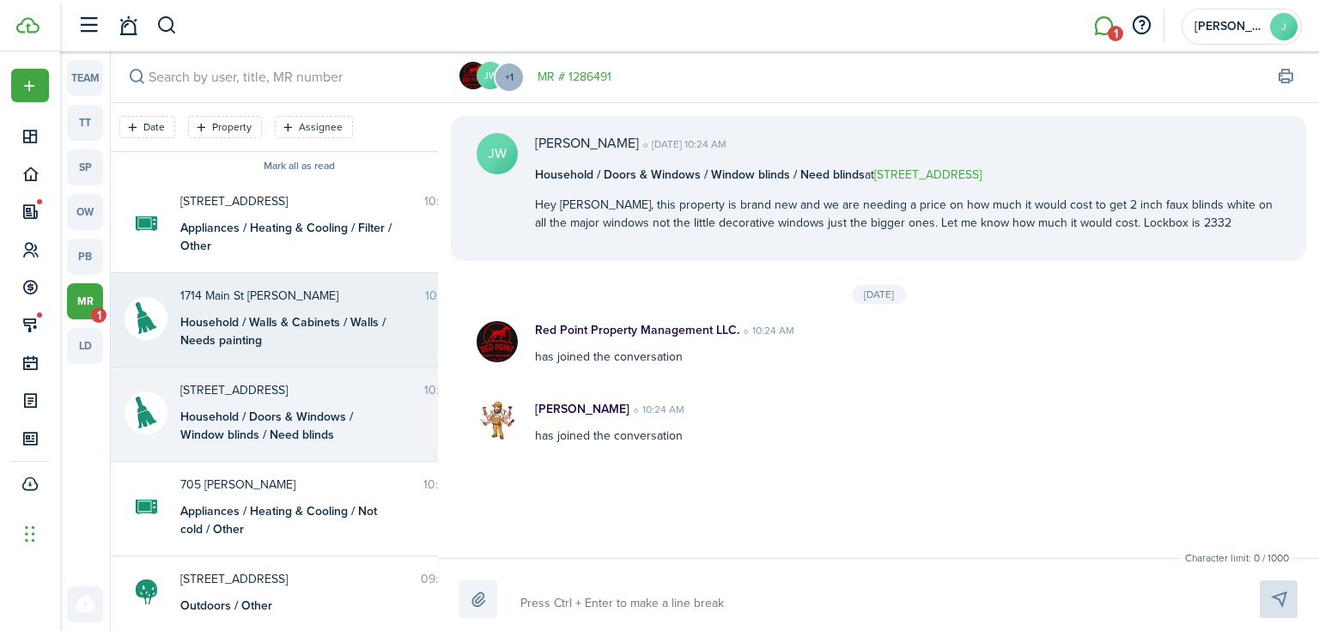
click at [231, 324] on div "Household / Walls & Cabinets / Walls / Needs painting" at bounding box center [287, 331] width 215 height 36
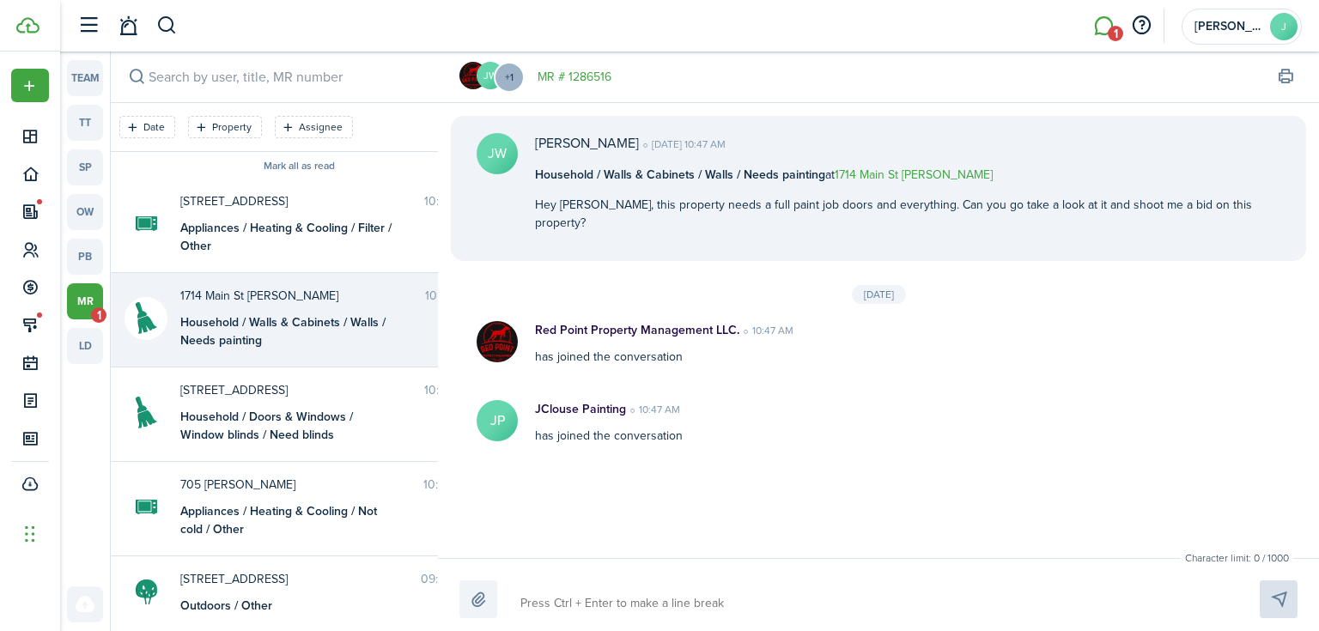
click at [231, 324] on div "Household / Walls & Cabinets / Walls / Needs painting" at bounding box center [287, 331] width 215 height 36
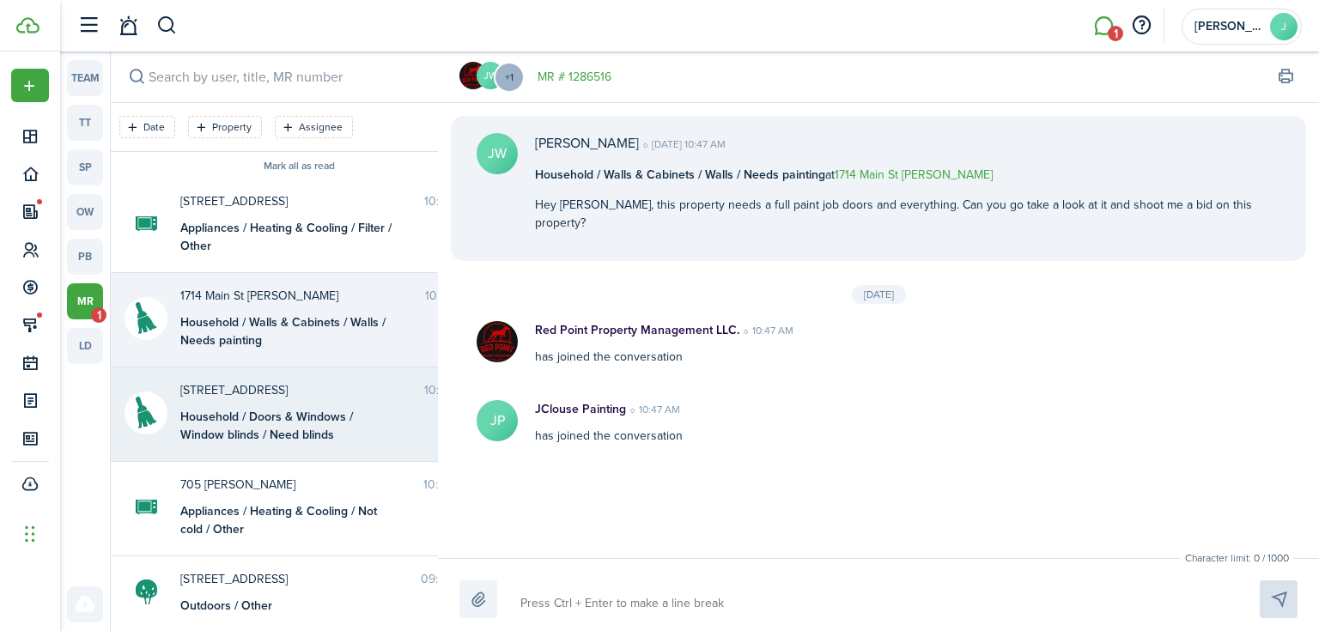
click at [227, 381] on span "[STREET_ADDRESS]" at bounding box center [302, 390] width 244 height 18
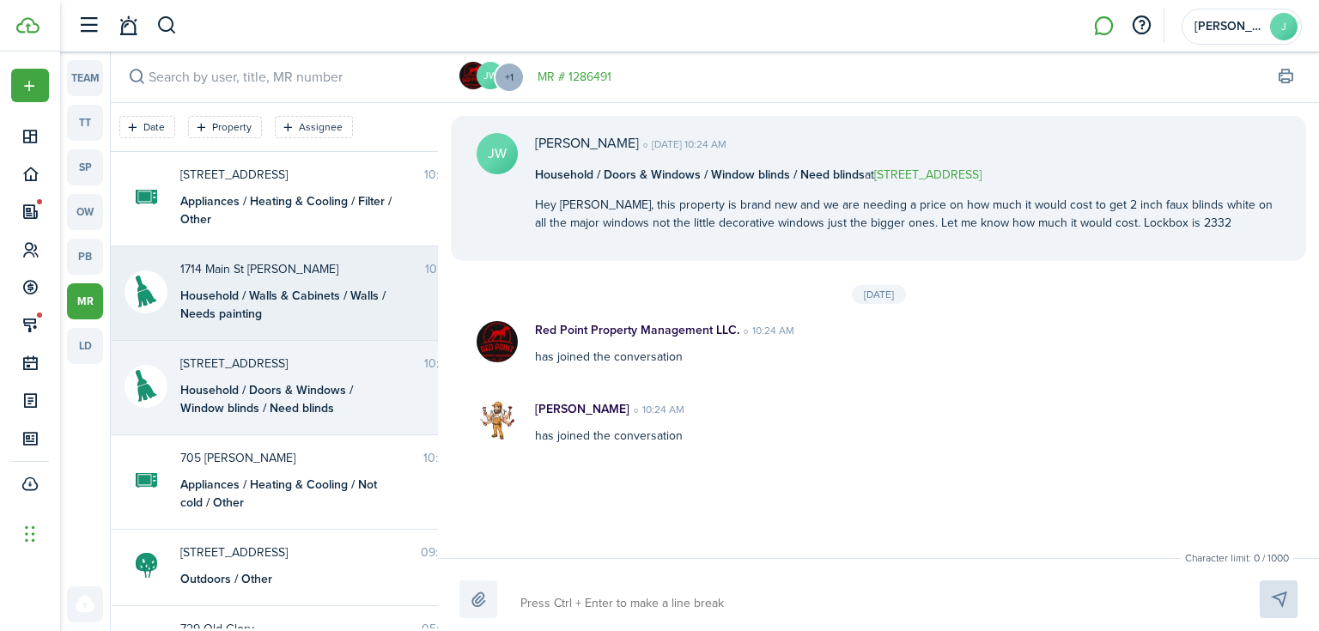
click at [199, 313] on div "Household / Walls & Cabinets / Walls / Needs painting" at bounding box center [287, 305] width 215 height 36
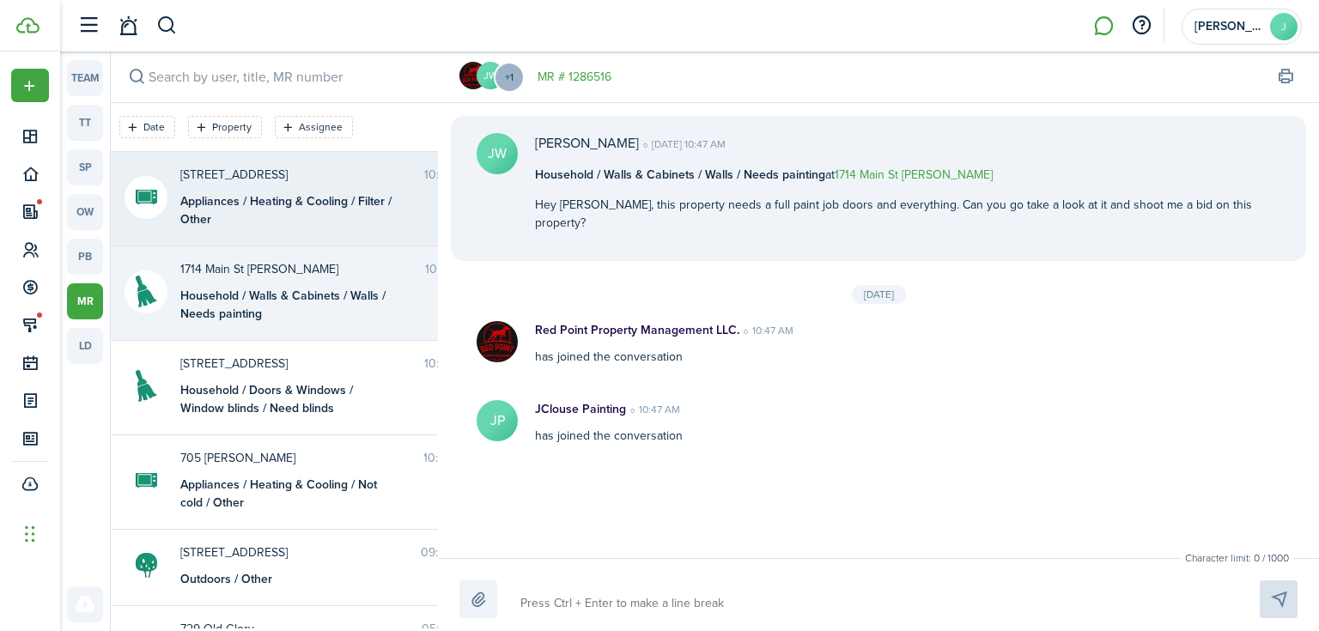
click at [208, 216] on div "Appliances / Heating & Cooling / Filter / Other" at bounding box center [287, 210] width 215 height 36
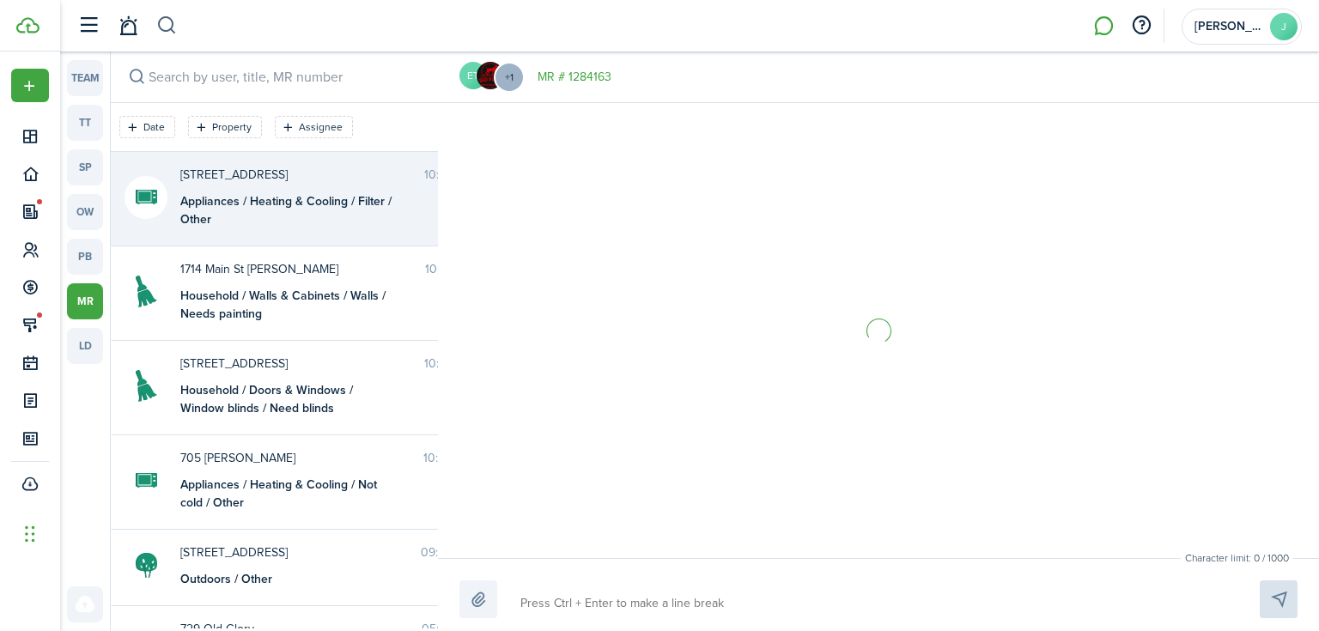
click at [161, 33] on button "button" at bounding box center [166, 25] width 21 height 29
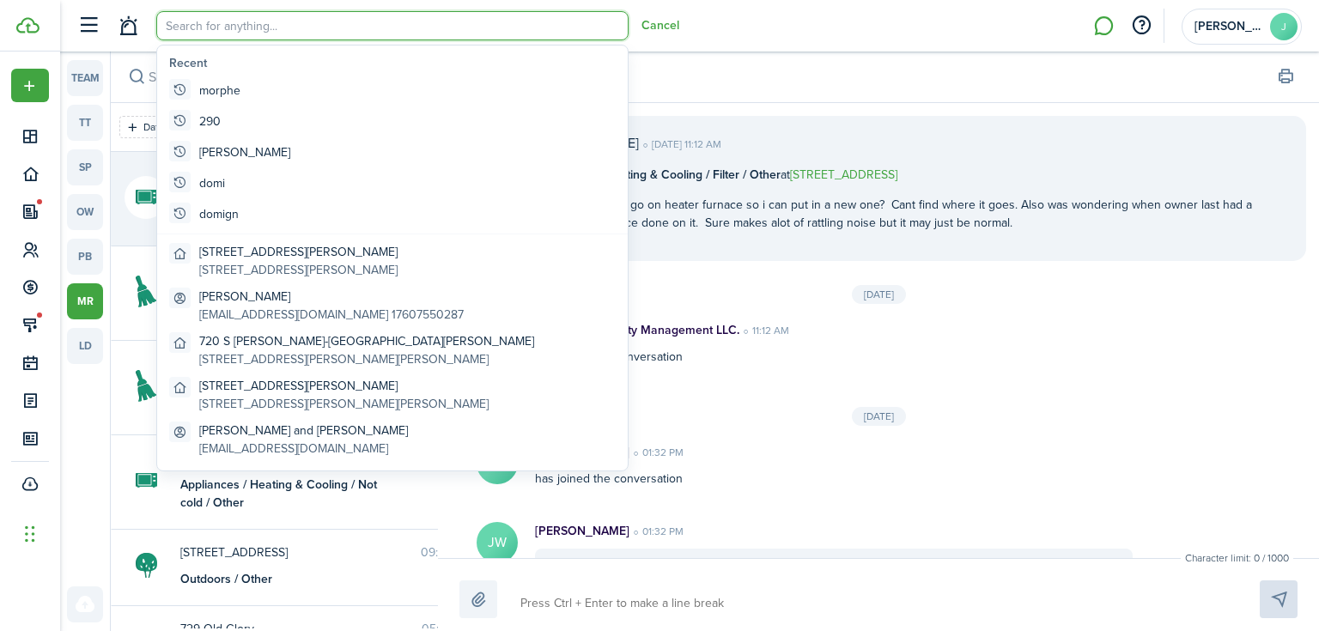
scroll to position [791, 0]
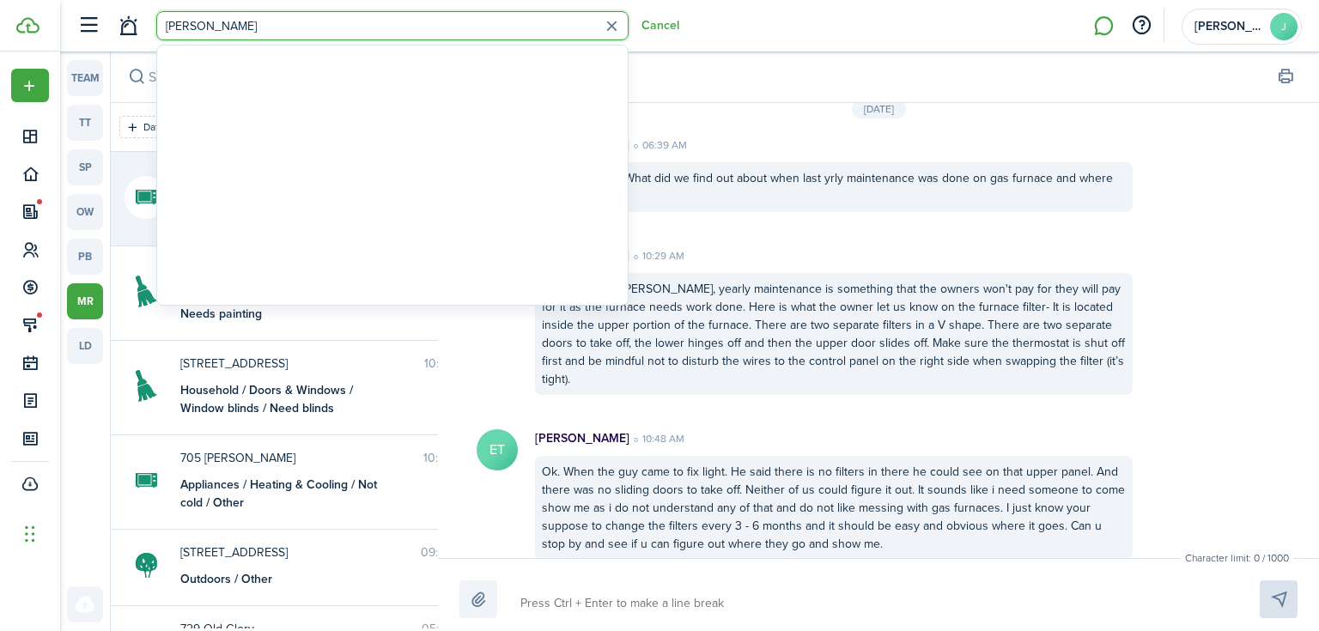
type input "[PERSON_NAME]"
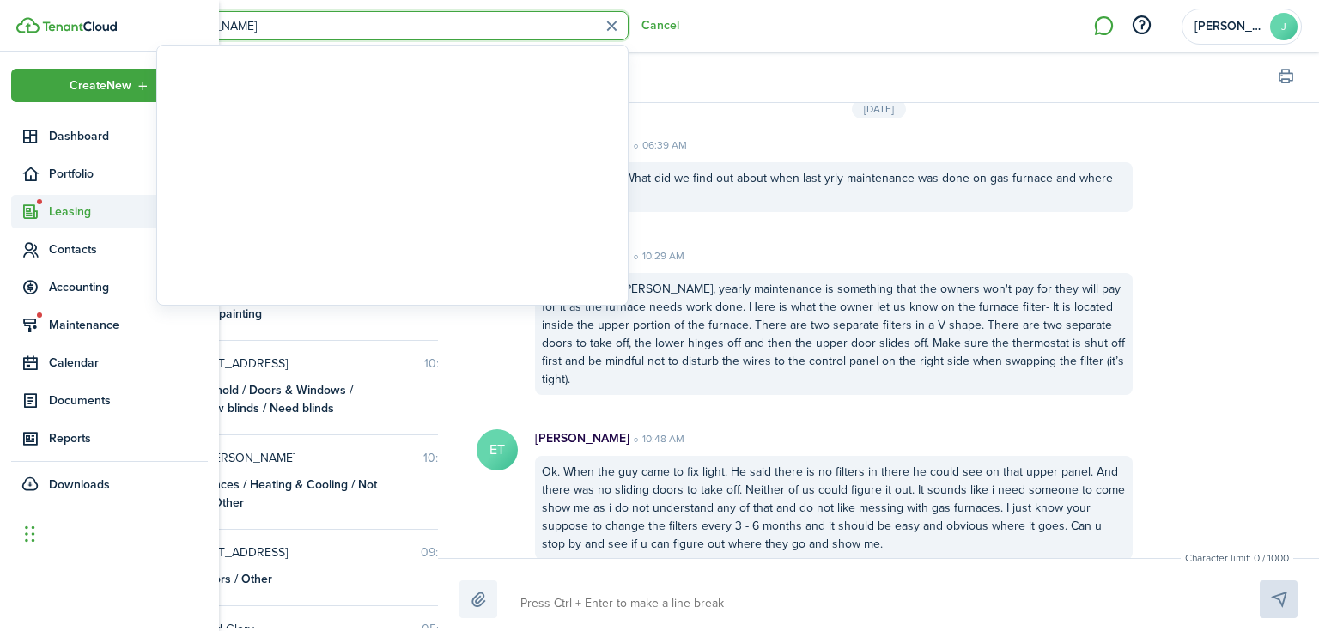
click at [17, 208] on sidebar-link-icon at bounding box center [30, 212] width 38 height 18
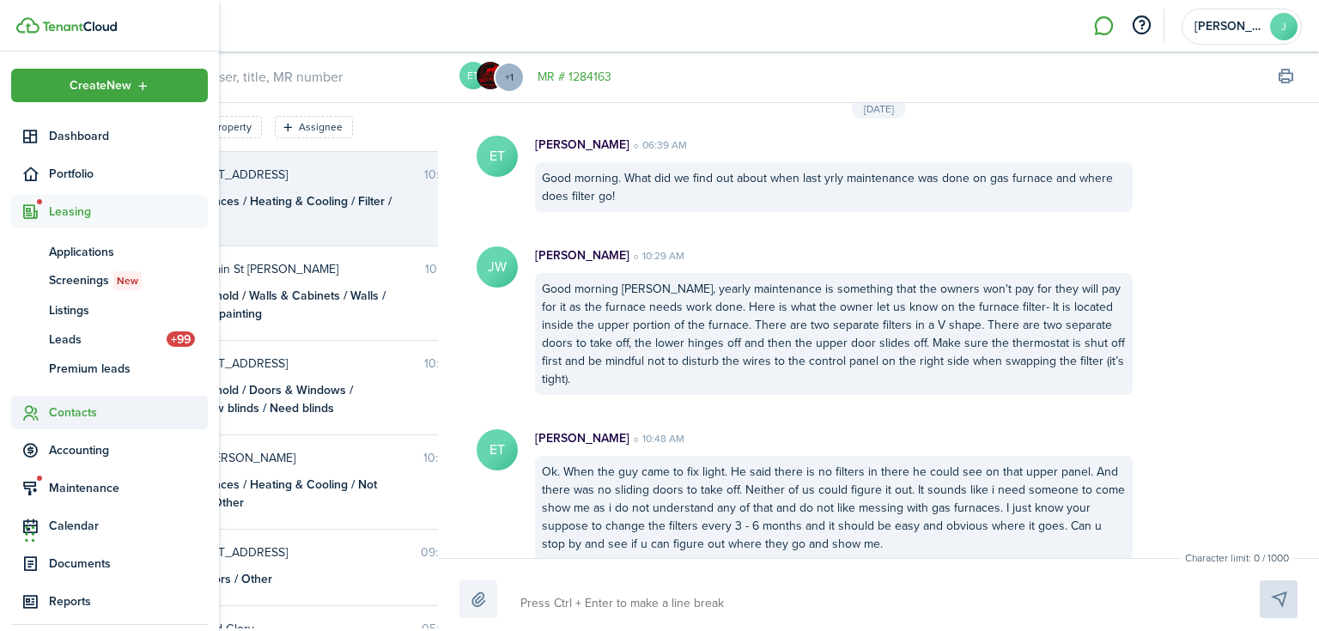
click at [42, 405] on sidebar-link-icon at bounding box center [30, 413] width 38 height 18
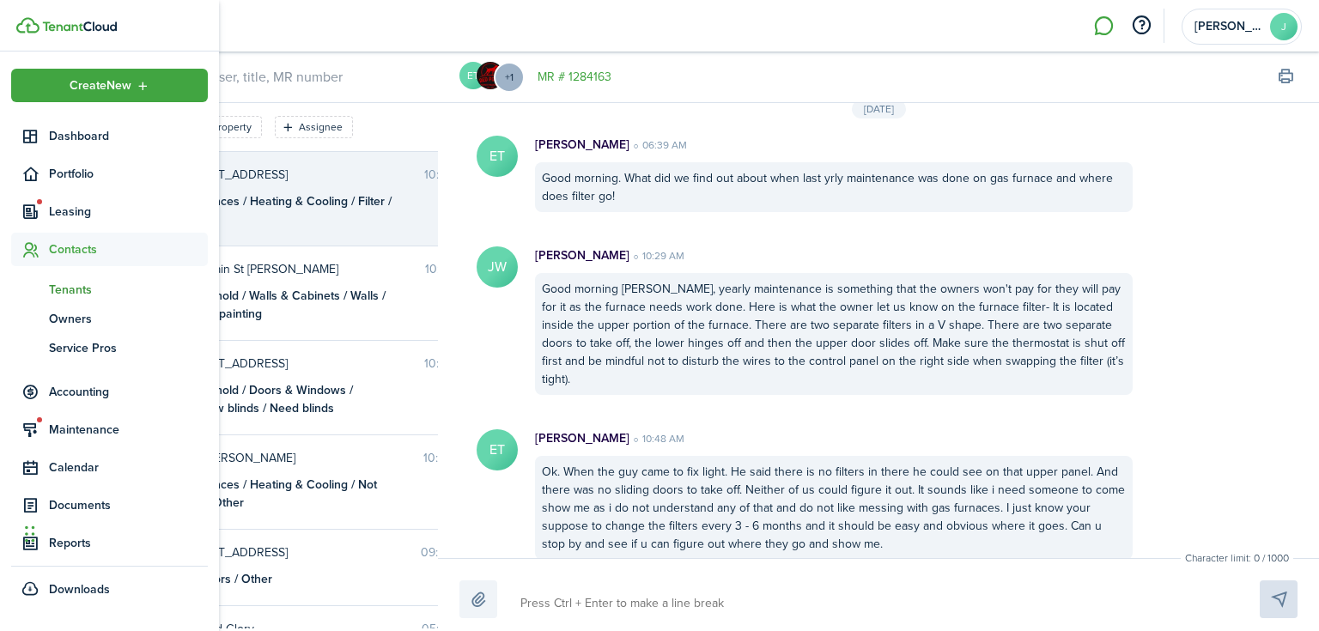
click at [79, 289] on span "Tenants" at bounding box center [128, 290] width 159 height 18
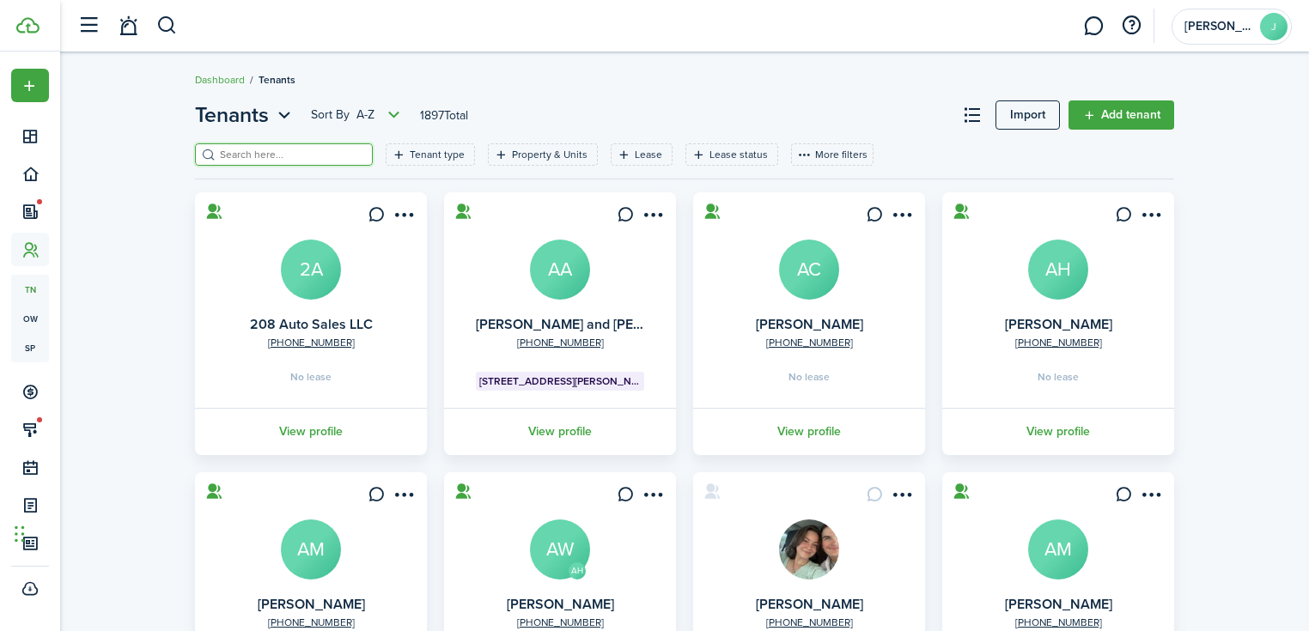
click at [315, 148] on input "search" at bounding box center [291, 155] width 151 height 16
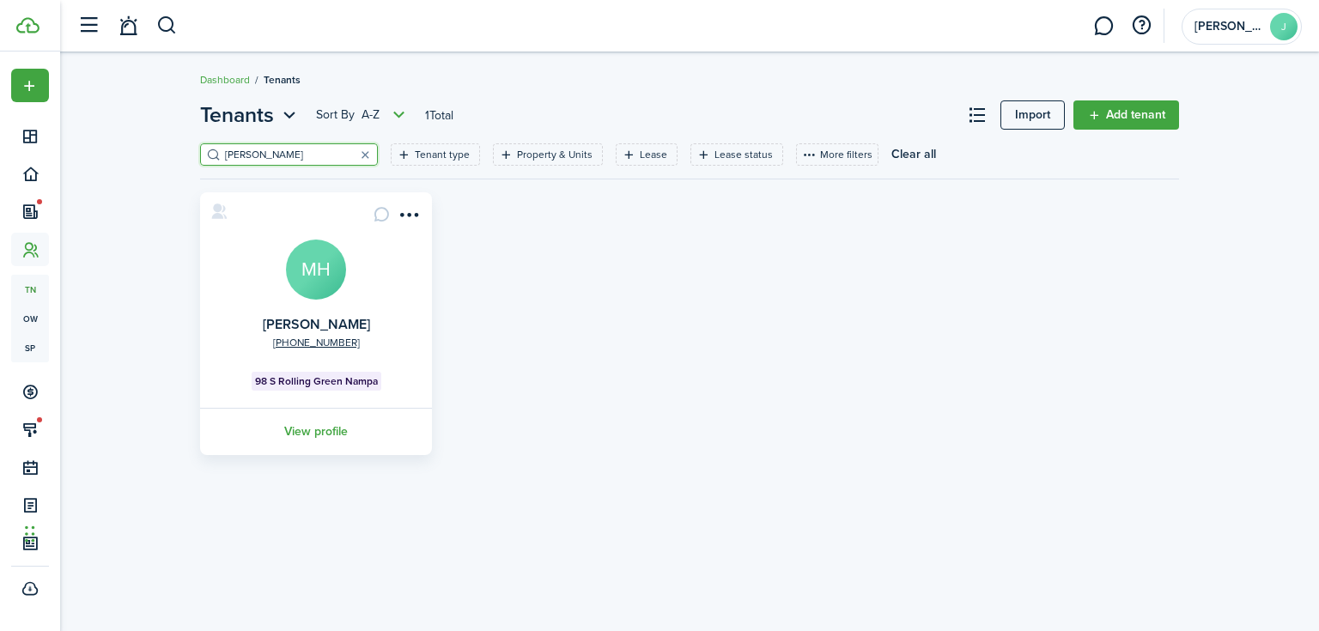
type input "[PERSON_NAME]"
click at [324, 433] on link "View profile" at bounding box center [316, 431] width 237 height 47
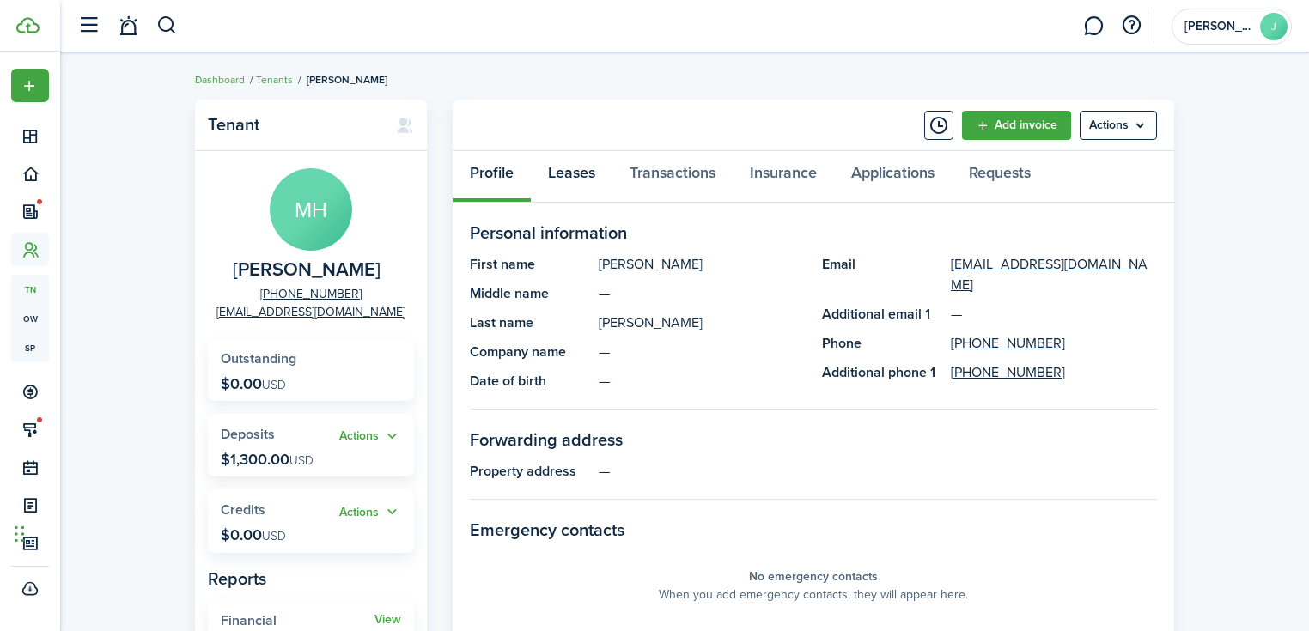
click at [593, 155] on link "Leases" at bounding box center [572, 177] width 82 height 52
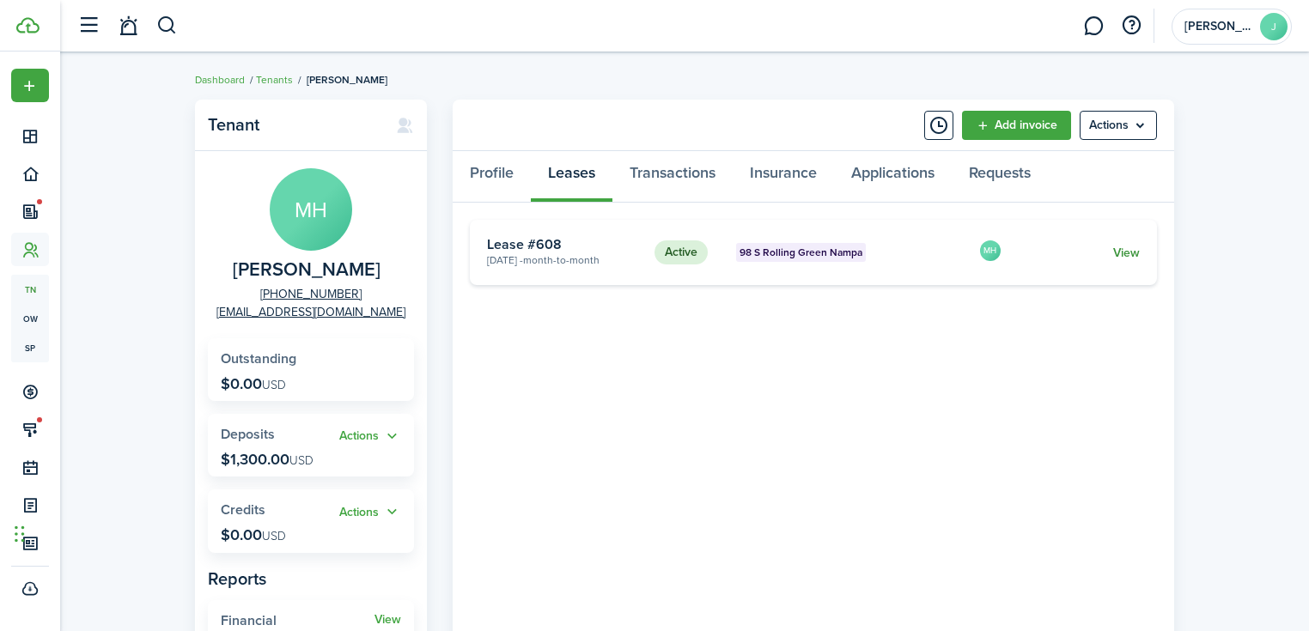
click at [1123, 251] on link "View" at bounding box center [1126, 253] width 27 height 18
click at [636, 168] on link "Transactions" at bounding box center [672, 177] width 120 height 52
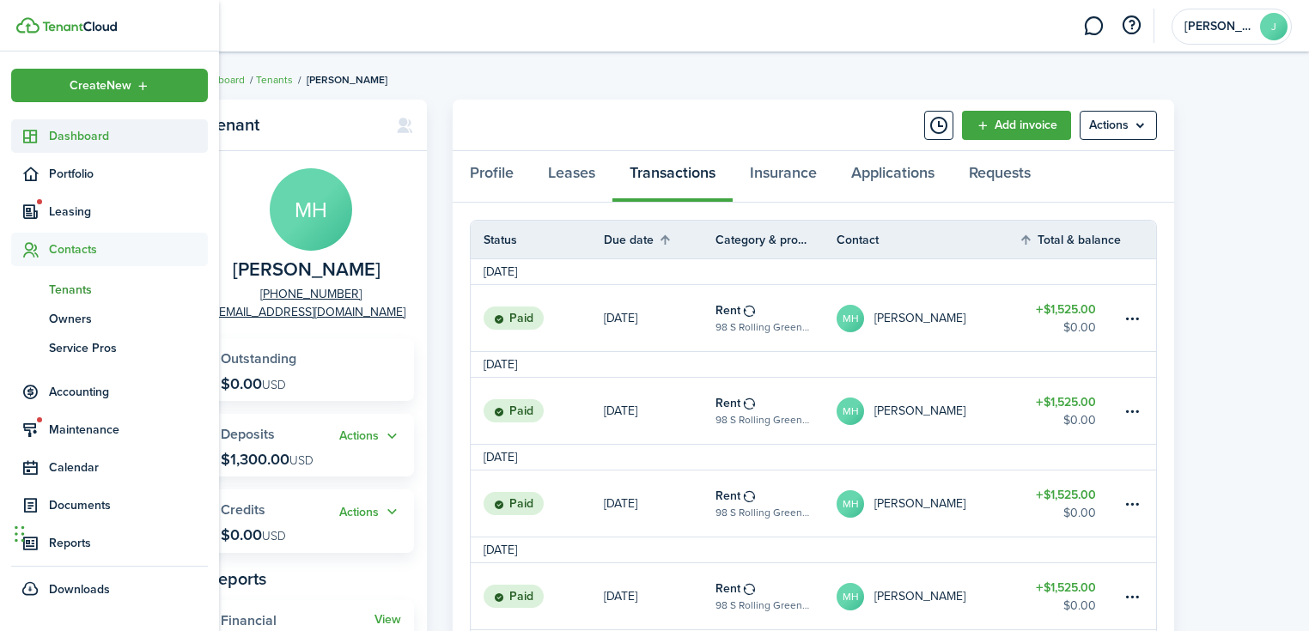
click at [25, 124] on link "Dashboard" at bounding box center [109, 135] width 197 height 33
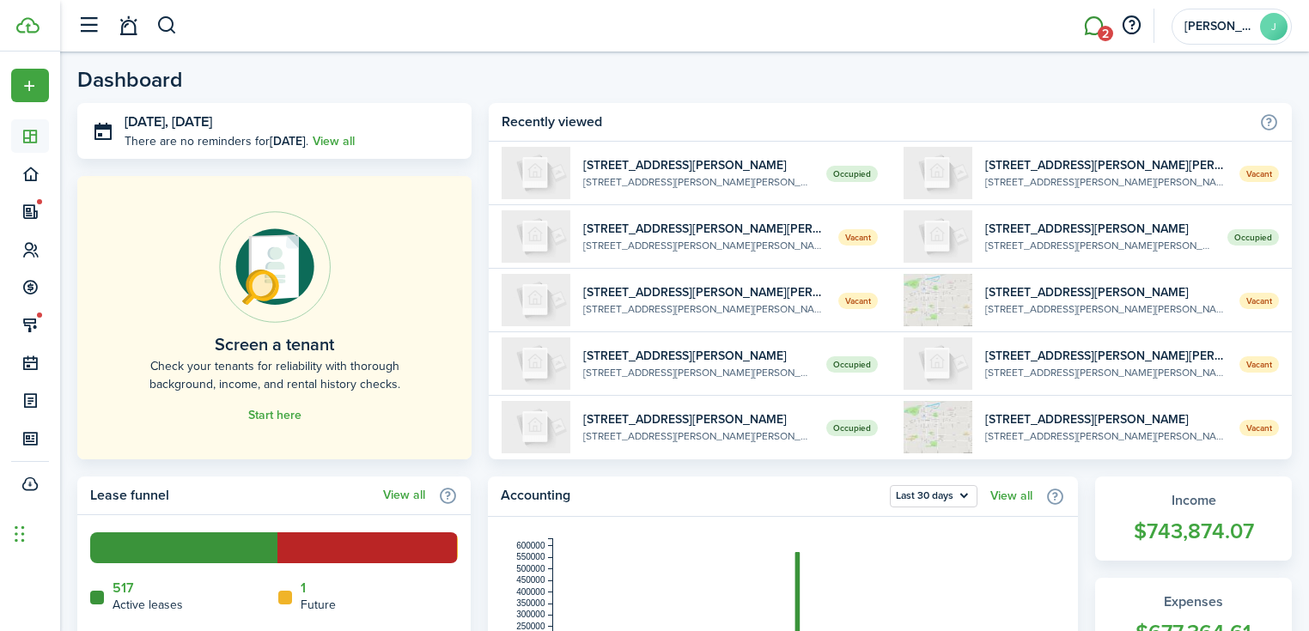
click at [1083, 11] on link "2" at bounding box center [1093, 26] width 33 height 44
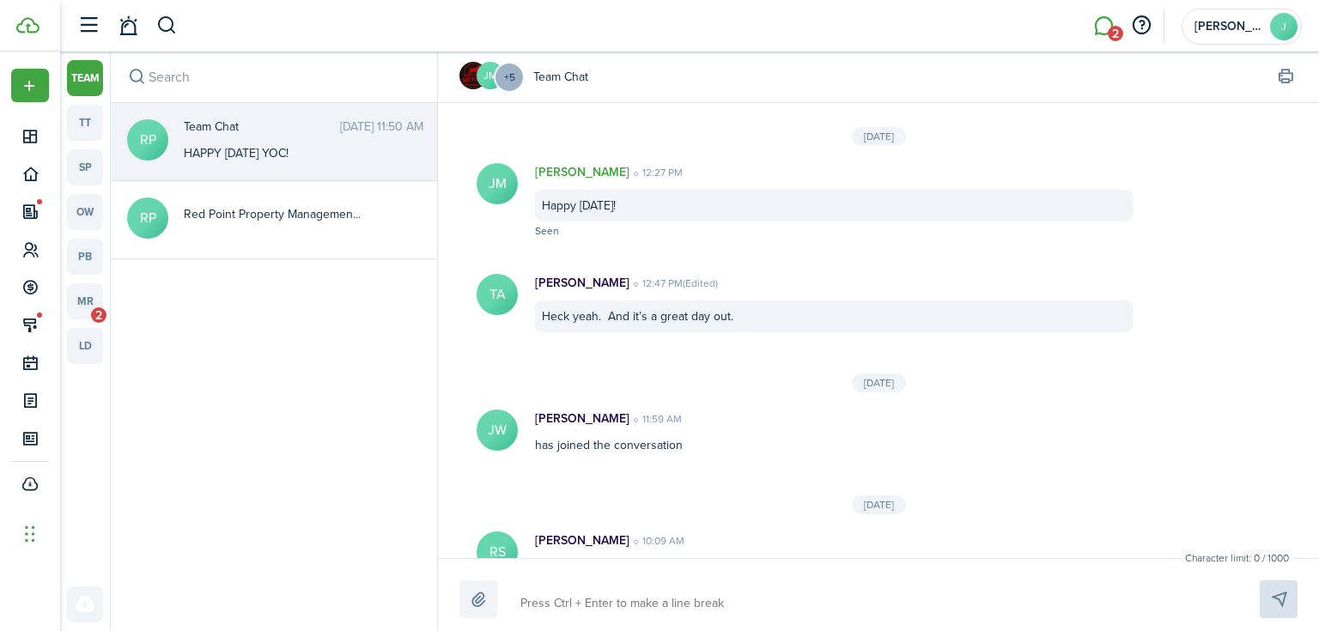
scroll to position [1904, 0]
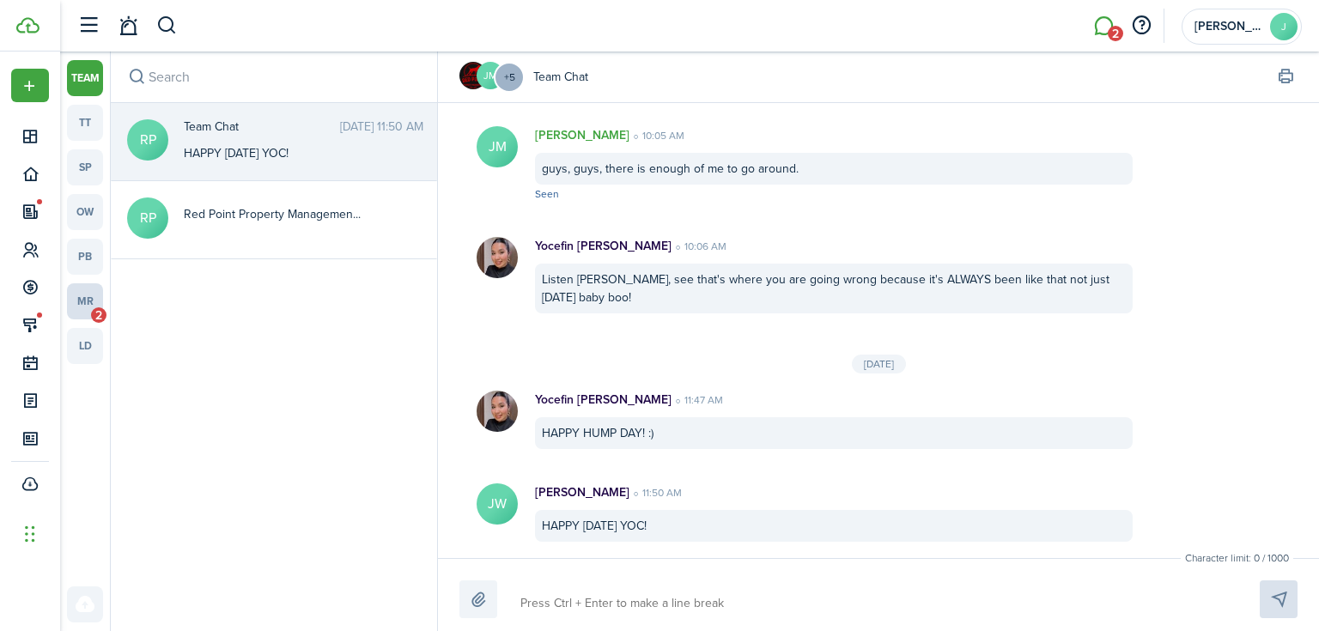
click at [91, 301] on link "mr 2" at bounding box center [85, 301] width 36 height 36
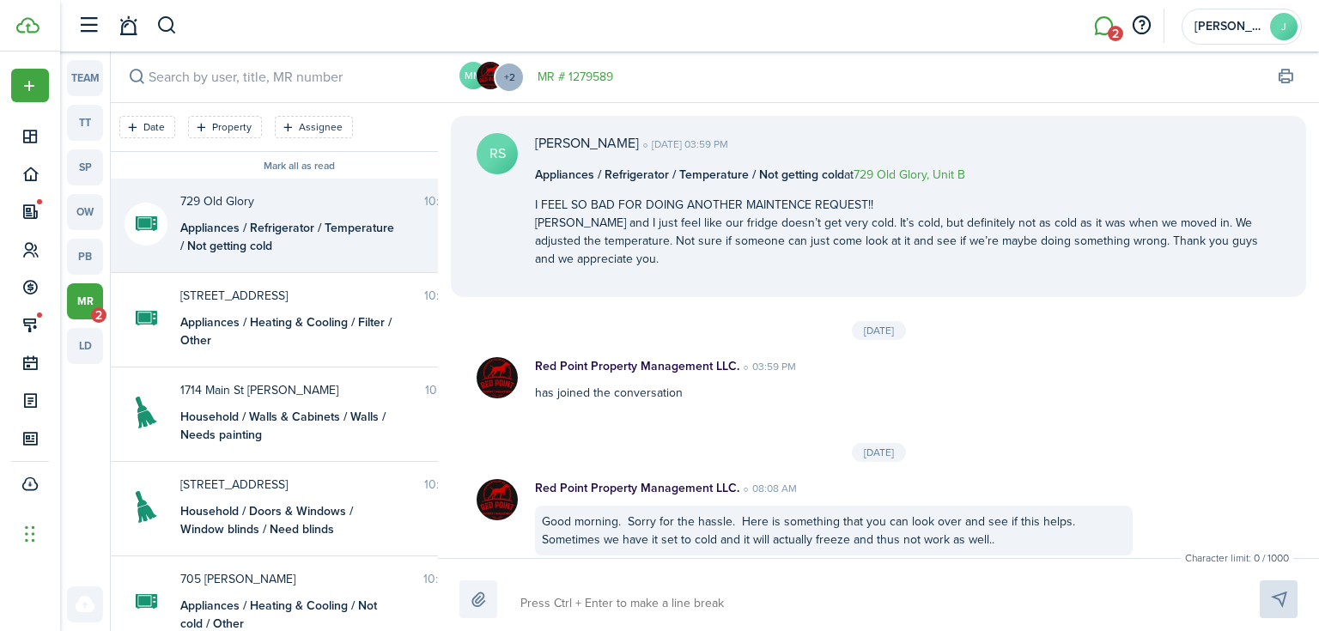
scroll to position [2276, 0]
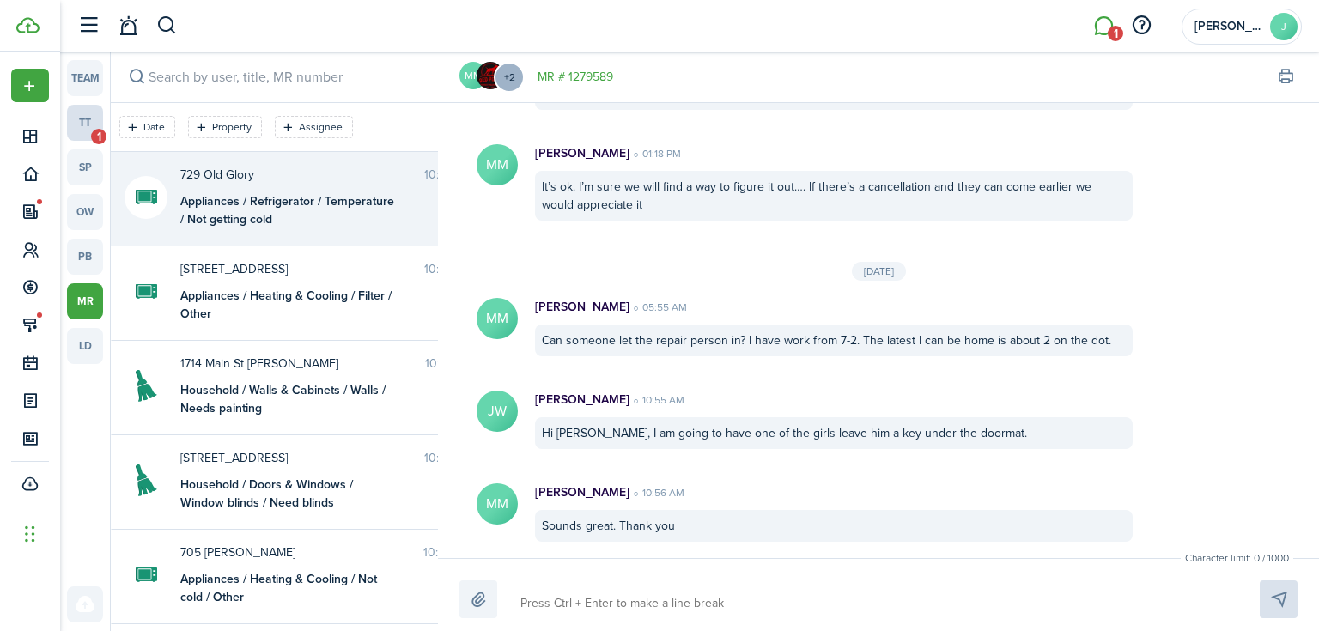
click at [89, 112] on link "tt 1" at bounding box center [85, 123] width 36 height 36
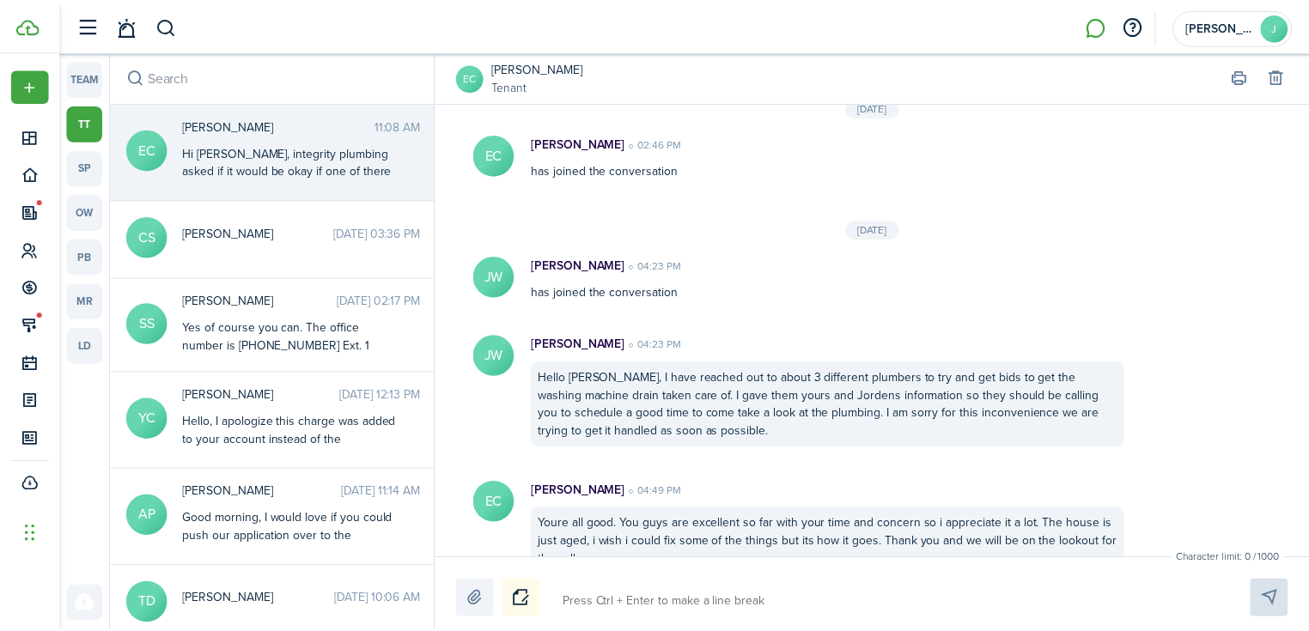
scroll to position [1013, 0]
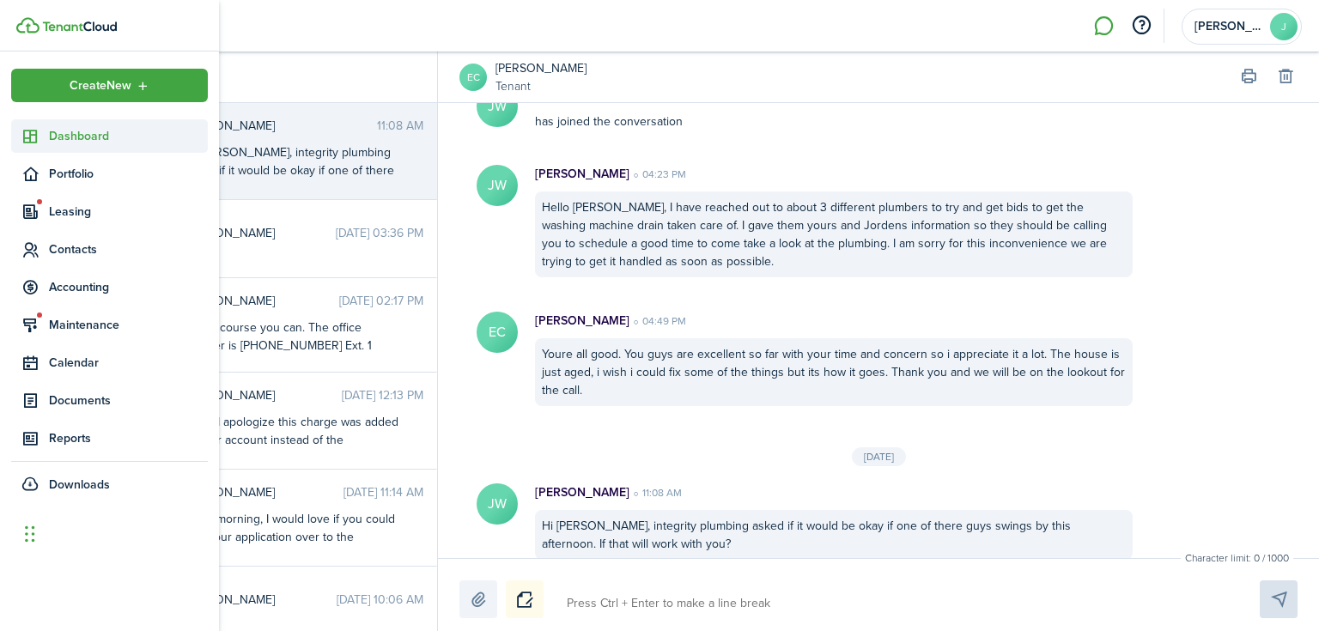
drag, startPoint x: 41, startPoint y: 135, endPoint x: 175, endPoint y: 140, distance: 134.1
click at [41, 136] on sidebar-link-icon at bounding box center [30, 136] width 38 height 18
